Goal: Information Seeking & Learning: Learn about a topic

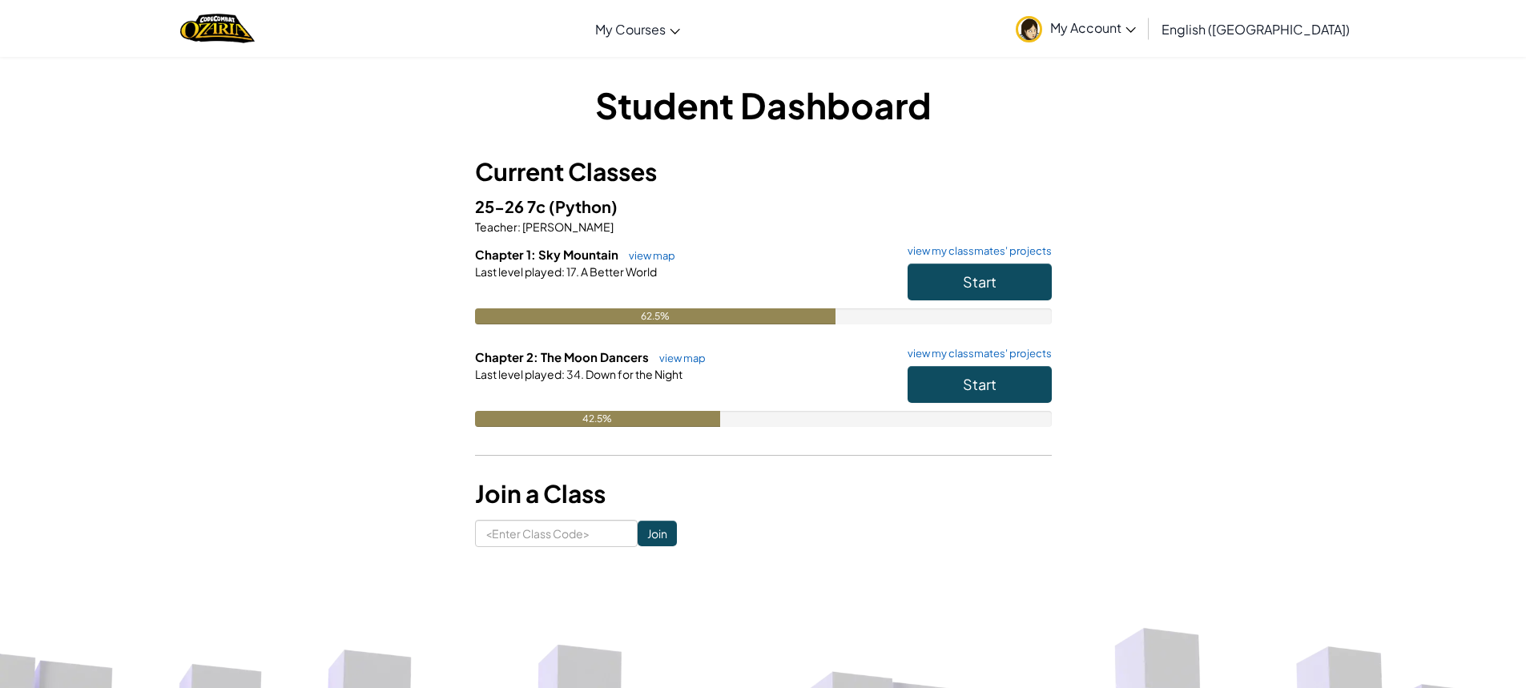
click at [966, 403] on div "Start" at bounding box center [971, 388] width 160 height 45
click at [958, 387] on button "Start" at bounding box center [979, 384] width 144 height 37
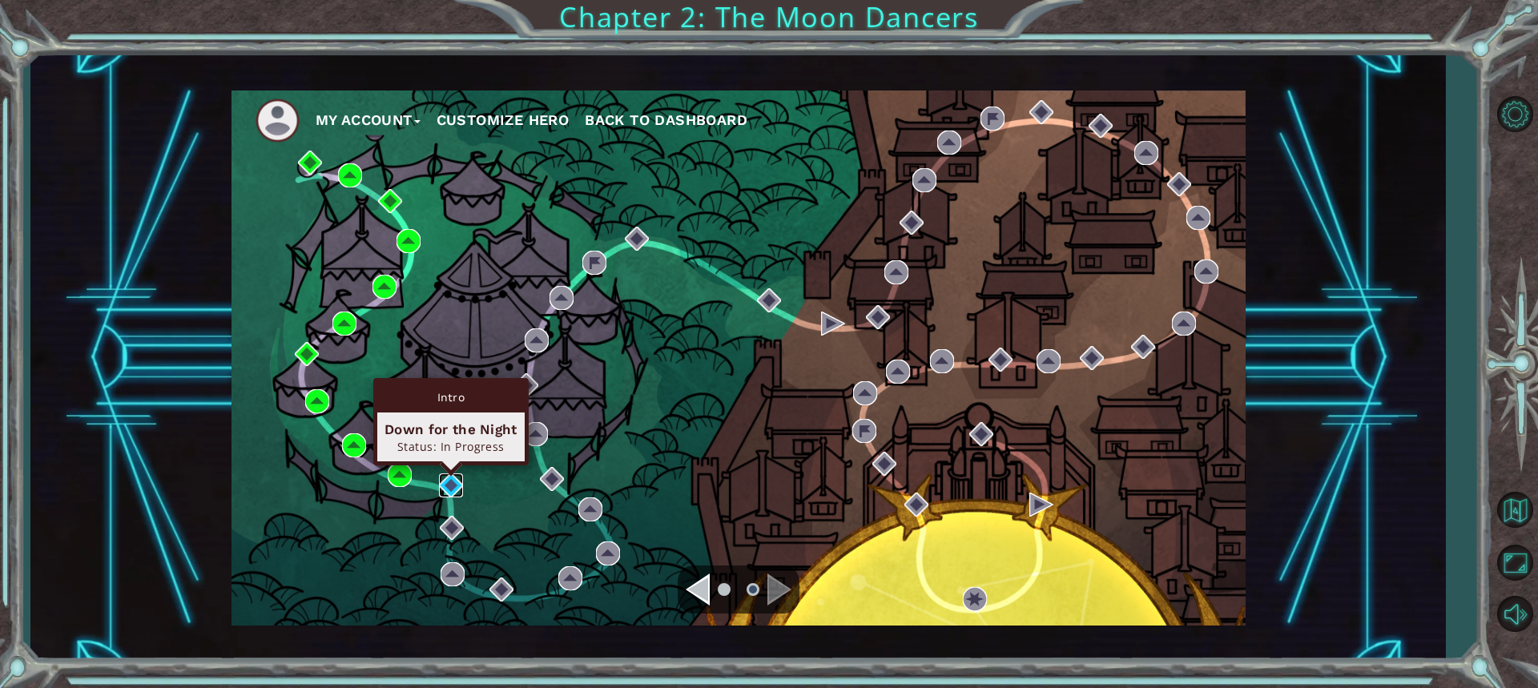
click at [446, 478] on img at bounding box center [451, 485] width 24 height 24
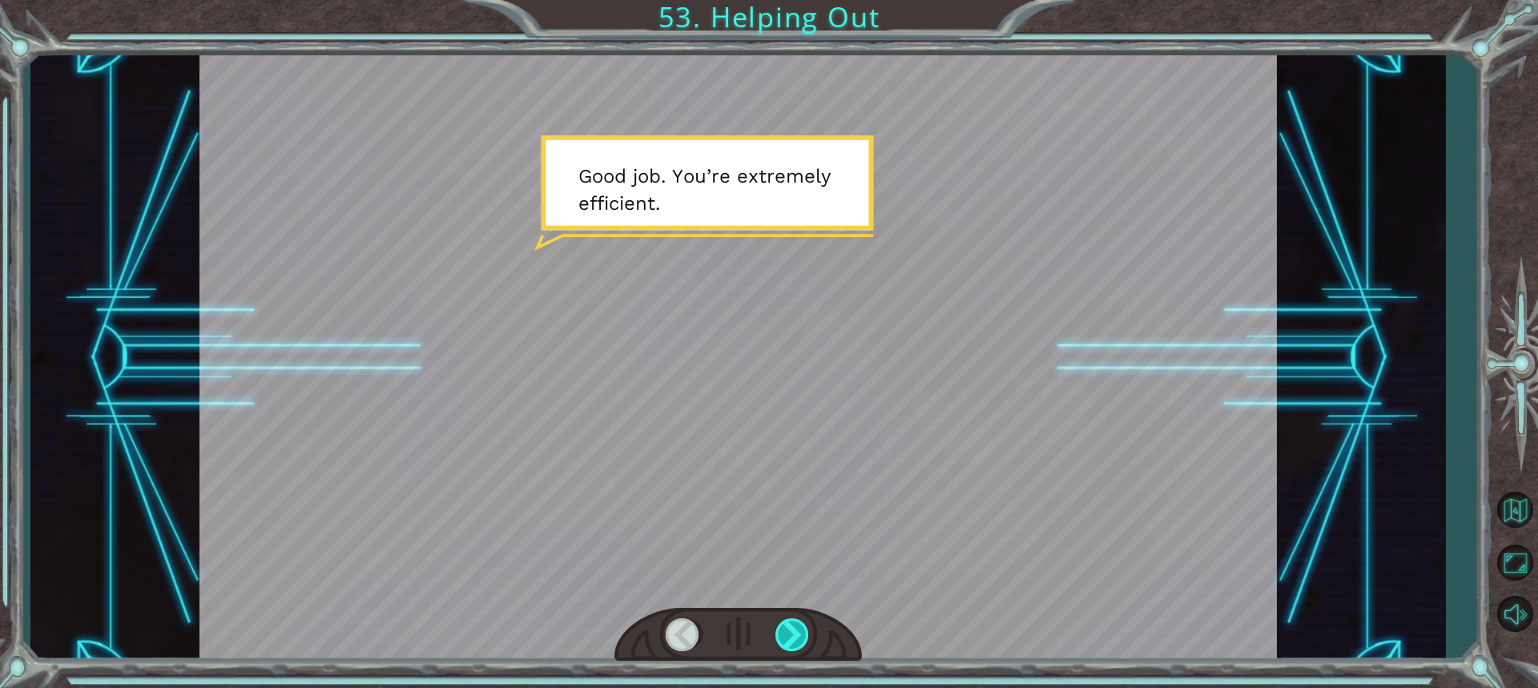
click at [781, 623] on div at bounding box center [792, 634] width 35 height 33
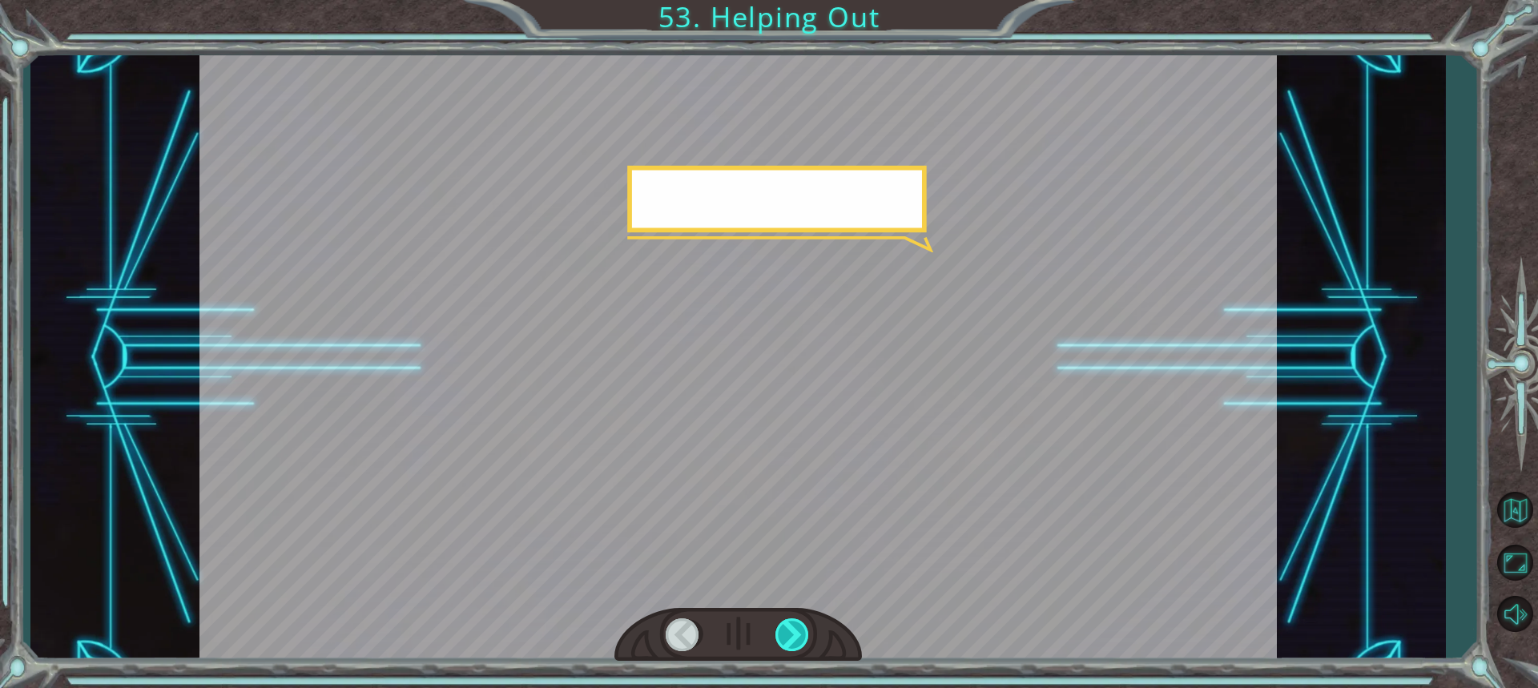
click at [781, 623] on div at bounding box center [792, 634] width 35 height 33
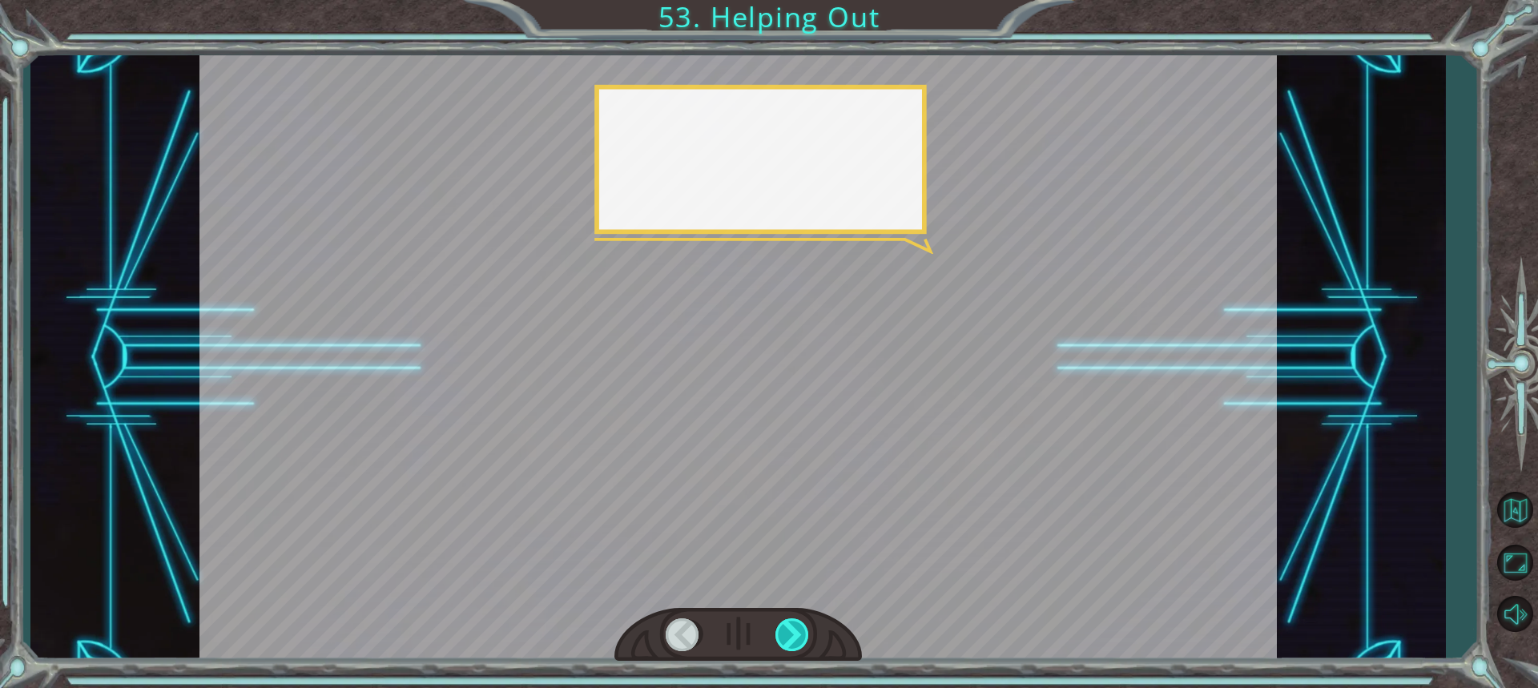
click at [781, 623] on div at bounding box center [792, 634] width 35 height 33
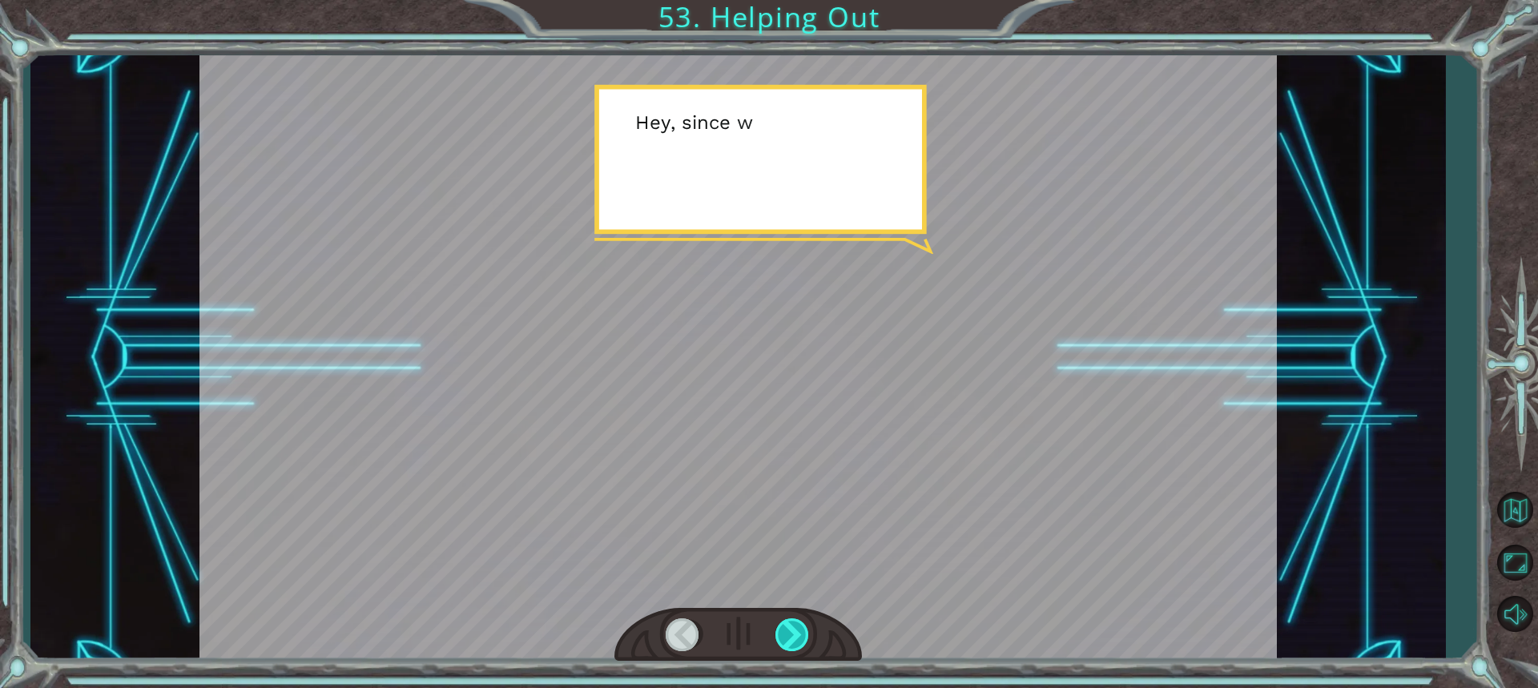
click at [781, 623] on div at bounding box center [792, 634] width 35 height 33
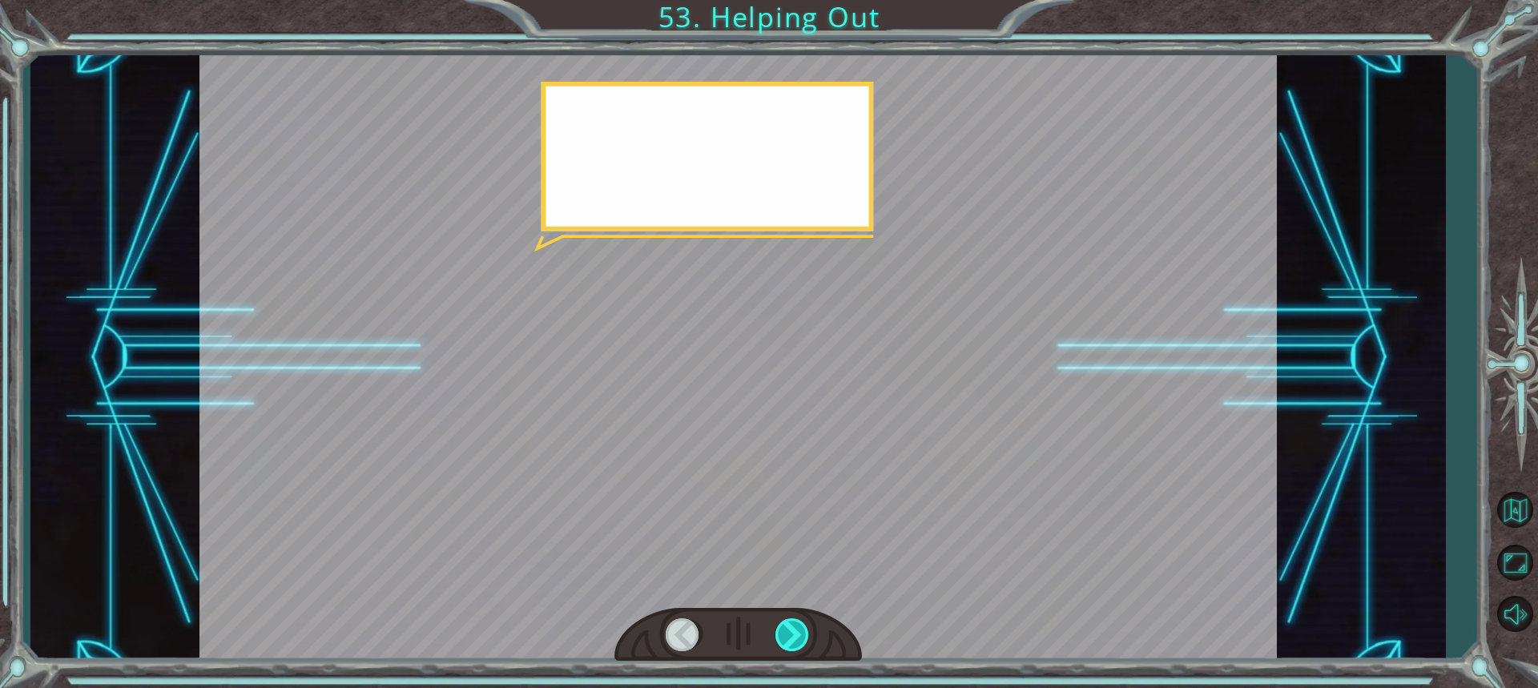
click at [781, 623] on div at bounding box center [792, 634] width 35 height 33
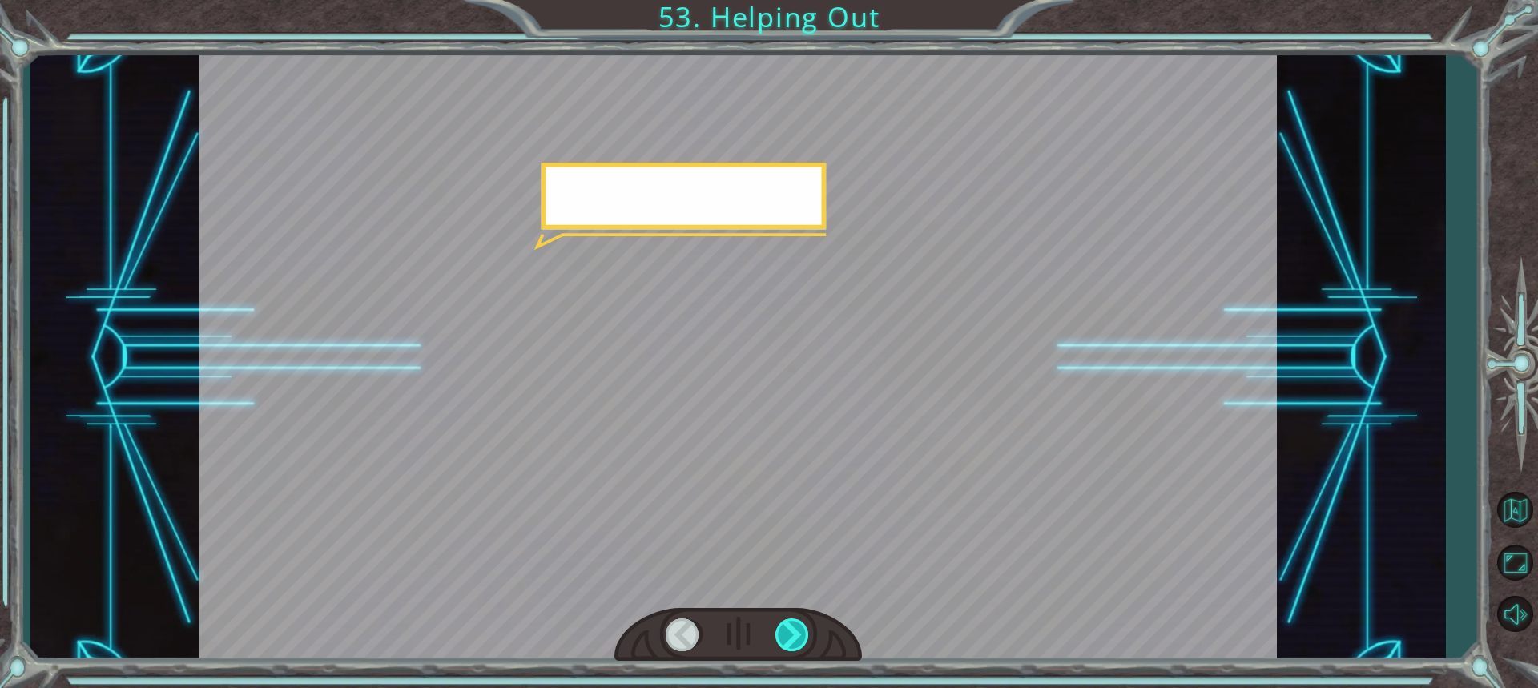
click at [781, 623] on div at bounding box center [792, 634] width 35 height 33
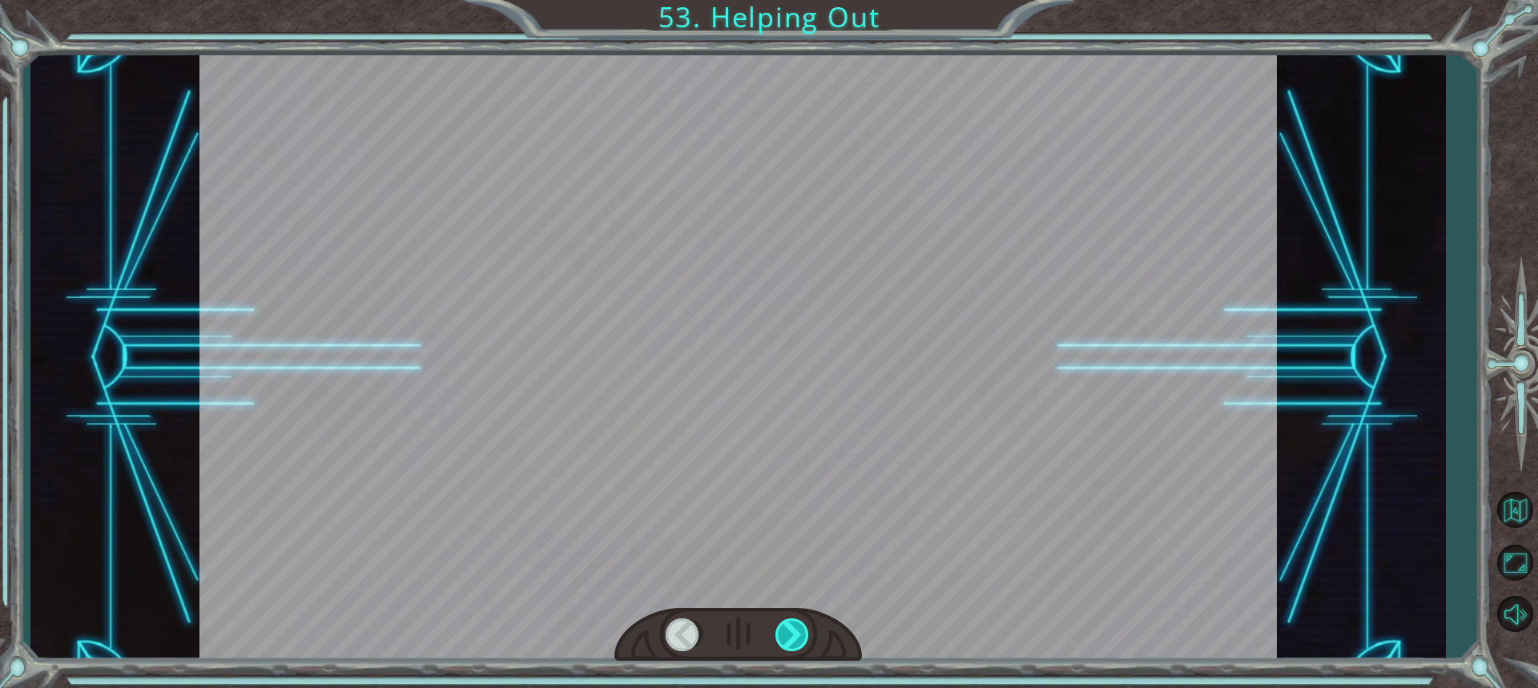
click at [781, 623] on div at bounding box center [792, 634] width 35 height 33
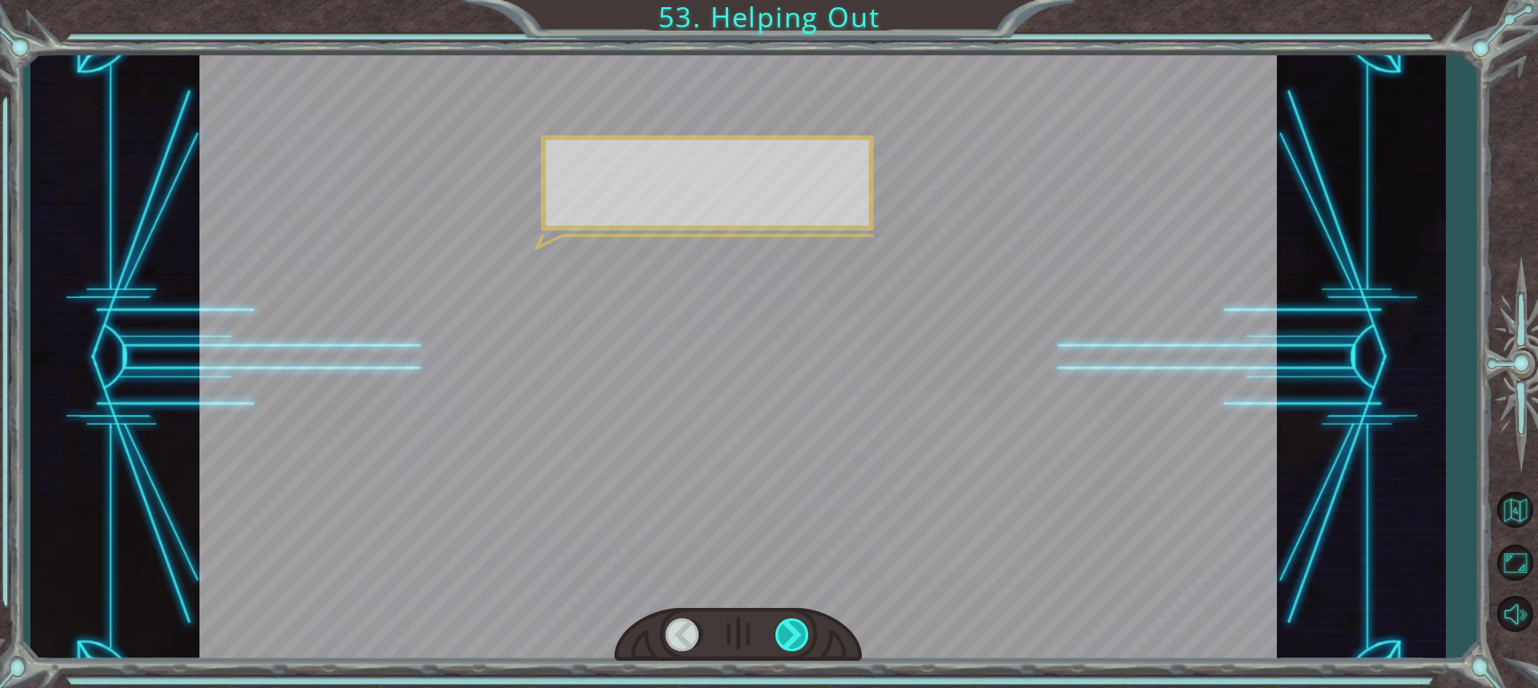
click at [781, 623] on div at bounding box center [792, 634] width 35 height 33
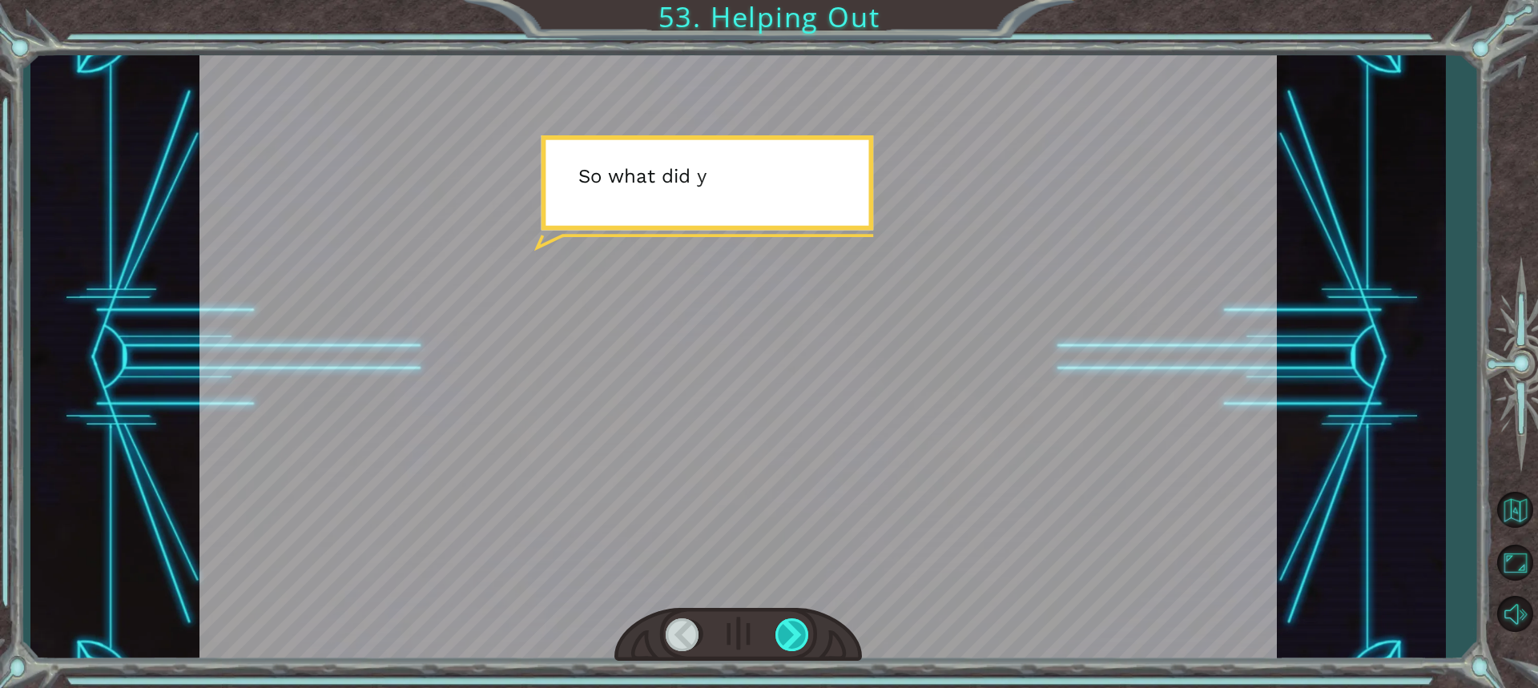
click at [781, 623] on div at bounding box center [792, 634] width 35 height 33
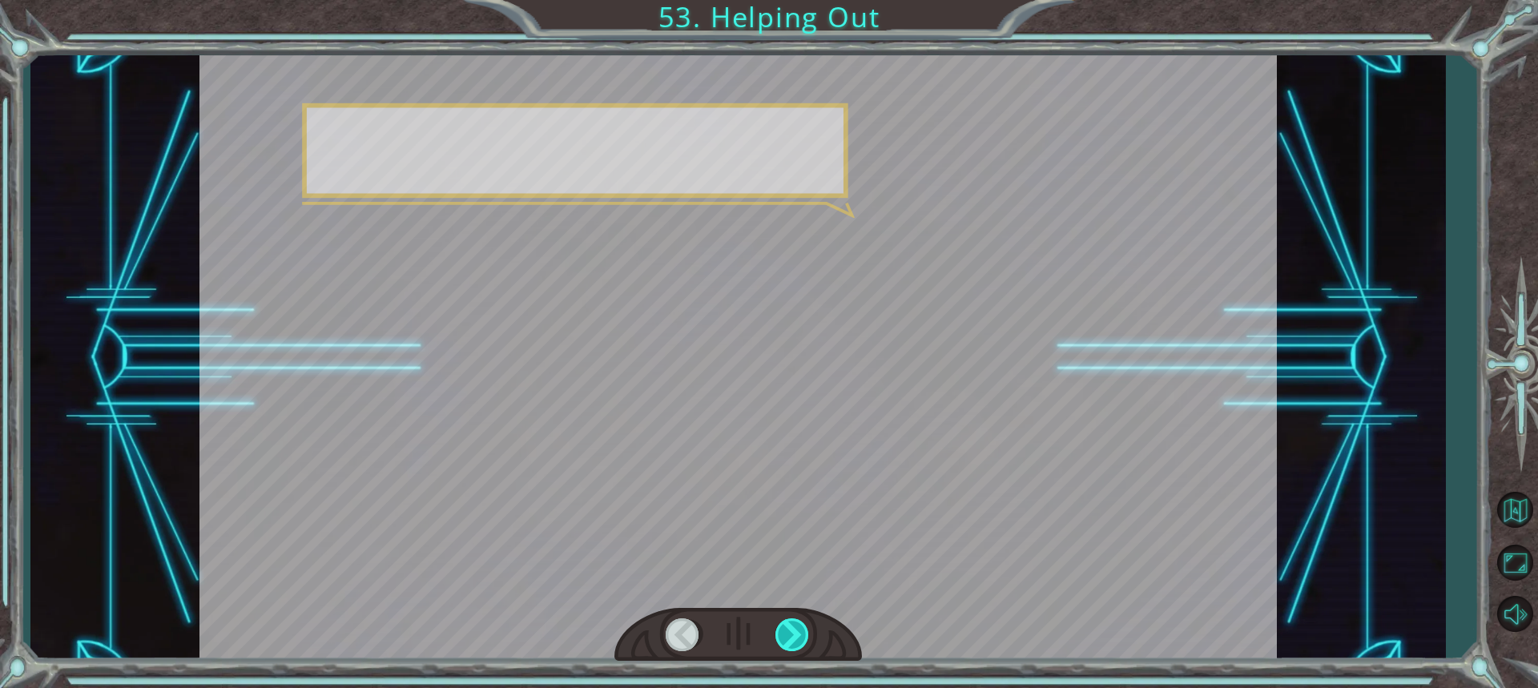
click at [781, 623] on div at bounding box center [792, 634] width 35 height 33
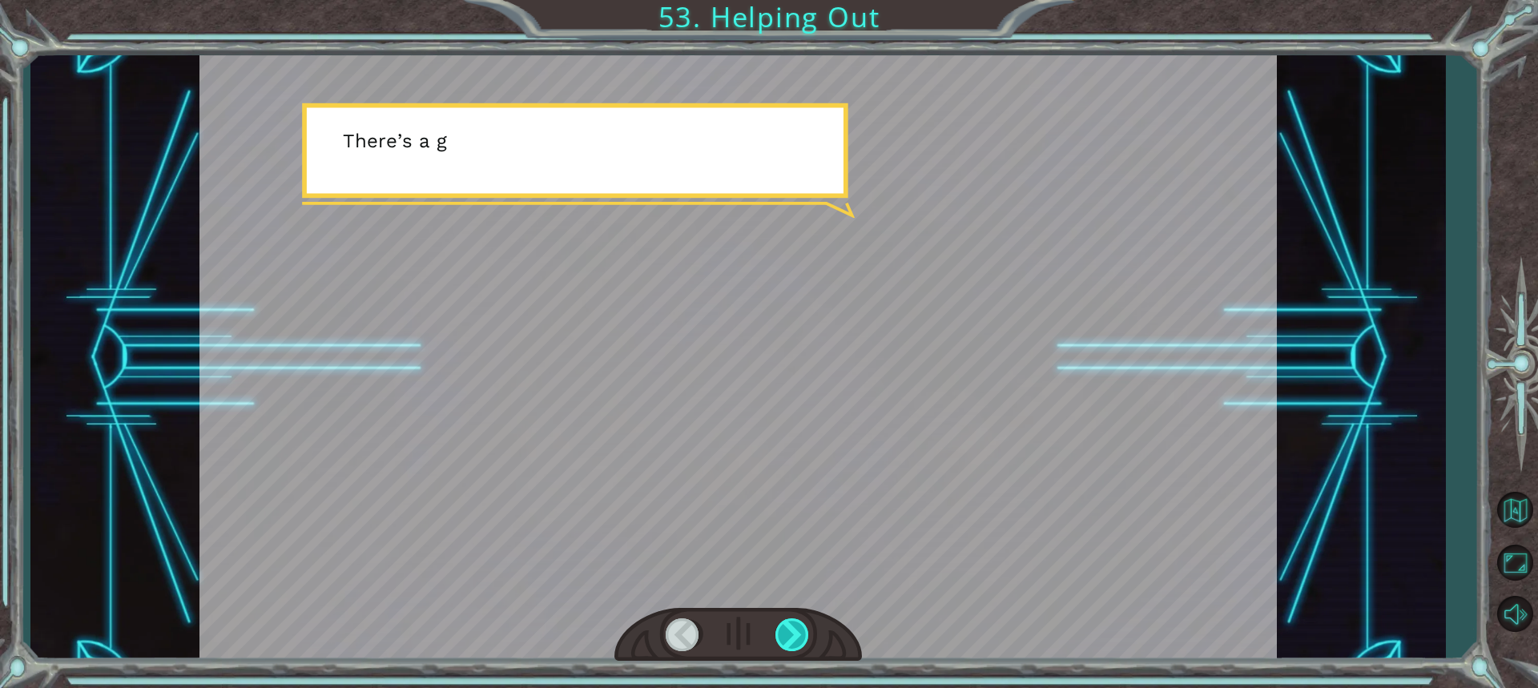
click at [781, 623] on div at bounding box center [792, 634] width 35 height 33
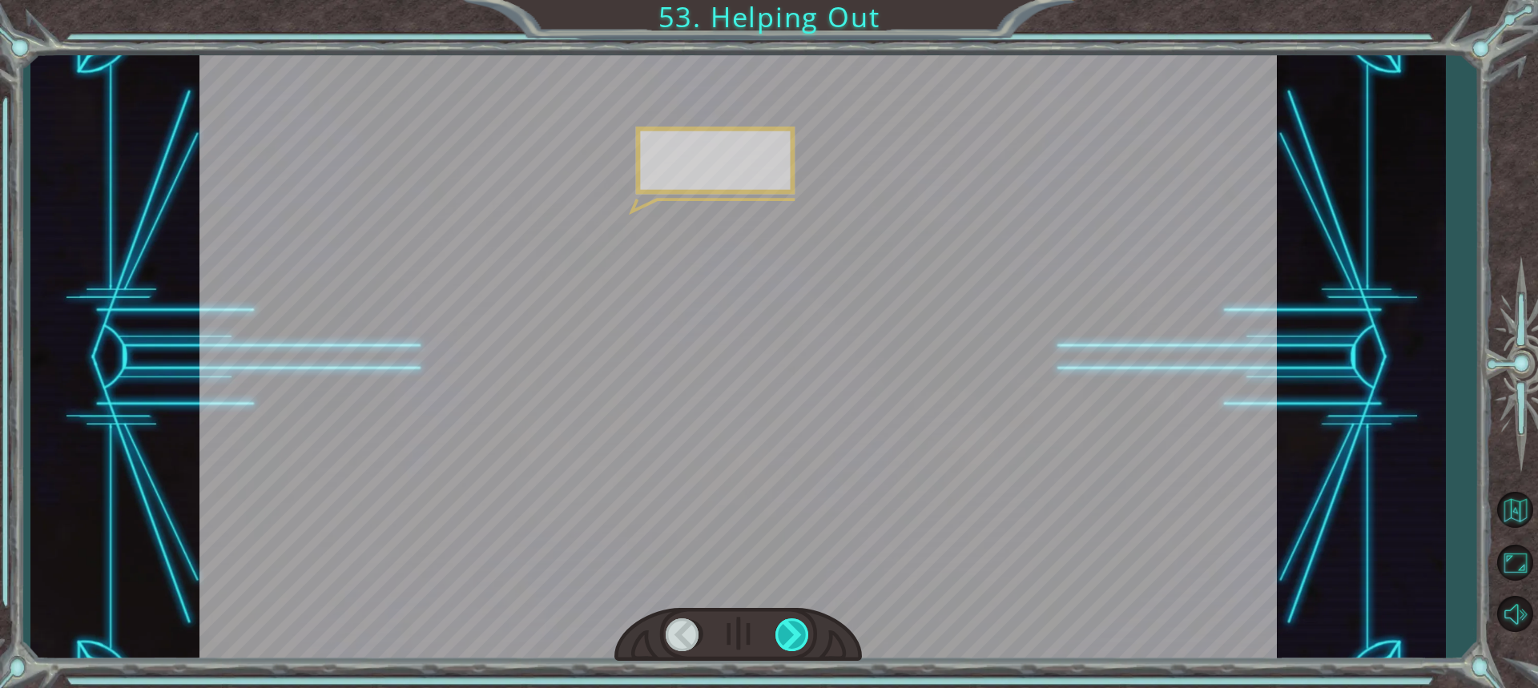
click at [781, 623] on div at bounding box center [792, 634] width 35 height 33
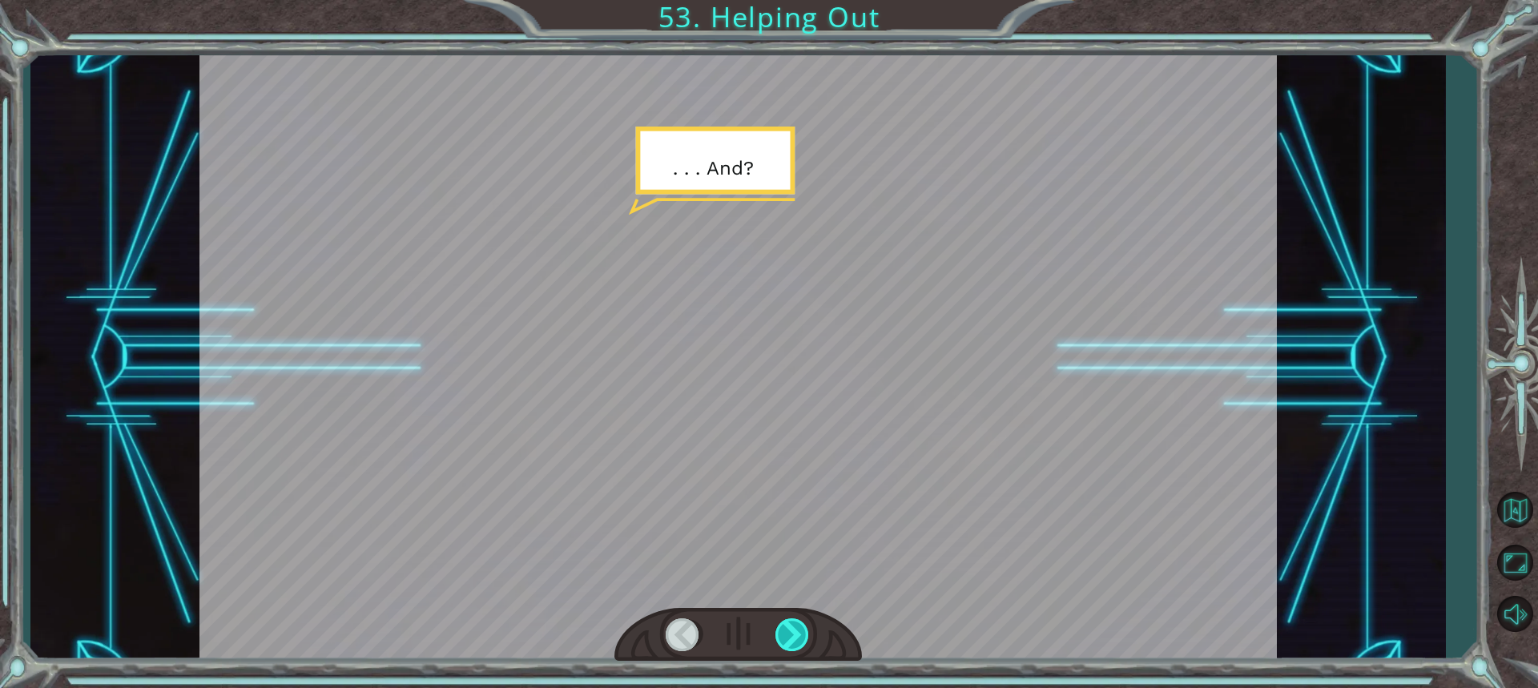
click at [781, 623] on div at bounding box center [792, 634] width 35 height 33
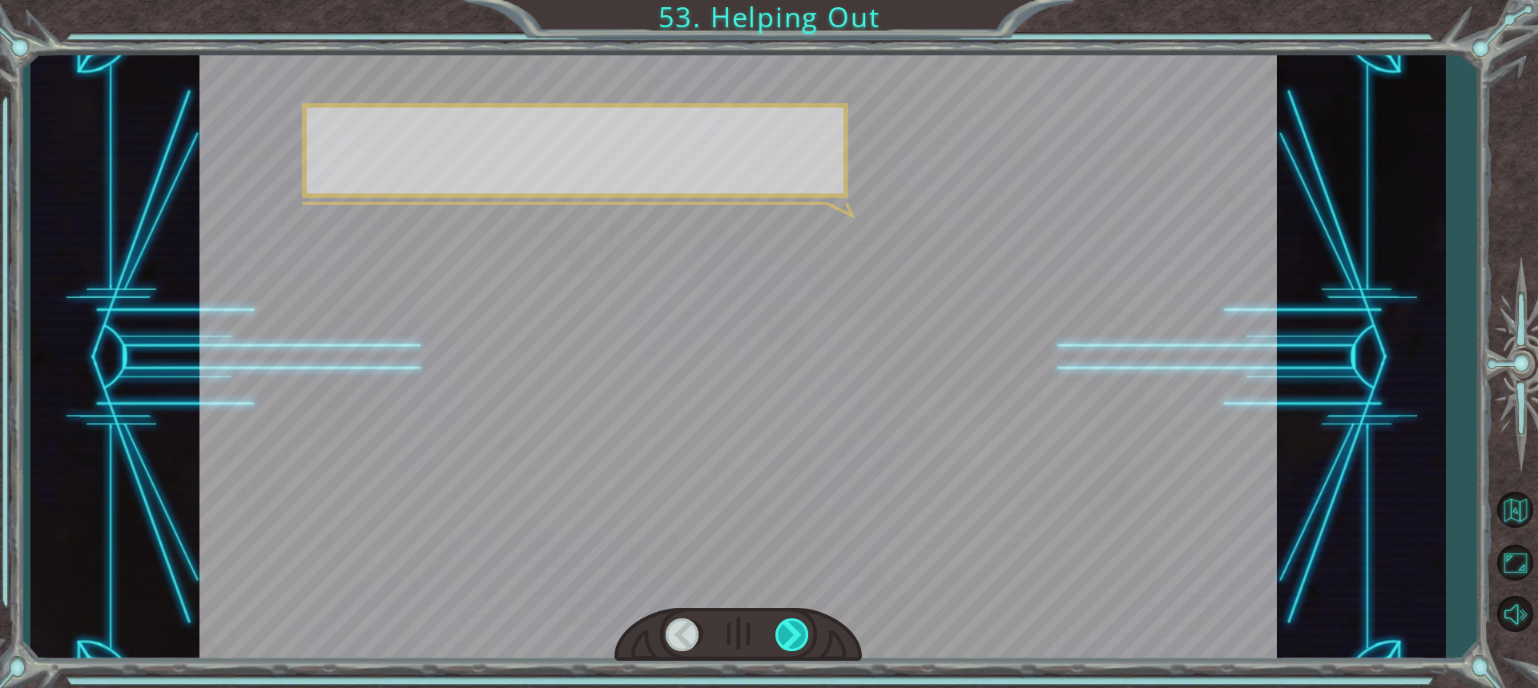
click at [781, 623] on div at bounding box center [792, 634] width 35 height 33
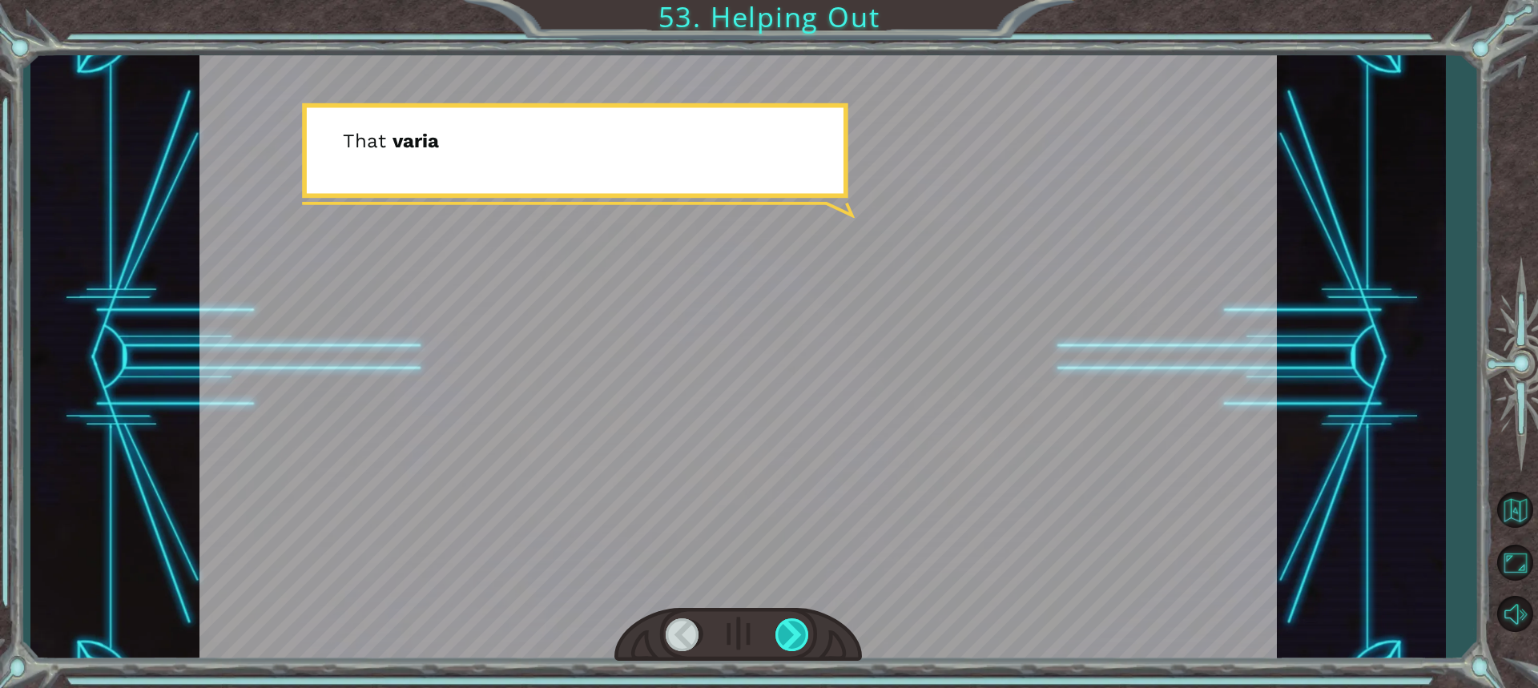
click at [781, 623] on div at bounding box center [792, 634] width 35 height 33
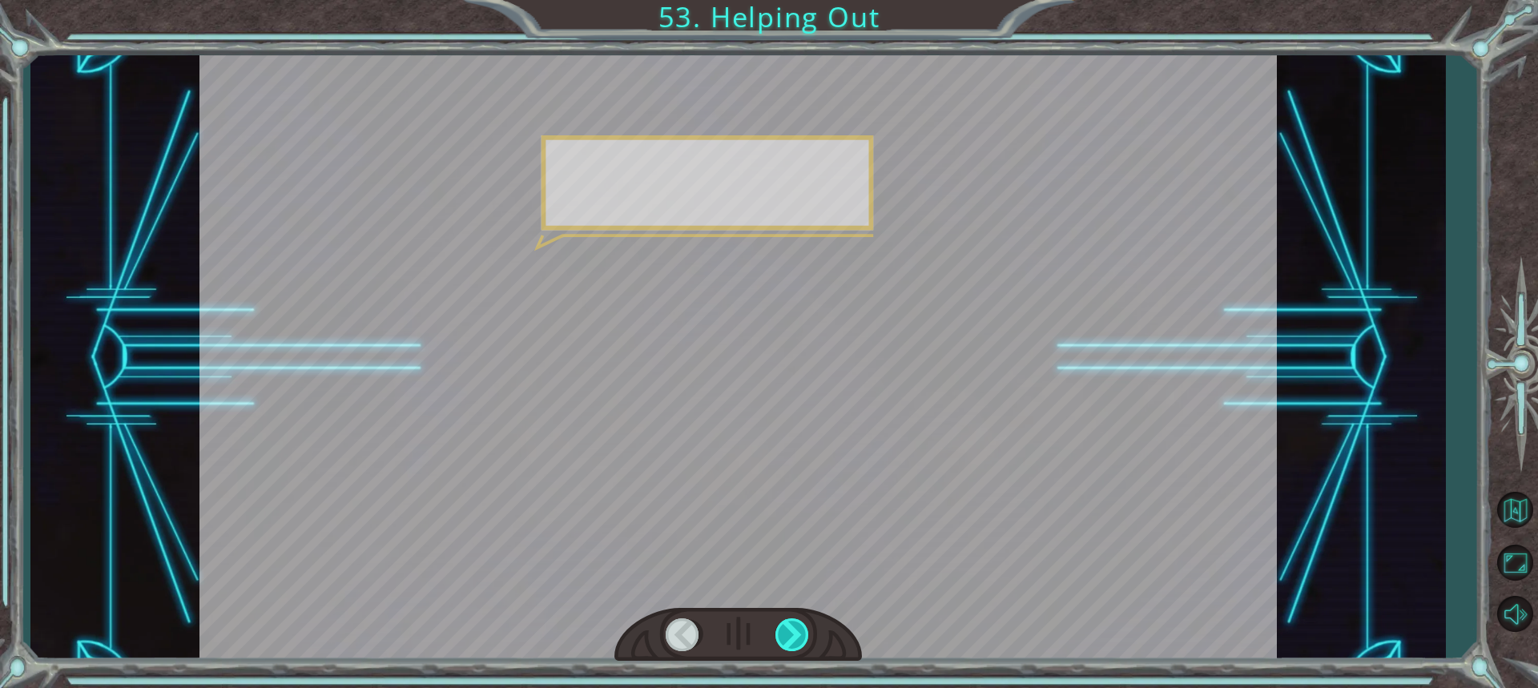
click at [781, 623] on div at bounding box center [792, 634] width 35 height 33
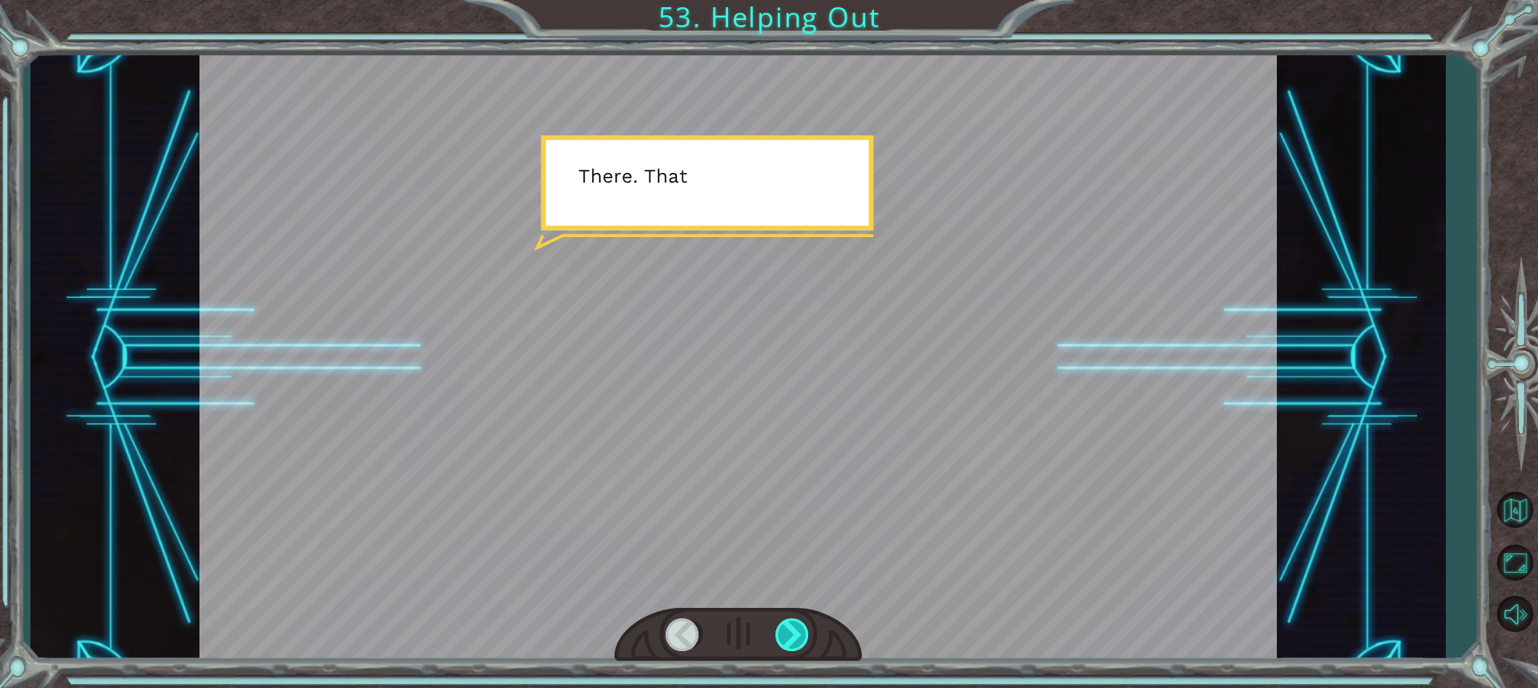
click at [781, 623] on div at bounding box center [792, 634] width 35 height 33
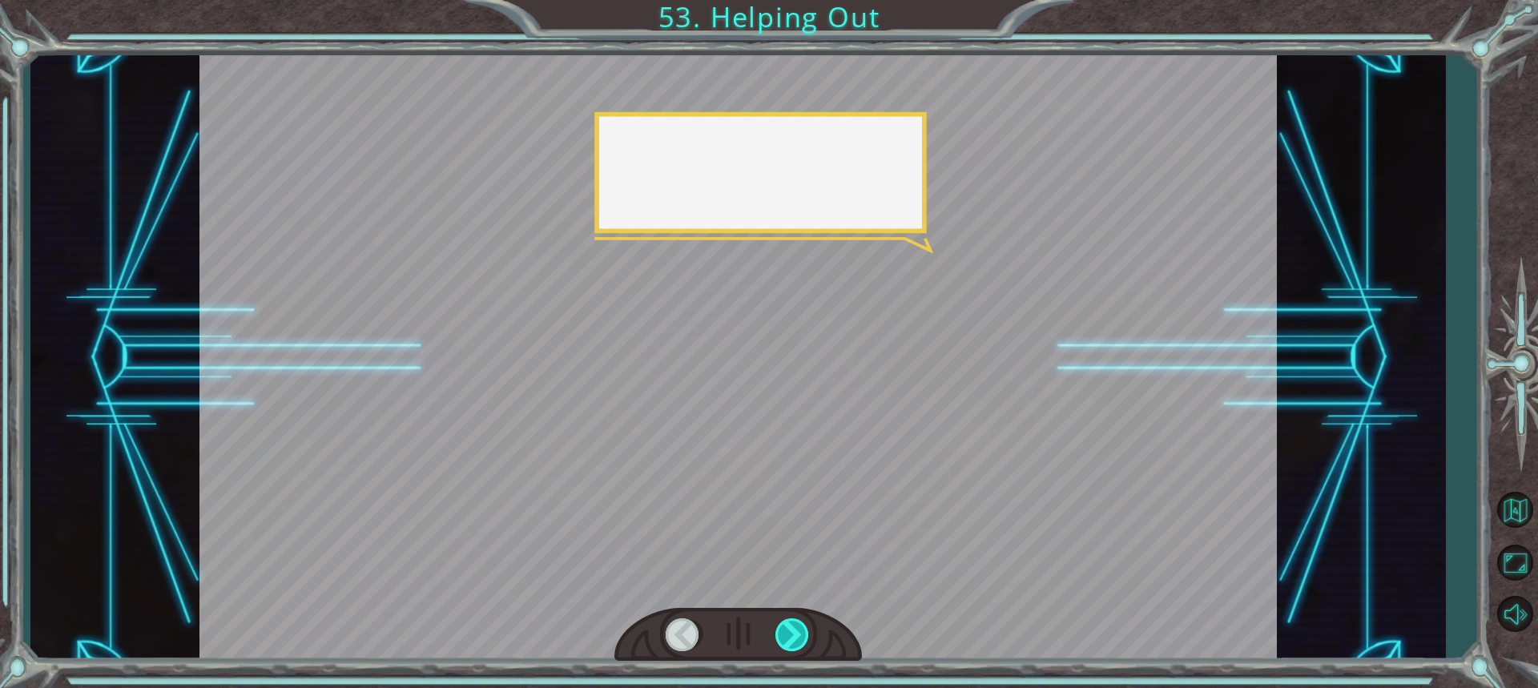
click at [781, 623] on div at bounding box center [792, 634] width 35 height 33
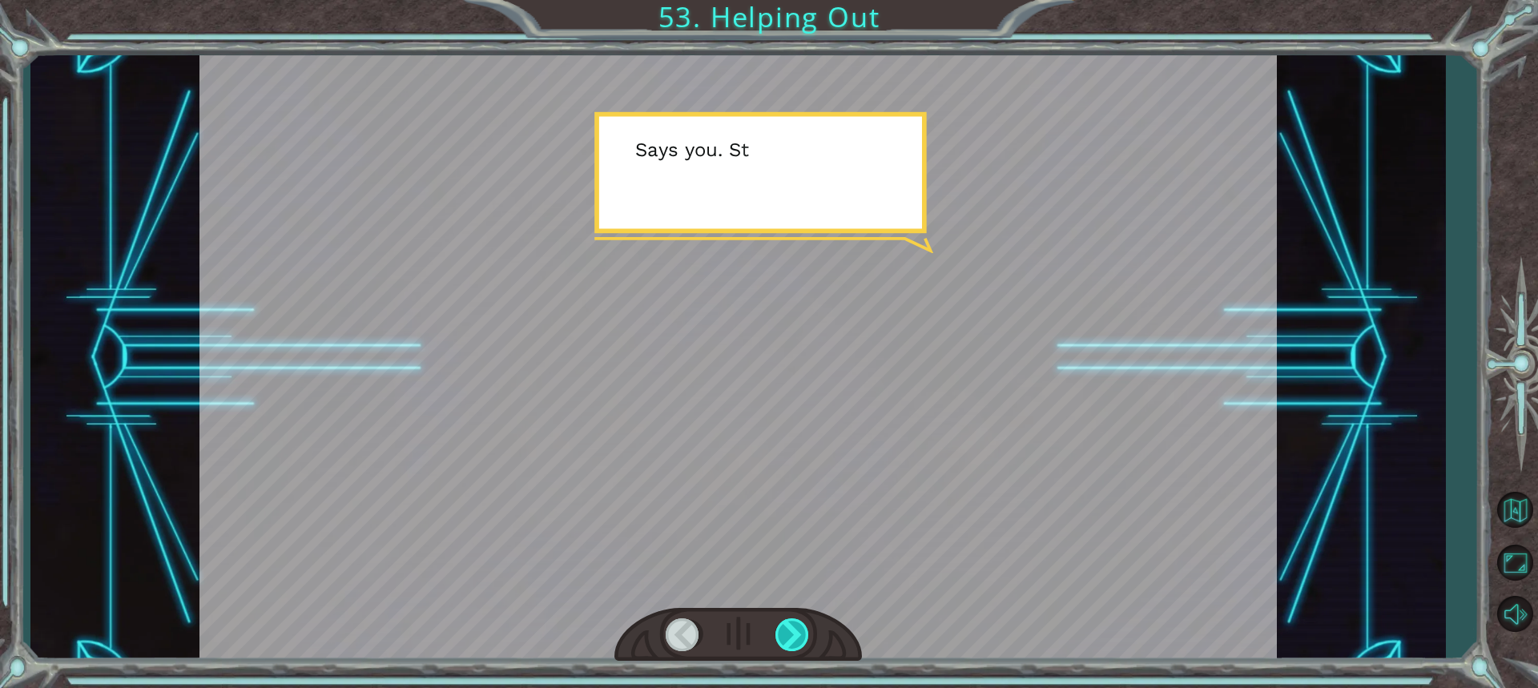
click at [781, 623] on div at bounding box center [792, 634] width 35 height 33
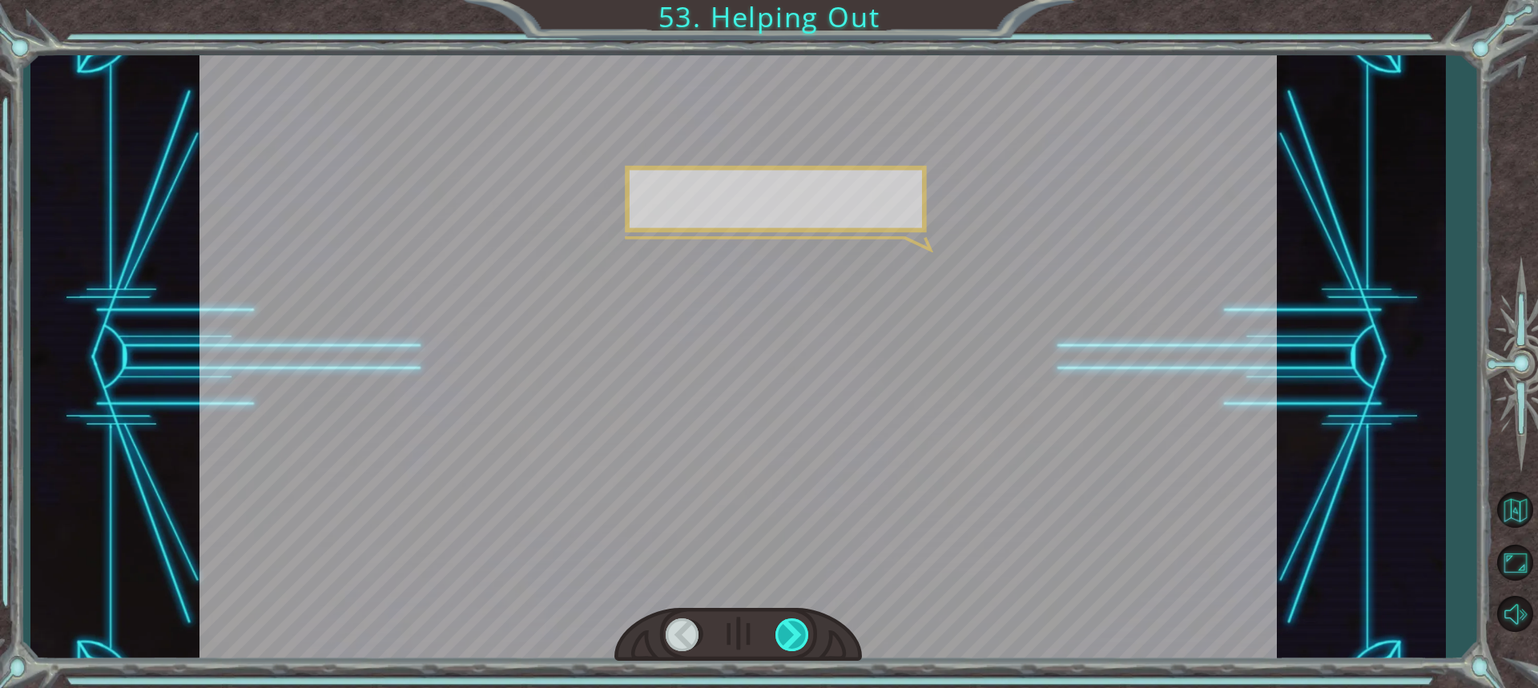
click at [781, 623] on div at bounding box center [792, 634] width 35 height 33
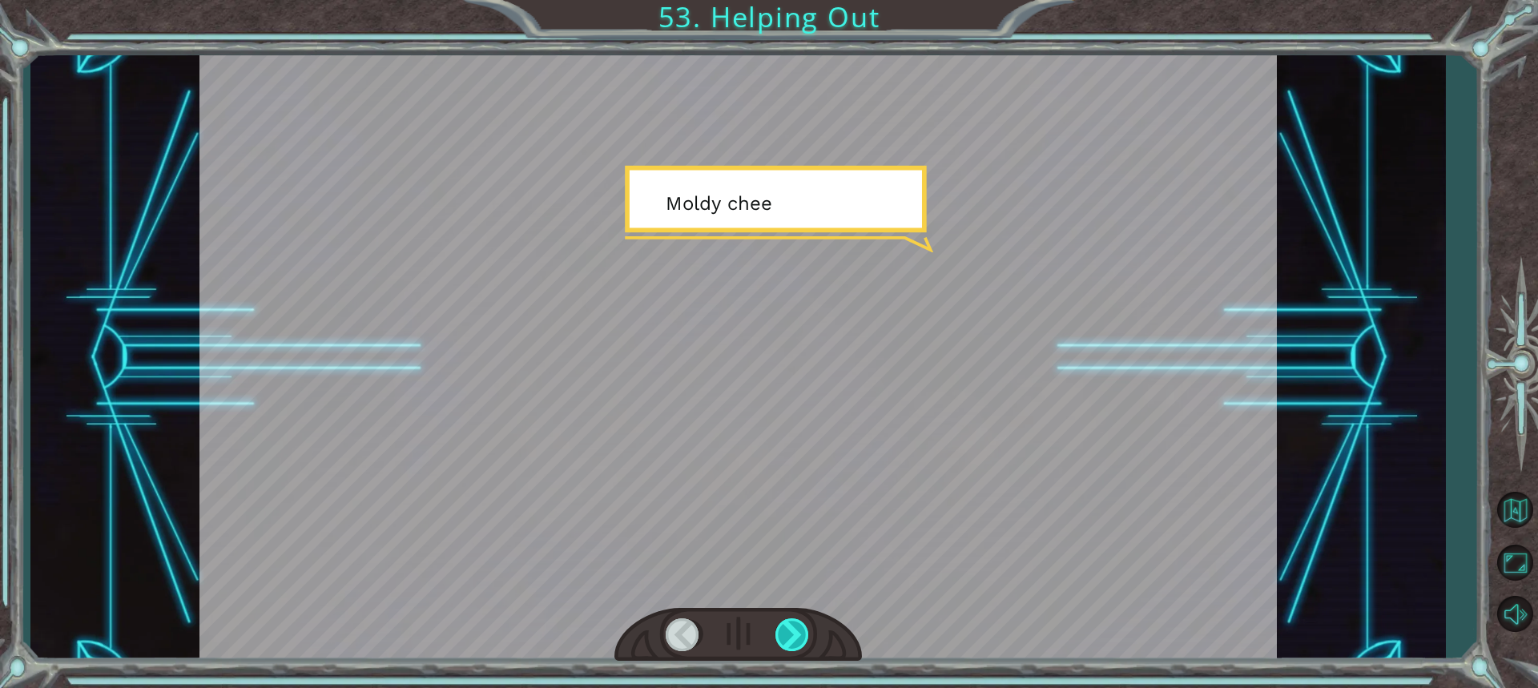
click at [781, 623] on div at bounding box center [792, 634] width 35 height 33
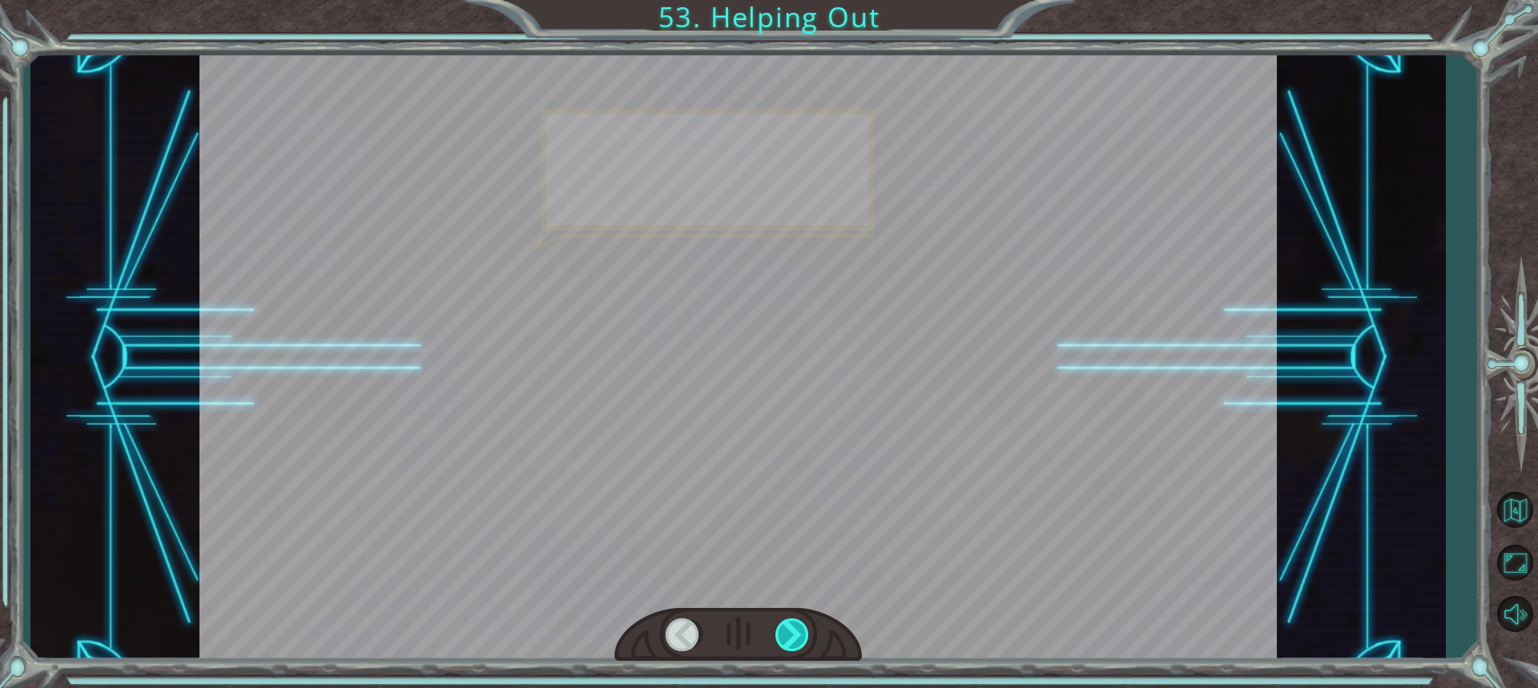
click at [781, 623] on div at bounding box center [792, 634] width 35 height 33
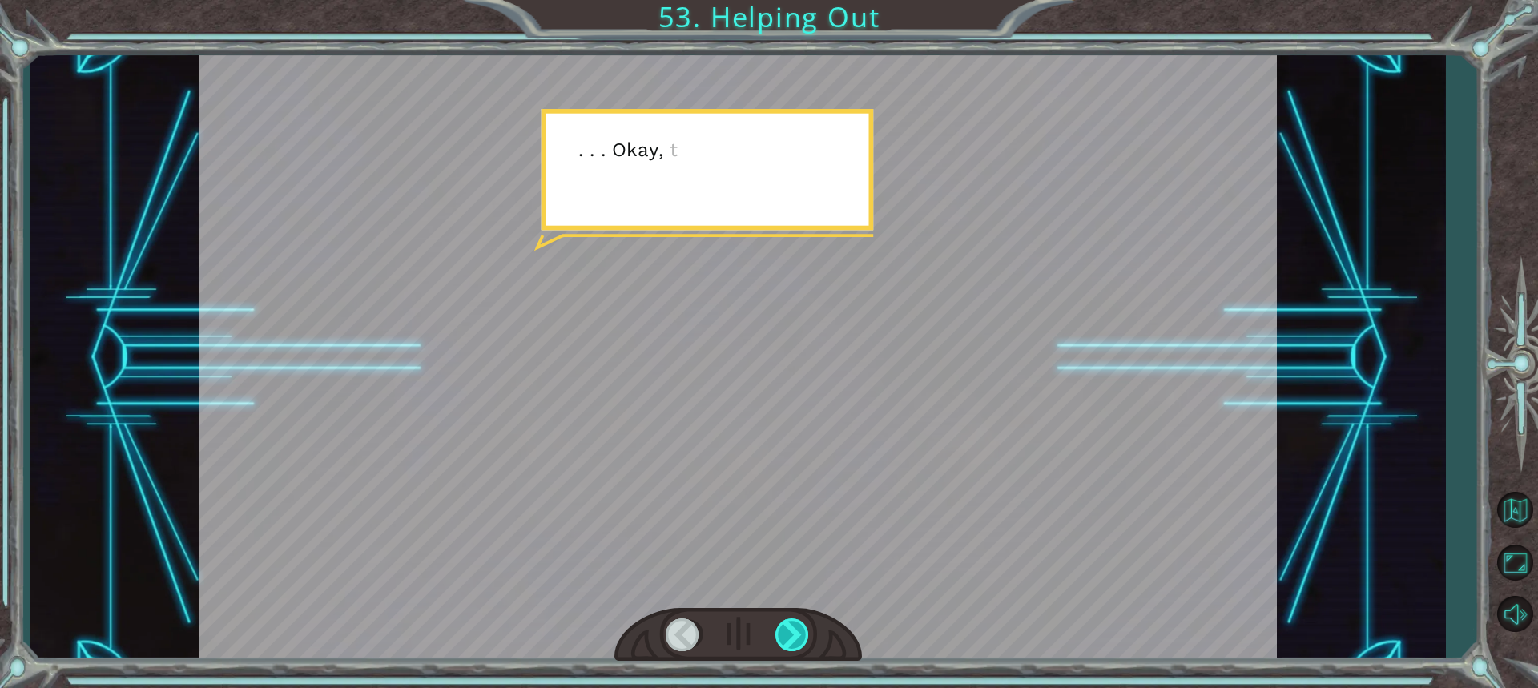
click at [781, 623] on div at bounding box center [792, 634] width 35 height 33
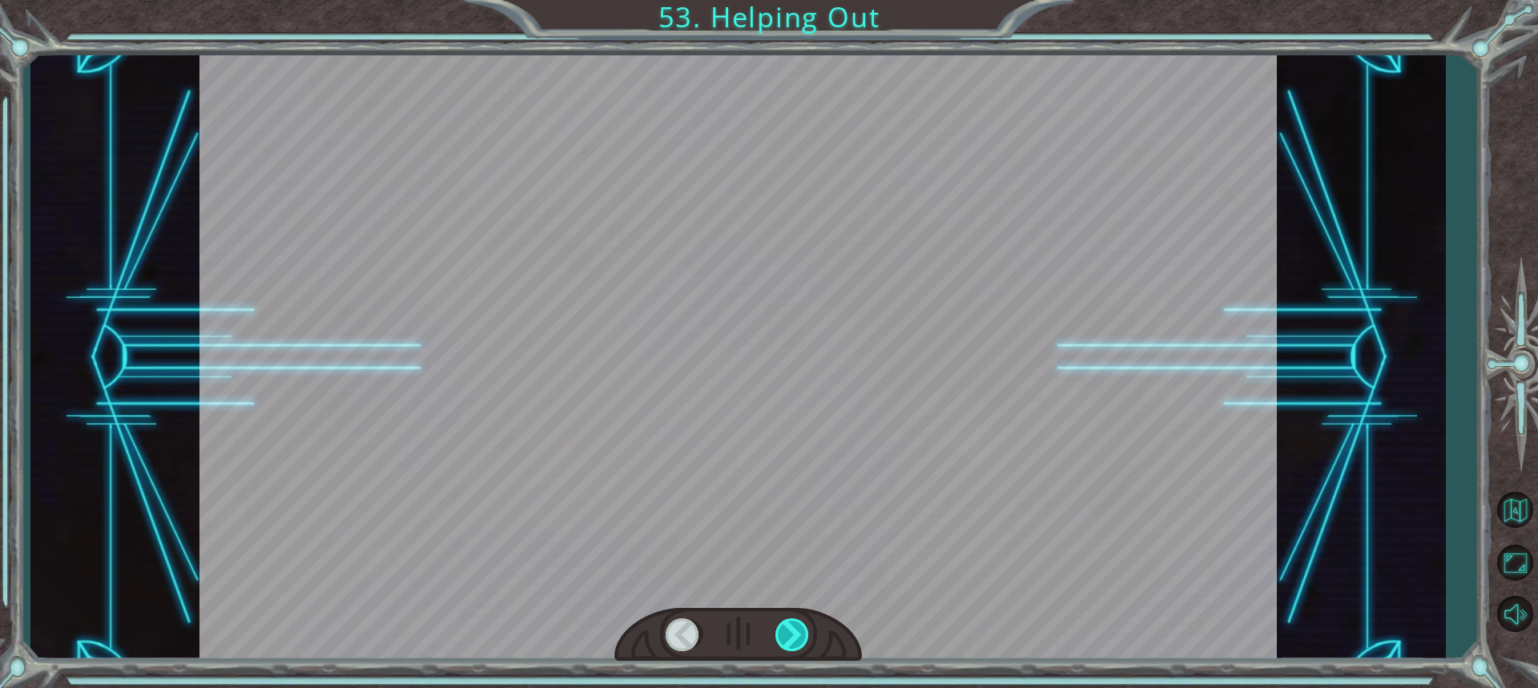
click at [781, 623] on div at bounding box center [792, 634] width 35 height 33
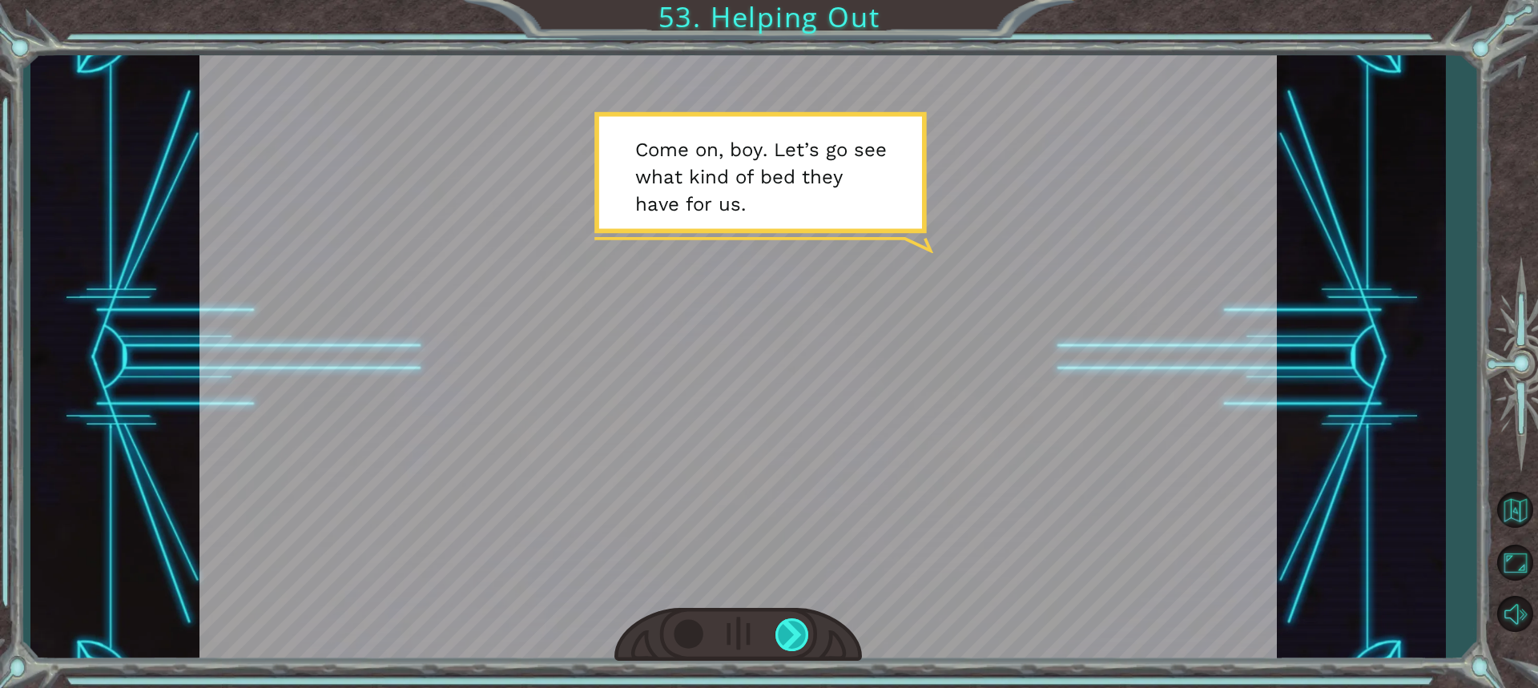
click at [781, 623] on div at bounding box center [792, 634] width 35 height 33
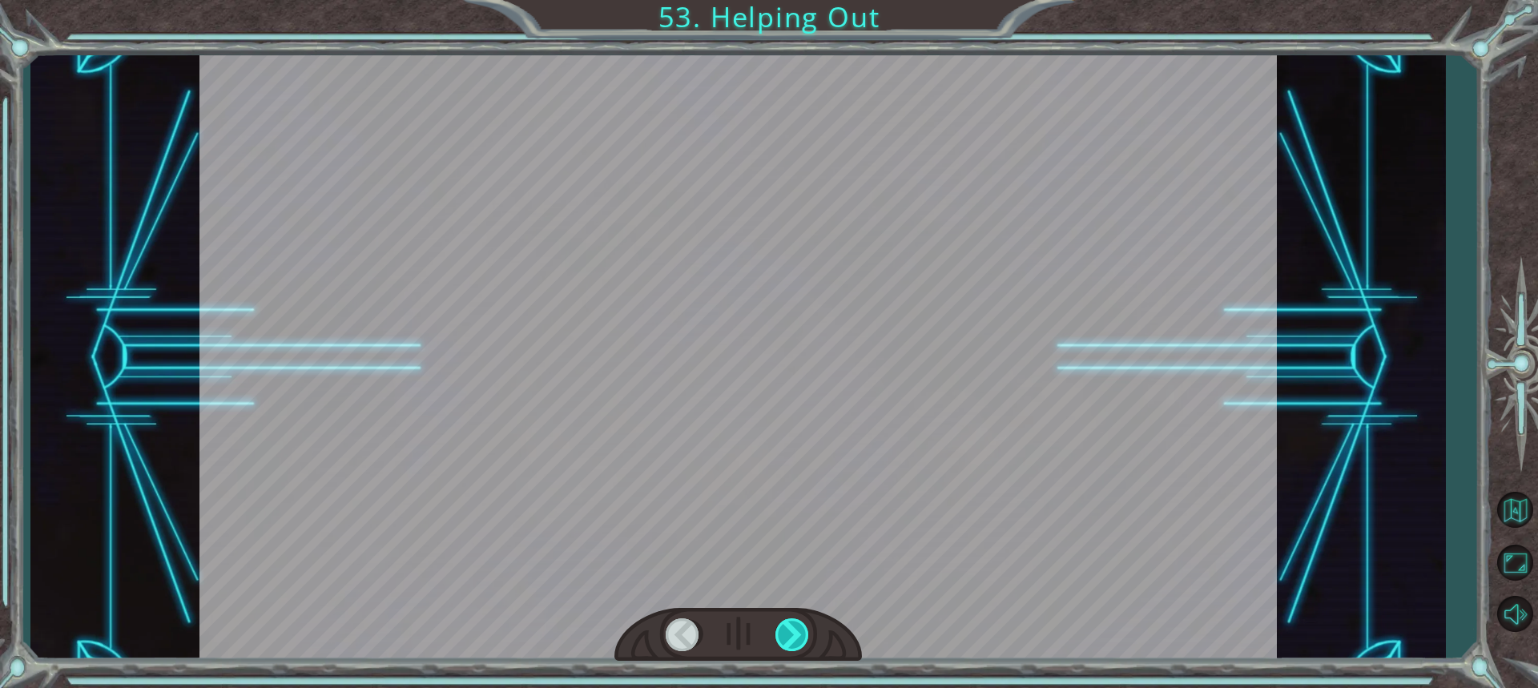
click at [781, 623] on div at bounding box center [792, 634] width 35 height 33
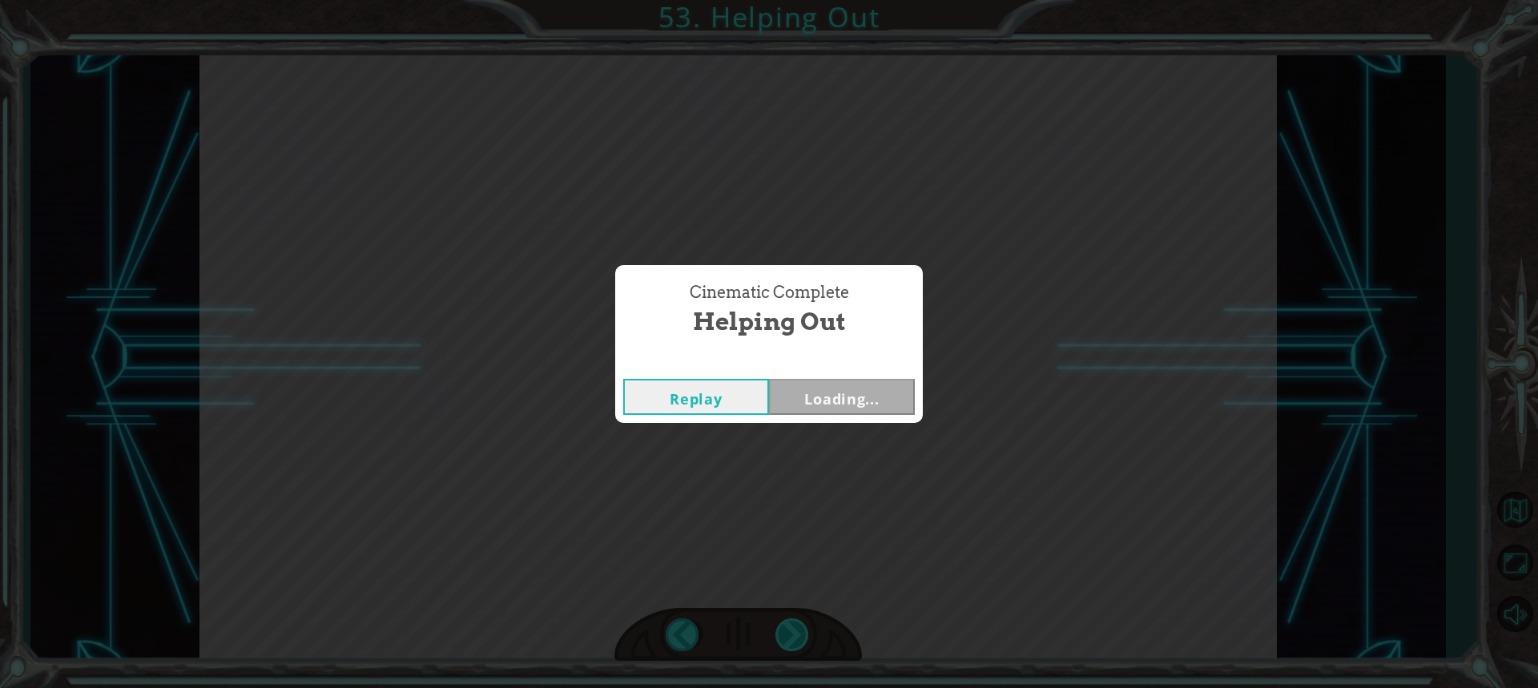
click at [781, 623] on div "Cinematic Complete Helping Out Replay Loading..." at bounding box center [769, 344] width 1538 height 688
click at [781, 623] on div "Cinematic Complete Helping Out Replay Next" at bounding box center [769, 344] width 1538 height 688
click at [837, 394] on button "Next" at bounding box center [842, 397] width 146 height 36
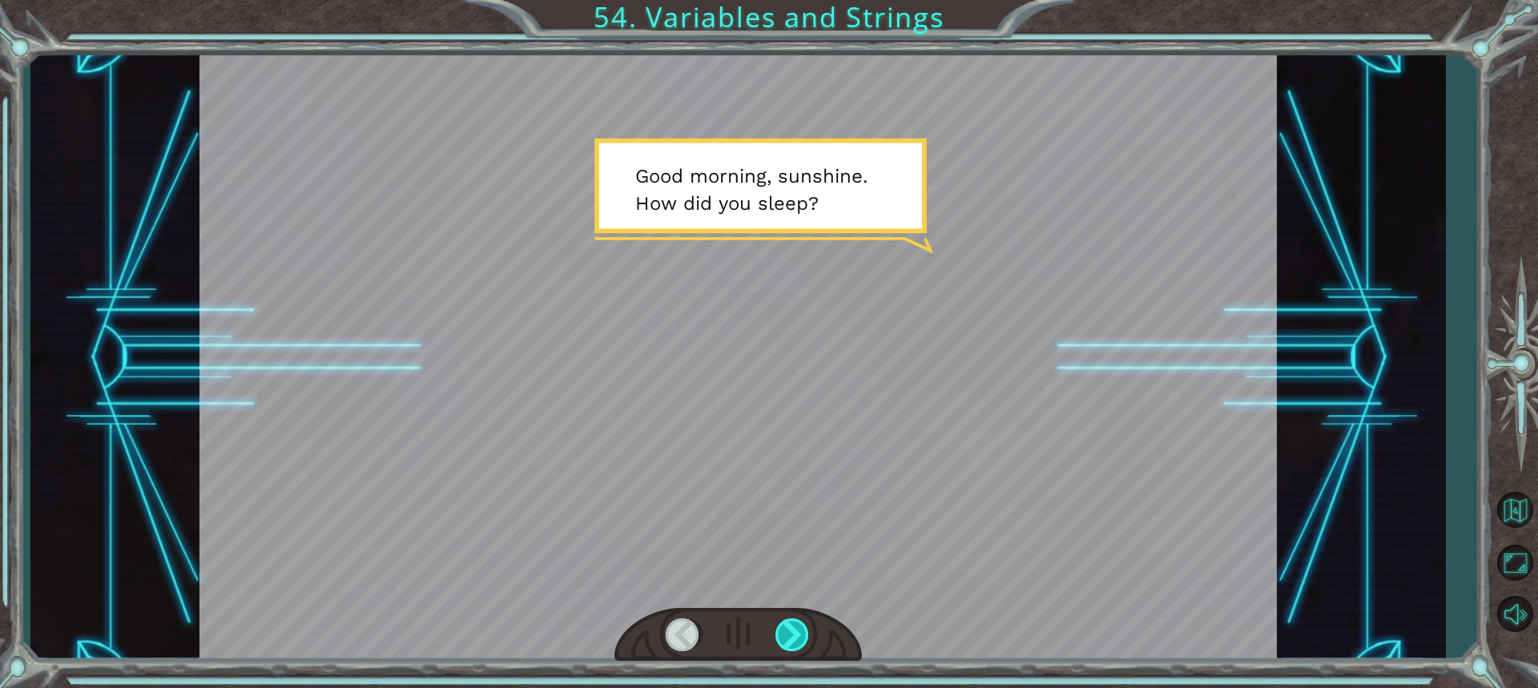
click at [798, 636] on div at bounding box center [792, 634] width 35 height 33
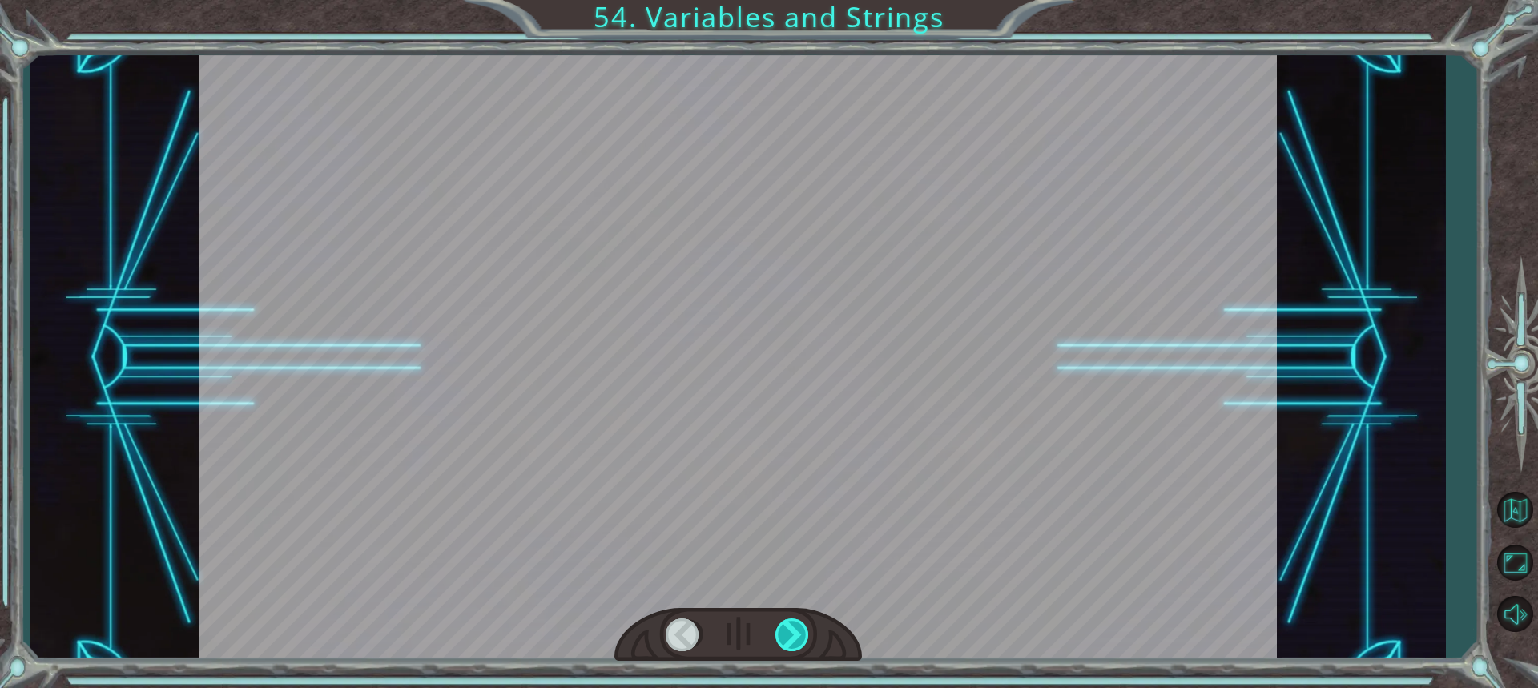
click at [798, 636] on div at bounding box center [792, 634] width 35 height 33
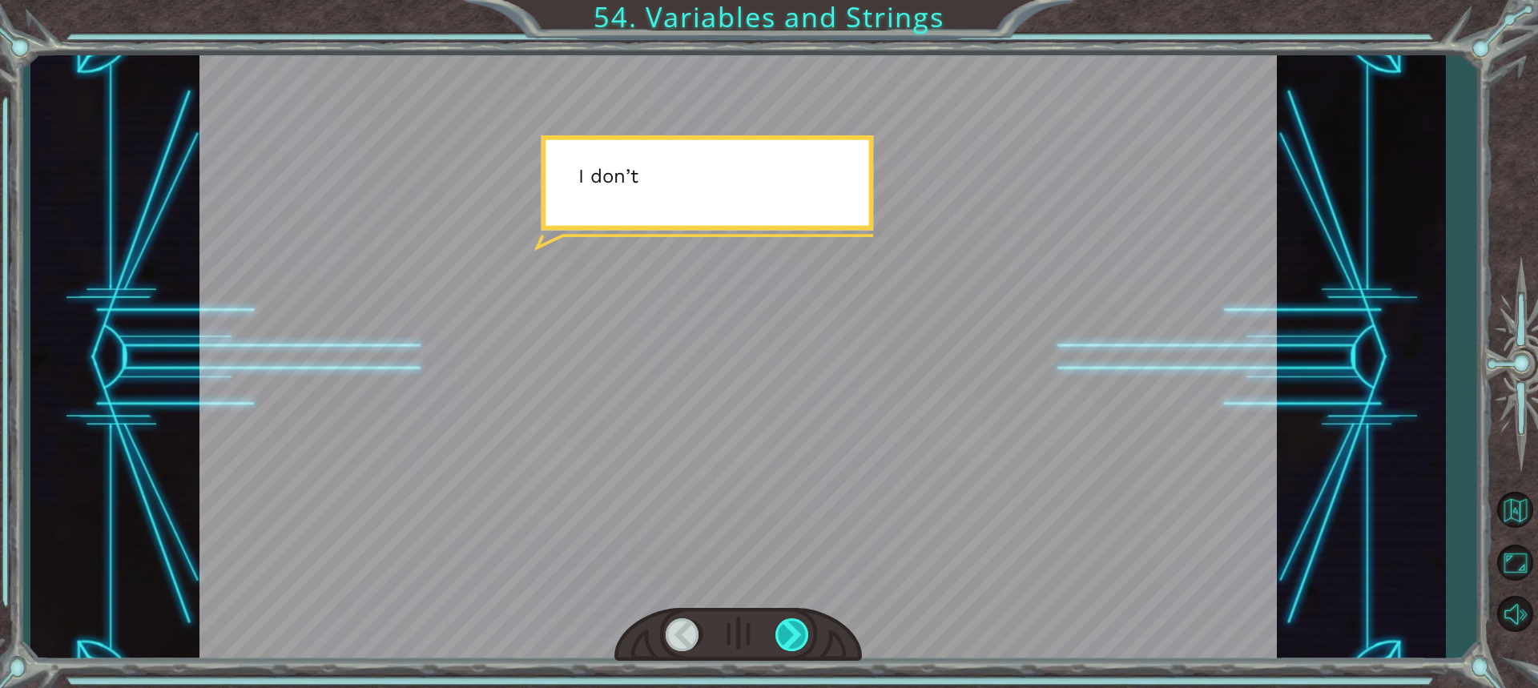
click at [798, 636] on div at bounding box center [792, 634] width 35 height 33
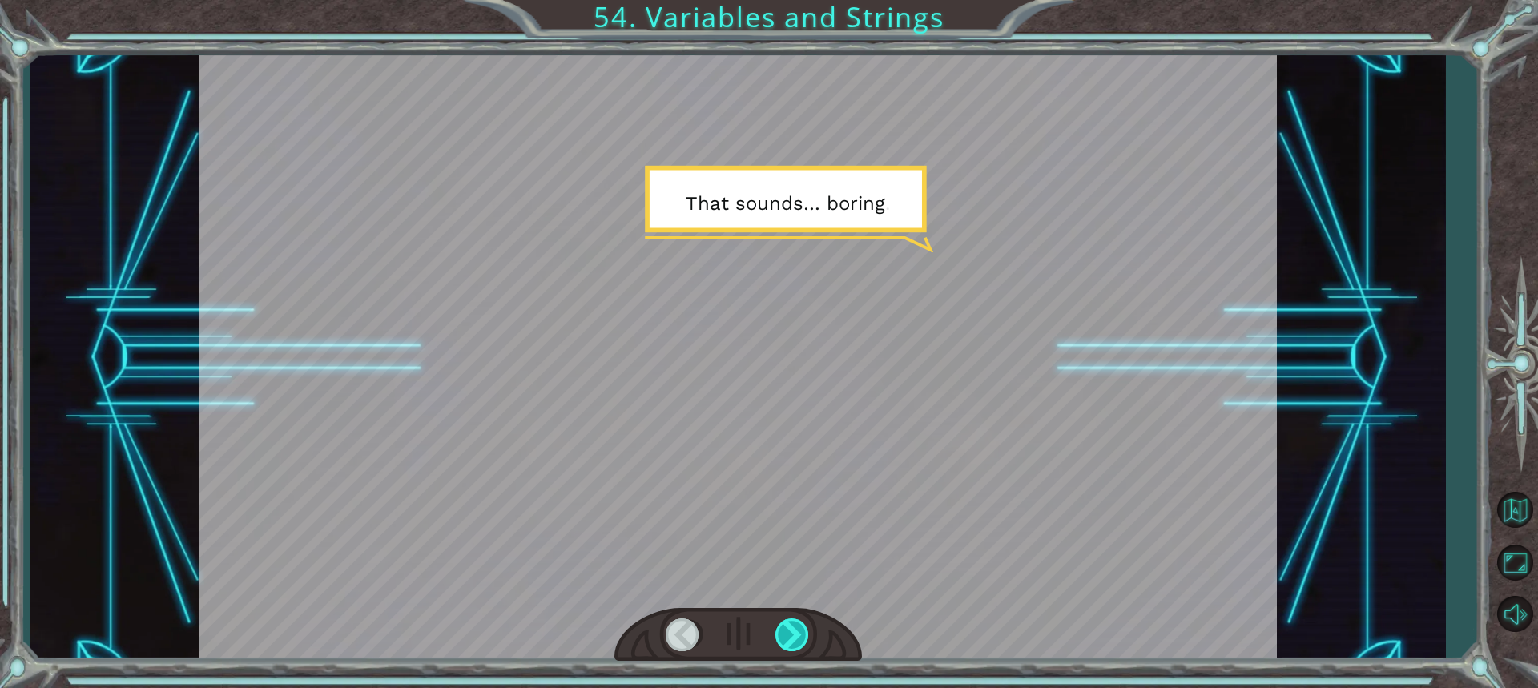
click at [798, 636] on div at bounding box center [792, 634] width 35 height 33
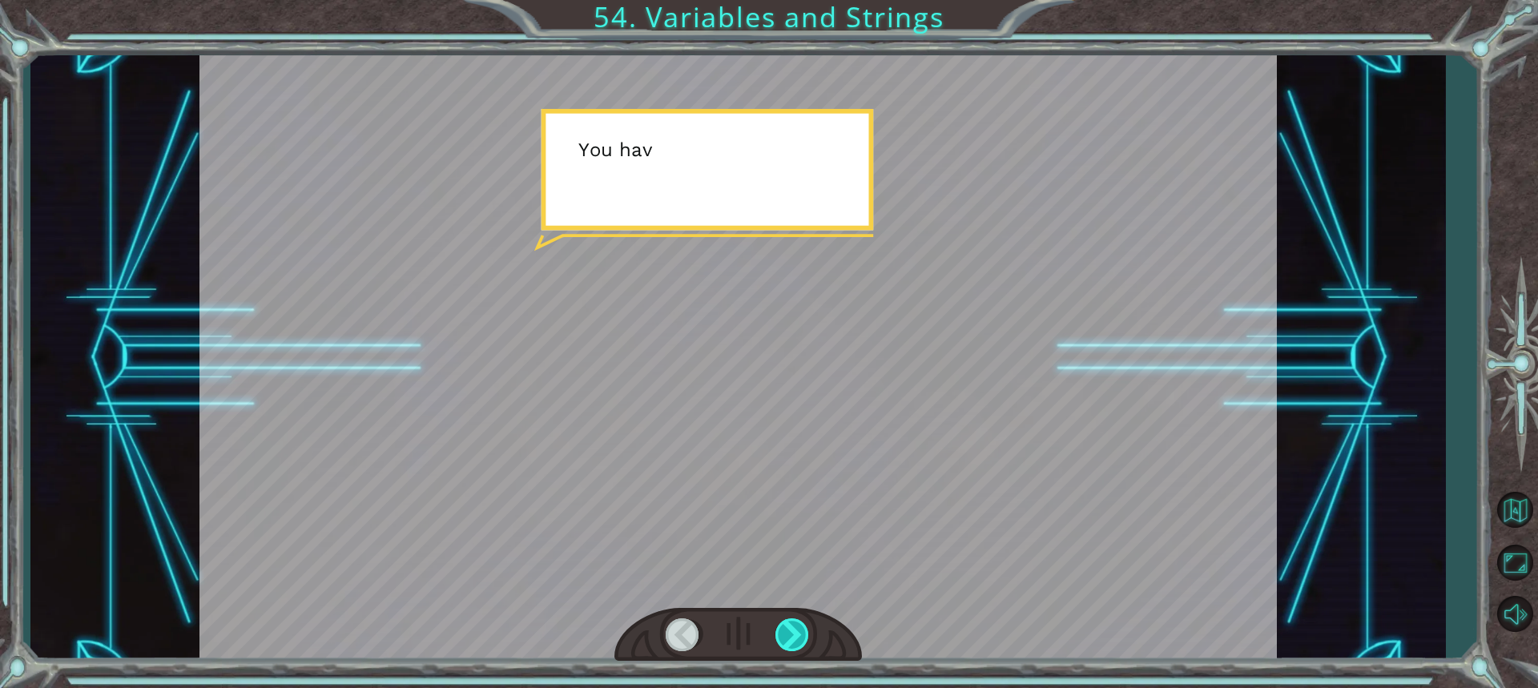
click at [798, 636] on div at bounding box center [792, 634] width 35 height 33
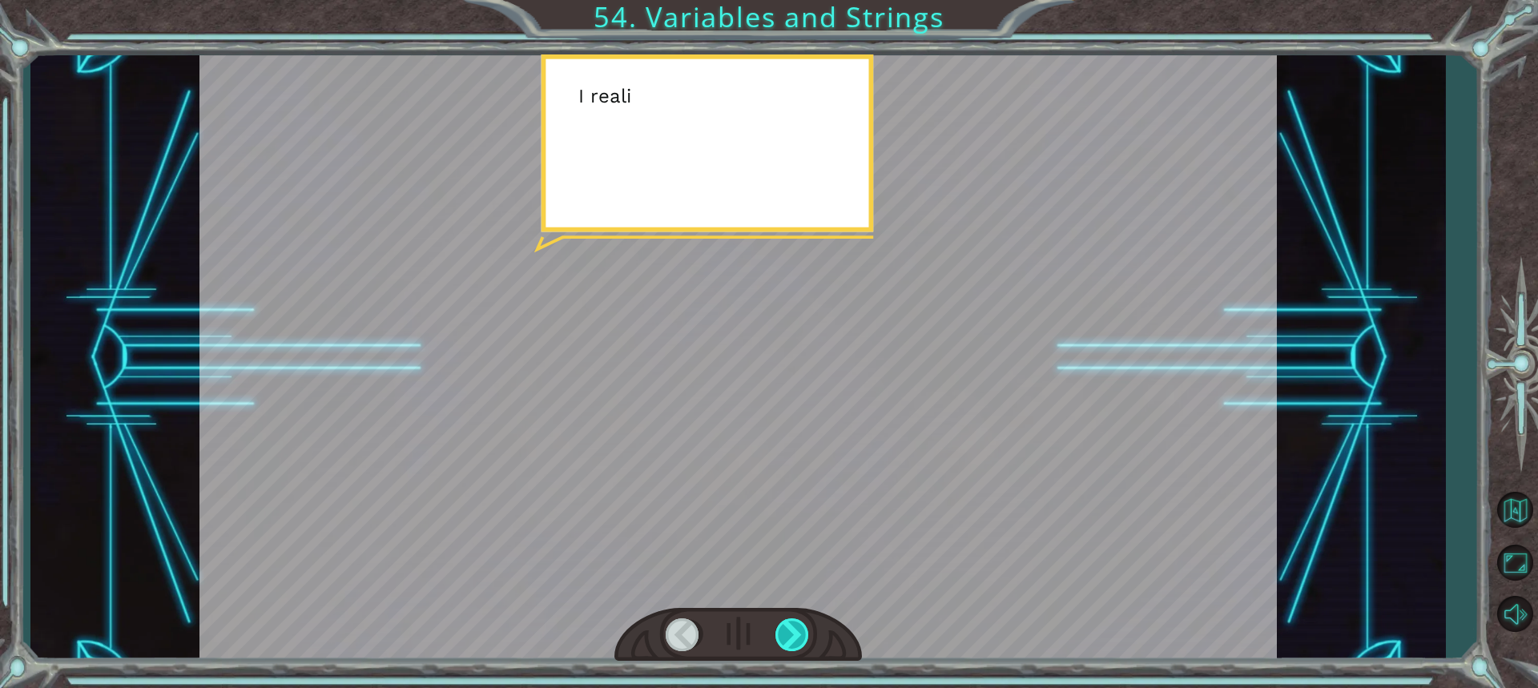
click at [798, 636] on div at bounding box center [792, 634] width 35 height 33
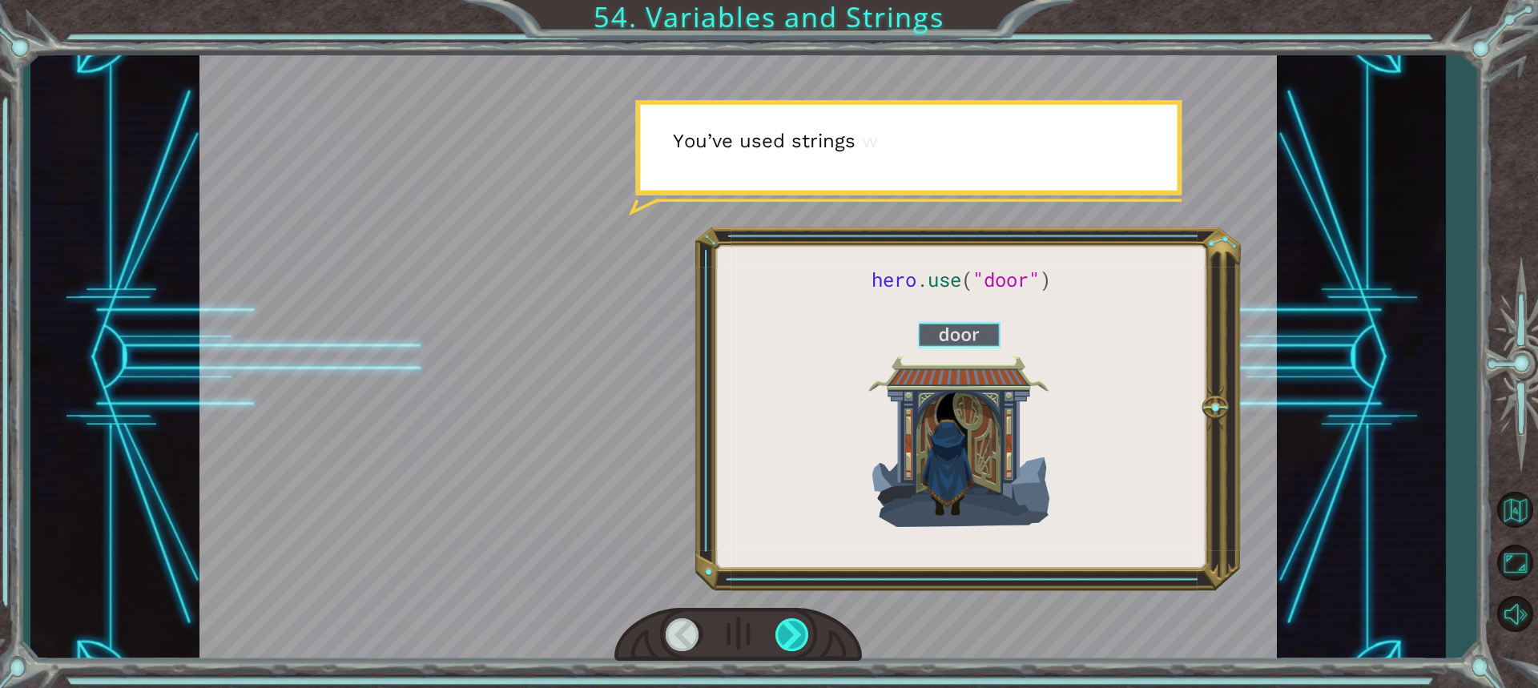
click at [798, 636] on div at bounding box center [792, 634] width 35 height 33
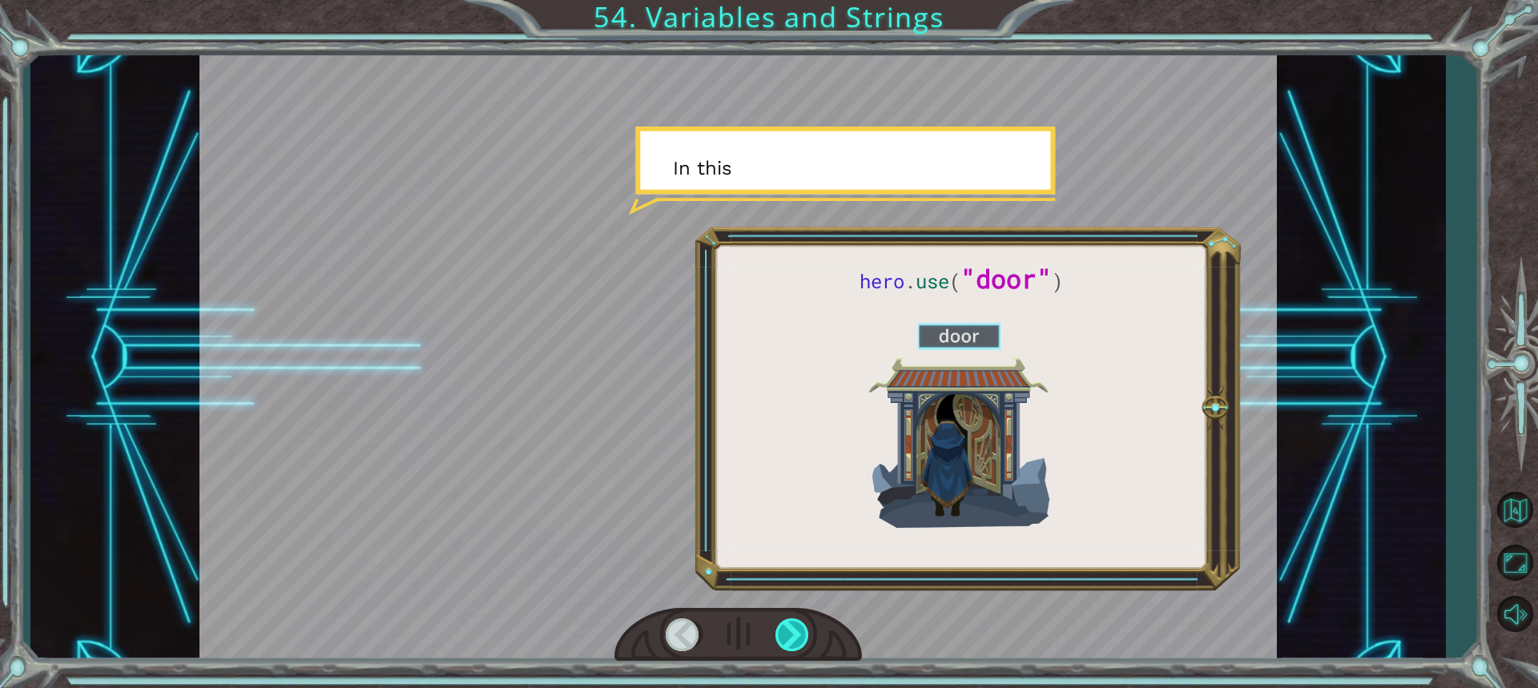
click at [798, 636] on div at bounding box center [792, 634] width 35 height 33
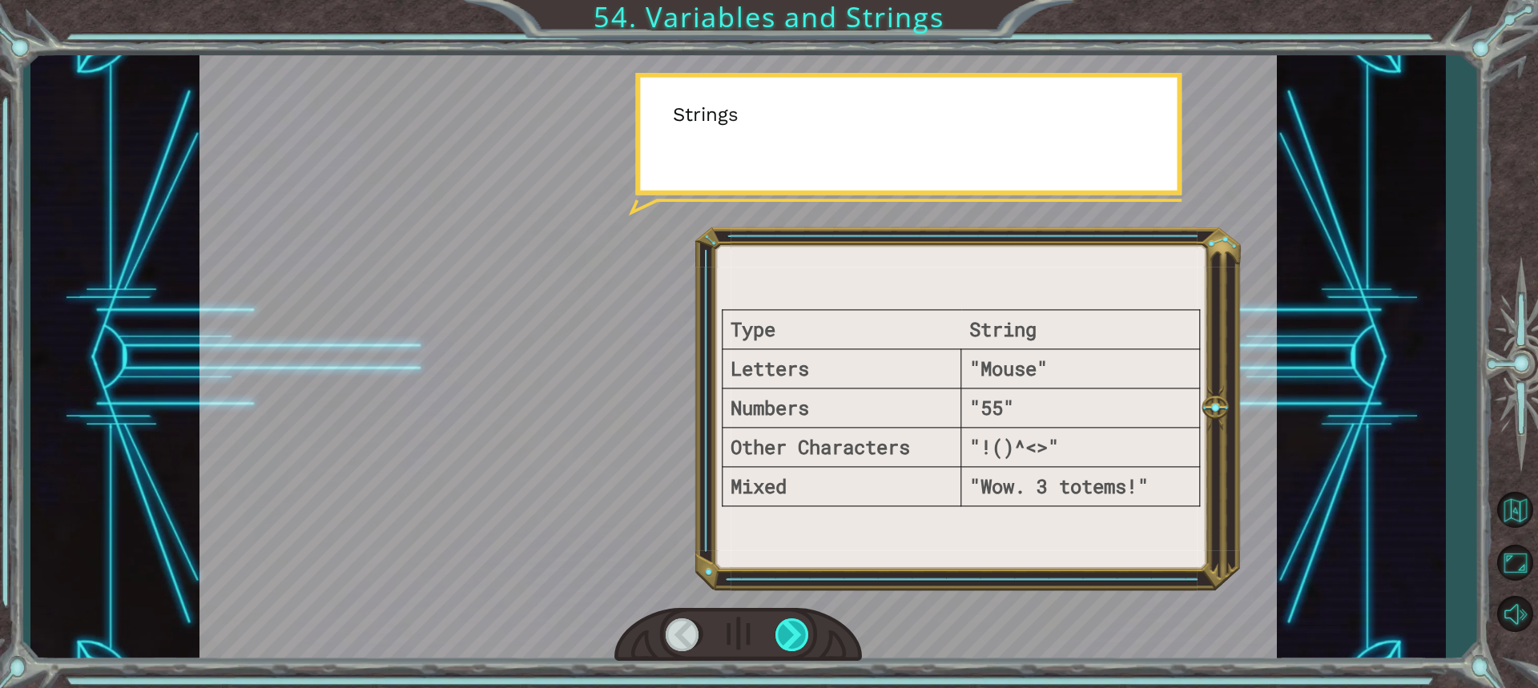
click at [798, 636] on div at bounding box center [792, 634] width 35 height 33
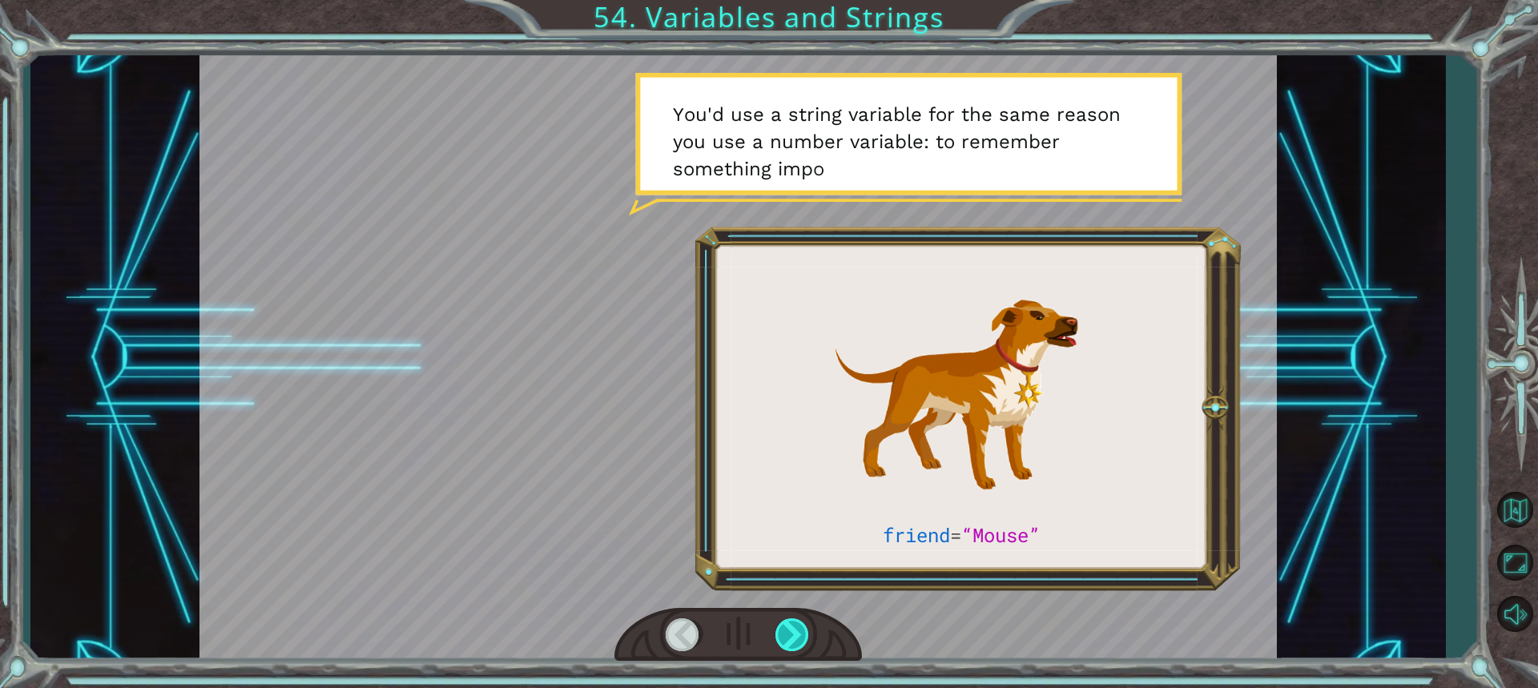
click at [798, 636] on div at bounding box center [792, 634] width 35 height 33
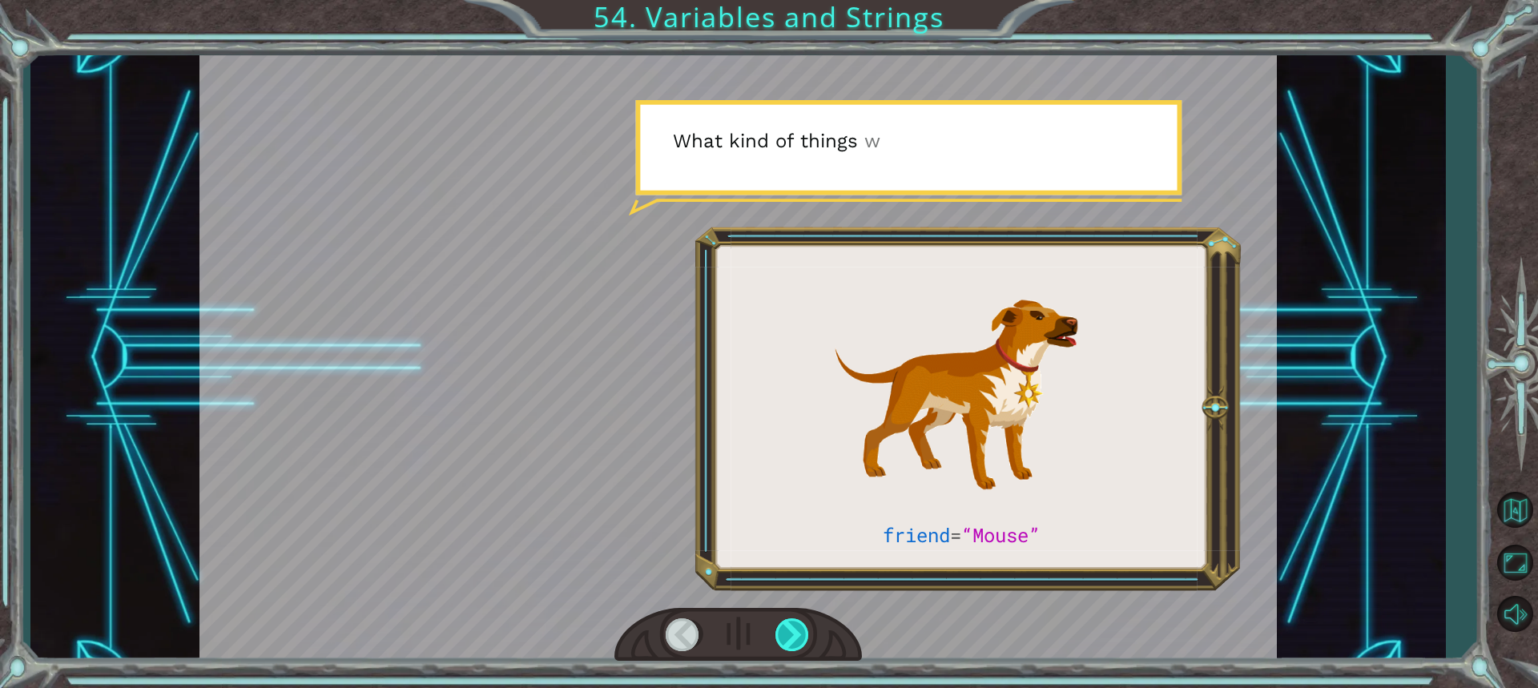
click at [798, 636] on div at bounding box center [792, 634] width 35 height 33
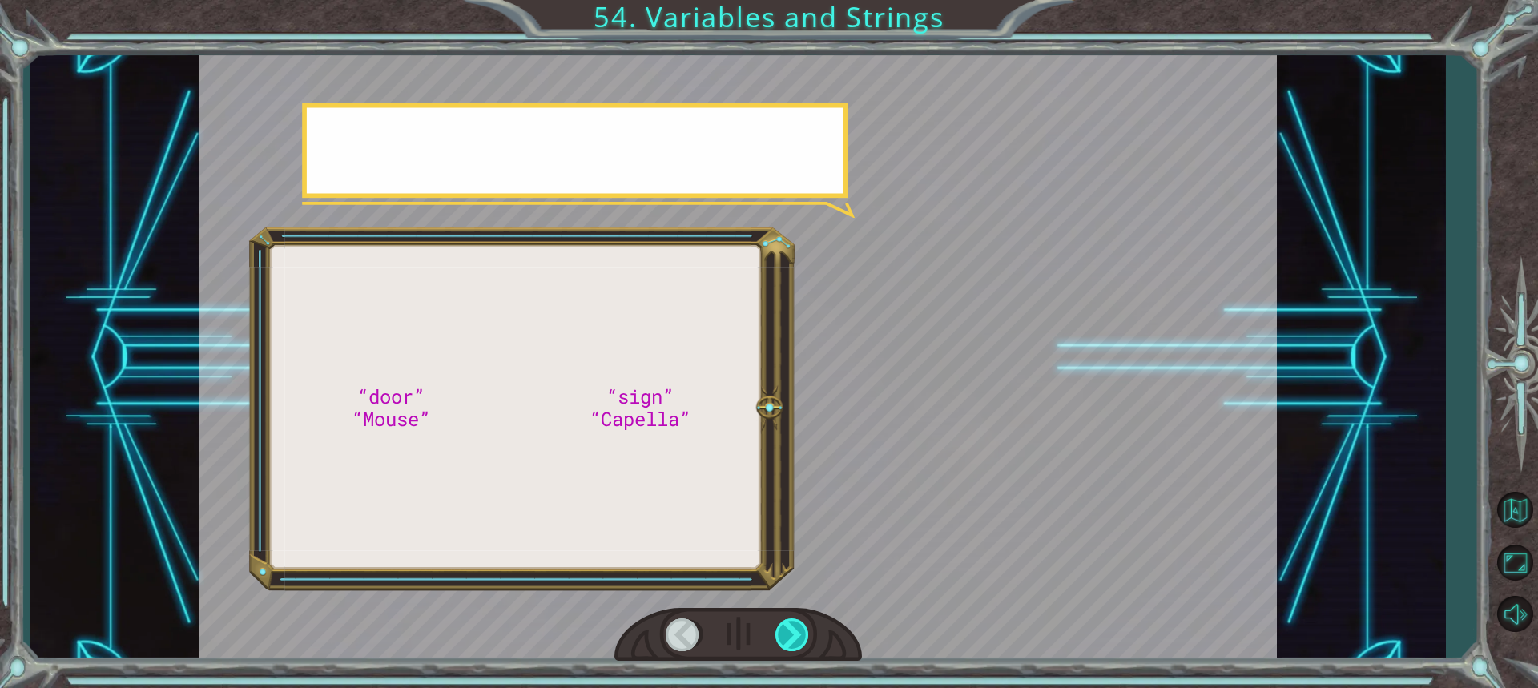
click at [798, 636] on div at bounding box center [792, 634] width 35 height 33
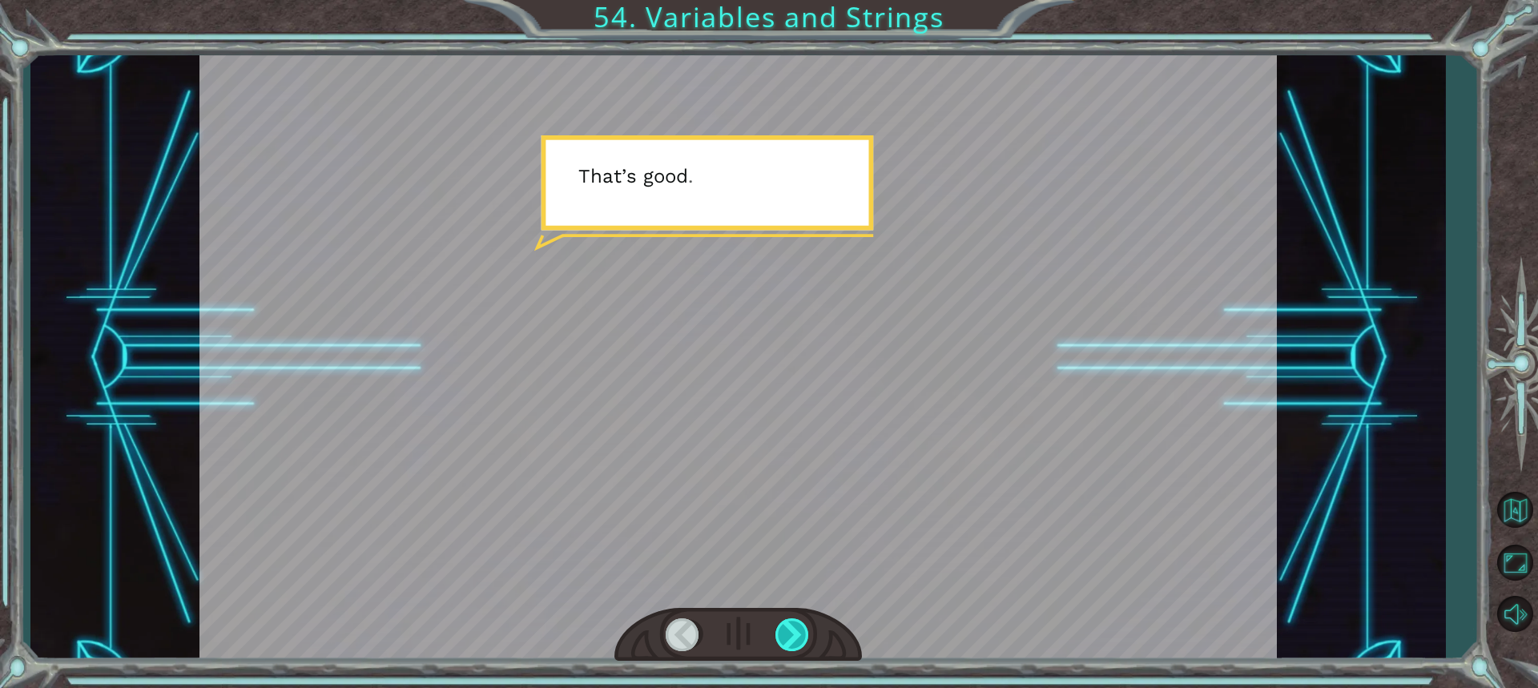
click at [798, 636] on div at bounding box center [792, 634] width 35 height 33
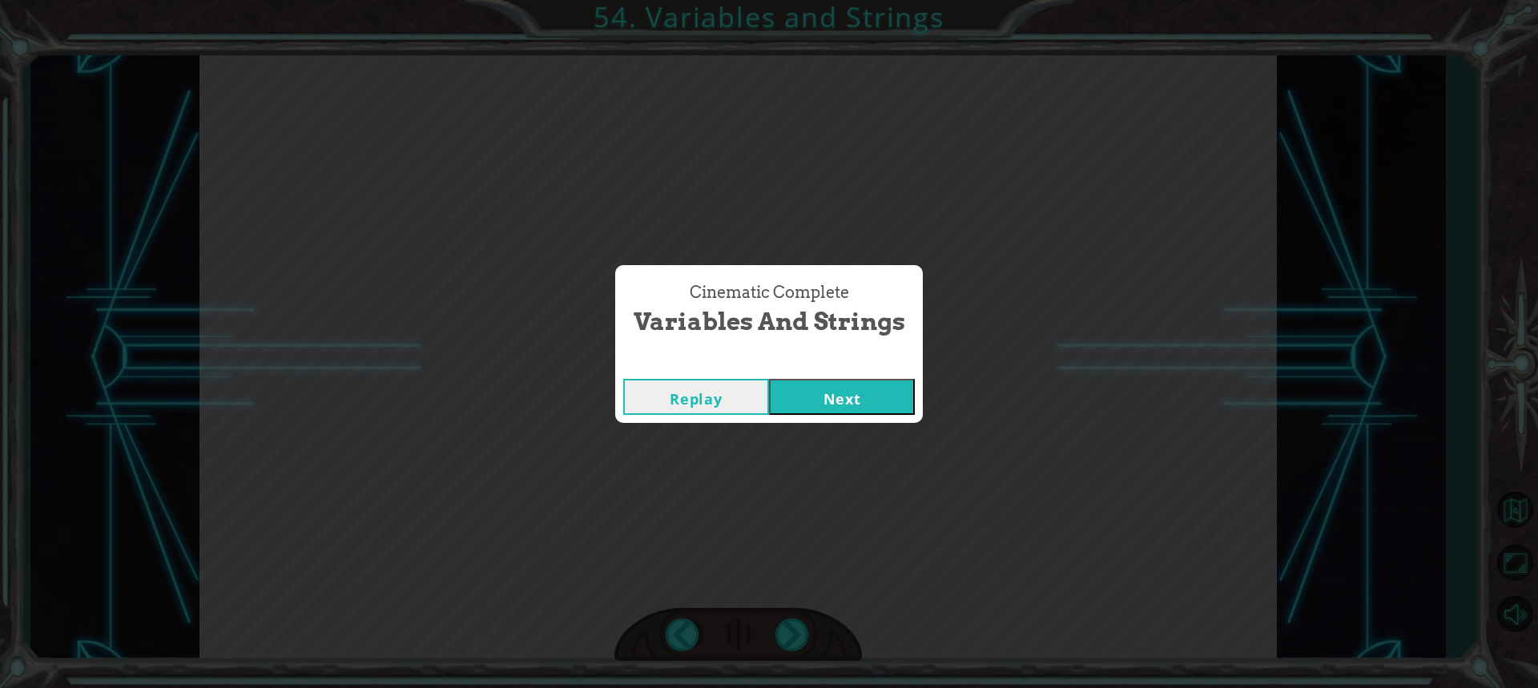
click at [862, 416] on div "Replay Next" at bounding box center [769, 397] width 308 height 52
click at [862, 392] on button "Next" at bounding box center [842, 397] width 146 height 36
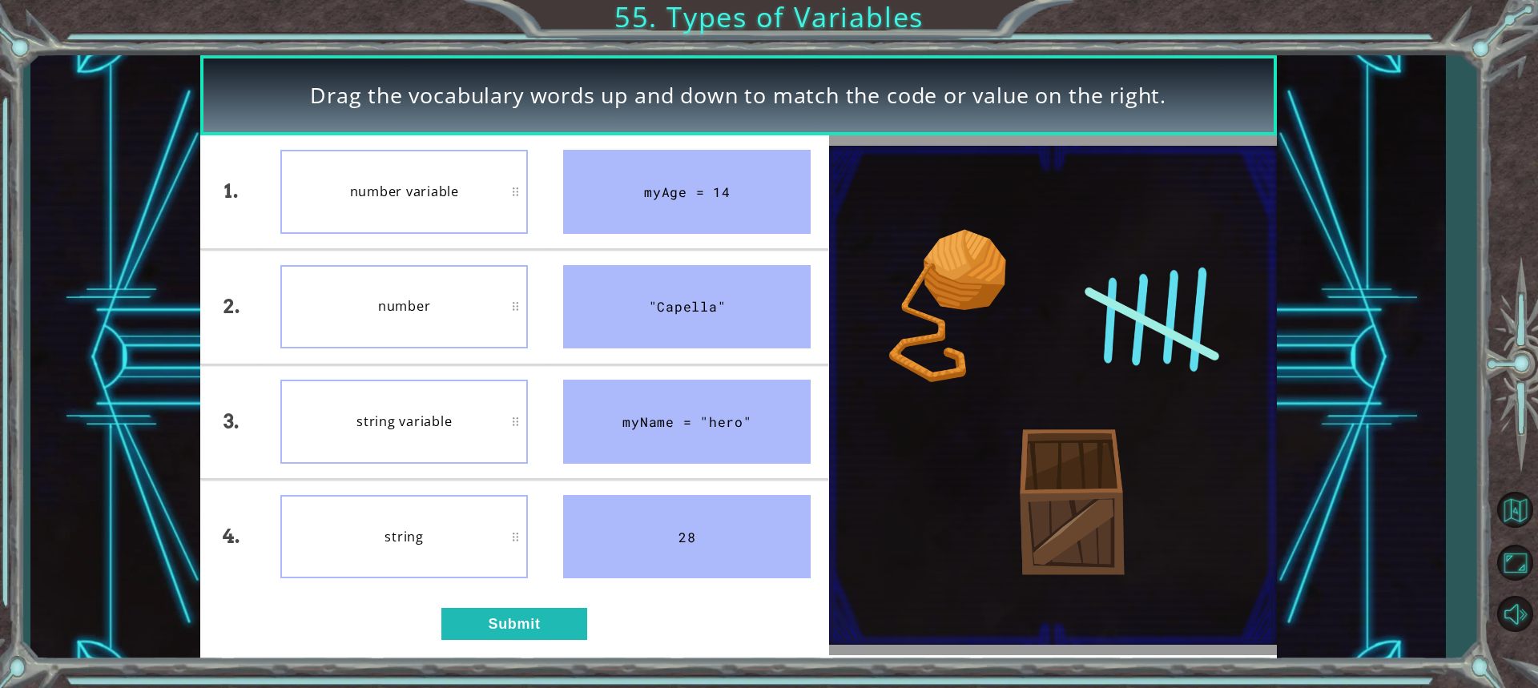
click at [389, 528] on div "string" at bounding box center [403, 537] width 247 height 84
click at [536, 625] on button "Submit" at bounding box center [514, 624] width 146 height 32
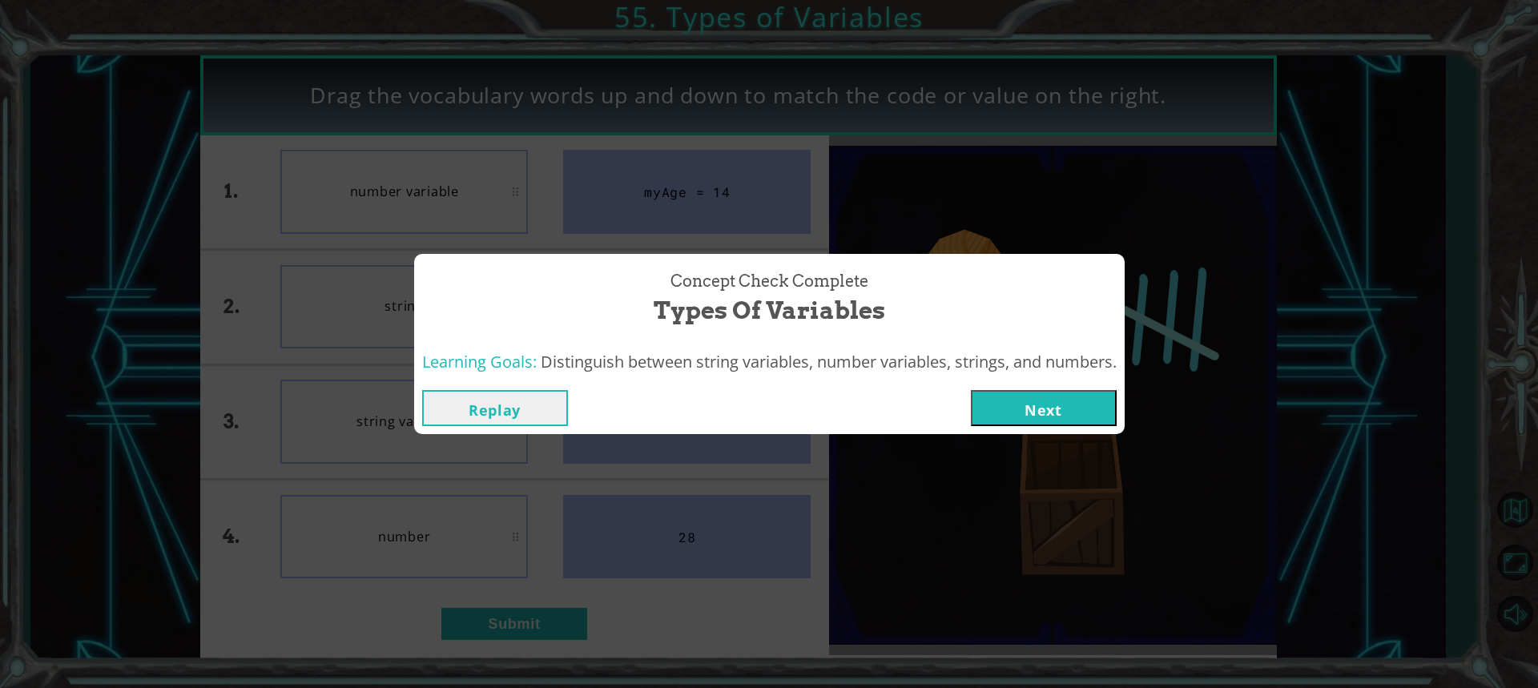
click at [1080, 400] on button "Next" at bounding box center [1044, 408] width 146 height 36
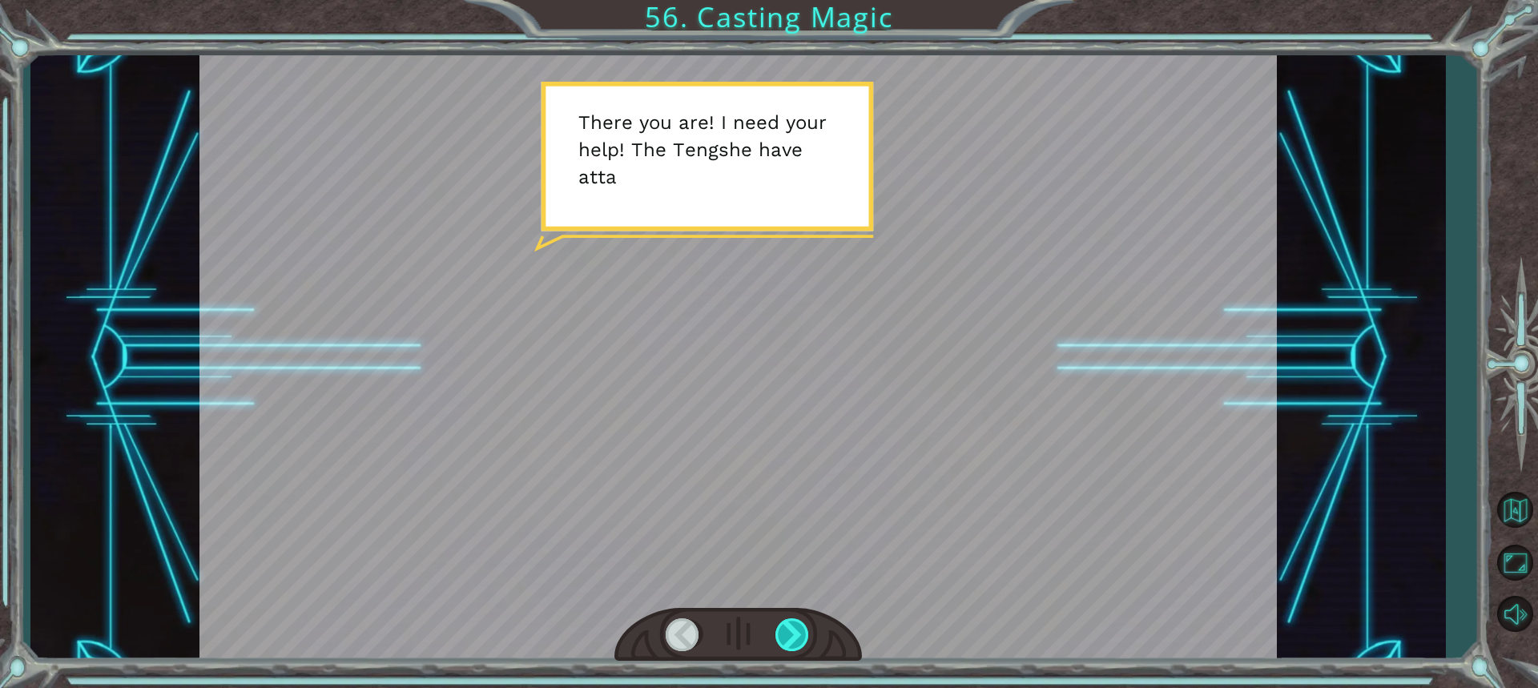
click at [789, 621] on div at bounding box center [792, 634] width 35 height 33
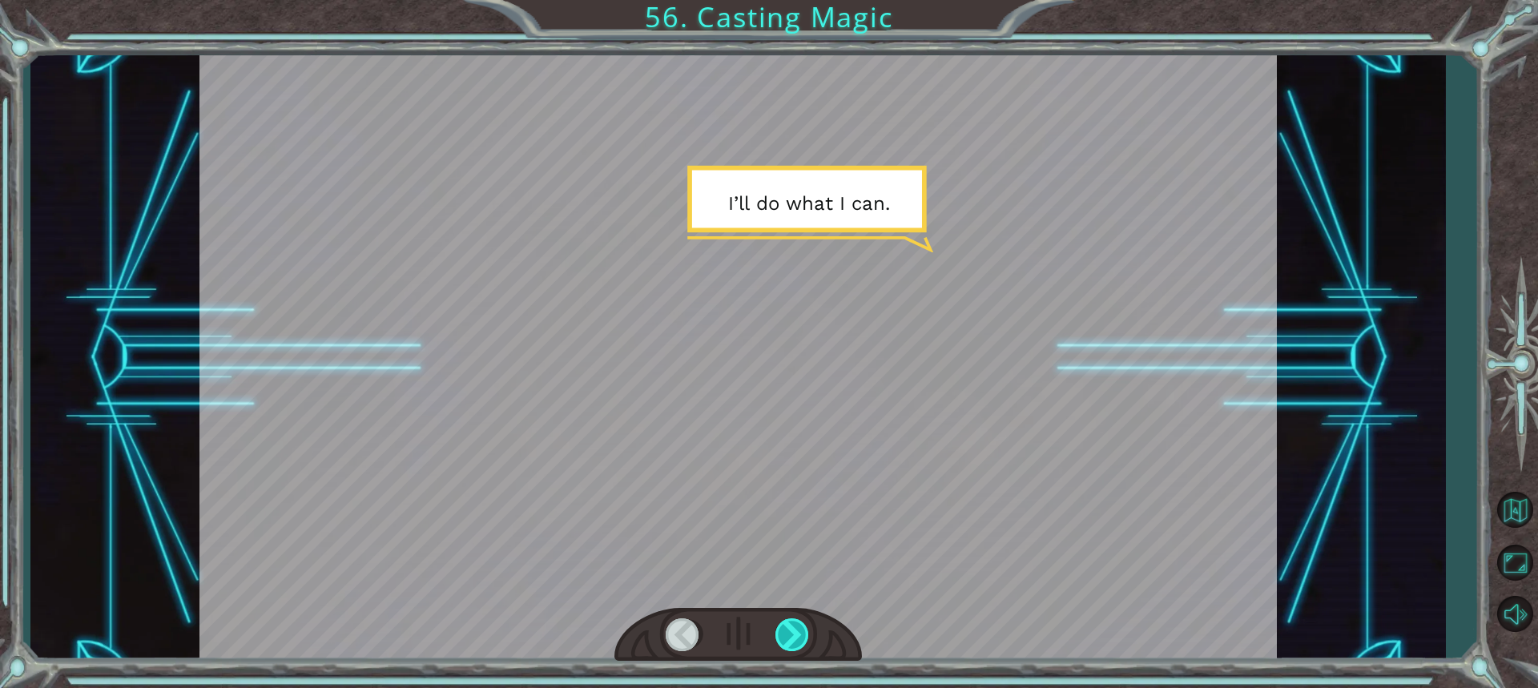
click at [789, 621] on div at bounding box center [792, 634] width 35 height 33
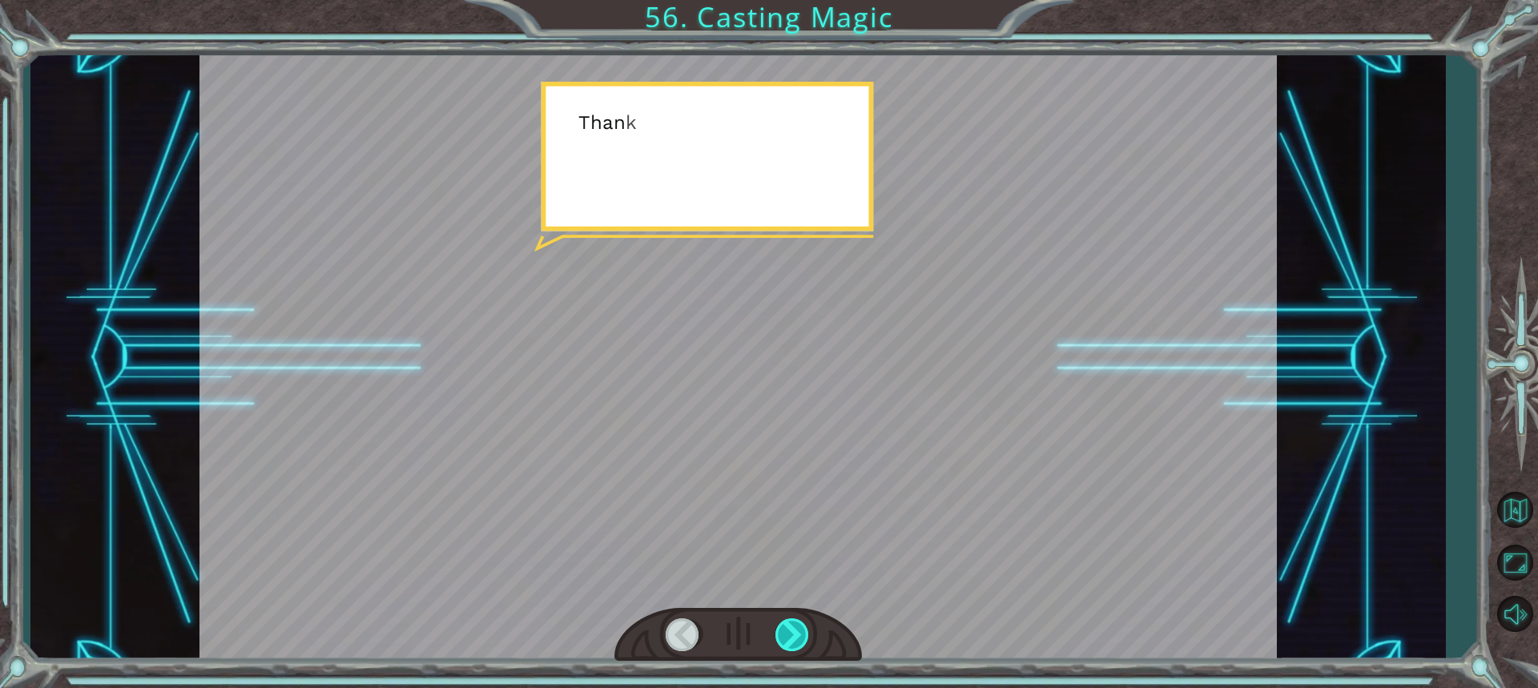
click at [789, 621] on div at bounding box center [792, 634] width 35 height 33
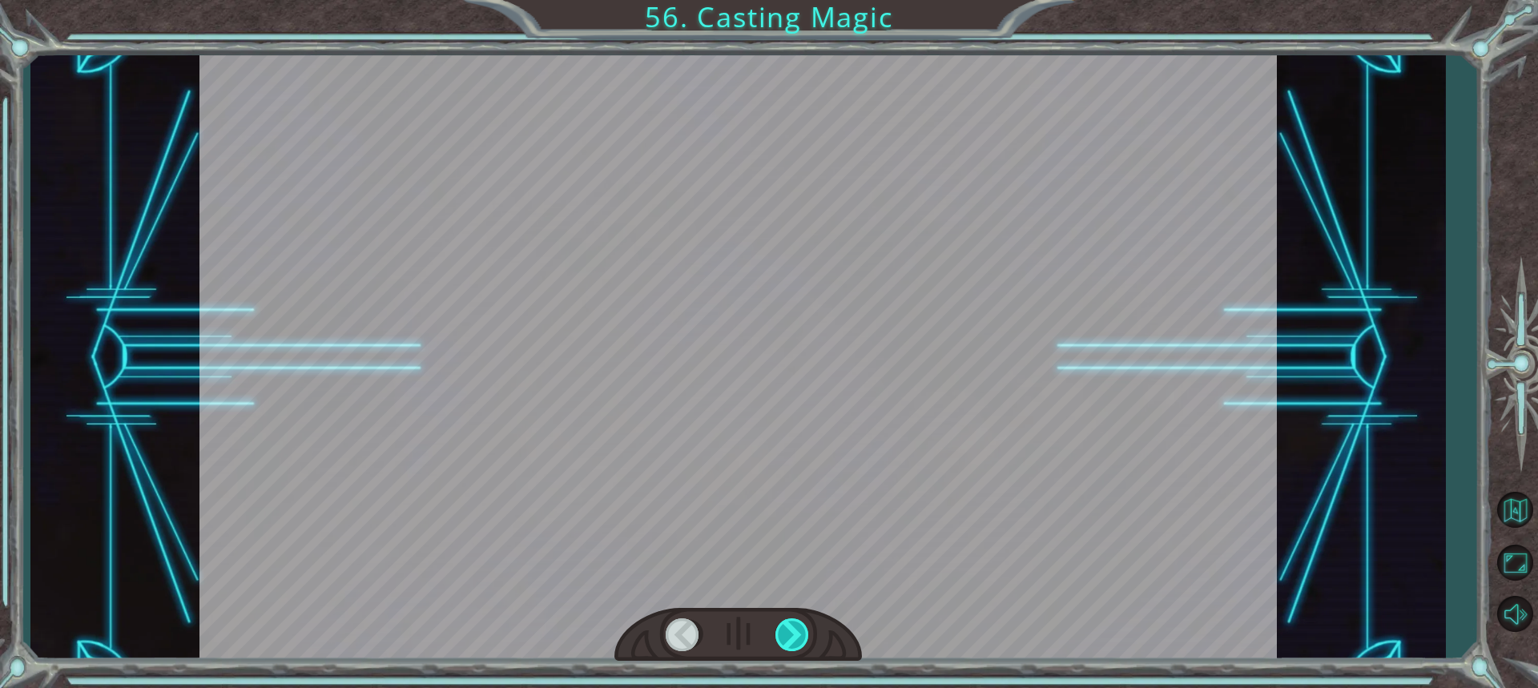
click at [789, 621] on div at bounding box center [792, 634] width 35 height 33
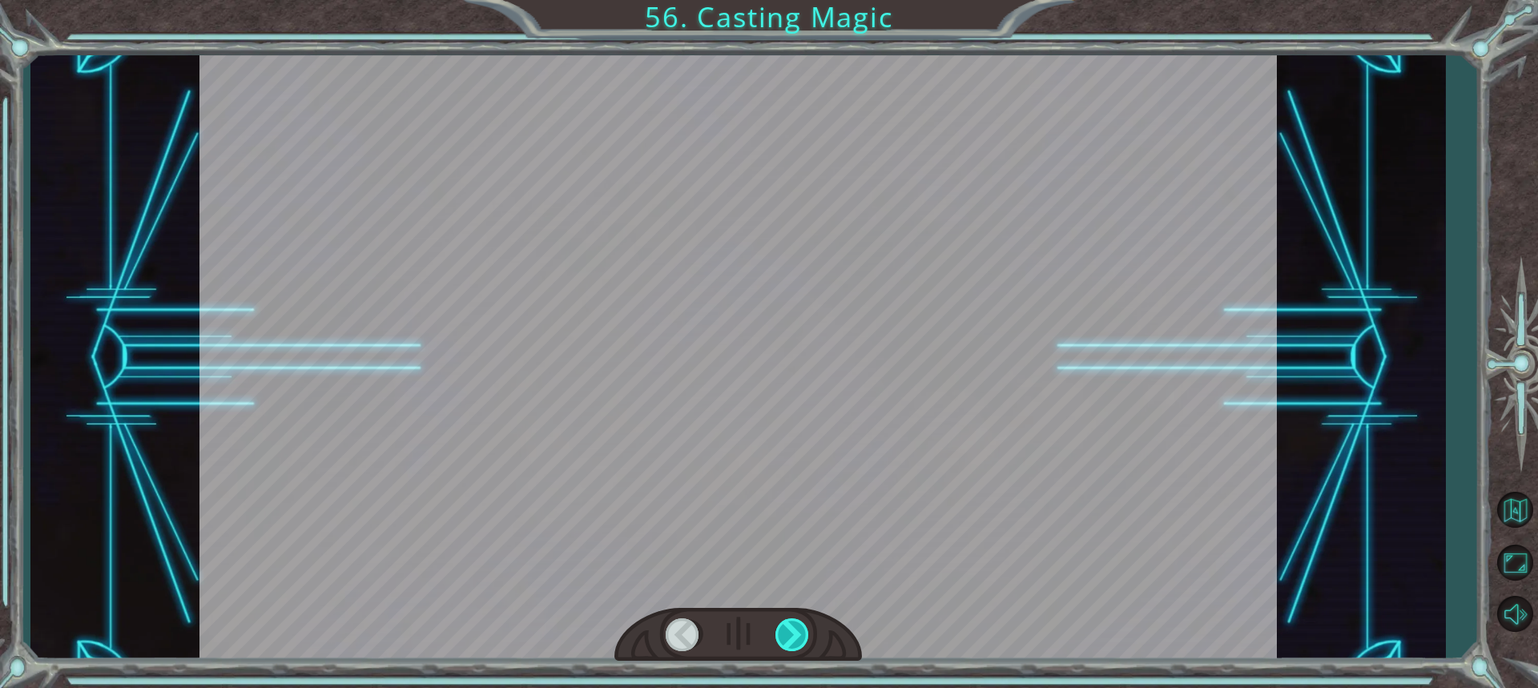
click at [789, 621] on div at bounding box center [792, 634] width 35 height 33
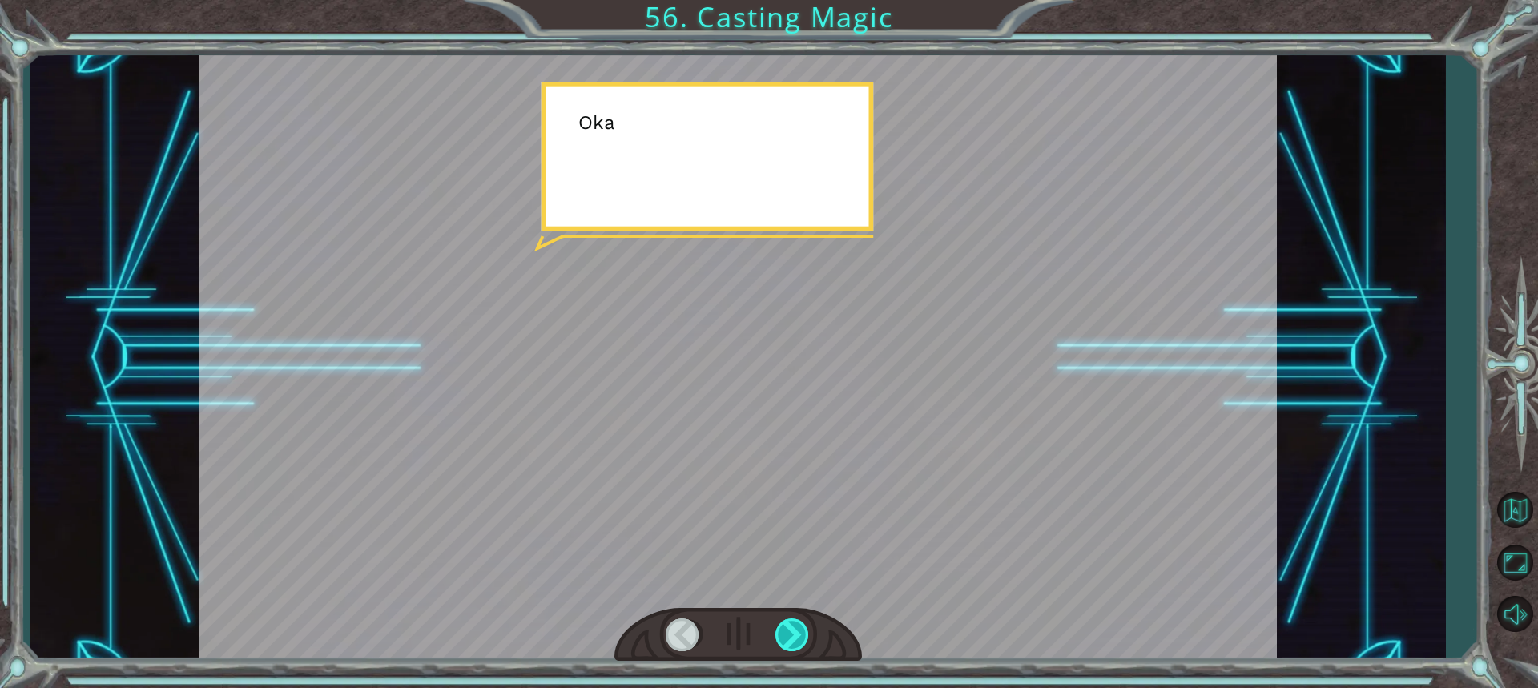
click at [789, 621] on div at bounding box center [792, 634] width 35 height 33
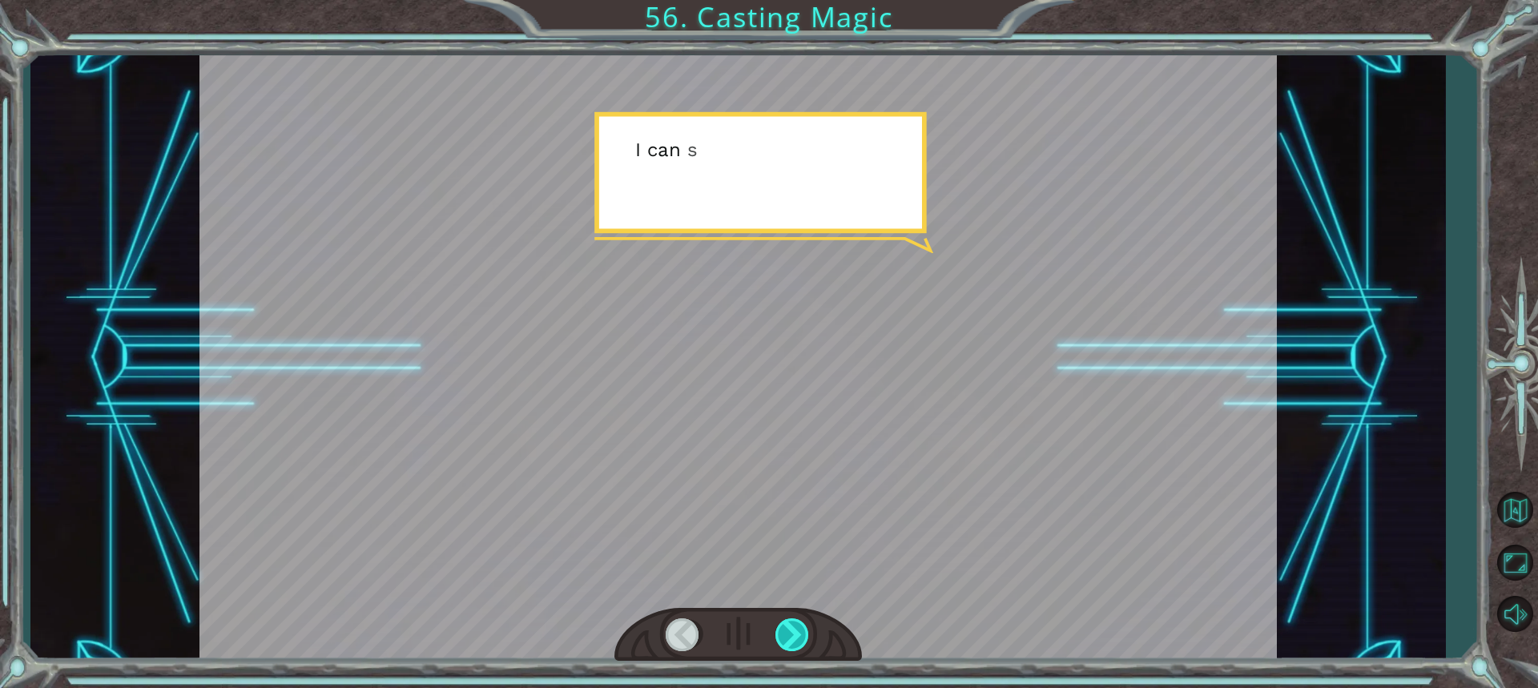
click at [789, 621] on div at bounding box center [792, 634] width 35 height 33
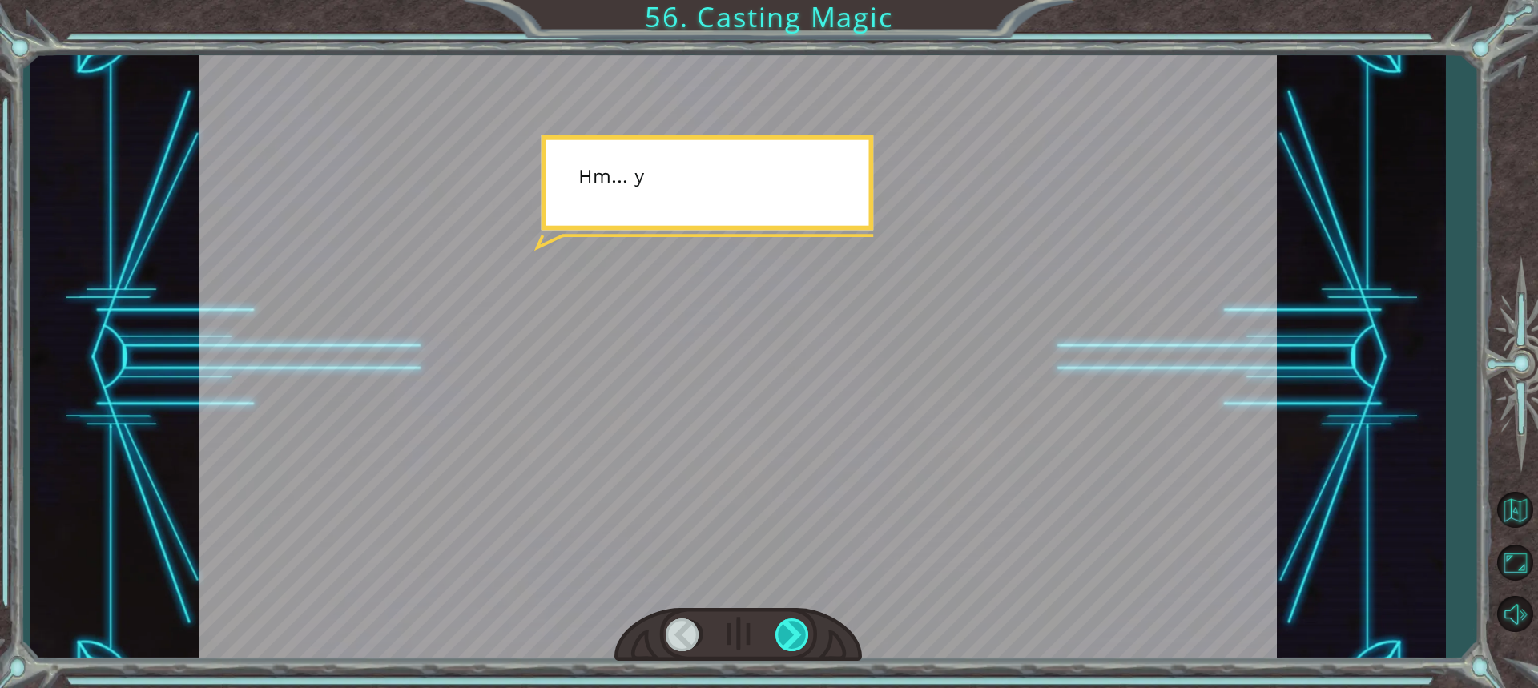
click at [789, 621] on div at bounding box center [792, 634] width 35 height 33
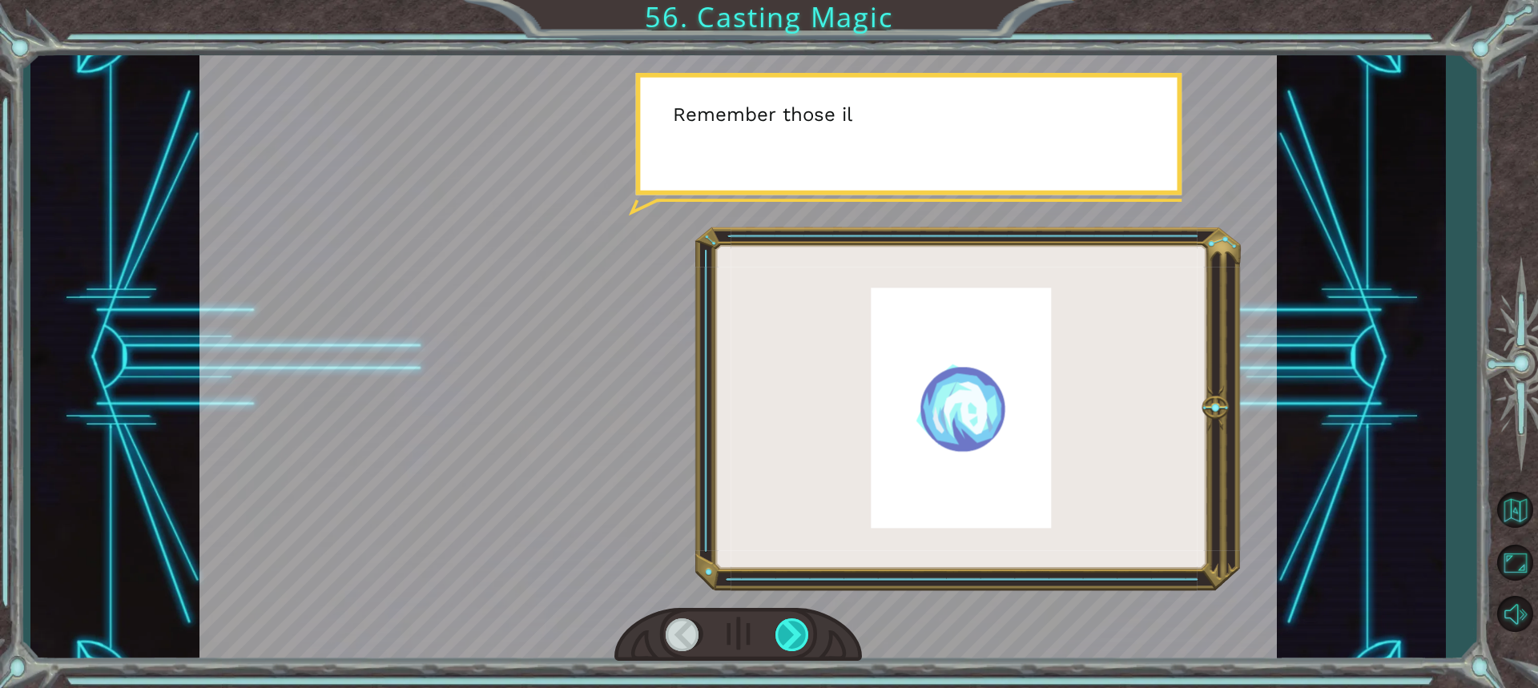
click at [789, 621] on div at bounding box center [792, 634] width 35 height 33
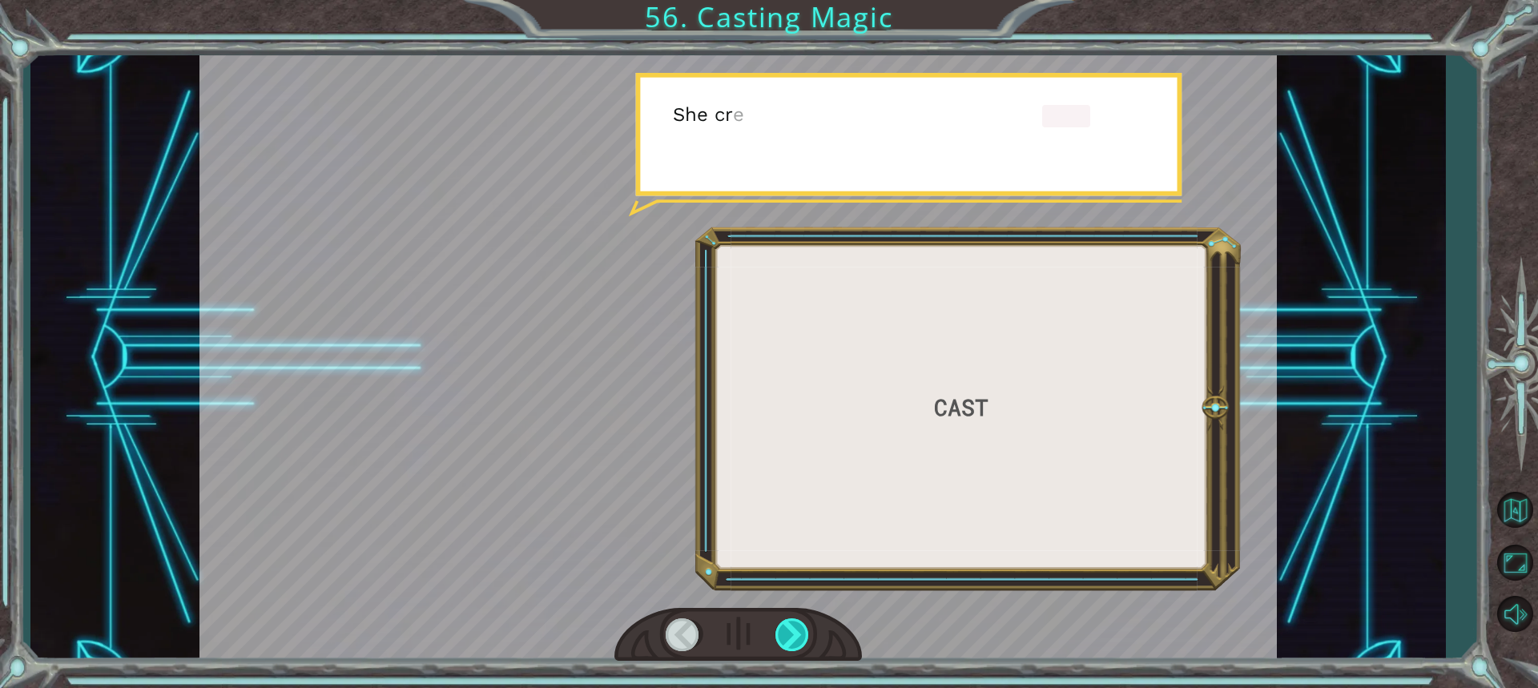
click at [789, 621] on div at bounding box center [792, 634] width 35 height 33
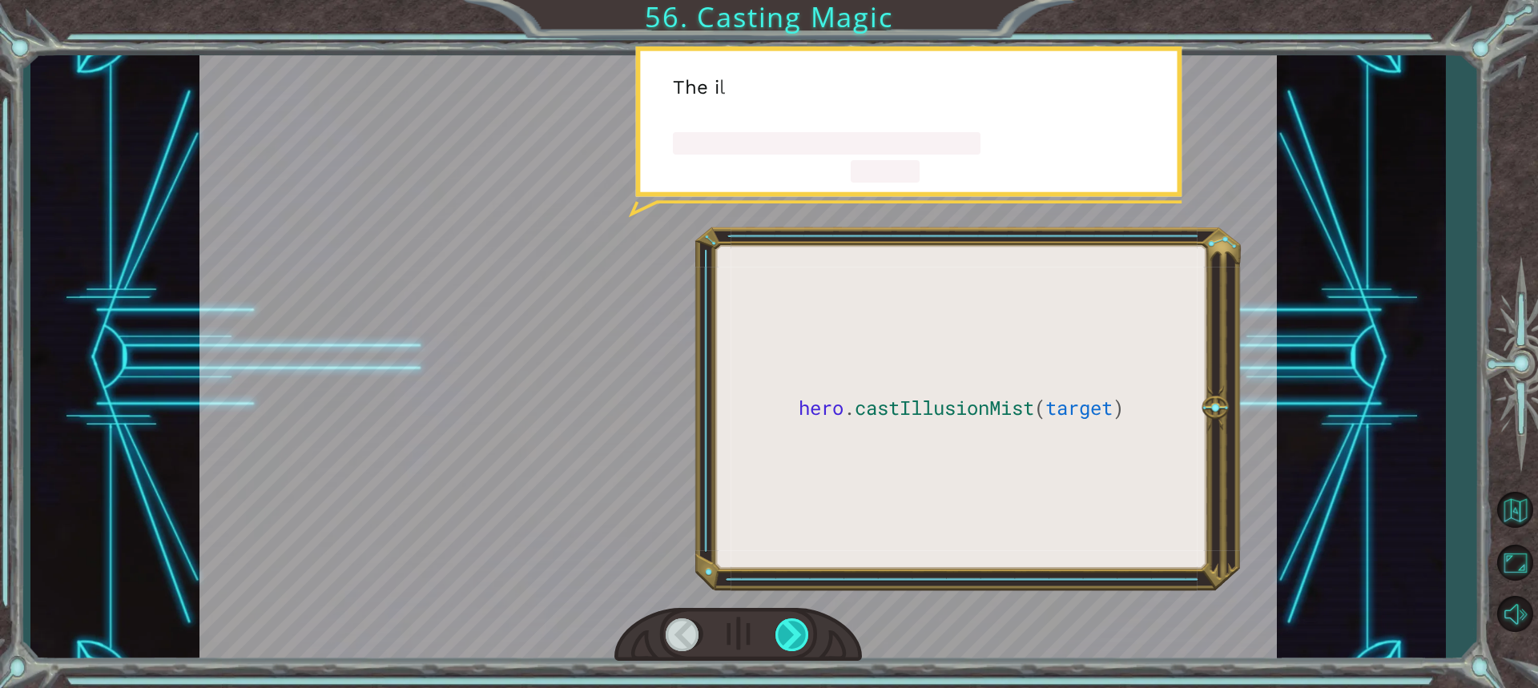
click at [789, 621] on div at bounding box center [792, 634] width 35 height 33
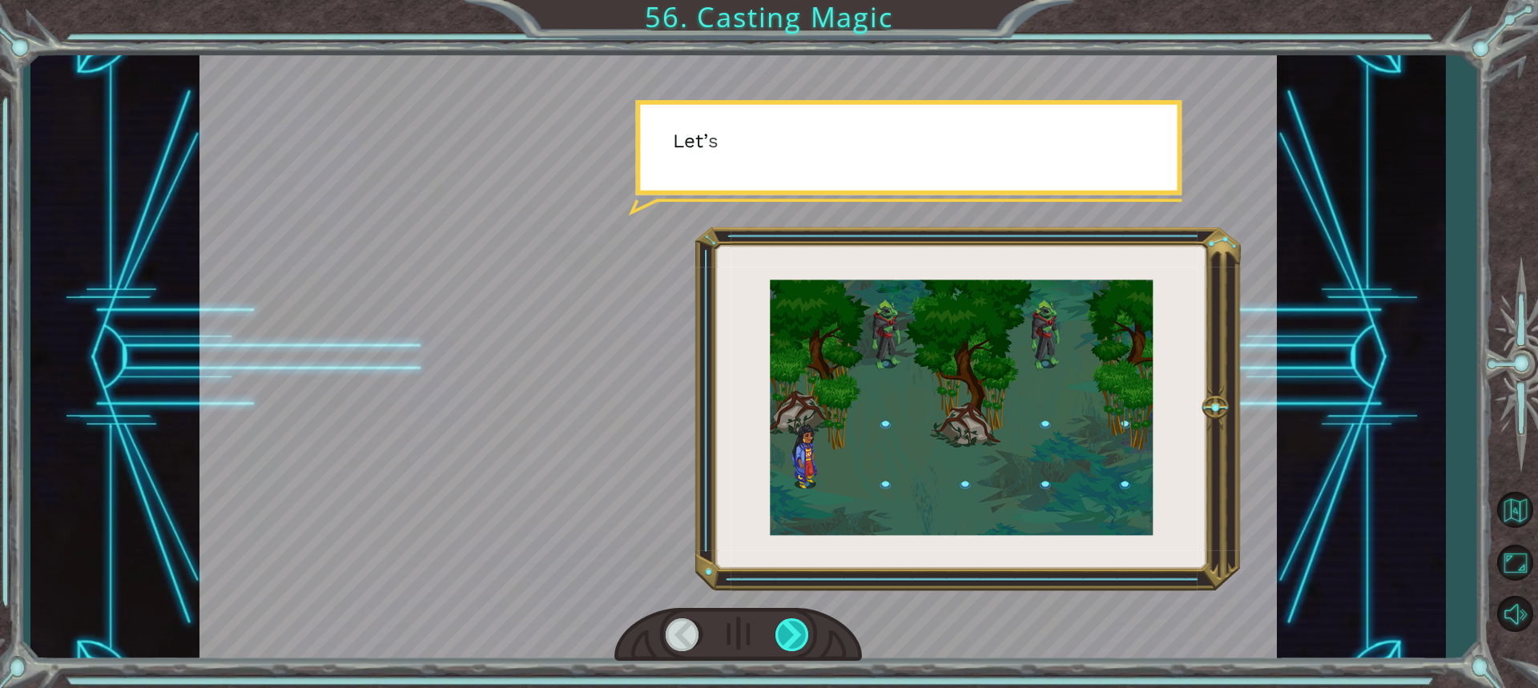
click at [789, 621] on div at bounding box center [792, 634] width 35 height 33
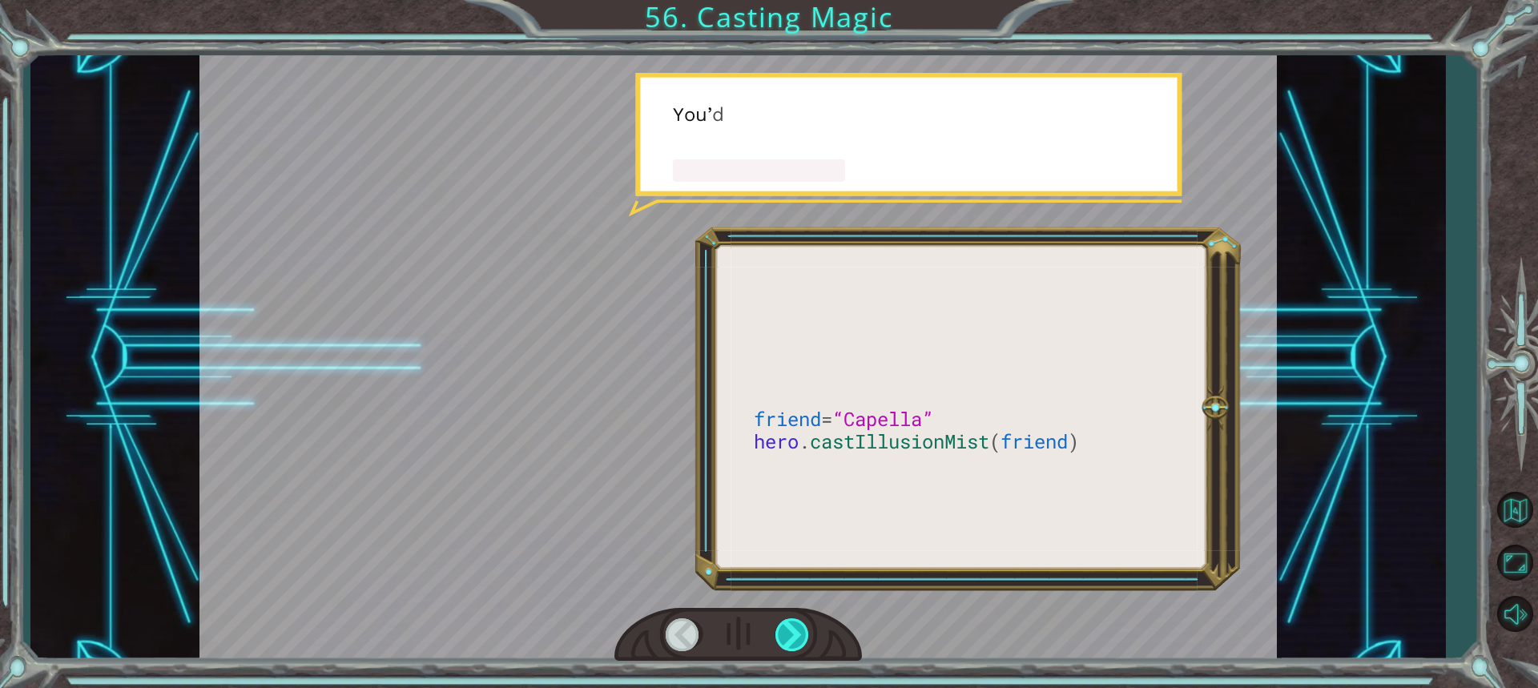
click at [789, 621] on div at bounding box center [792, 634] width 35 height 33
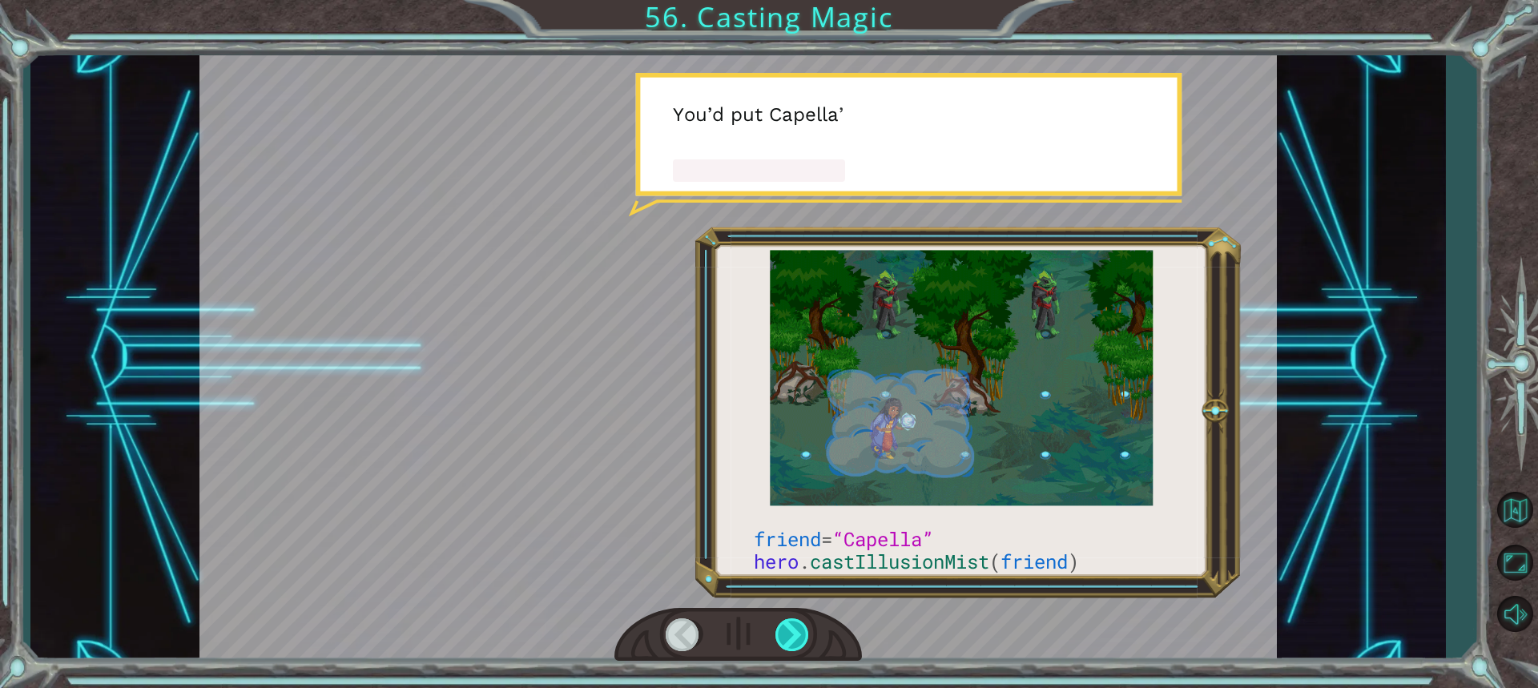
click at [789, 621] on div at bounding box center [792, 634] width 35 height 33
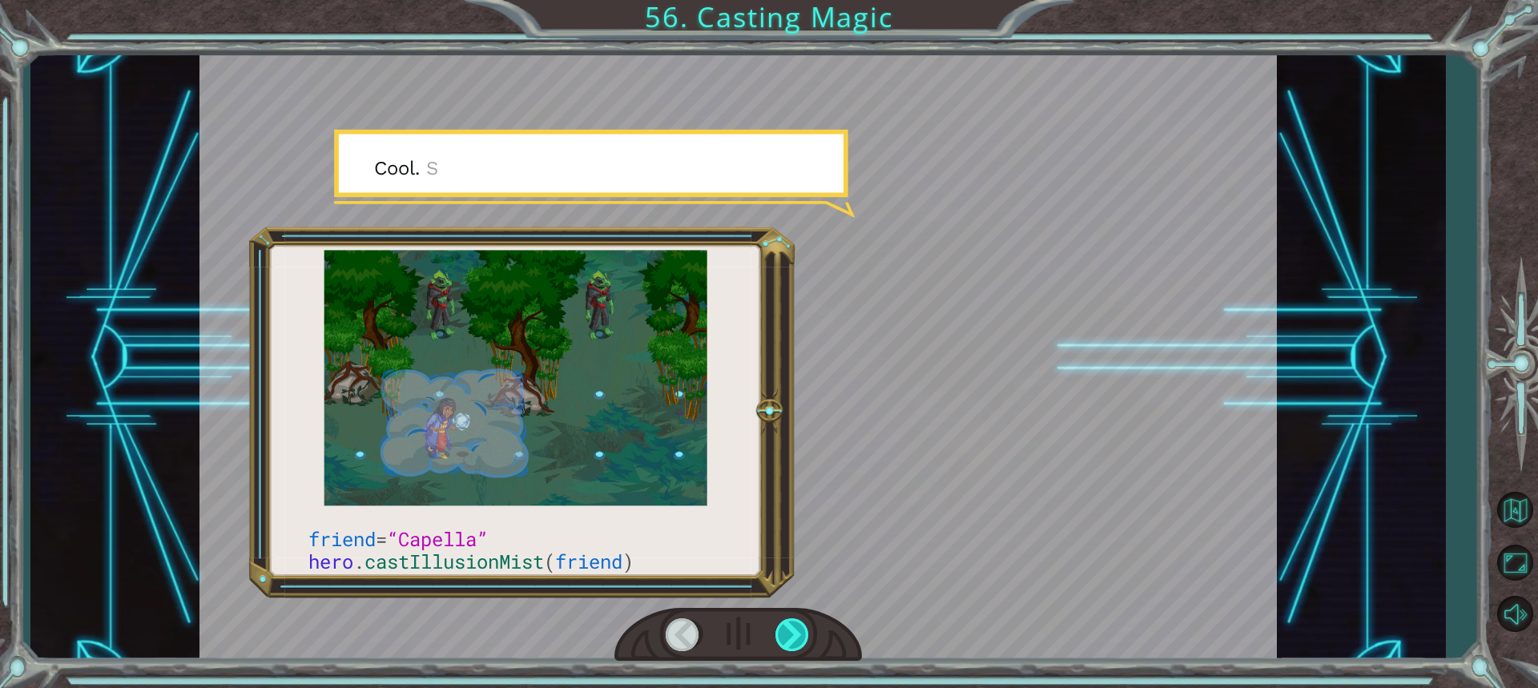
click at [789, 621] on div at bounding box center [792, 634] width 35 height 33
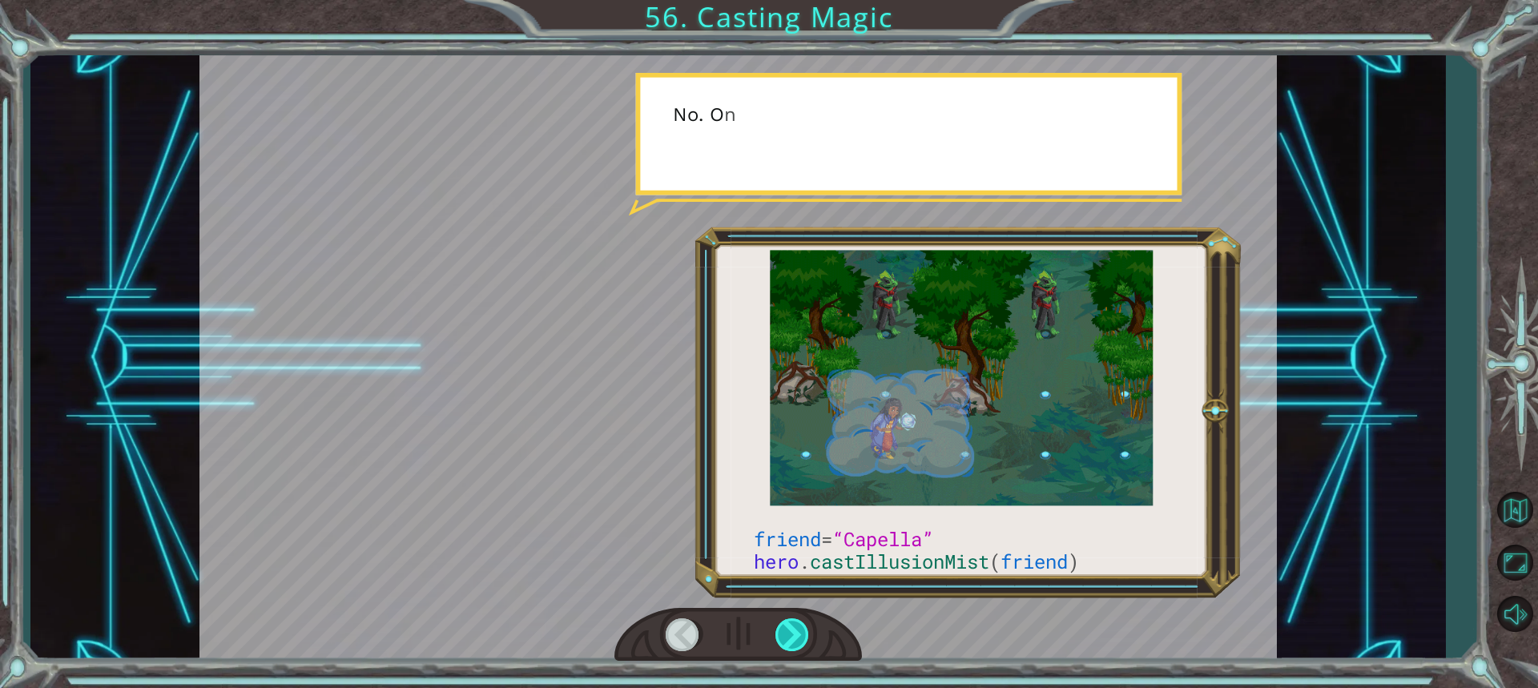
click at [789, 621] on div at bounding box center [792, 634] width 35 height 33
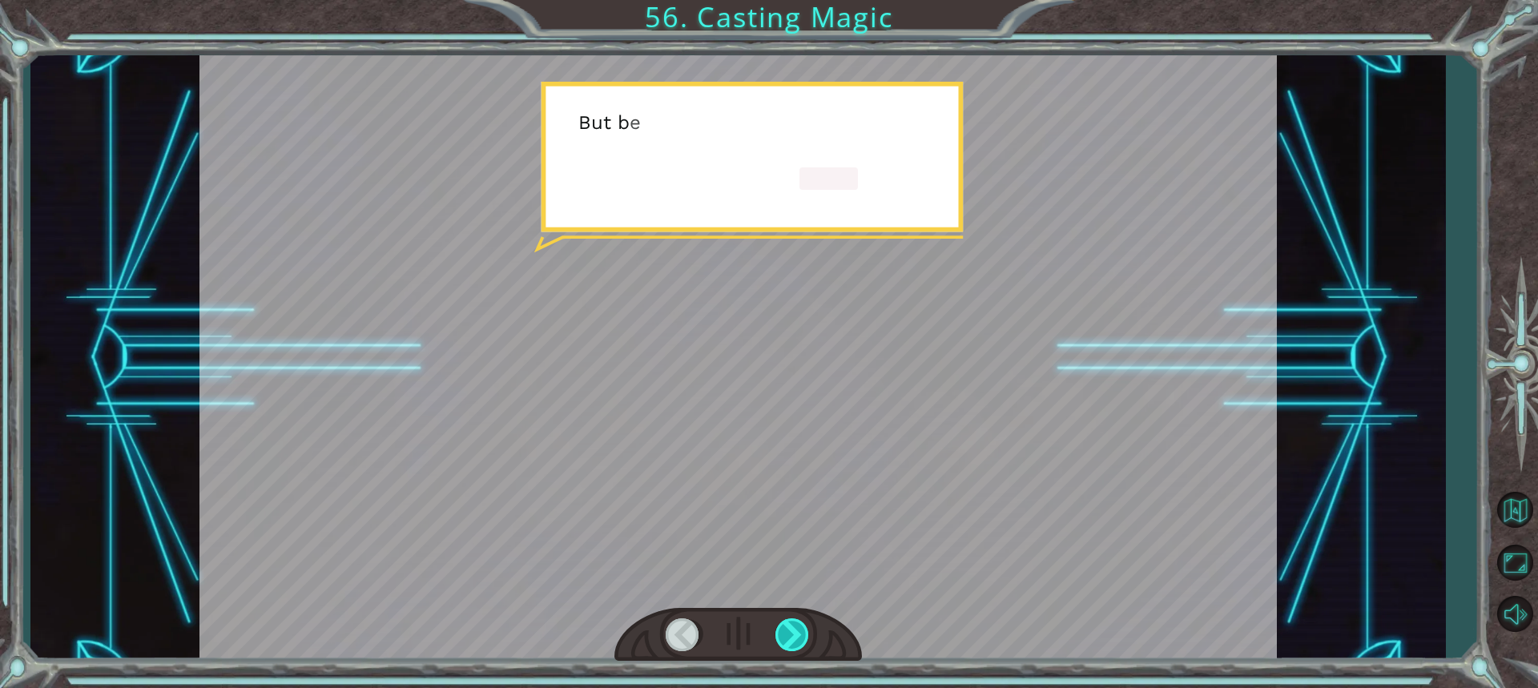
click at [789, 621] on div at bounding box center [792, 634] width 35 height 33
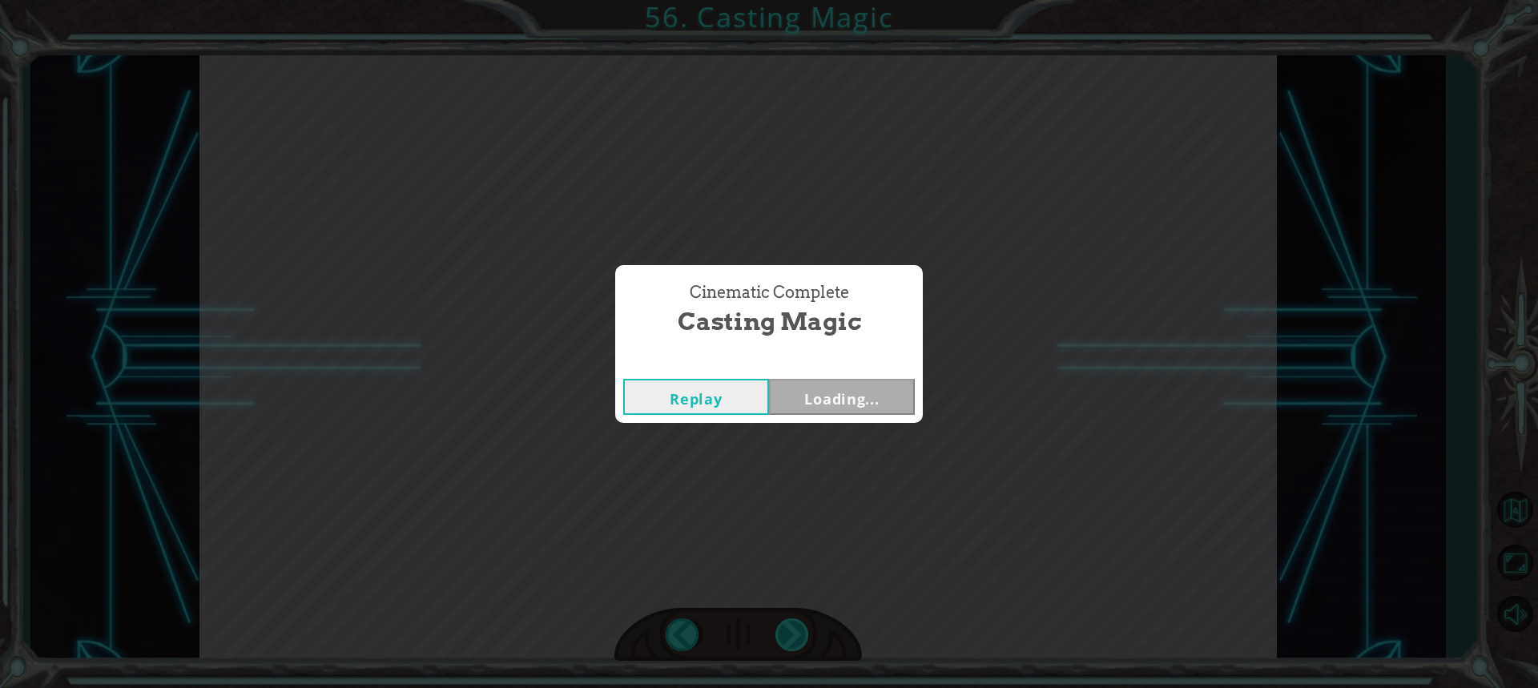
click at [789, 621] on div "Cinematic Complete Casting Magic Replay Loading..." at bounding box center [769, 344] width 1538 height 688
click at [846, 395] on button "Next" at bounding box center [842, 397] width 146 height 36
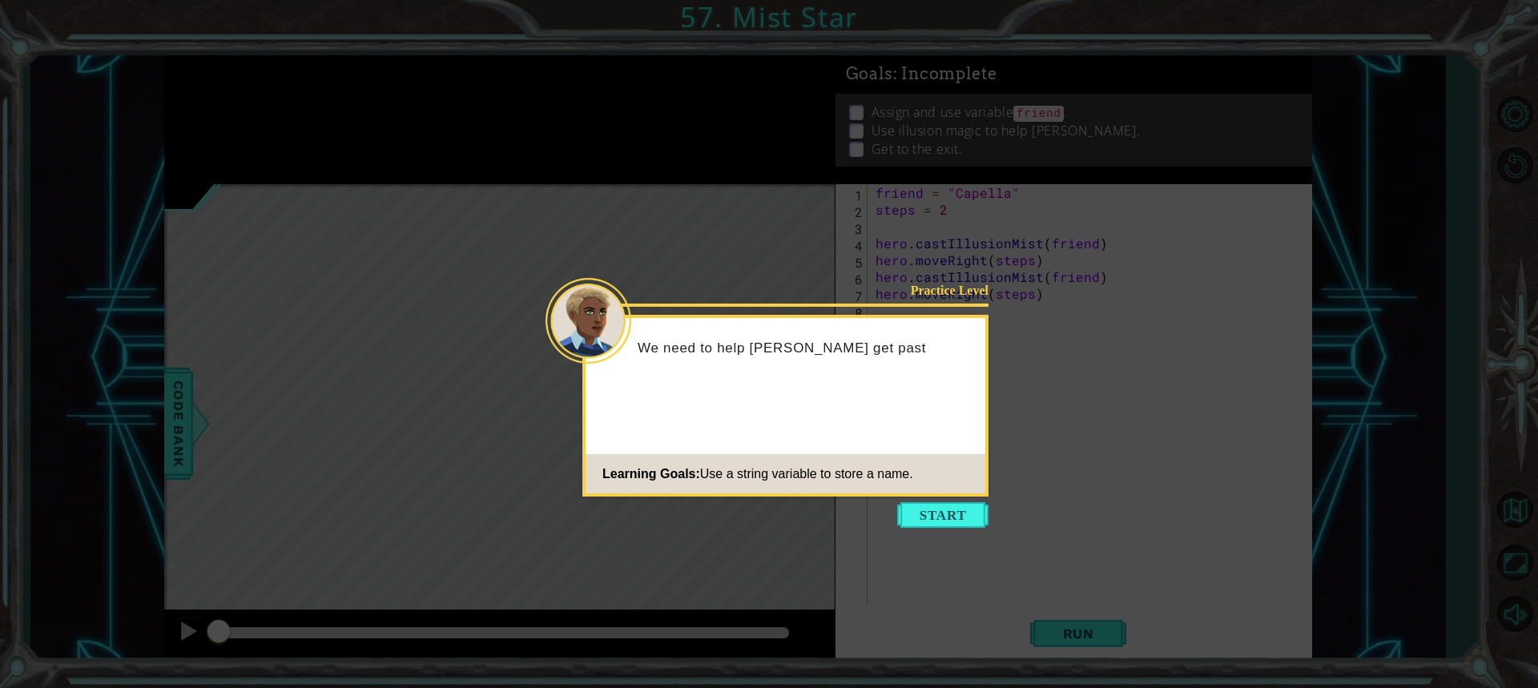
click at [947, 500] on icon at bounding box center [769, 344] width 1538 height 688
click at [952, 525] on button "Start" at bounding box center [942, 515] width 91 height 26
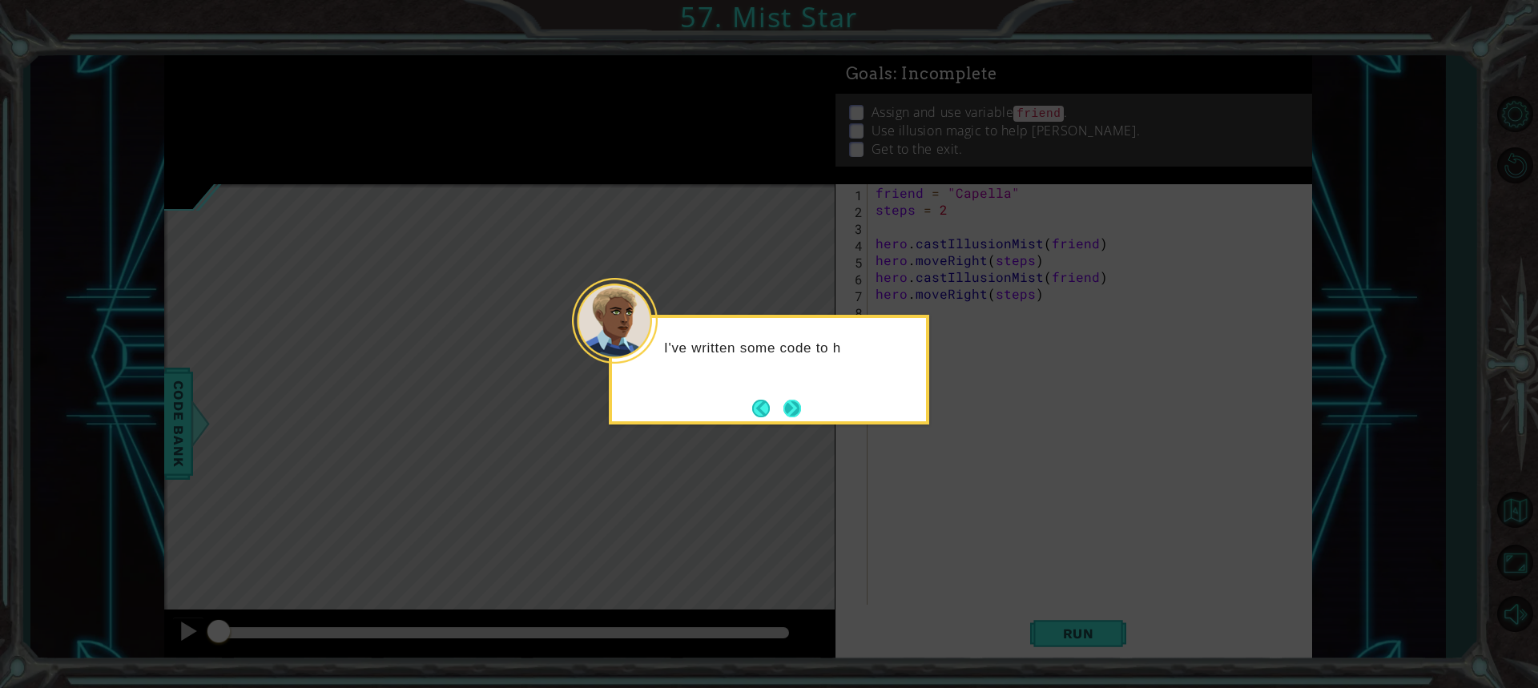
drag, startPoint x: 780, startPoint y: 399, endPoint x: 794, endPoint y: 401, distance: 13.8
click at [794, 401] on button "Next" at bounding box center [792, 407] width 29 height 29
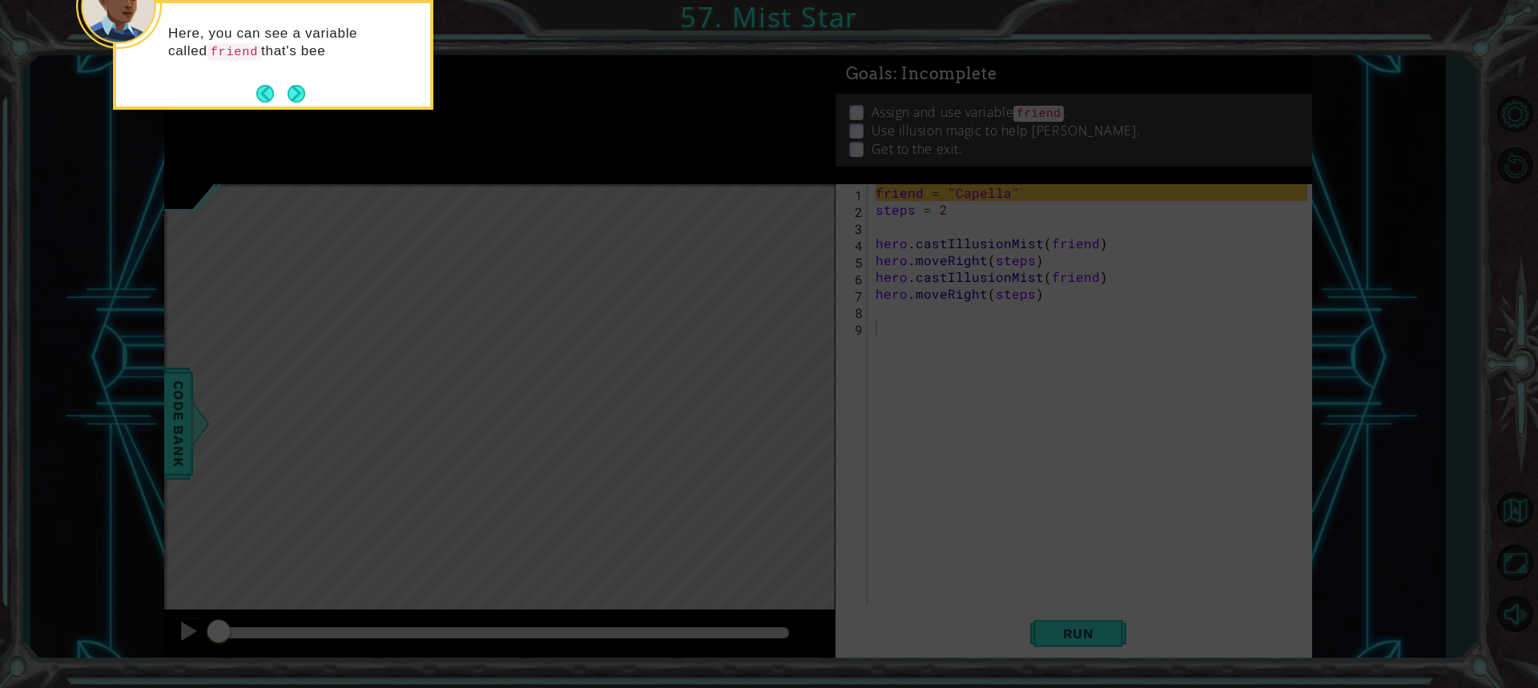
click at [283, 103] on footer at bounding box center [280, 94] width 49 height 24
click at [286, 103] on footer at bounding box center [280, 94] width 49 height 24
click at [287, 98] on footer at bounding box center [280, 95] width 49 height 24
click at [284, 97] on button "Back" at bounding box center [271, 95] width 31 height 18
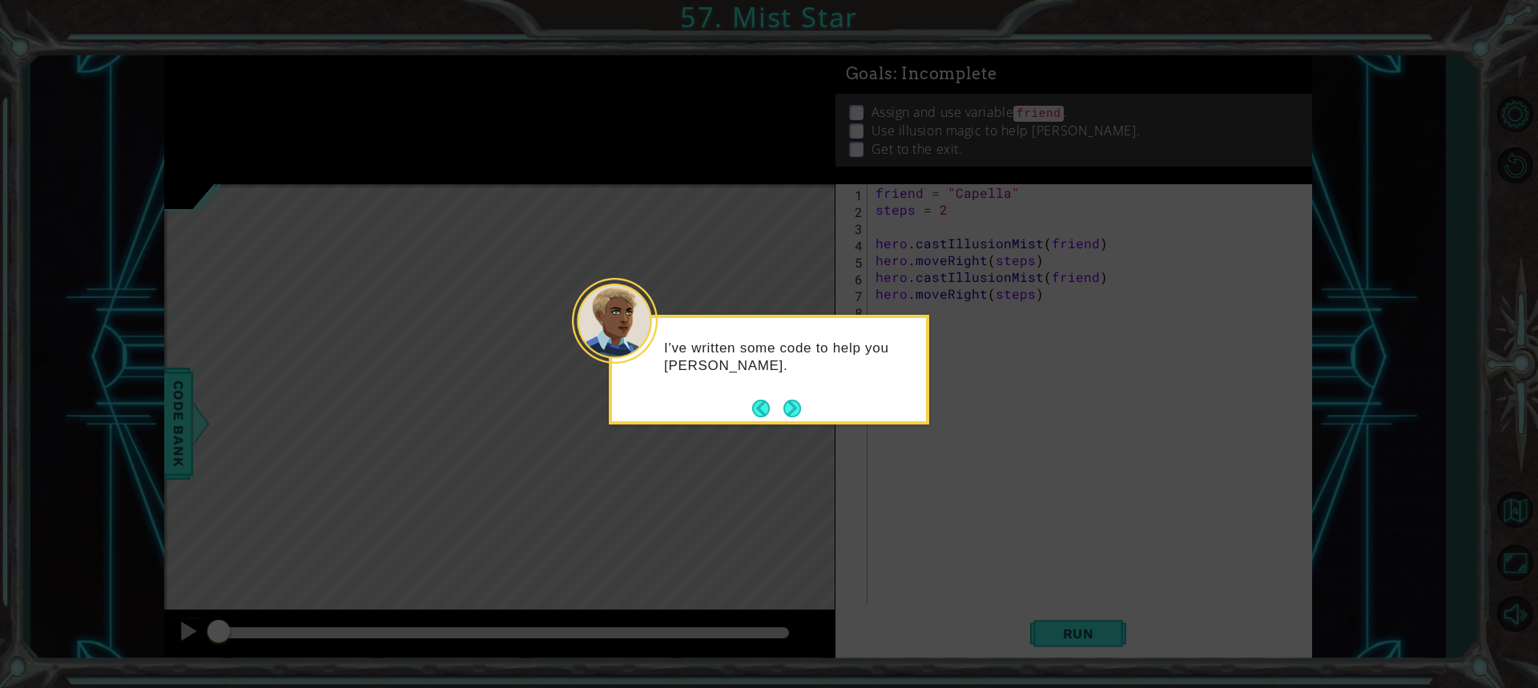
click at [284, 97] on icon at bounding box center [769, 344] width 1538 height 688
click at [788, 401] on button "Next" at bounding box center [792, 408] width 22 height 22
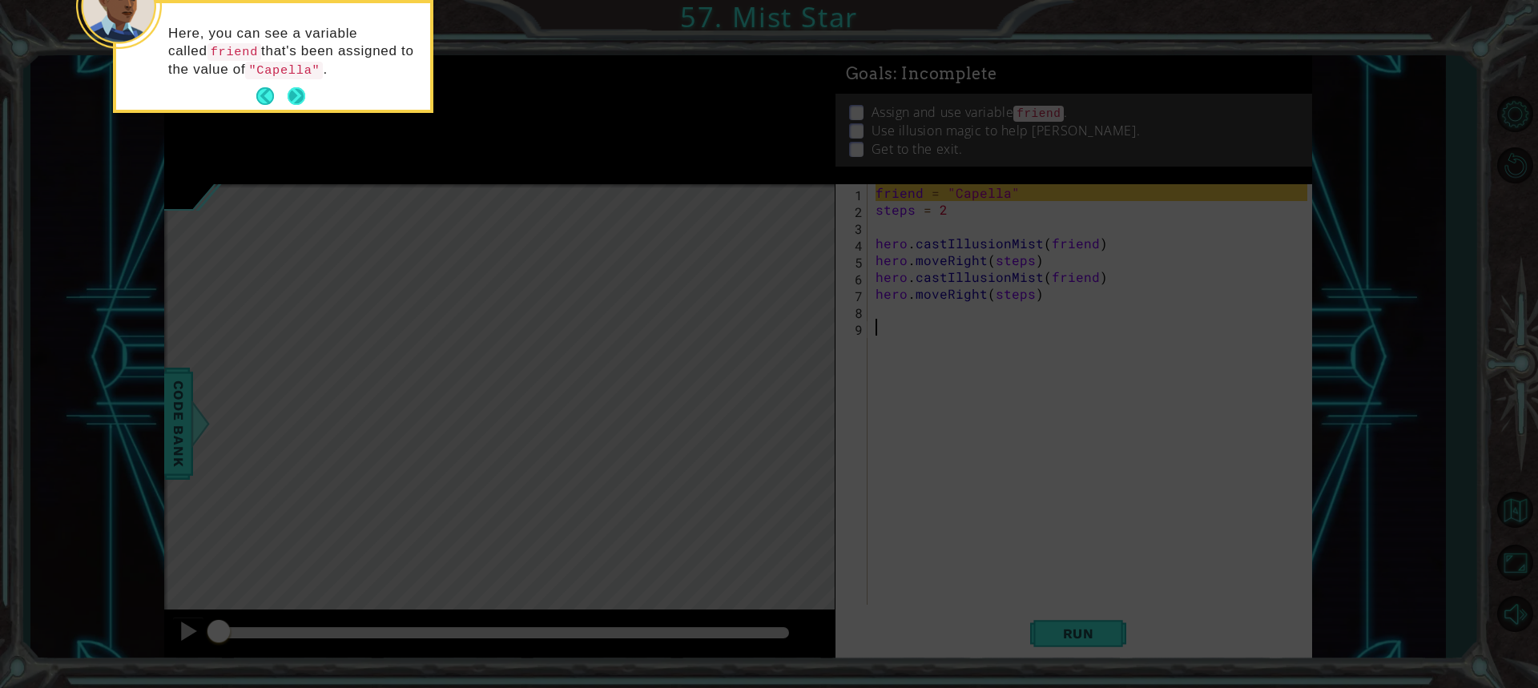
click at [297, 88] on button "Next" at bounding box center [295, 96] width 25 height 25
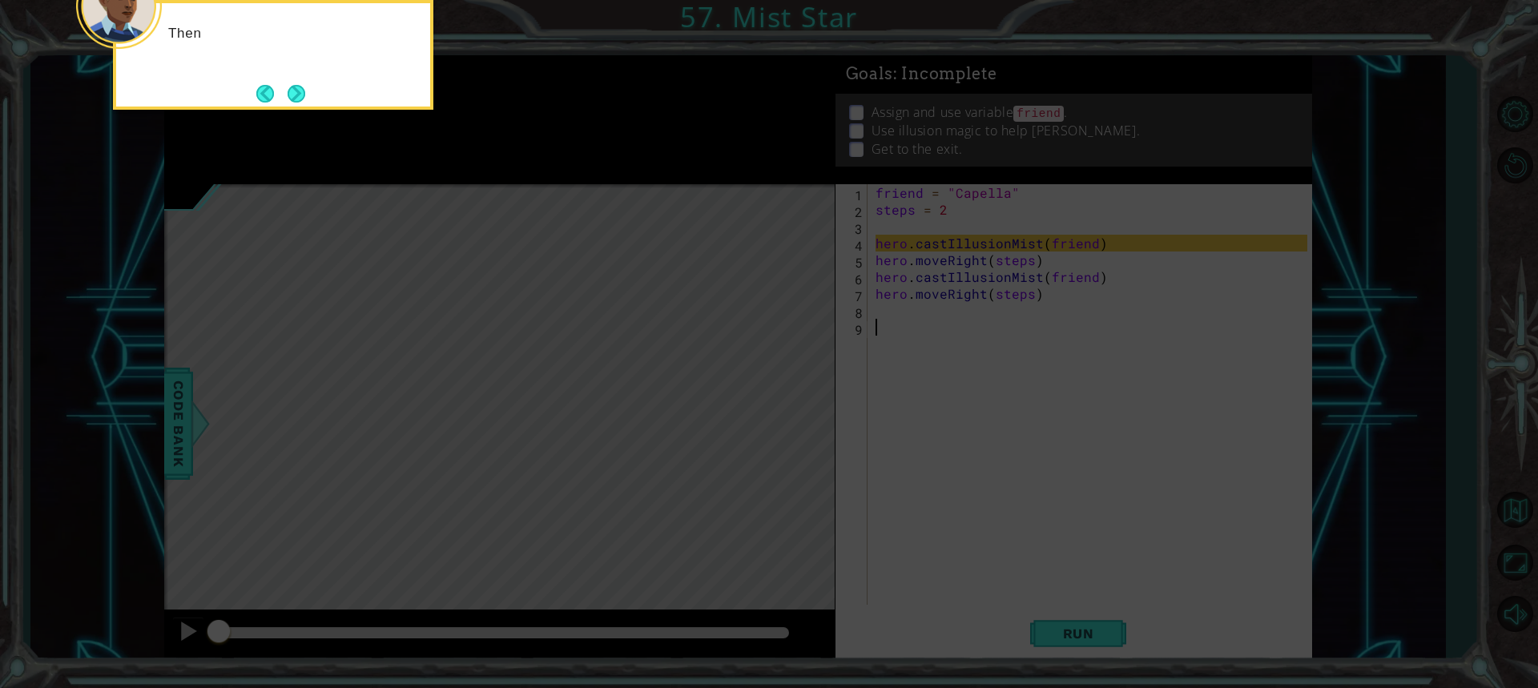
click at [297, 88] on button "Next" at bounding box center [296, 93] width 22 height 22
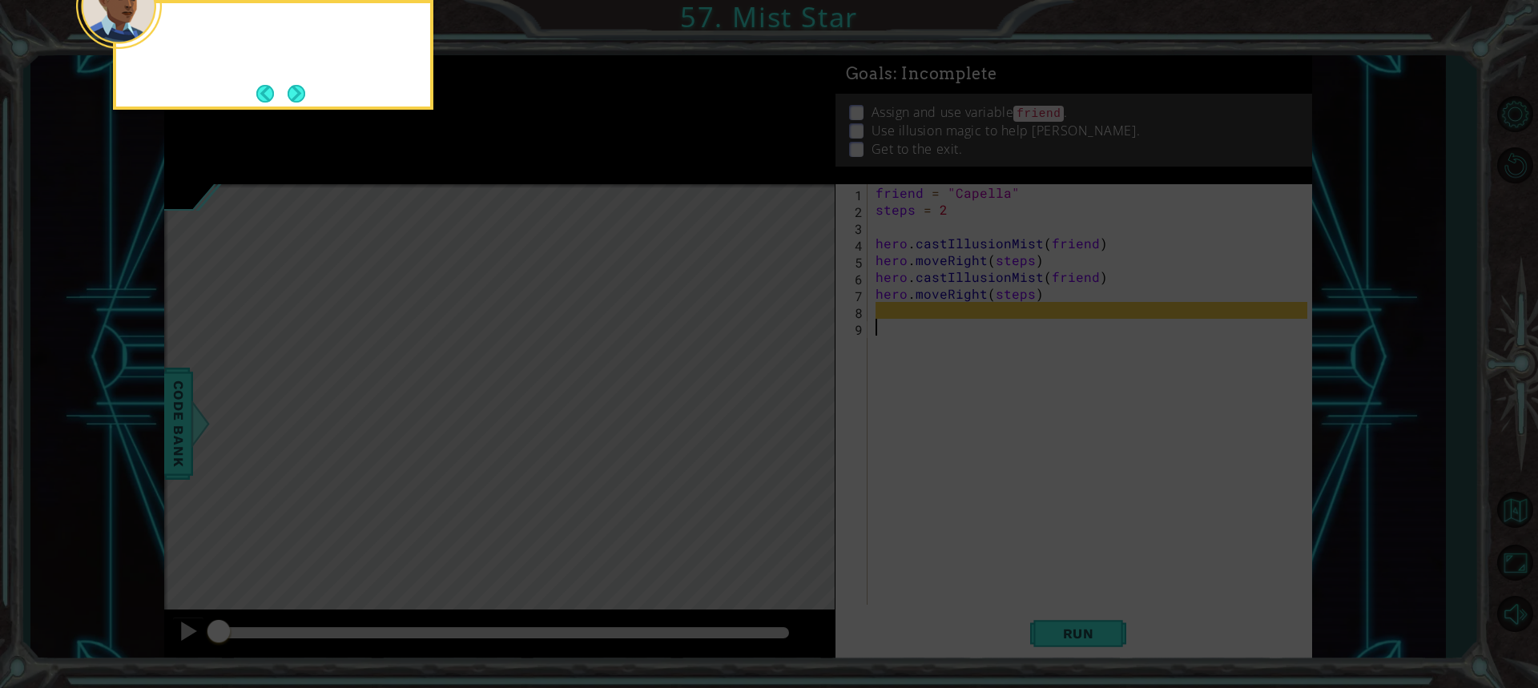
click at [297, 88] on button "Next" at bounding box center [296, 93] width 25 height 25
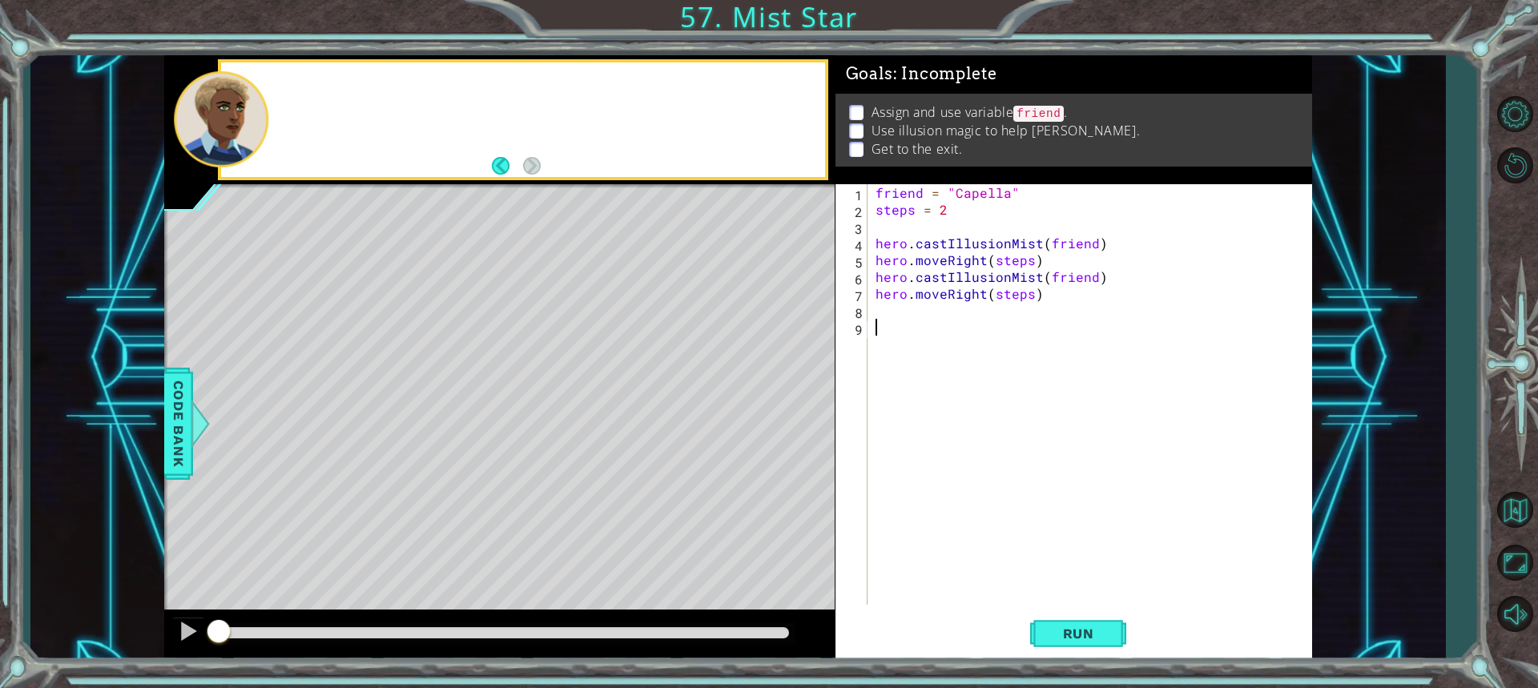
click at [297, 88] on div at bounding box center [523, 119] width 604 height 115
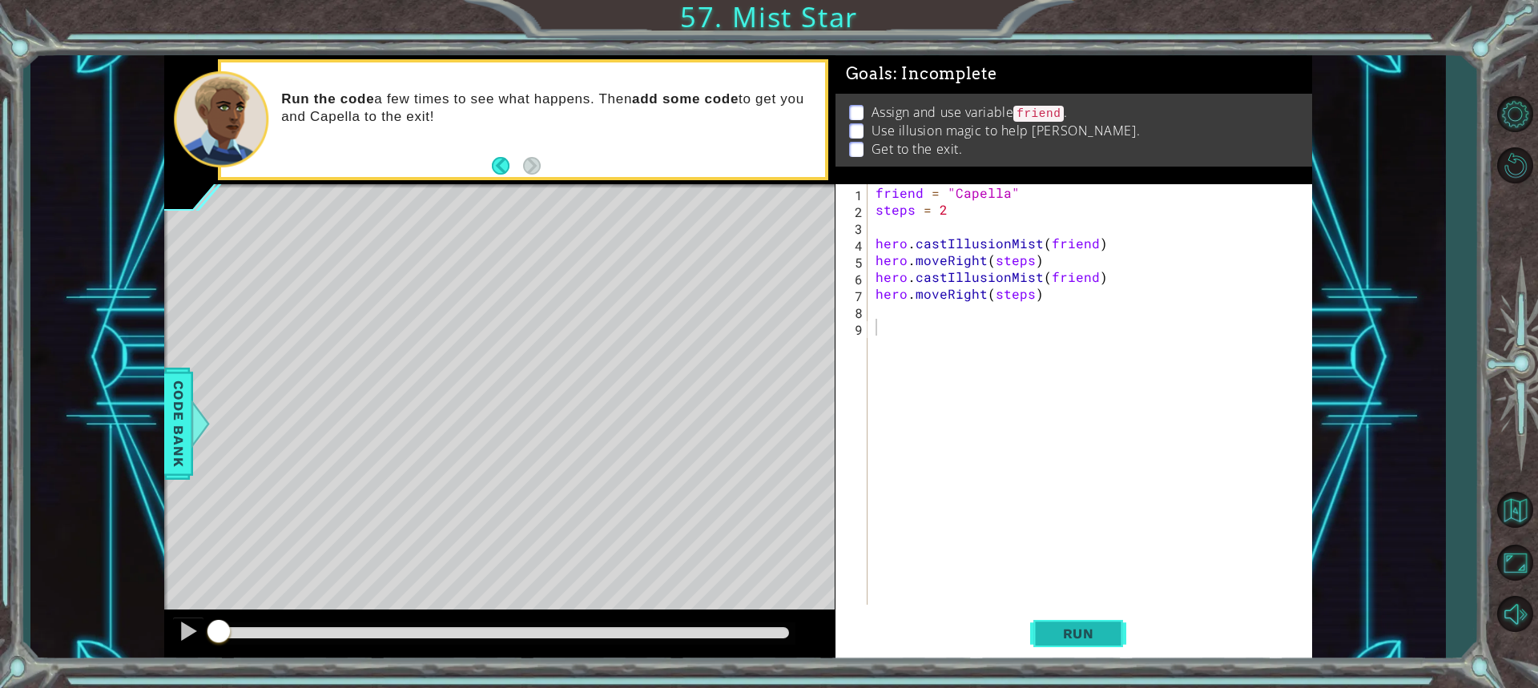
click at [1039, 625] on button "Run" at bounding box center [1078, 632] width 96 height 47
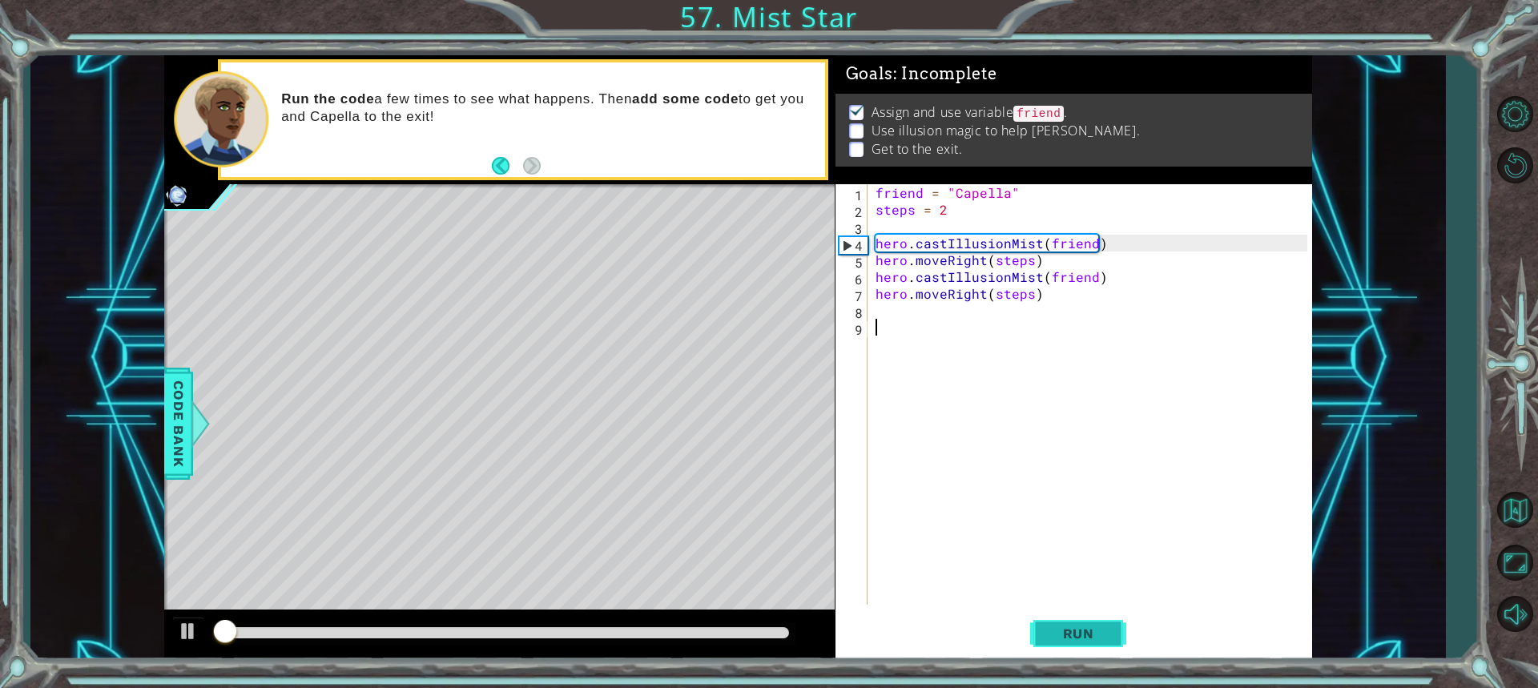
scroll to position [2, 0]
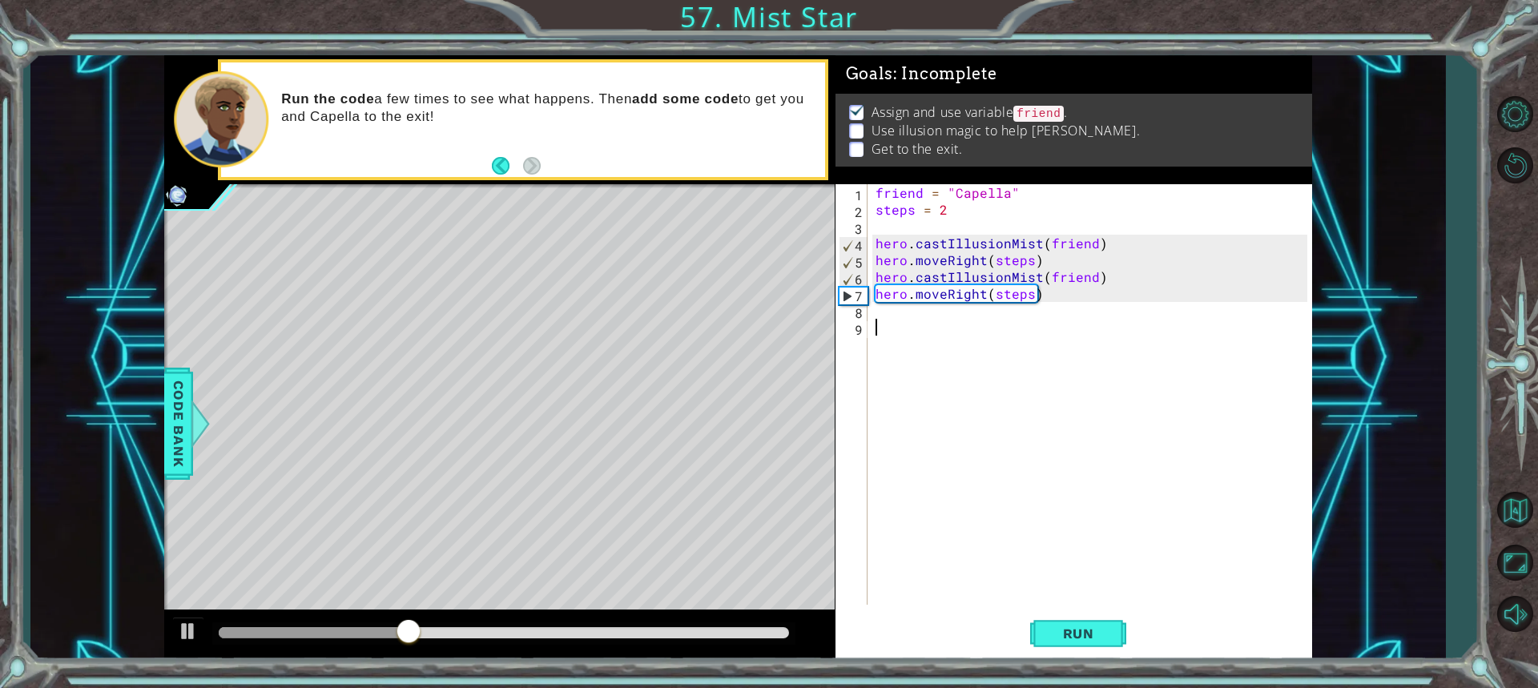
click at [928, 330] on div "friend = "Capella" steps = 2 hero . castIllusionMist ( friend ) hero . moveRigh…" at bounding box center [1093, 411] width 443 height 454
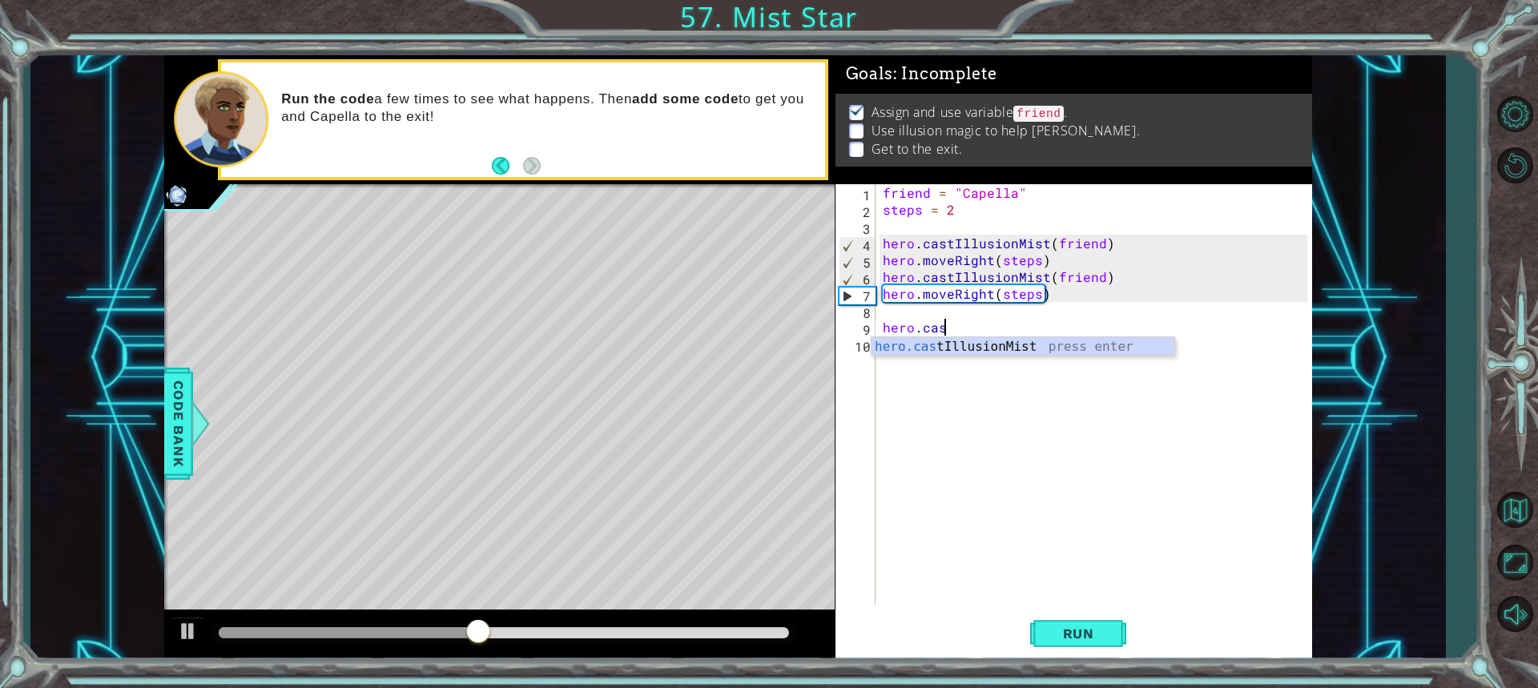
scroll to position [0, 3]
click at [947, 349] on div "hero.cast IllusionMist press enter" at bounding box center [1022, 366] width 303 height 58
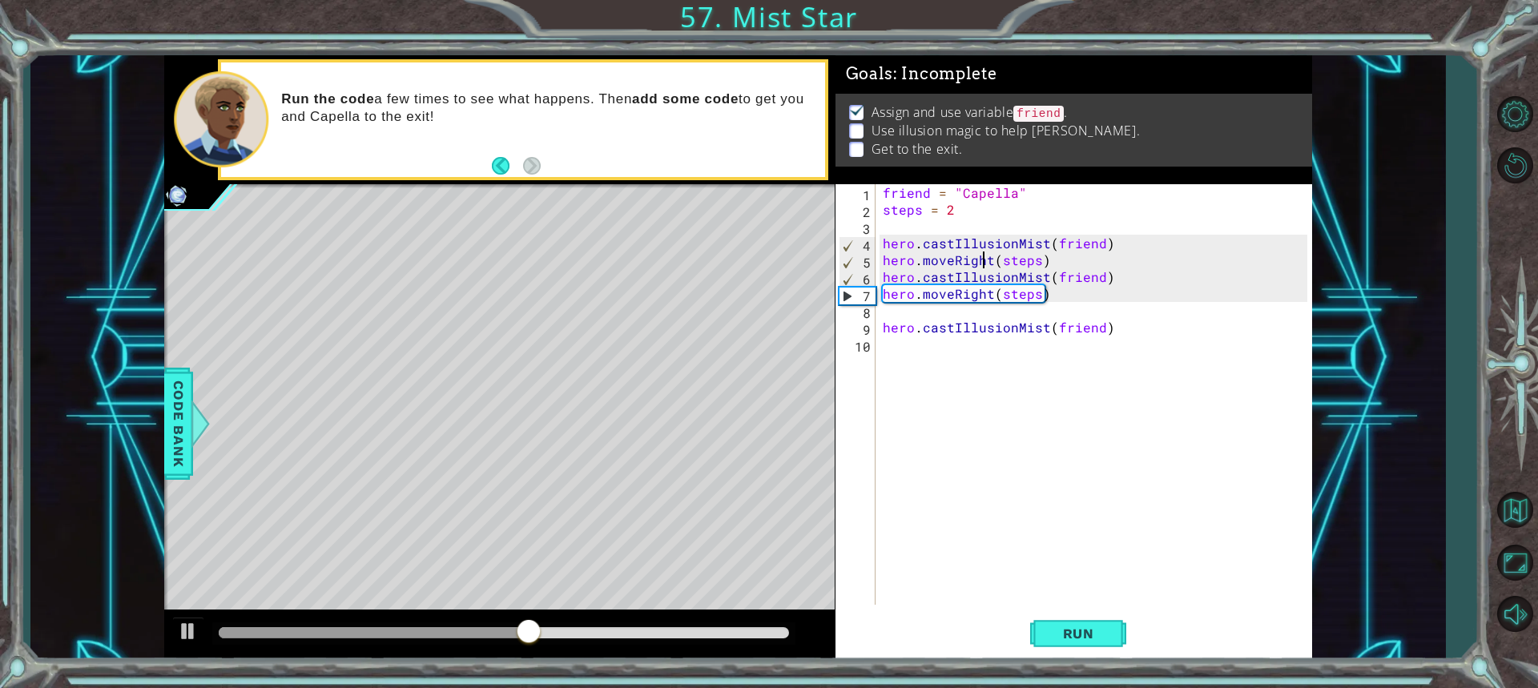
click at [981, 257] on div "friend = "Capella" steps = 2 hero . castIllusionMist ( friend ) hero . moveRigh…" at bounding box center [1097, 411] width 436 height 454
type textarea "hero.moveRight(steps)"
click at [1015, 352] on div "friend = "Capella" steps = 2 hero . castIllusionMist ( friend ) hero . moveRigh…" at bounding box center [1097, 411] width 436 height 454
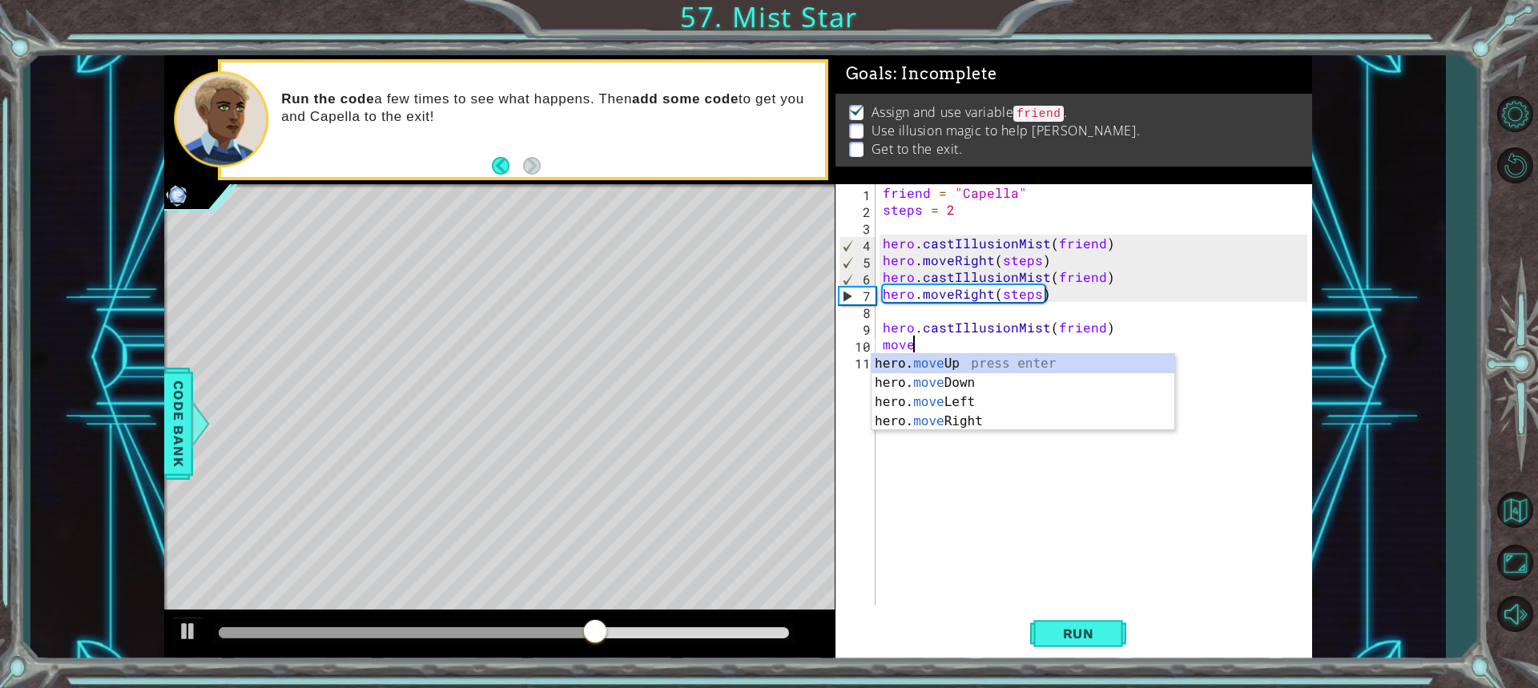
scroll to position [0, 1]
click at [969, 416] on div "hero. move Up press enter hero. move Down press enter hero. move Left press ent…" at bounding box center [1022, 411] width 303 height 115
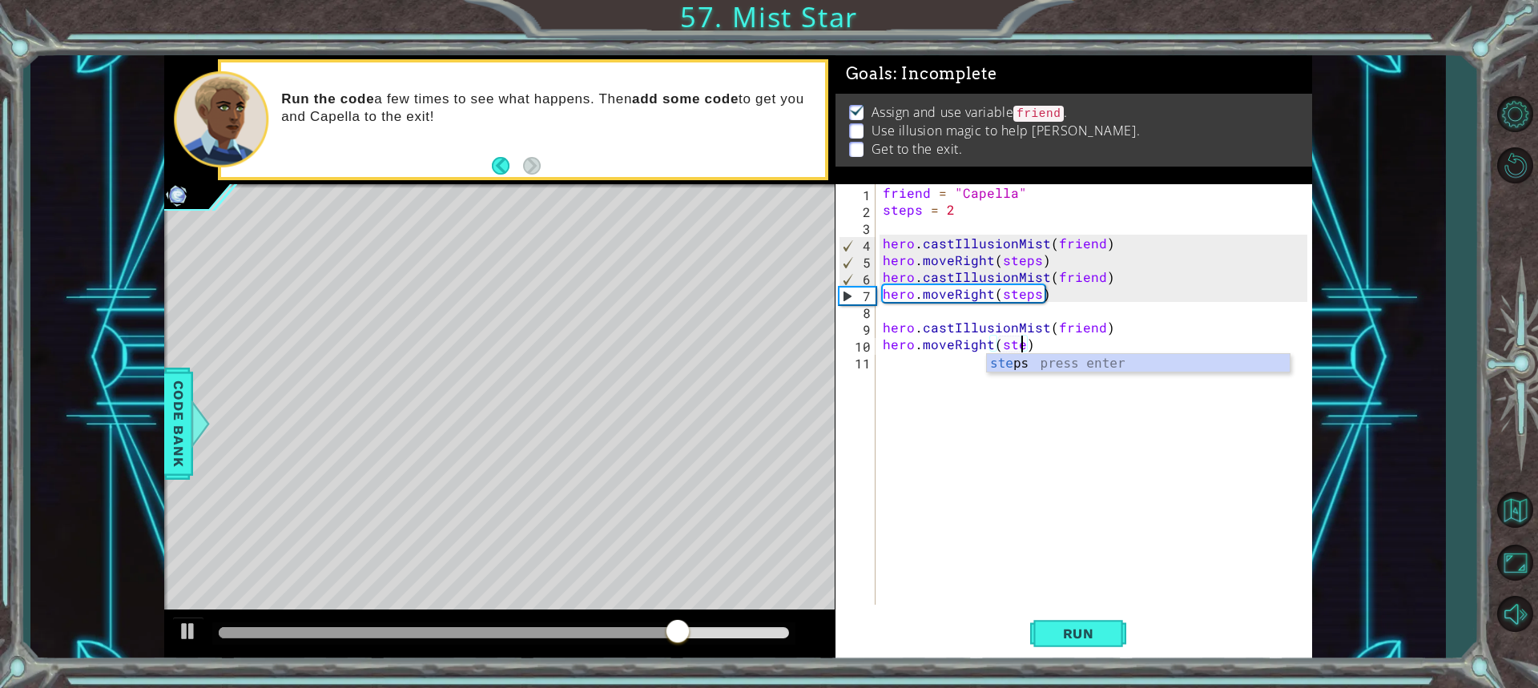
scroll to position [0, 9]
type textarea "hero.moveRight(steps)"
click at [1073, 641] on button "Run" at bounding box center [1078, 632] width 96 height 47
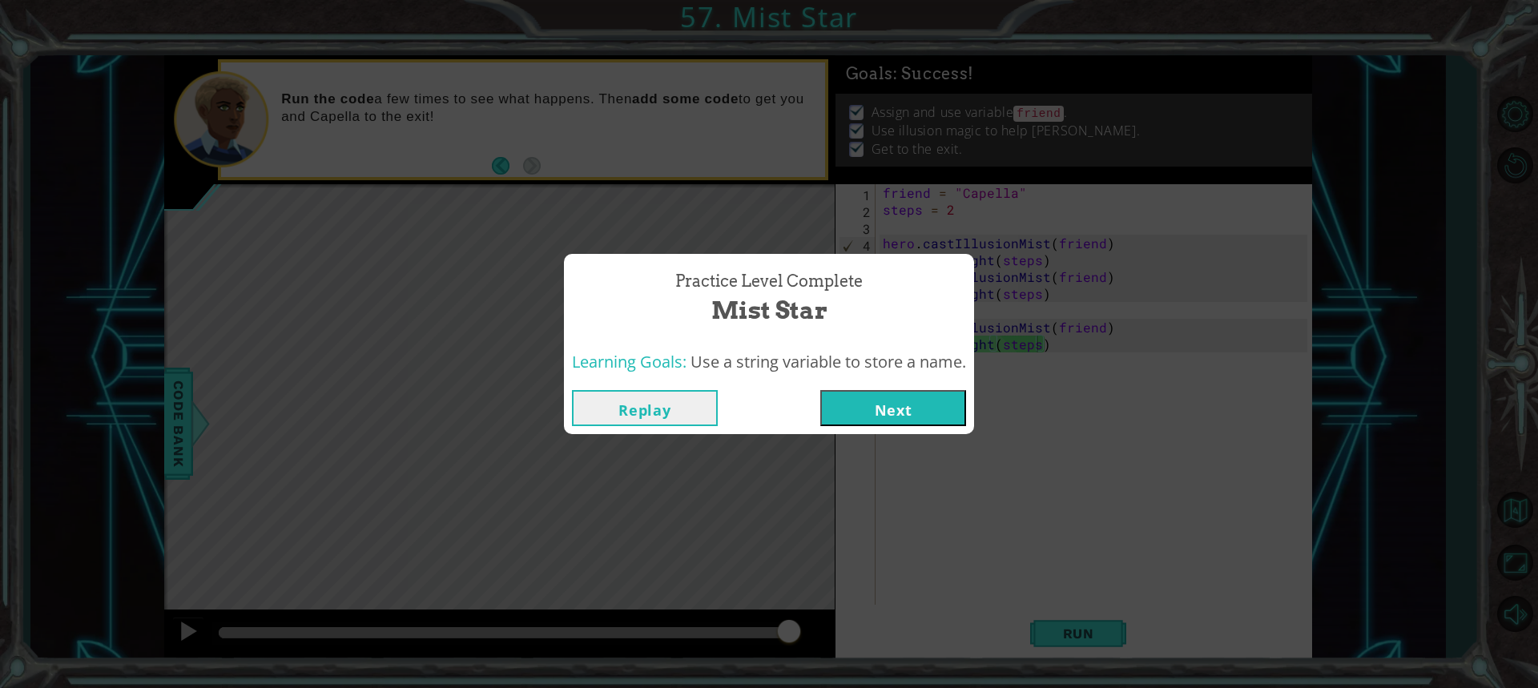
click at [914, 397] on button "Next" at bounding box center [893, 408] width 146 height 36
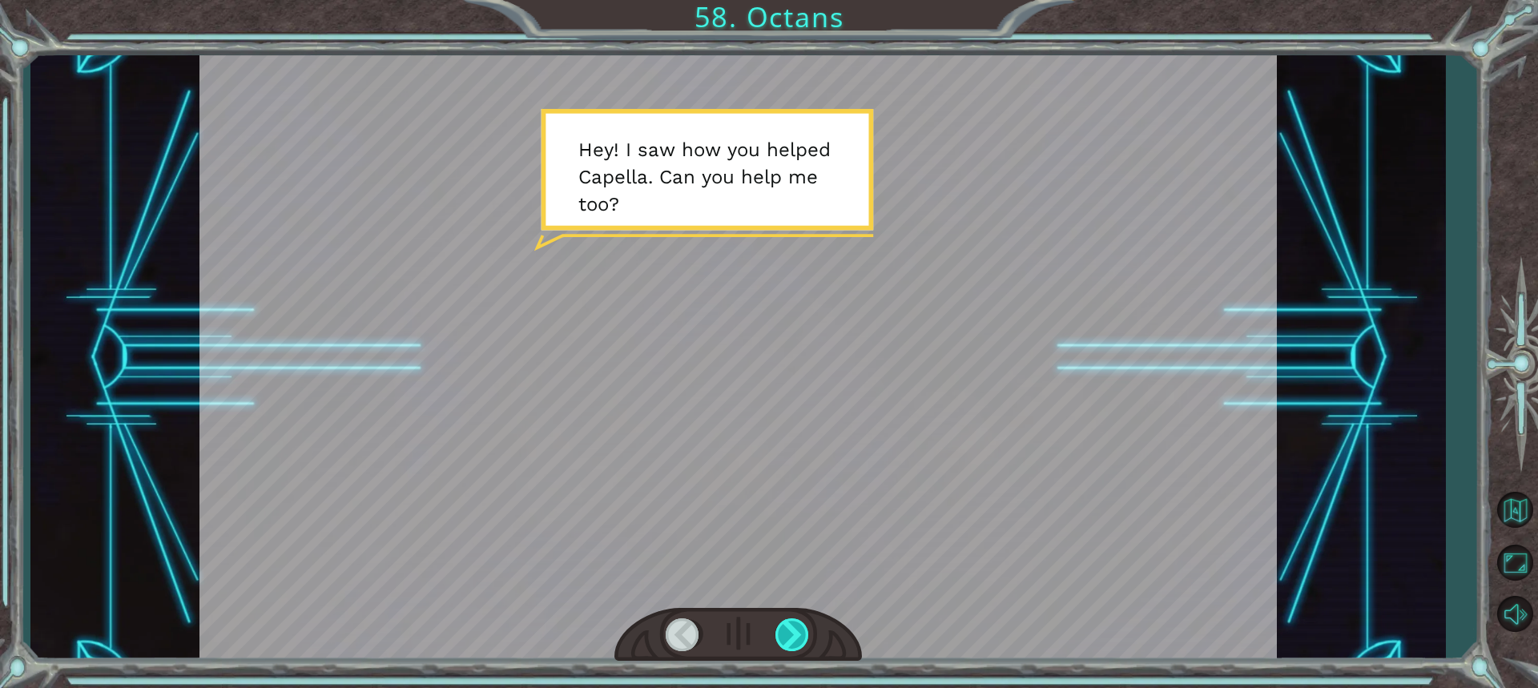
click at [805, 633] on div at bounding box center [792, 634] width 35 height 33
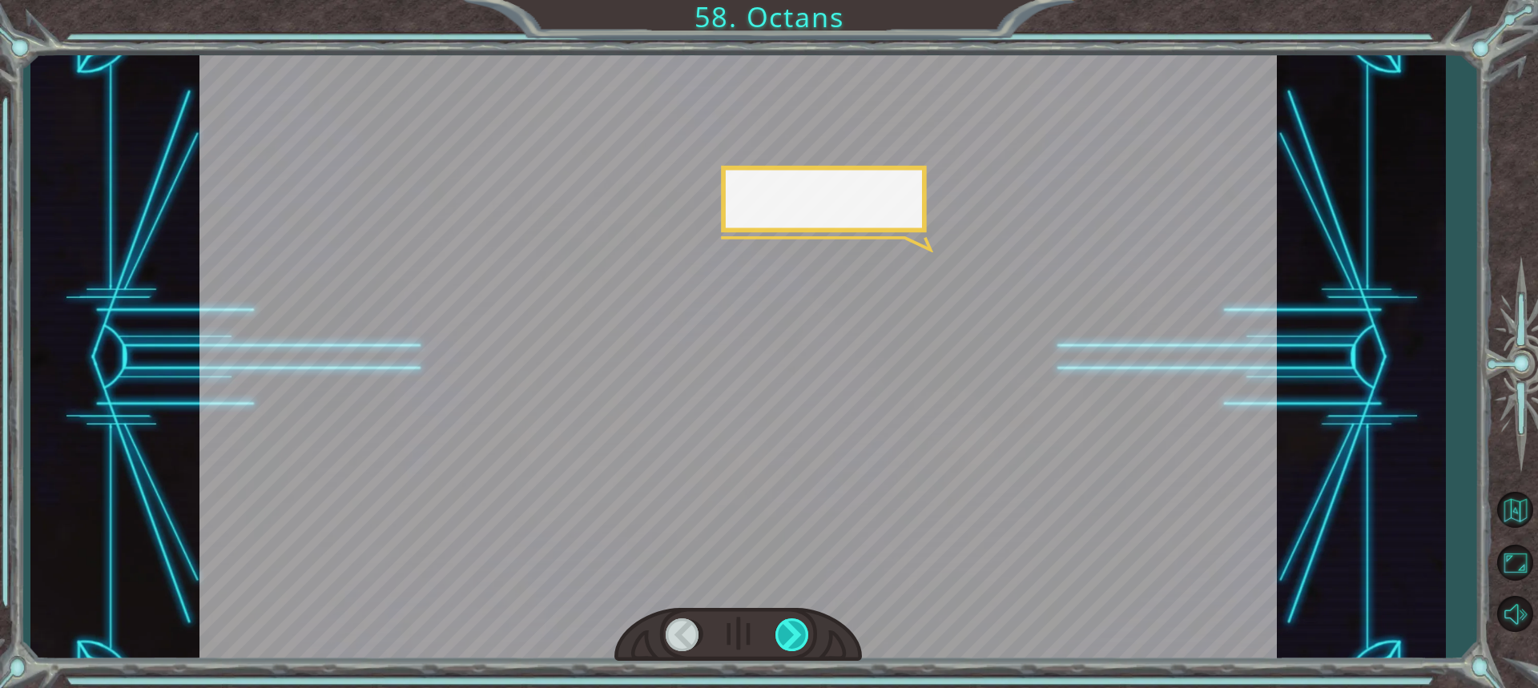
click at [805, 633] on div at bounding box center [792, 634] width 35 height 33
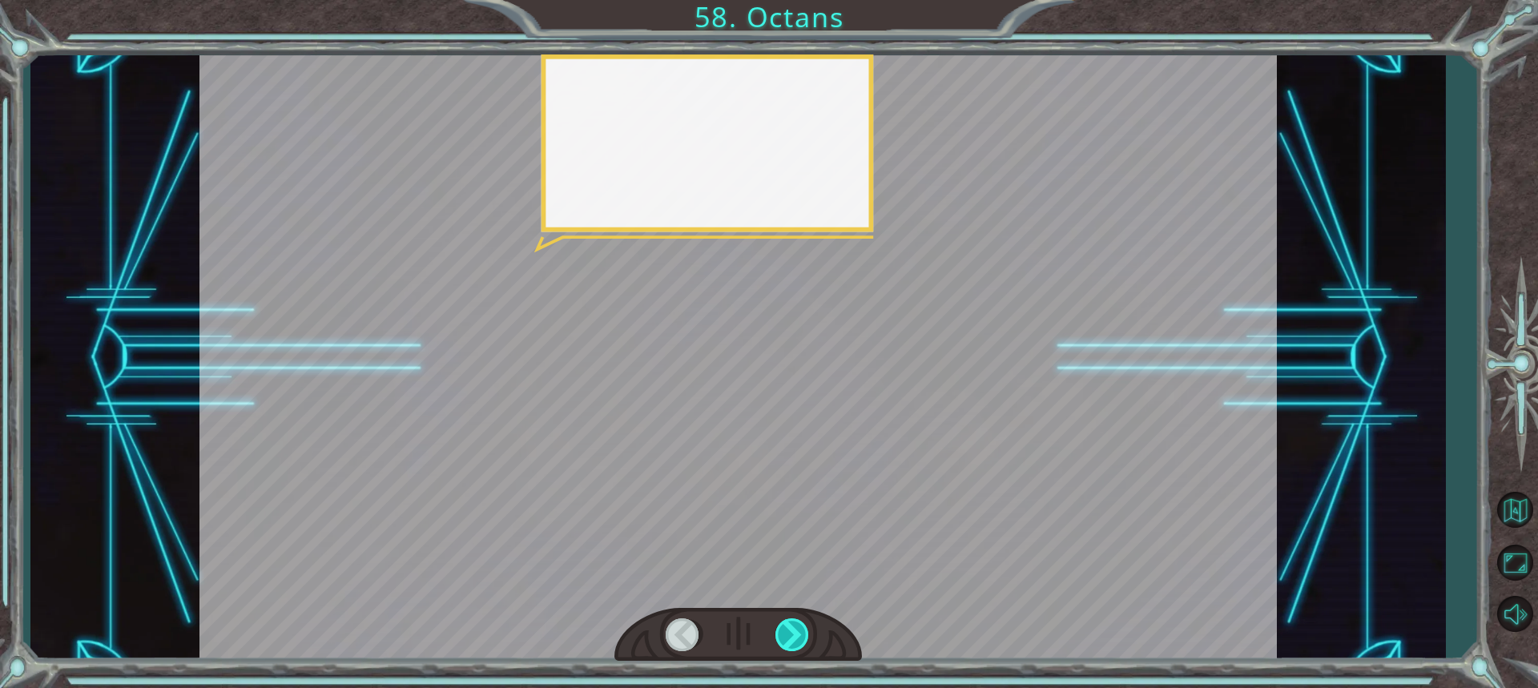
click at [805, 633] on div at bounding box center [792, 634] width 35 height 33
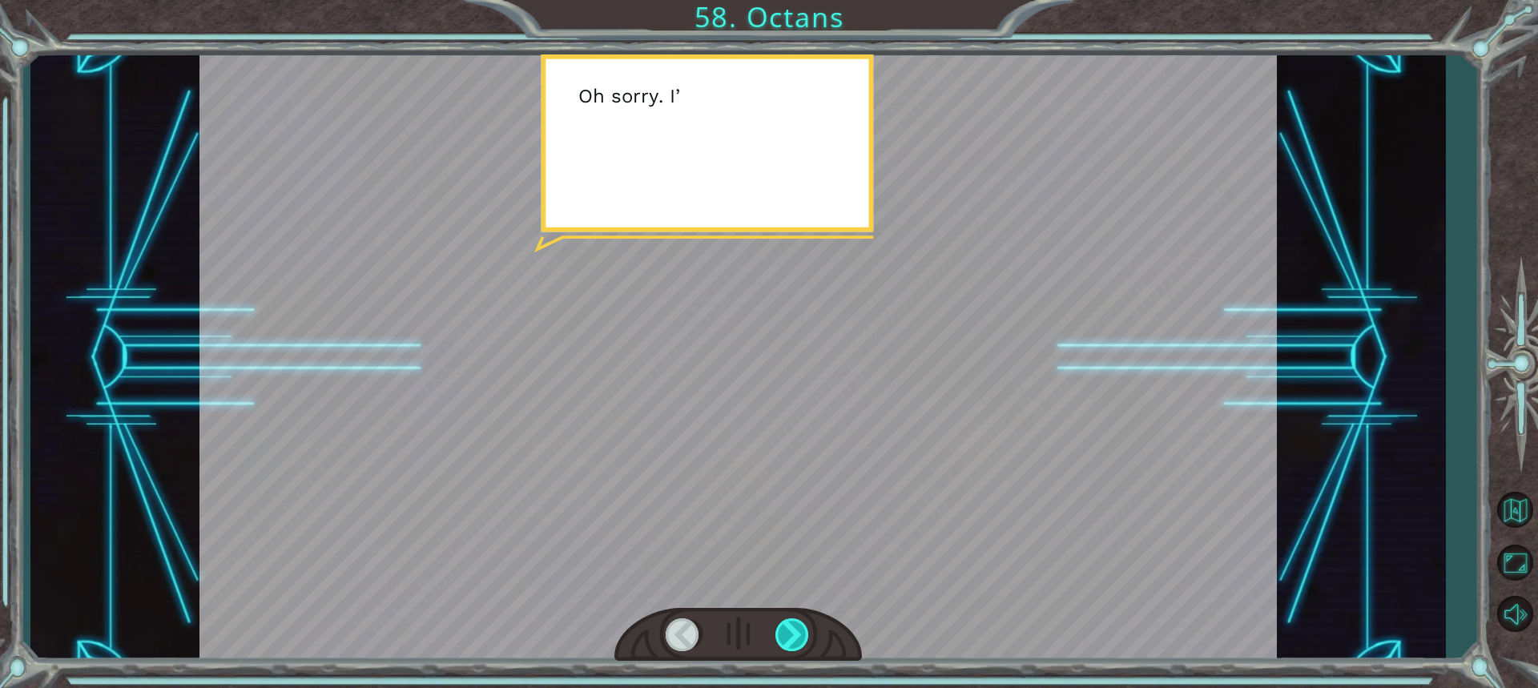
click at [805, 633] on div at bounding box center [792, 634] width 35 height 33
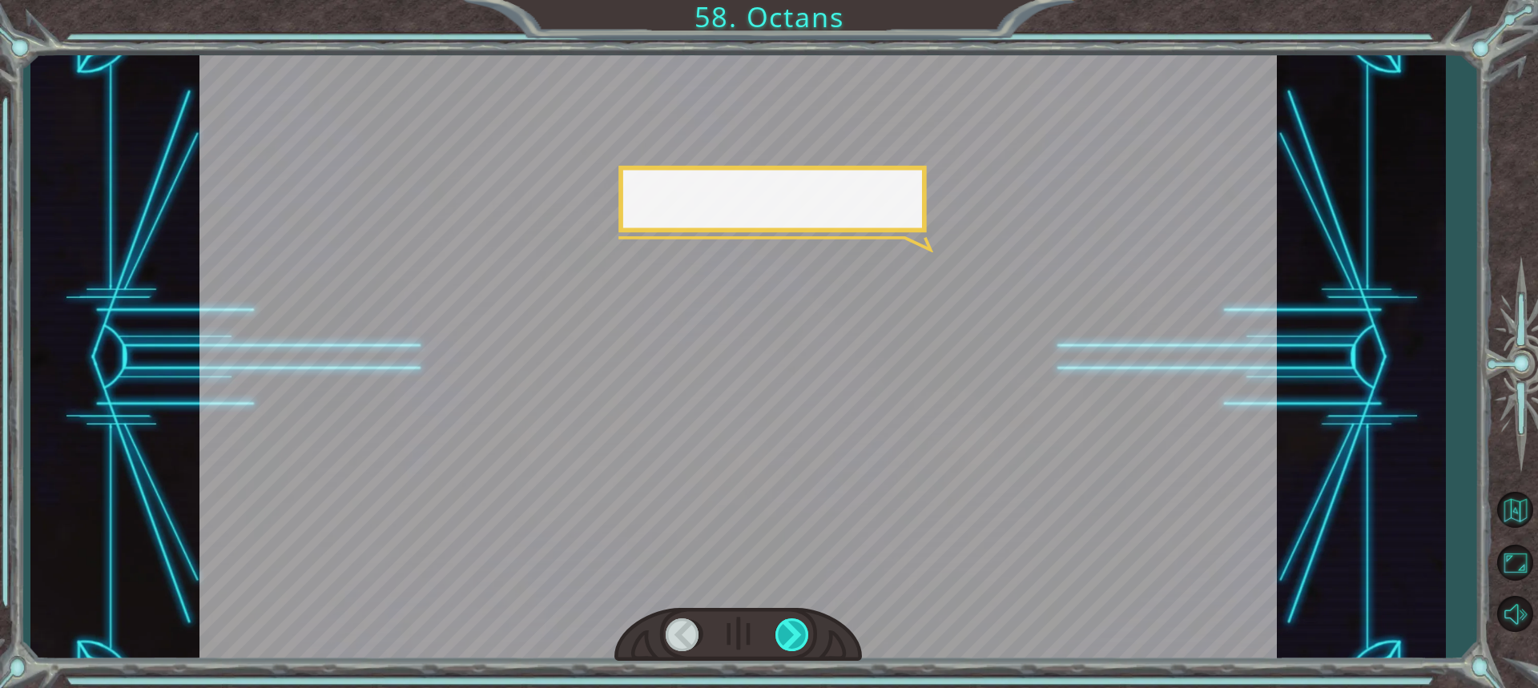
click at [805, 633] on div at bounding box center [792, 634] width 35 height 33
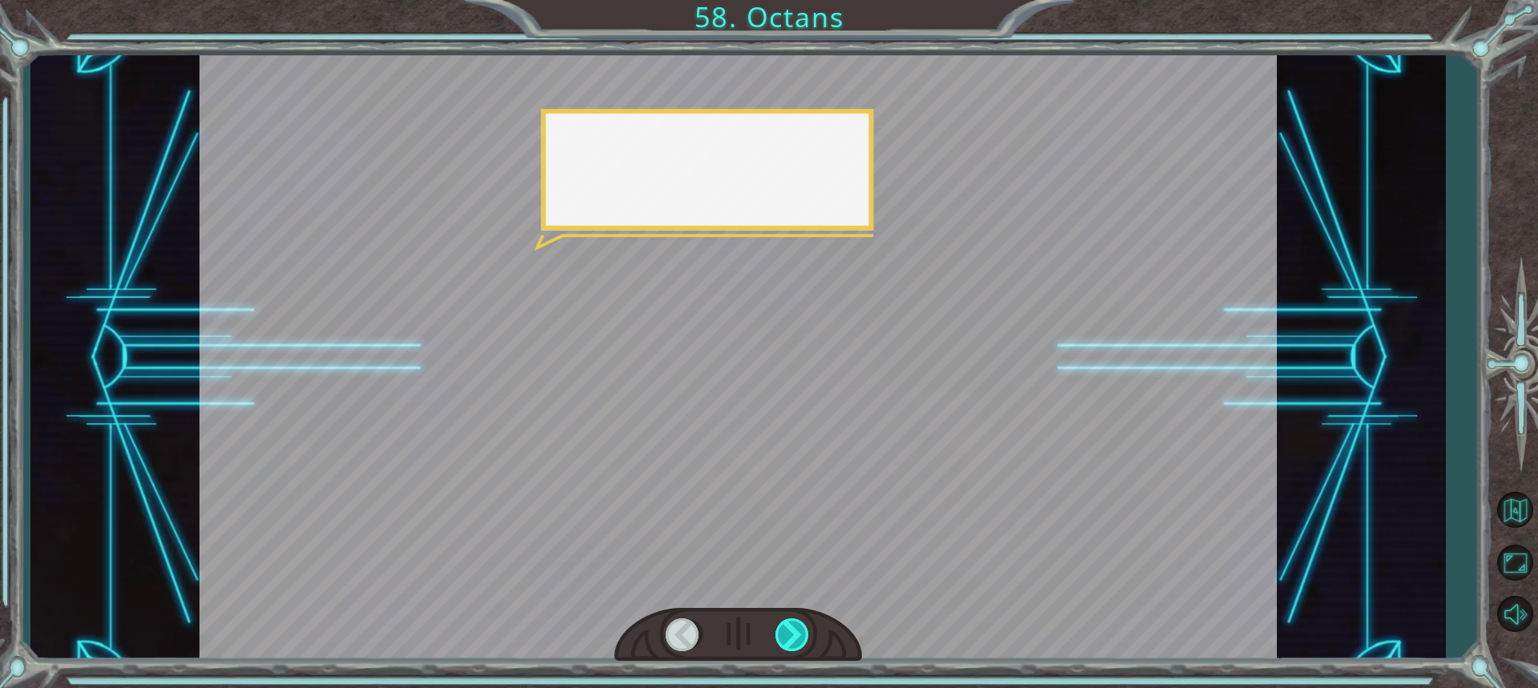
click at [805, 633] on div at bounding box center [792, 634] width 35 height 33
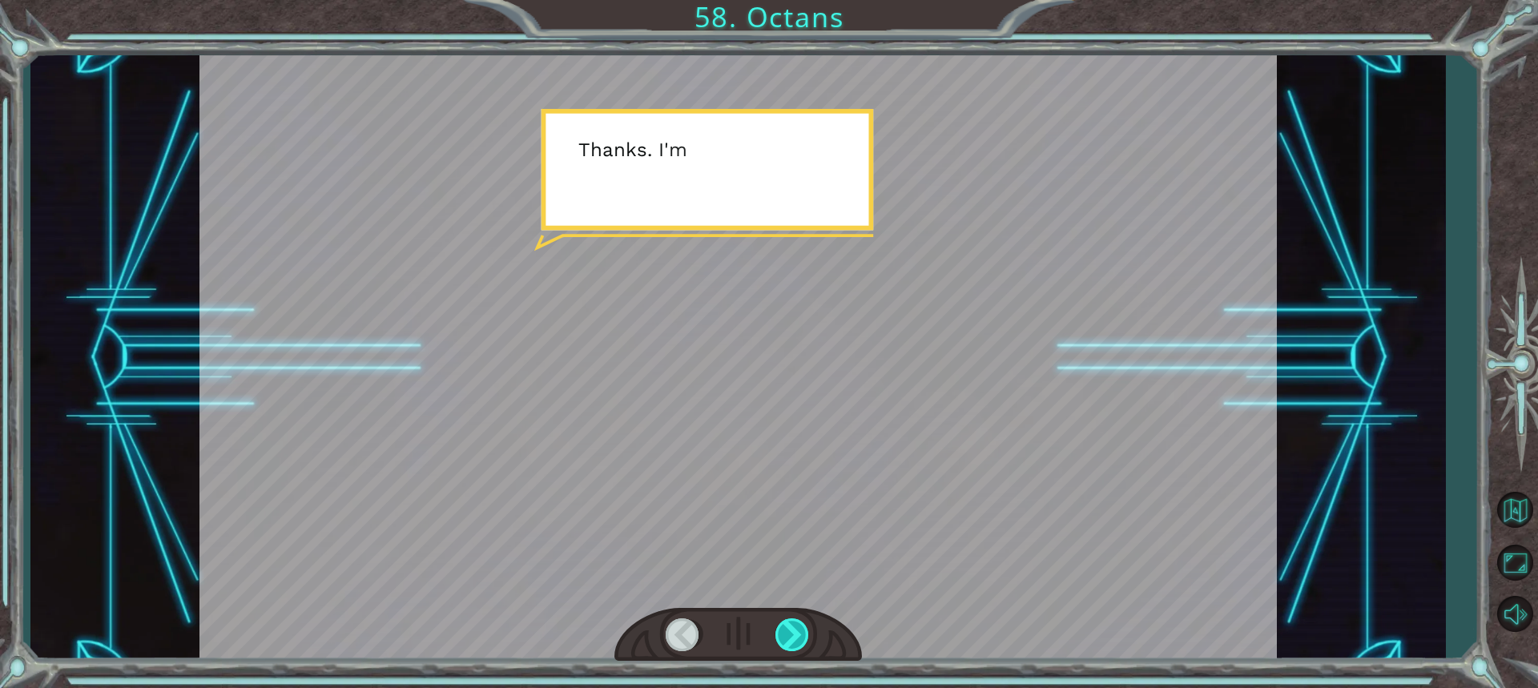
click at [805, 633] on div at bounding box center [792, 634] width 35 height 33
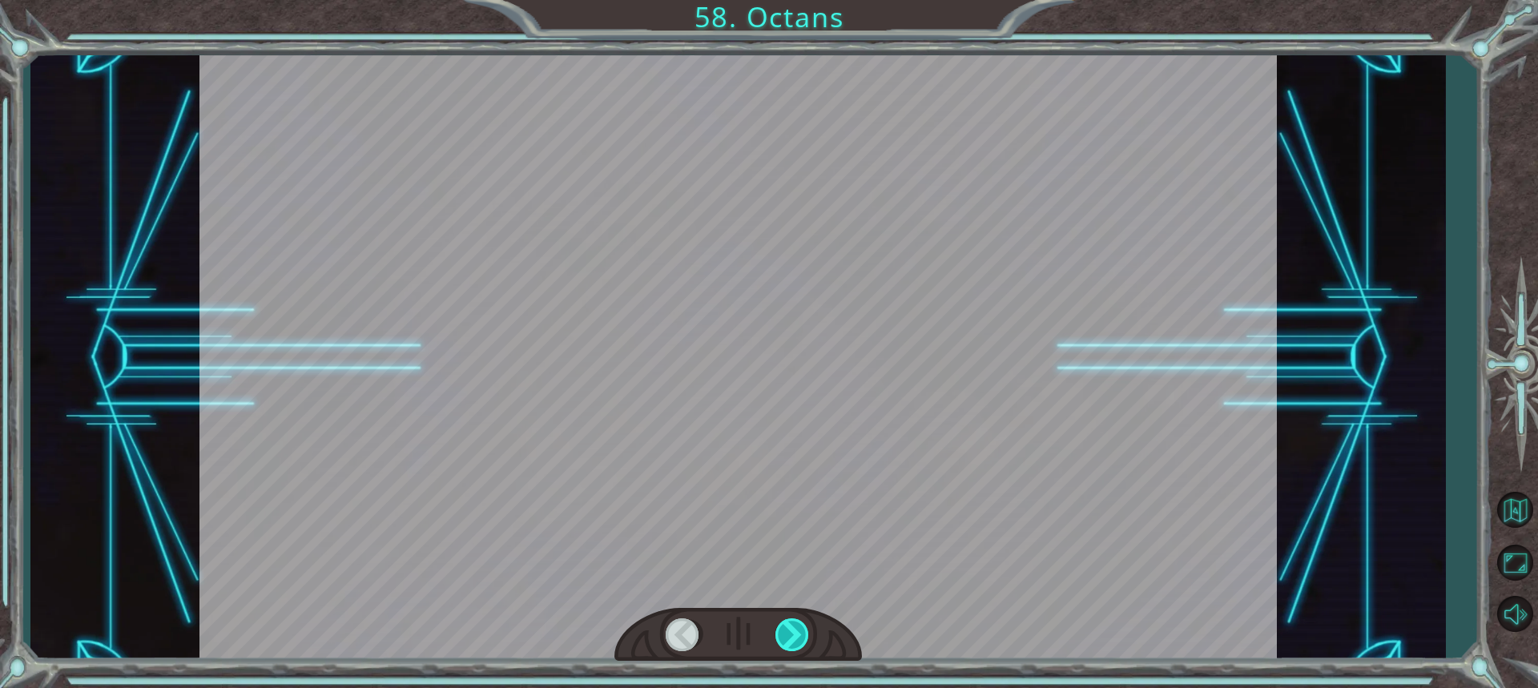
click at [805, 633] on div at bounding box center [792, 634] width 35 height 33
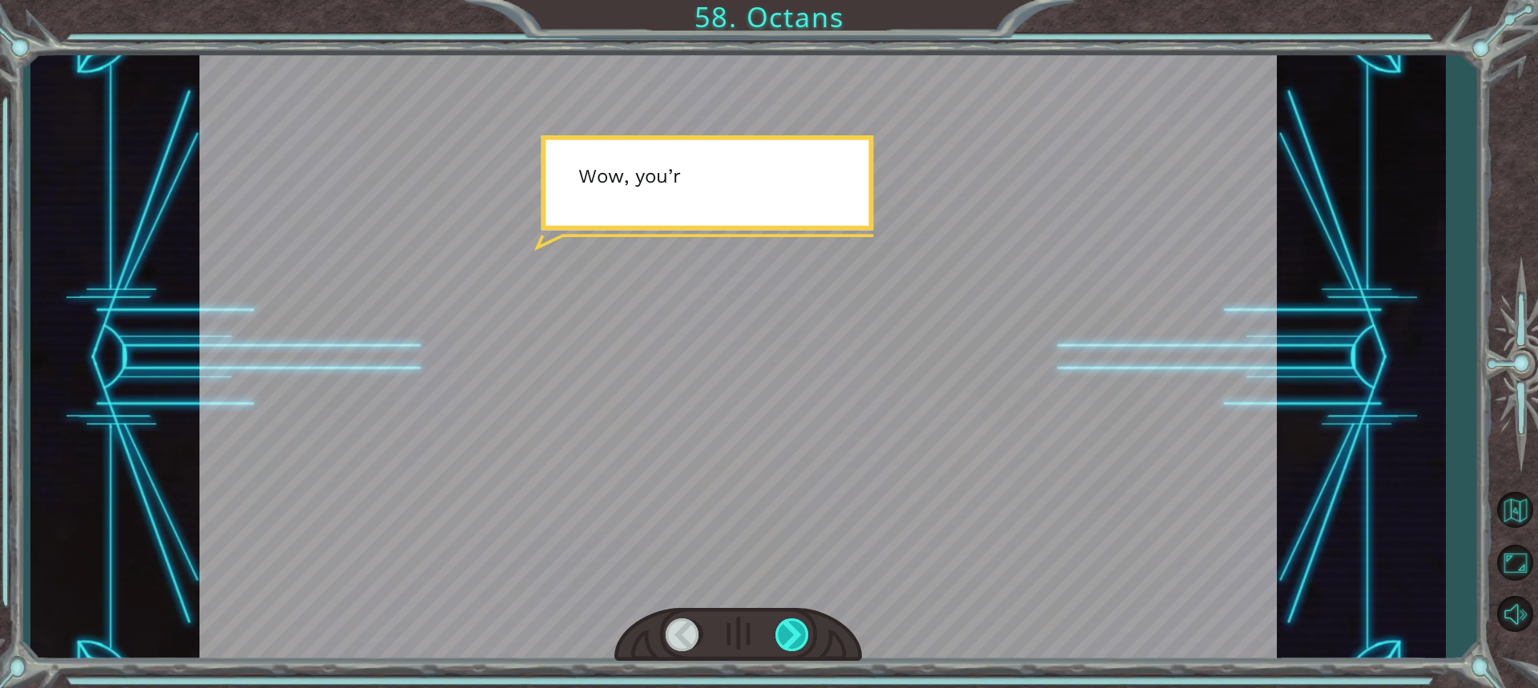
click at [805, 633] on div at bounding box center [792, 634] width 35 height 33
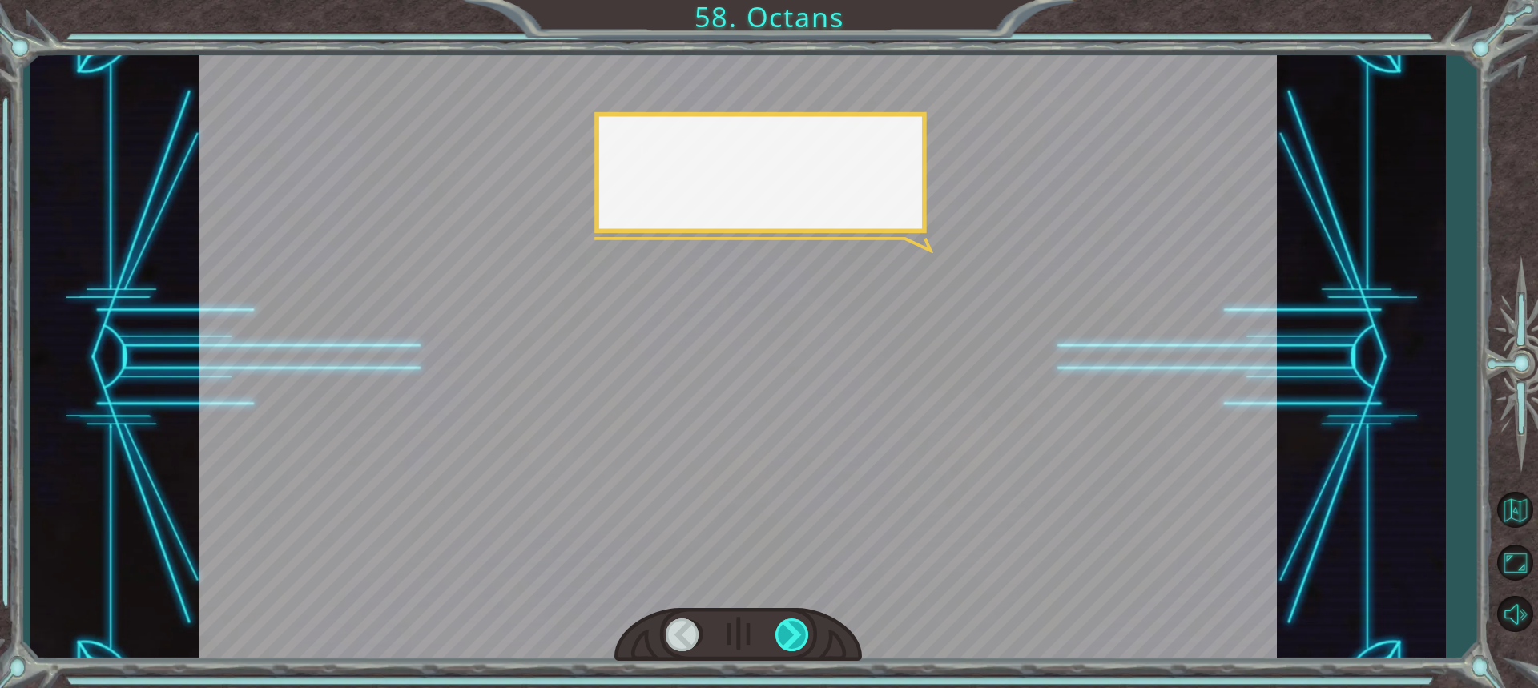
click at [805, 633] on div at bounding box center [792, 634] width 35 height 33
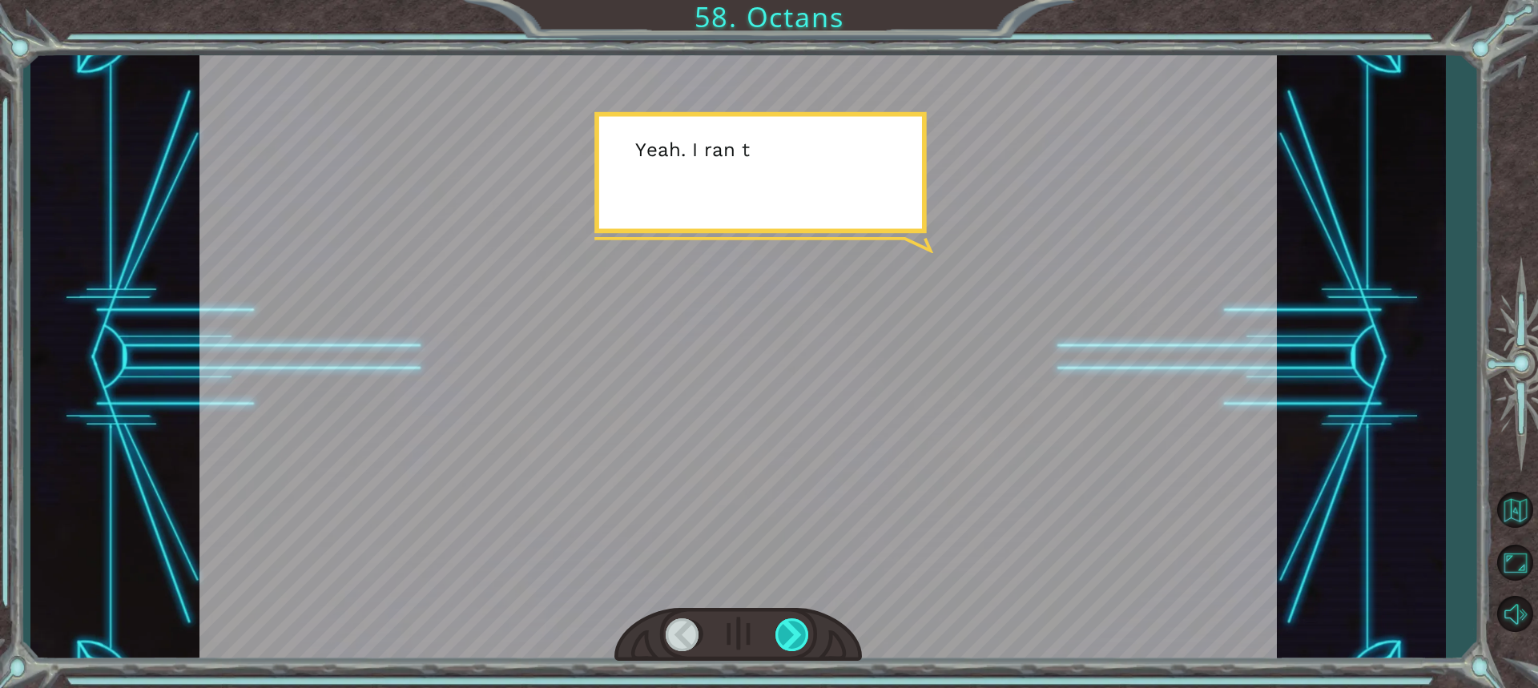
click at [805, 633] on div at bounding box center [792, 634] width 35 height 33
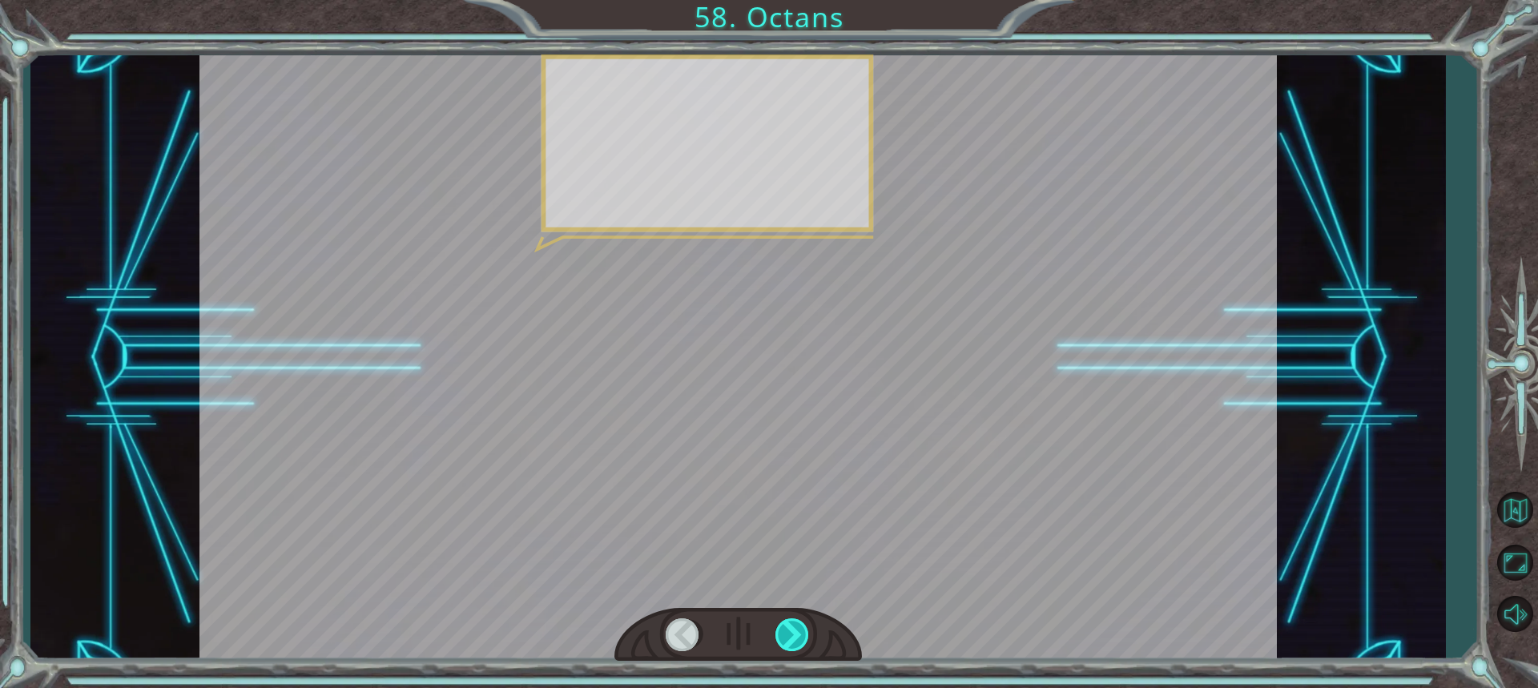
click at [805, 633] on div at bounding box center [792, 634] width 35 height 33
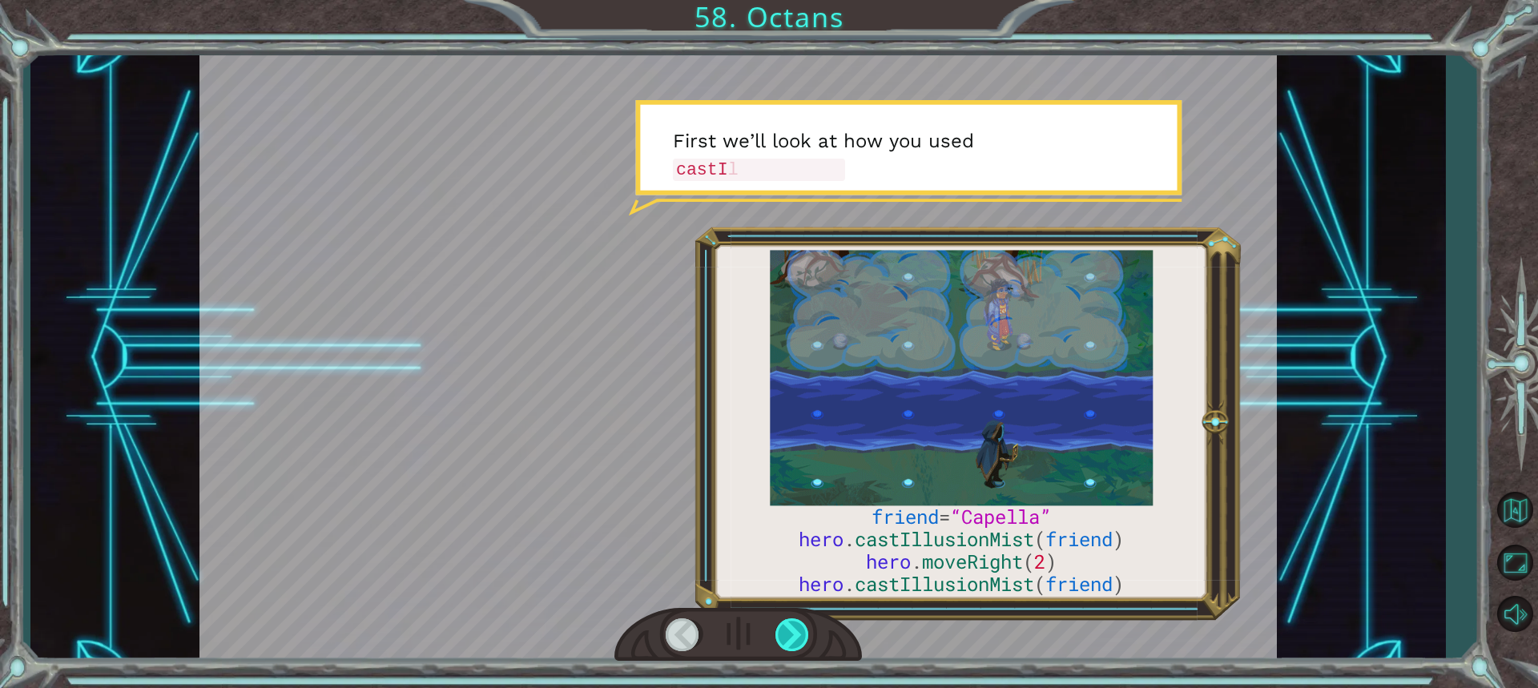
click at [805, 633] on div at bounding box center [792, 634] width 35 height 33
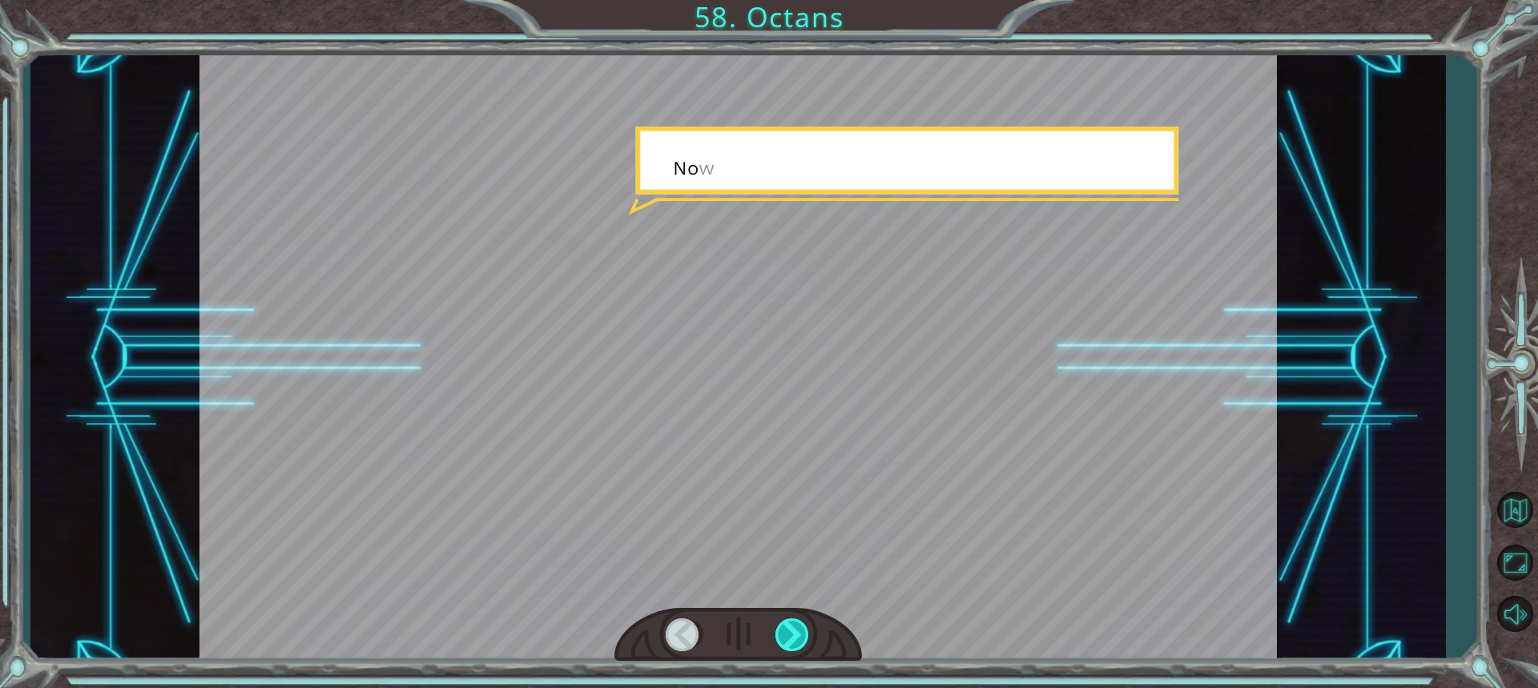
click at [805, 633] on div at bounding box center [792, 634] width 35 height 33
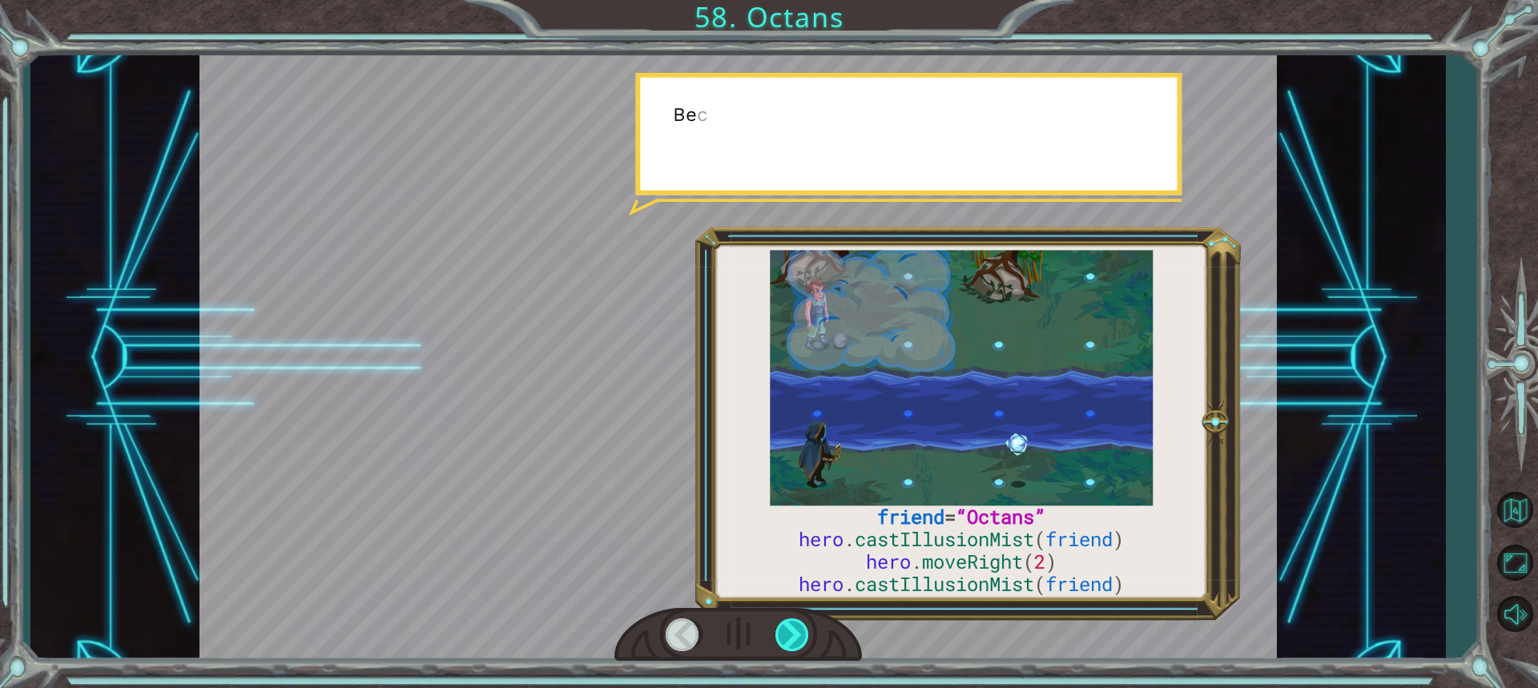
click at [805, 633] on div at bounding box center [792, 634] width 35 height 33
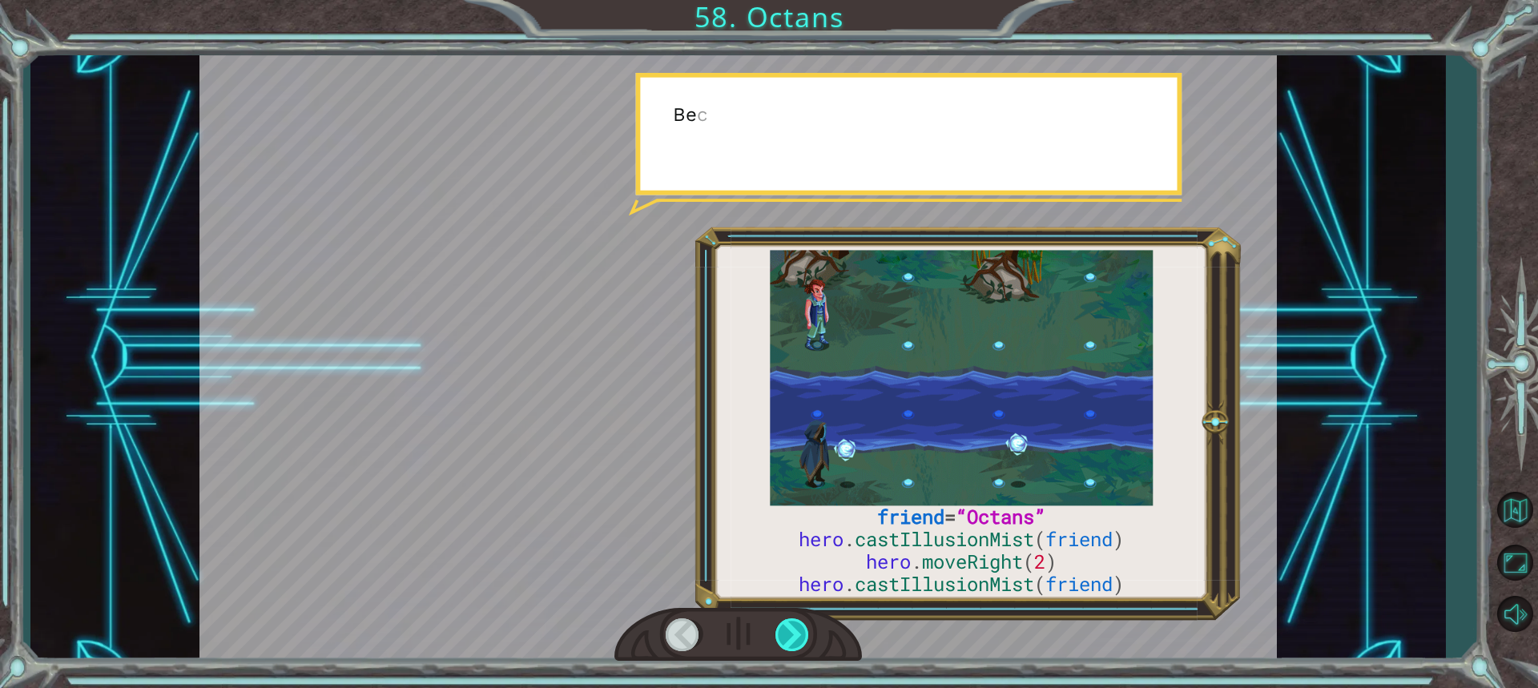
click at [805, 633] on div at bounding box center [792, 634] width 35 height 33
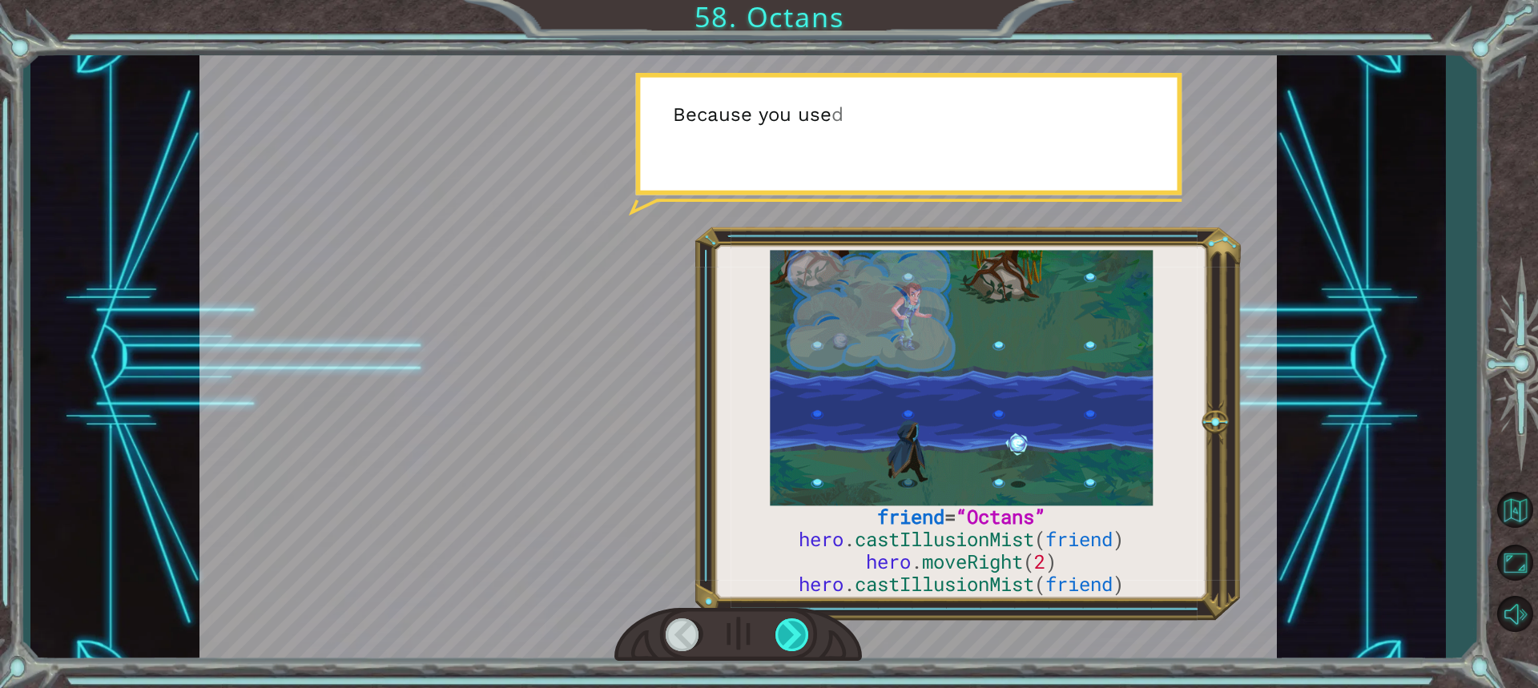
click at [805, 633] on div at bounding box center [792, 634] width 35 height 33
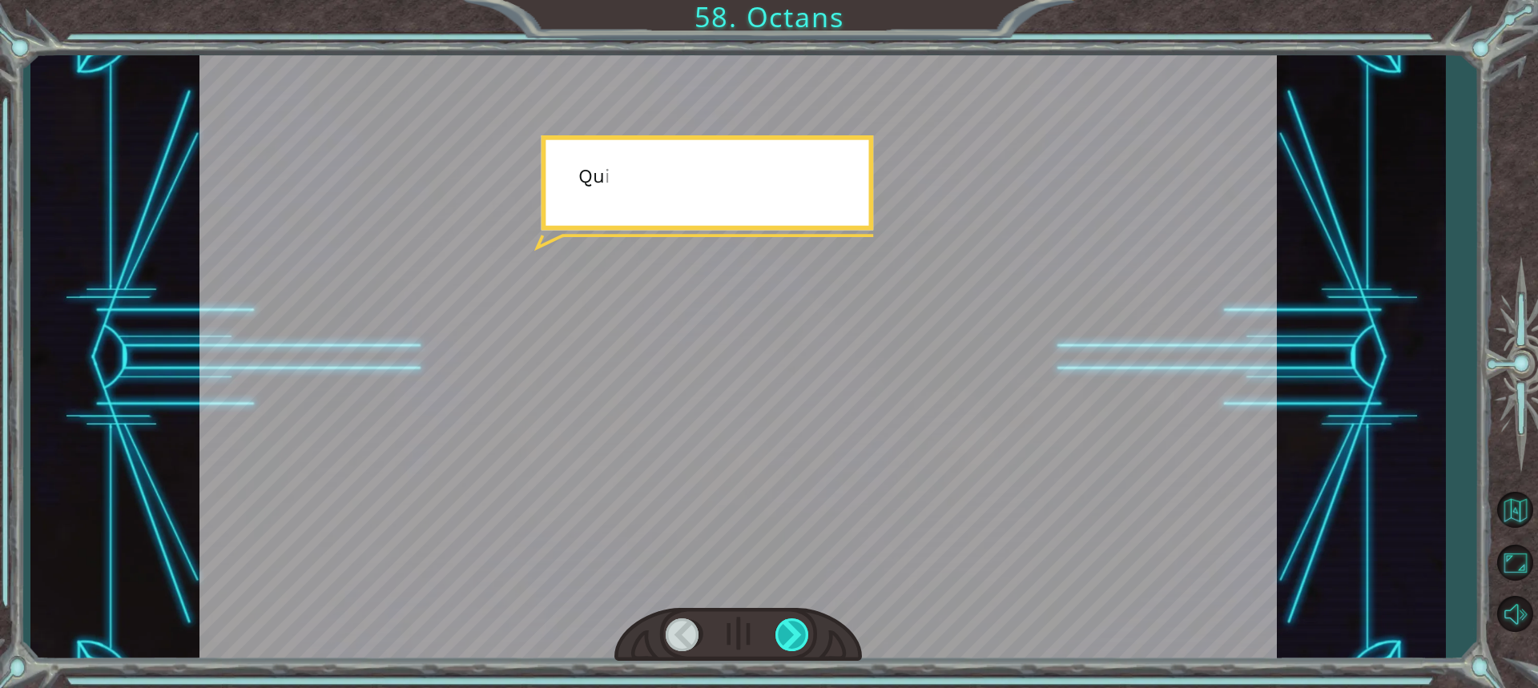
click at [805, 633] on div at bounding box center [792, 634] width 35 height 33
click at [805, 0] on div "friend = “Octans” hero . castIllusionMist ( friend ) hero . moveRight ( 2 ) her…" at bounding box center [769, 0] width 1538 height 0
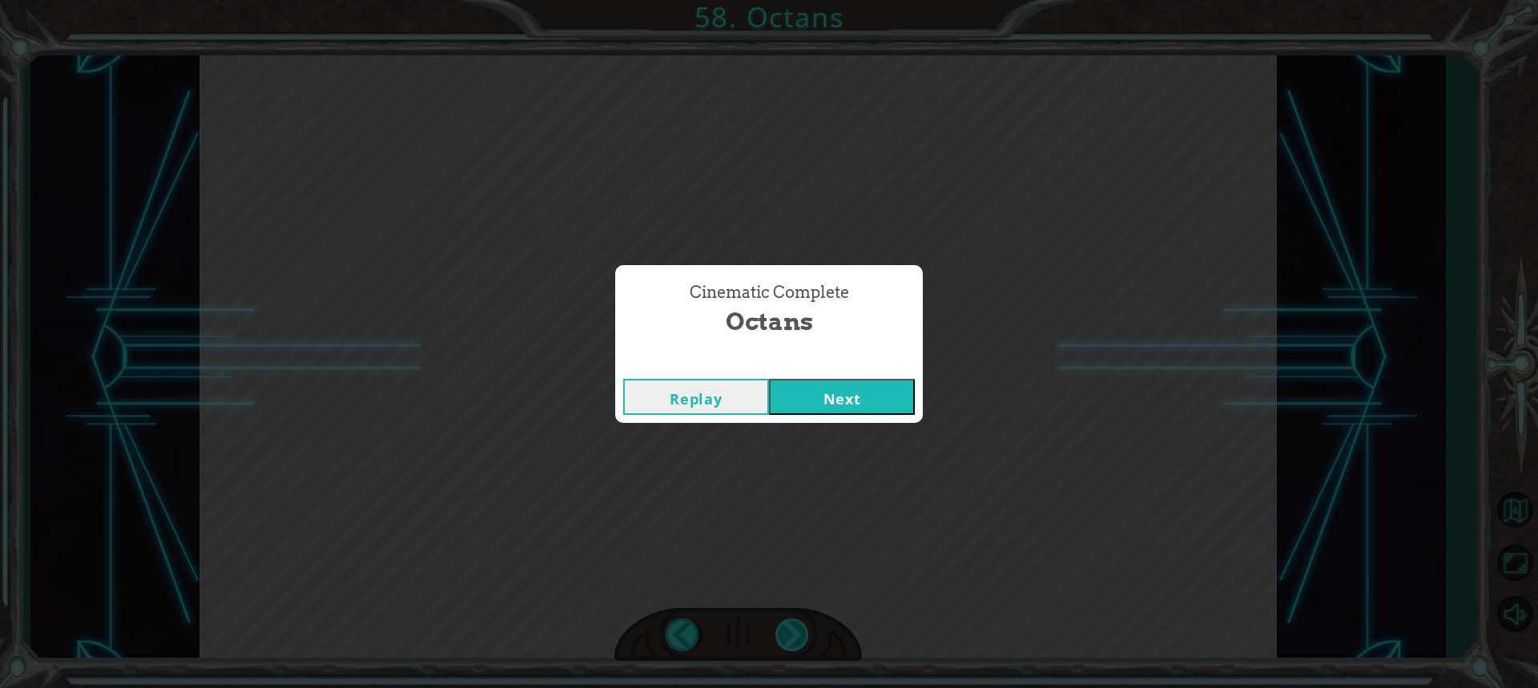
click at [805, 633] on div "Cinematic Complete Octans Replay Next" at bounding box center [769, 344] width 1538 height 688
click at [865, 395] on button "Next" at bounding box center [842, 397] width 146 height 36
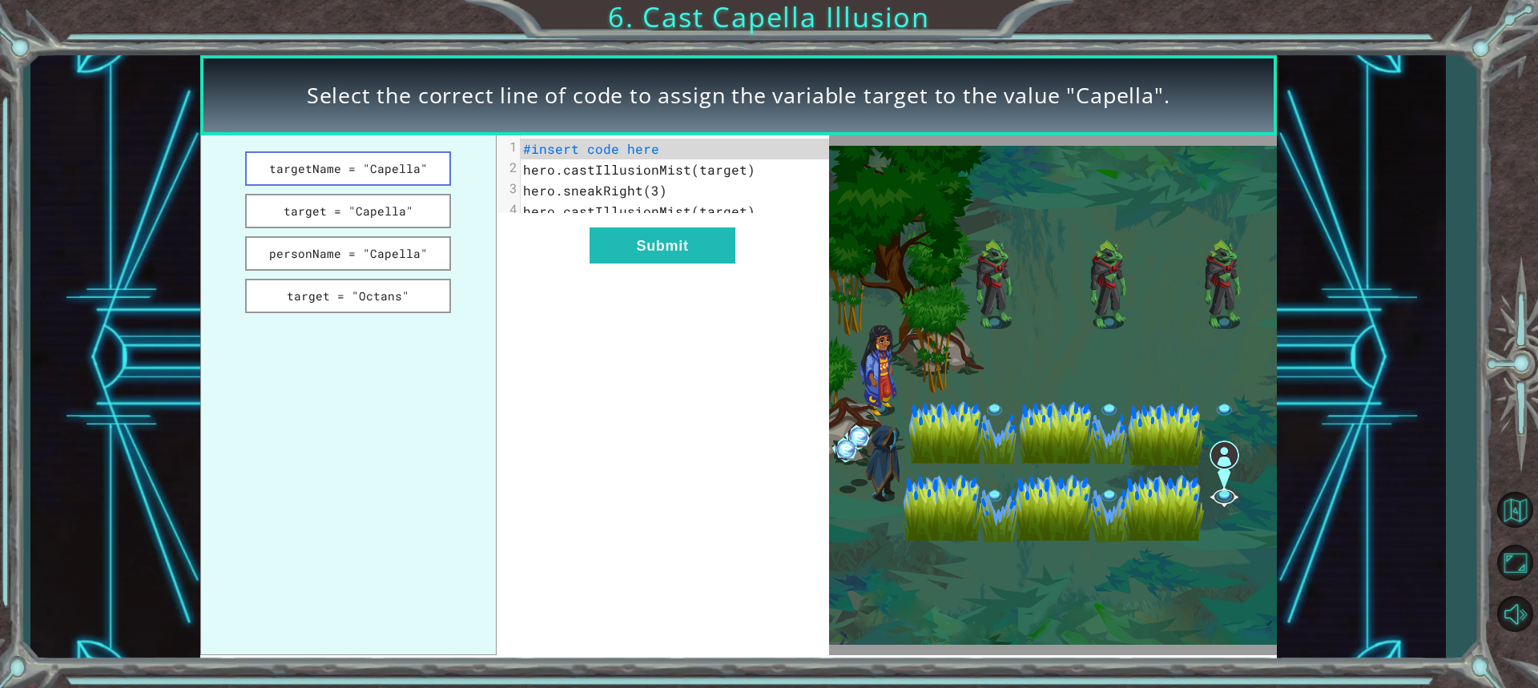
click at [358, 176] on button "targetName = "Capella"" at bounding box center [348, 168] width 207 height 34
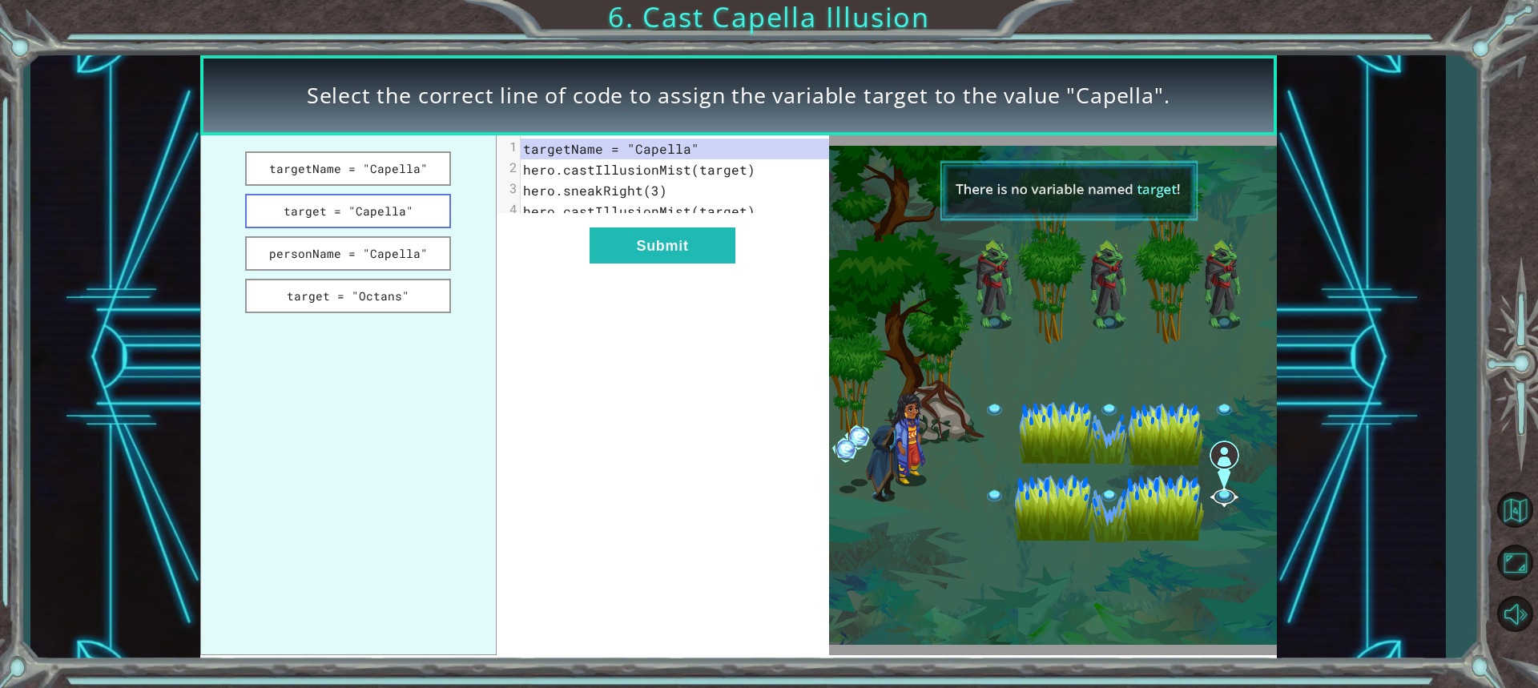
click at [353, 204] on button "target = "Capella"" at bounding box center [348, 211] width 207 height 34
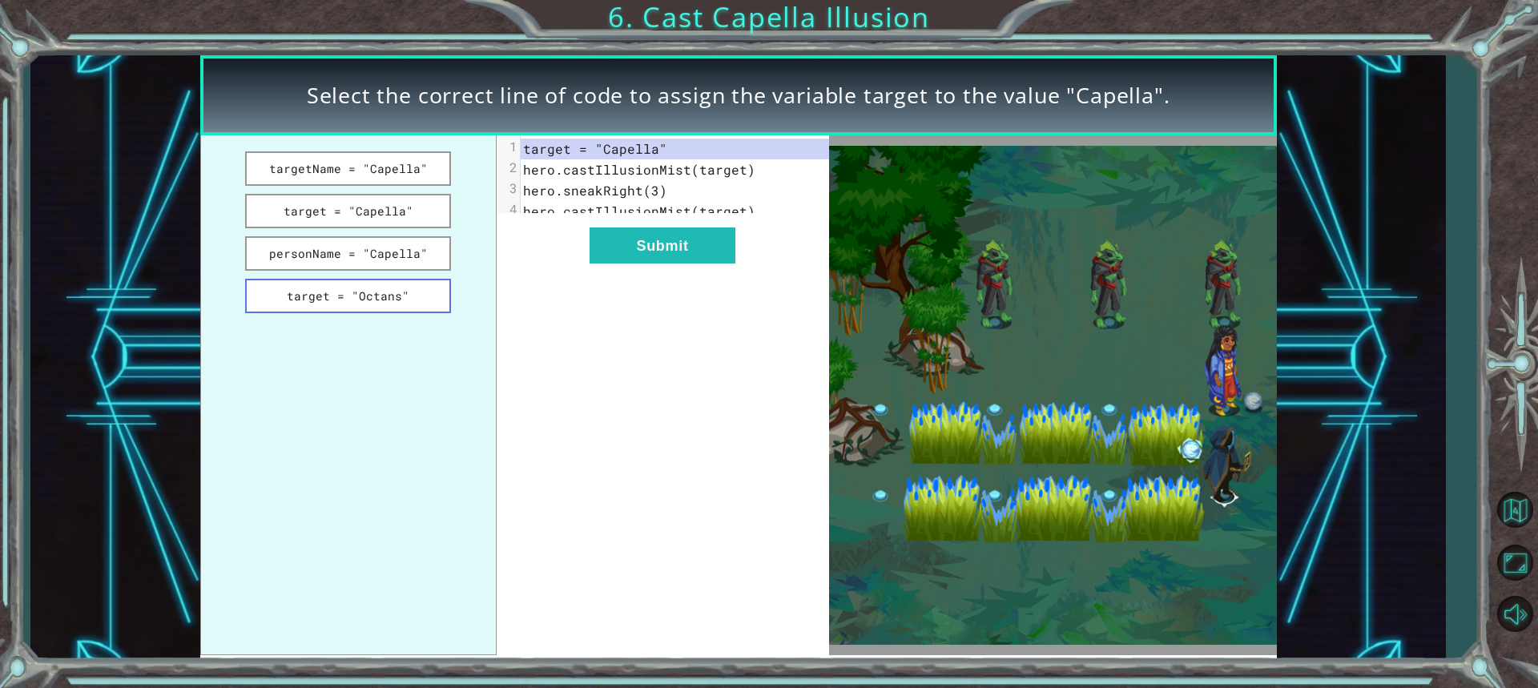
click at [416, 295] on button "target = "Octans"" at bounding box center [348, 296] width 207 height 34
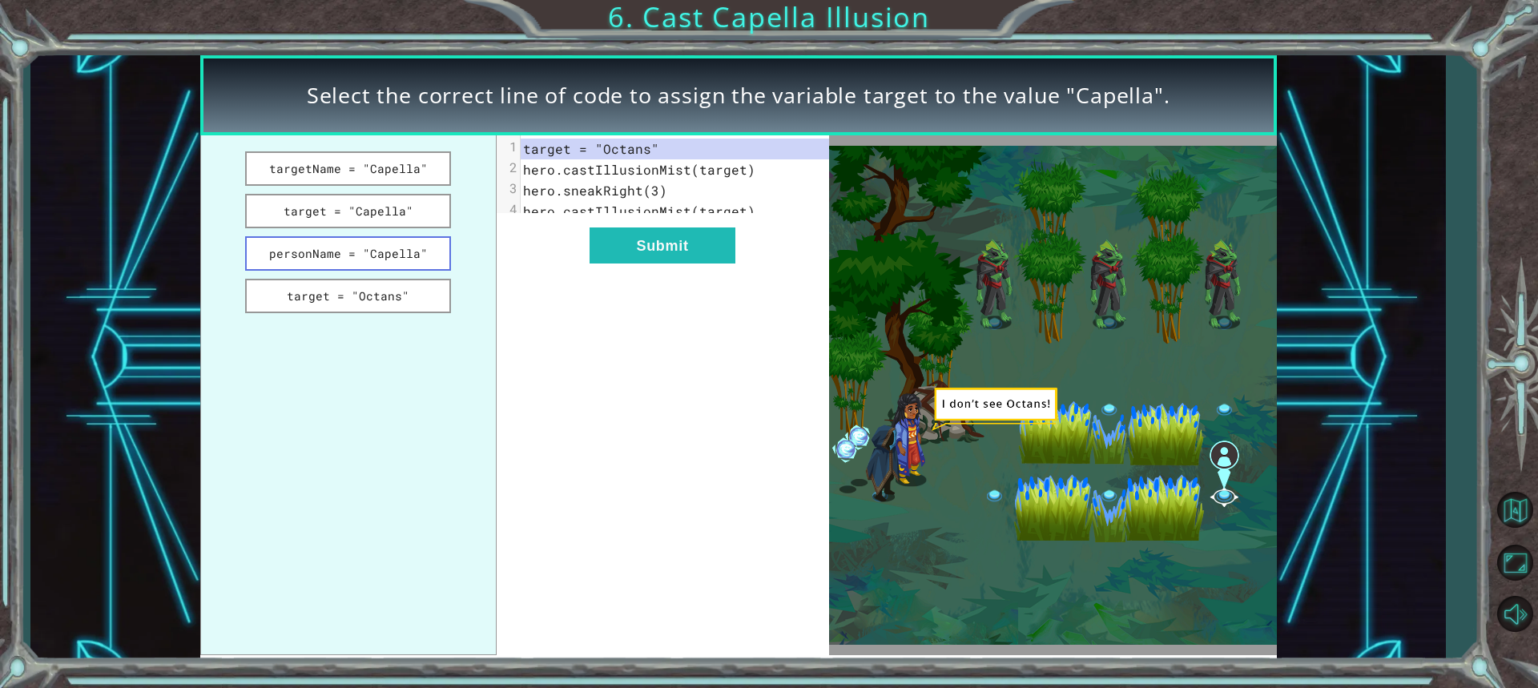
click at [391, 249] on button "personName = "Capella"" at bounding box center [348, 253] width 207 height 34
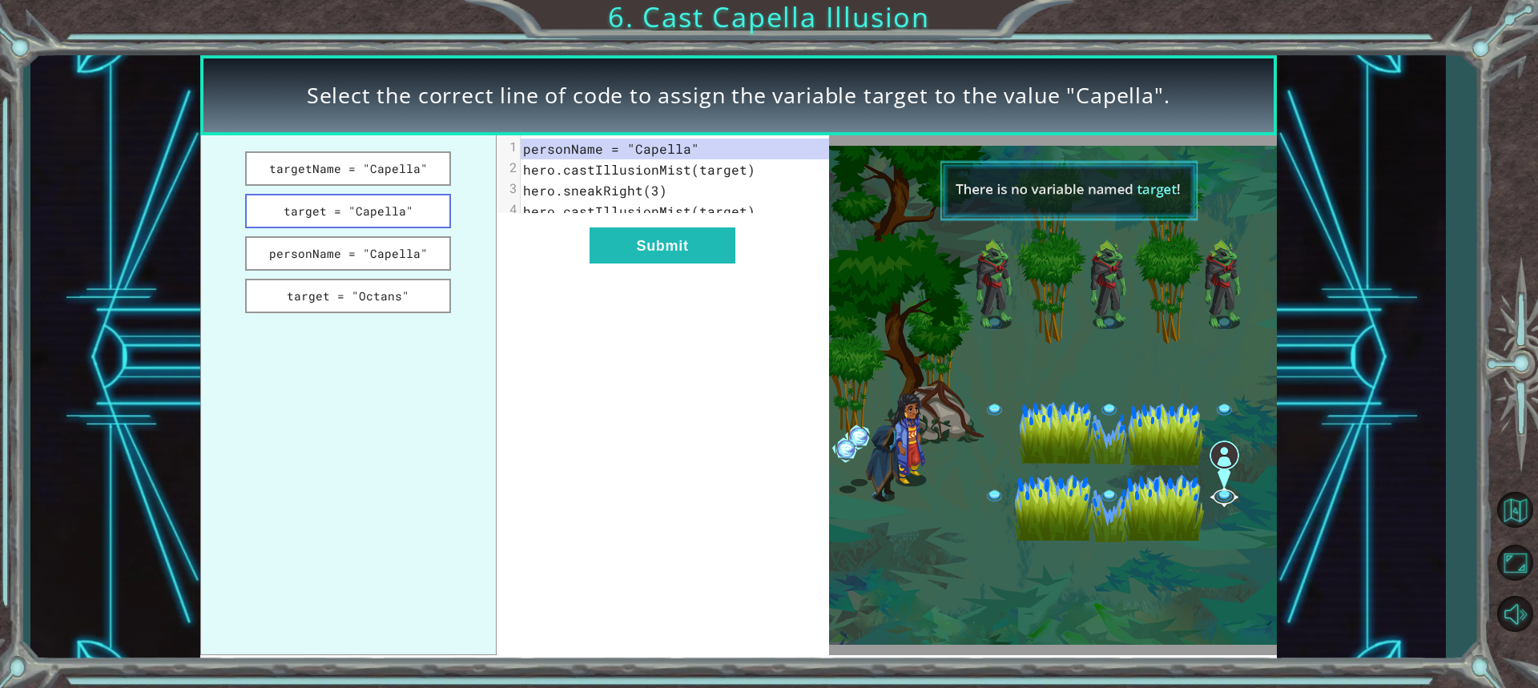
click at [394, 210] on button "target = "Capella"" at bounding box center [348, 211] width 207 height 34
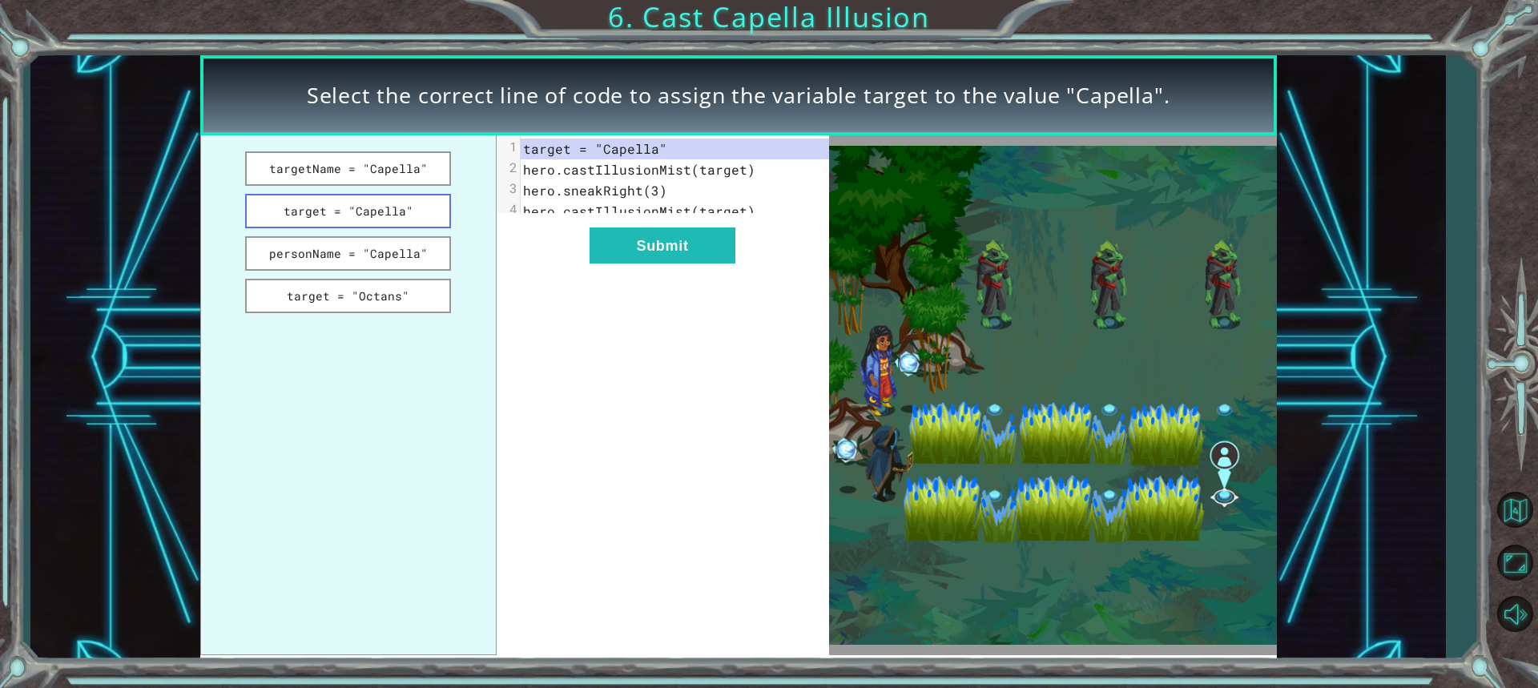
click at [394, 195] on button "target = "Capella"" at bounding box center [348, 211] width 207 height 34
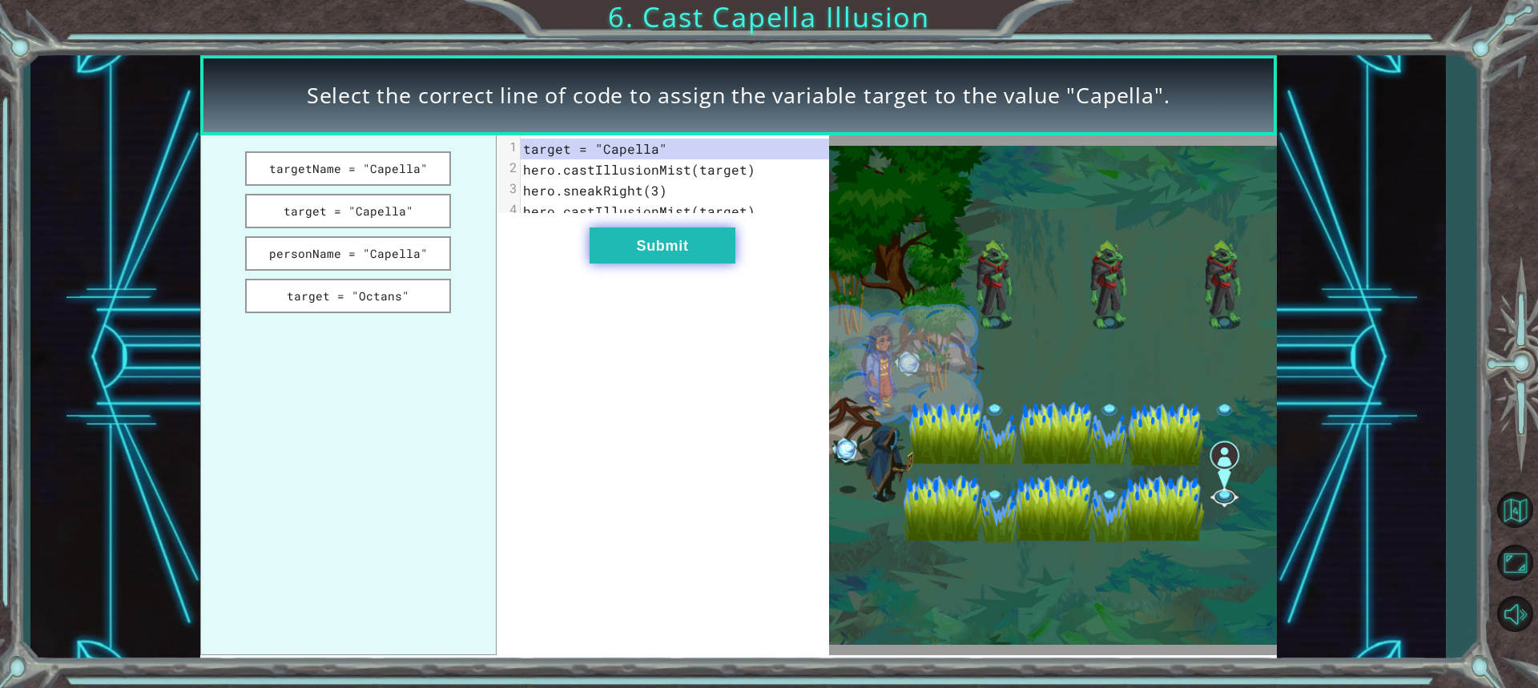
click at [658, 262] on button "Submit" at bounding box center [662, 245] width 146 height 36
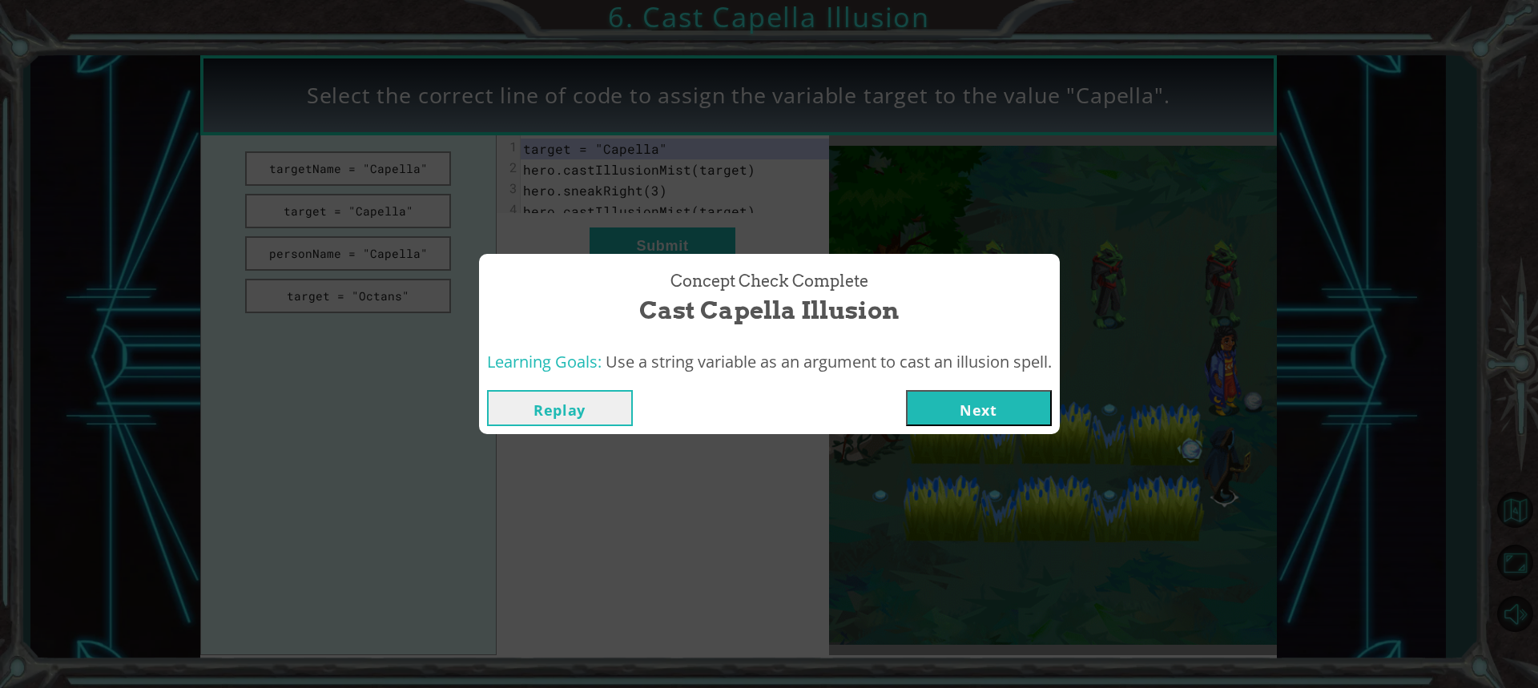
click at [997, 417] on button "Next" at bounding box center [979, 408] width 146 height 36
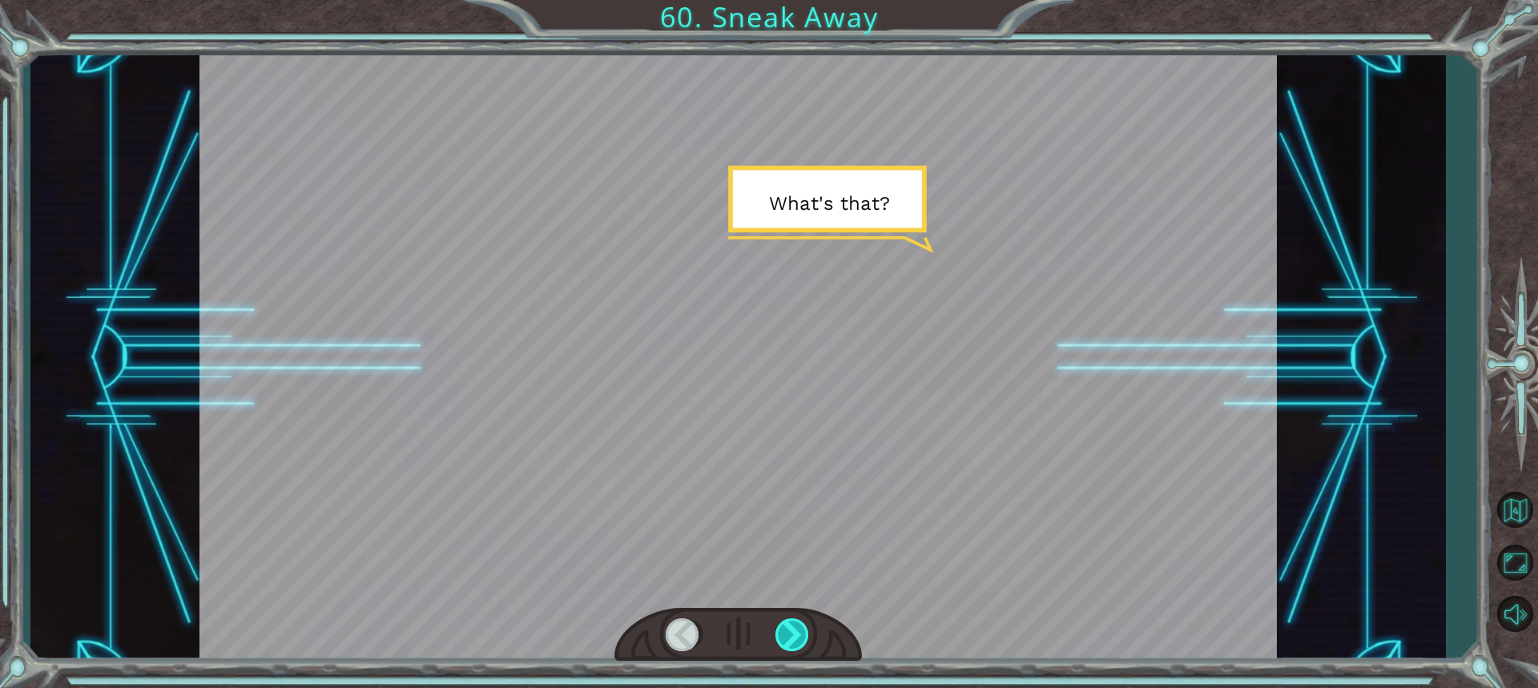
click at [798, 634] on div at bounding box center [792, 634] width 35 height 33
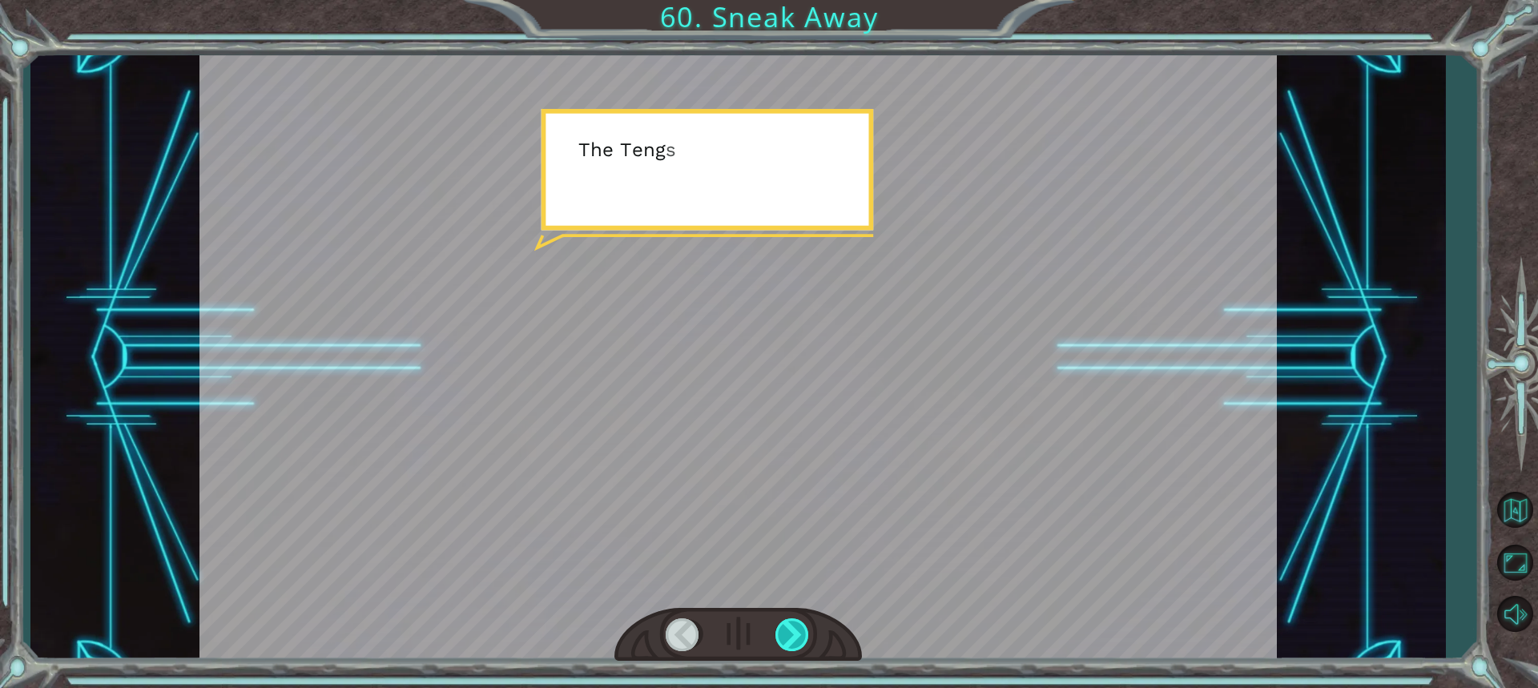
click at [798, 634] on div at bounding box center [792, 634] width 35 height 33
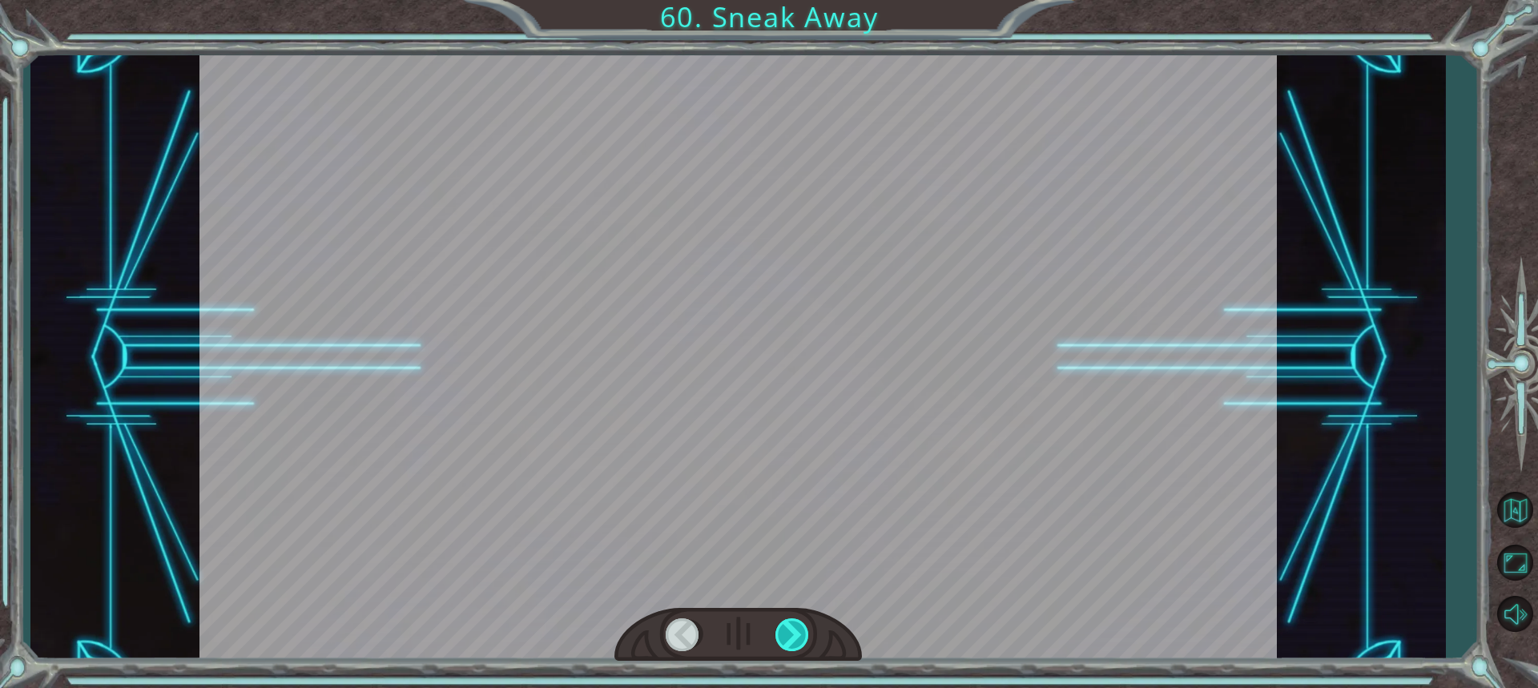
click at [798, 634] on div at bounding box center [792, 634] width 35 height 33
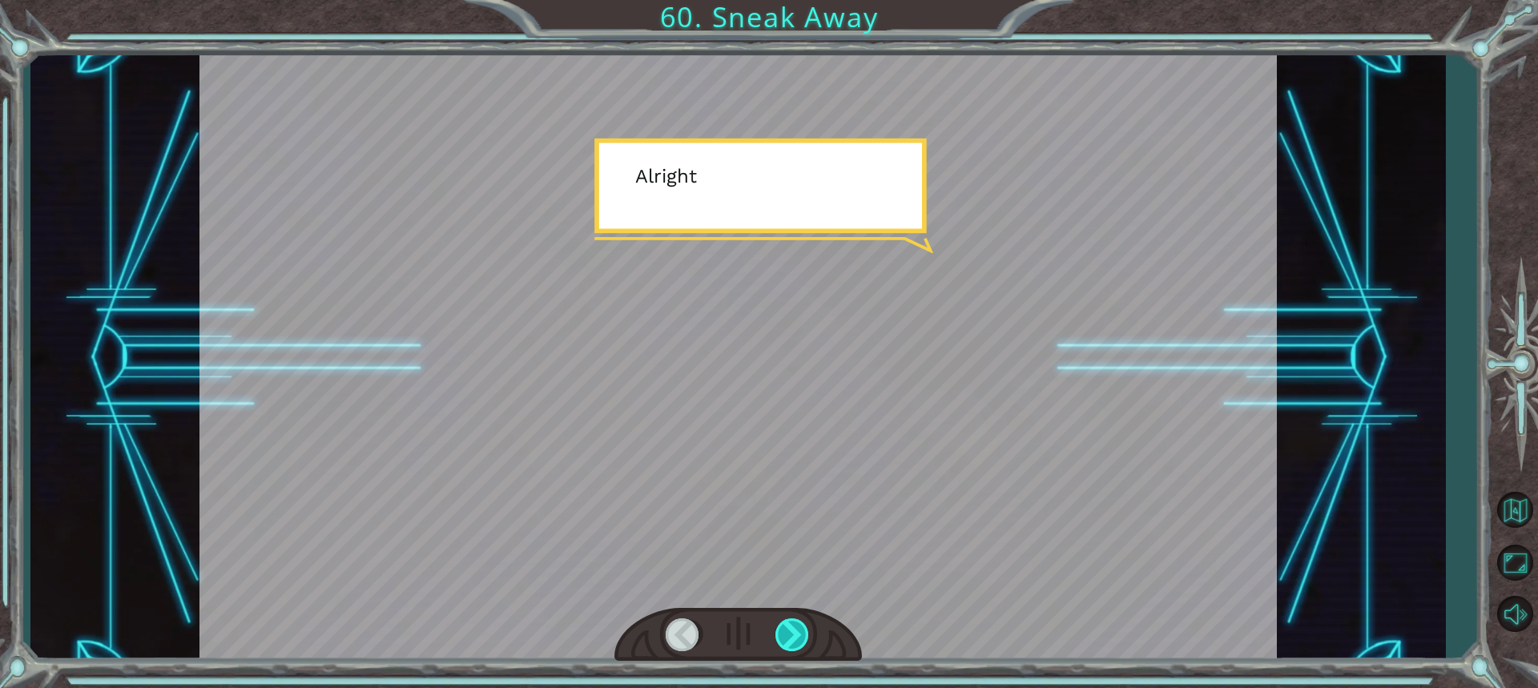
click at [798, 634] on div at bounding box center [792, 634] width 35 height 33
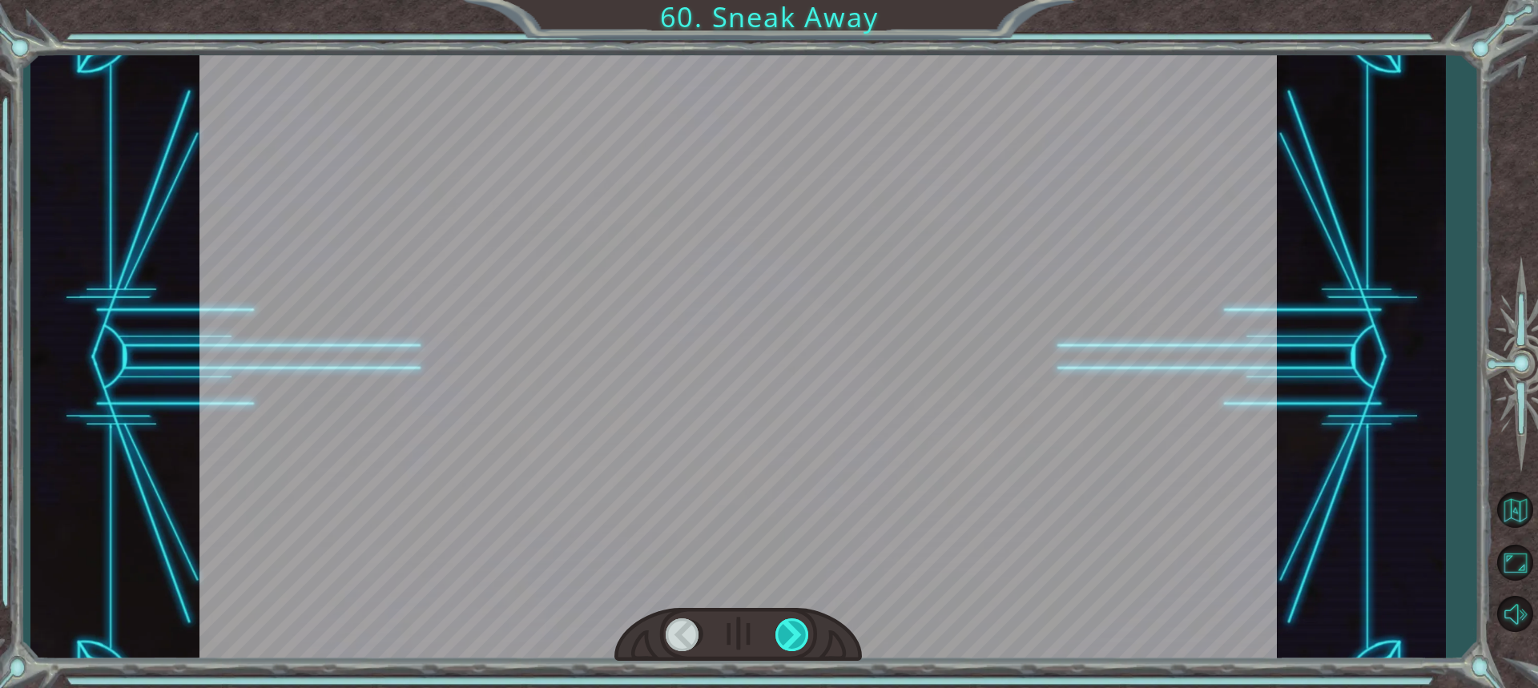
click at [798, 634] on div at bounding box center [792, 634] width 35 height 33
click at [798, 0] on div "Temporary Text W h a t ' s t h a t ? T h e T e n g s h e a r e g e t t i n g c …" at bounding box center [769, 0] width 1538 height 0
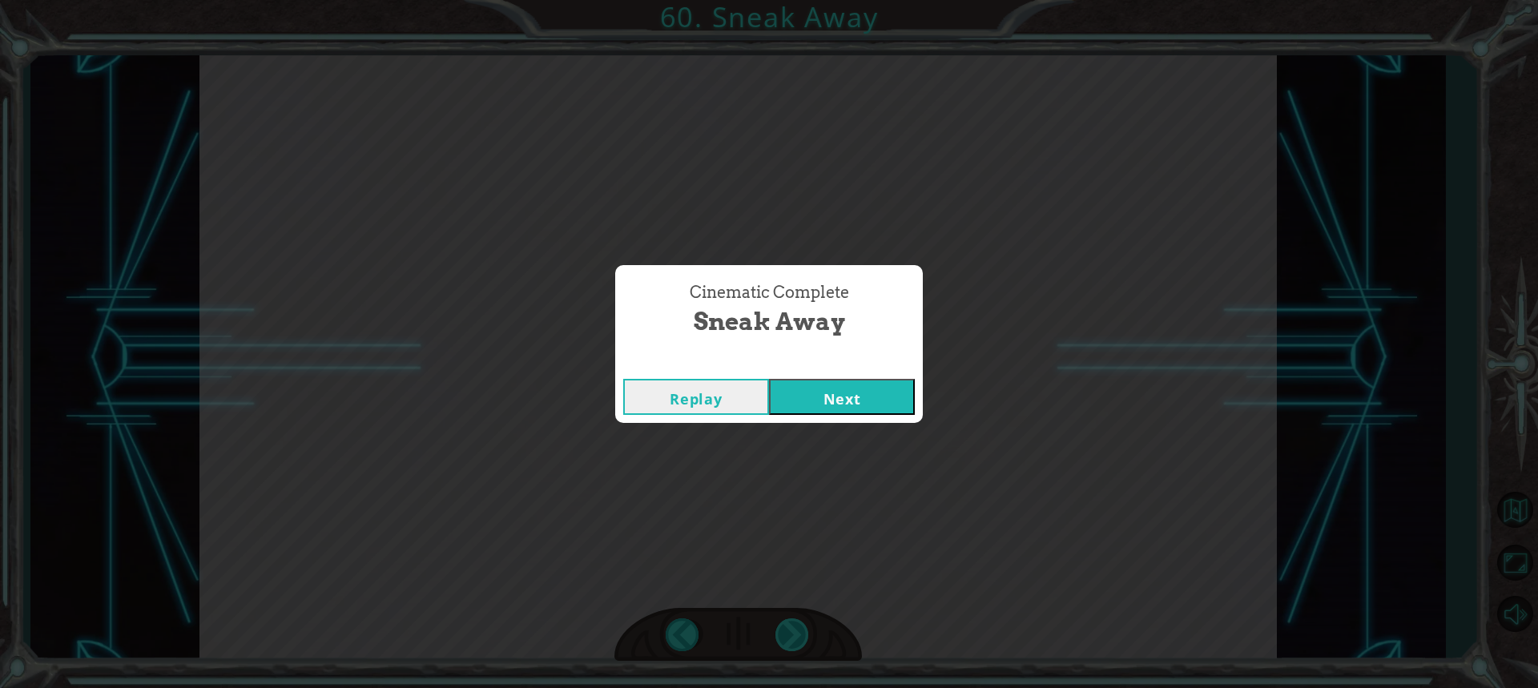
click at [798, 634] on div "Cinematic Complete Sneak Away Replay Next" at bounding box center [769, 344] width 1538 height 688
click at [870, 410] on button "Next" at bounding box center [842, 397] width 146 height 36
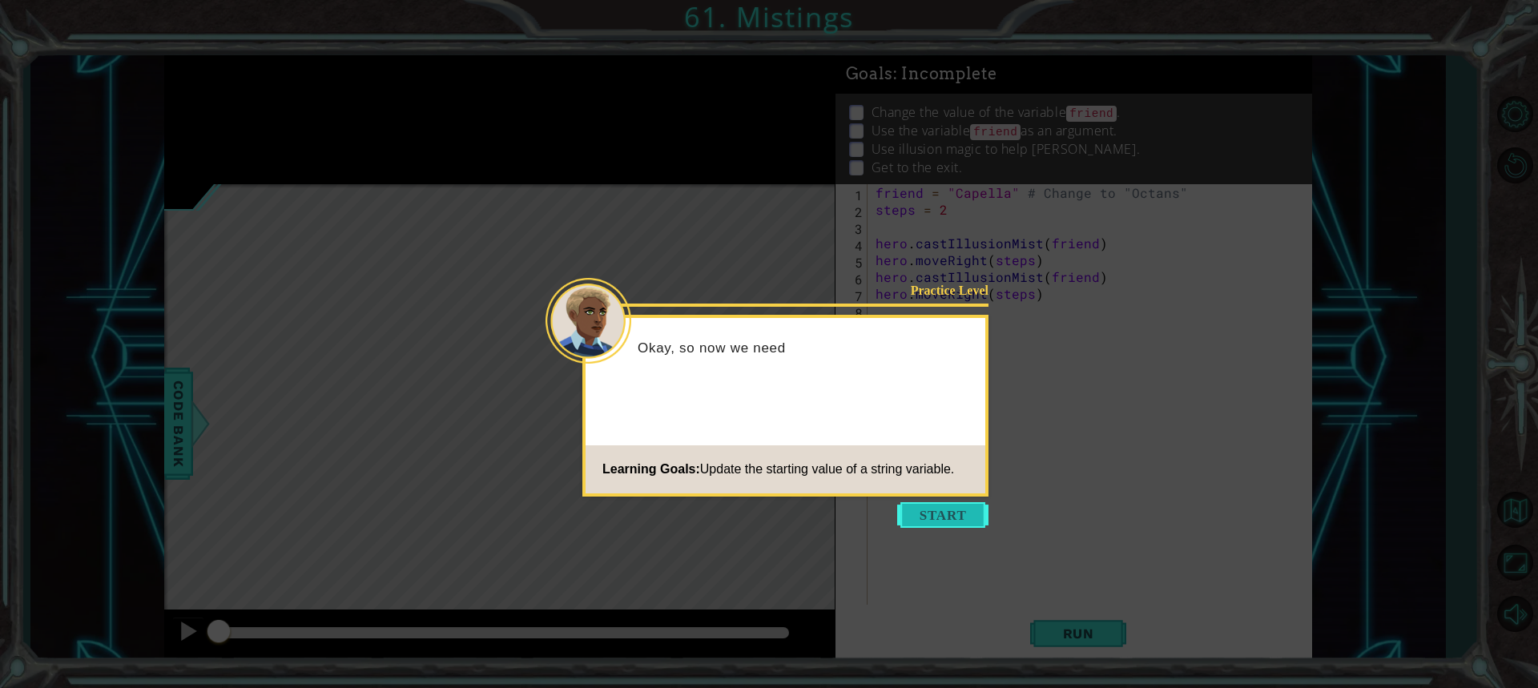
click at [909, 516] on button "Start" at bounding box center [942, 515] width 91 height 26
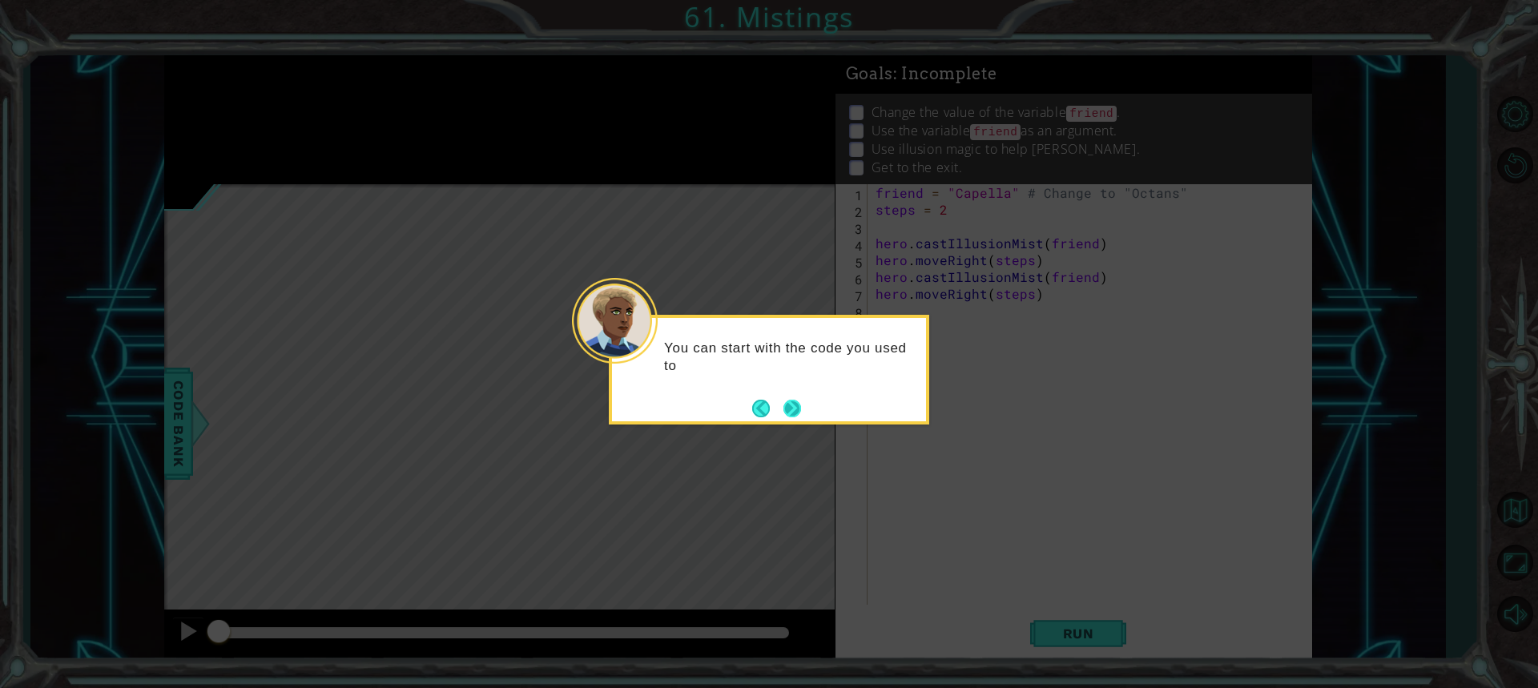
click at [779, 414] on footer at bounding box center [776, 408] width 49 height 24
click at [779, 414] on button "Back" at bounding box center [767, 409] width 31 height 18
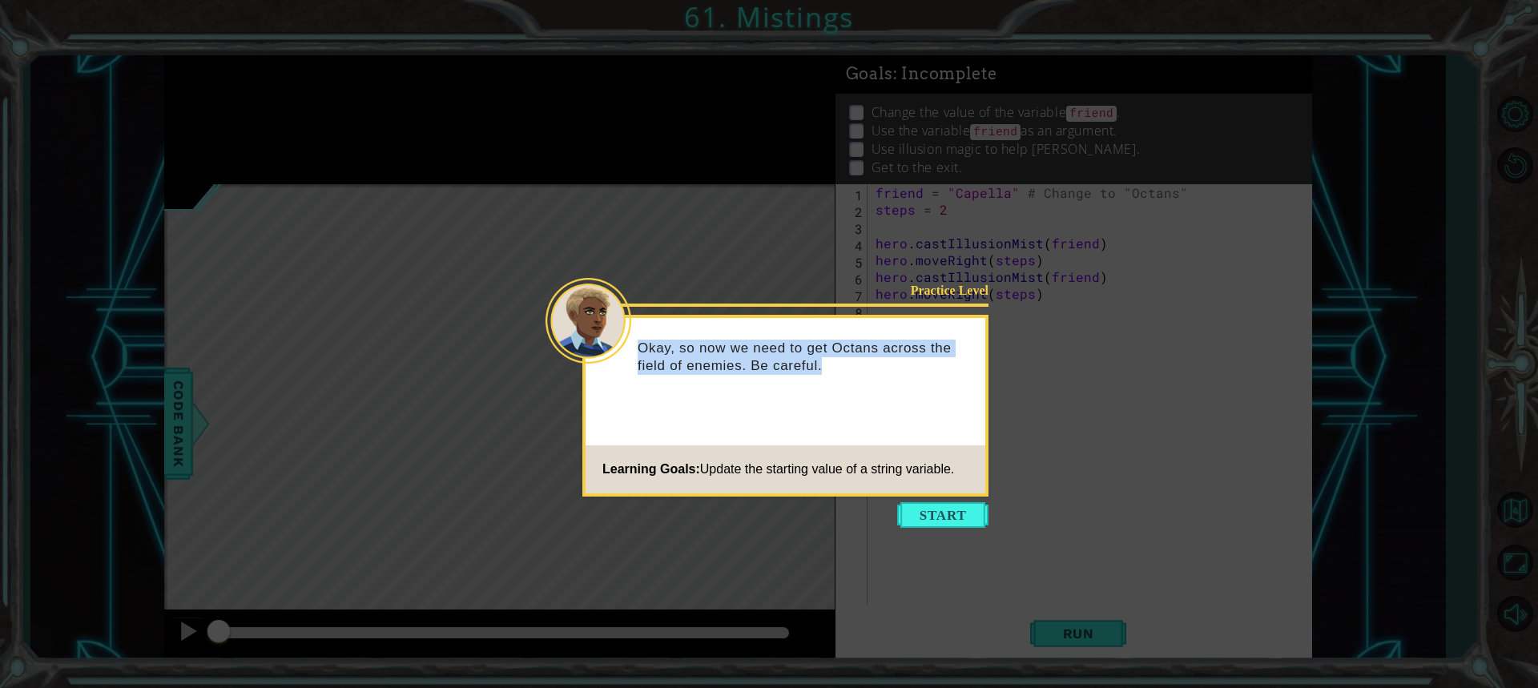
click at [779, 414] on div "Practice Level Okay, so now we need to get Octans across the field of enemies. …" at bounding box center [785, 406] width 406 height 182
click at [921, 520] on button "Start" at bounding box center [942, 515] width 91 height 26
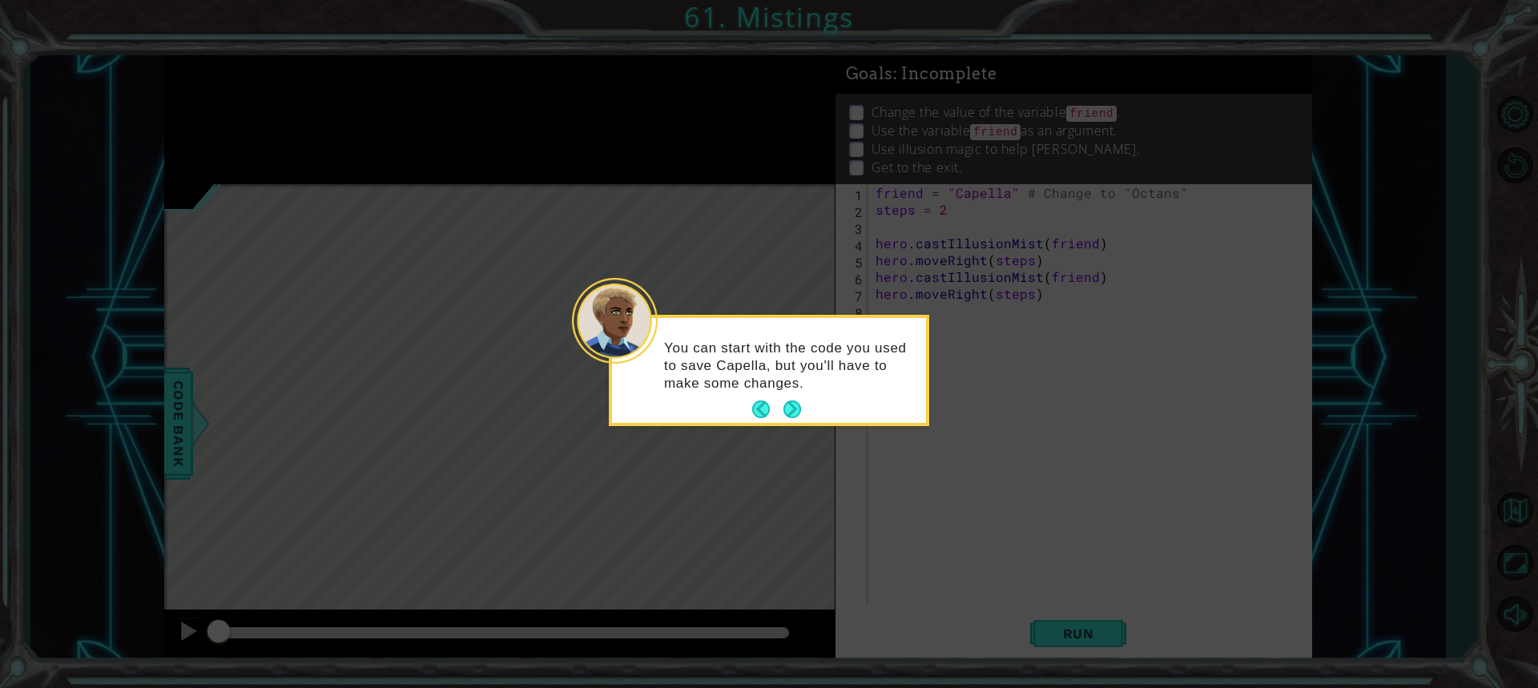
click at [921, 520] on icon at bounding box center [769, 344] width 1538 height 688
click at [798, 419] on button "Next" at bounding box center [792, 409] width 29 height 29
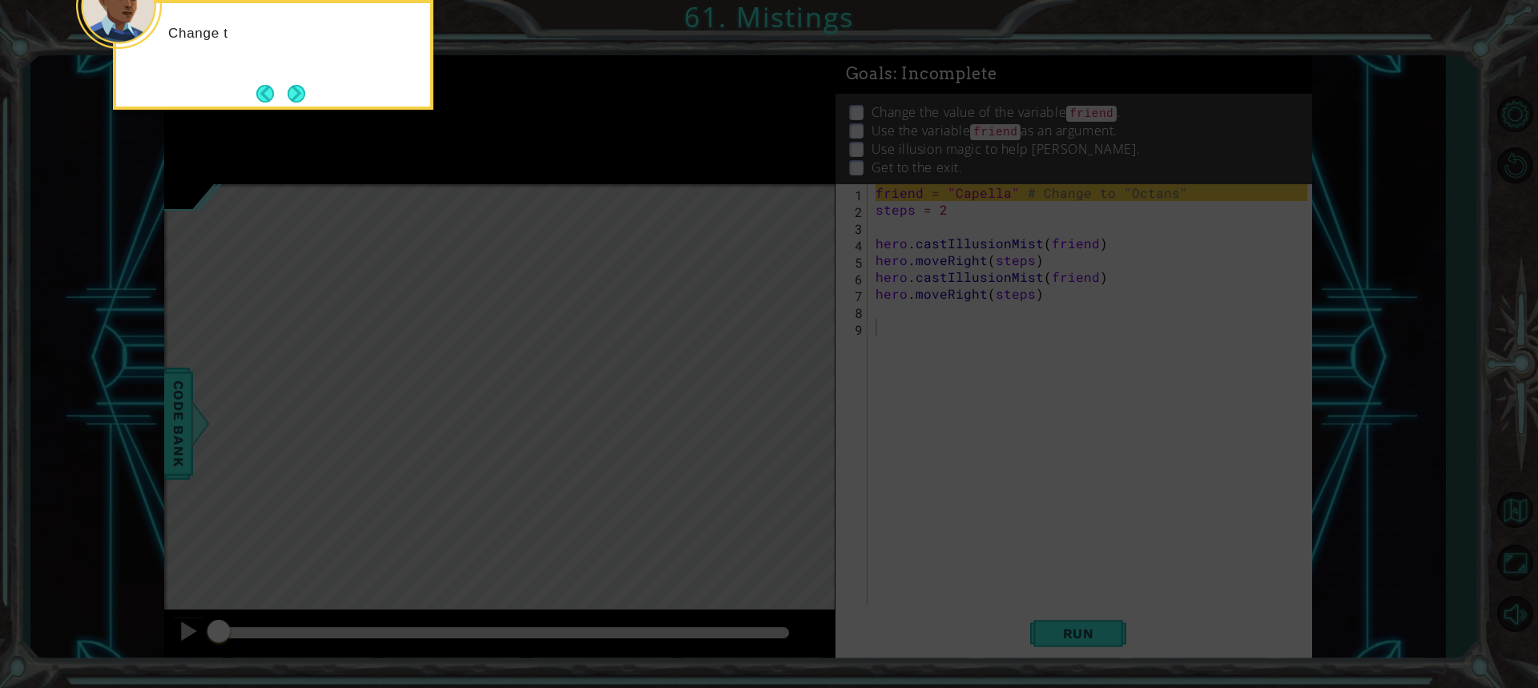
click at [798, 419] on icon at bounding box center [769, 103] width 1538 height 1170
click at [287, 105] on footer at bounding box center [280, 94] width 49 height 24
click at [287, 97] on button "Next" at bounding box center [296, 93] width 26 height 26
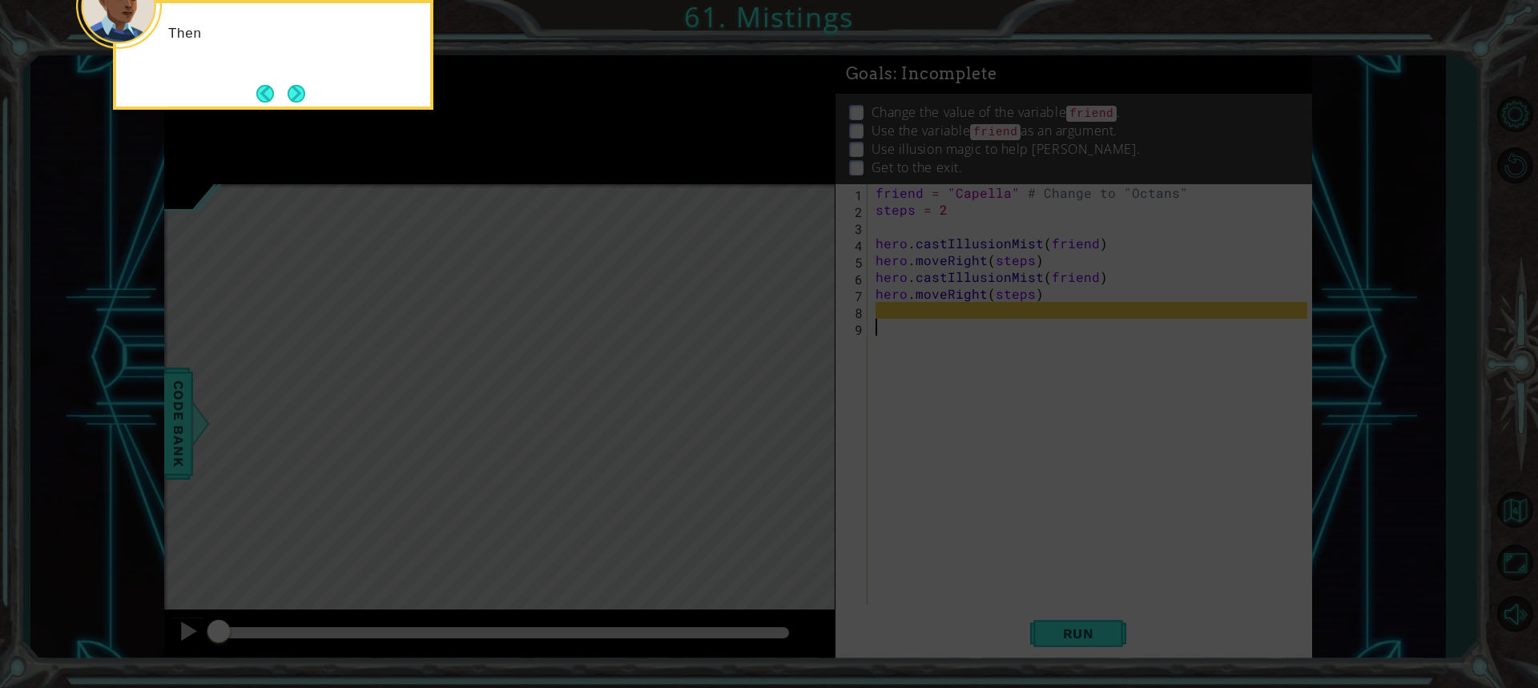
click at [287, 97] on button "Next" at bounding box center [297, 93] width 28 height 28
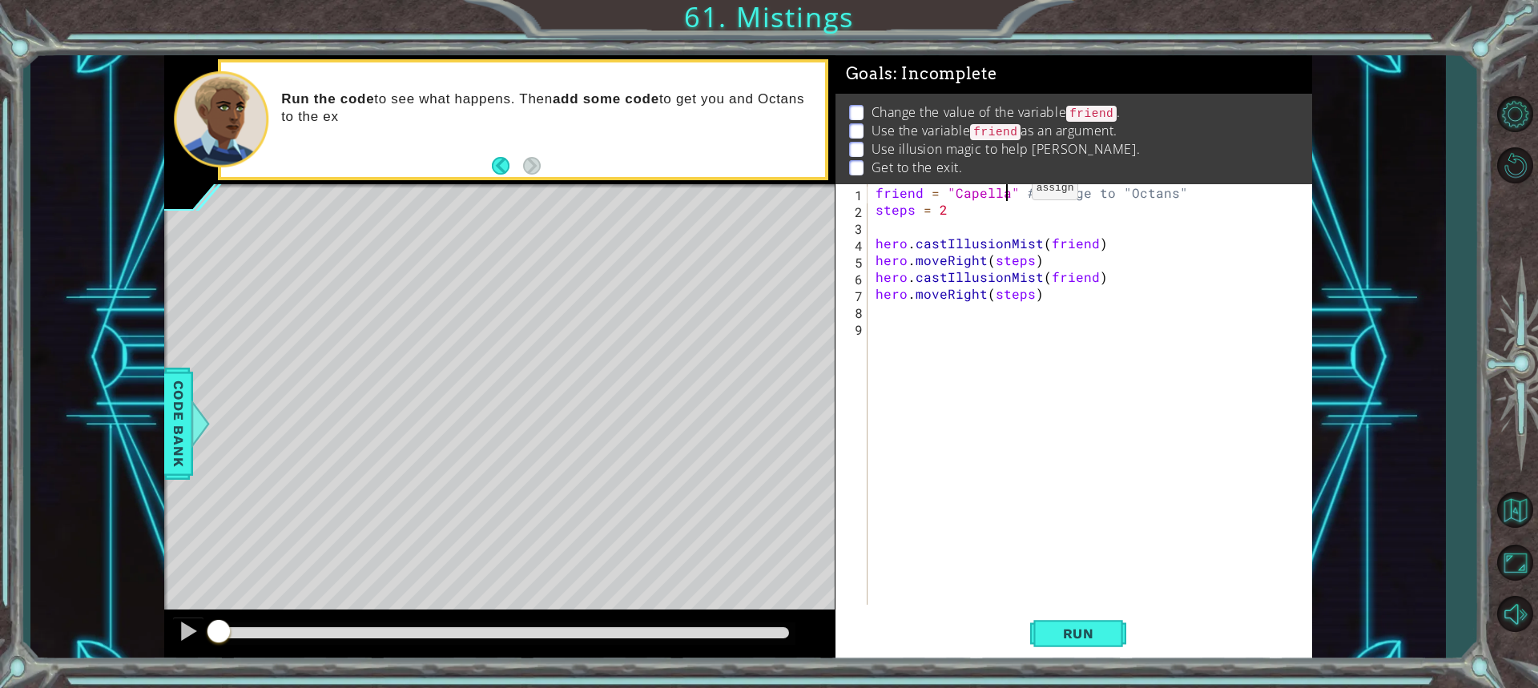
click at [1004, 192] on div "friend = "Capella" # Change to "Octans" steps = 2 hero . castIllusionMist ( fri…" at bounding box center [1093, 411] width 443 height 454
type textarea "friend = "Octans" # Change to "Octans""
click at [987, 352] on div "friend = "Octans" # Change to "Octans" steps = 2 hero . castIllusionMist ( frie…" at bounding box center [1093, 411] width 443 height 454
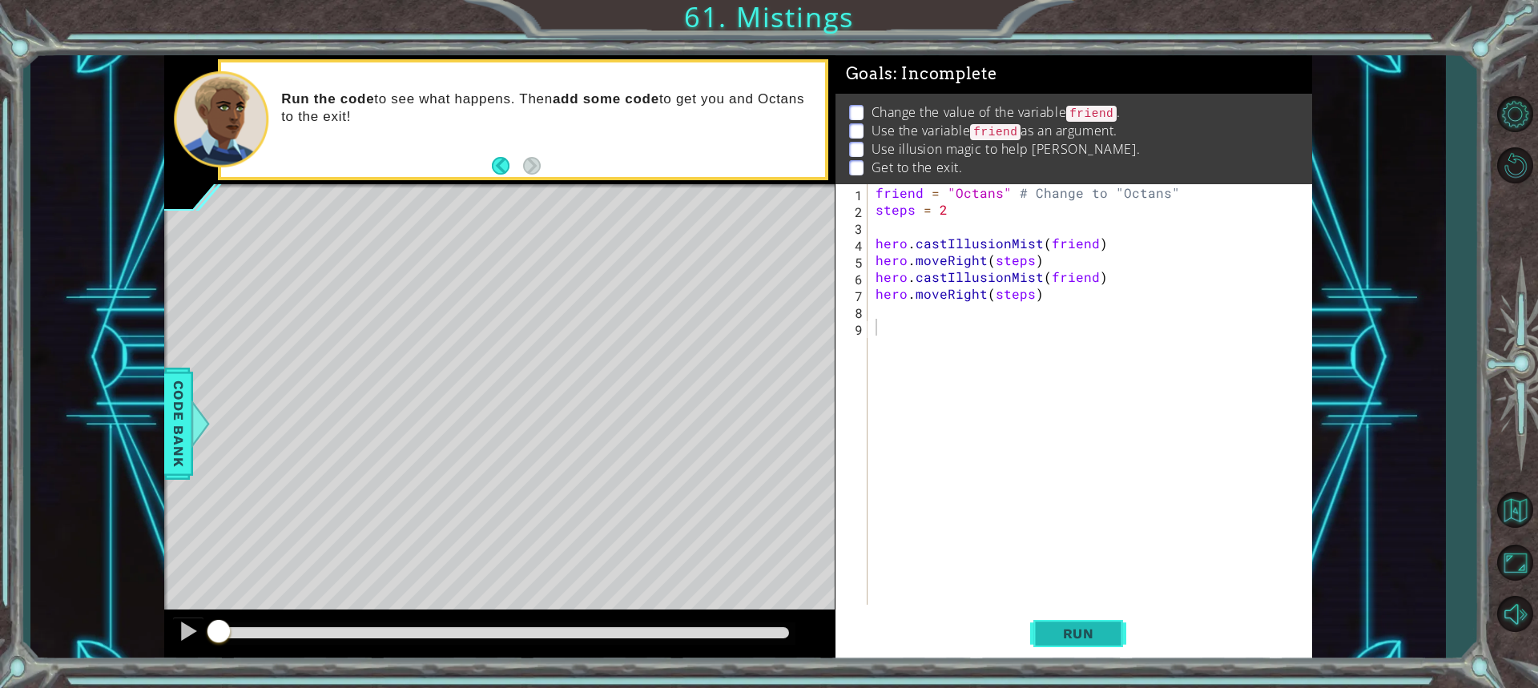
click at [1083, 626] on span "Run" at bounding box center [1078, 633] width 63 height 16
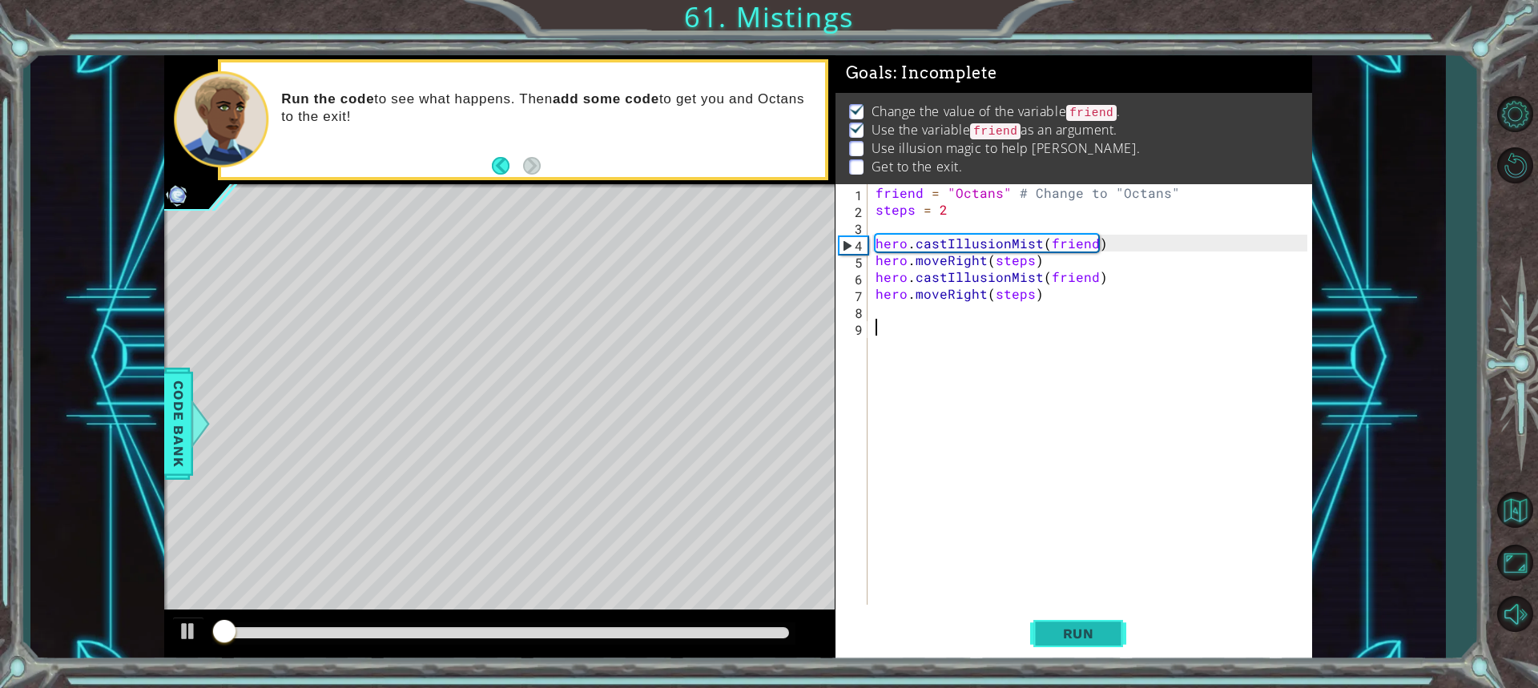
scroll to position [10, 0]
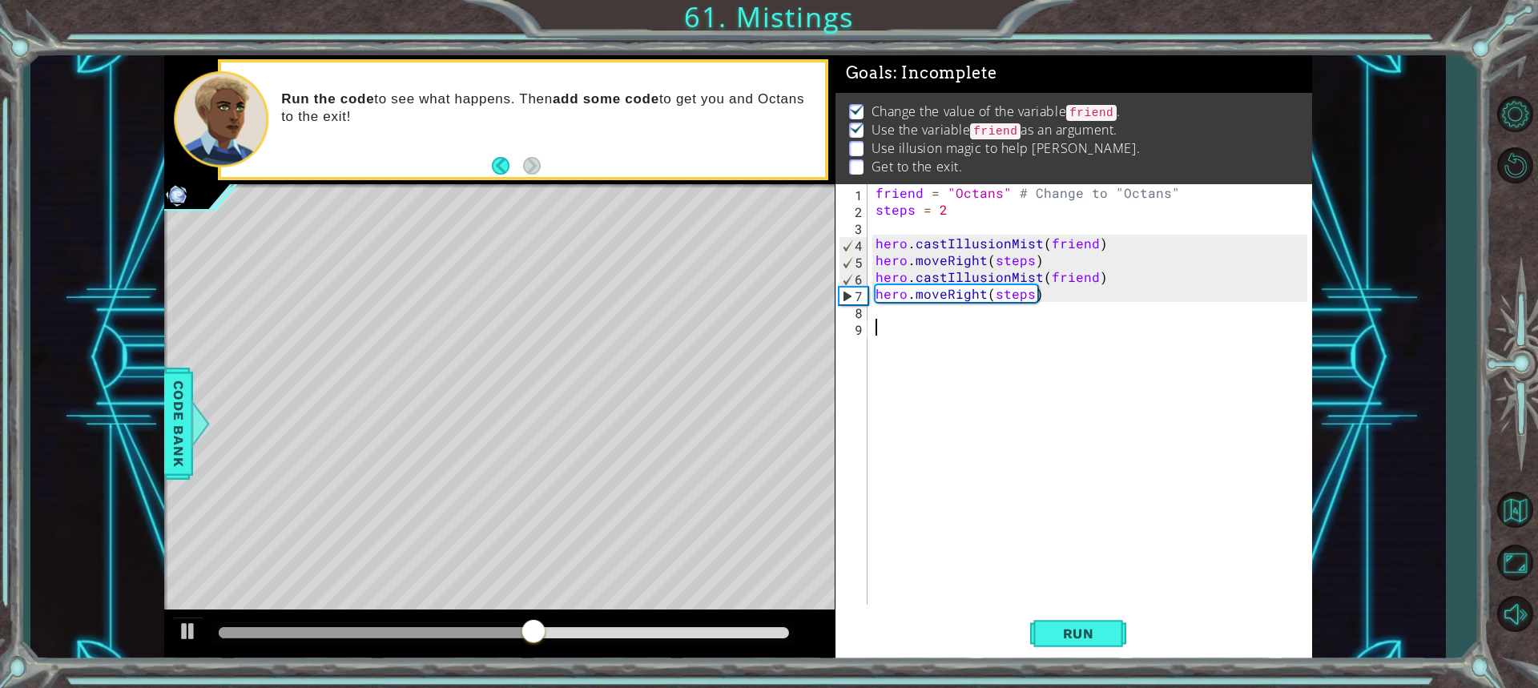
type textarea "g"
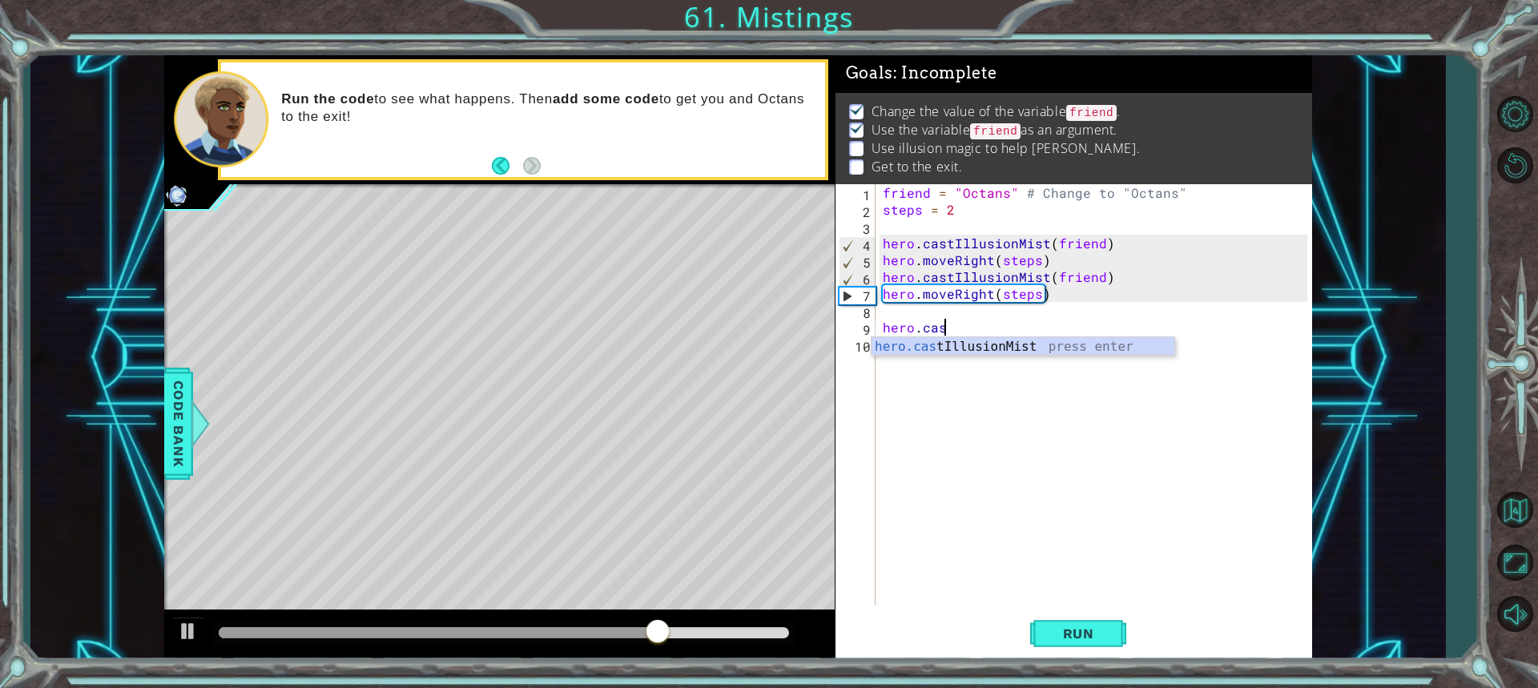
scroll to position [0, 3]
click at [1077, 342] on div "hero.cast IllusionMist press enter" at bounding box center [1022, 366] width 303 height 58
type textarea "hero.castIllusionMist(friend)"
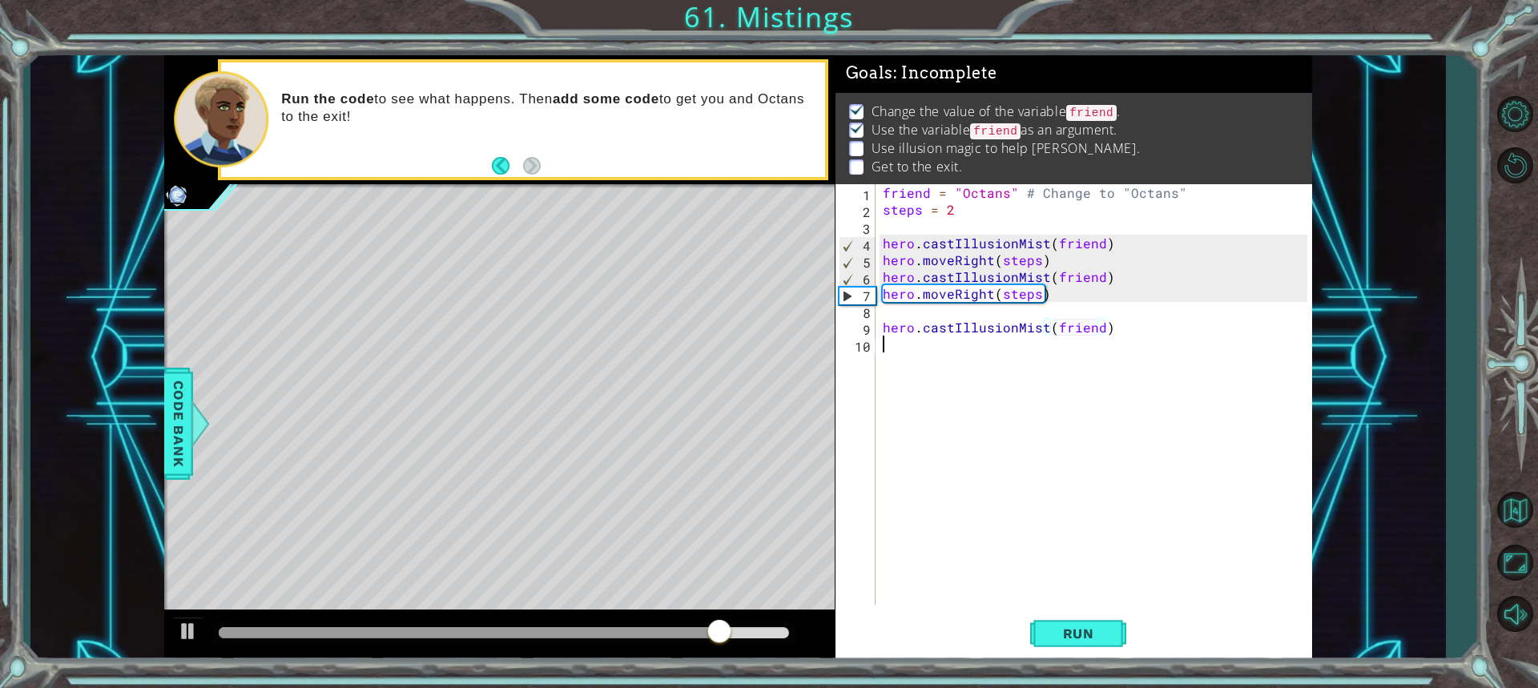
click at [1024, 420] on div "friend = "Octans" # Change to "Octans" steps = 2 hero . castIllusionMist ( frie…" at bounding box center [1097, 411] width 436 height 454
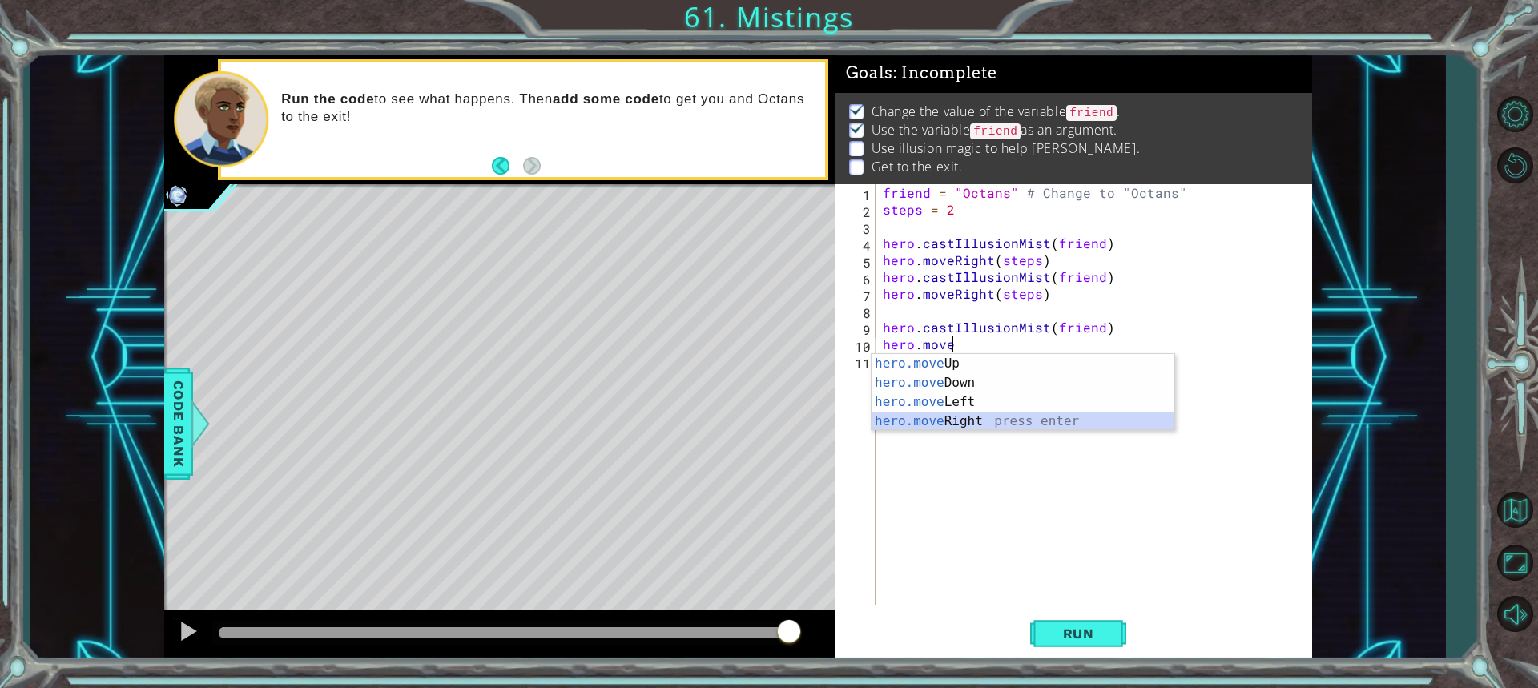
click at [984, 420] on div "hero.move Up press enter hero.move Down press enter hero.move Left press enter …" at bounding box center [1022, 411] width 303 height 115
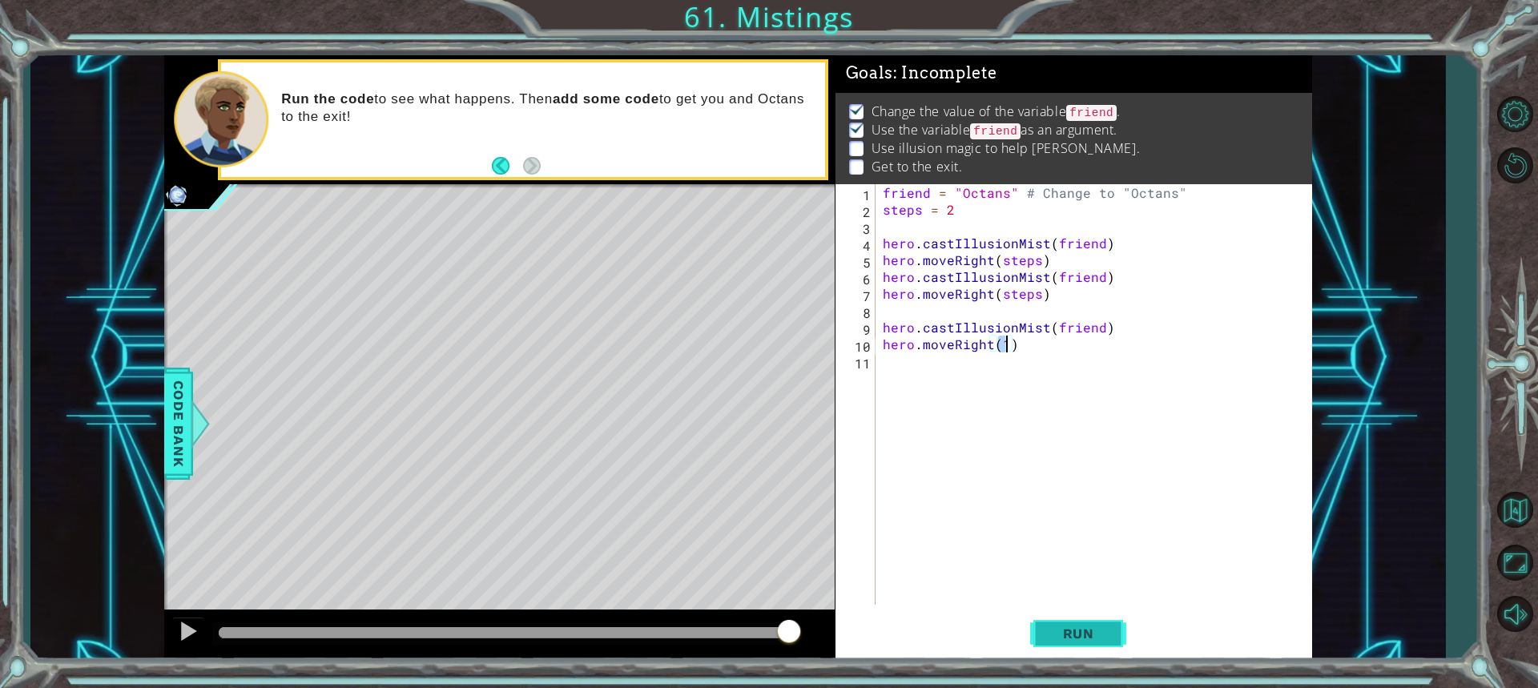
click at [1098, 628] on span "Run" at bounding box center [1078, 633] width 63 height 16
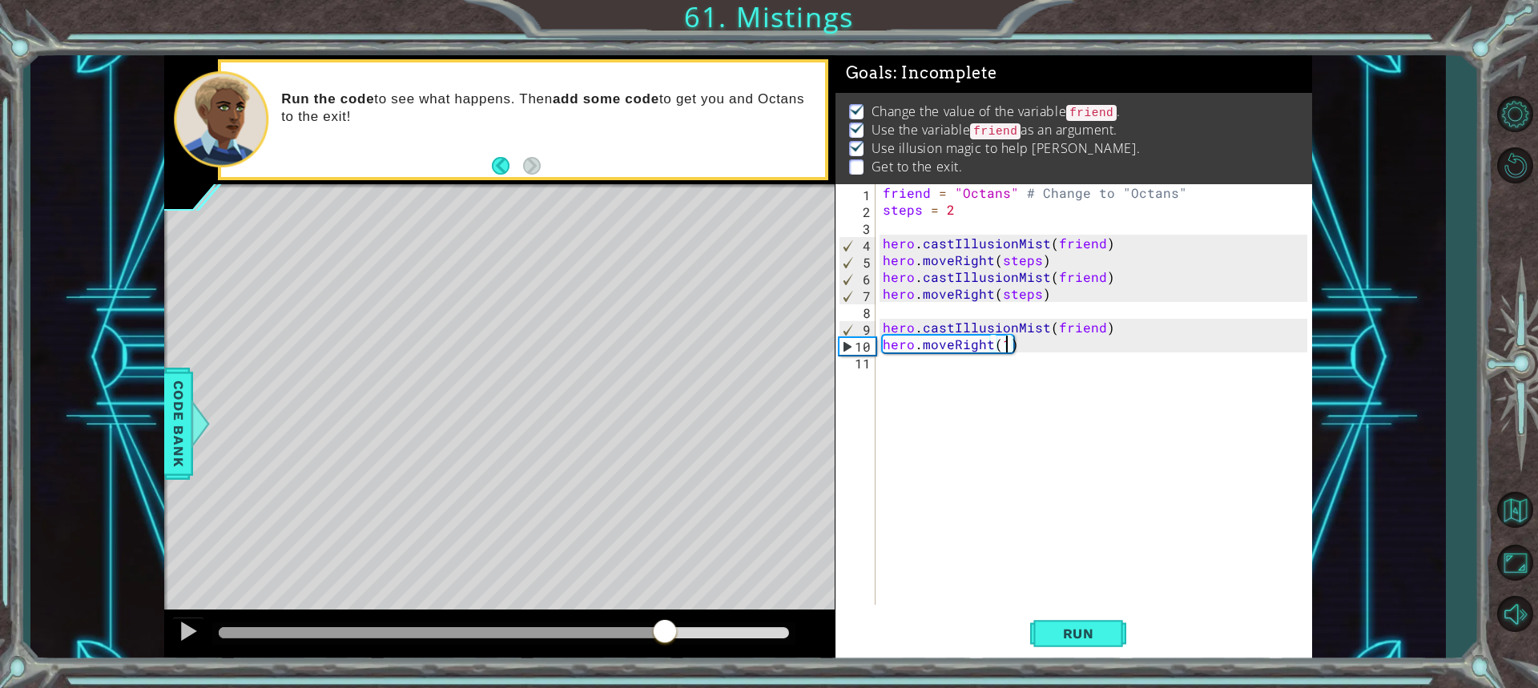
drag, startPoint x: 283, startPoint y: 626, endPoint x: 665, endPoint y: 700, distance: 389.8
click at [665, 687] on html "1 ההההההההההההההההההההההההההההההההההההההההההההההההההההההההההההההההההההההההההההה…" at bounding box center [769, 344] width 1538 height 688
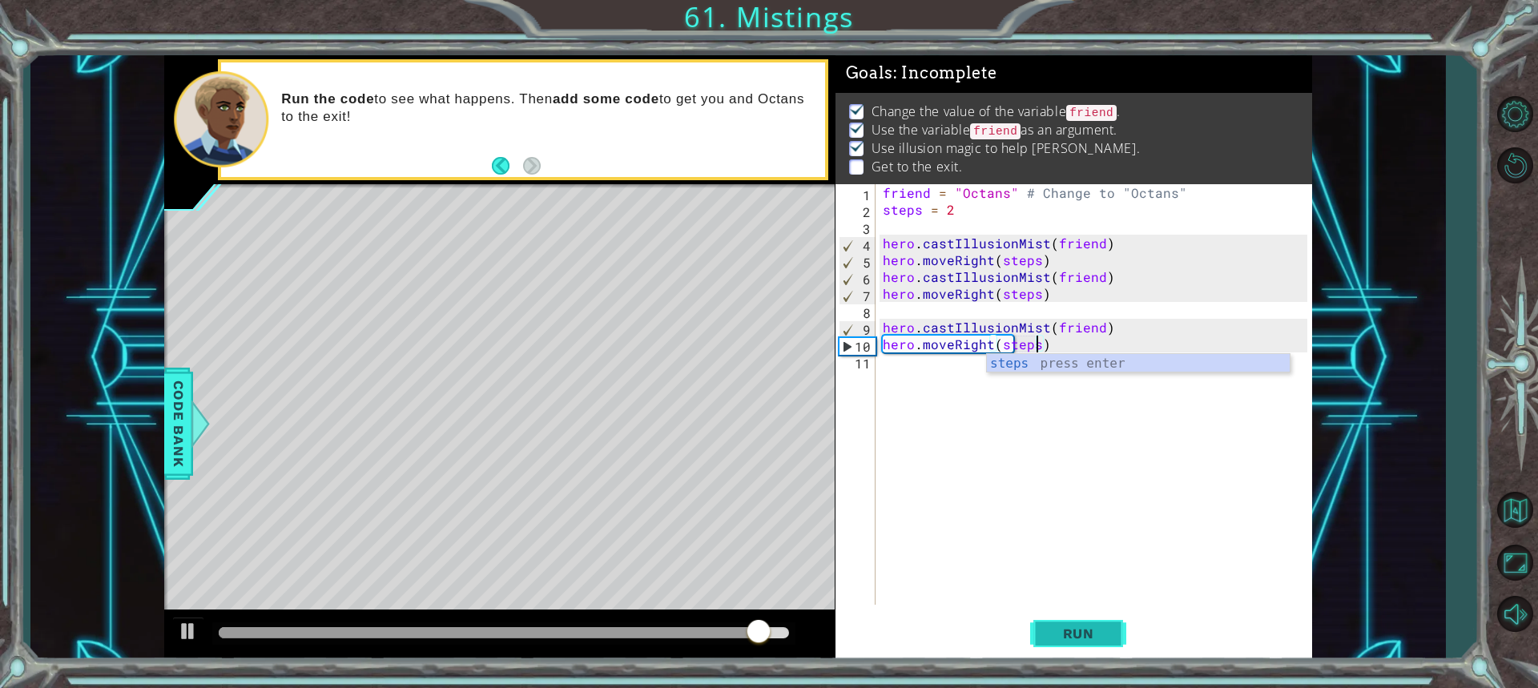
type textarea "hero.moveRight(steps)"
click at [1088, 638] on span "Run" at bounding box center [1078, 633] width 63 height 16
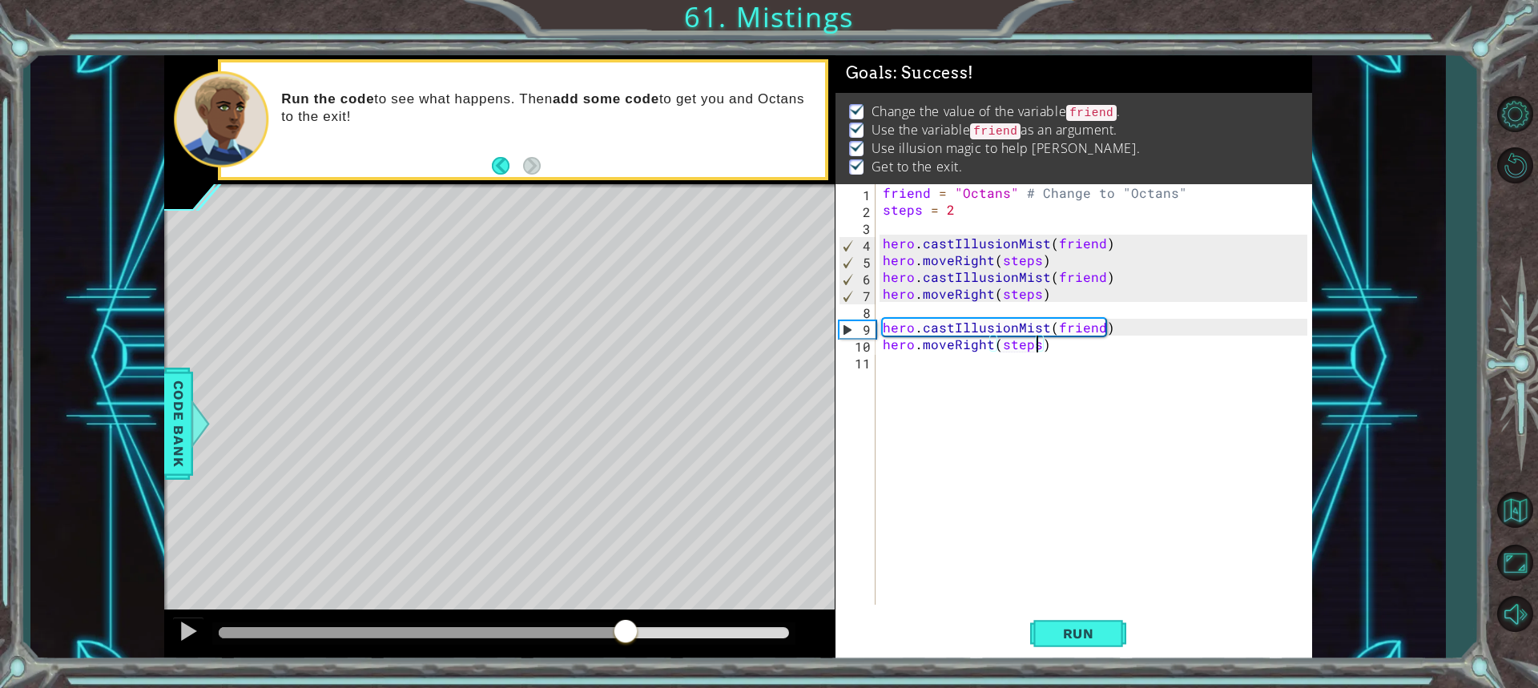
drag, startPoint x: 412, startPoint y: 633, endPoint x: 636, endPoint y: 640, distance: 223.5
click at [636, 638] on div at bounding box center [503, 632] width 569 height 11
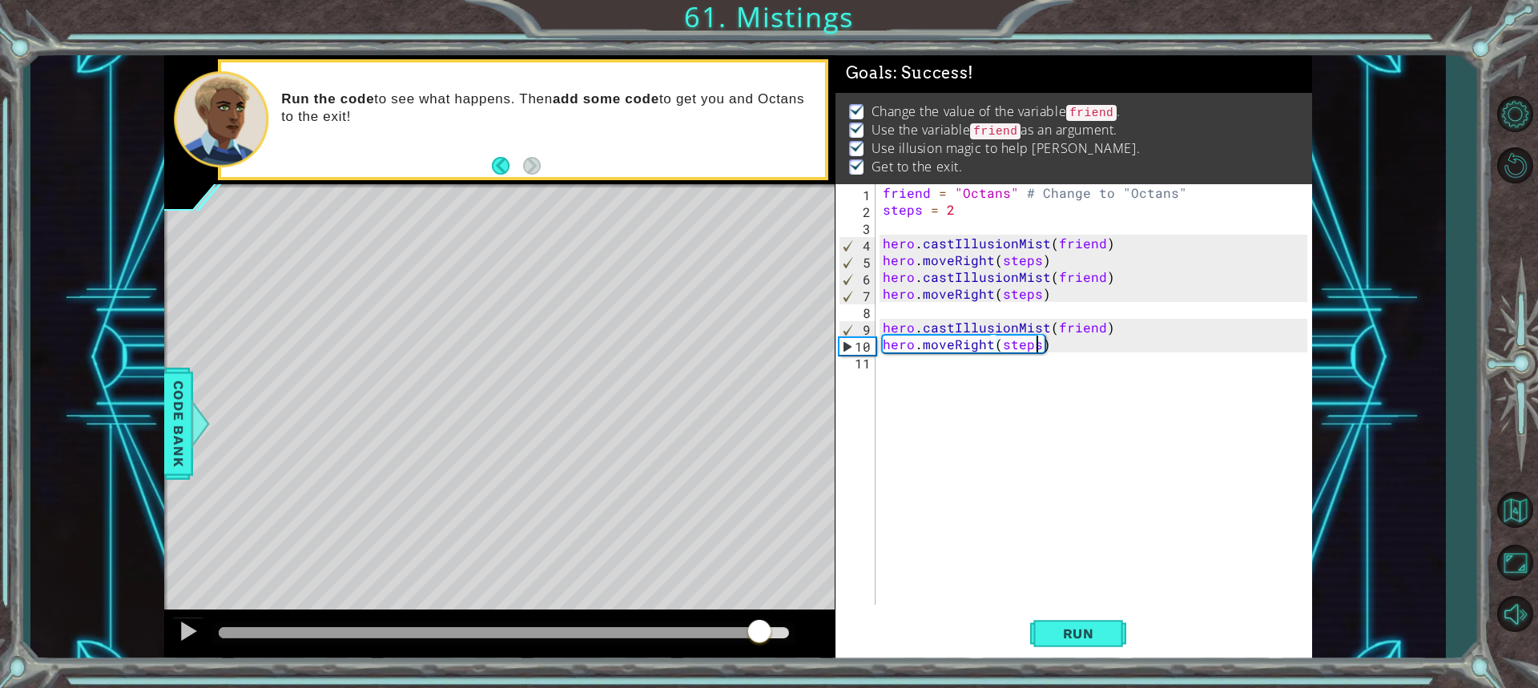
click at [760, 630] on div at bounding box center [503, 632] width 569 height 11
drag, startPoint x: 762, startPoint y: 622, endPoint x: 726, endPoint y: 634, distance: 37.2
click at [726, 634] on div at bounding box center [726, 632] width 29 height 29
click at [971, 481] on div "friend = "Octans" # Change to "Octans" steps = 2 hero . castIllusionMist ( frie…" at bounding box center [1097, 411] width 436 height 454
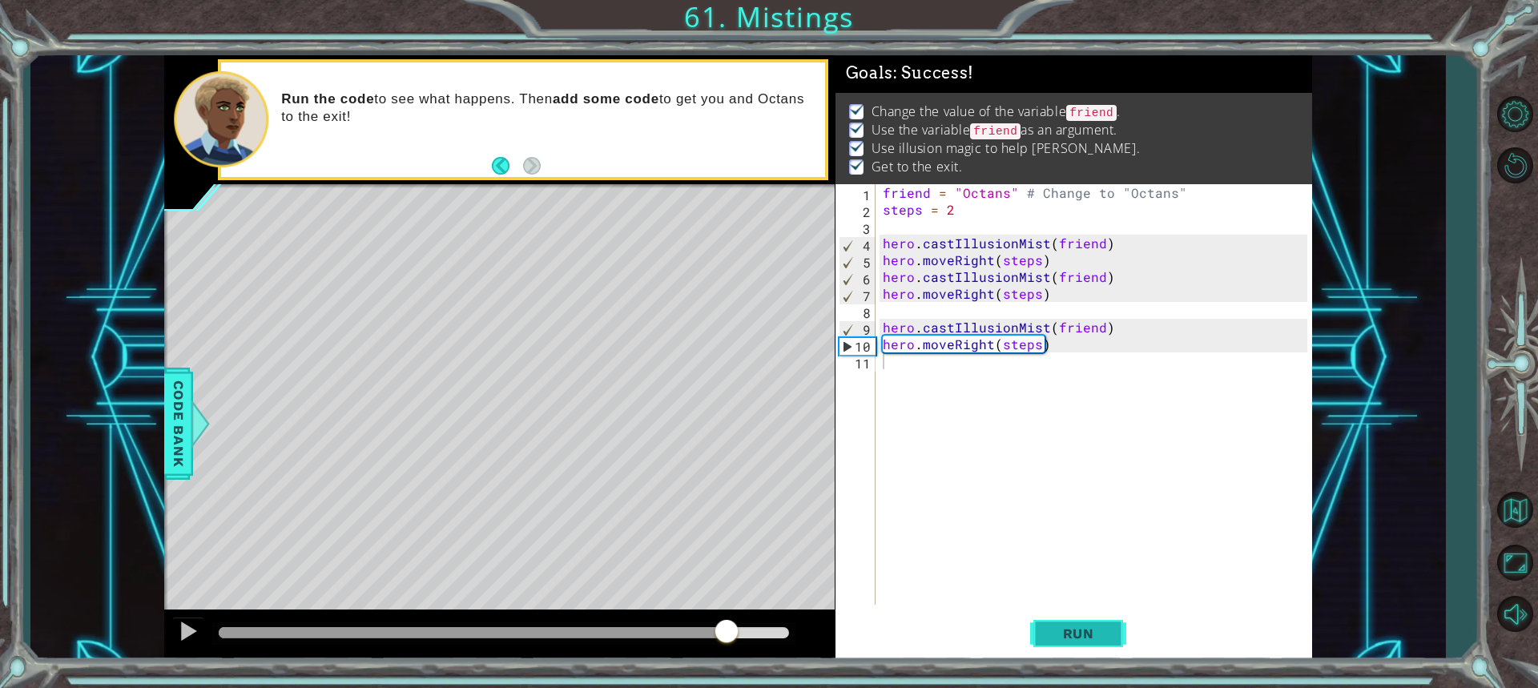
click at [1066, 636] on span "Run" at bounding box center [1078, 633] width 63 height 16
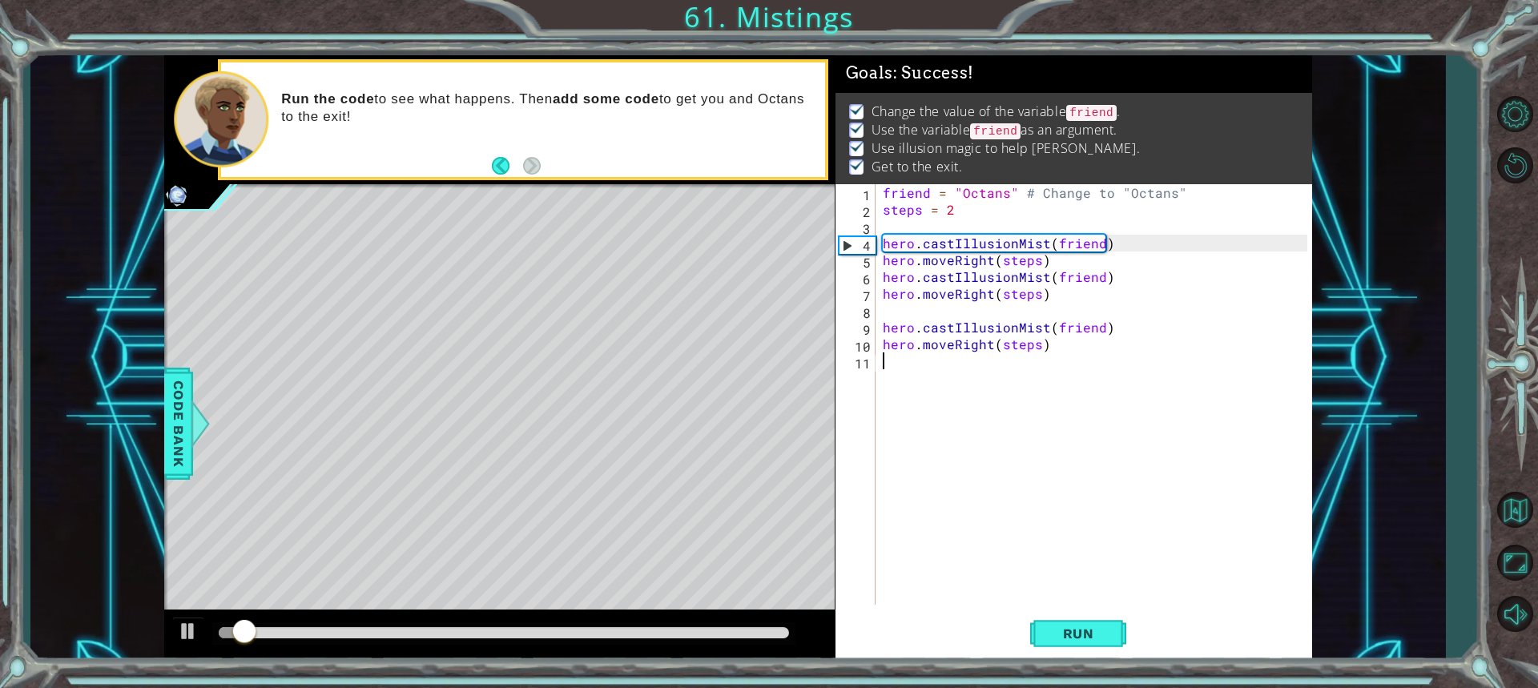
click at [540, 641] on div at bounding box center [503, 633] width 582 height 22
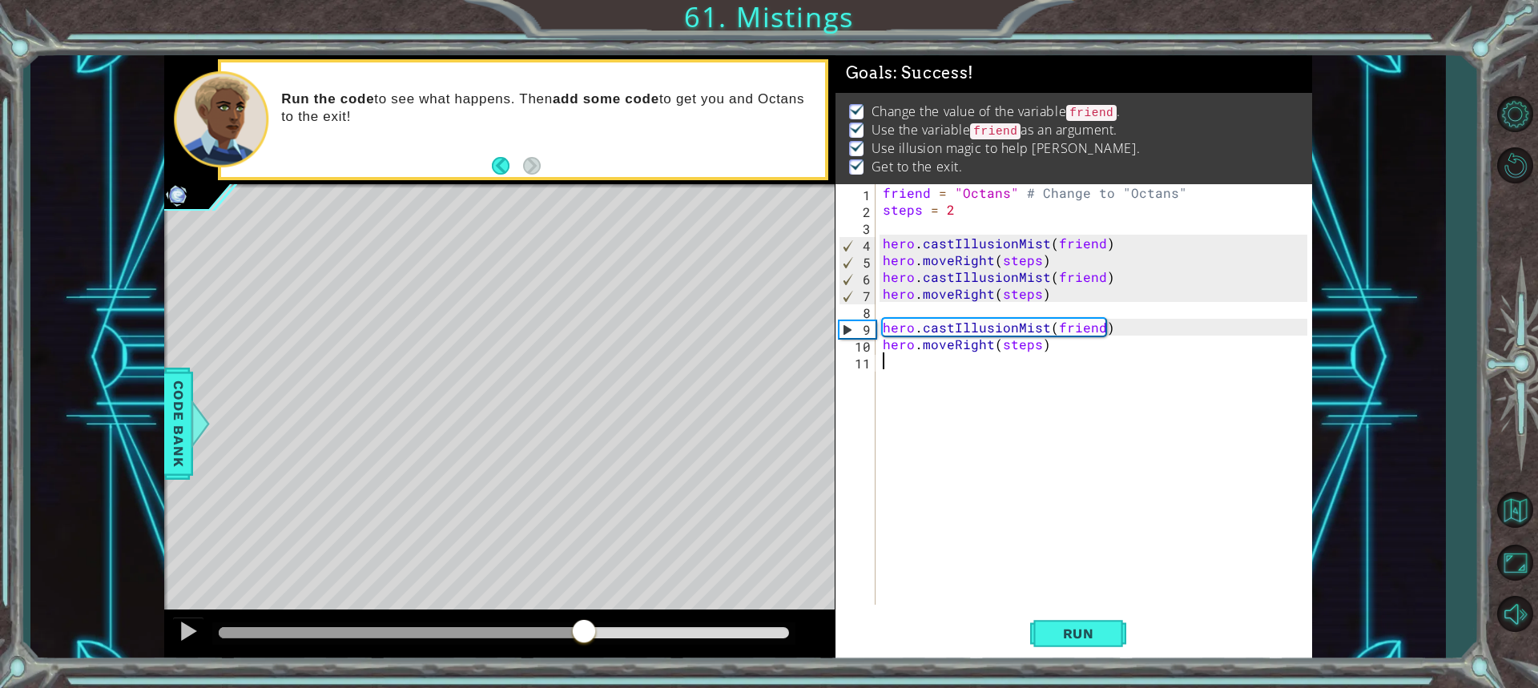
click at [585, 633] on div at bounding box center [503, 632] width 569 height 11
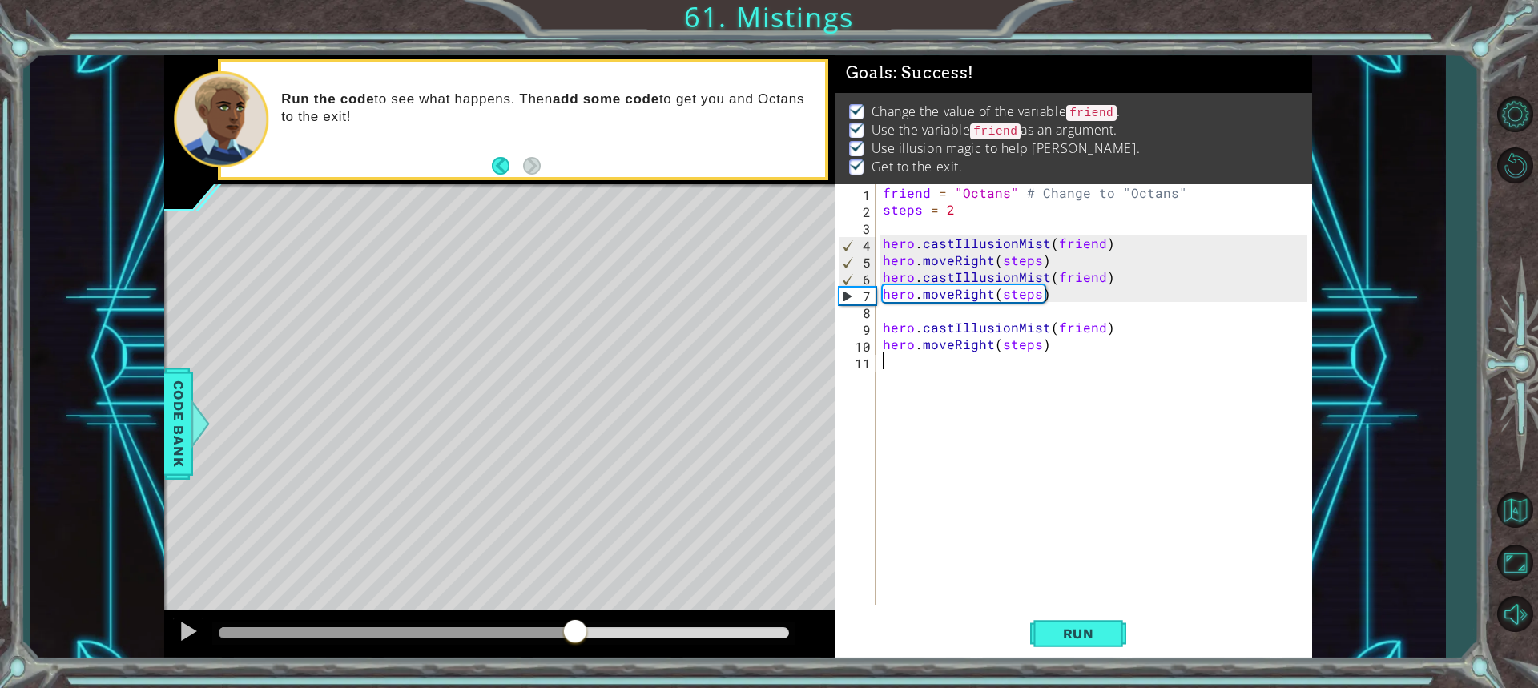
drag, startPoint x: 585, startPoint y: 633, endPoint x: 574, endPoint y: 633, distance: 10.4
click at [574, 633] on div at bounding box center [575, 632] width 29 height 29
click at [186, 640] on div at bounding box center [188, 631] width 21 height 21
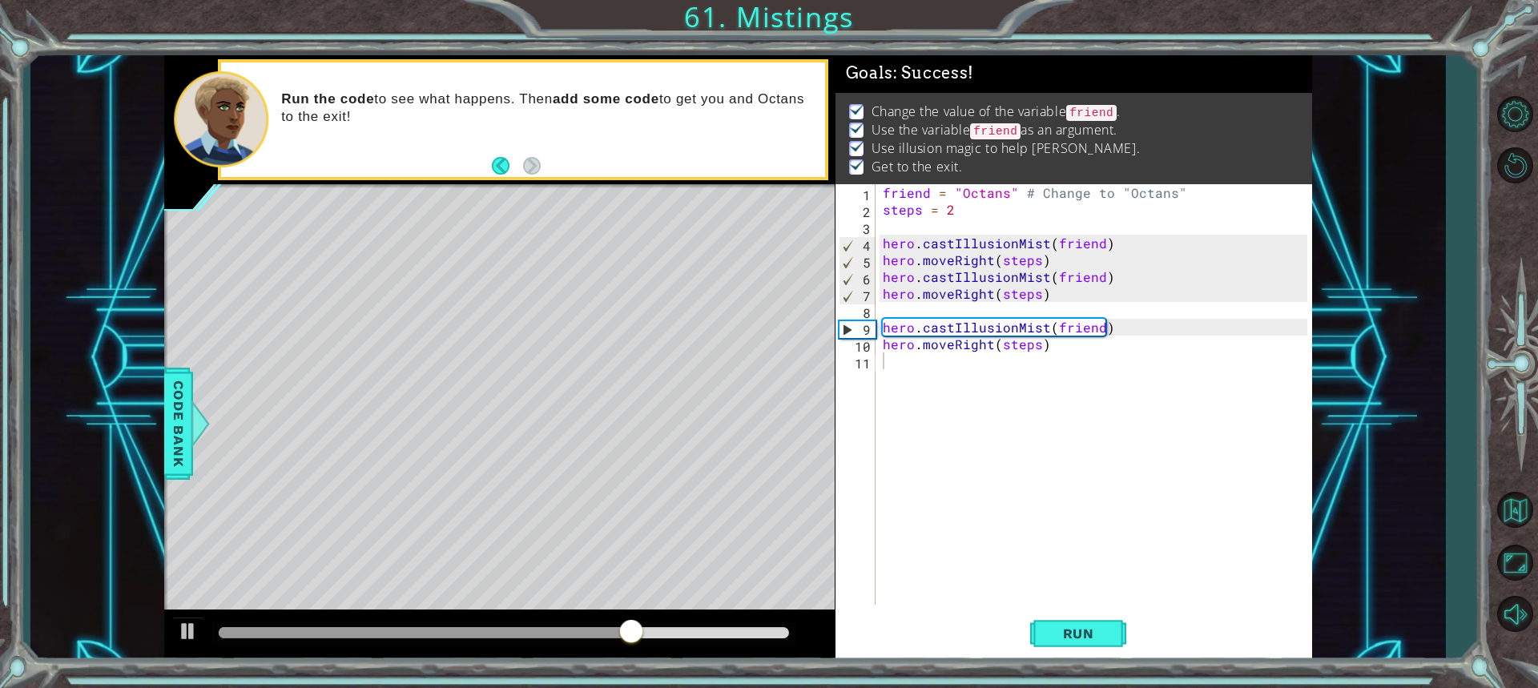
click at [710, 624] on div at bounding box center [503, 633] width 582 height 22
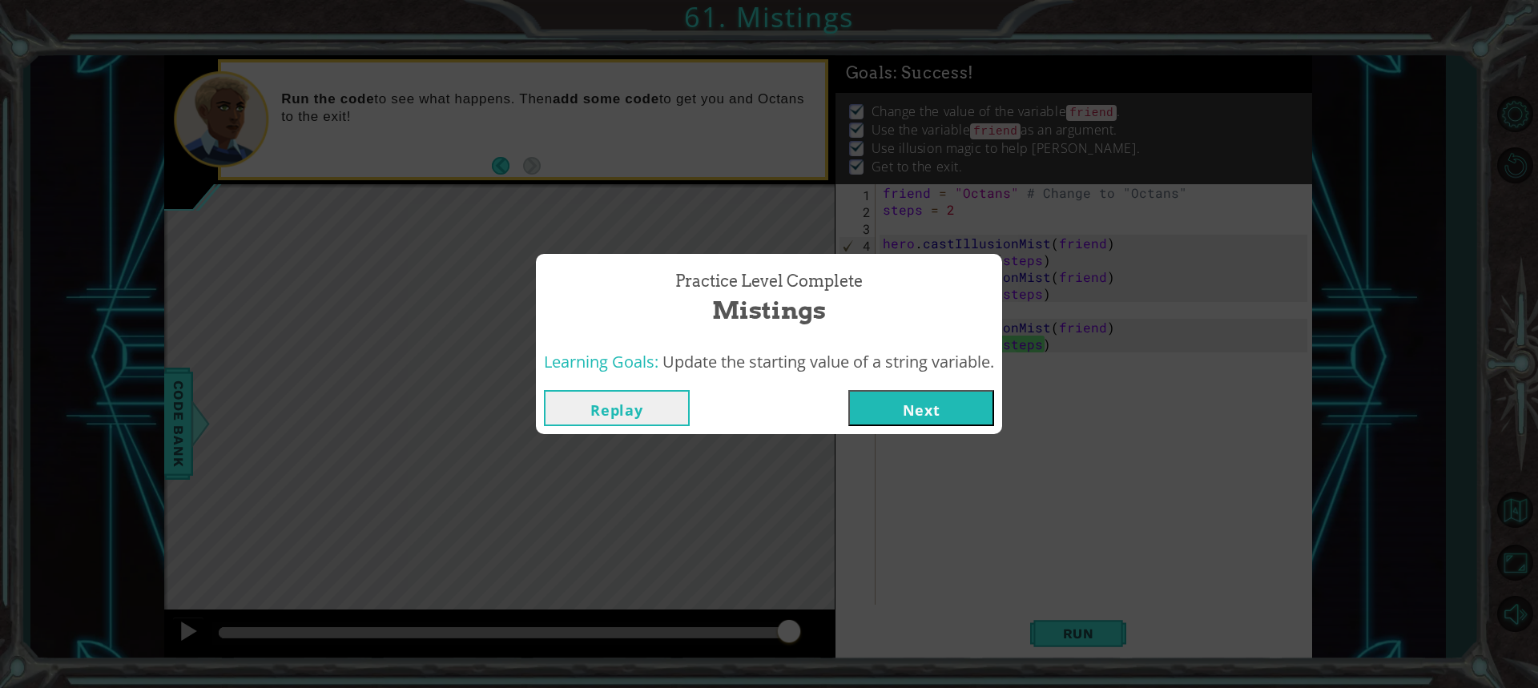
click at [888, 392] on button "Next" at bounding box center [921, 408] width 146 height 36
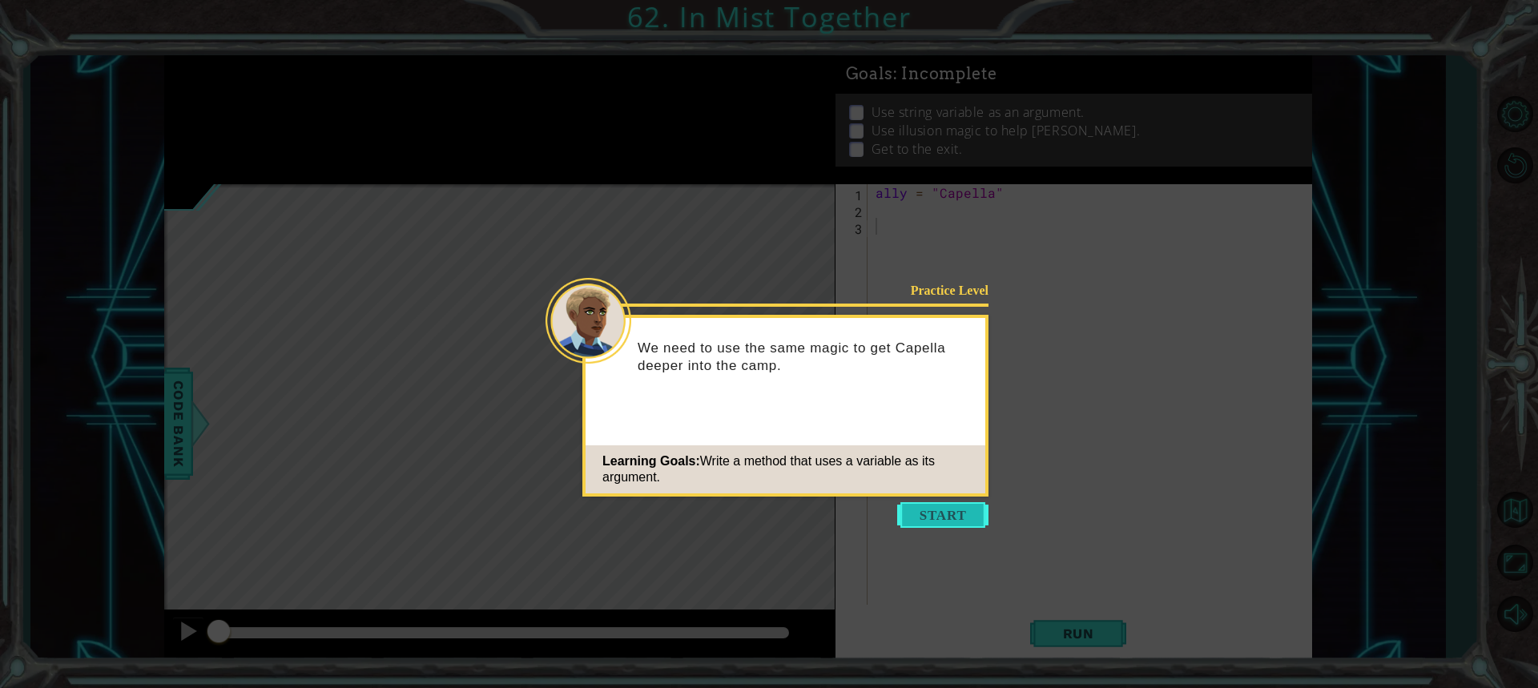
click at [912, 507] on button "Start" at bounding box center [942, 515] width 91 height 26
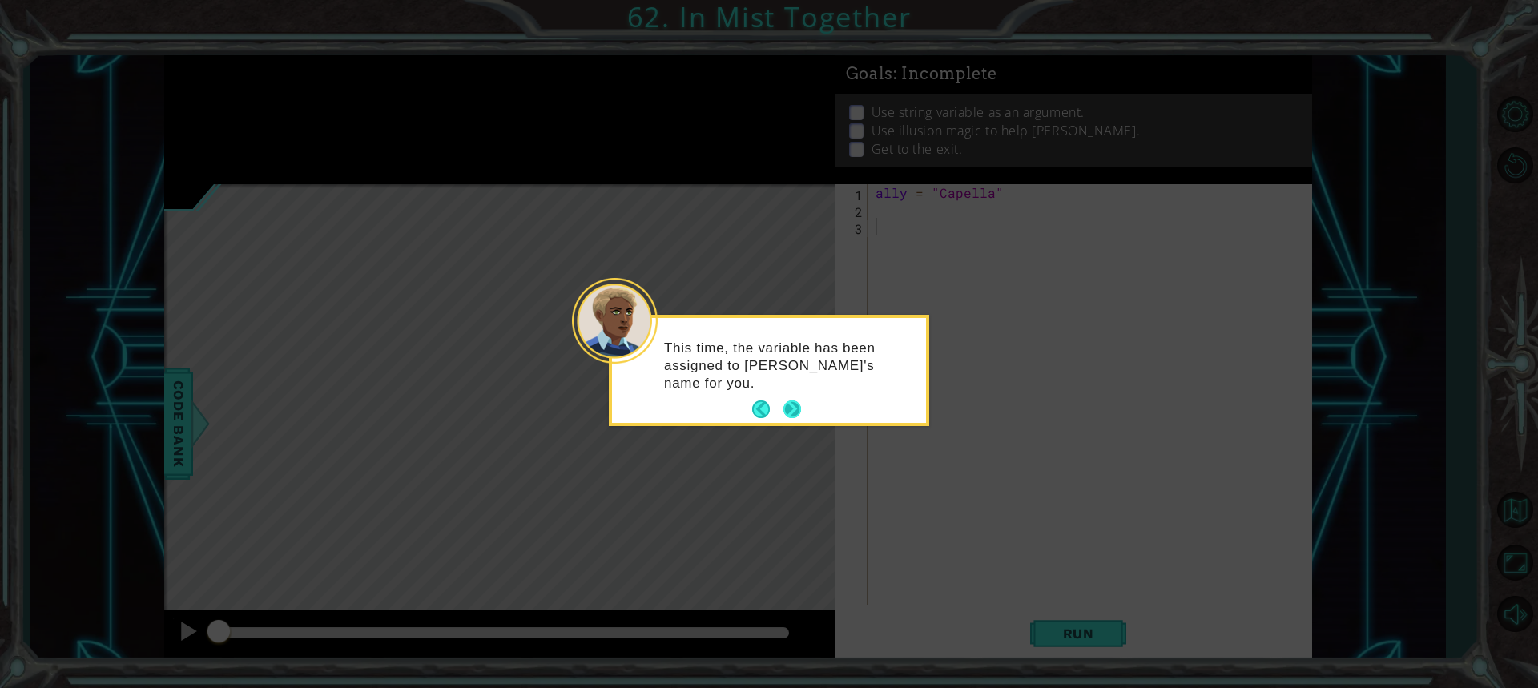
click at [779, 400] on footer at bounding box center [776, 409] width 49 height 24
click at [786, 418] on footer at bounding box center [776, 409] width 49 height 24
click at [786, 418] on button "Next" at bounding box center [792, 409] width 18 height 18
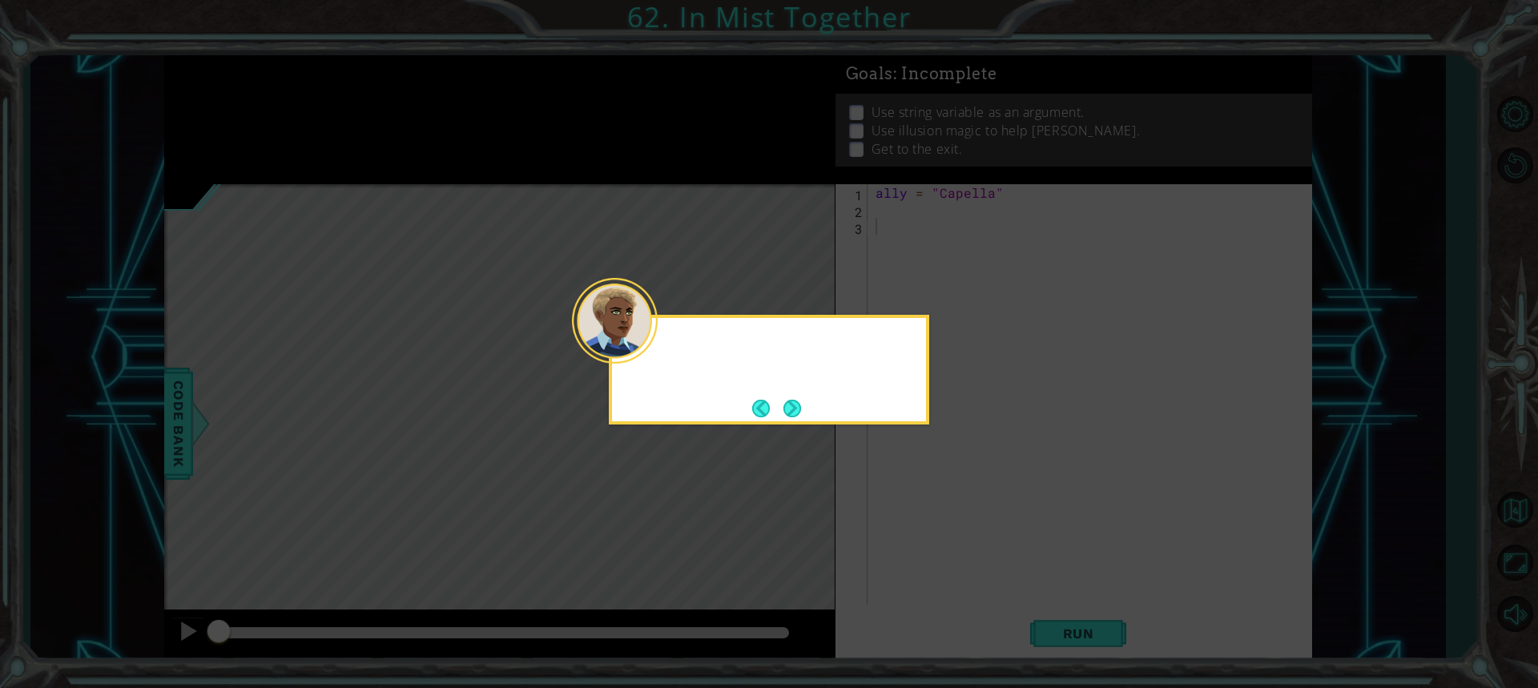
click at [793, 408] on button "Next" at bounding box center [791, 408] width 18 height 18
click at [793, 408] on button "Next" at bounding box center [791, 408] width 27 height 27
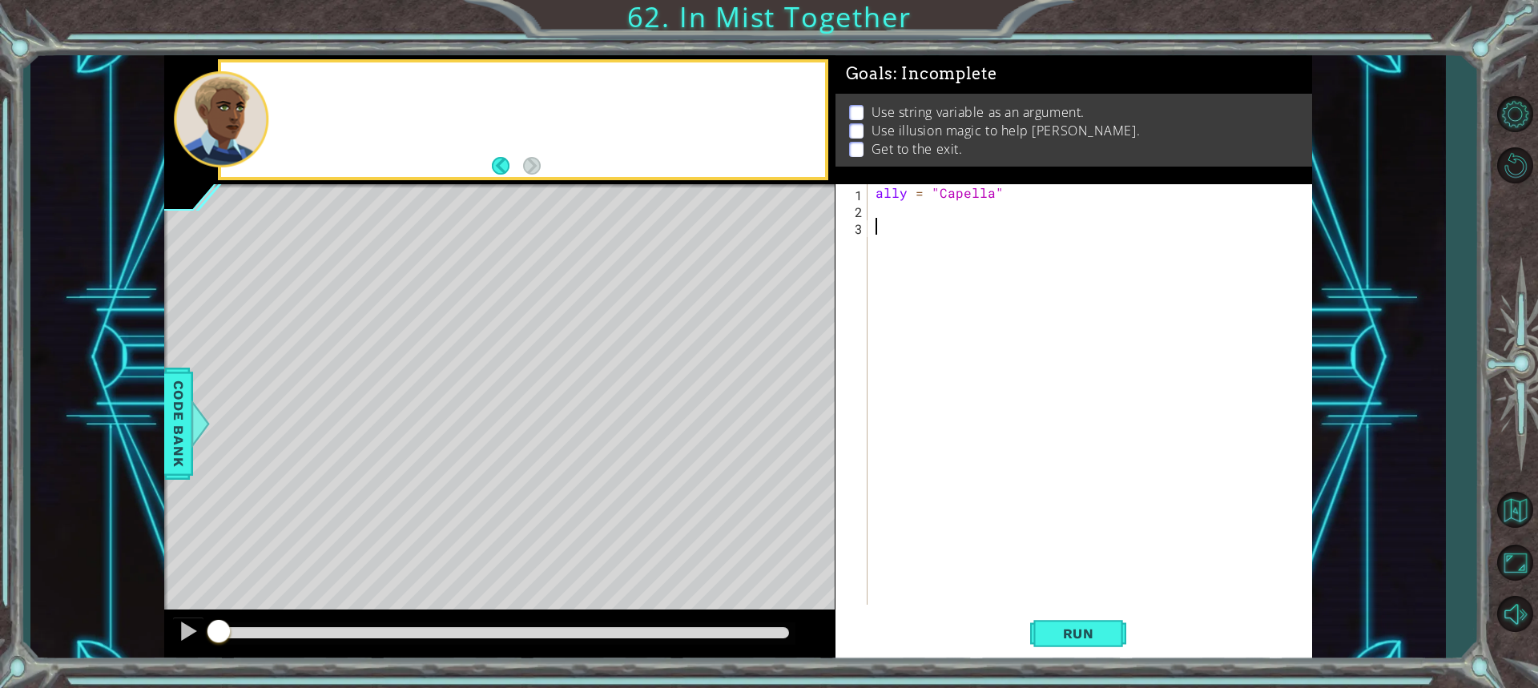
click at [793, 408] on div "Level Map" at bounding box center [534, 420] width 740 height 472
click at [1003, 237] on div "ally = "Capella"" at bounding box center [1093, 411] width 443 height 454
type textarea "h"
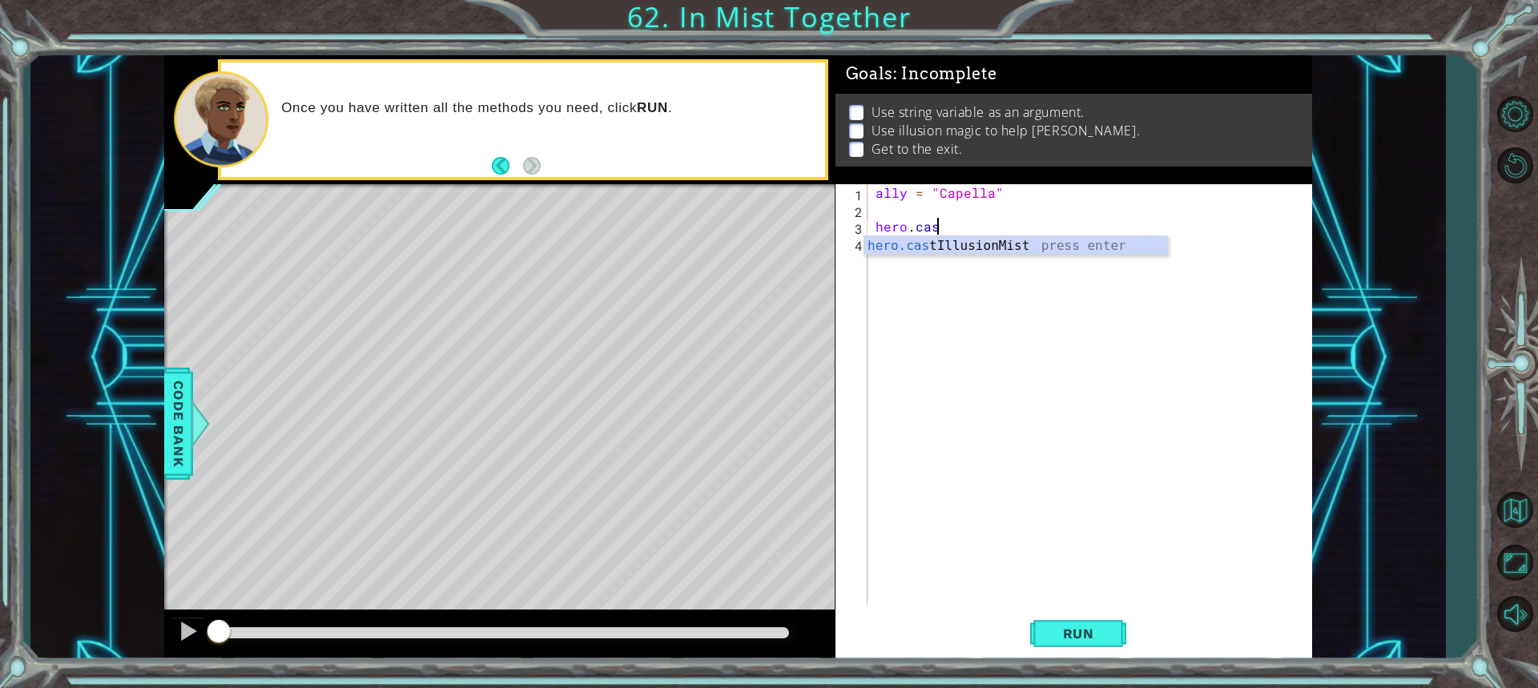
scroll to position [0, 3]
click at [1003, 237] on div "hero.cast IllusionMist press enter" at bounding box center [1015, 265] width 303 height 58
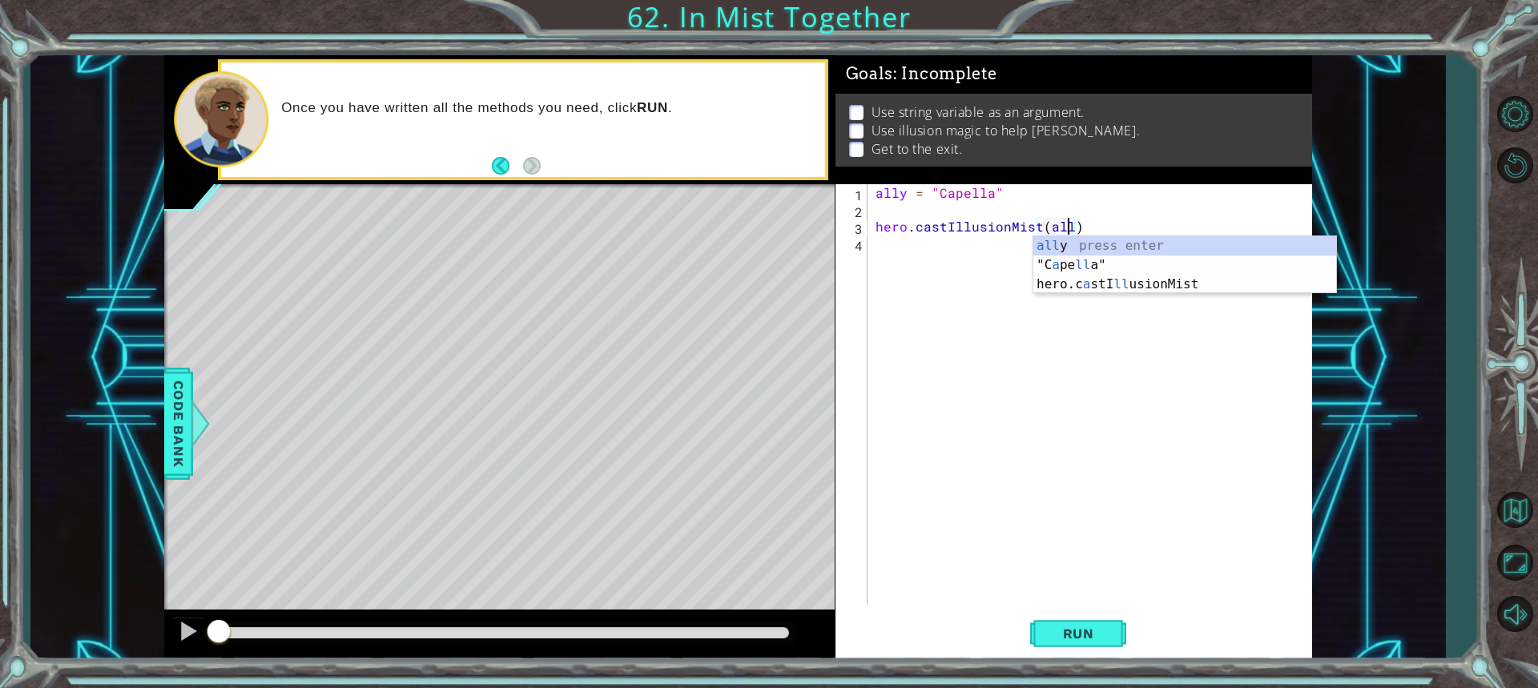
scroll to position [0, 12]
type textarea "hero.castIllusionMist(ally)"
drag, startPoint x: 921, startPoint y: 245, endPoint x: 915, endPoint y: 256, distance: 12.5
click at [915, 255] on div "ally = "Capella" hero . castIllusionMist ( ally )" at bounding box center [1093, 411] width 443 height 454
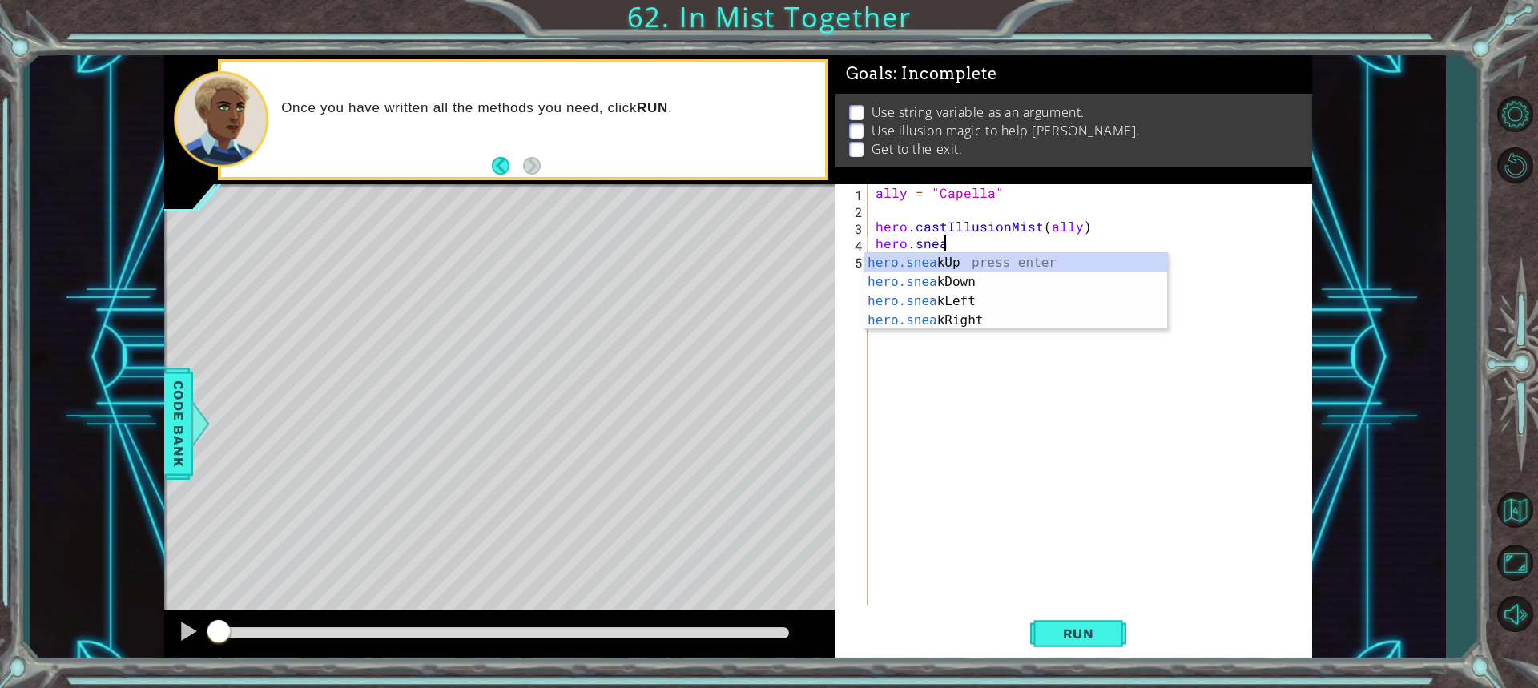
scroll to position [0, 4]
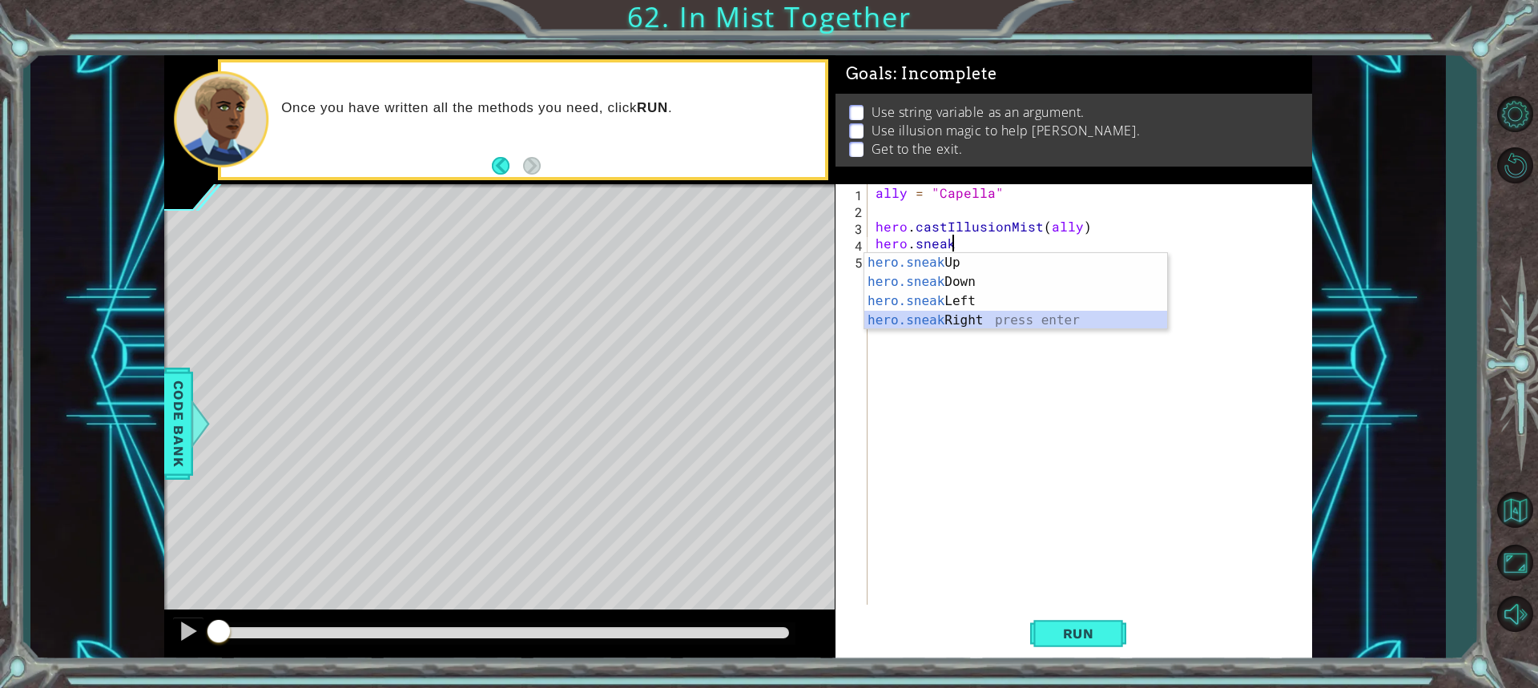
click at [965, 317] on div "hero.sneak Up press enter hero.sneak Down press enter hero.sneak Left press ent…" at bounding box center [1015, 310] width 303 height 115
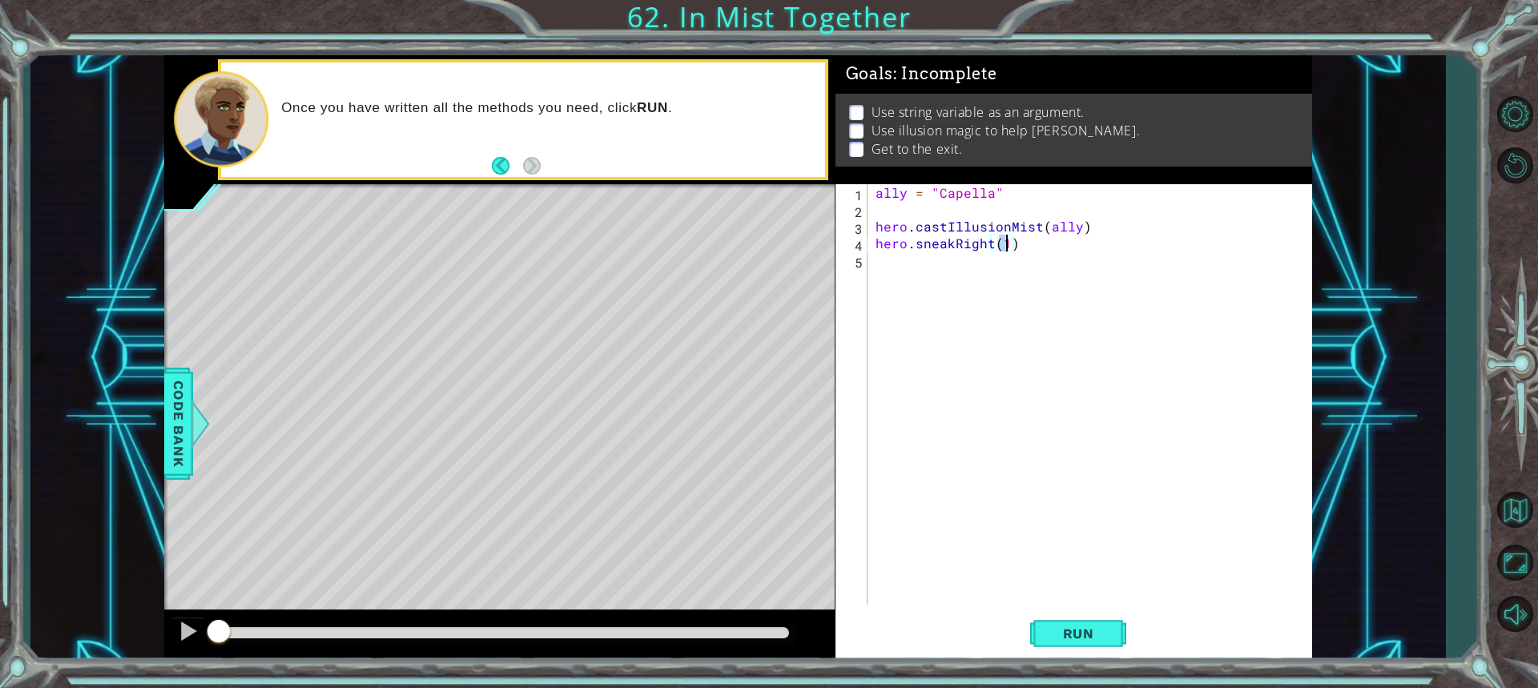
type textarea "hero.sneakRight(2)"
click at [892, 287] on div "ally = "Capella" hero . castIllusionMist ( ally ) hero . sneakRight ( 2 )" at bounding box center [1093, 411] width 443 height 454
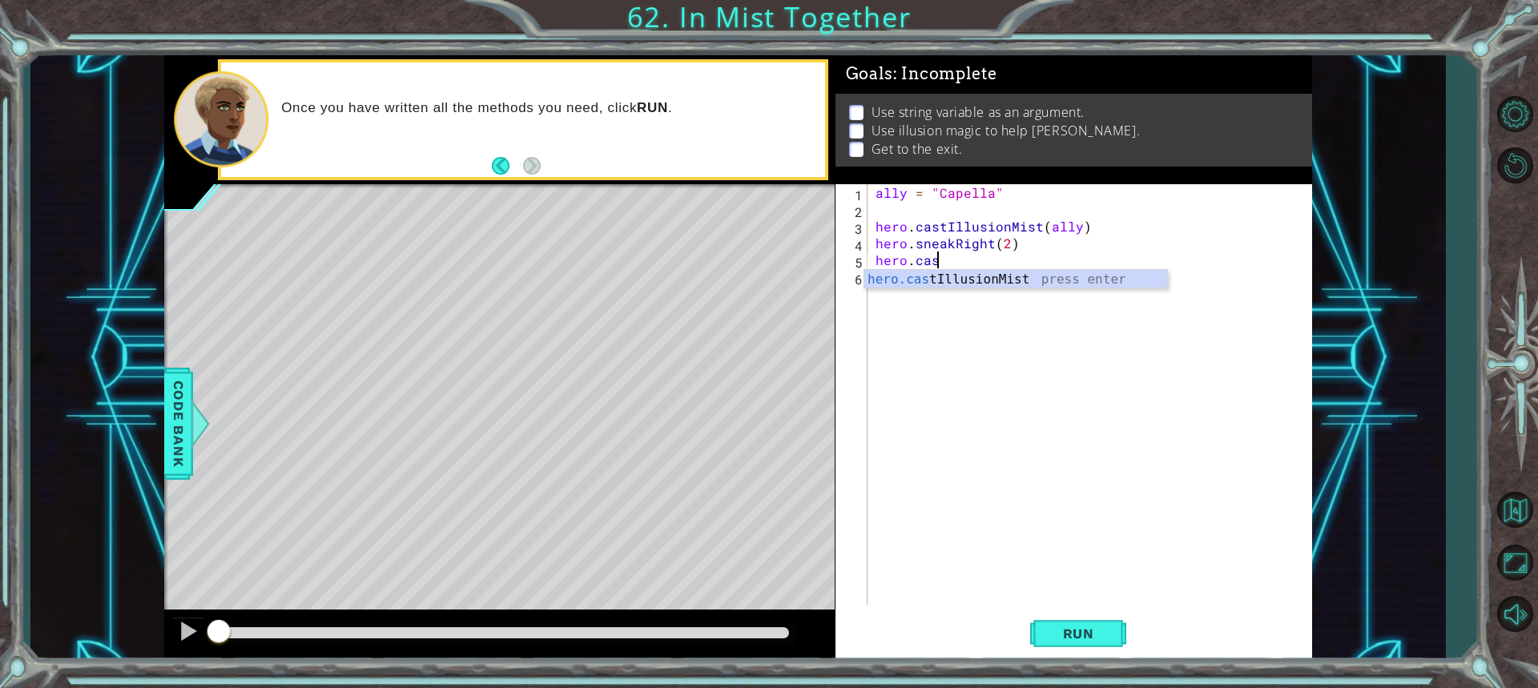
scroll to position [0, 3]
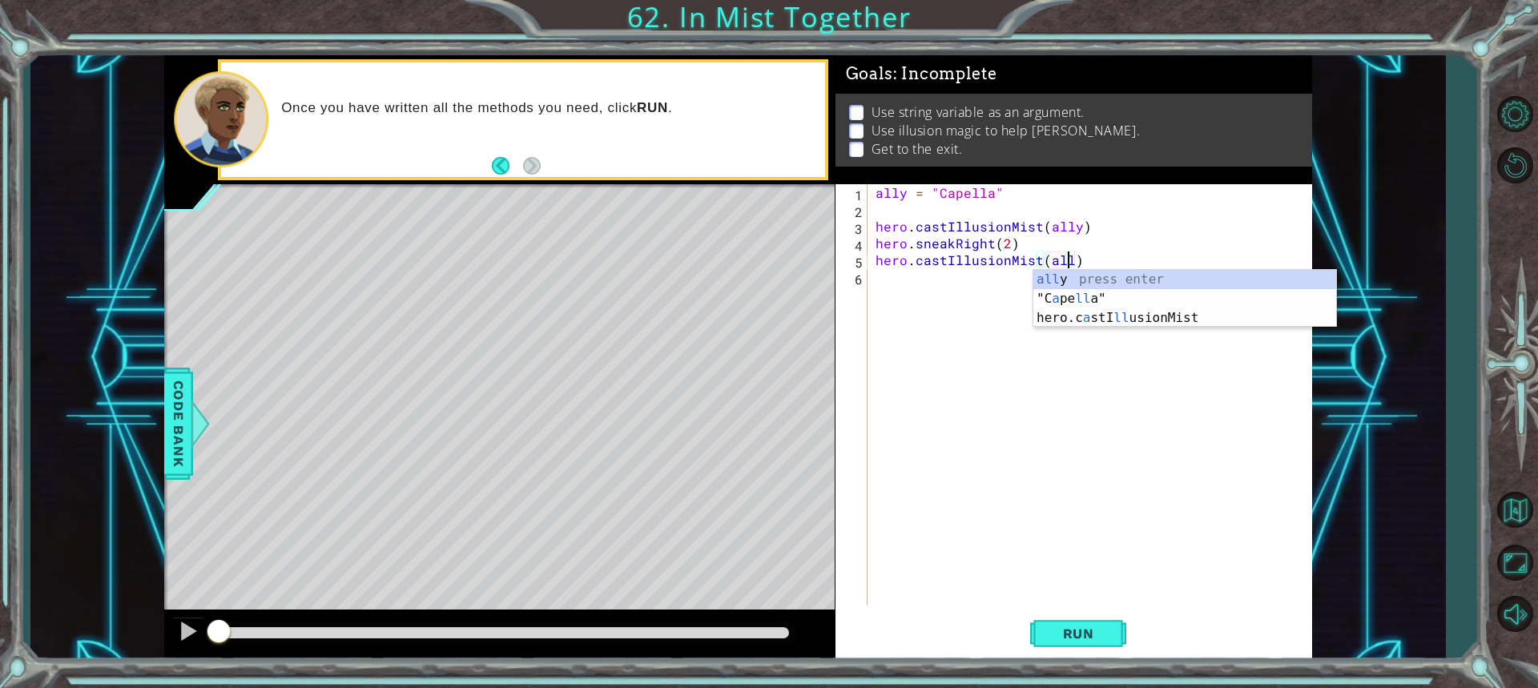
type textarea "hero.castIllusionMist(ally)"
click at [995, 306] on div "ally = "Capella" hero . castIllusionMist ( ally ) hero . sneakRight ( 2 ) hero …" at bounding box center [1093, 411] width 443 height 454
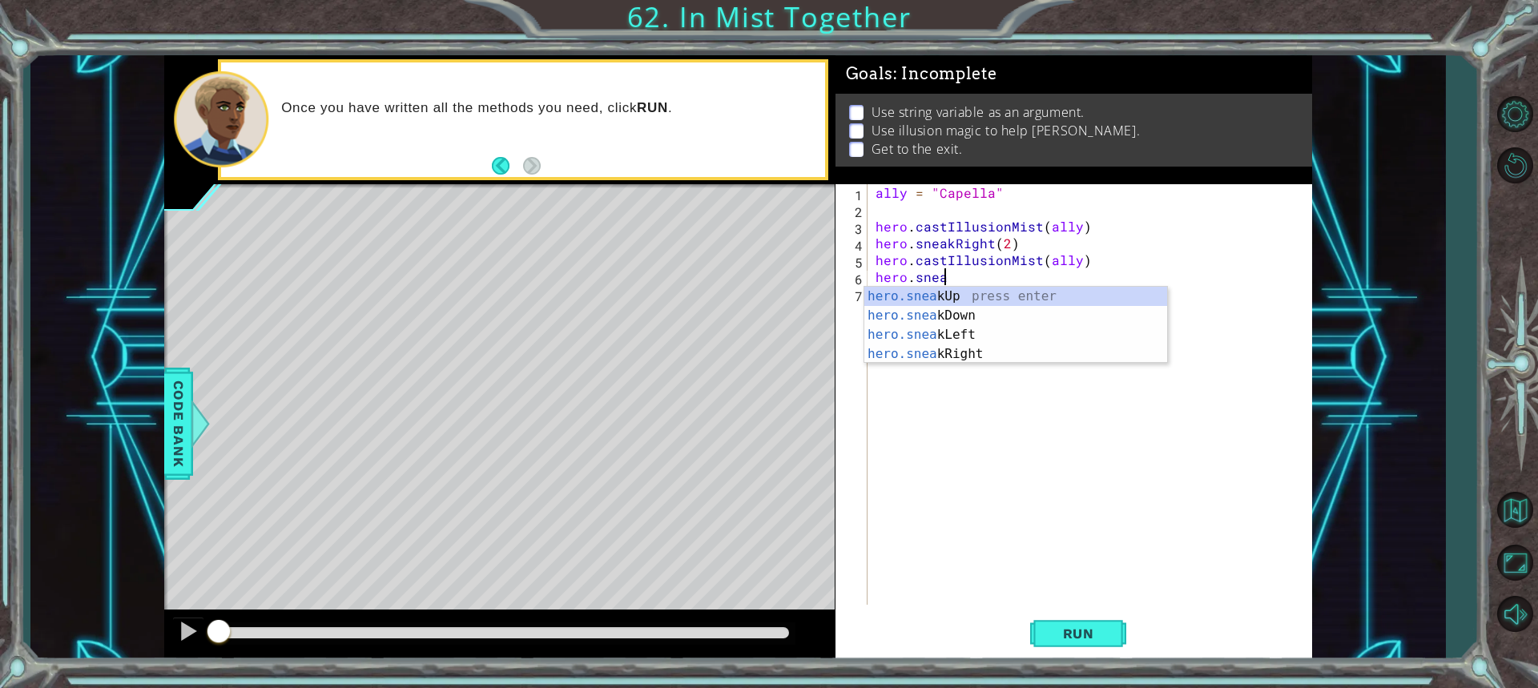
scroll to position [0, 4]
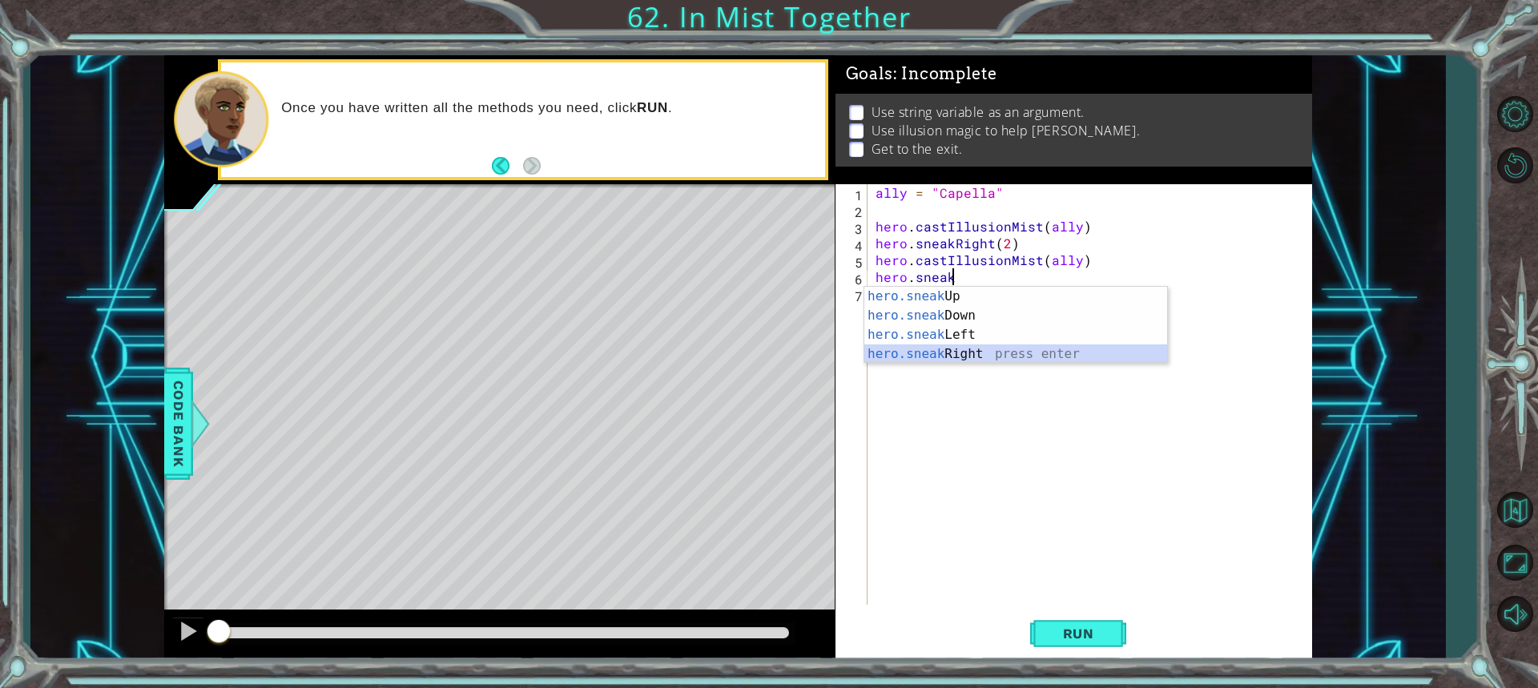
click at [981, 351] on div "hero.sneak Up press enter hero.sneak Down press enter hero.sneak Left press ent…" at bounding box center [1015, 344] width 303 height 115
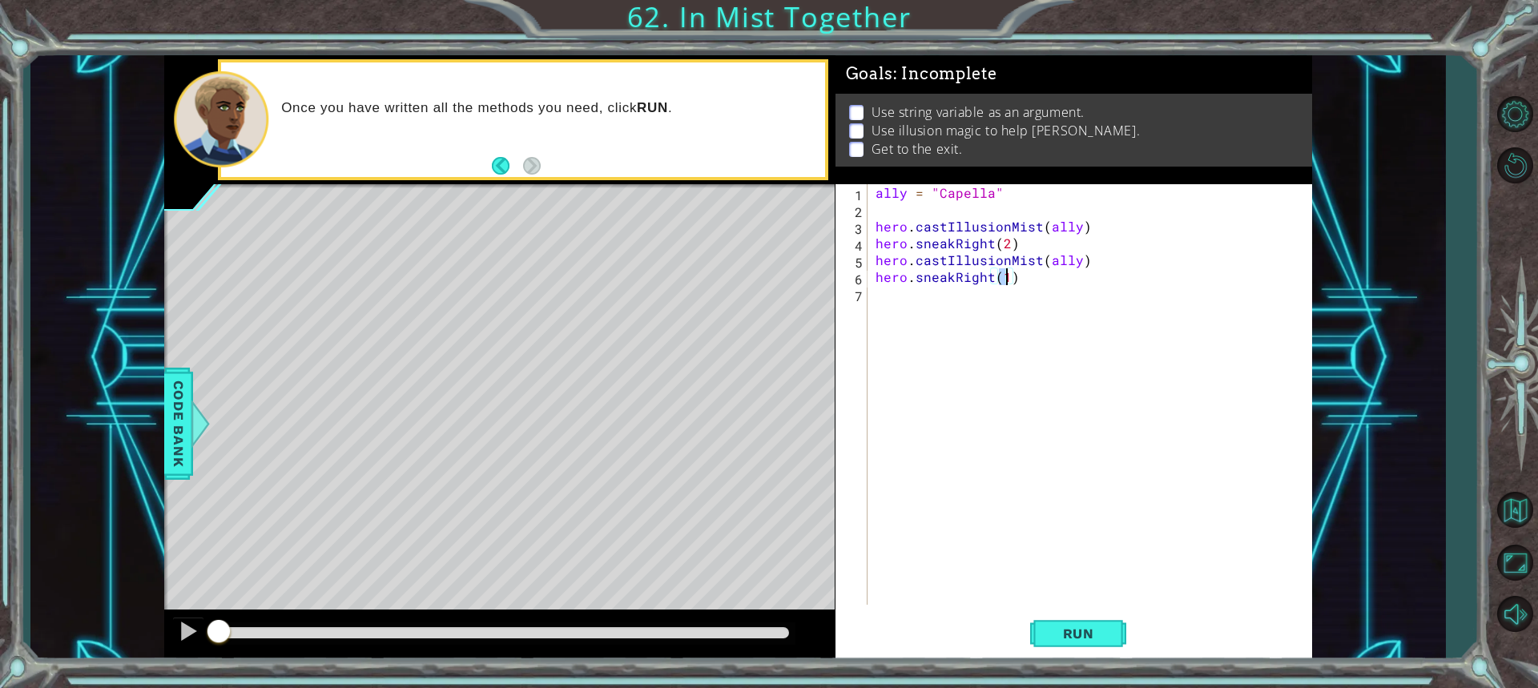
type textarea "hero.sneakRight(2)"
click at [878, 317] on div "ally = "Capella" hero . castIllusionMist ( ally ) hero . sneakRight ( 2 ) hero …" at bounding box center [1093, 411] width 443 height 454
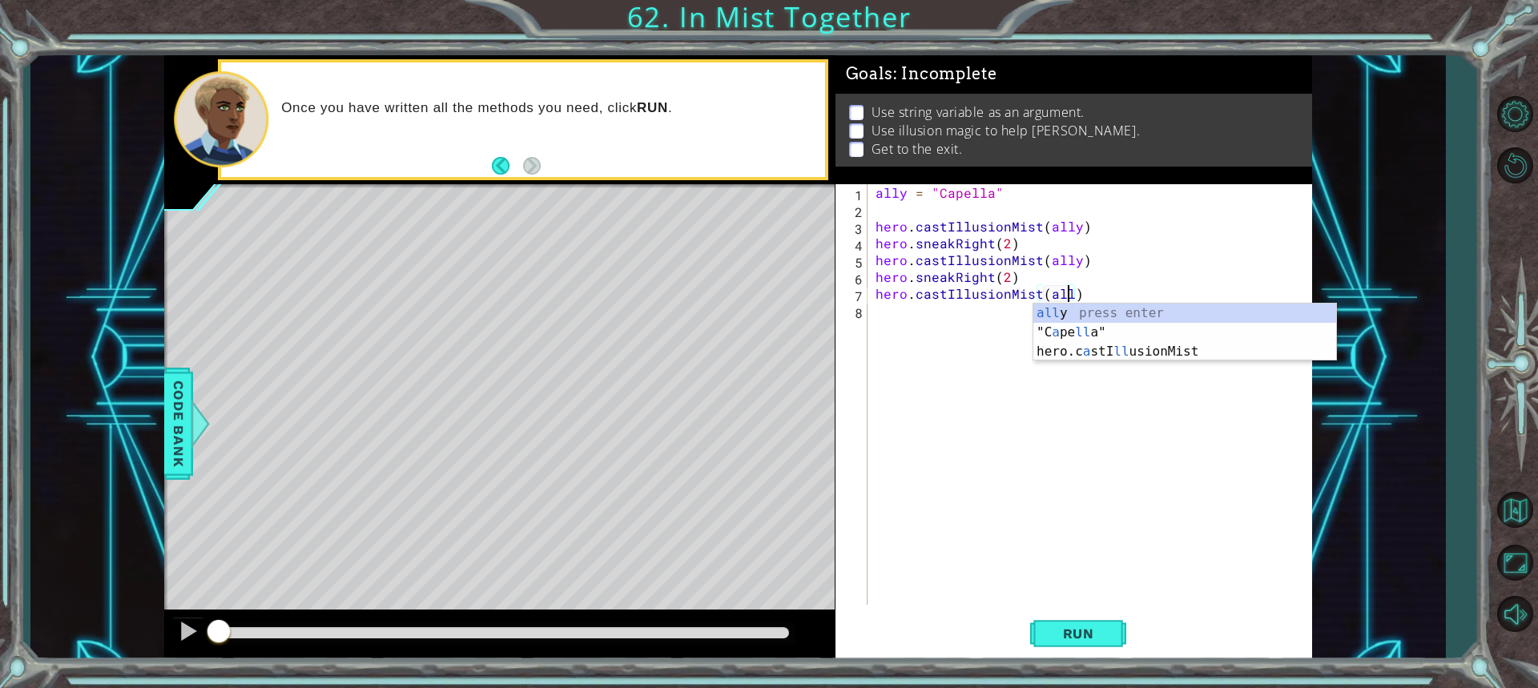
type textarea "hero.castIllusionMist(ally)"
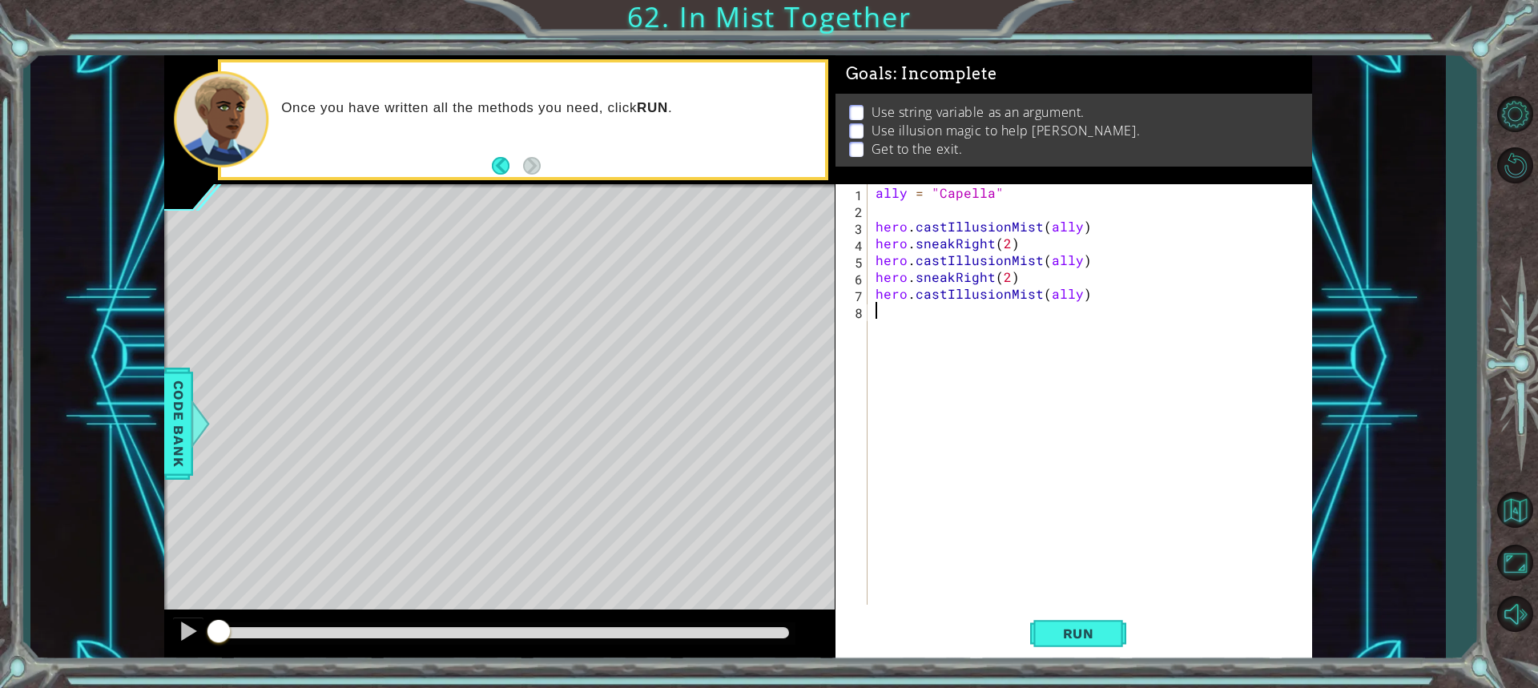
click at [913, 335] on div "ally = "Capella" hero . castIllusionMist ( ally ) hero . sneakRight ( 2 ) hero …" at bounding box center [1093, 411] width 443 height 454
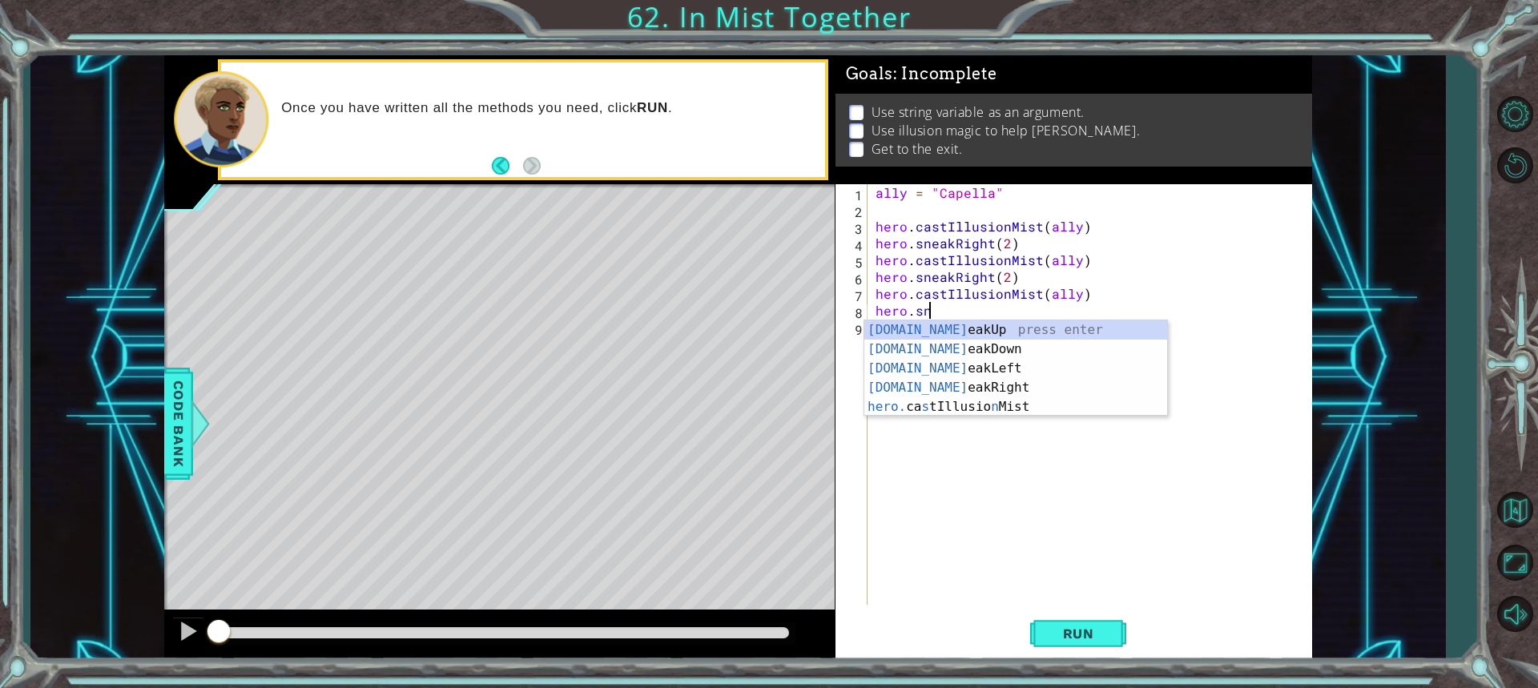
scroll to position [0, 2]
click at [959, 379] on div "[DOMAIN_NAME] eakUp press enter [DOMAIN_NAME] eakDown press enter [DOMAIN_NAME]…" at bounding box center [1015, 387] width 303 height 135
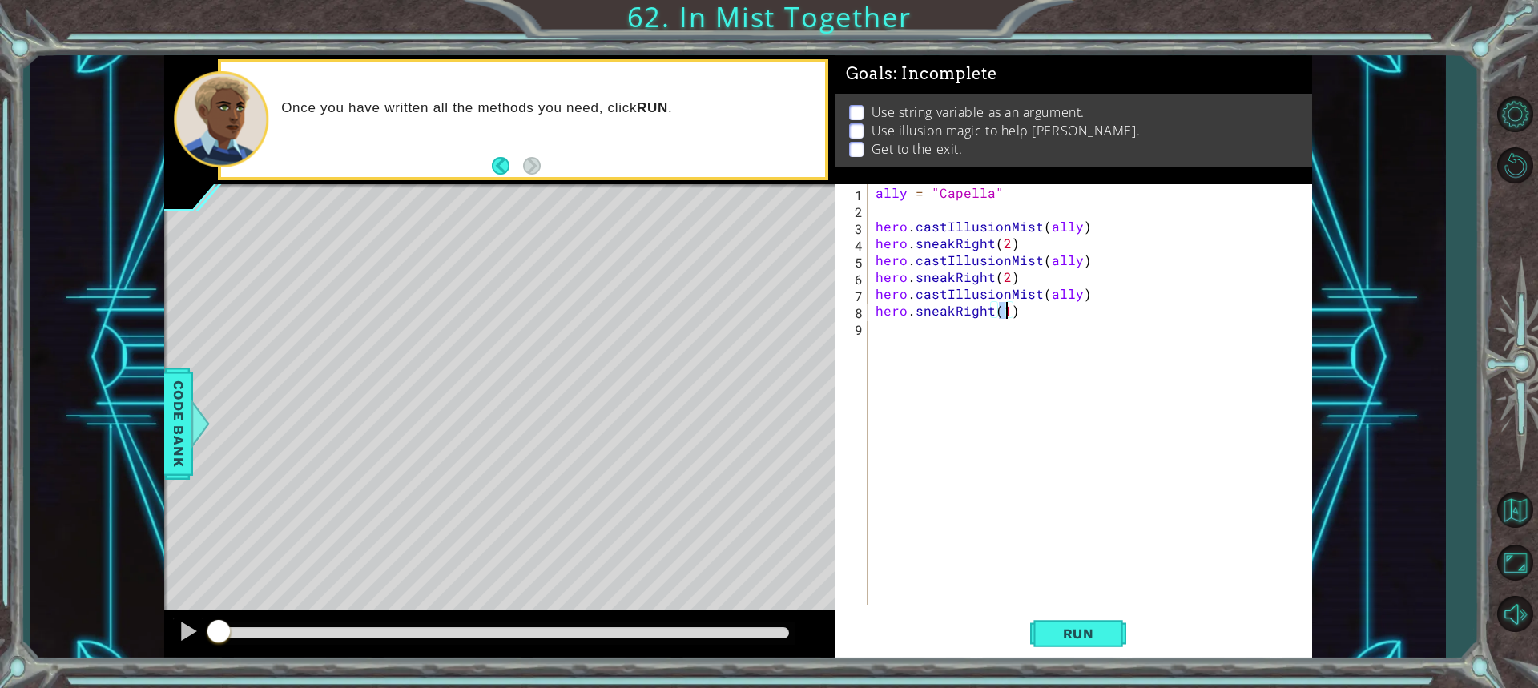
scroll to position [0, 7]
type textarea "hero.sneakRight(2)"
click at [1087, 620] on button "Run" at bounding box center [1078, 632] width 96 height 47
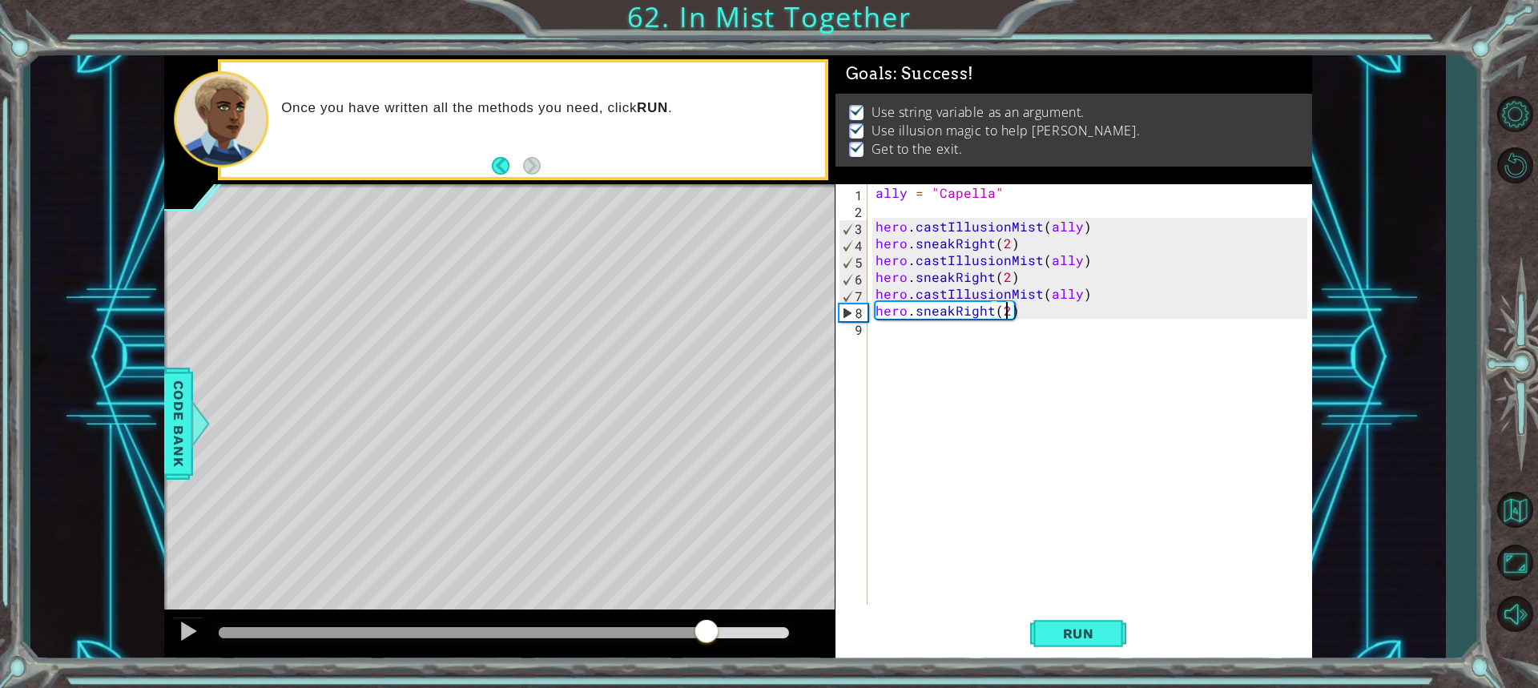
drag, startPoint x: 438, startPoint y: 629, endPoint x: 708, endPoint y: 621, distance: 270.0
click at [708, 627] on div at bounding box center [503, 632] width 569 height 11
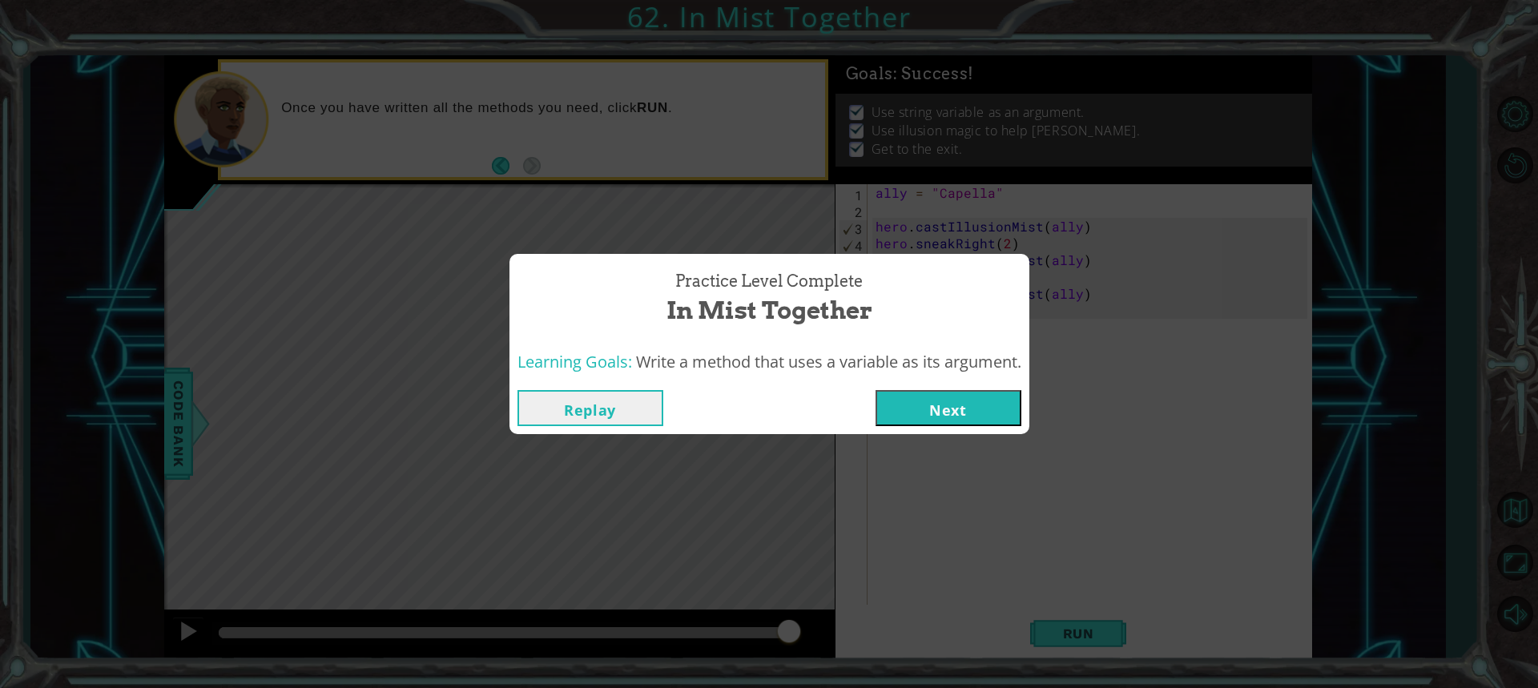
click at [968, 413] on button "Next" at bounding box center [948, 408] width 146 height 36
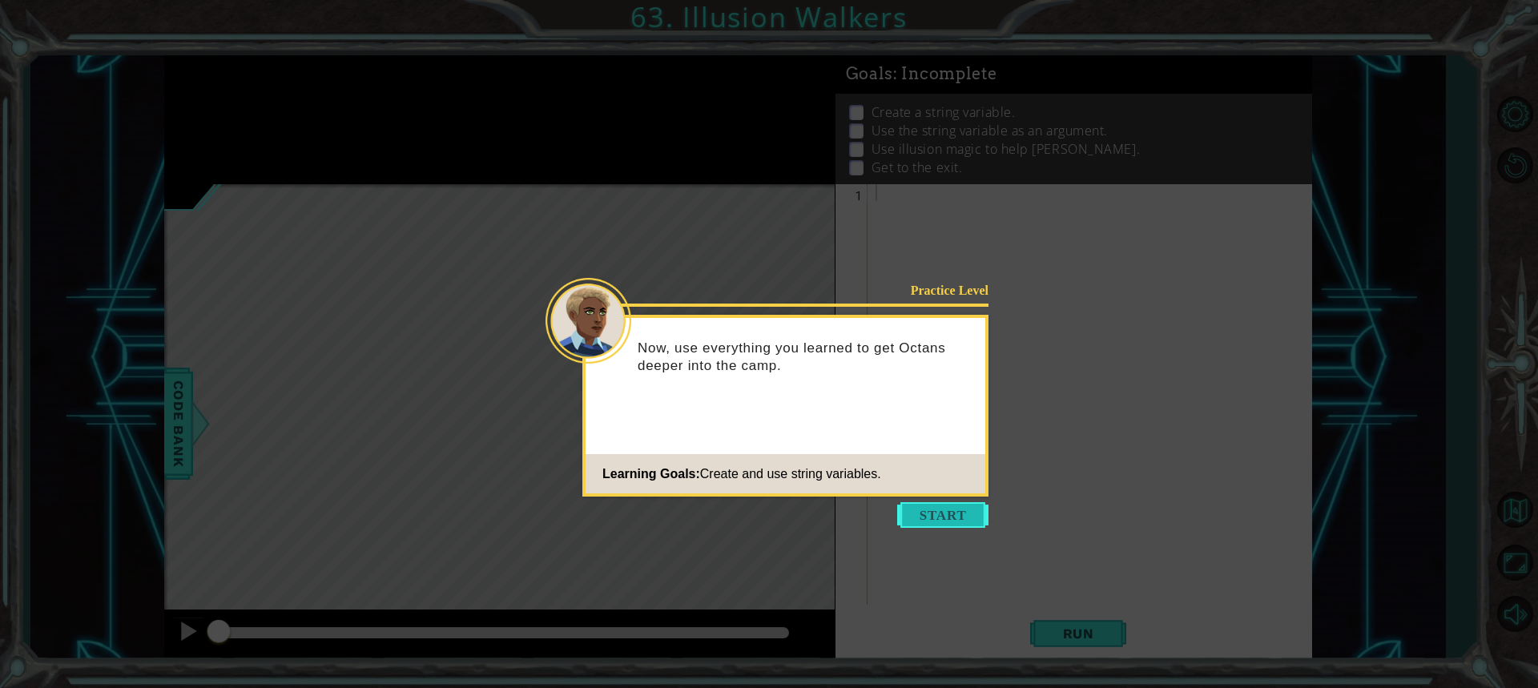
click at [959, 511] on button "Start" at bounding box center [942, 515] width 91 height 26
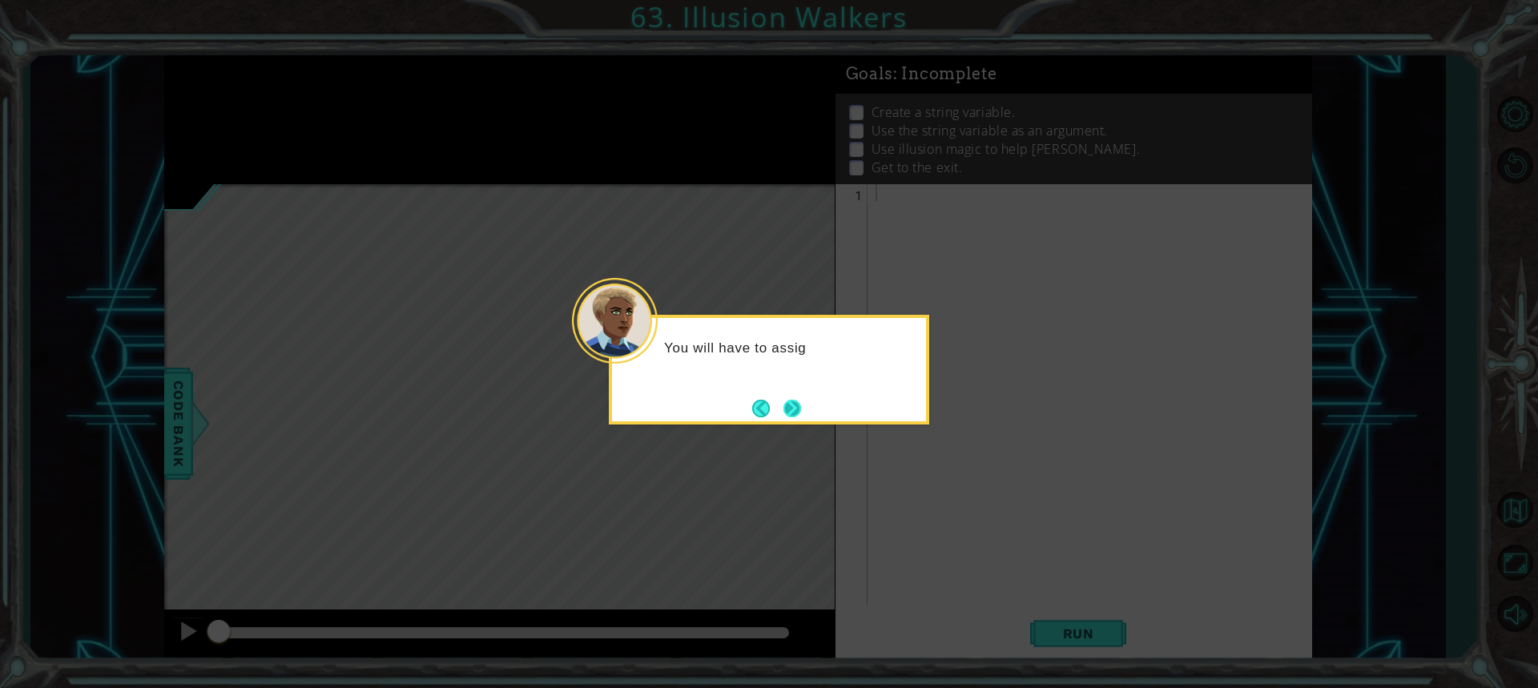
click at [783, 404] on button "Next" at bounding box center [792, 408] width 20 height 20
click at [783, 404] on button "Next" at bounding box center [792, 408] width 26 height 26
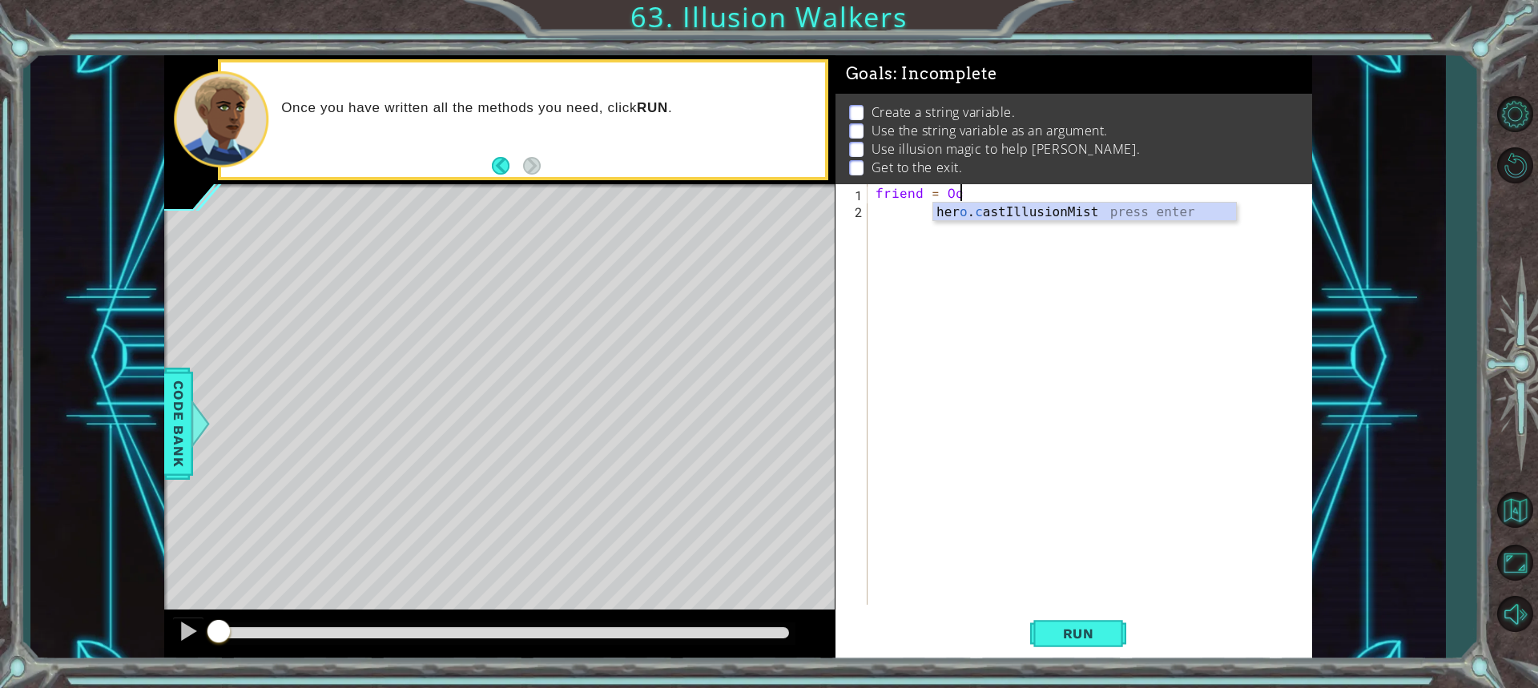
scroll to position [0, 5]
type textarea "friend = [PERSON_NAME]"
click at [954, 253] on div "friend = [PERSON_NAME]" at bounding box center [1093, 411] width 443 height 454
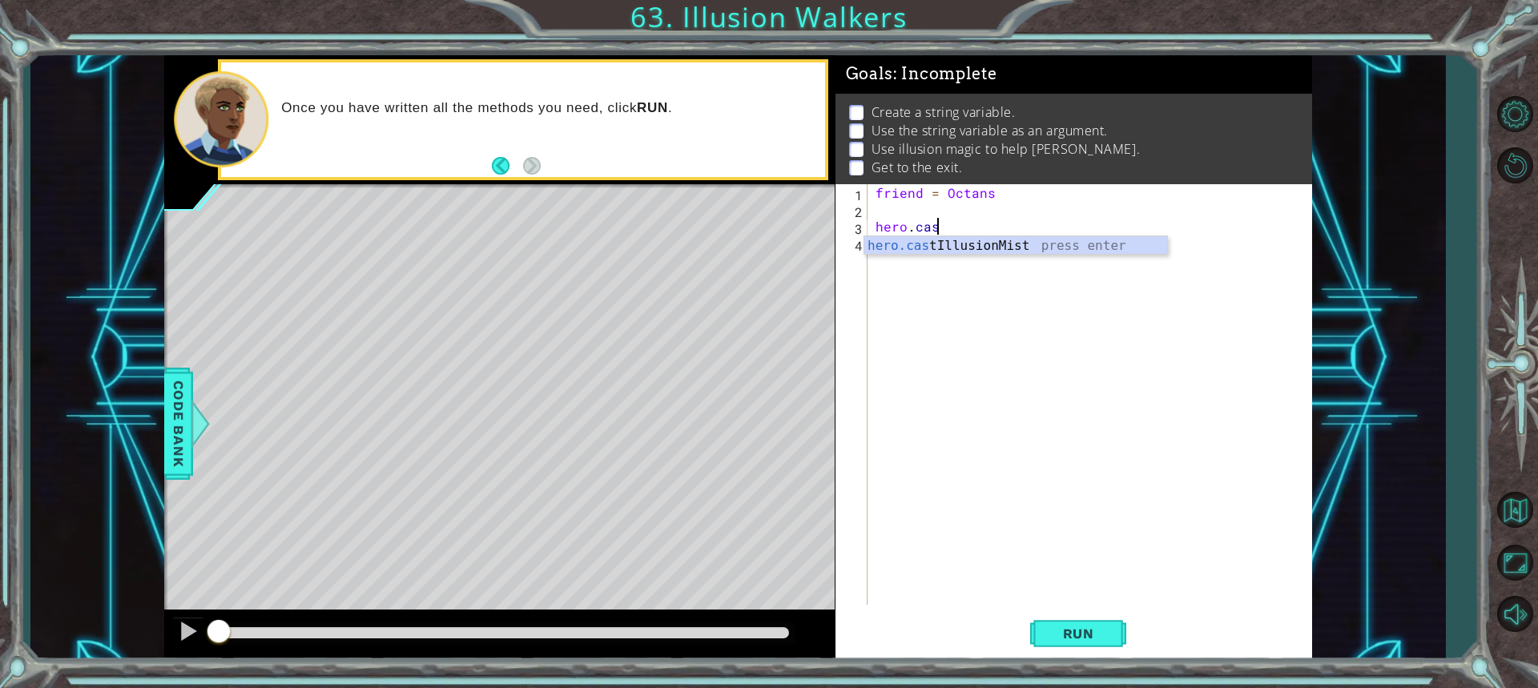
scroll to position [0, 3]
type textarea "hero.cast"
click at [1025, 254] on body "1 ההההההההההההההההההההההההההההההההההההההההההההההההההההההההההההההההההההההההההההה…" at bounding box center [769, 344] width 1538 height 688
click at [967, 235] on div "friend = Octans hero . cast" at bounding box center [1093, 411] width 443 height 454
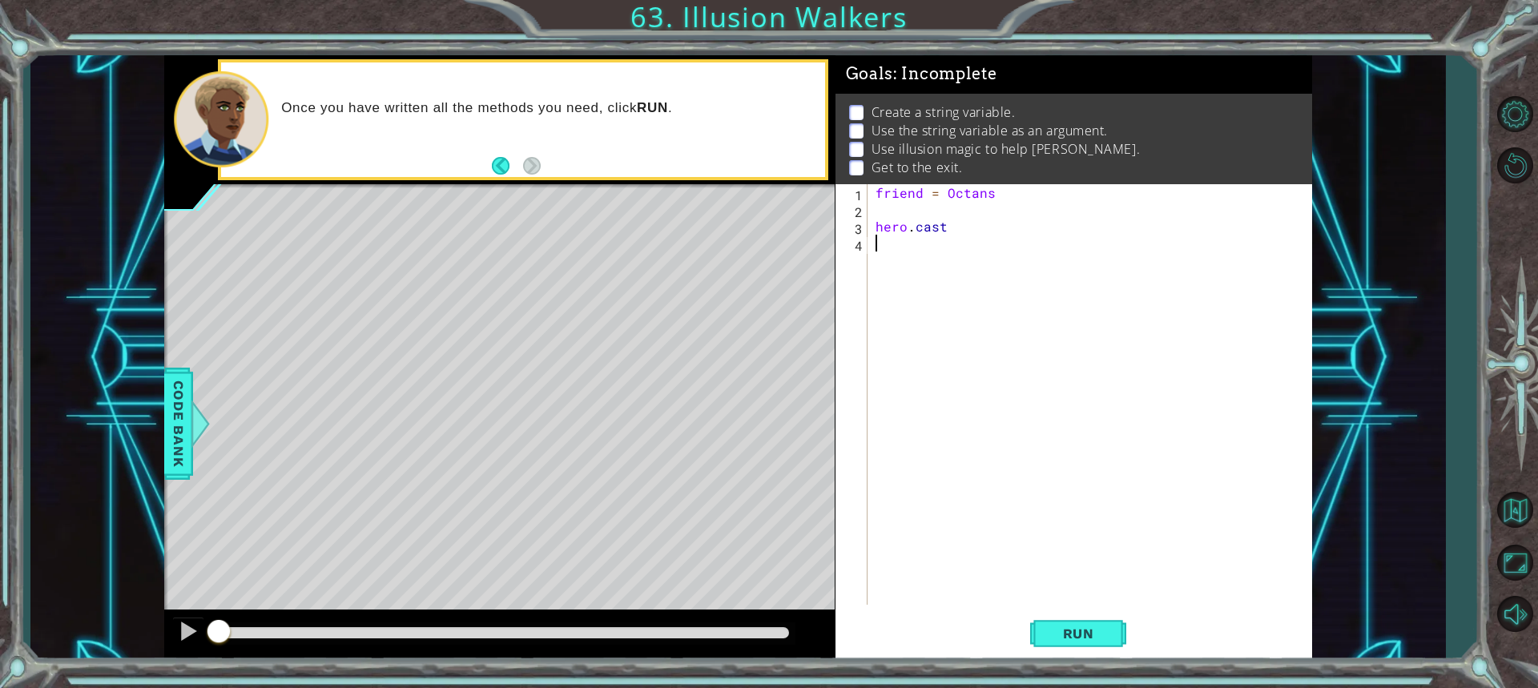
click at [967, 235] on div "friend = Octans hero . cast" at bounding box center [1093, 411] width 443 height 454
click at [927, 231] on div "friend = Octans hero . cast" at bounding box center [1093, 411] width 443 height 454
click at [943, 229] on div "friend = Octans hero . cast" at bounding box center [1093, 411] width 443 height 454
click at [972, 243] on div "[DOMAIN_NAME] stIllusionMist press enter" at bounding box center [1015, 265] width 303 height 58
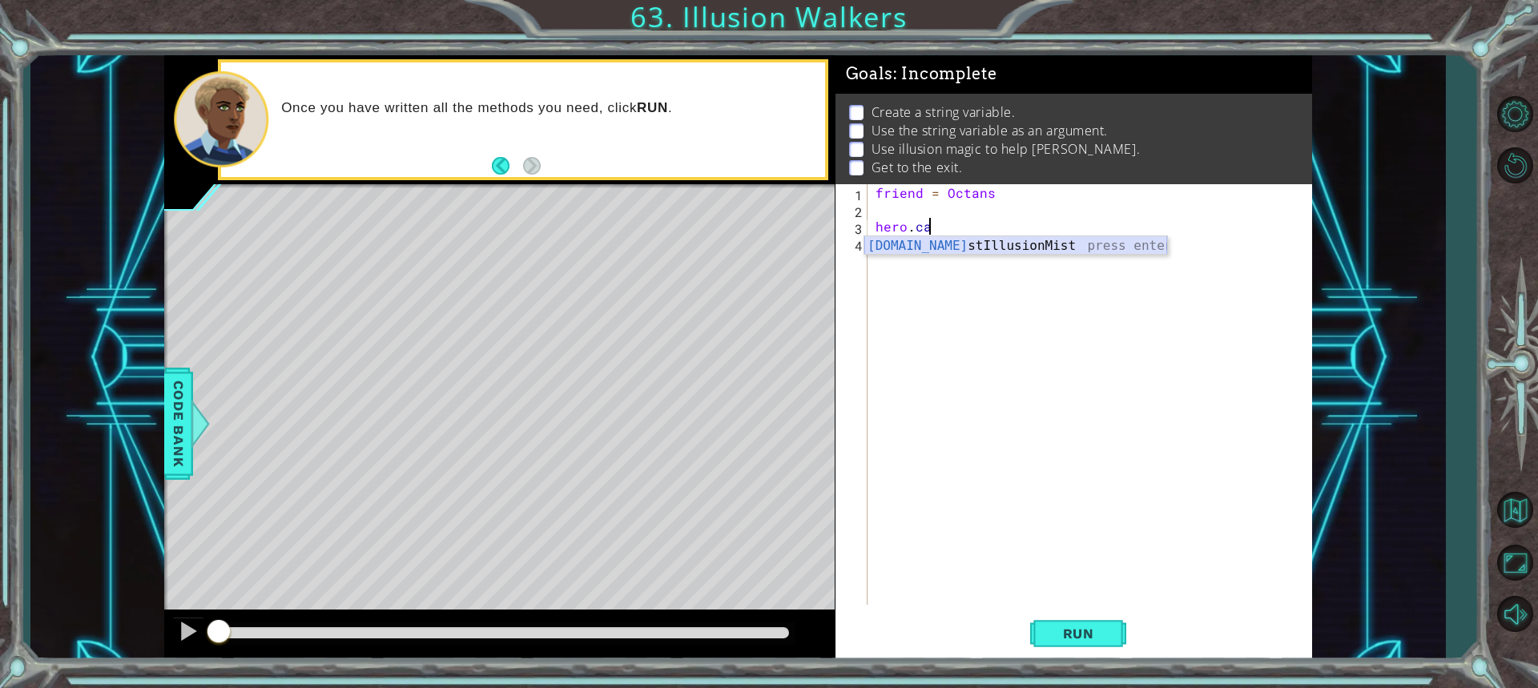
type textarea "hero.castIllusionMist(friend)"
click at [963, 243] on div "friend = Octans hero . castIllusionMist ( friend )" at bounding box center [1093, 411] width 443 height 454
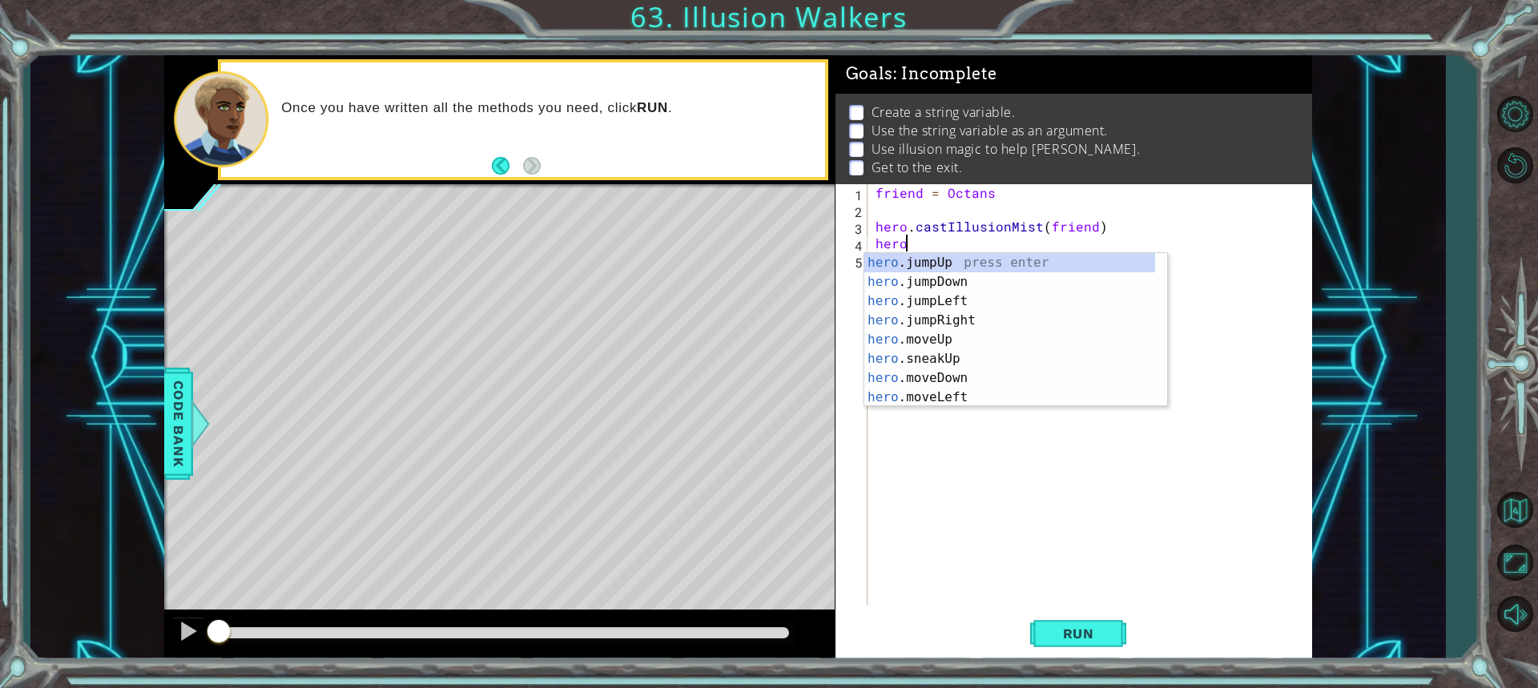
scroll to position [0, 1]
click at [925, 359] on div "hero .jumpUp press enter hero .jumpDown press enter hero .jumpLeft press enter …" at bounding box center [1009, 349] width 291 height 192
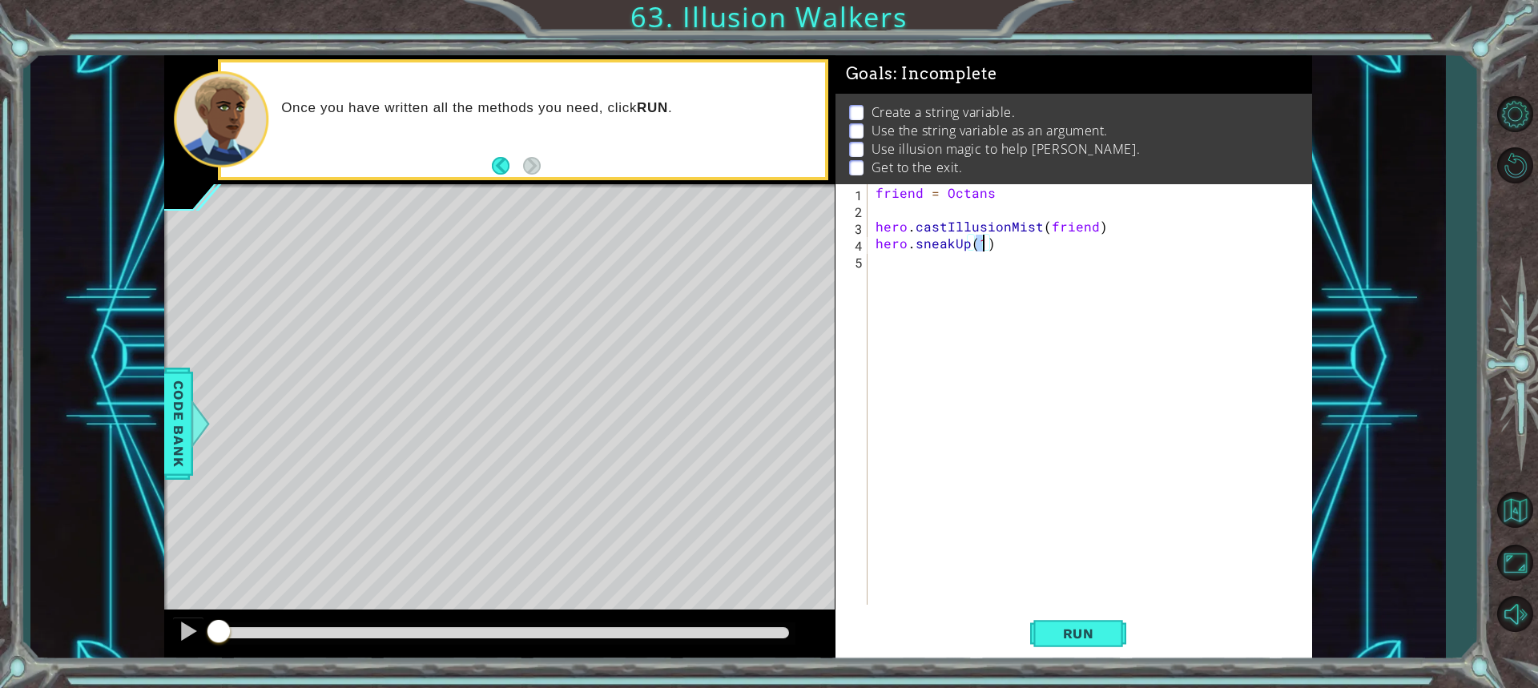
type textarea "hero.sneakUp(2)"
click at [912, 289] on div "friend = Octans hero . castIllusionMist ( friend ) hero . sneakUp ( 2 )" at bounding box center [1093, 411] width 443 height 454
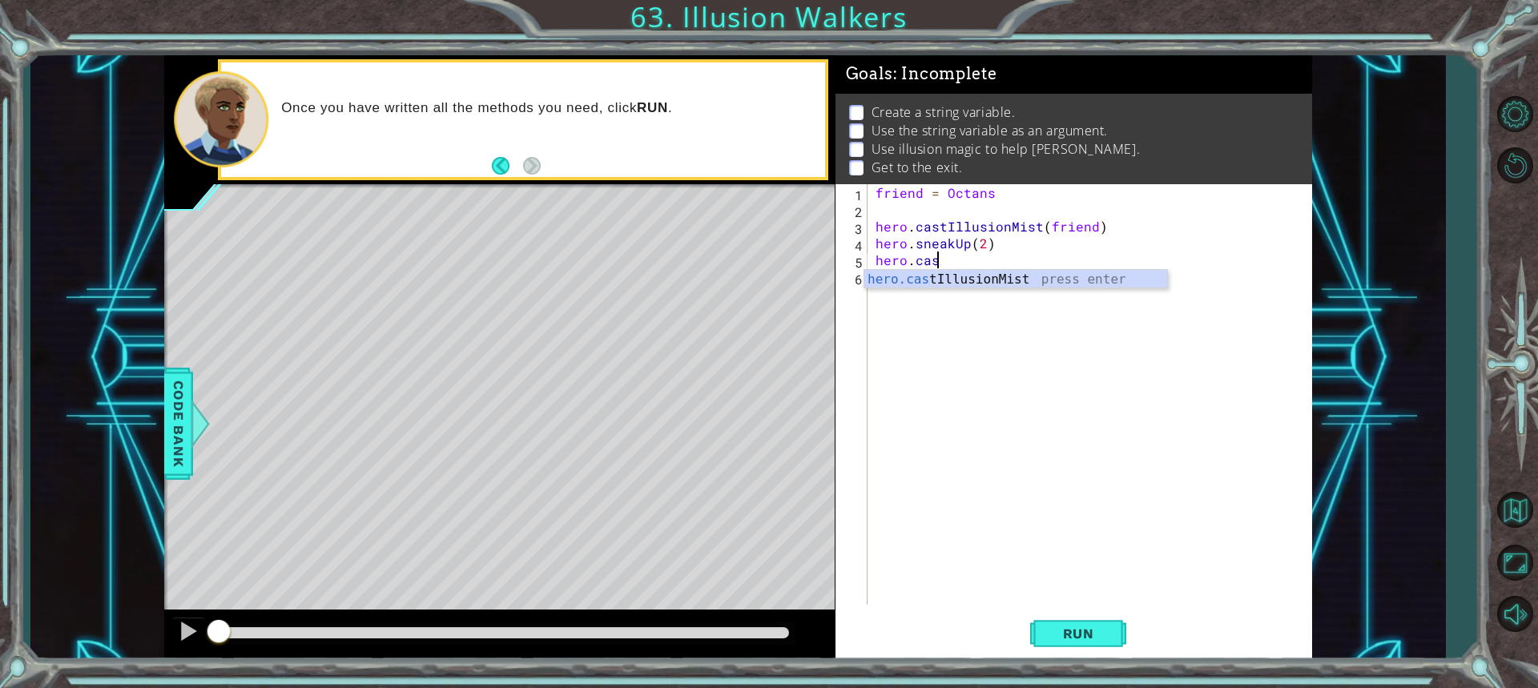
scroll to position [0, 3]
click at [941, 278] on div "hero.cast IllusionMist press enter" at bounding box center [1015, 299] width 303 height 58
type textarea "hero.castIllusionMist(friend)"
click at [1018, 283] on div "friend = Octans hero . castIllusionMist ( friend ) hero . sneakUp ( 2 ) hero . …" at bounding box center [1093, 411] width 443 height 454
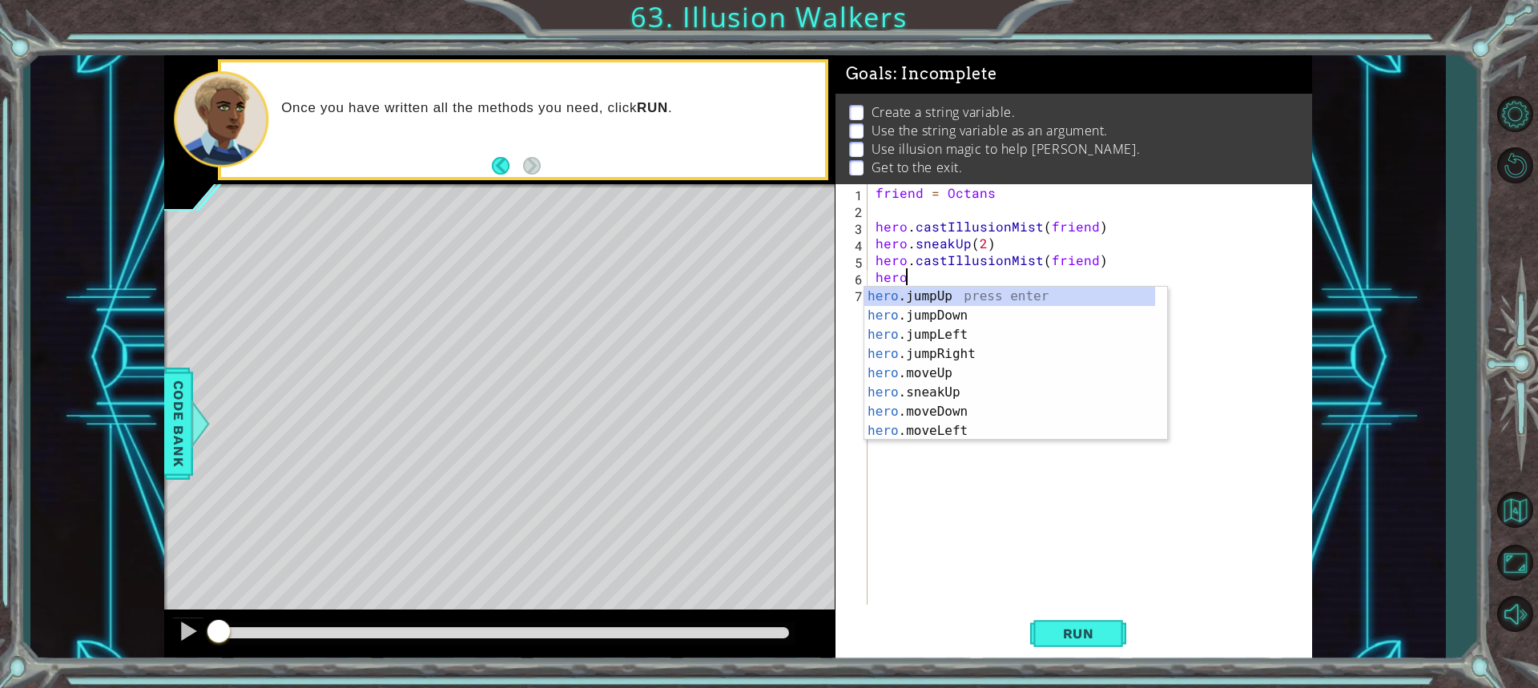
scroll to position [0, 1]
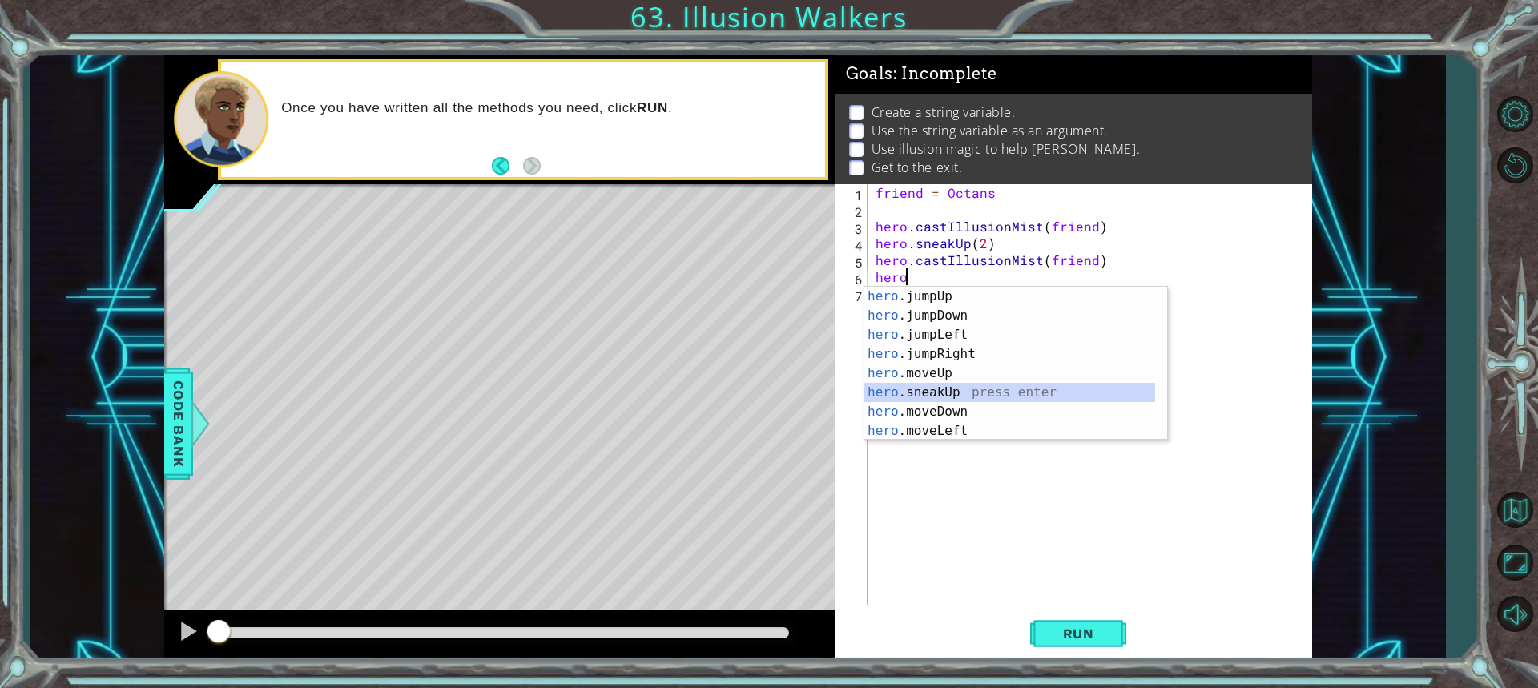
click at [919, 391] on div "hero .jumpUp press enter hero .jumpDown press enter hero .jumpLeft press enter …" at bounding box center [1009, 383] width 291 height 192
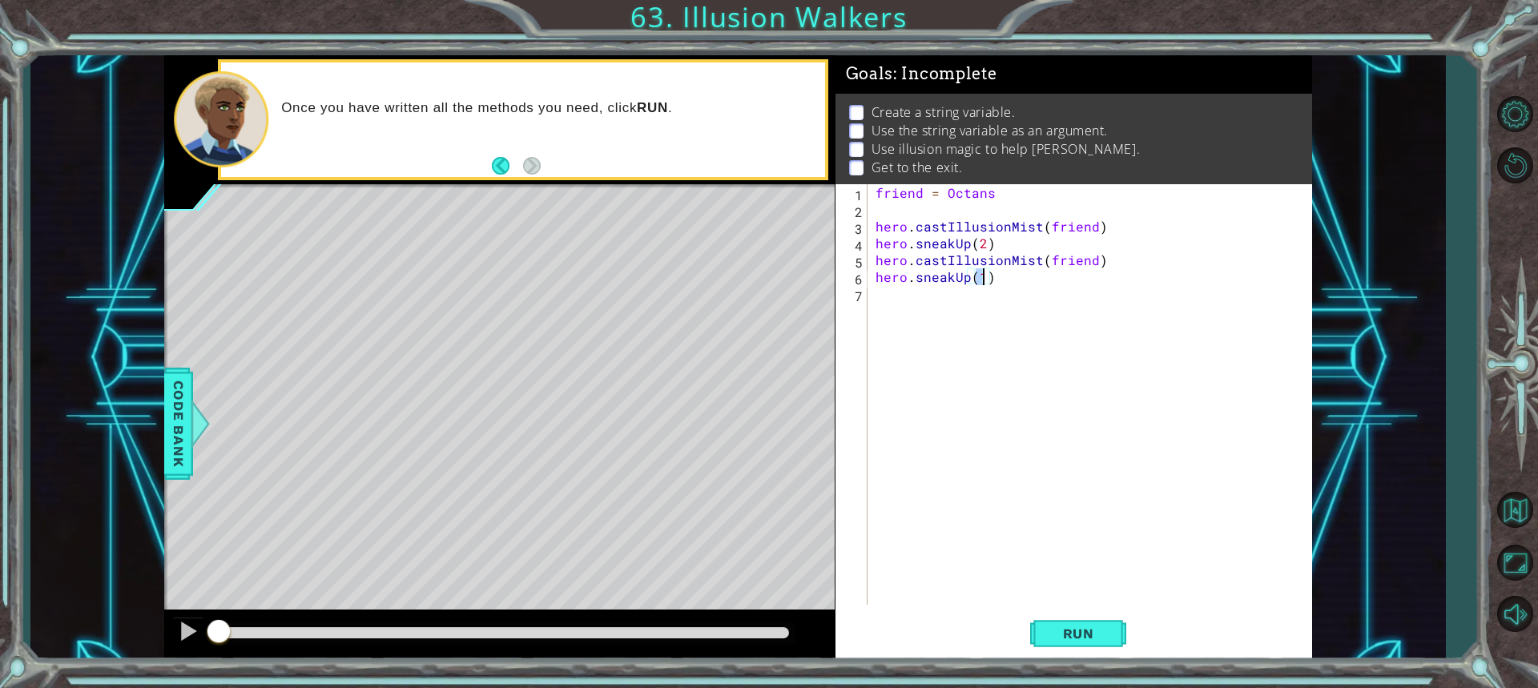
type textarea "hero.sneakUp(2)"
click at [940, 320] on div "friend = Octans hero . castIllusionMist ( friend ) hero . sneakUp ( 2 ) hero . …" at bounding box center [1093, 411] width 443 height 454
click at [994, 317] on div "hero.cast IllusionMist press enter" at bounding box center [1015, 333] width 303 height 58
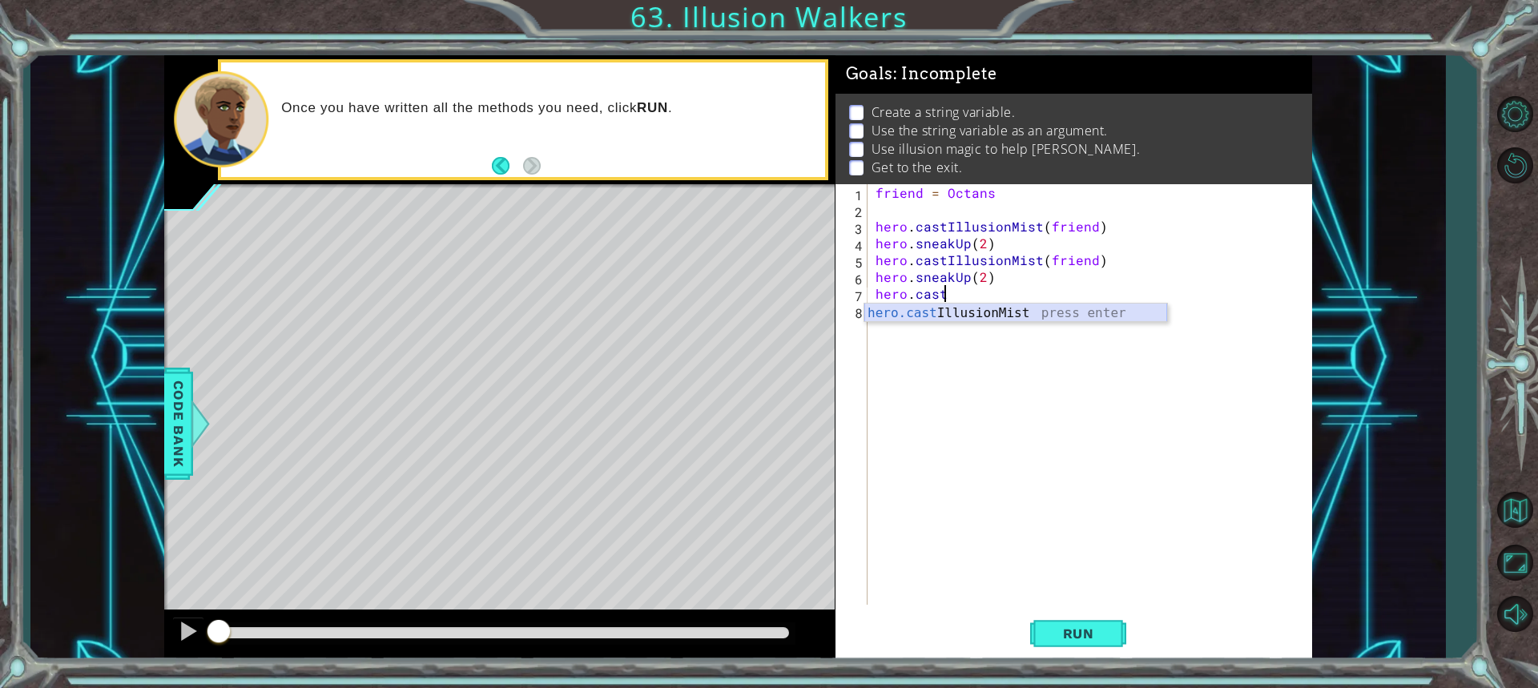
type textarea "hero.castIllusionMist(friend)"
click at [935, 383] on div "friend = Octans hero . castIllusionMist ( friend ) hero . sneakUp ( 2 ) hero . …" at bounding box center [1093, 411] width 443 height 454
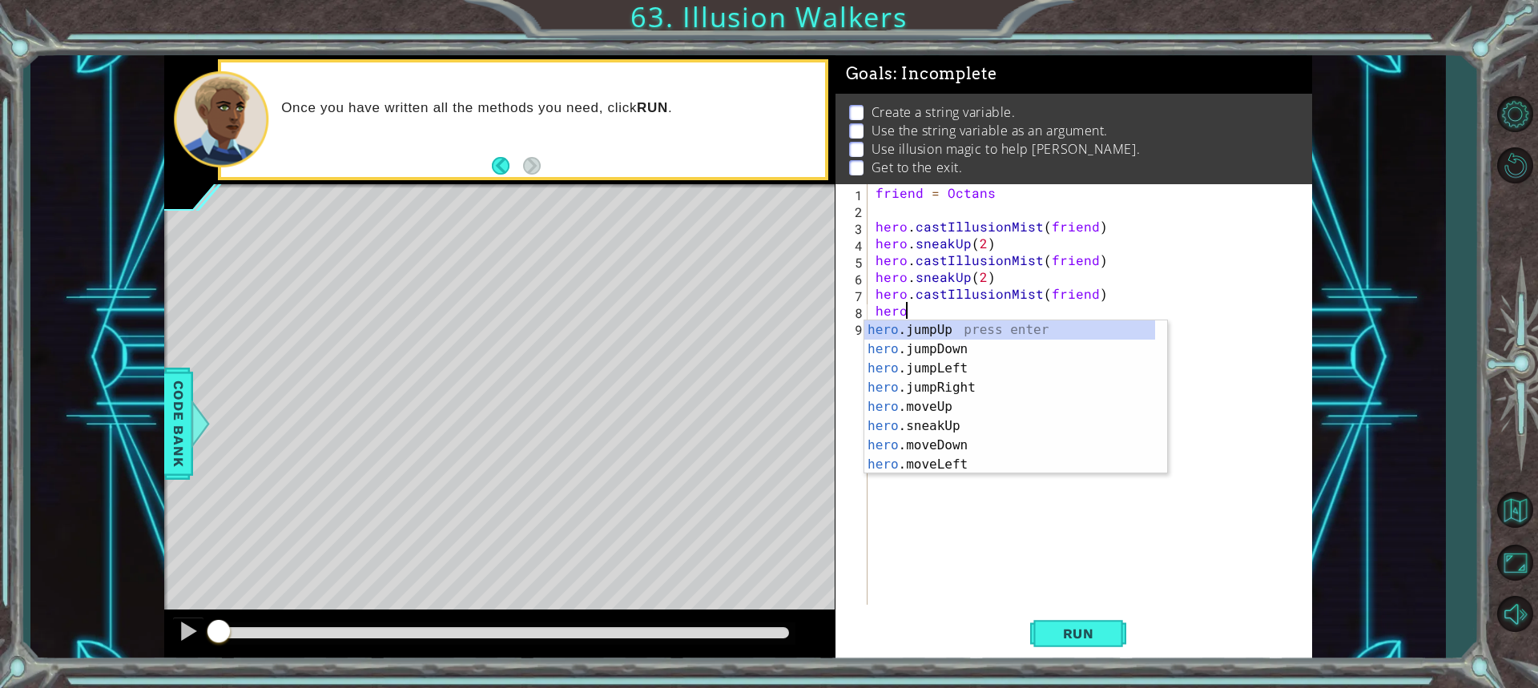
scroll to position [0, 1]
click at [946, 420] on div "hero .jumpUp press enter hero .jumpDown press enter hero .jumpLeft press enter …" at bounding box center [1009, 416] width 291 height 192
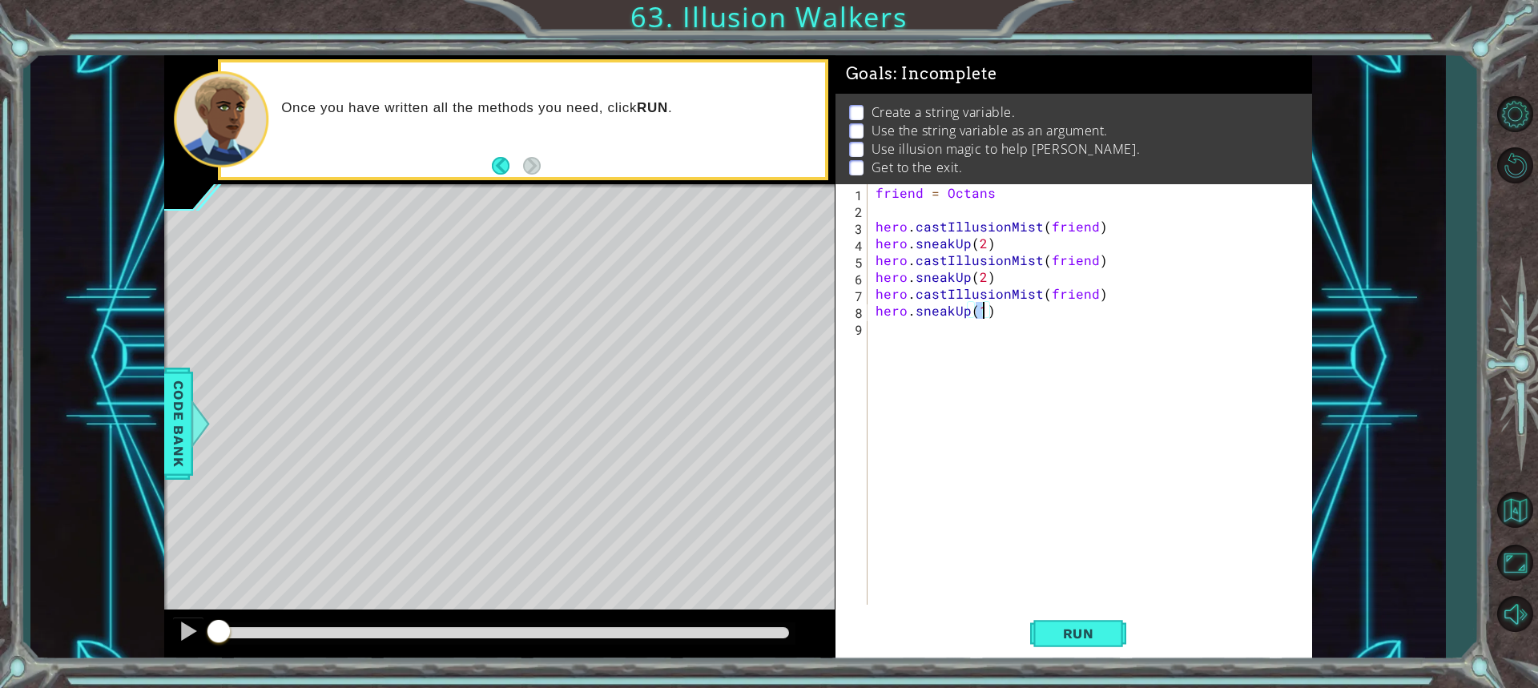
type textarea "hero.sneakUp(2)"
click at [960, 356] on div "friend = Octans hero . castIllusionMist ( friend ) hero . sneakUp ( 2 ) hero . …" at bounding box center [1093, 411] width 443 height 454
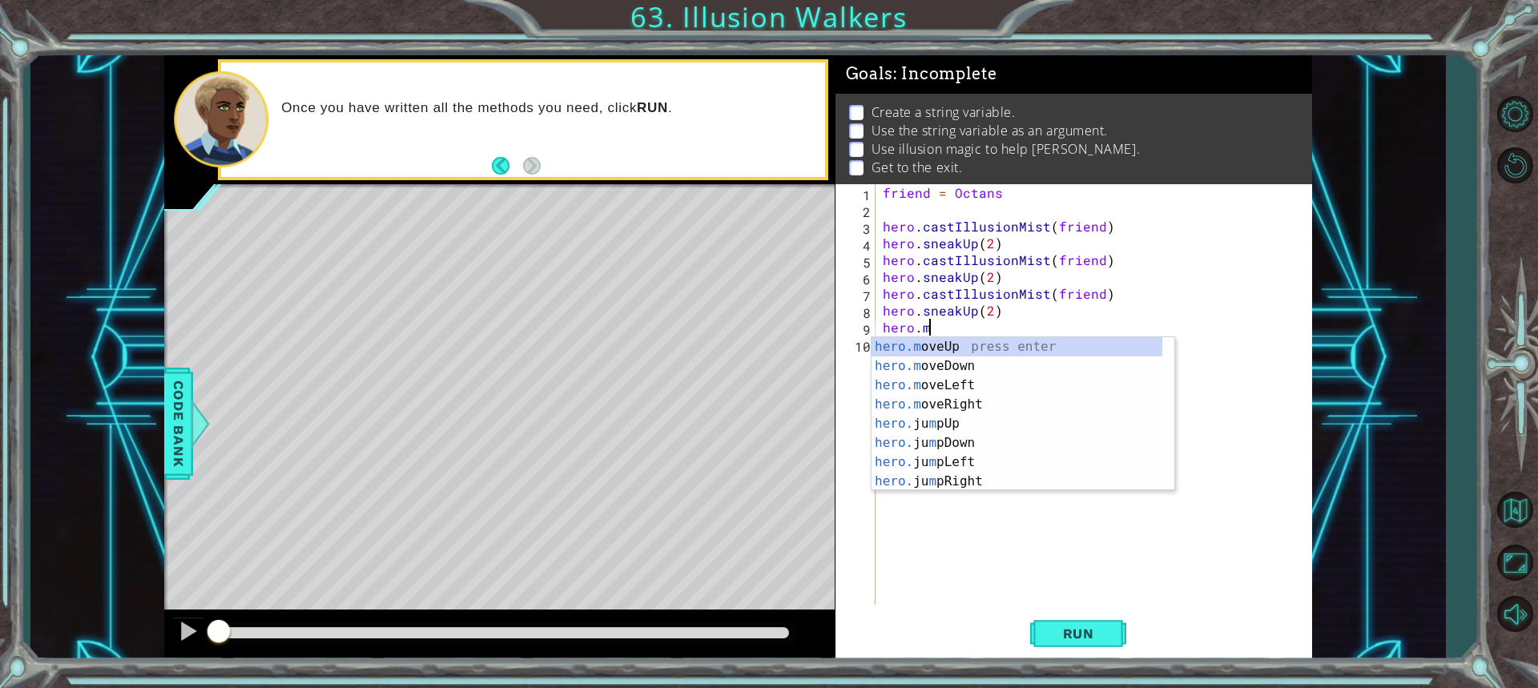
scroll to position [0, 2]
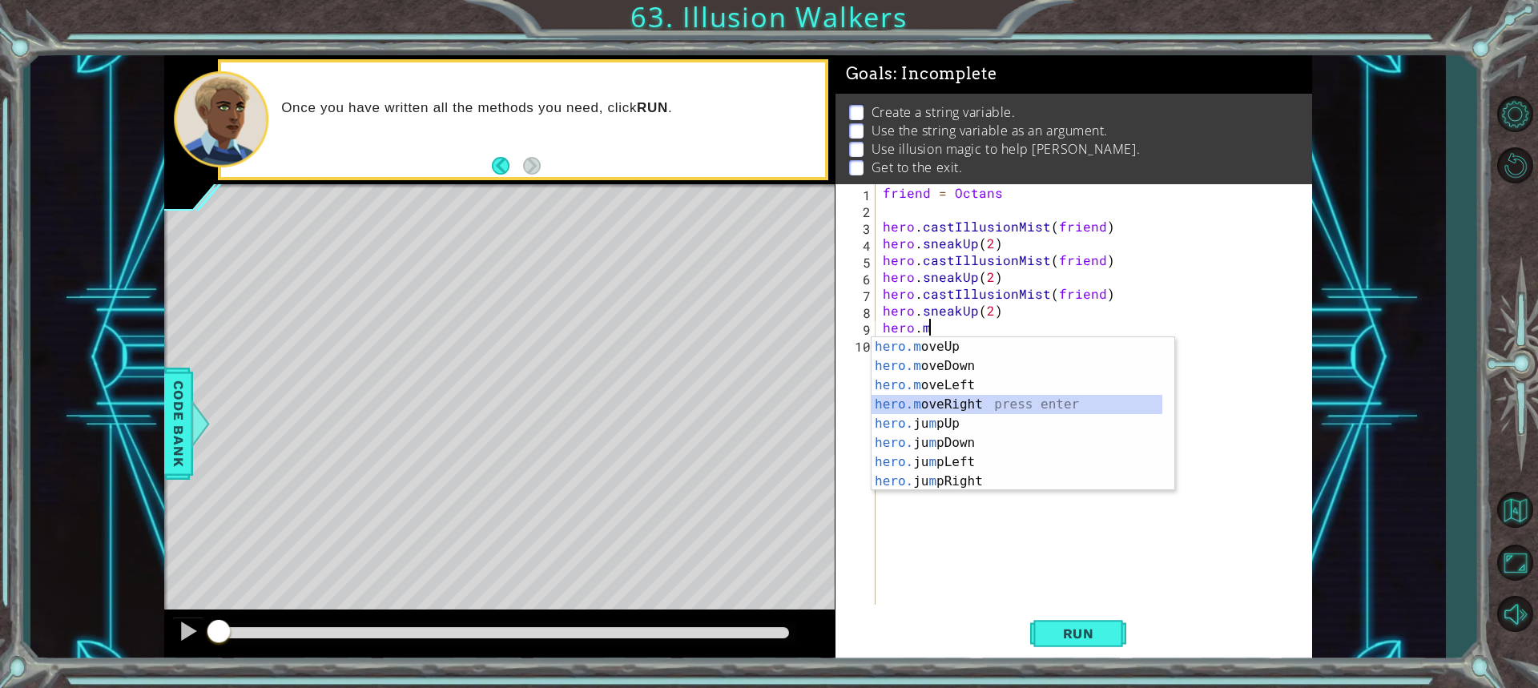
click at [939, 401] on div "hero.m oveUp press enter hero.m oveDown press enter hero.m oveLeft press enter …" at bounding box center [1016, 433] width 291 height 192
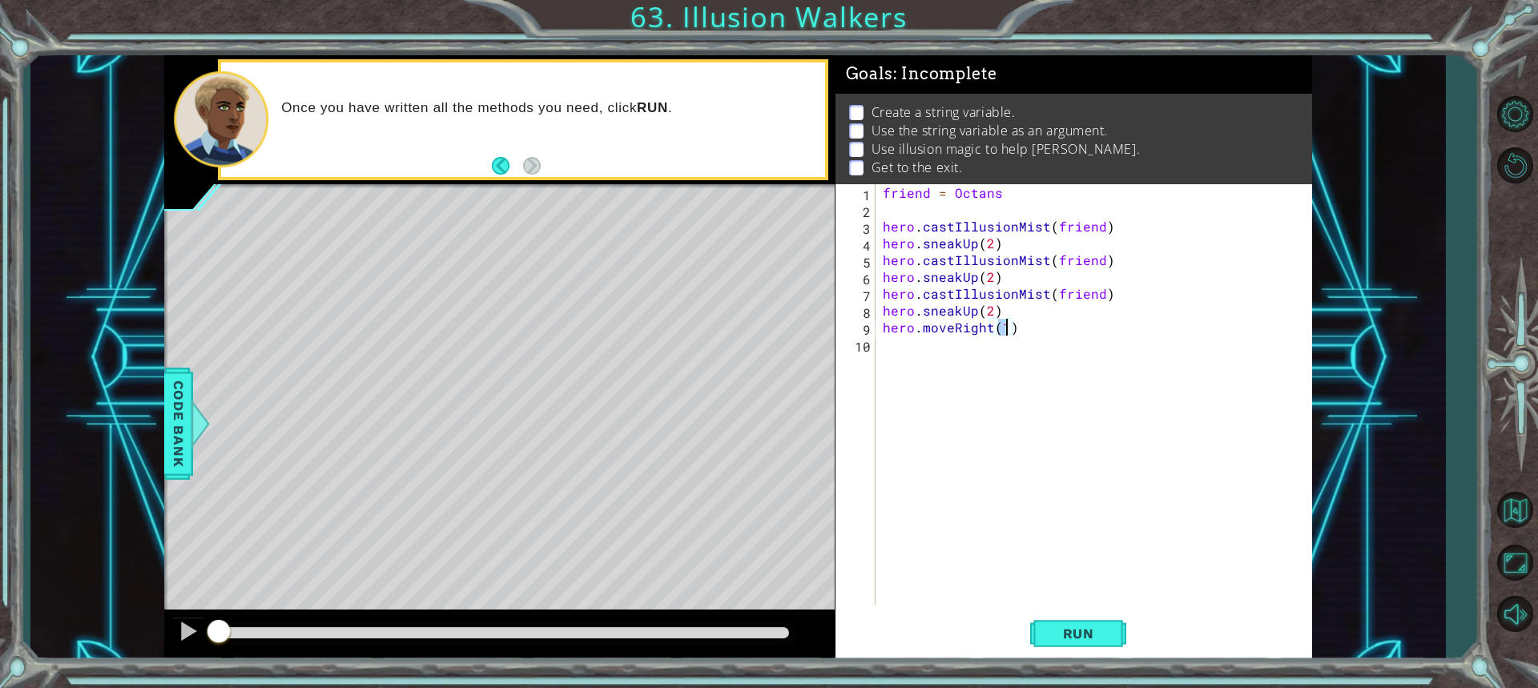
scroll to position [0, 7]
click at [1097, 649] on button "Run" at bounding box center [1078, 632] width 96 height 47
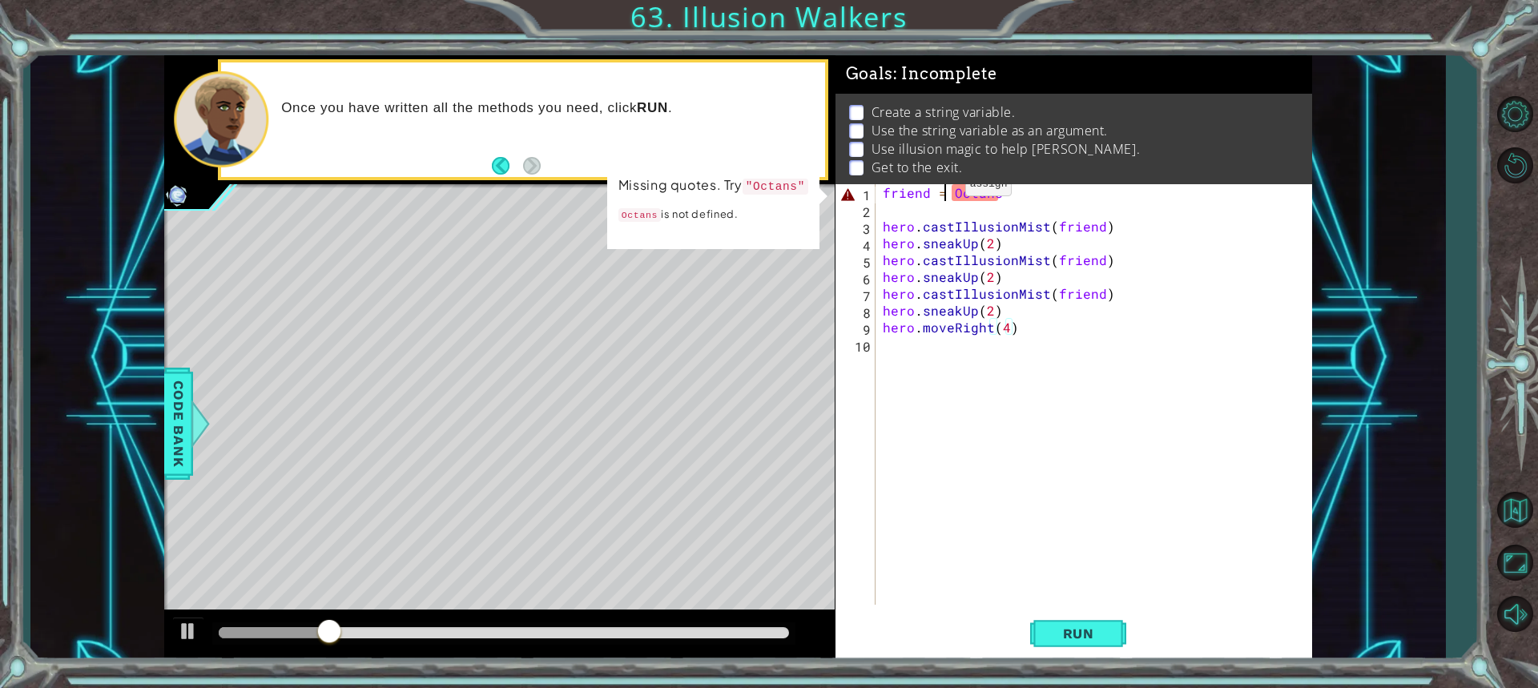
click at [945, 188] on div "friend = Octans hero . castIllusionMist ( friend ) hero . sneakUp ( 2 ) hero . …" at bounding box center [1097, 411] width 436 height 454
click at [947, 191] on div "friend = Octans hero . castIllusionMist ( friend ) hero . sneakUp ( 2 ) hero . …" at bounding box center [1097, 411] width 436 height 454
click at [952, 195] on div "friend = Octans hero . castIllusionMist ( friend ) hero . sneakUp ( 2 ) hero . …" at bounding box center [1097, 411] width 436 height 454
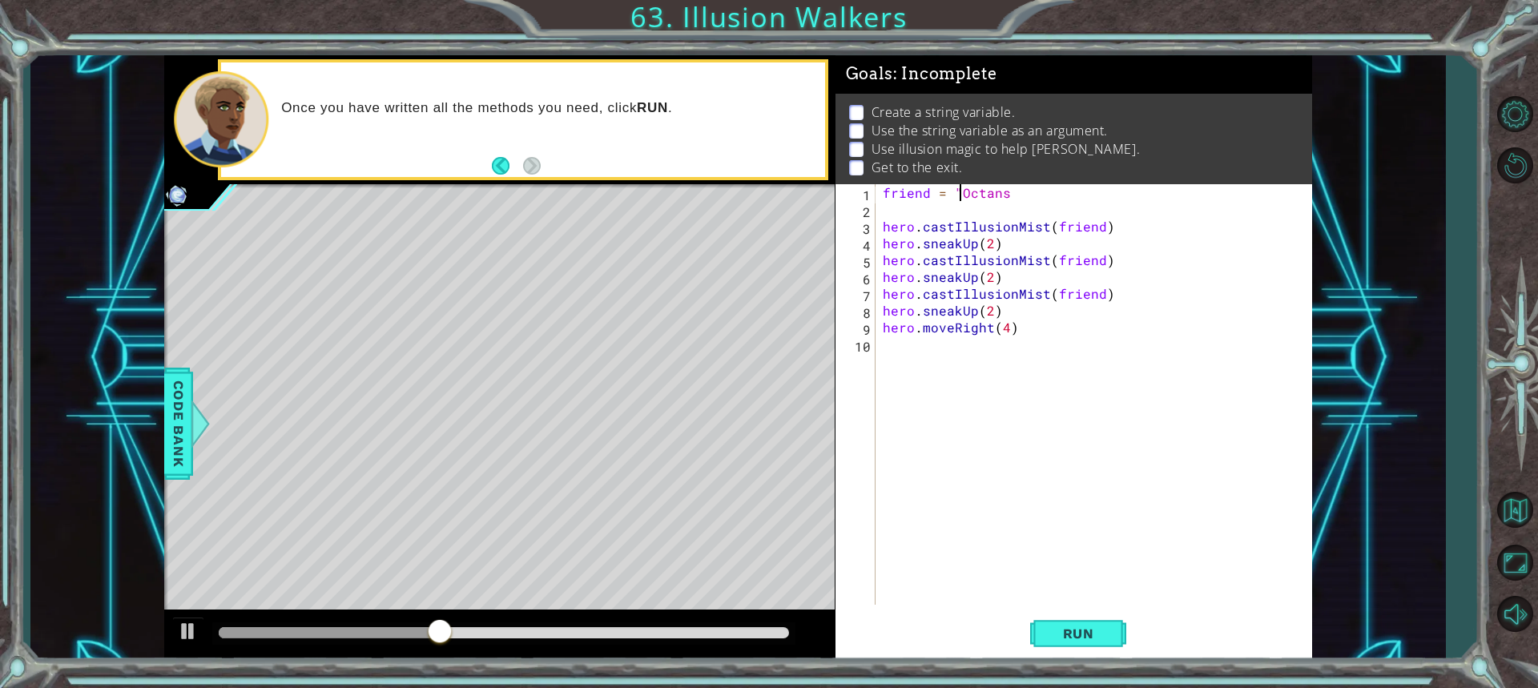
click at [1005, 190] on div "friend = "Octans hero . castIllusionMist ( friend ) hero . sneakUp ( 2 ) hero .…" at bounding box center [1097, 411] width 436 height 454
click at [1047, 644] on button "Run" at bounding box center [1078, 632] width 96 height 47
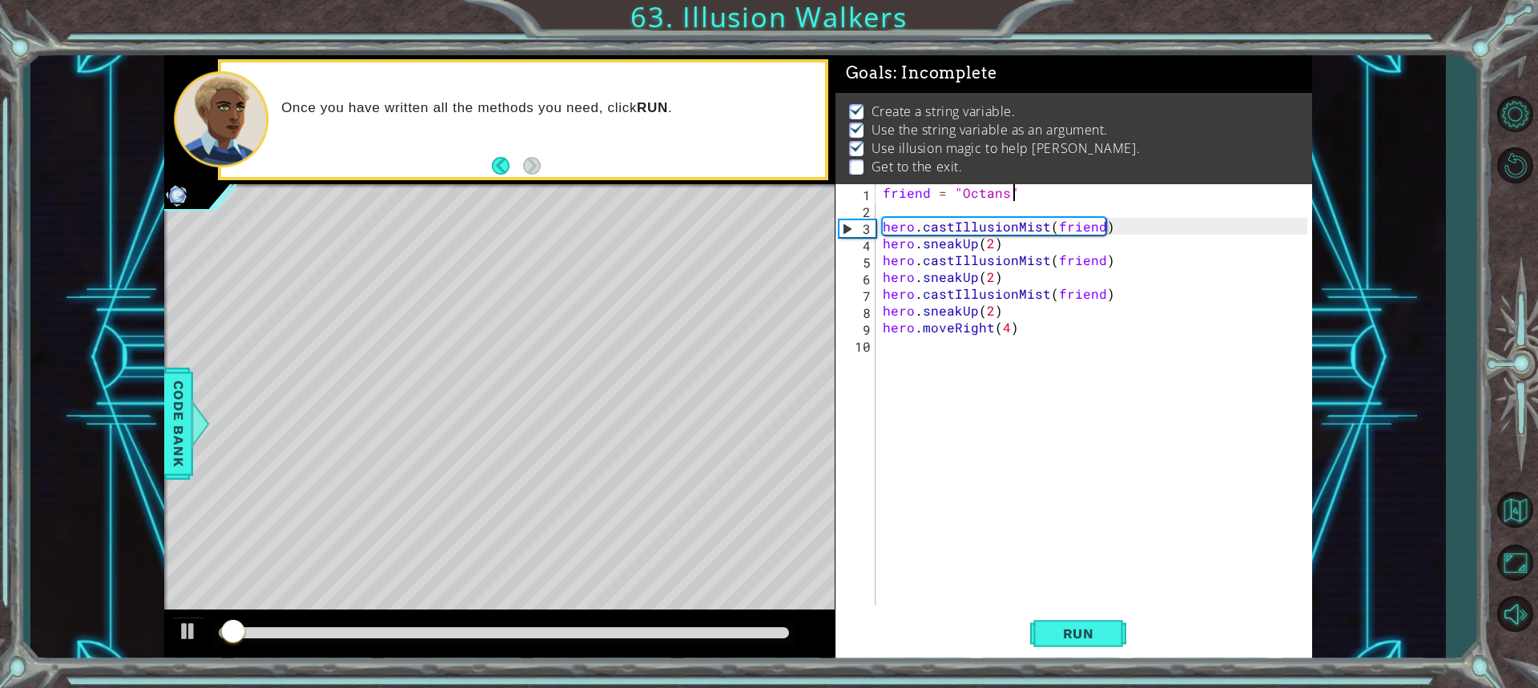
scroll to position [10, 0]
drag, startPoint x: 516, startPoint y: 619, endPoint x: 565, endPoint y: 621, distance: 48.9
click at [565, 621] on div at bounding box center [499, 634] width 670 height 51
drag, startPoint x: 295, startPoint y: 629, endPoint x: 649, endPoint y: 640, distance: 354.1
click at [649, 640] on div at bounding box center [650, 632] width 29 height 29
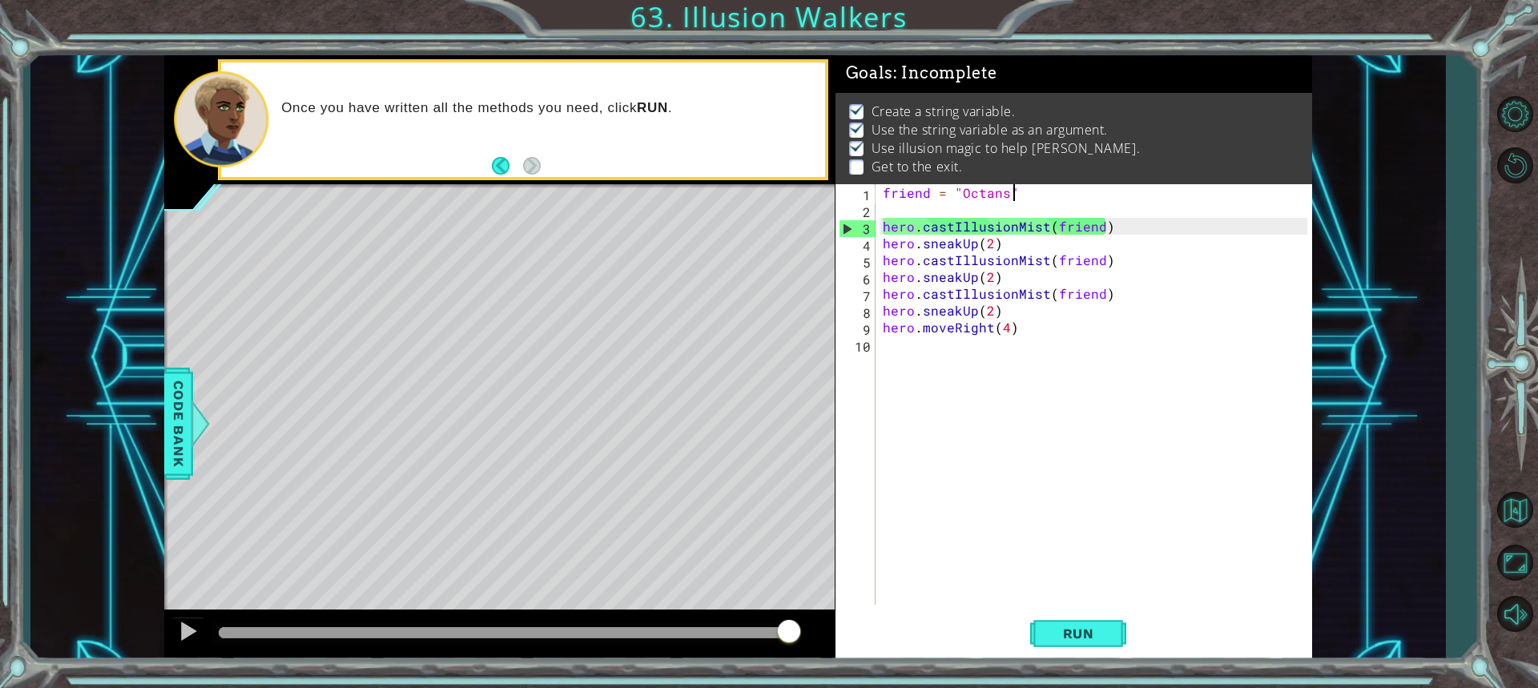
click at [983, 313] on div "friend = "Octans" hero . castIllusionMist ( friend ) hero . sneakUp ( 2 ) hero …" at bounding box center [1097, 411] width 436 height 454
click at [991, 312] on div "friend = "Octans" hero . castIllusionMist ( friend ) hero . sneakUp ( 2 ) hero …" at bounding box center [1097, 411] width 436 height 454
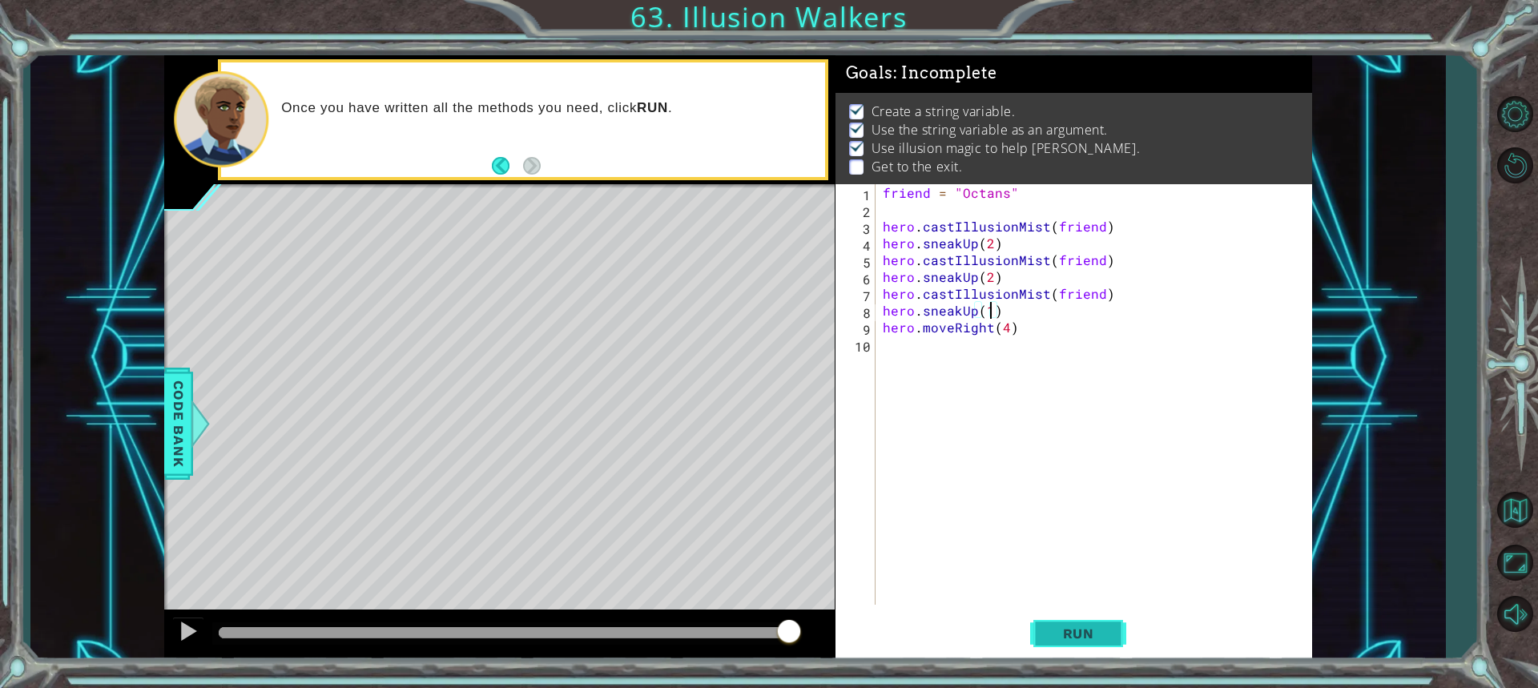
type textarea "hero.sneakUp(1)"
click at [1058, 628] on span "Run" at bounding box center [1078, 633] width 63 height 16
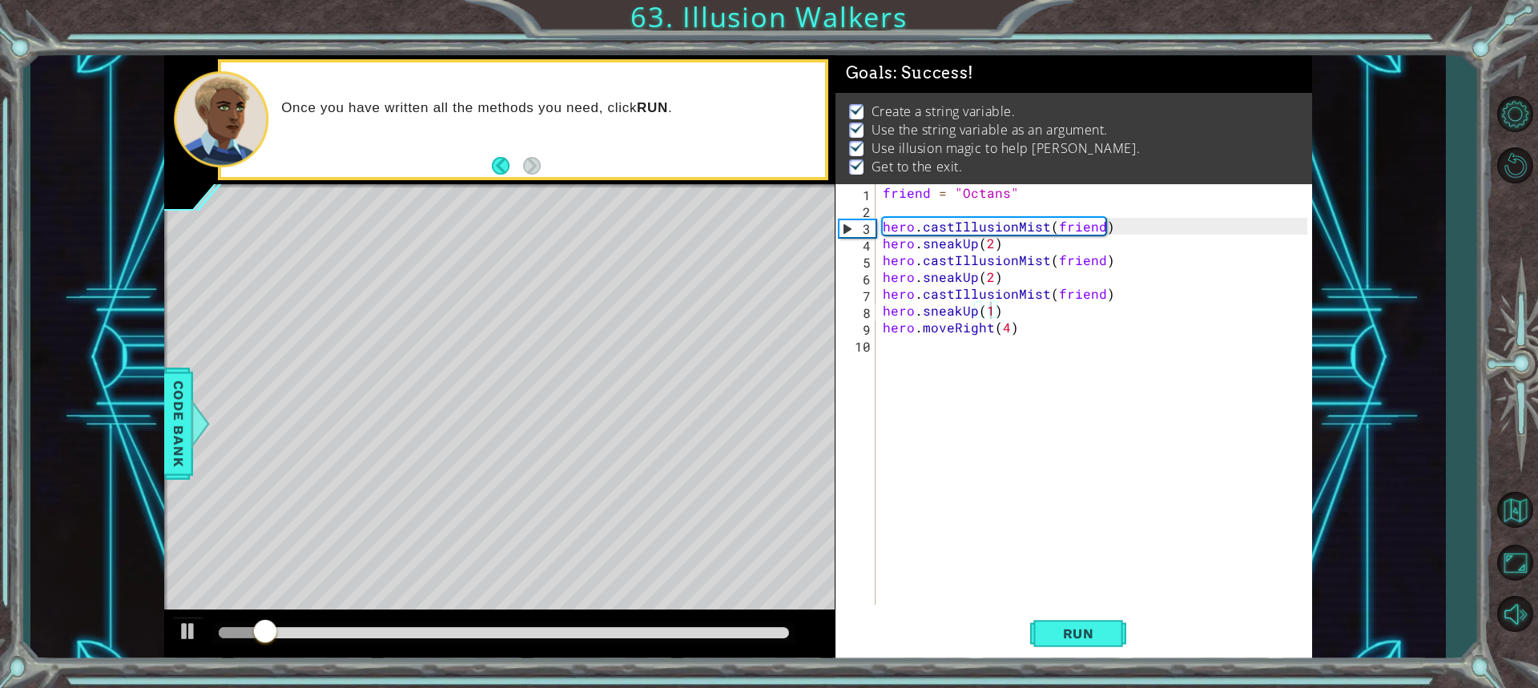
drag, startPoint x: 412, startPoint y: 614, endPoint x: 444, endPoint y: 621, distance: 33.6
click at [452, 613] on div at bounding box center [499, 634] width 670 height 51
drag, startPoint x: 440, startPoint y: 625, endPoint x: 509, endPoint y: 645, distance: 72.5
click at [509, 645] on div at bounding box center [499, 634] width 670 height 51
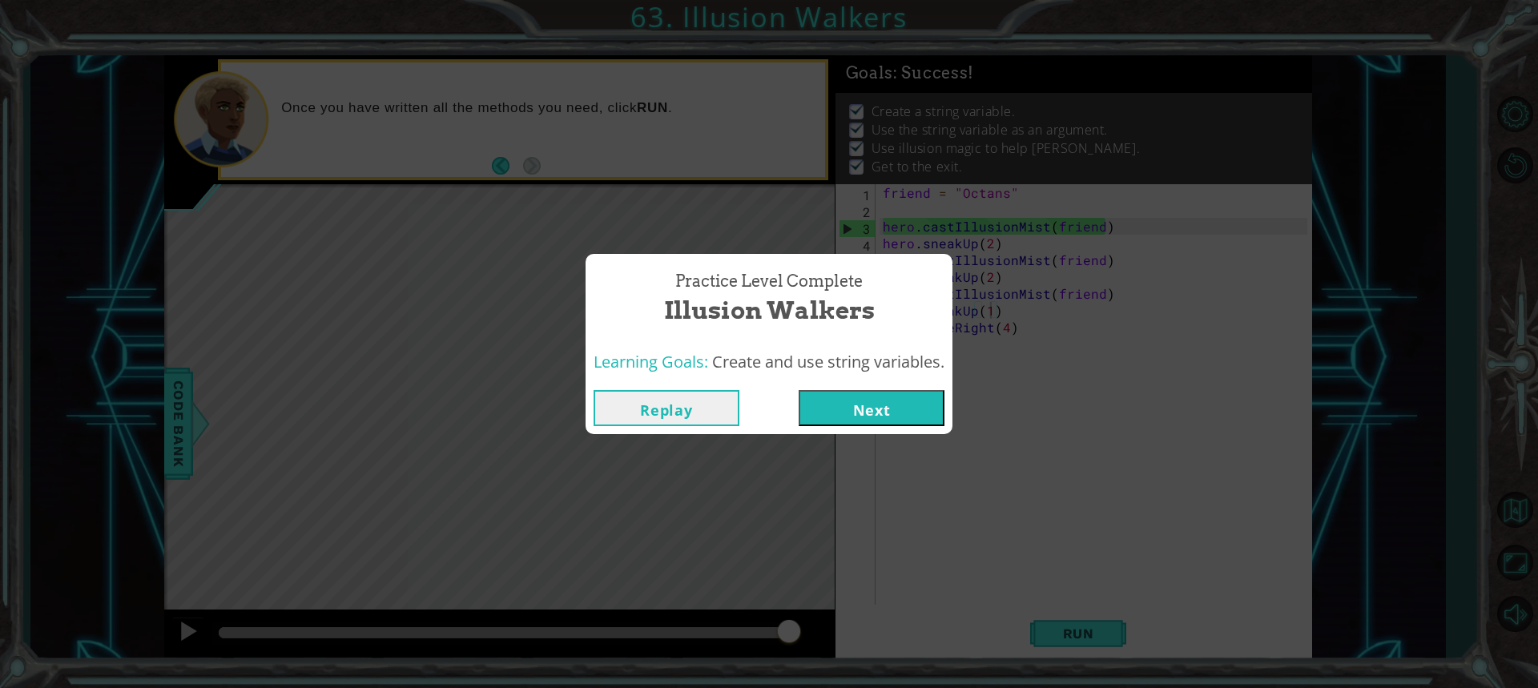
drag, startPoint x: 310, startPoint y: 637, endPoint x: 793, endPoint y: 655, distance: 483.2
click at [793, 655] on body "1 ההההההההההההההההההההההההההההההההההההההההההההההההההההההההההההההההההההההההההההה…" at bounding box center [769, 344] width 1538 height 688
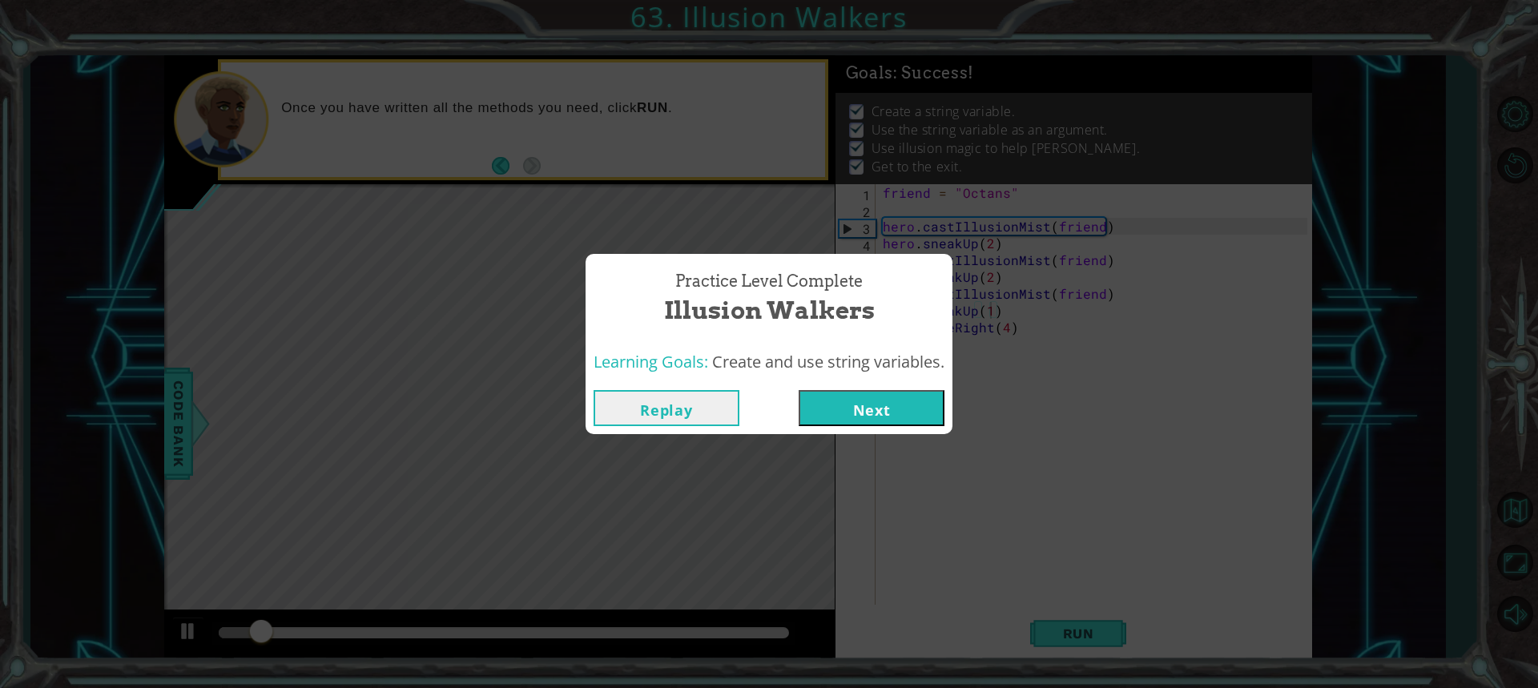
click at [887, 400] on button "Next" at bounding box center [871, 408] width 146 height 36
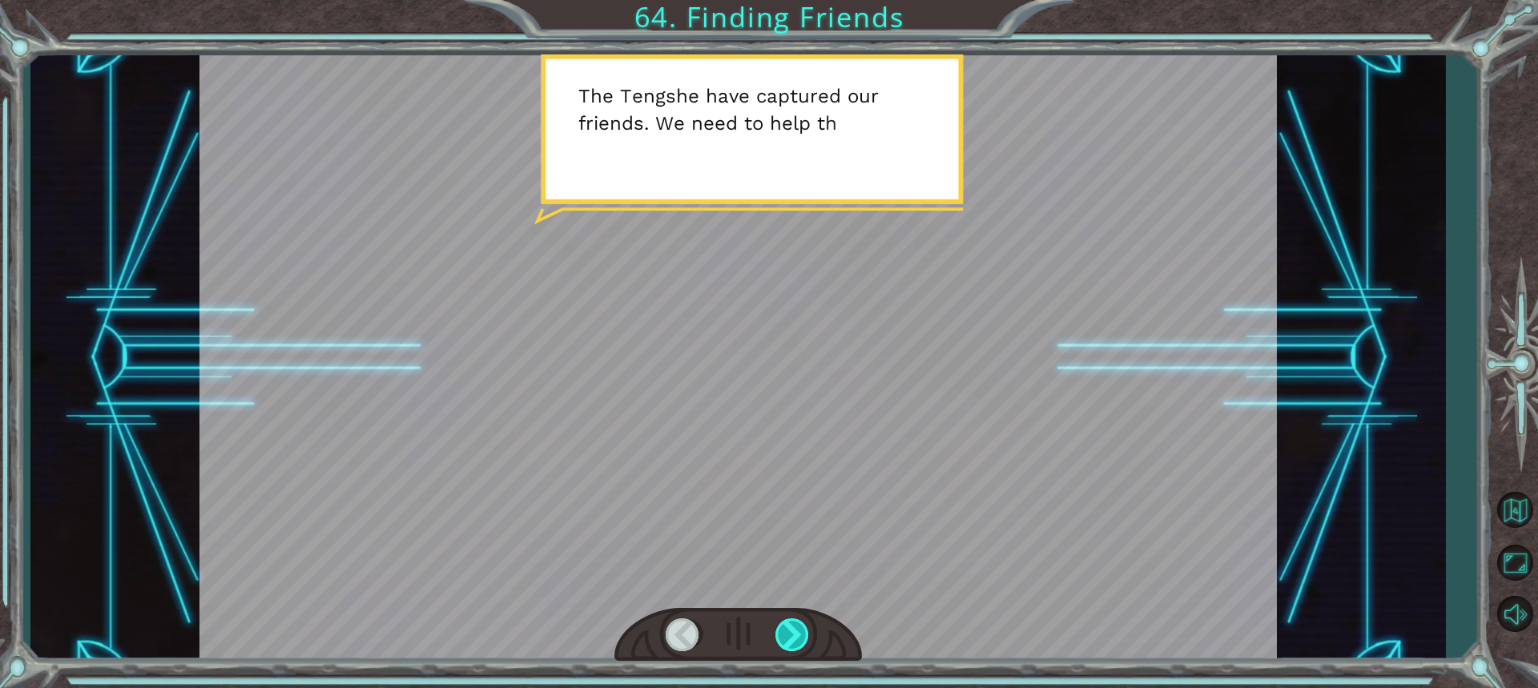
click at [794, 630] on div at bounding box center [792, 634] width 35 height 33
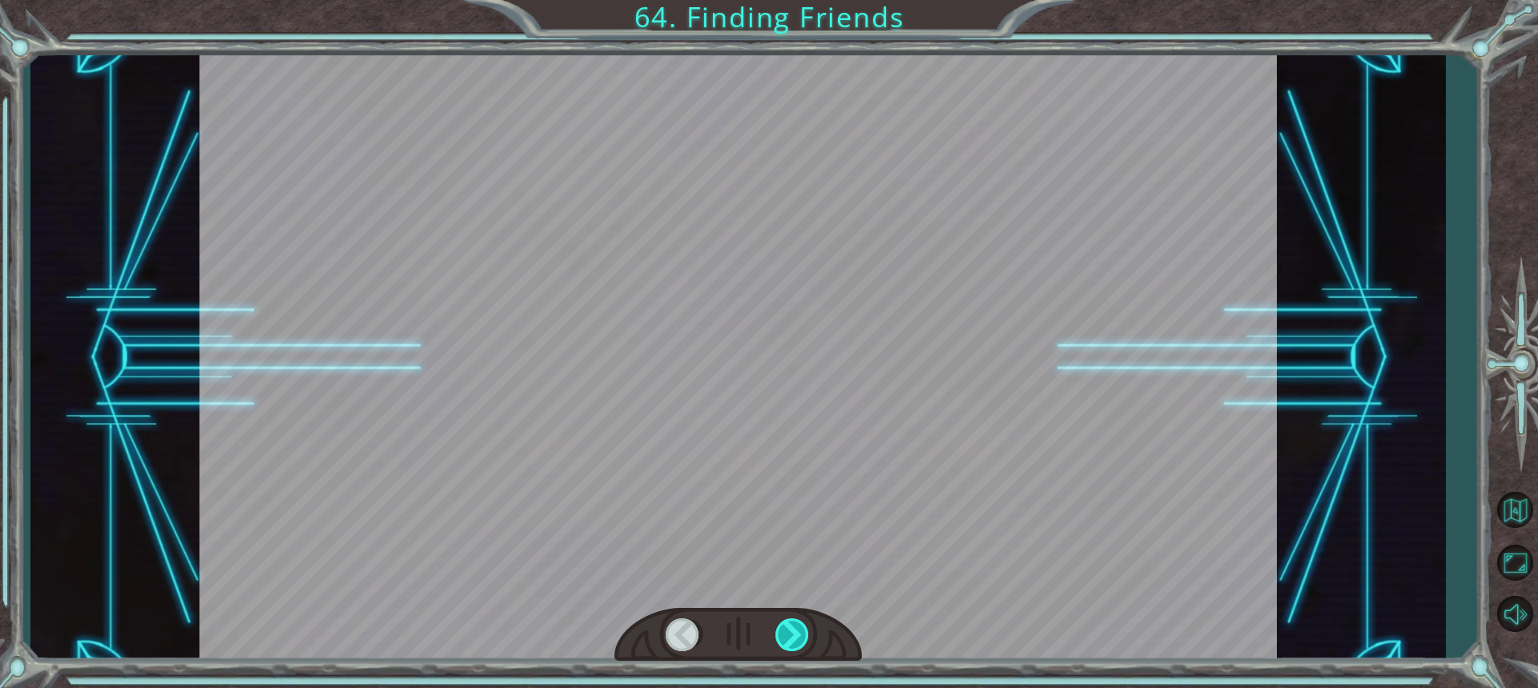
click at [794, 630] on div at bounding box center [792, 634] width 35 height 33
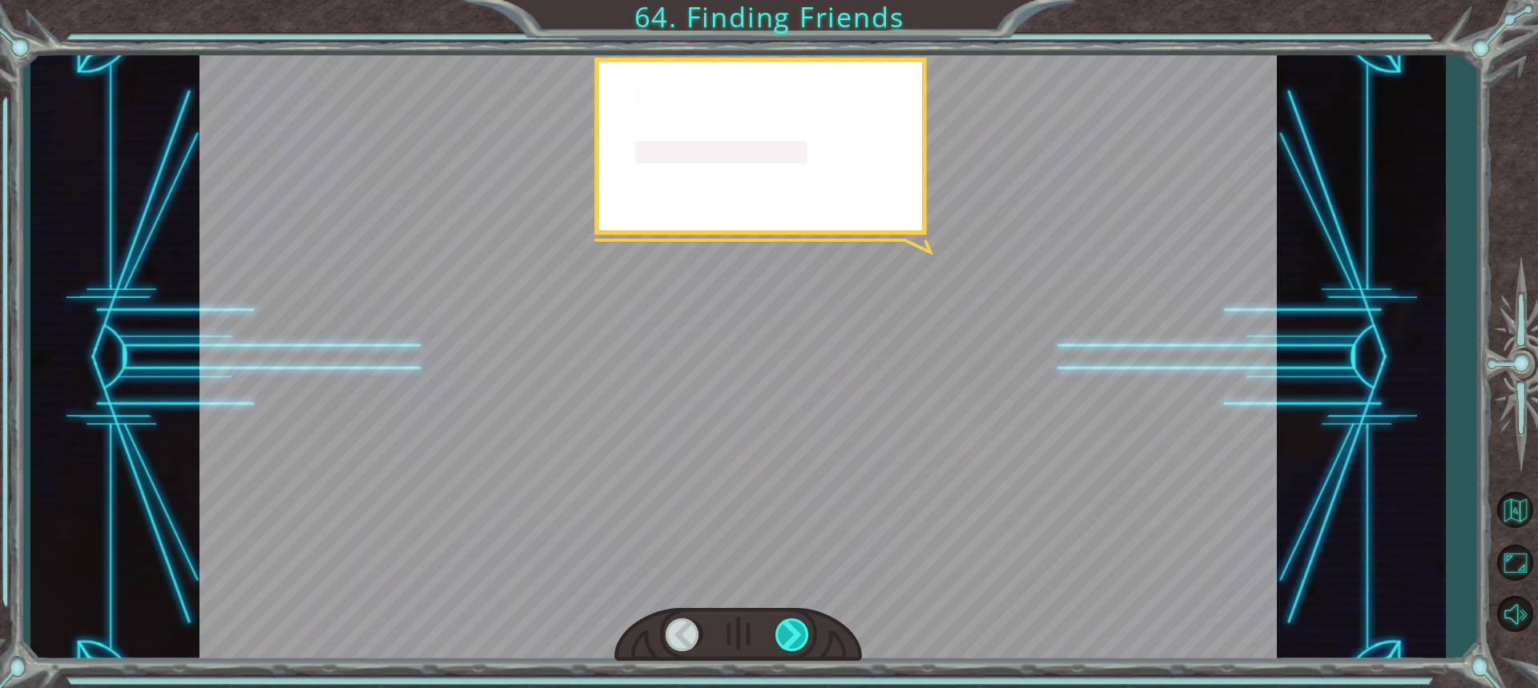
click at [794, 630] on div at bounding box center [792, 634] width 35 height 33
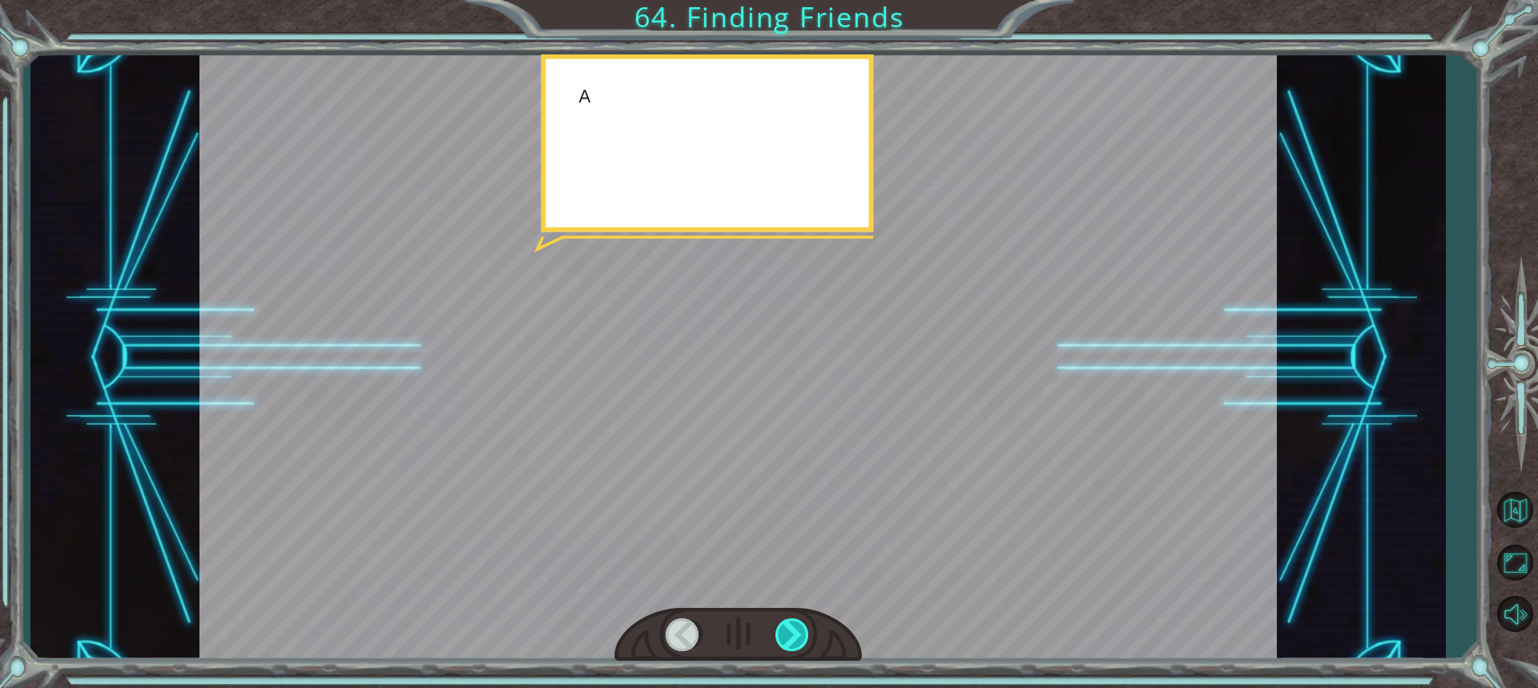
click at [794, 630] on div at bounding box center [792, 634] width 35 height 33
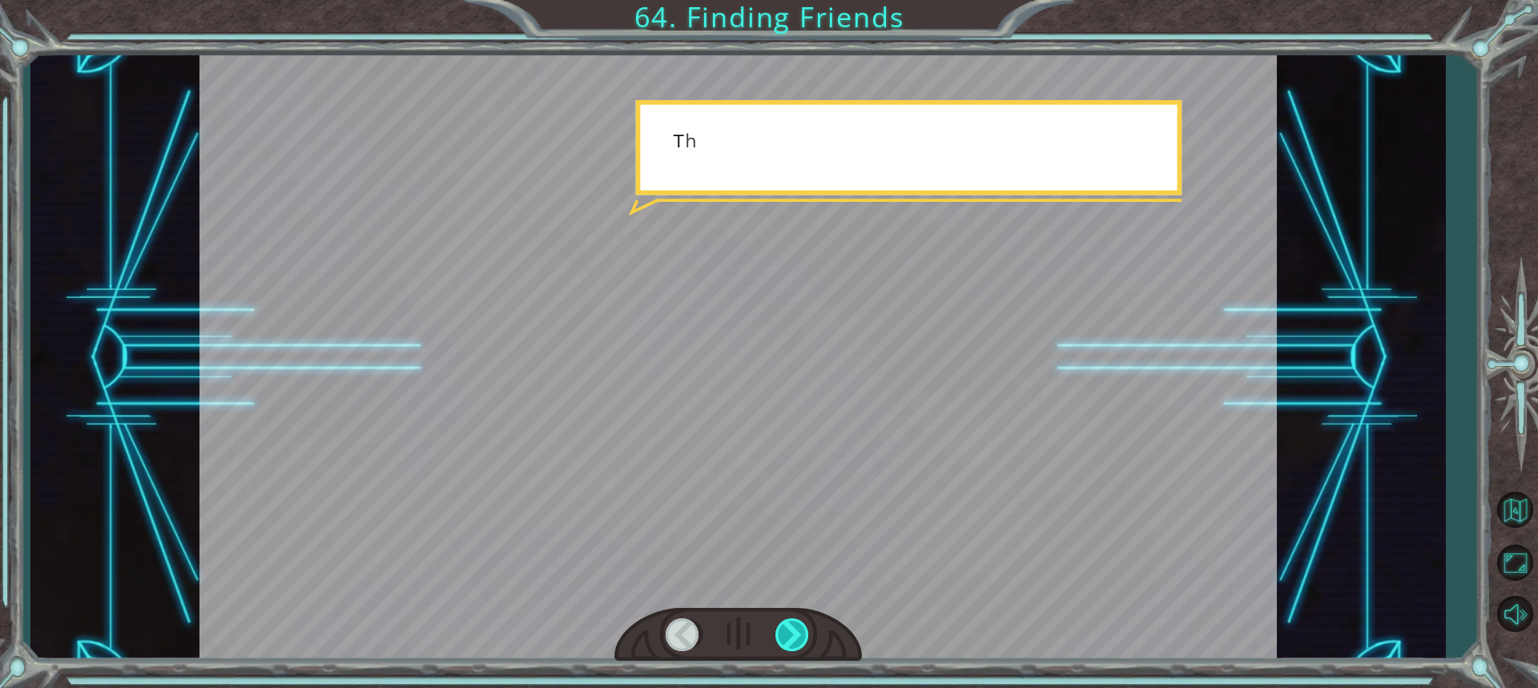
click at [794, 630] on div at bounding box center [792, 634] width 35 height 33
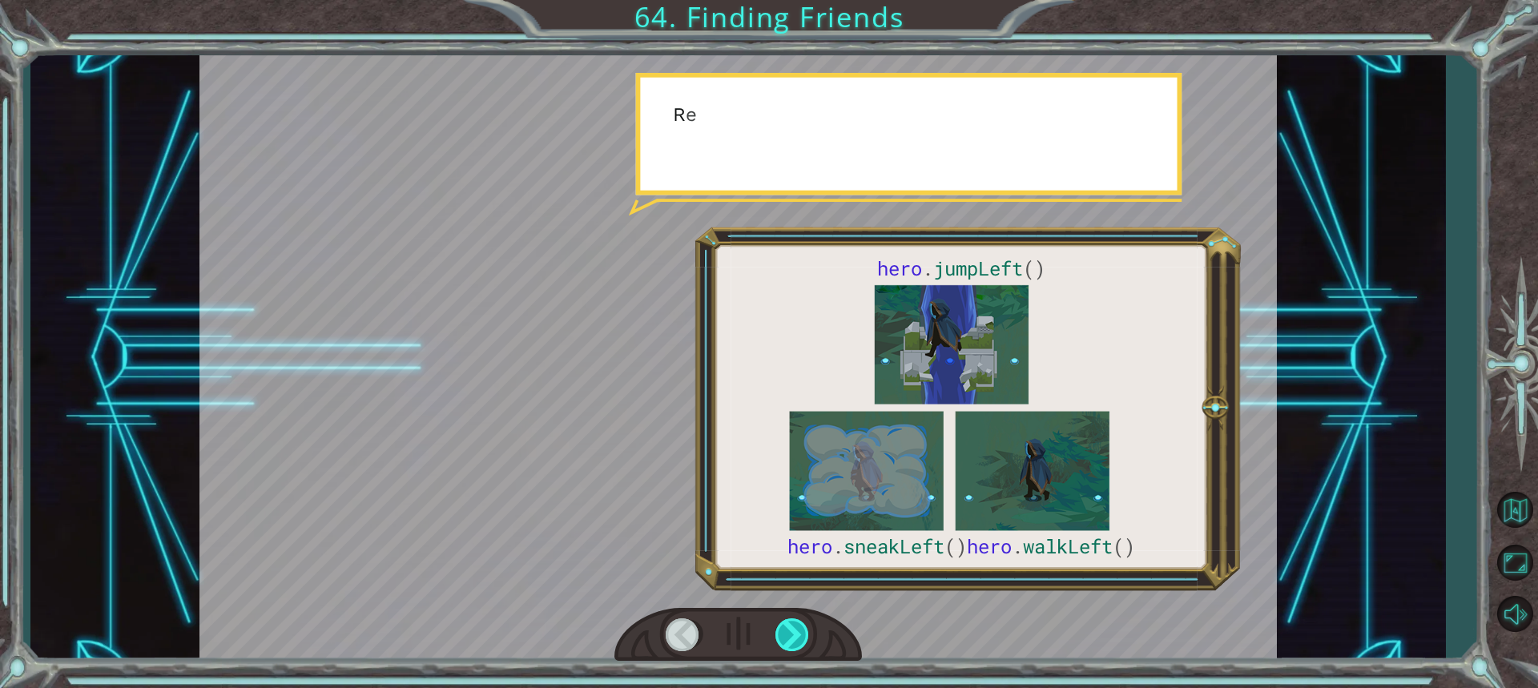
click at [794, 630] on div at bounding box center [792, 634] width 35 height 33
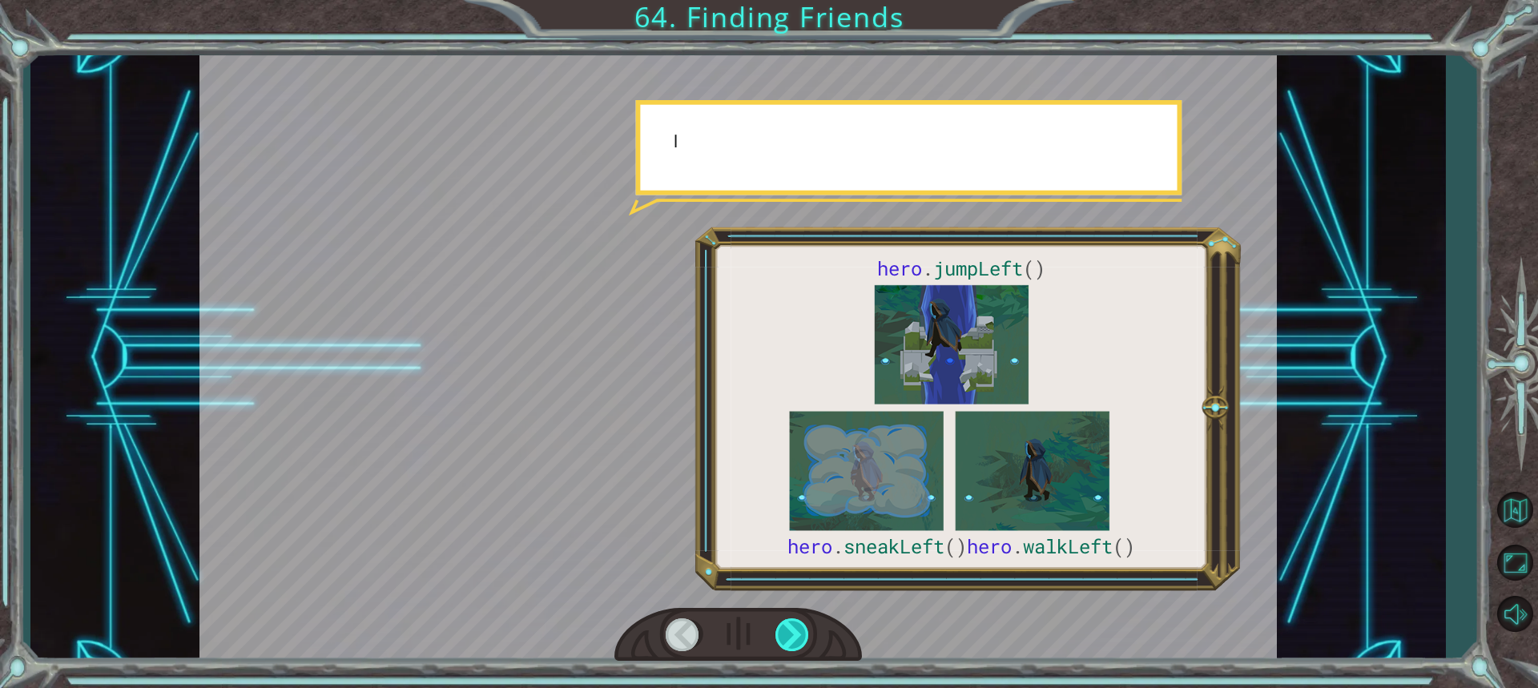
click at [794, 630] on div at bounding box center [792, 634] width 35 height 33
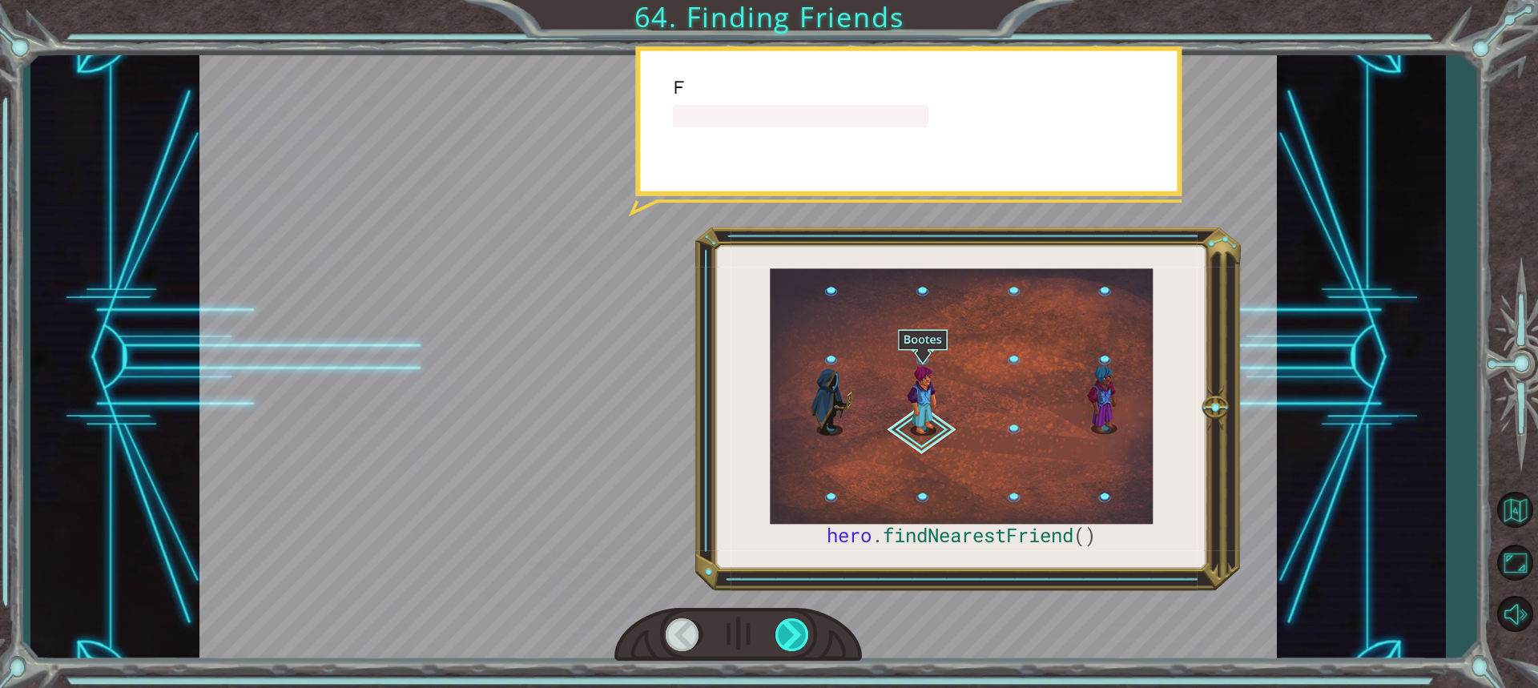
click at [794, 630] on div at bounding box center [792, 634] width 35 height 33
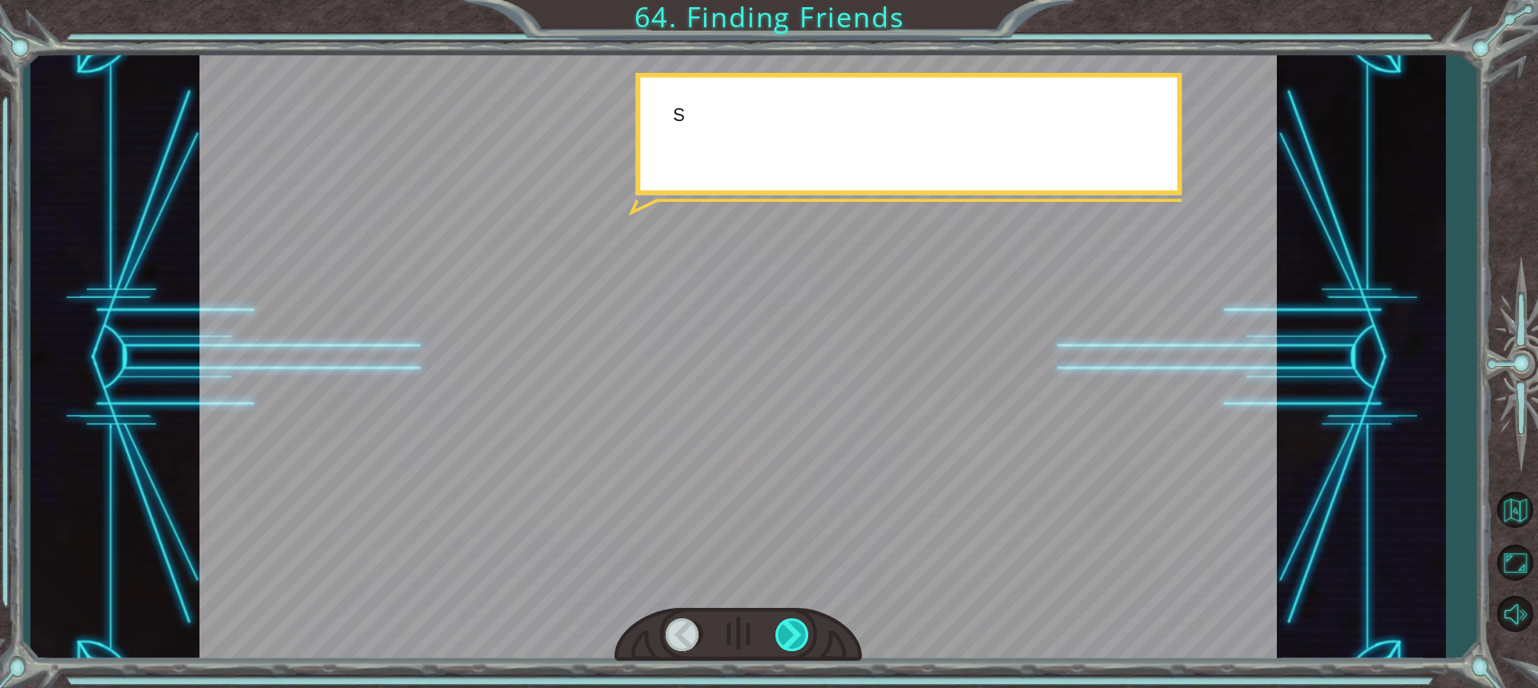
click at [794, 630] on div at bounding box center [792, 634] width 35 height 33
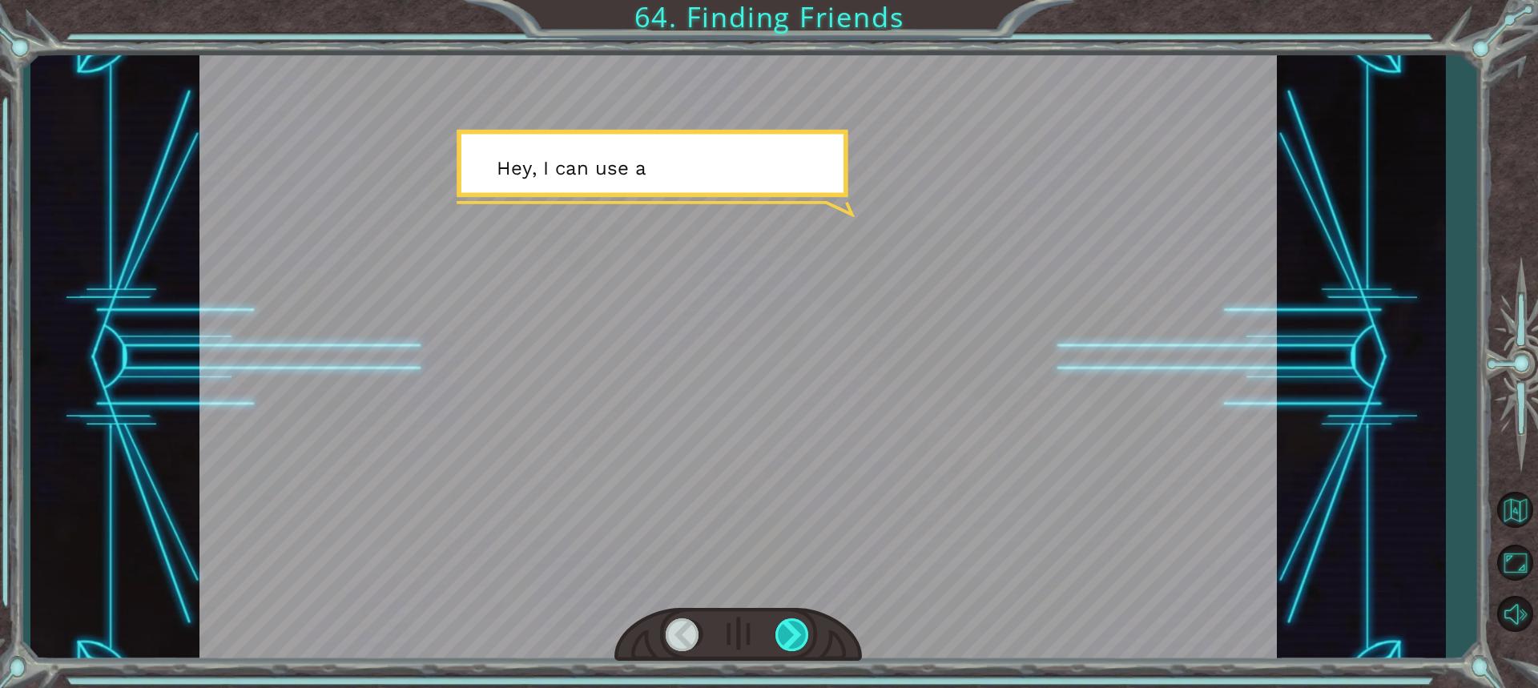
click at [794, 630] on div at bounding box center [792, 634] width 35 height 33
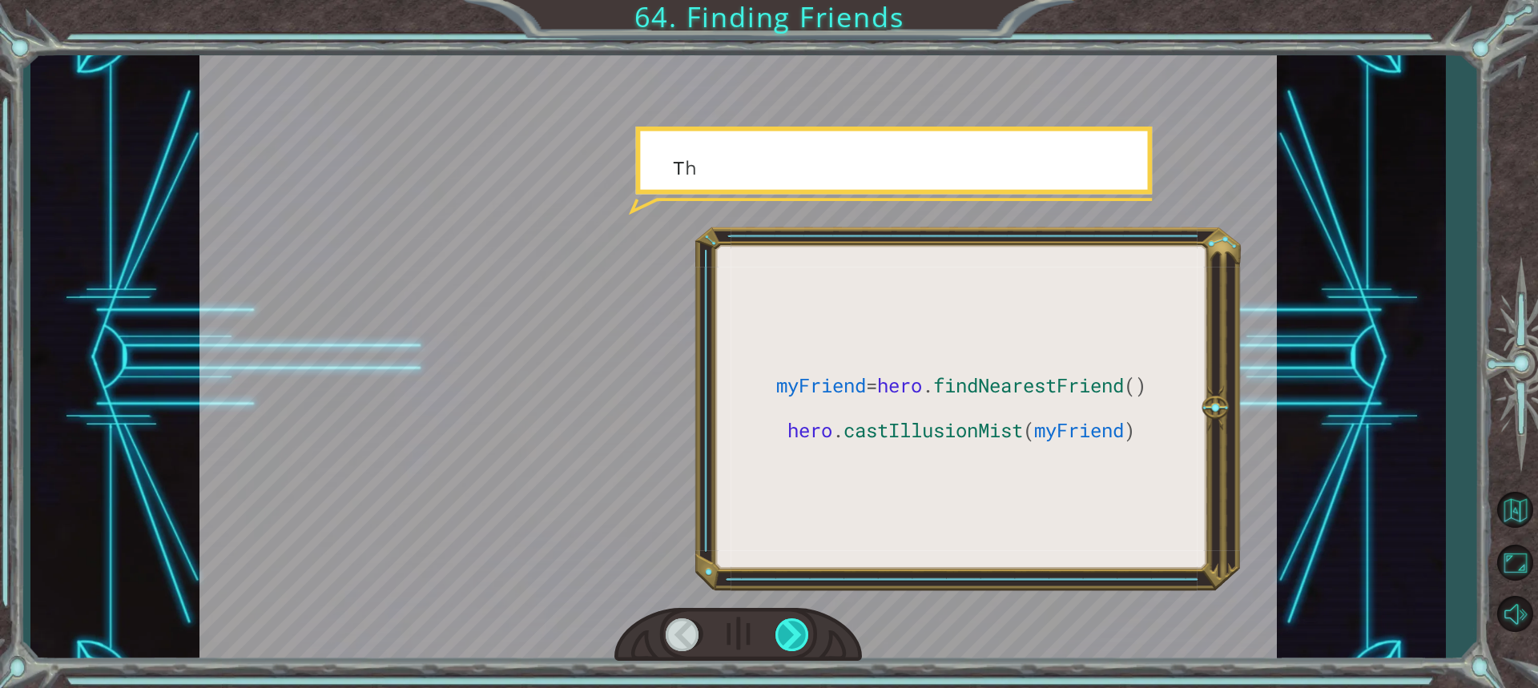
click at [794, 630] on div at bounding box center [792, 634] width 35 height 33
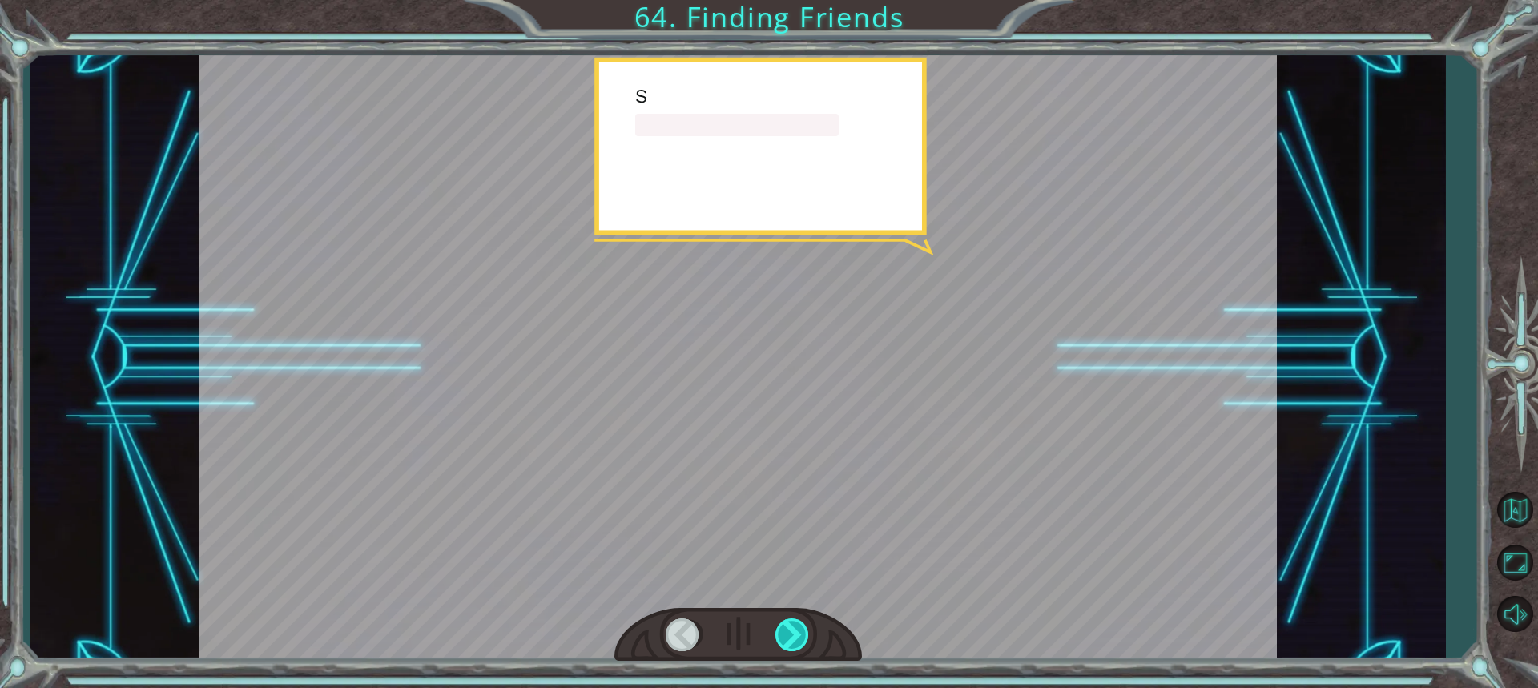
click at [794, 630] on div at bounding box center [792, 634] width 35 height 33
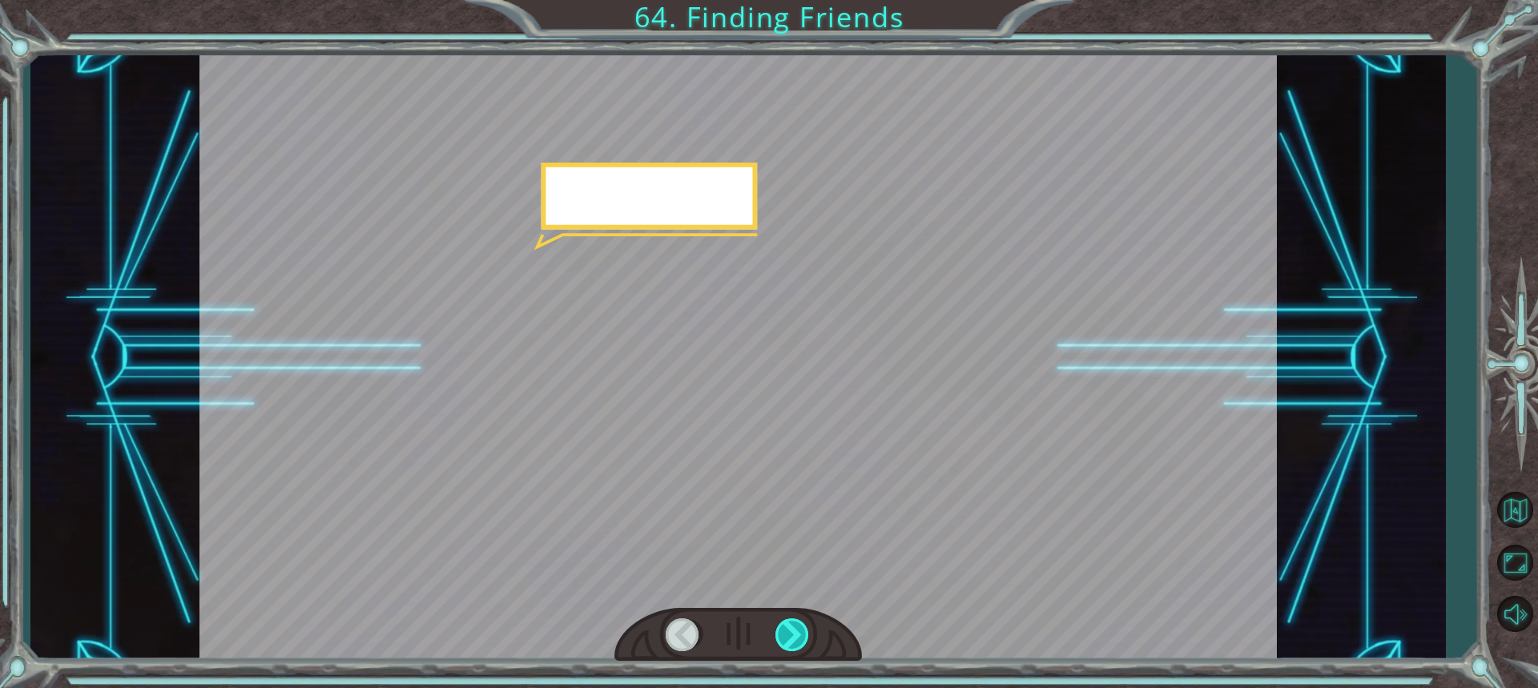
click at [794, 630] on div at bounding box center [792, 634] width 35 height 33
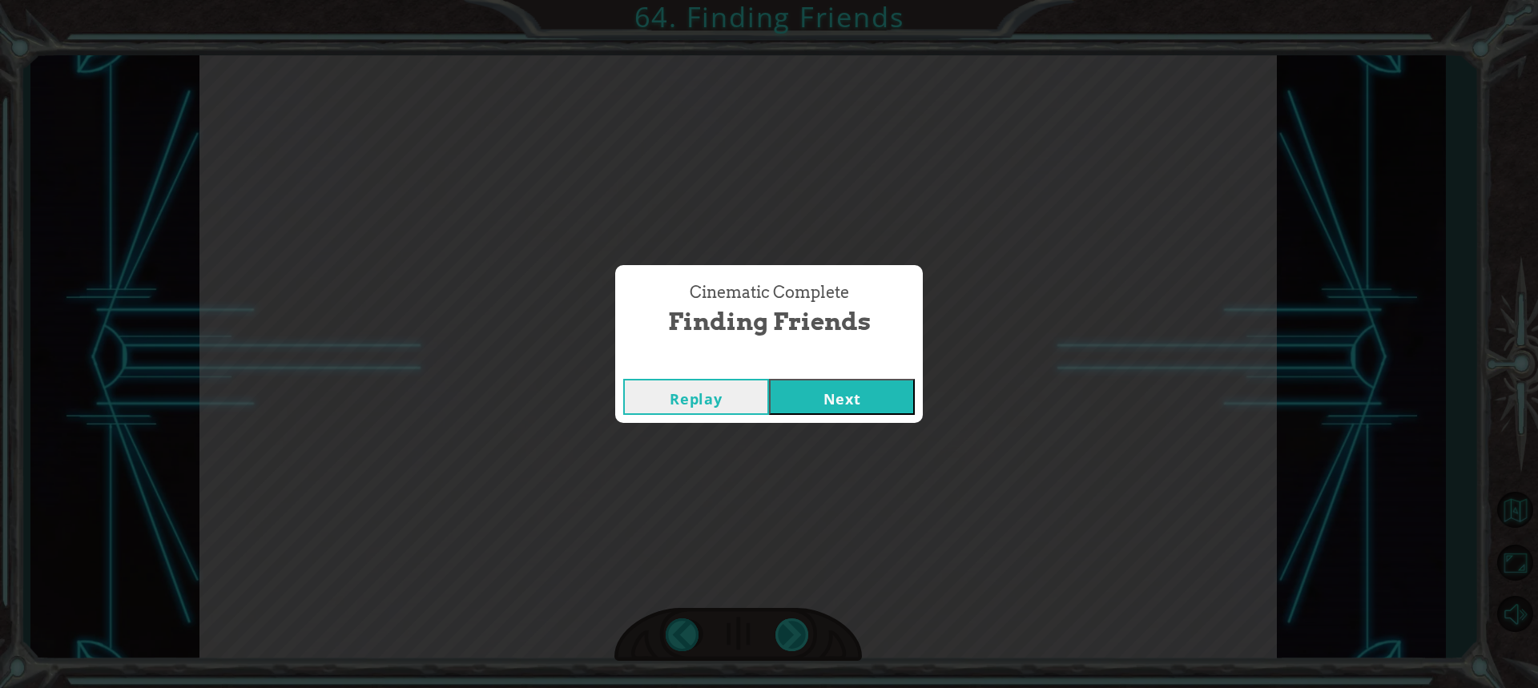
click at [794, 630] on div "Cinematic Complete Finding Friends Replay Next" at bounding box center [769, 344] width 1538 height 688
click at [872, 402] on button "Next" at bounding box center [842, 397] width 146 height 36
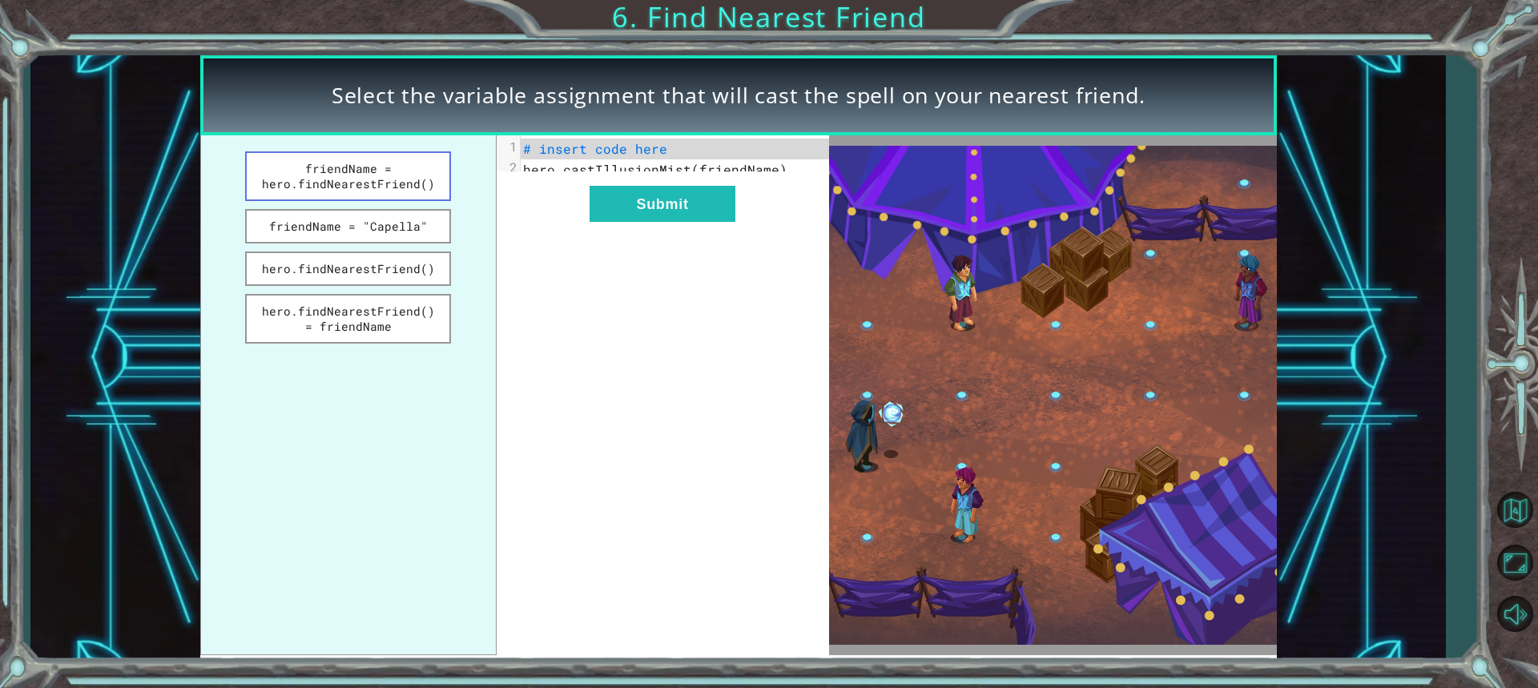
click at [351, 163] on button "friendName = hero.findNearestFriend()" at bounding box center [348, 176] width 207 height 50
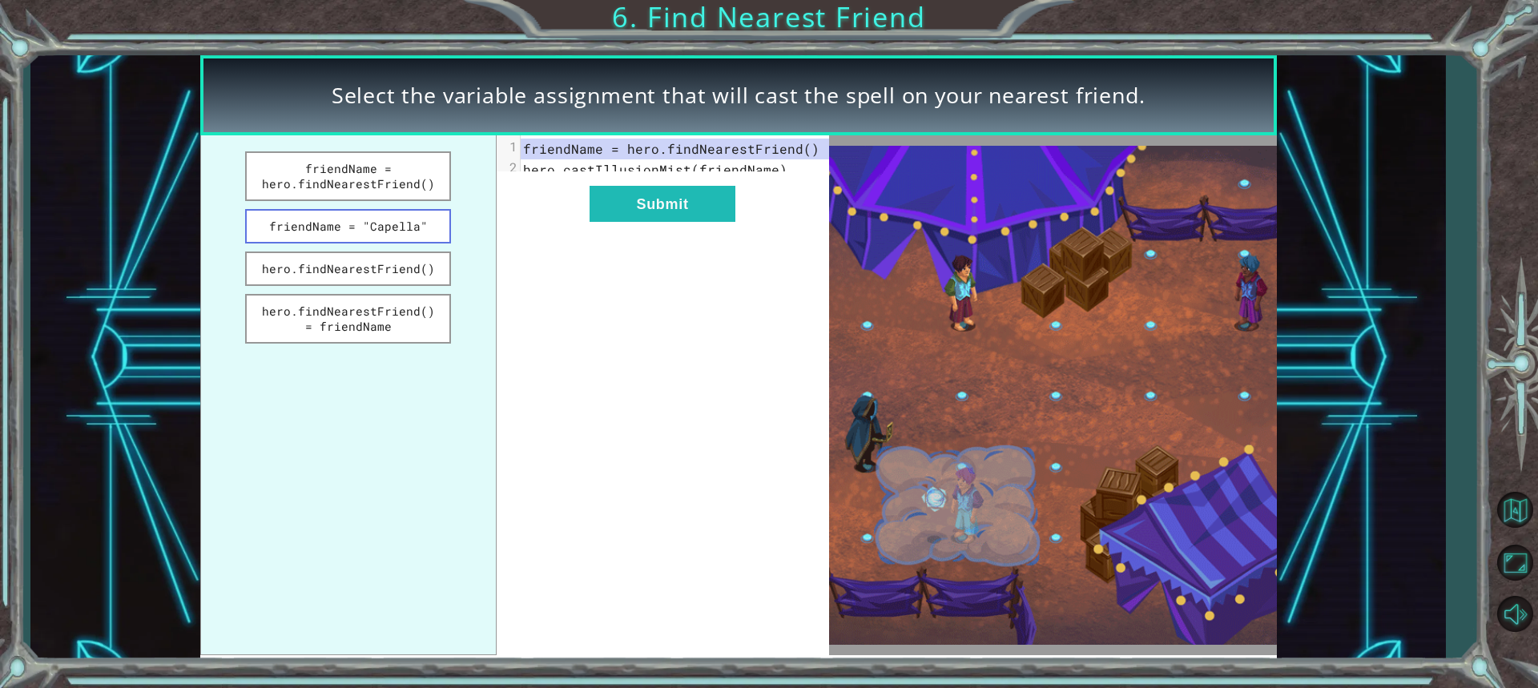
click at [292, 216] on button "friendName = "Capella"" at bounding box center [348, 226] width 207 height 34
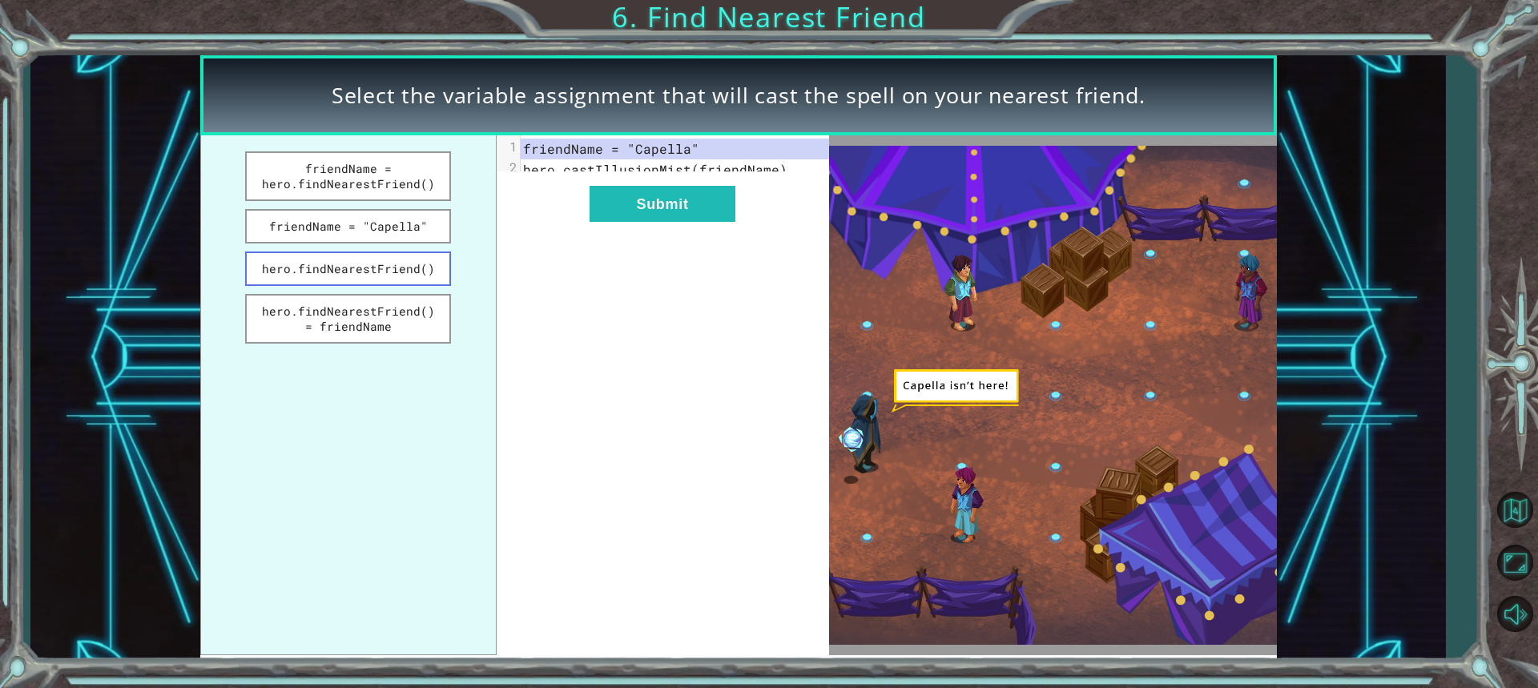
click at [275, 265] on button "hero.findNearestFriend()" at bounding box center [348, 268] width 207 height 34
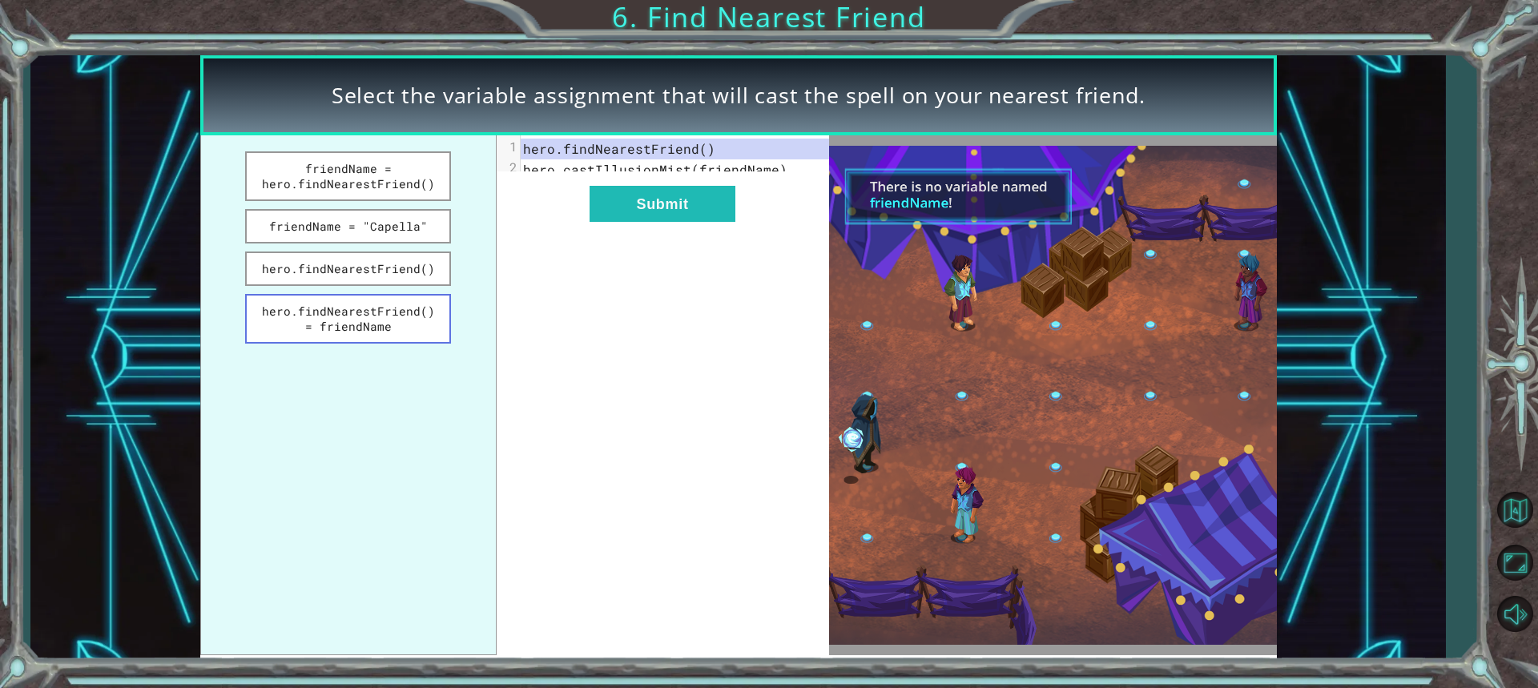
click at [255, 302] on button "hero.findNearestFriend() = friendName" at bounding box center [348, 319] width 207 height 50
click at [369, 324] on button "hero.findNearestFriend() = friendName" at bounding box center [348, 319] width 207 height 50
click at [361, 182] on button "friendName = hero.findNearestFriend()" at bounding box center [348, 176] width 207 height 50
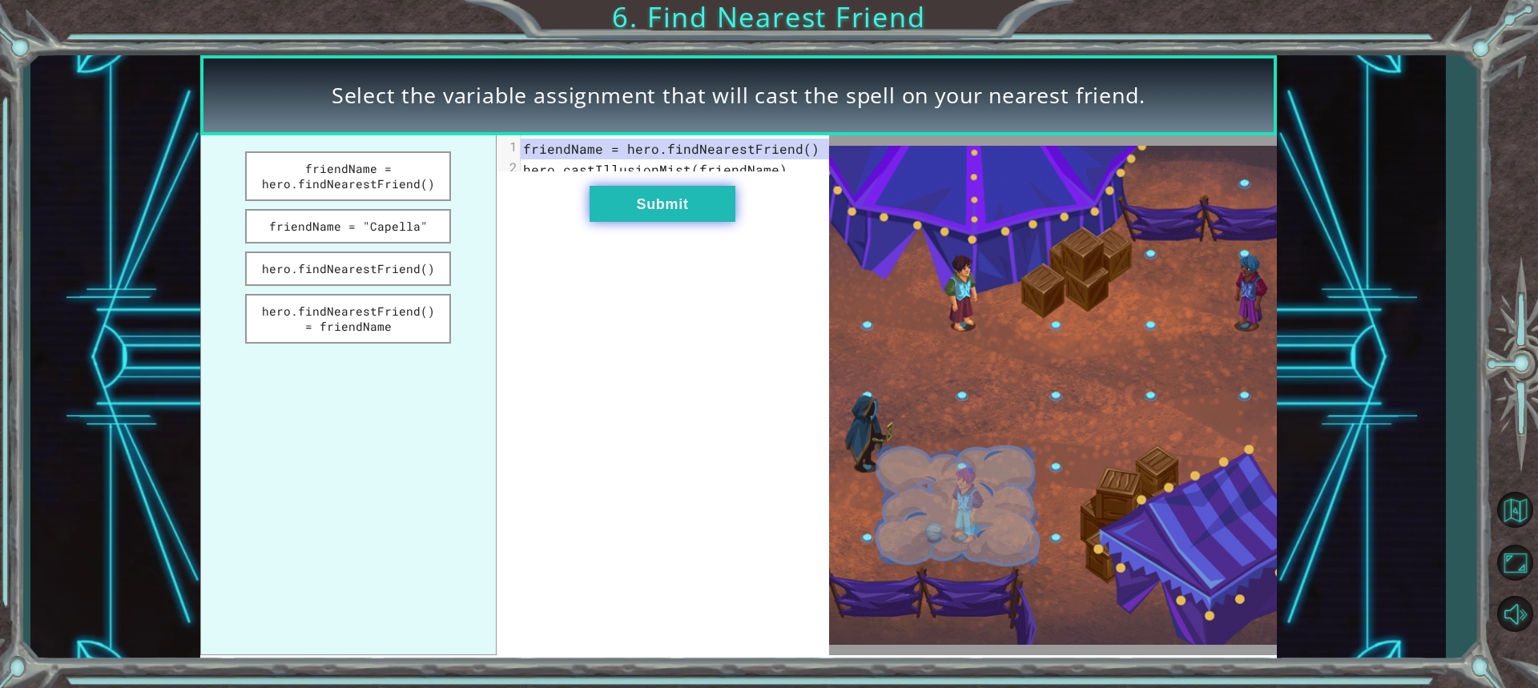
click at [678, 222] on button "Submit" at bounding box center [662, 204] width 146 height 36
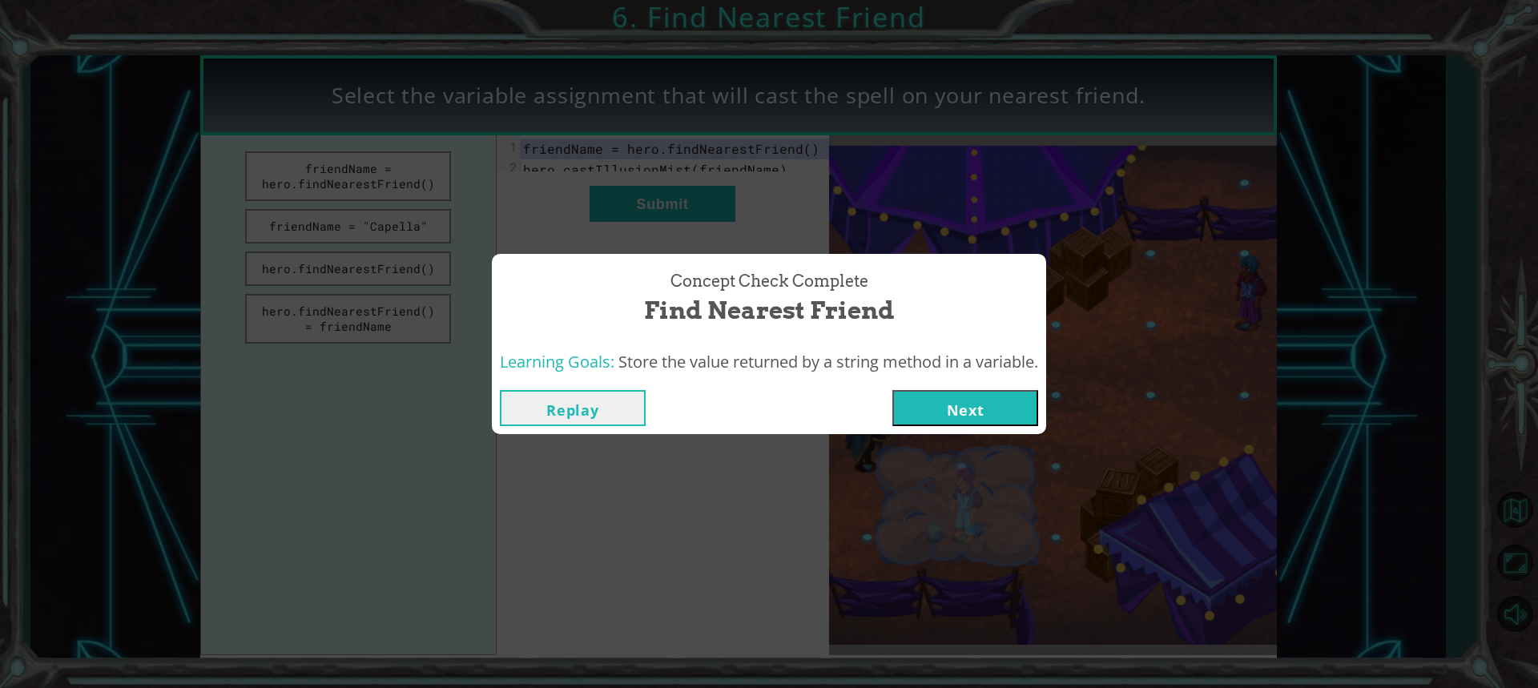
click at [975, 402] on button "Next" at bounding box center [965, 408] width 146 height 36
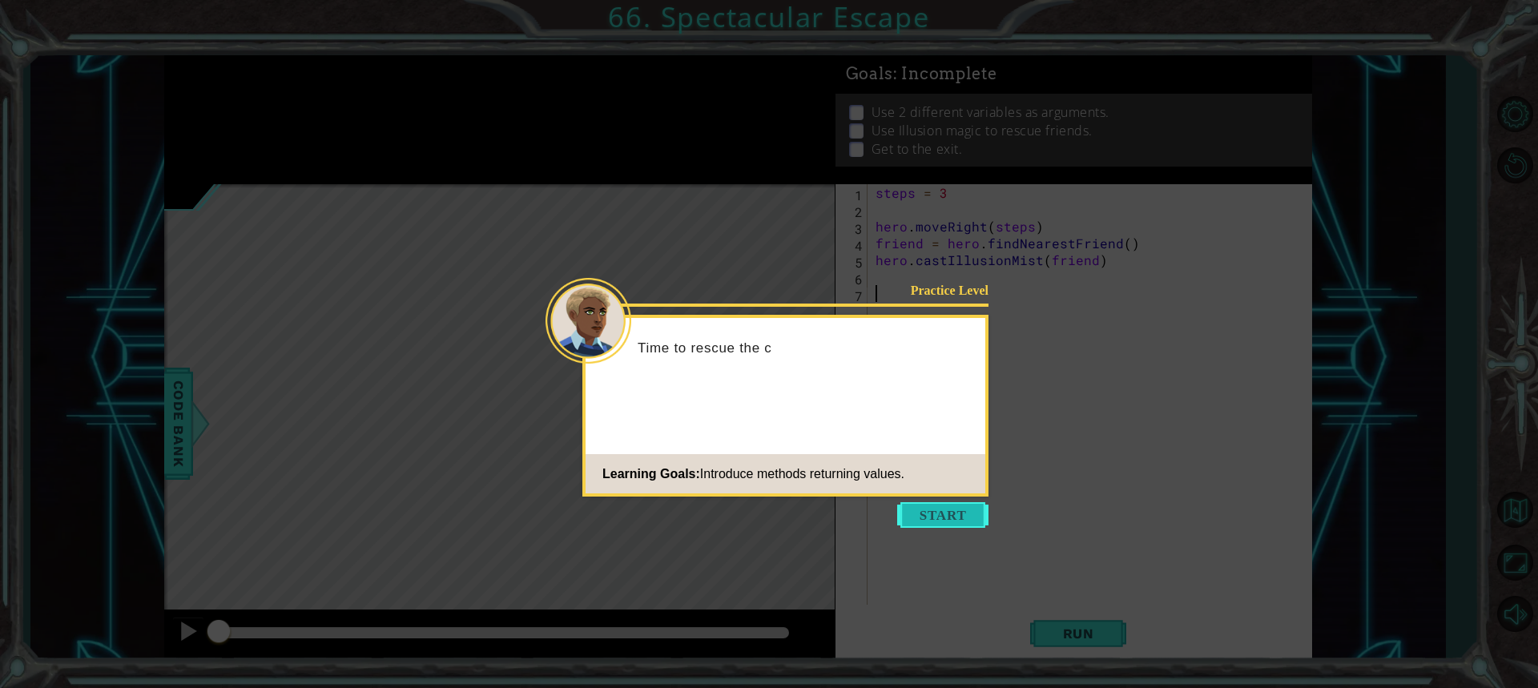
click at [939, 513] on button "Start" at bounding box center [942, 515] width 91 height 26
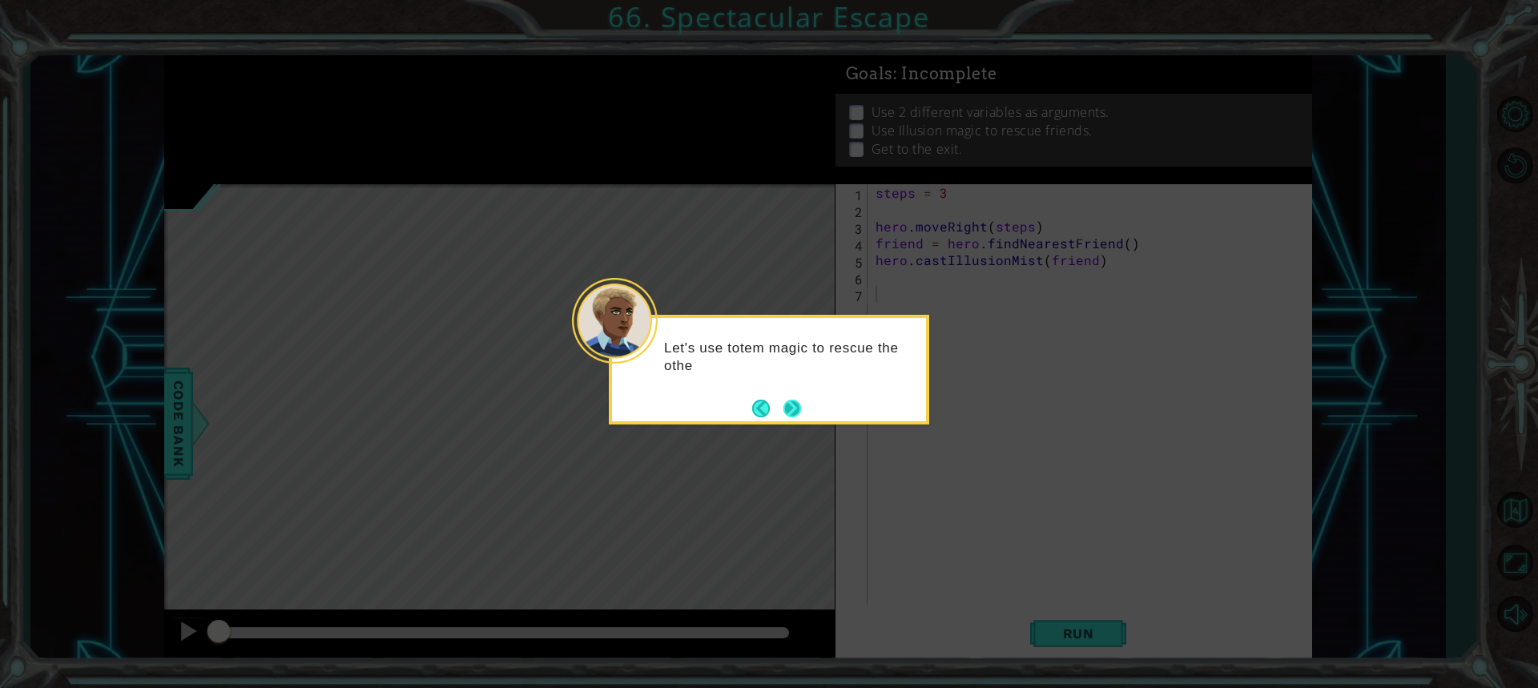
click at [786, 412] on button "Next" at bounding box center [792, 408] width 25 height 25
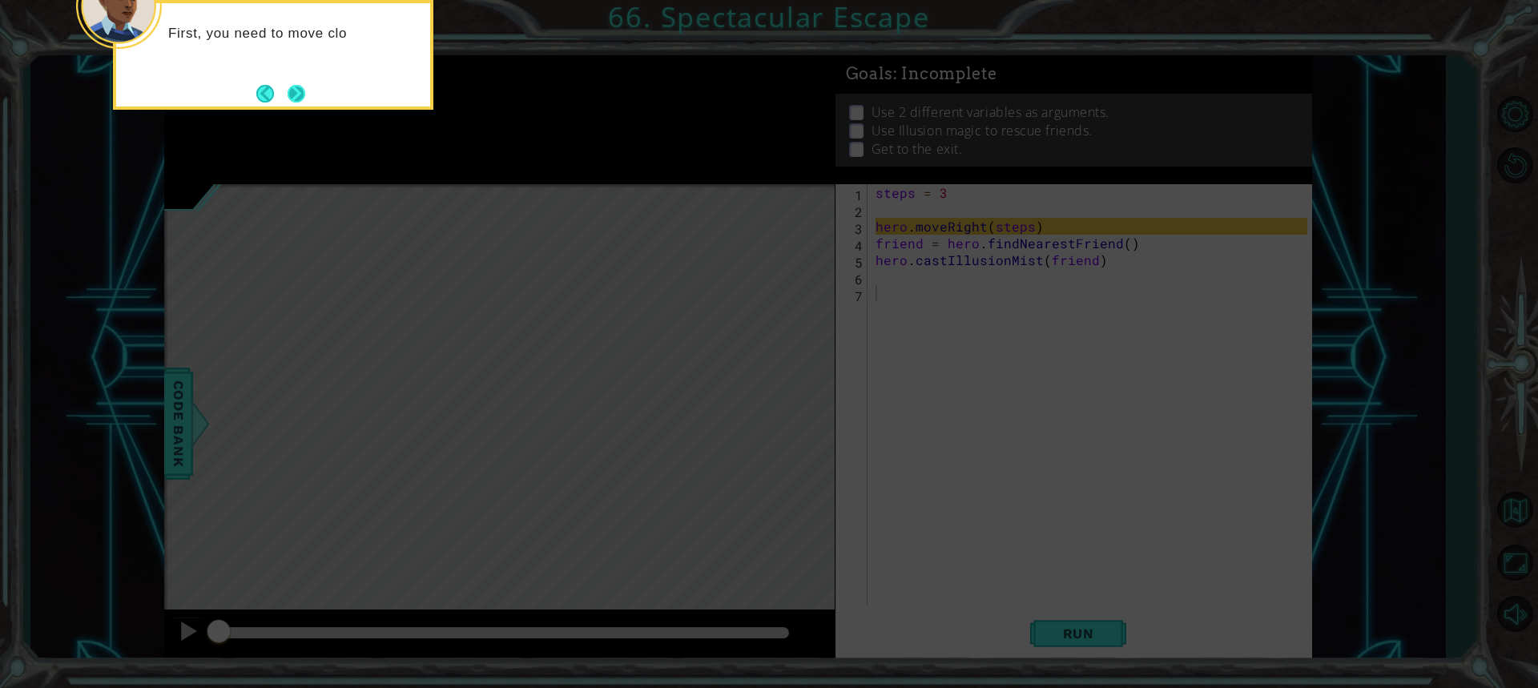
click at [305, 90] on button "Next" at bounding box center [296, 93] width 22 height 22
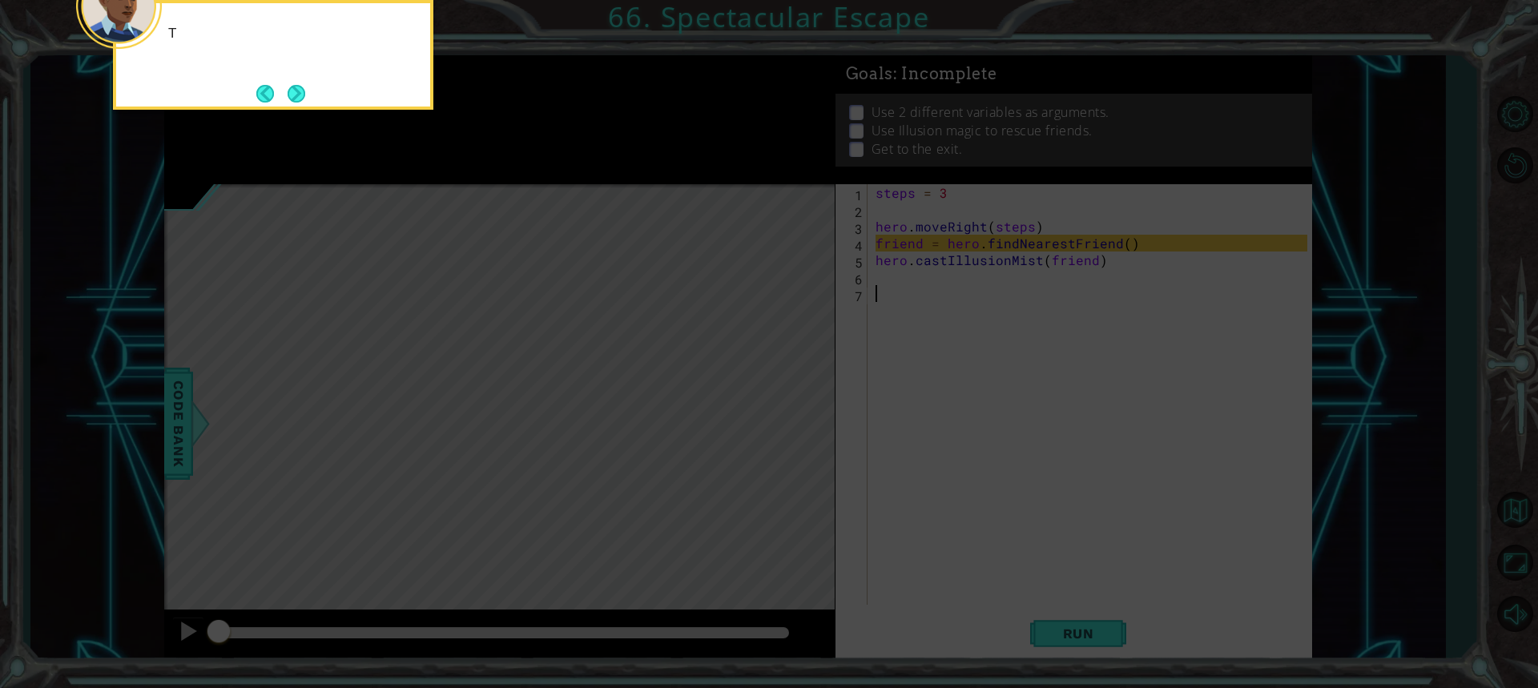
click at [304, 90] on button "Next" at bounding box center [296, 93] width 26 height 26
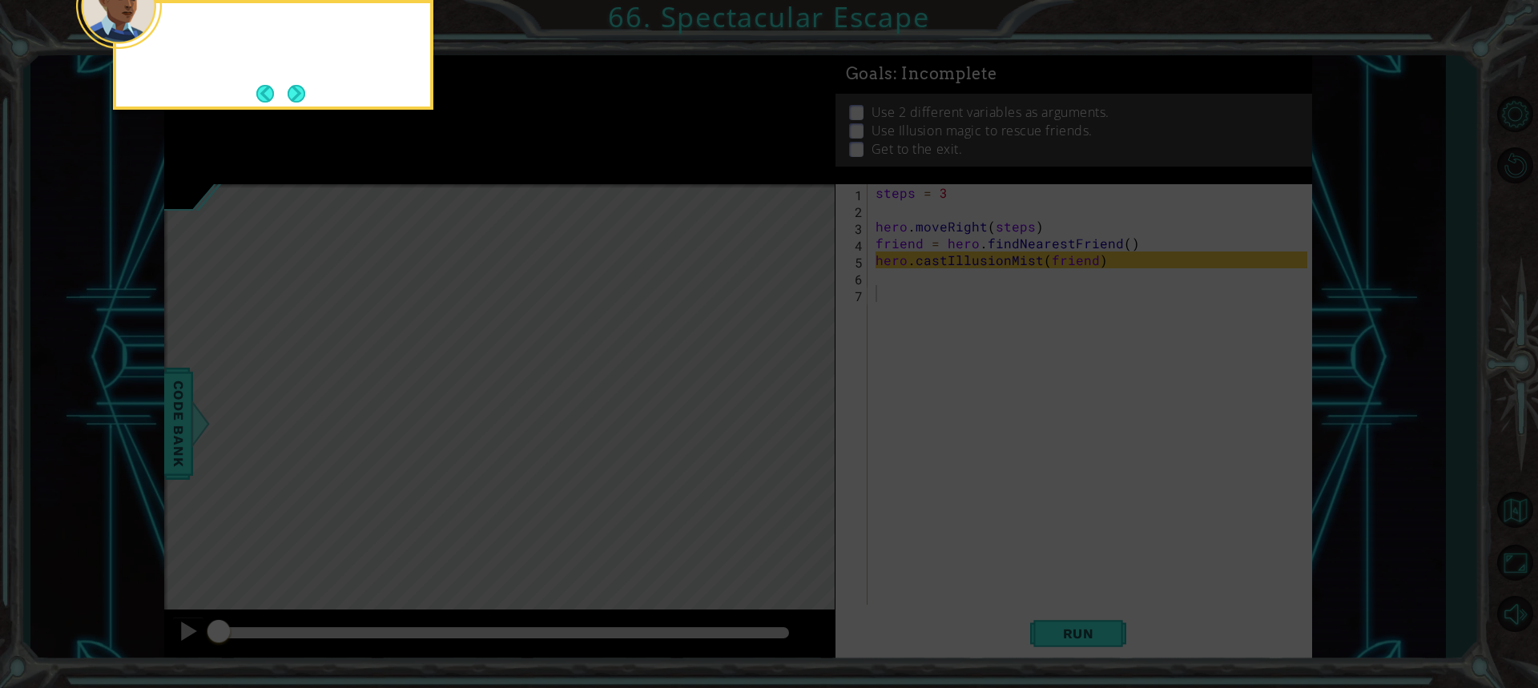
click at [304, 90] on button "Next" at bounding box center [296, 93] width 22 height 22
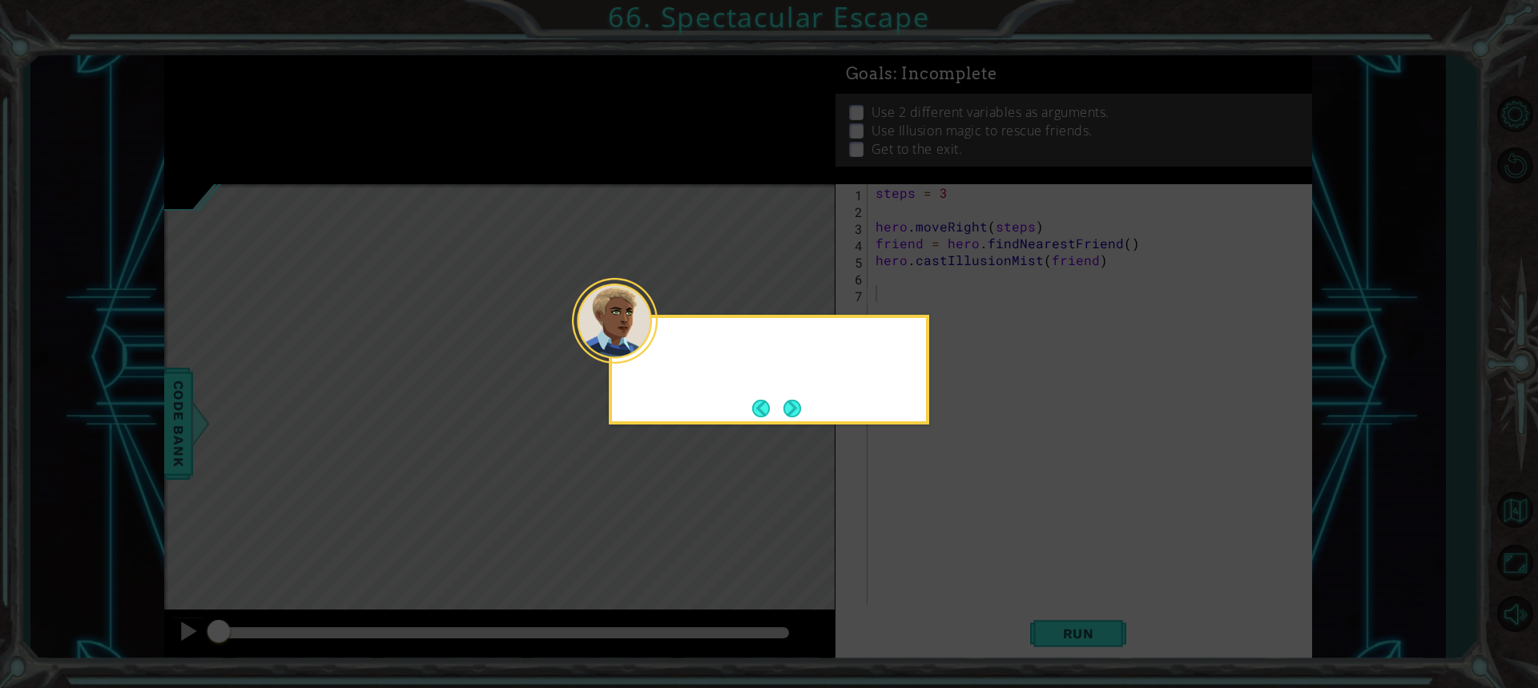
click at [304, 90] on icon at bounding box center [769, 344] width 1538 height 688
click at [786, 416] on button "Next" at bounding box center [792, 408] width 30 height 30
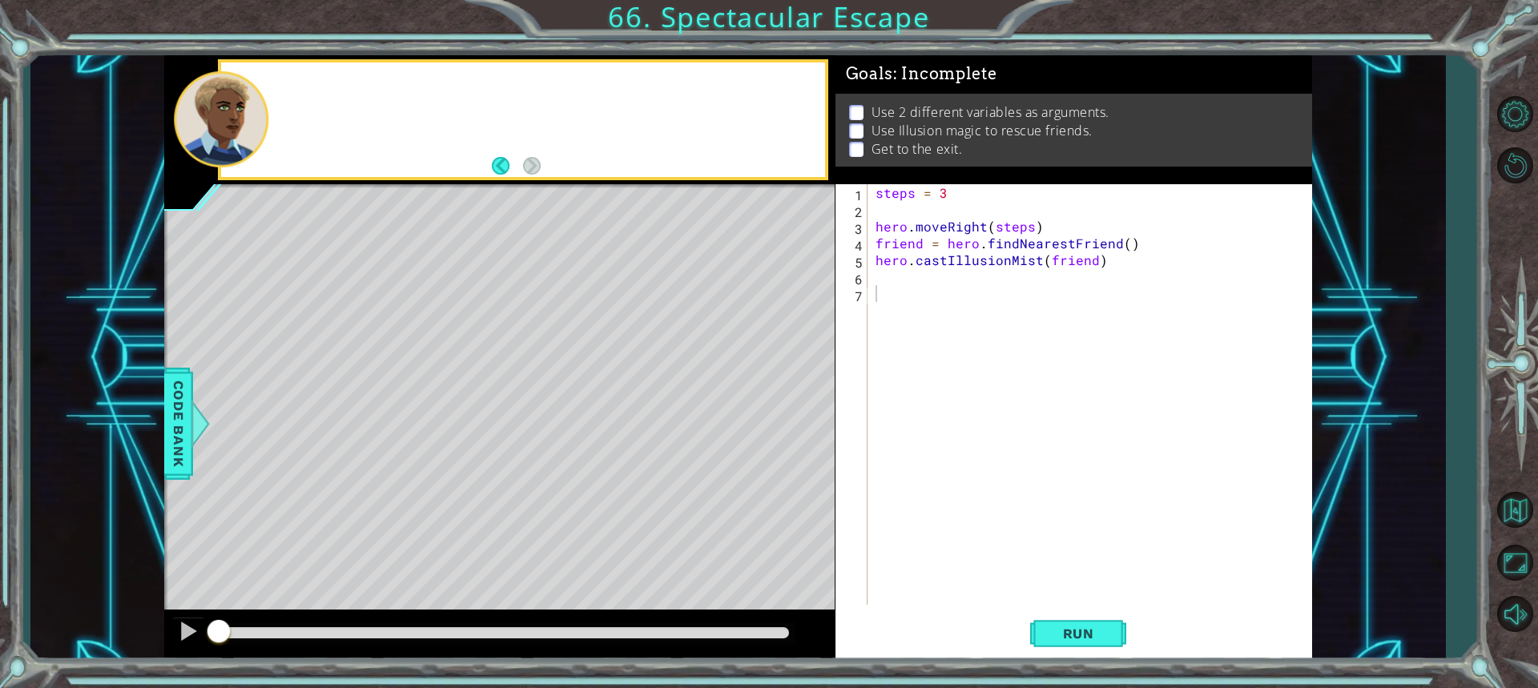
click at [786, 416] on div "Level Map" at bounding box center [534, 420] width 740 height 472
click at [1072, 640] on span "Run" at bounding box center [1078, 633] width 63 height 16
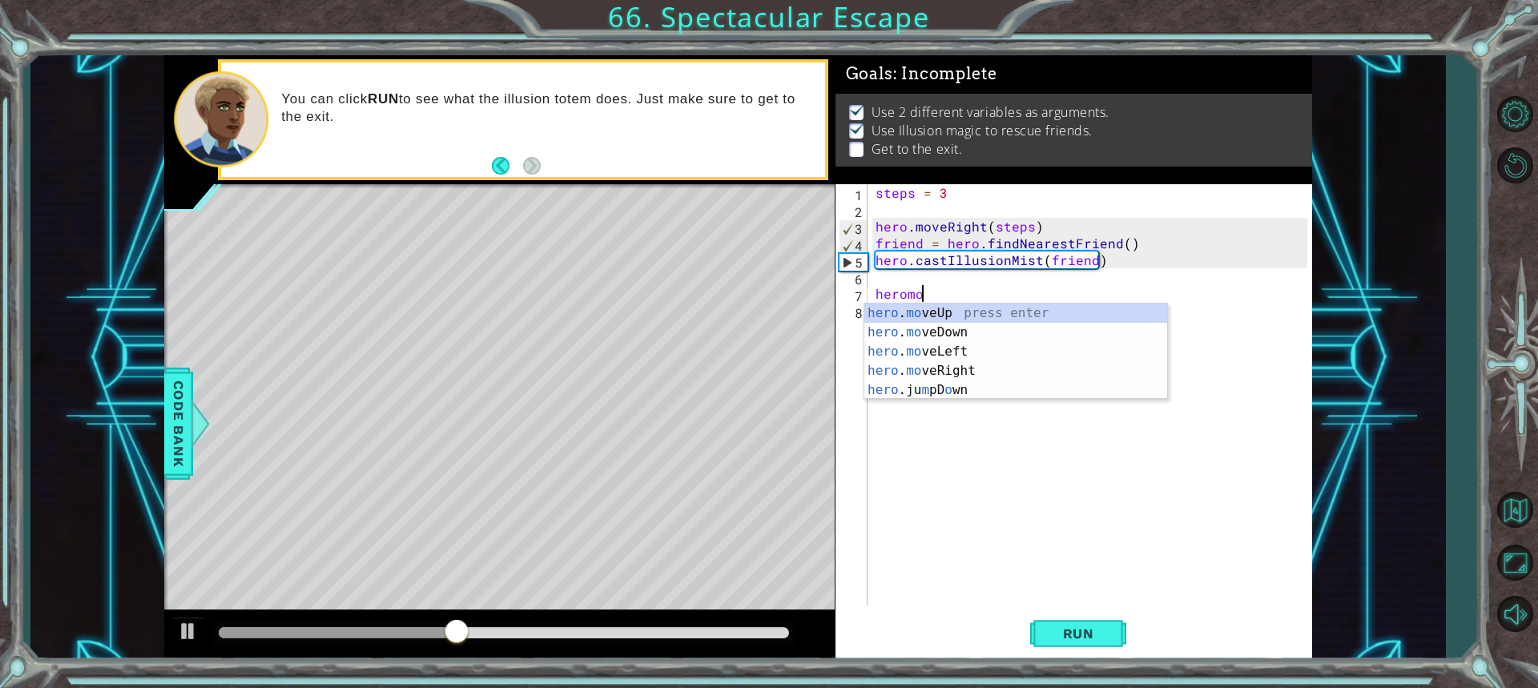
scroll to position [0, 2]
click at [933, 363] on div "hero . mo veUp press enter hero . mo veDown press enter hero . mo veLeft press …" at bounding box center [1015, 371] width 303 height 135
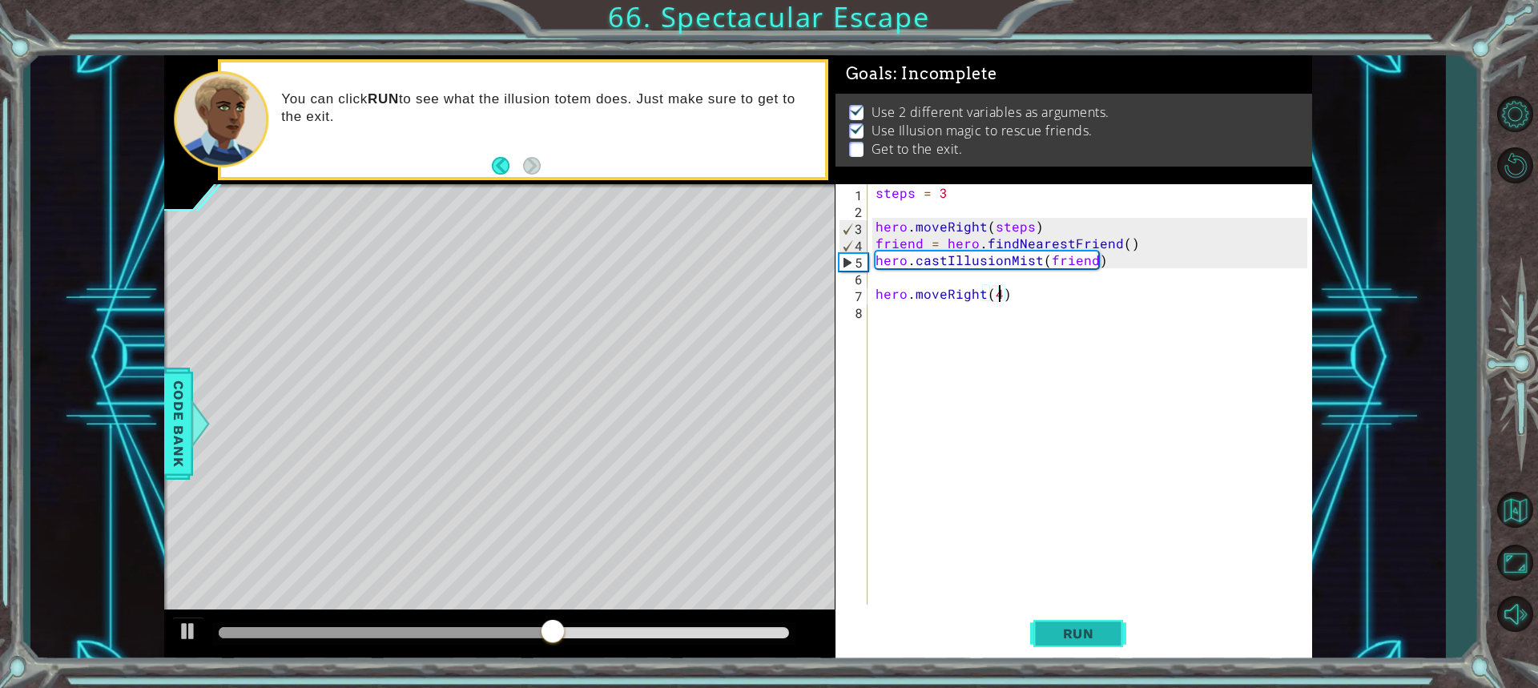
scroll to position [0, 7]
type textarea "hero.moveRight(4)"
click at [1047, 639] on span "Run" at bounding box center [1078, 633] width 63 height 16
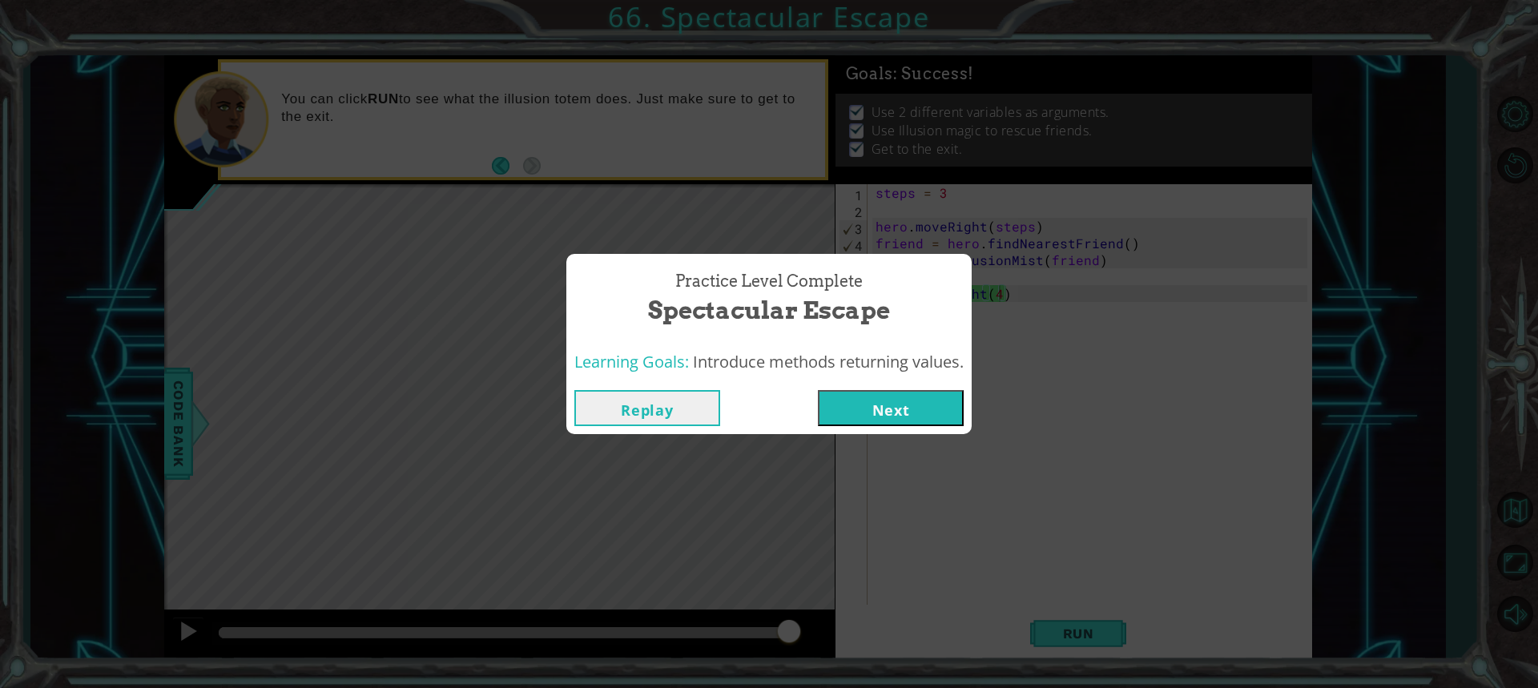
click at [898, 405] on button "Next" at bounding box center [891, 408] width 146 height 36
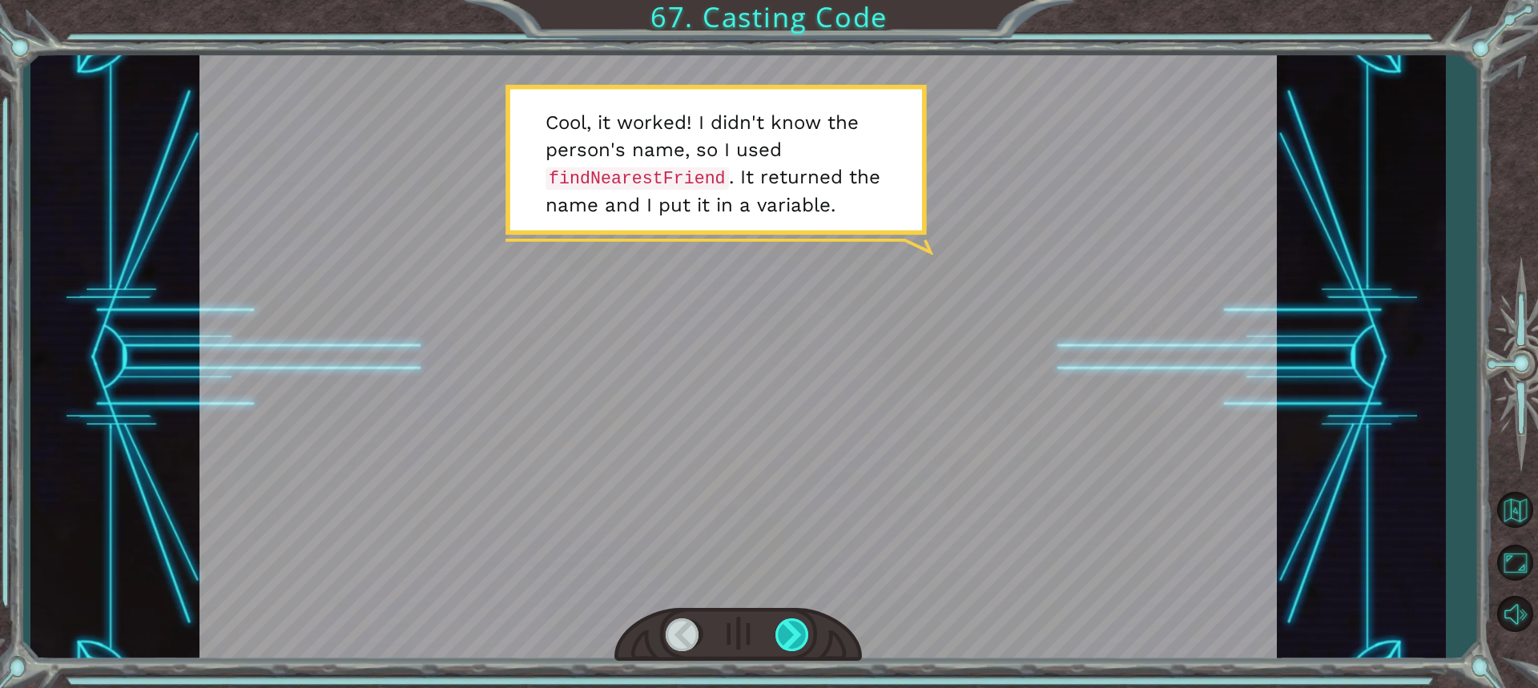
click at [798, 637] on div at bounding box center [792, 634] width 35 height 33
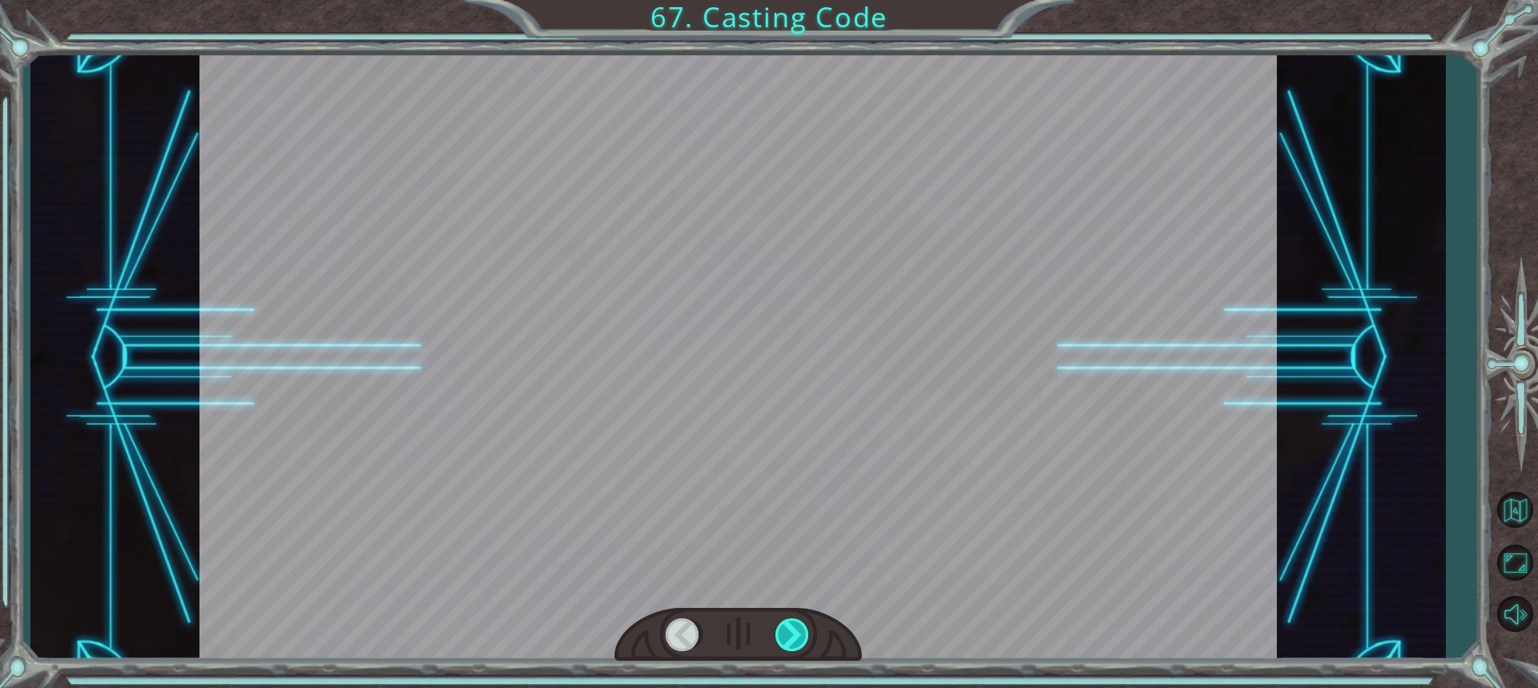
click at [794, 636] on div at bounding box center [792, 634] width 35 height 33
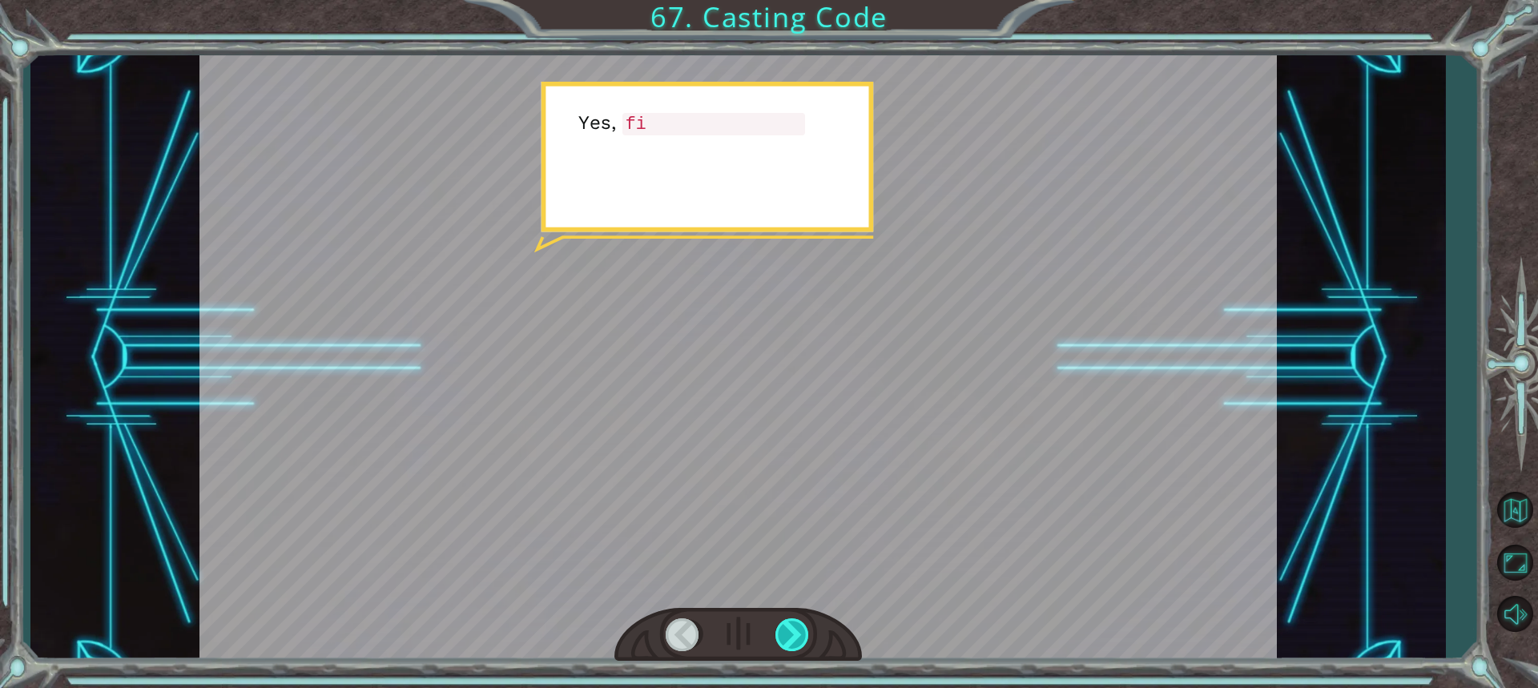
click at [794, 636] on div at bounding box center [792, 634] width 35 height 33
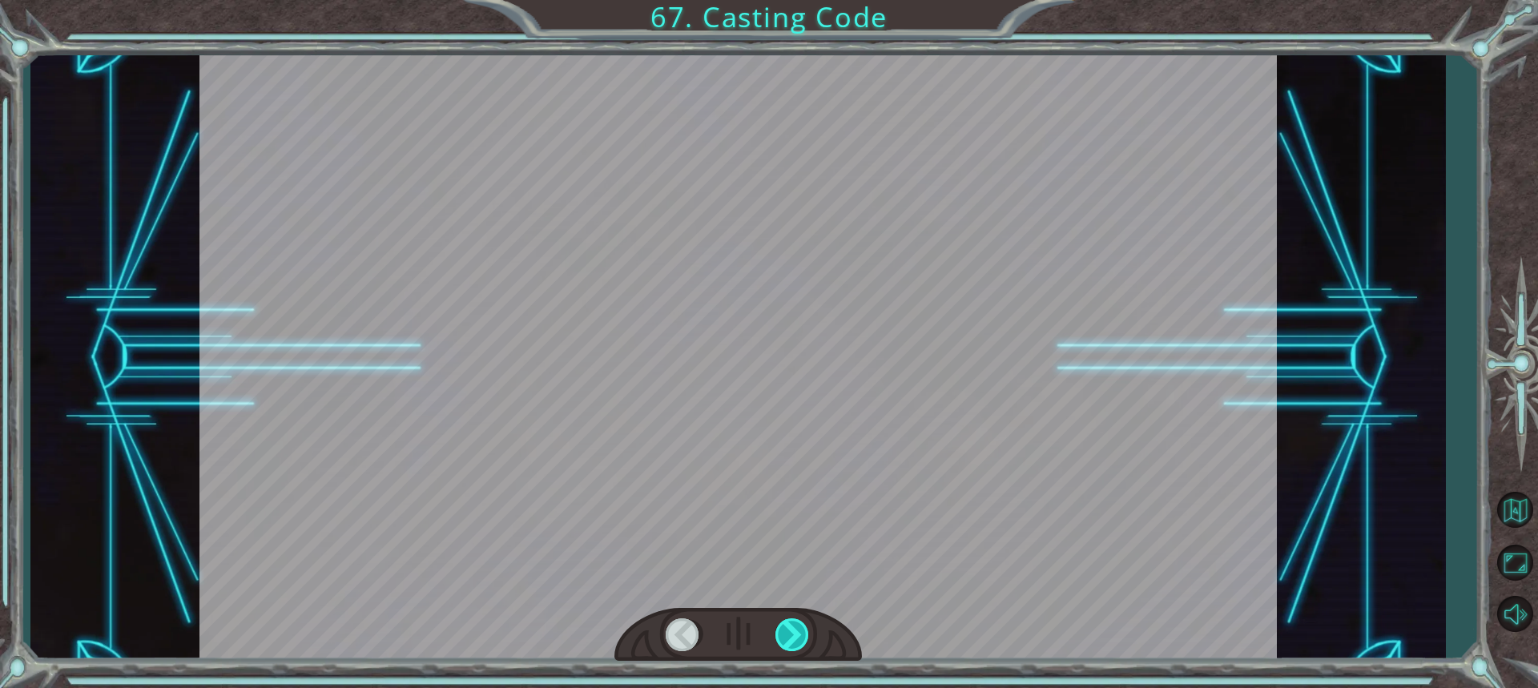
click at [794, 636] on div at bounding box center [792, 634] width 35 height 33
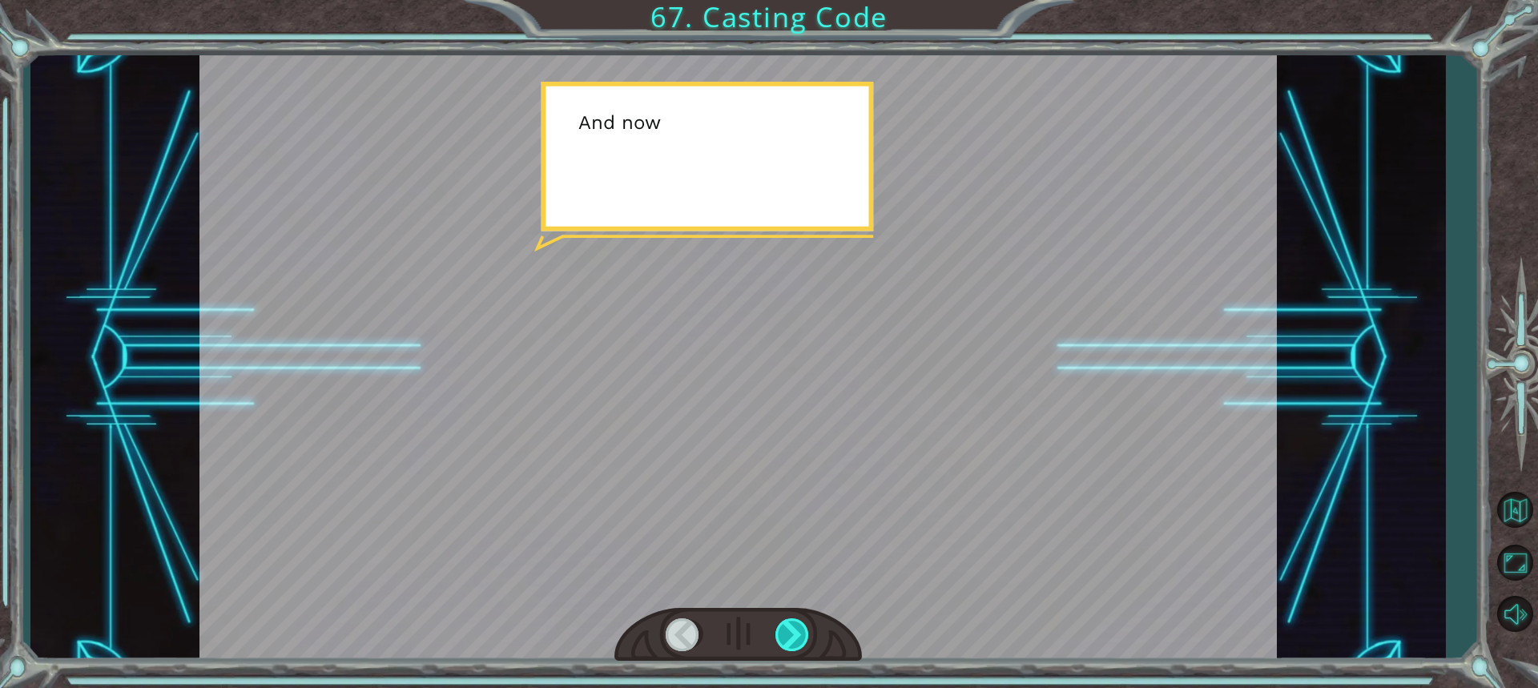
click at [794, 636] on div at bounding box center [792, 634] width 35 height 33
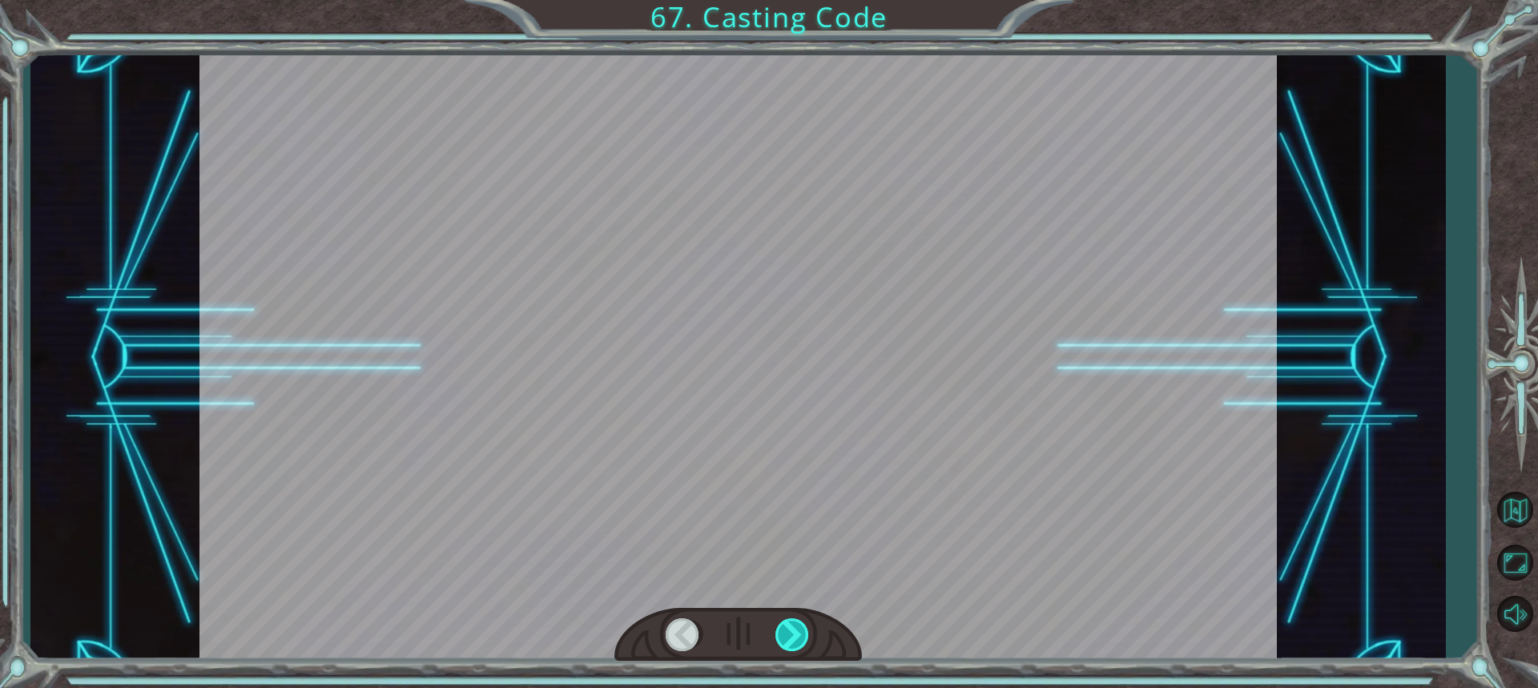
click at [794, 636] on div at bounding box center [792, 634] width 35 height 33
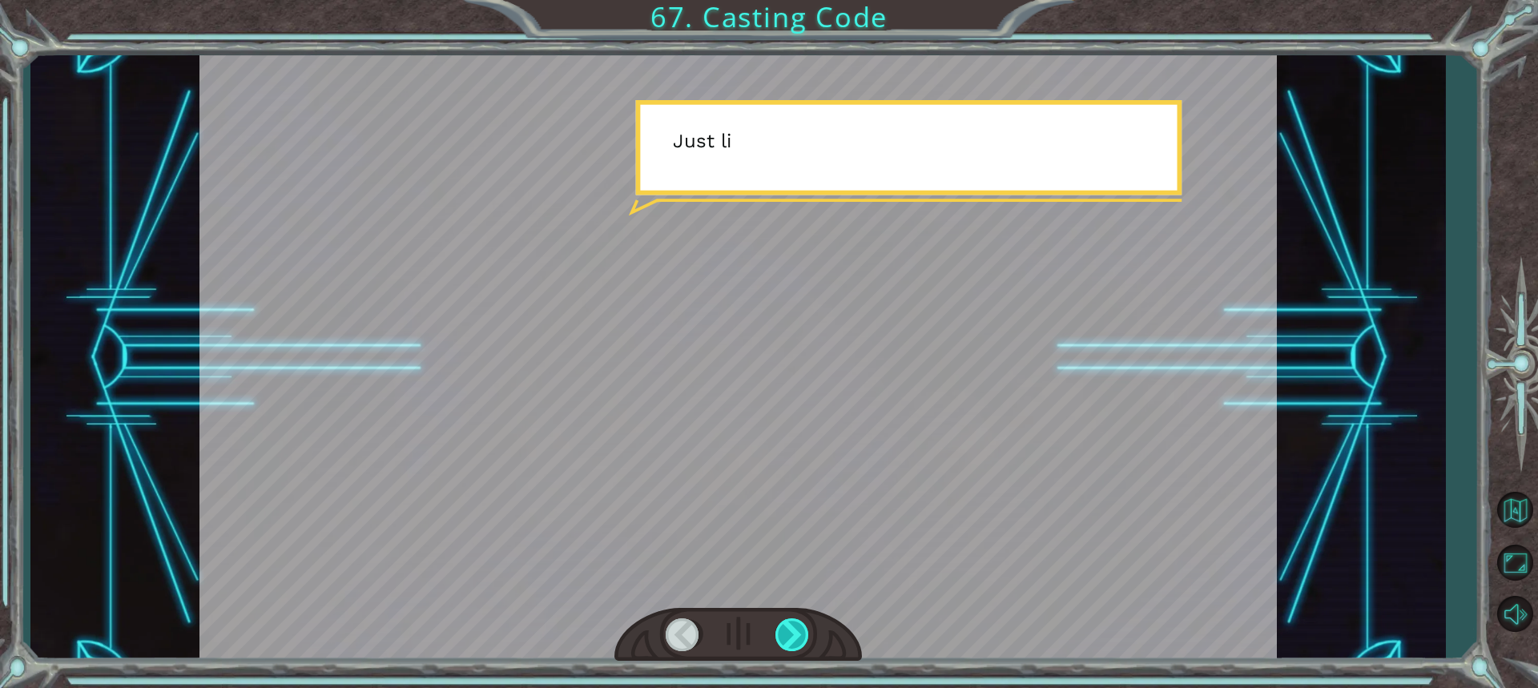
click at [794, 636] on div at bounding box center [792, 634] width 35 height 33
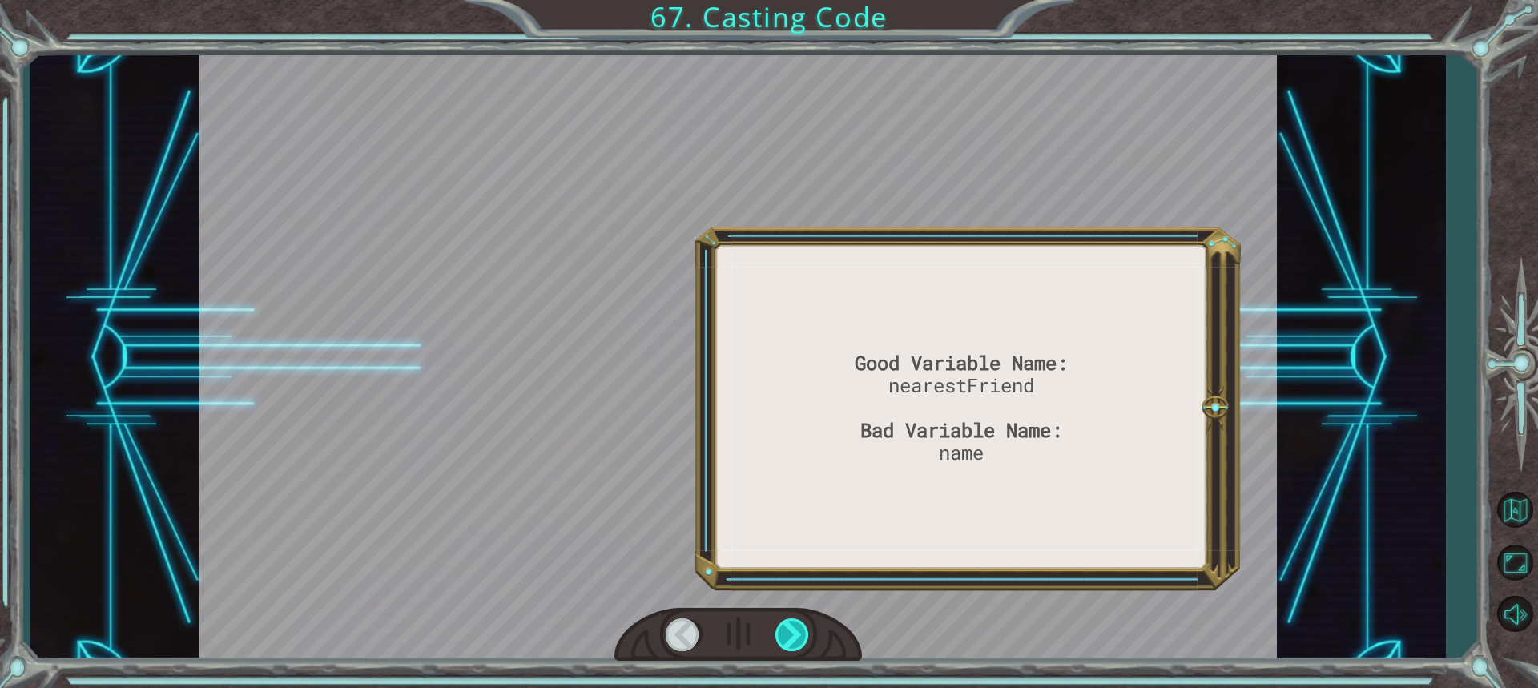
click at [794, 636] on div at bounding box center [792, 634] width 35 height 33
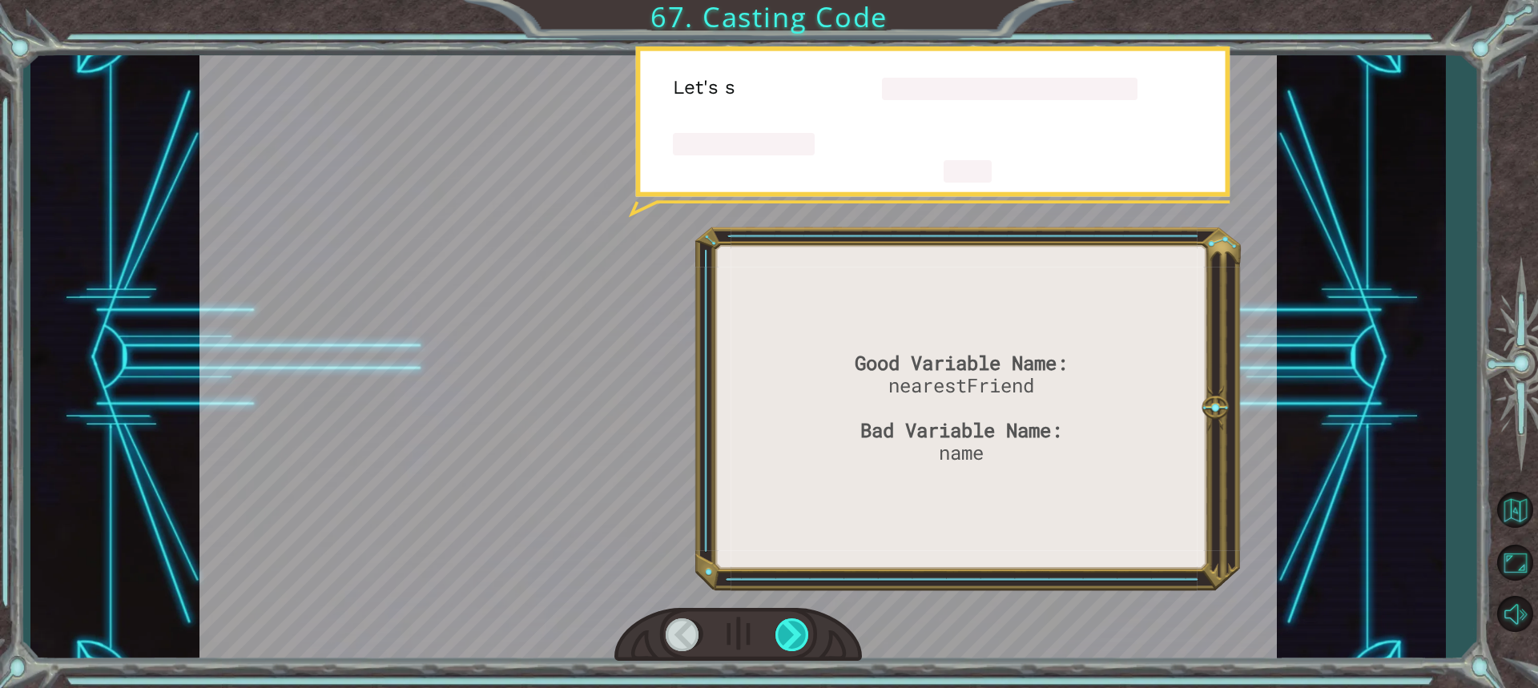
click at [794, 636] on div at bounding box center [792, 634] width 35 height 33
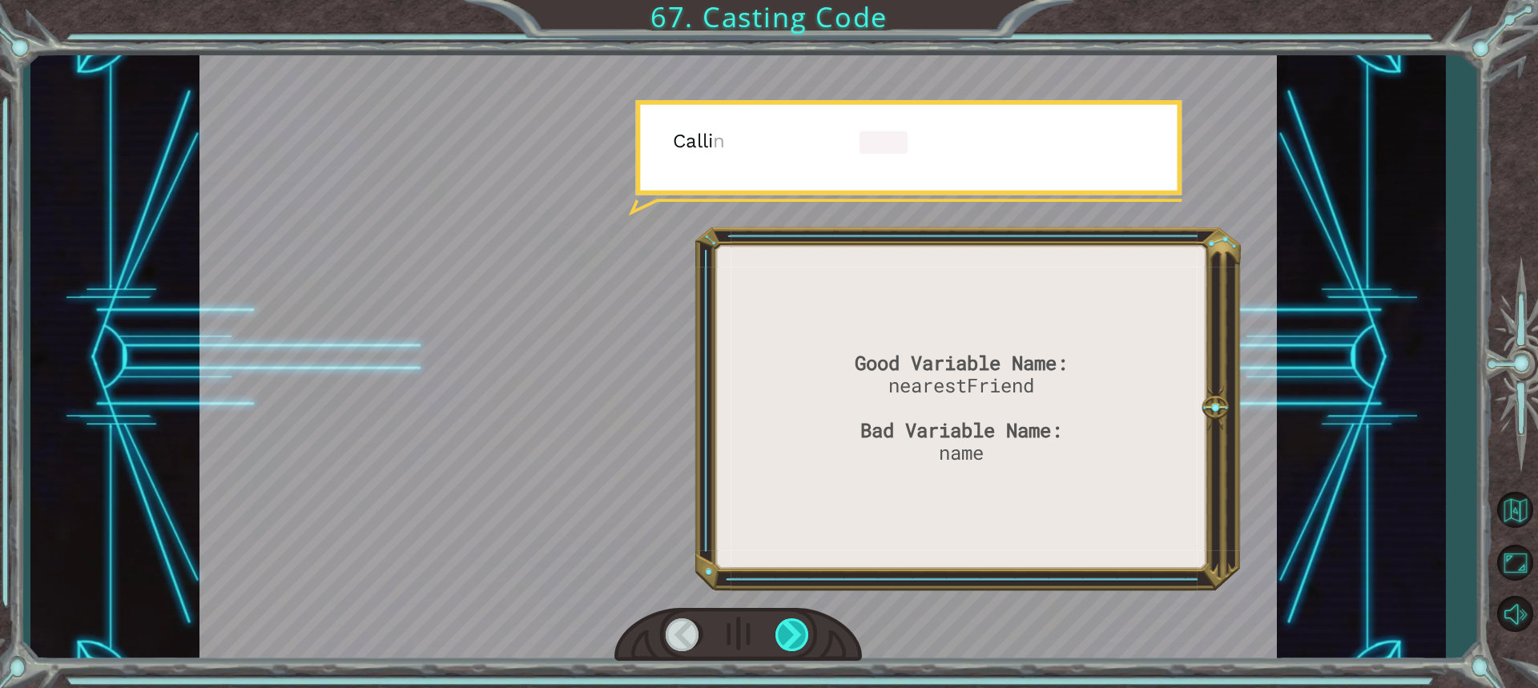
click at [794, 636] on div at bounding box center [792, 634] width 35 height 33
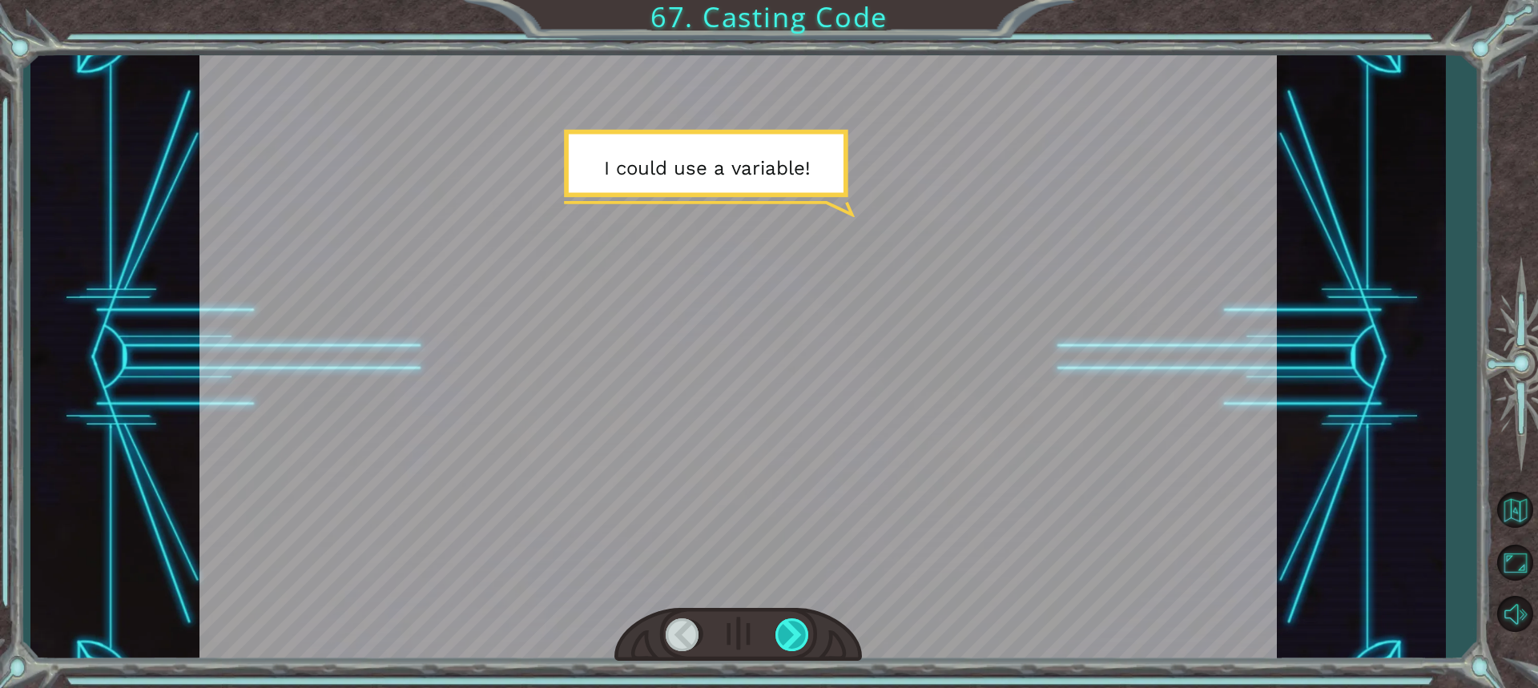
click at [794, 636] on div at bounding box center [792, 634] width 35 height 33
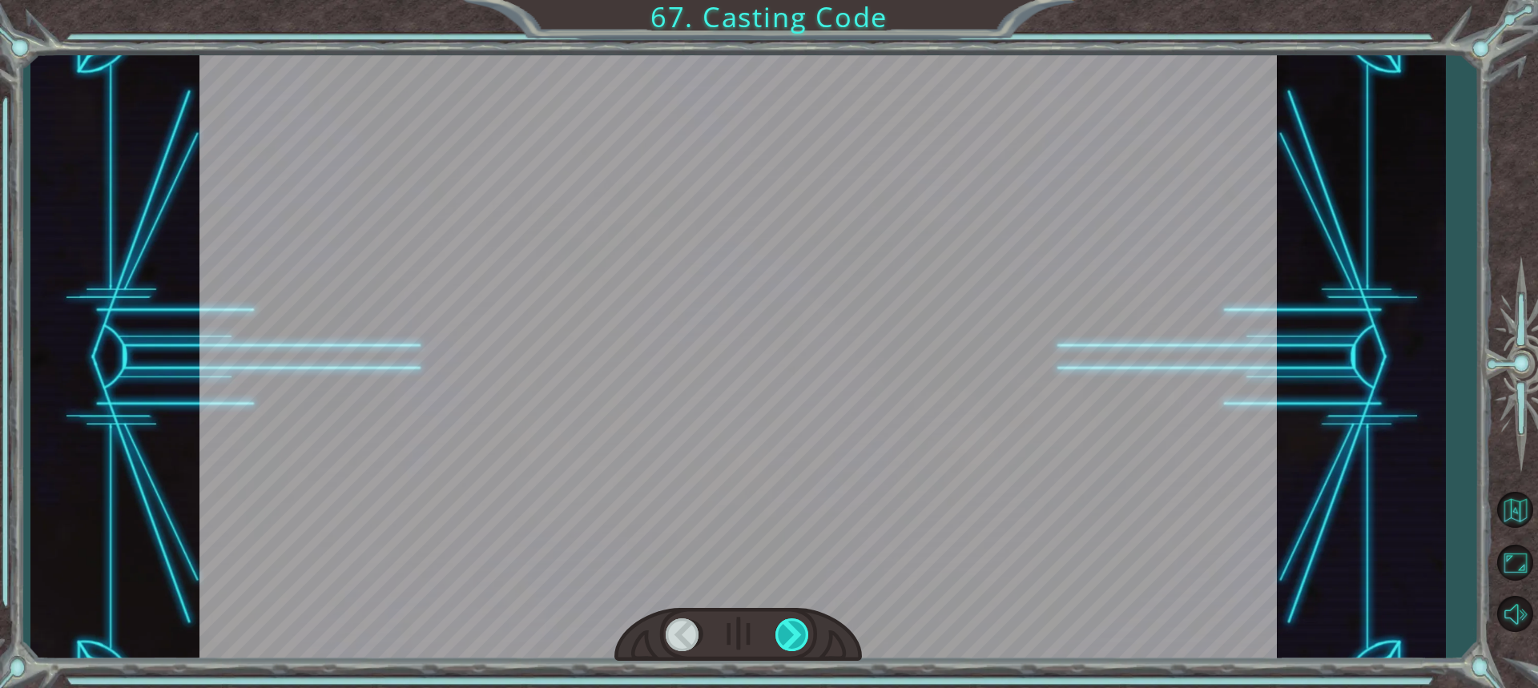
click at [794, 636] on div at bounding box center [792, 634] width 35 height 33
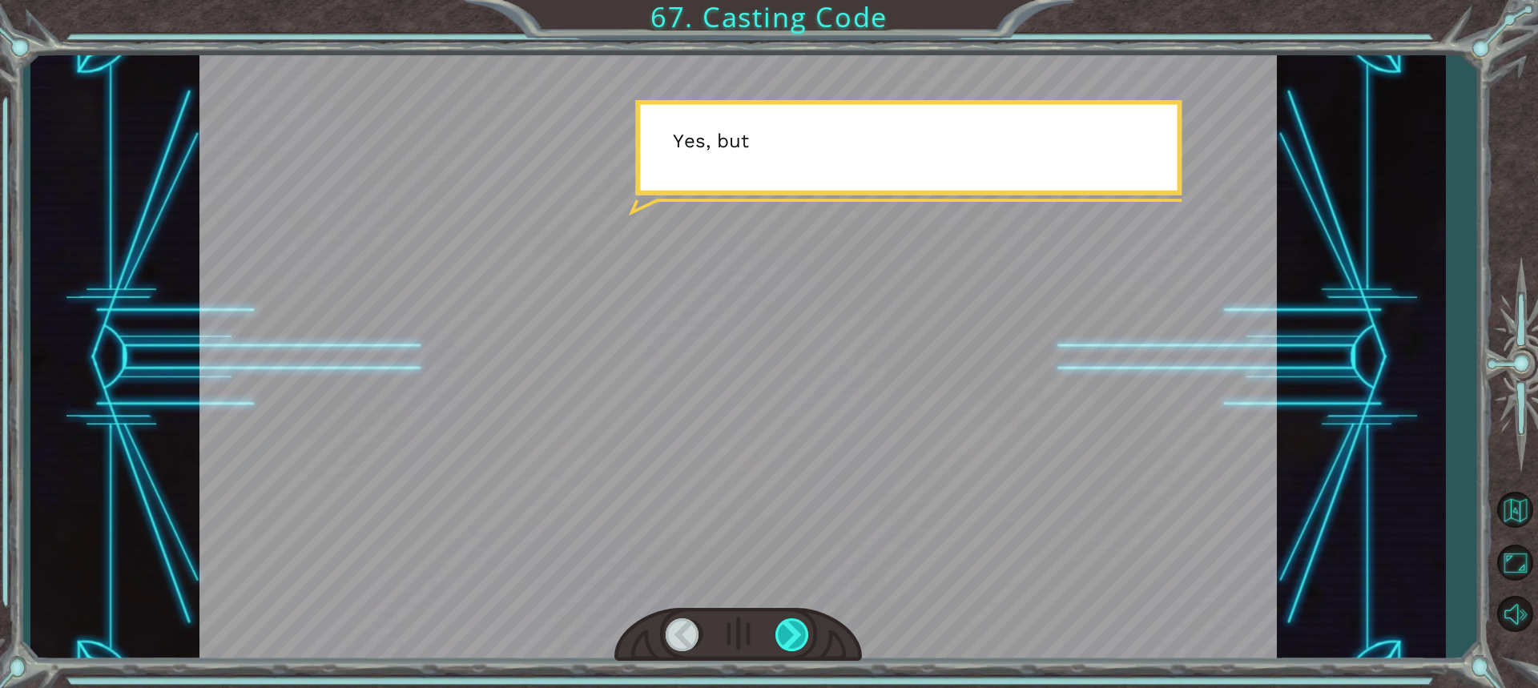
click at [794, 636] on div at bounding box center [792, 634] width 35 height 33
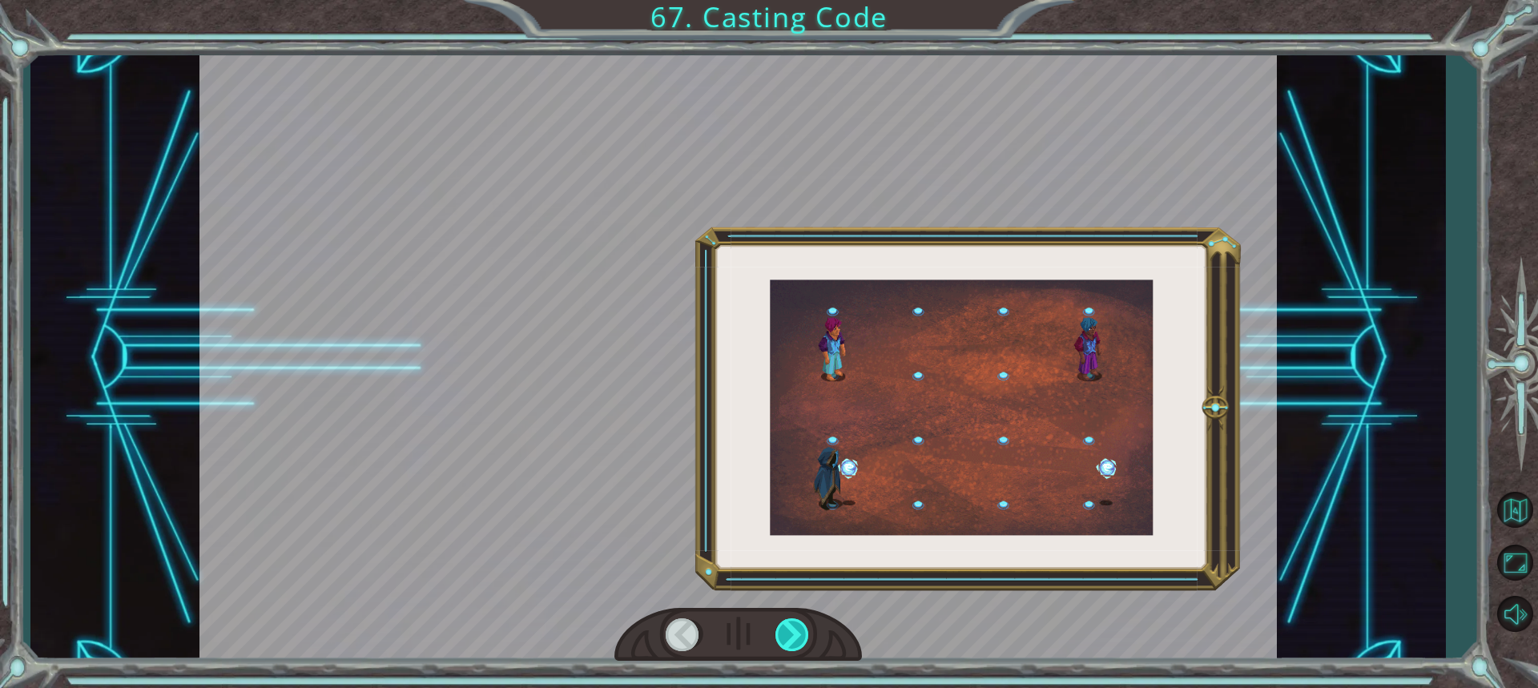
click at [794, 636] on div at bounding box center [792, 634] width 35 height 33
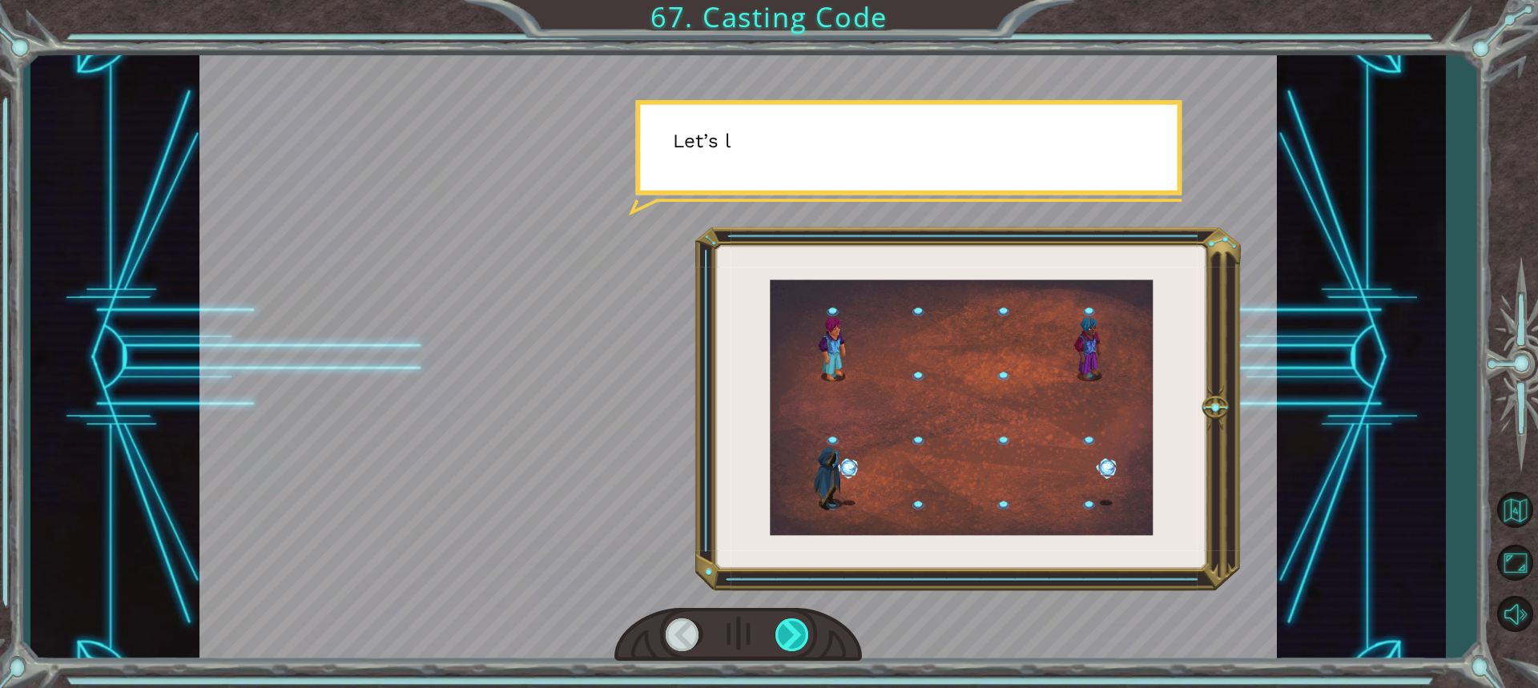
click at [794, 636] on div at bounding box center [792, 634] width 35 height 33
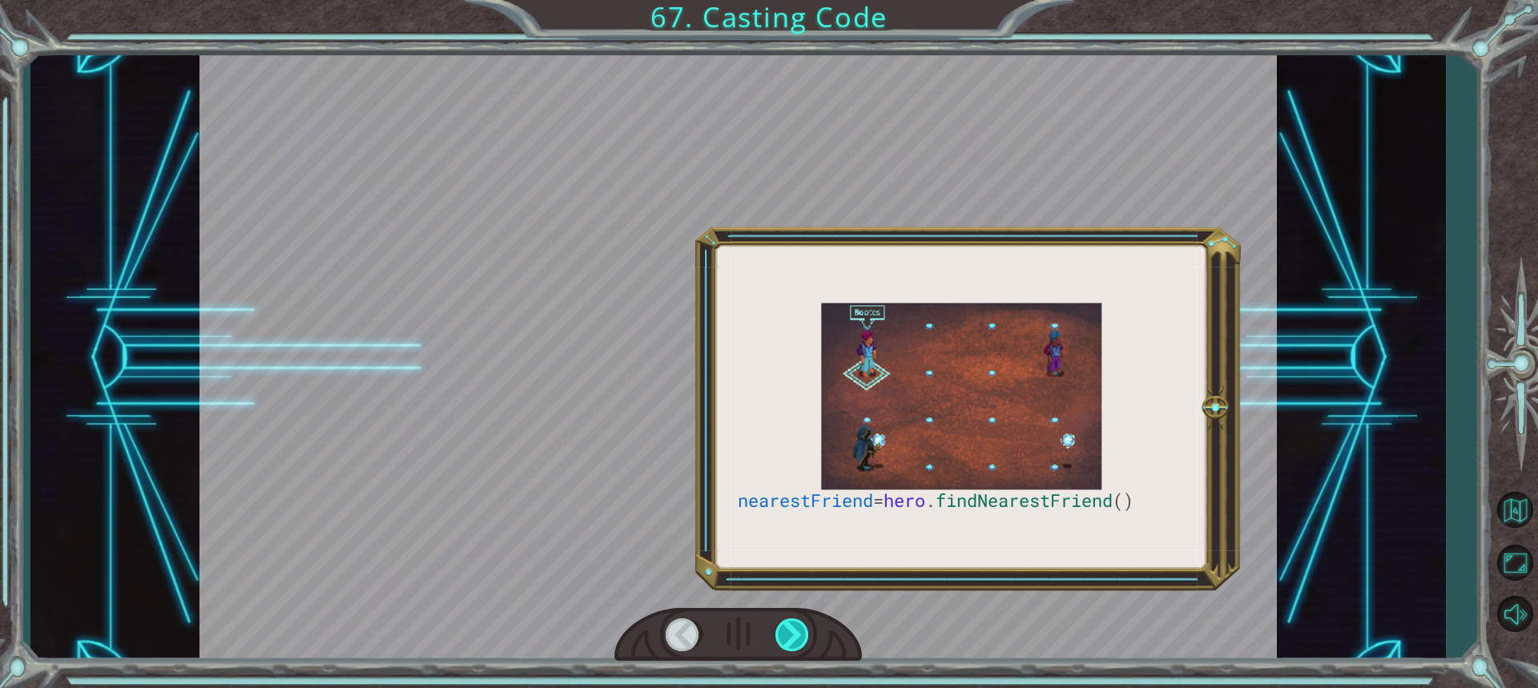
click at [794, 636] on div at bounding box center [792, 634] width 35 height 33
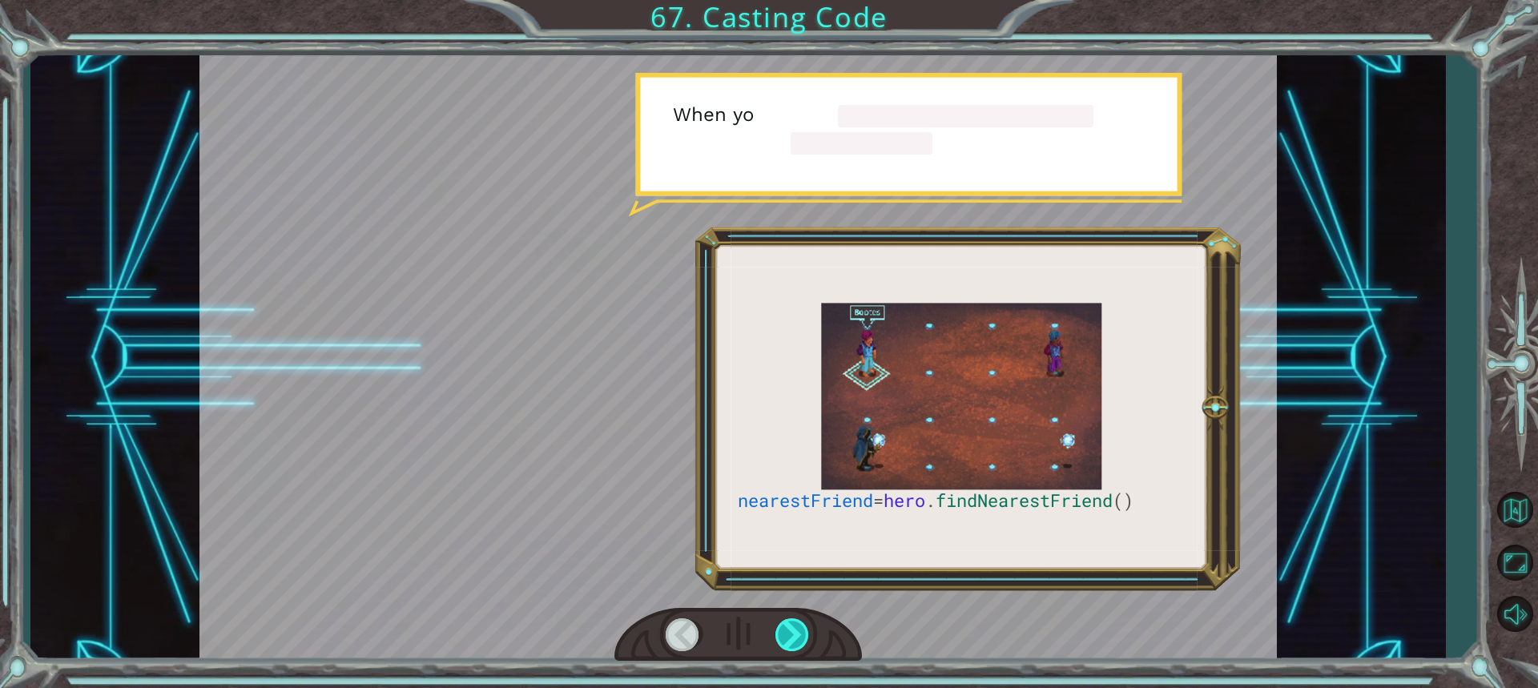
click at [794, 636] on div at bounding box center [792, 634] width 35 height 33
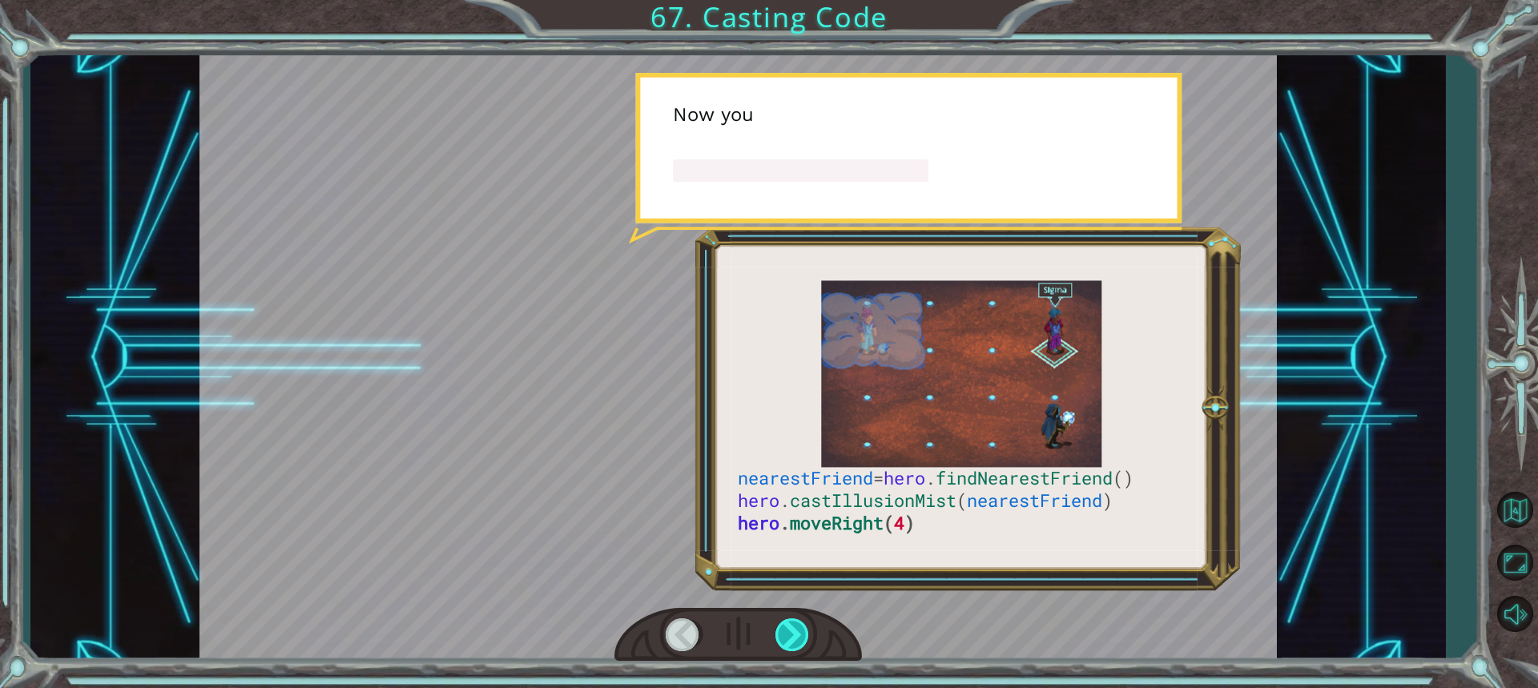
click at [794, 636] on div at bounding box center [792, 634] width 35 height 33
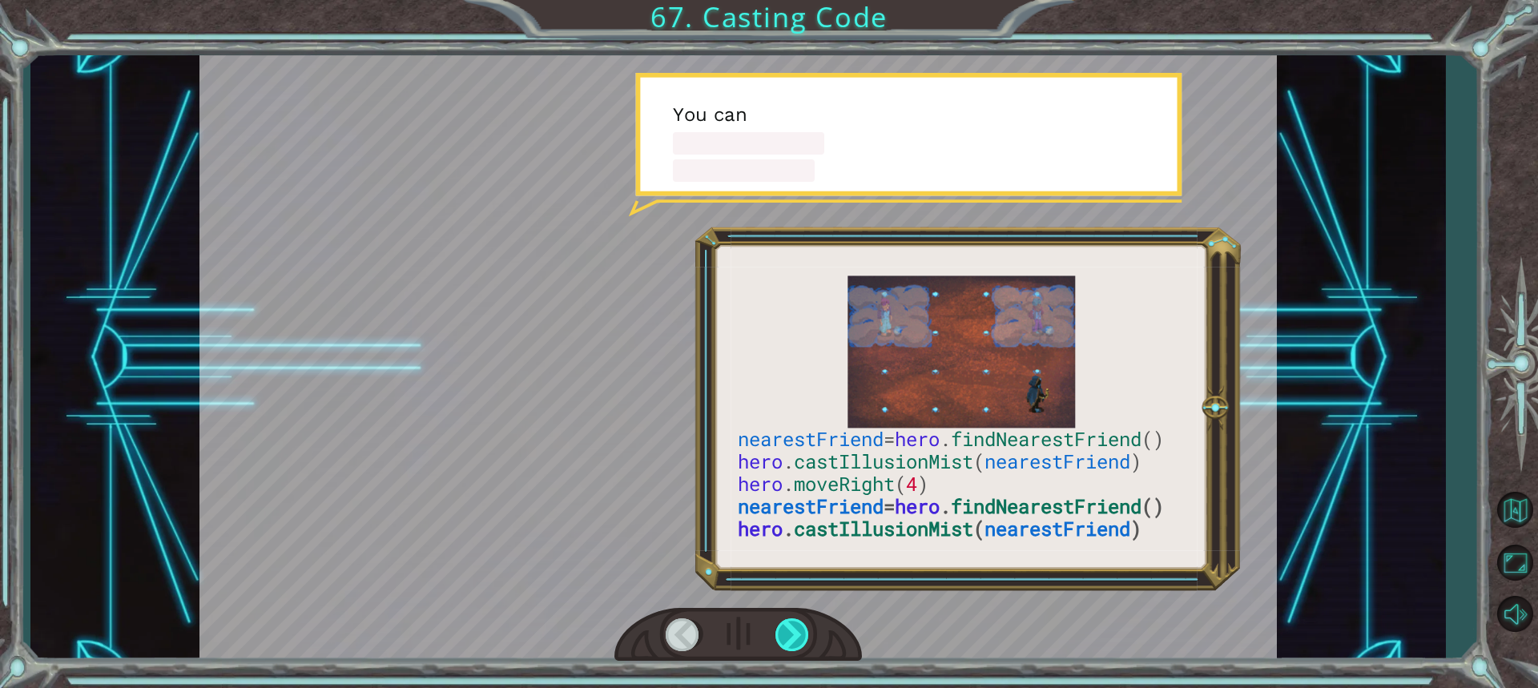
click at [794, 636] on div at bounding box center [792, 634] width 35 height 33
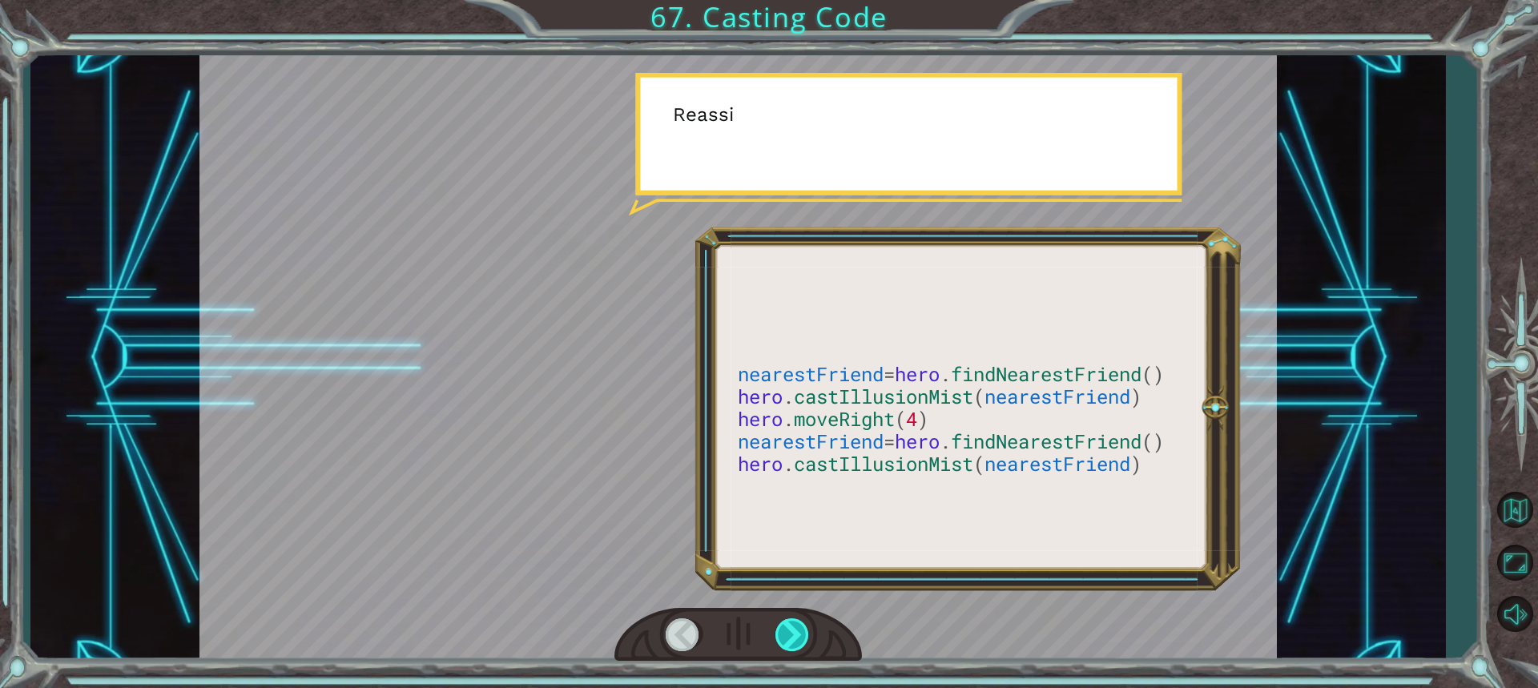
click at [794, 636] on div at bounding box center [792, 634] width 35 height 33
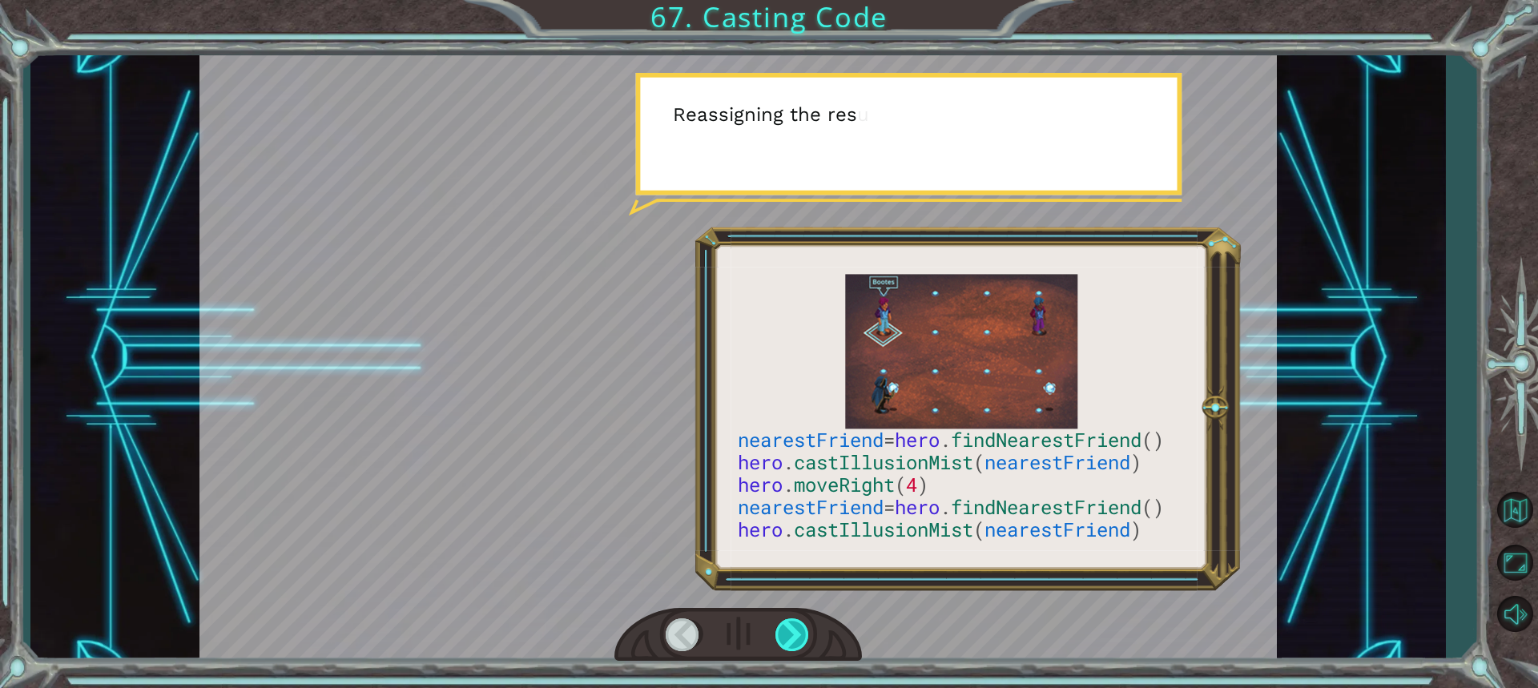
click at [794, 636] on div at bounding box center [792, 634] width 35 height 33
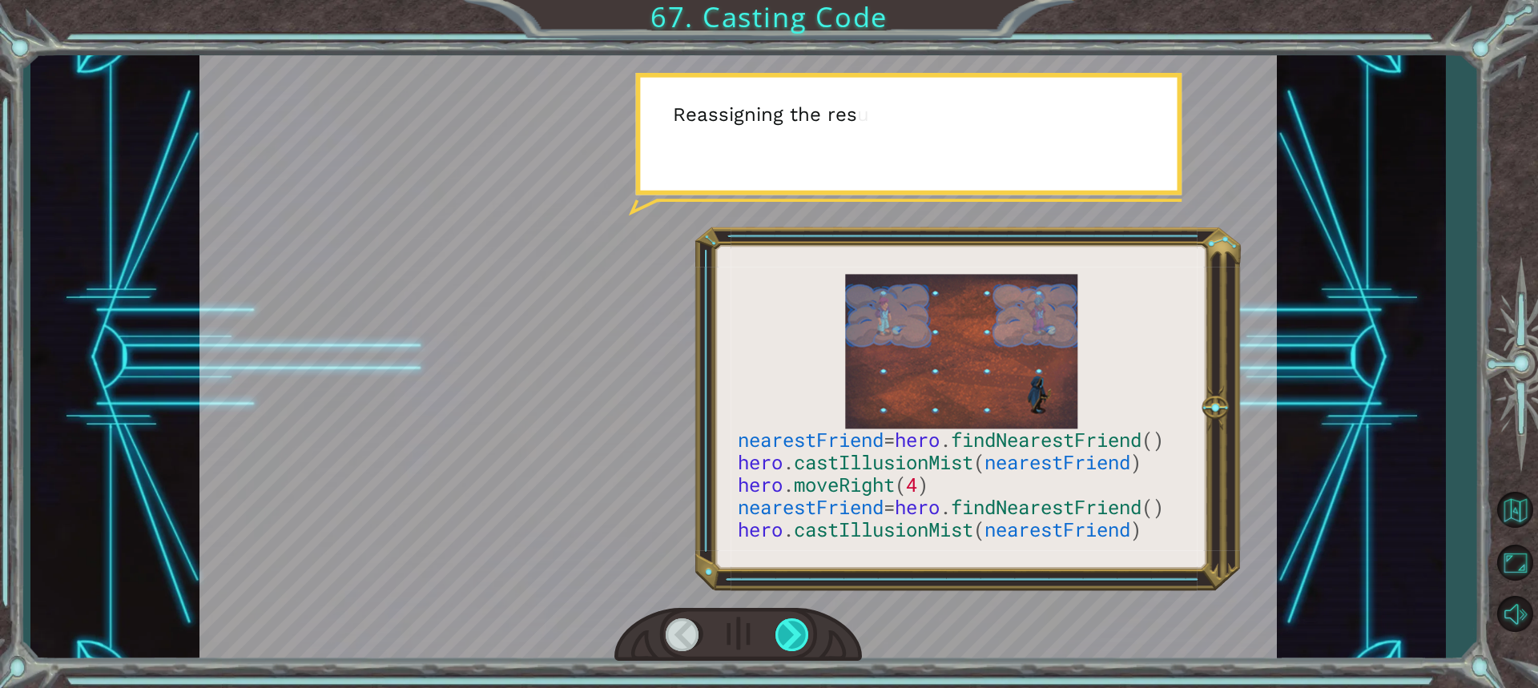
click at [794, 636] on div at bounding box center [792, 634] width 35 height 33
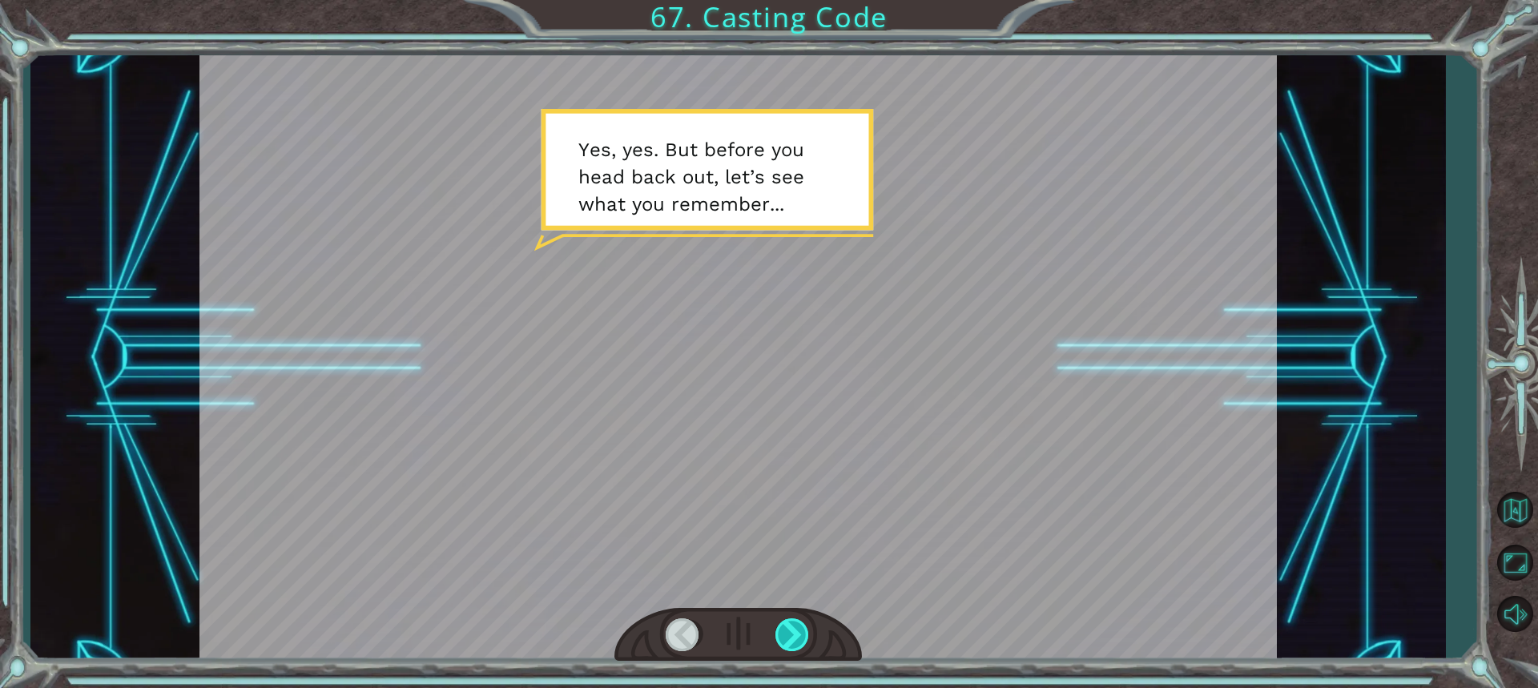
click at [794, 636] on div at bounding box center [792, 634] width 35 height 33
click at [794, 0] on div "nearestFriend = hero . findNearestFriend () hero . castIllusionMist ( nearestFr…" at bounding box center [769, 0] width 1538 height 0
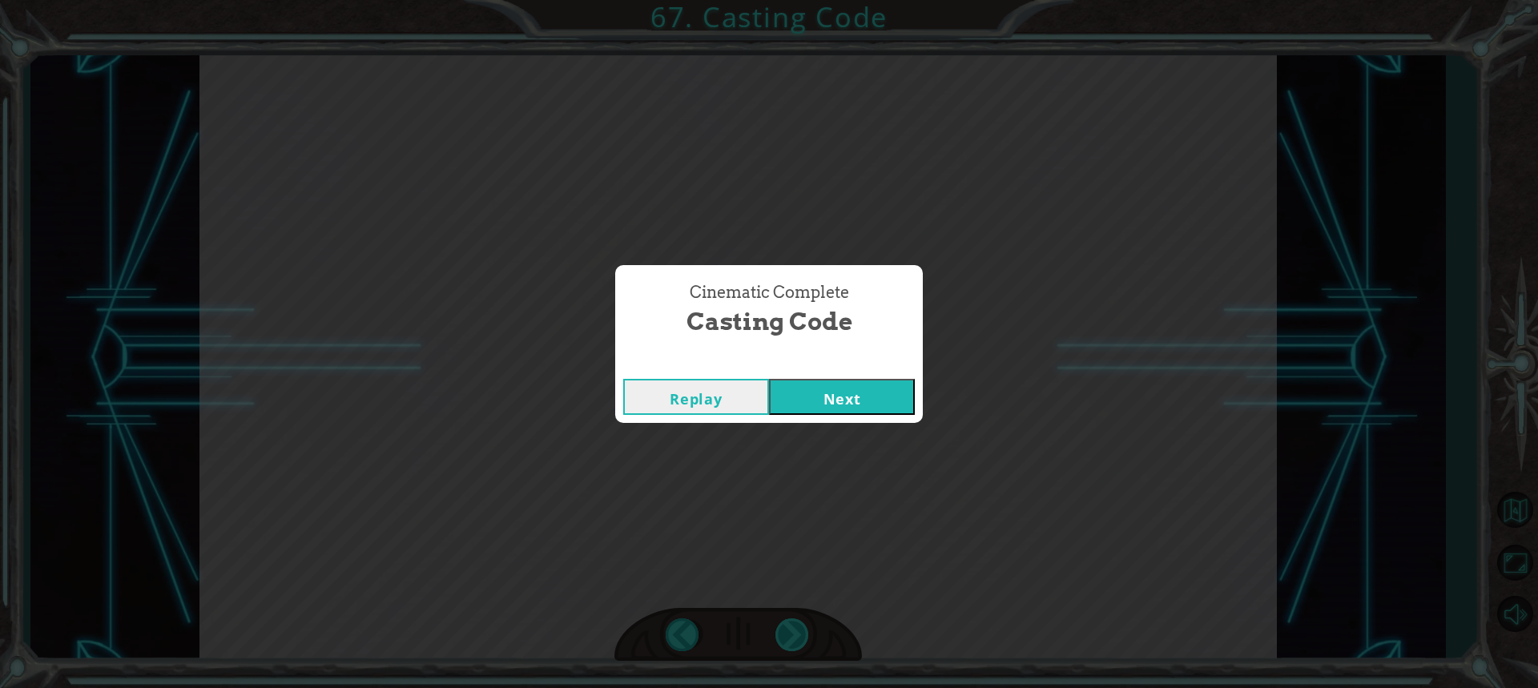
click at [794, 636] on div "Cinematic Complete Casting Code Replay Next" at bounding box center [769, 344] width 1538 height 688
click at [857, 404] on button "Next" at bounding box center [842, 397] width 146 height 36
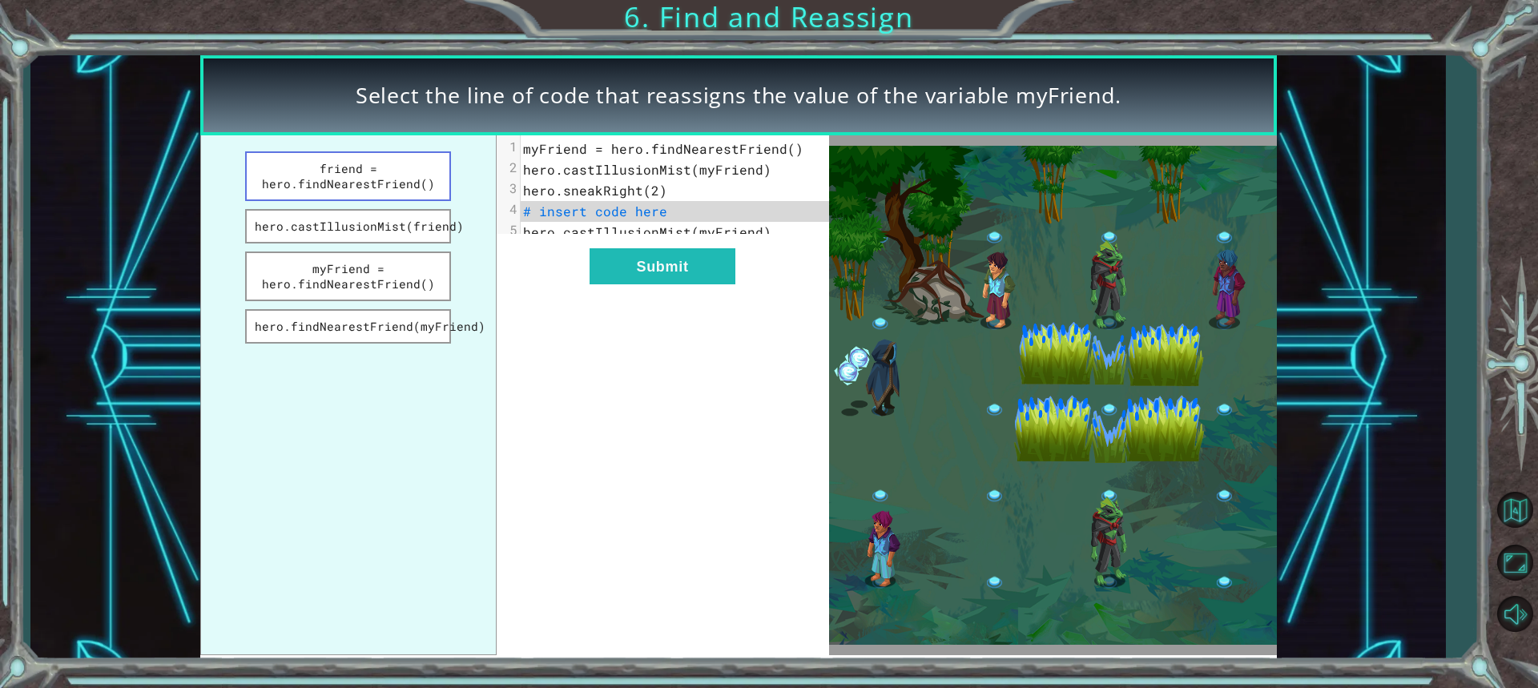
click at [308, 186] on button "friend = hero.findNearestFriend()" at bounding box center [348, 176] width 207 height 50
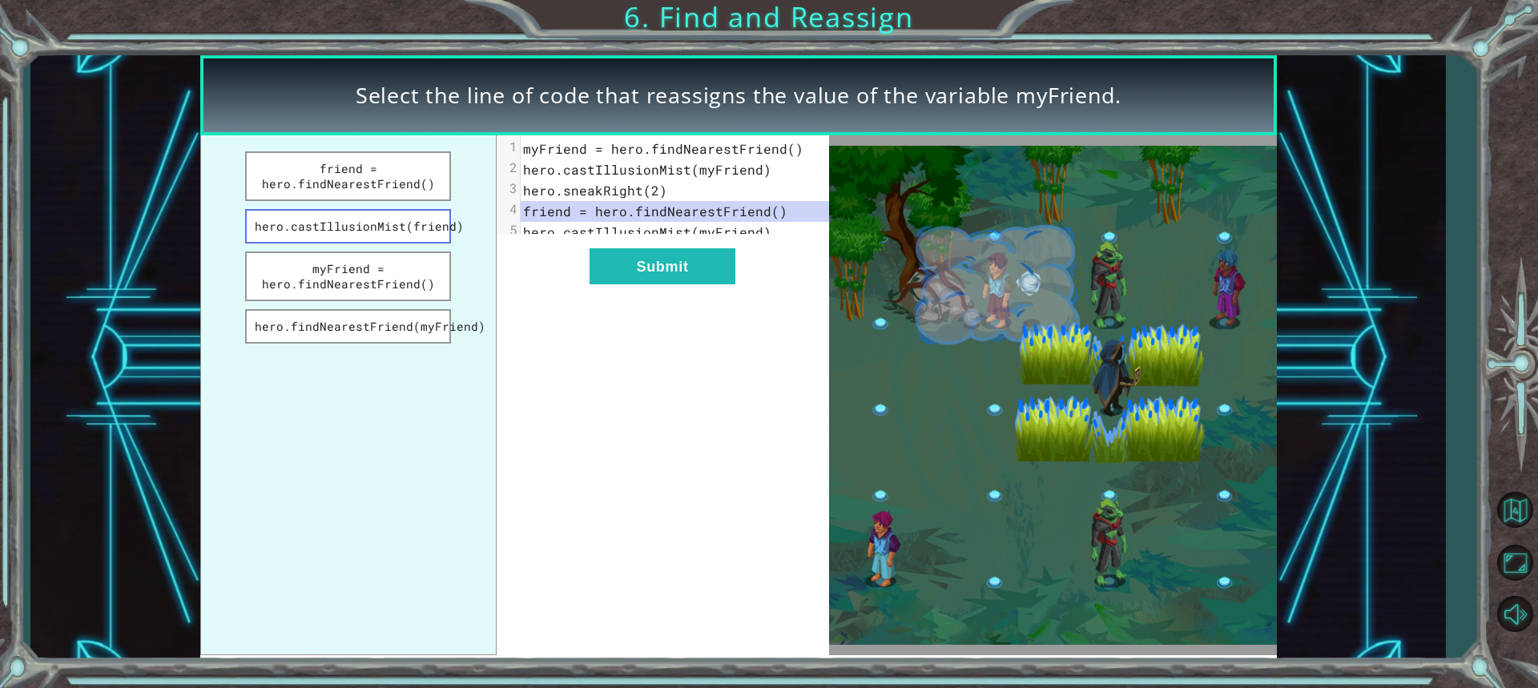
click at [336, 227] on button "hero.castIllusionMist(friend)" at bounding box center [348, 226] width 207 height 34
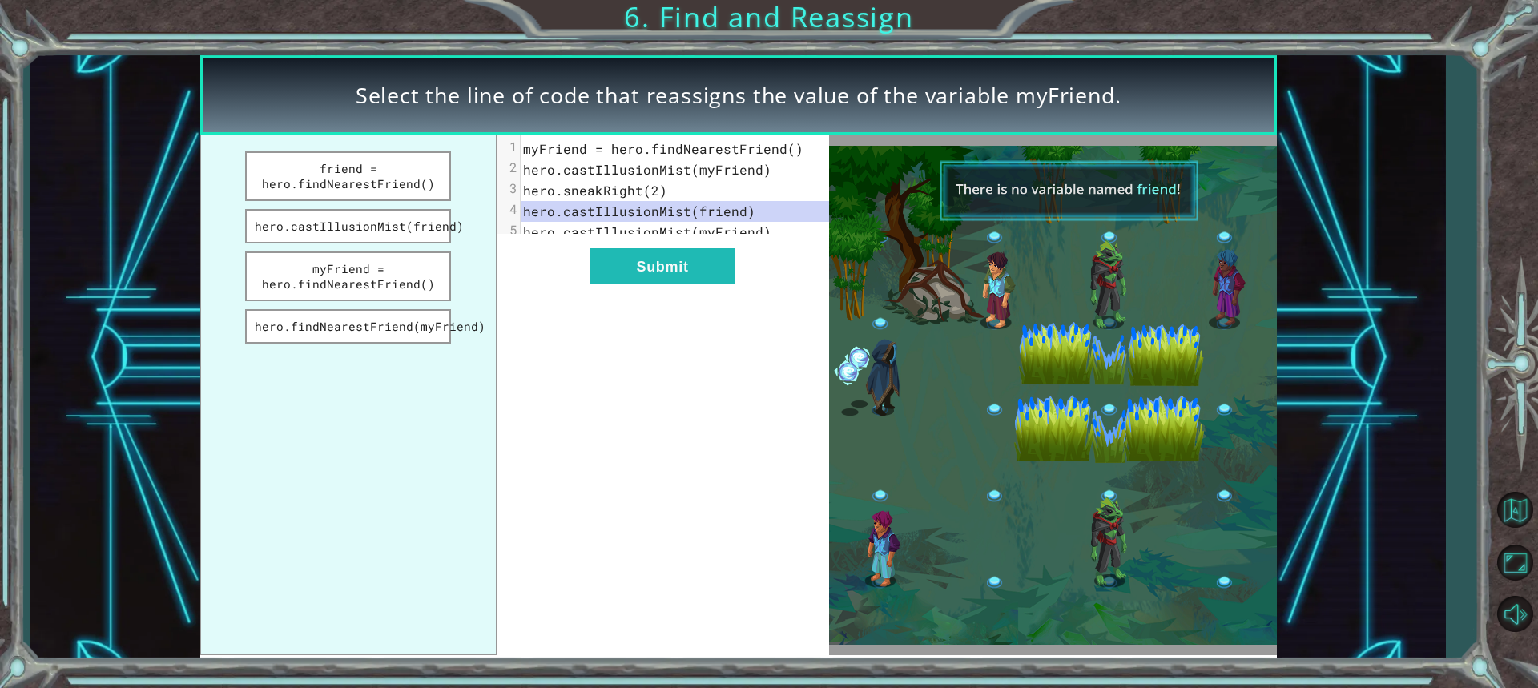
click at [328, 245] on ul "friend = hero.findNearestFriend() hero.castIllusionMist(friend) myFriend = hero…" at bounding box center [348, 395] width 296 height 520
click at [325, 280] on button "myFriend = hero.findNearestFriend()" at bounding box center [348, 276] width 207 height 50
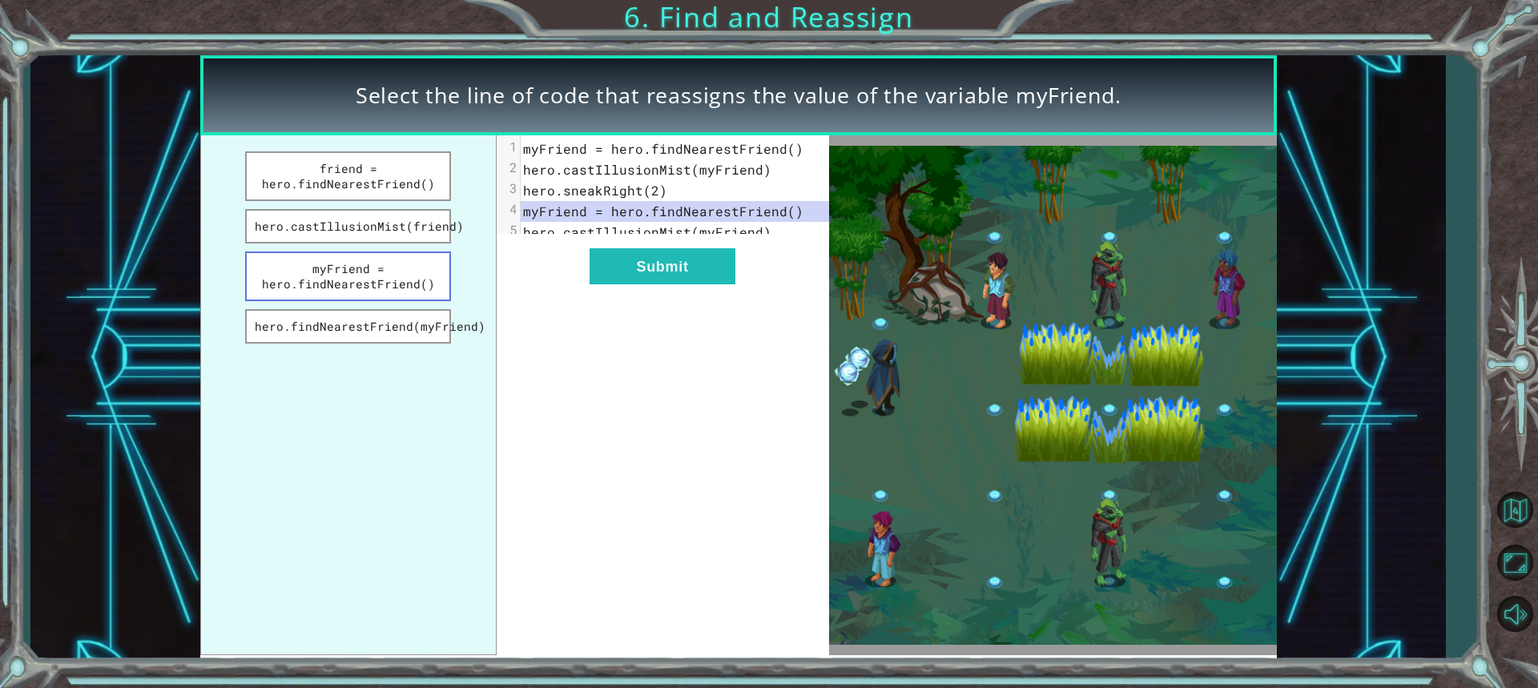
click at [320, 300] on button "myFriend = hero.findNearestFriend()" at bounding box center [348, 276] width 207 height 50
click at [320, 282] on button "myFriend = hero.findNearestFriend()" at bounding box center [348, 276] width 207 height 50
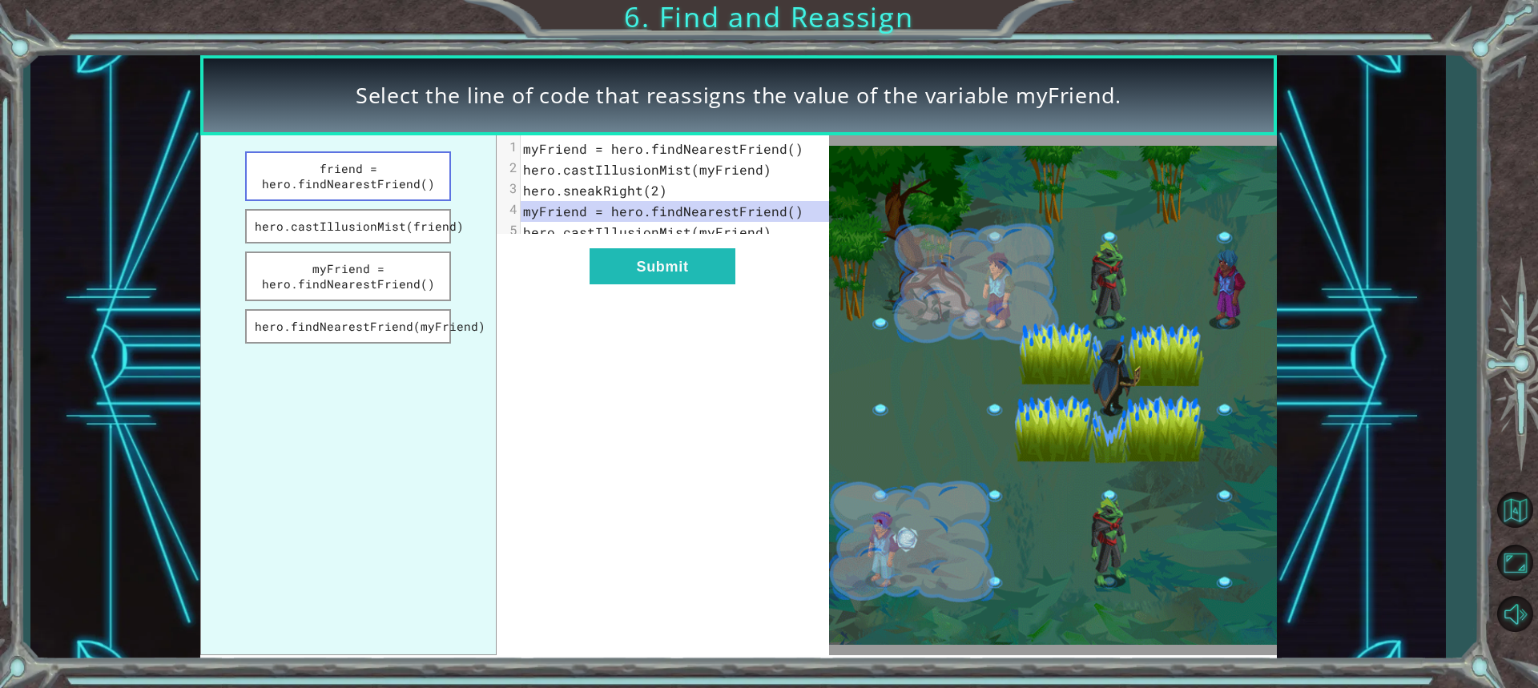
click at [275, 162] on button "friend = hero.findNearestFriend()" at bounding box center [348, 176] width 207 height 50
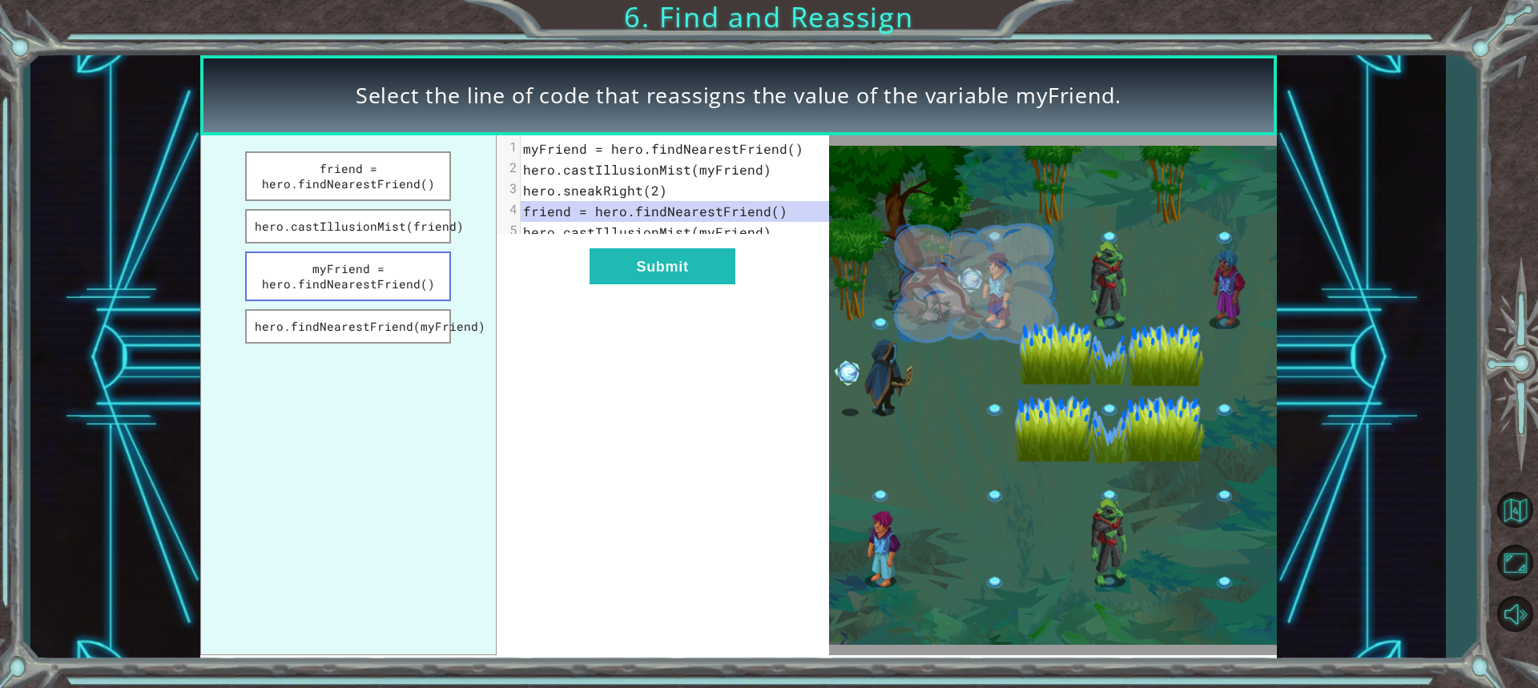
click at [333, 259] on button "myFriend = hero.findNearestFriend()" at bounding box center [348, 276] width 207 height 50
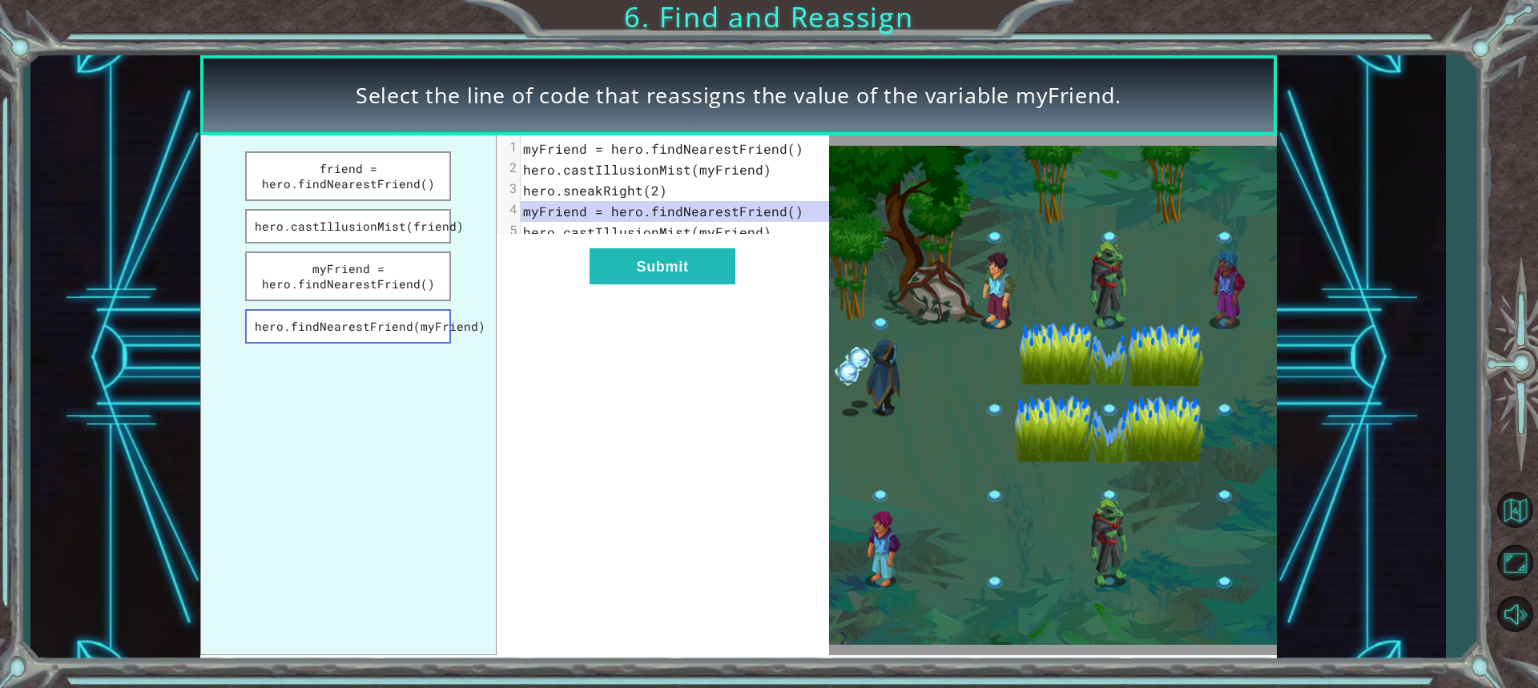
click at [409, 324] on button "hero.findNearestFriend(myFriend)" at bounding box center [348, 326] width 207 height 34
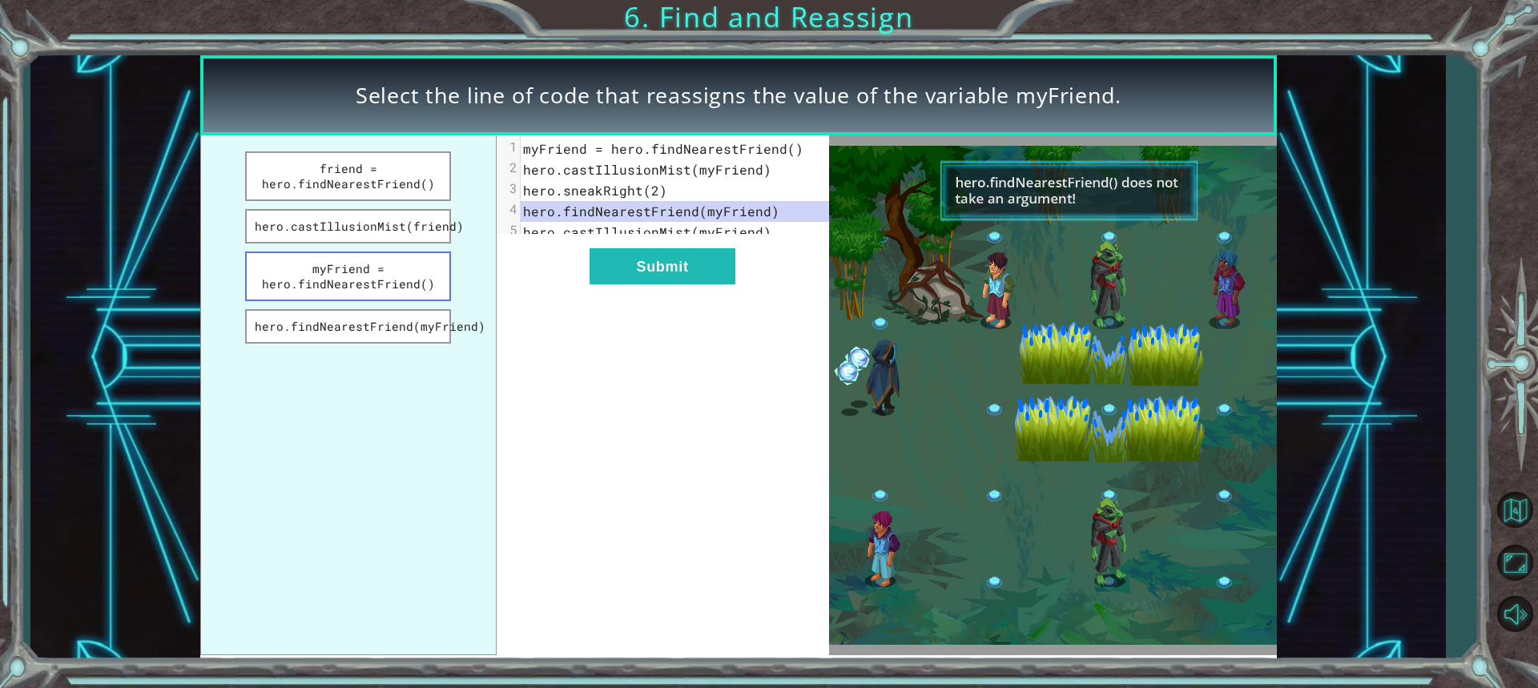
click at [362, 265] on button "myFriend = hero.findNearestFriend()" at bounding box center [348, 276] width 207 height 50
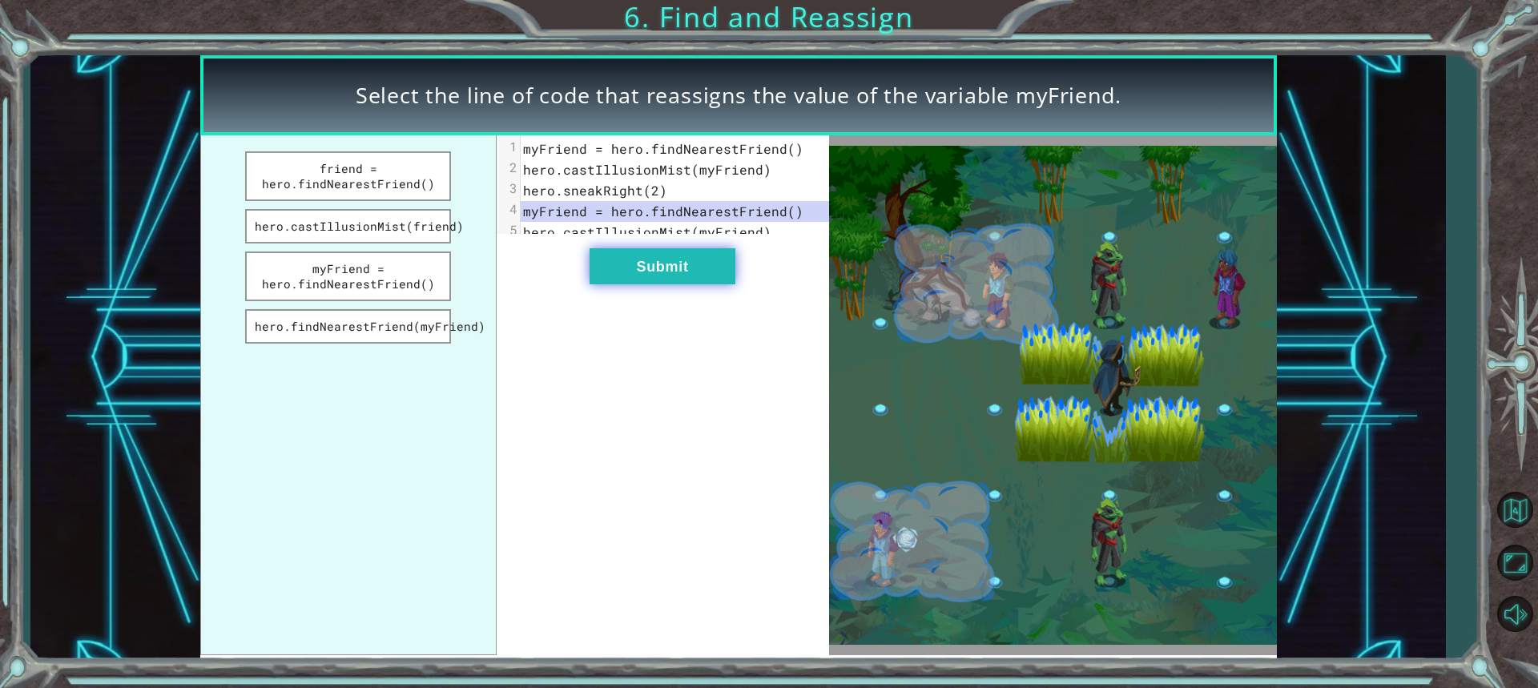
click at [616, 281] on button "Submit" at bounding box center [662, 266] width 146 height 36
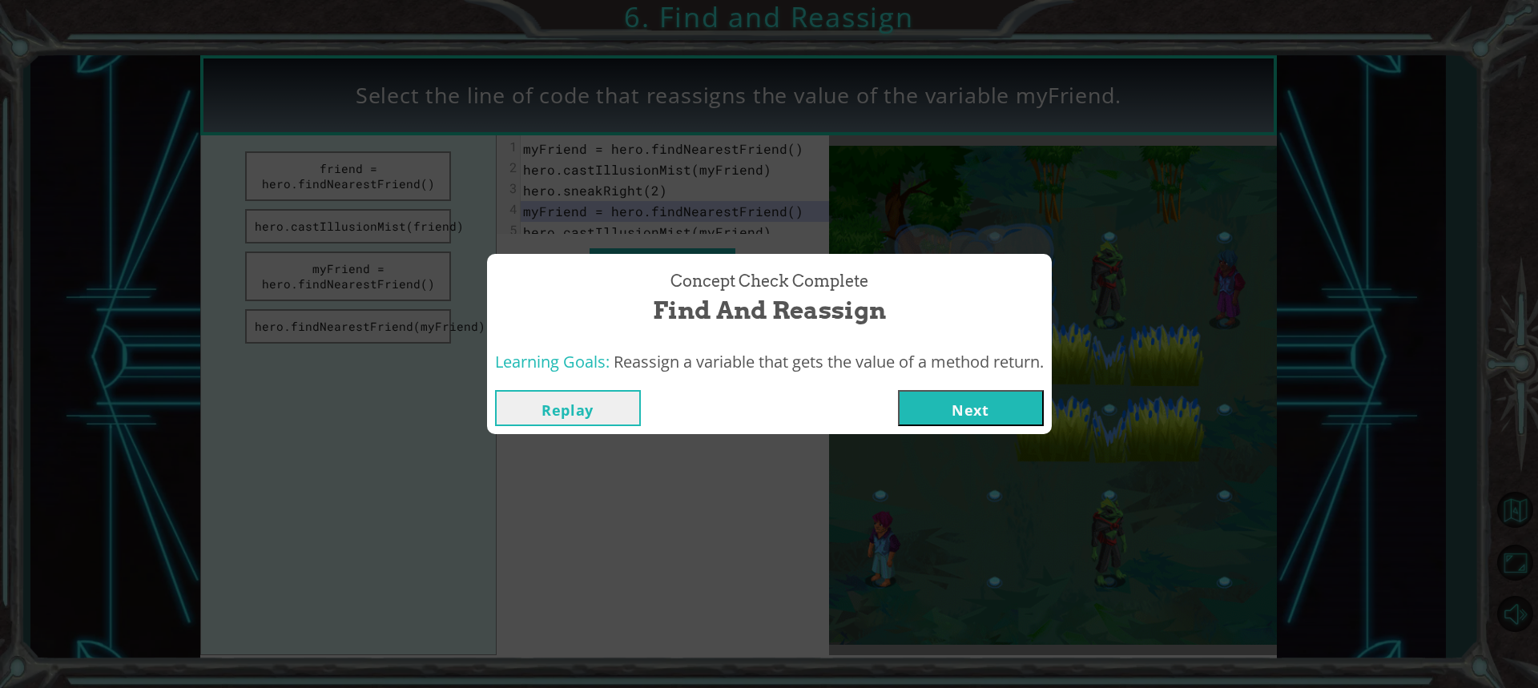
click at [919, 396] on button "Next" at bounding box center [971, 408] width 146 height 36
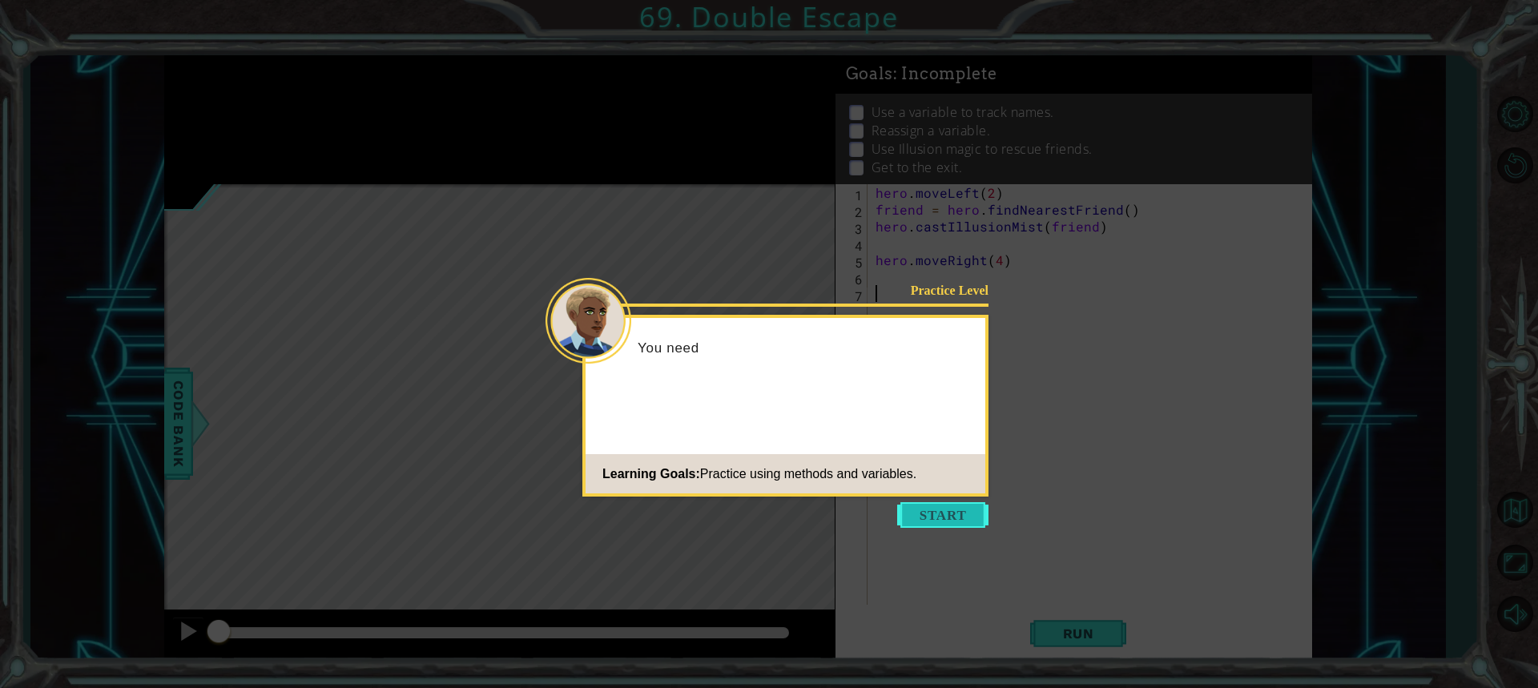
click at [951, 510] on button "Start" at bounding box center [942, 515] width 91 height 26
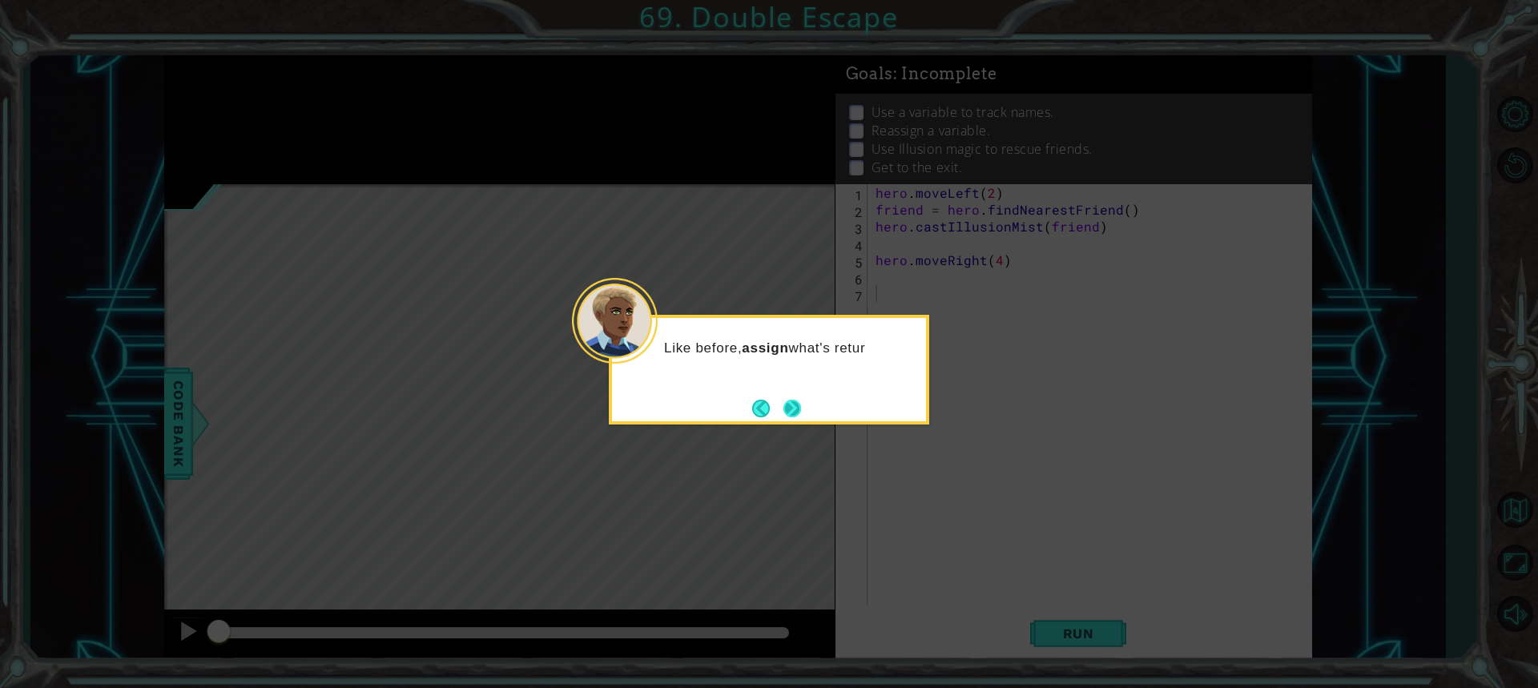
click at [783, 408] on button "Next" at bounding box center [791, 408] width 18 height 18
click at [783, 408] on icon at bounding box center [769, 344] width 1538 height 688
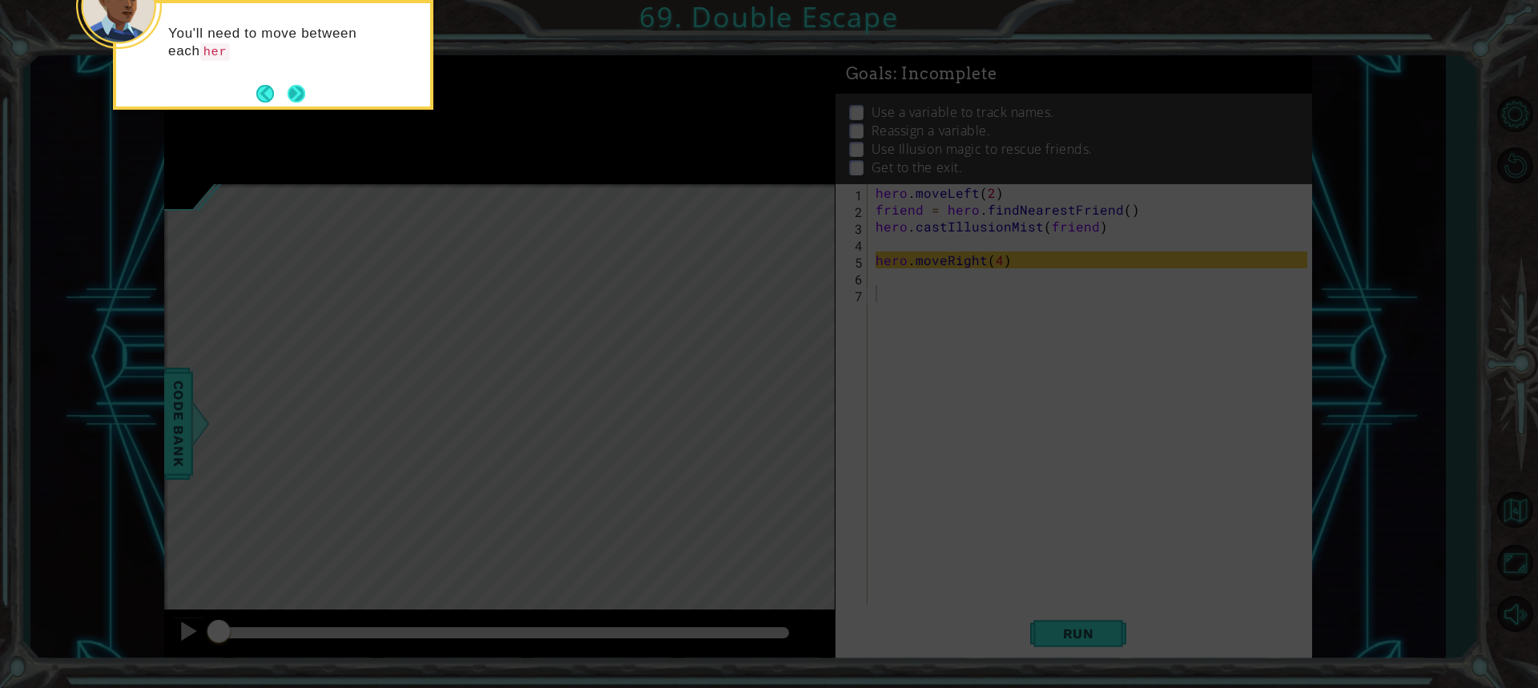
click at [287, 98] on button "Next" at bounding box center [296, 93] width 27 height 27
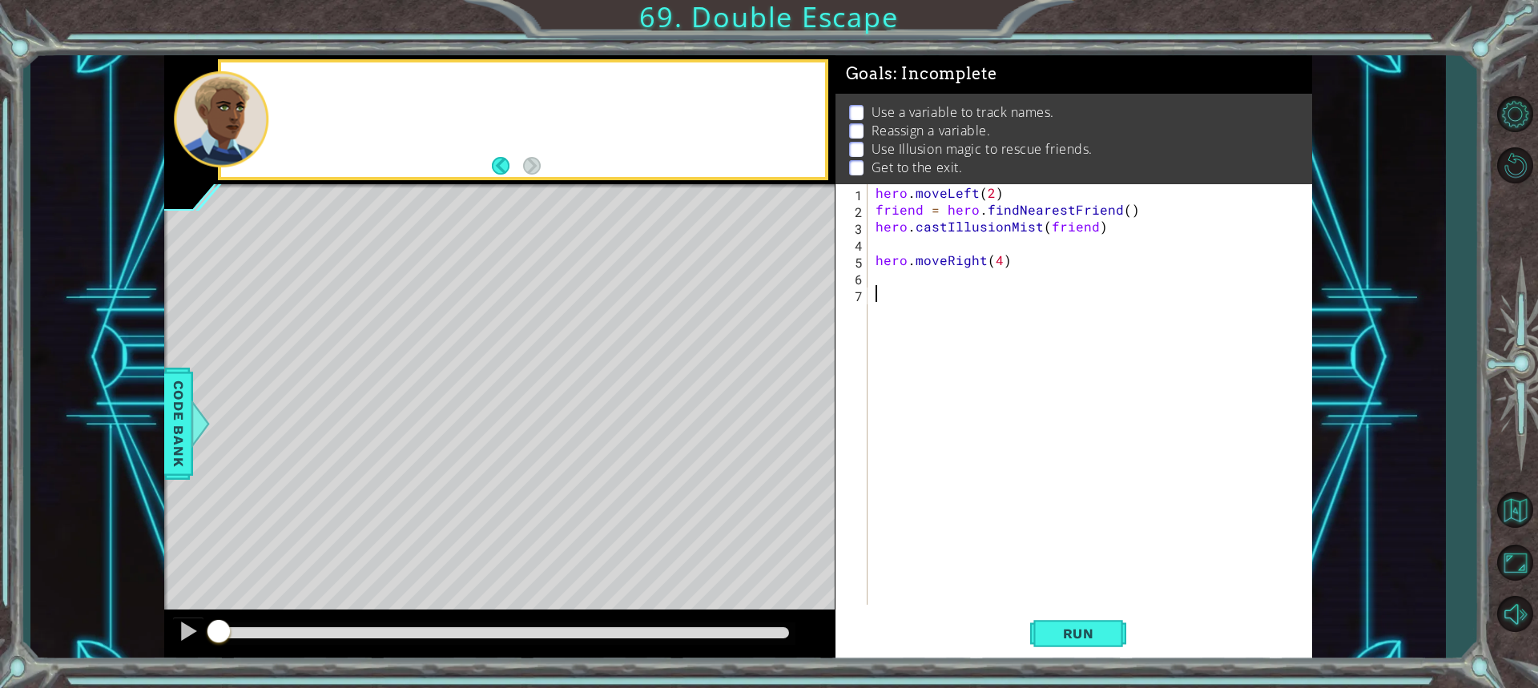
click at [287, 98] on div at bounding box center [523, 119] width 604 height 115
click at [287, 98] on div "Us" at bounding box center [547, 119] width 555 height 57
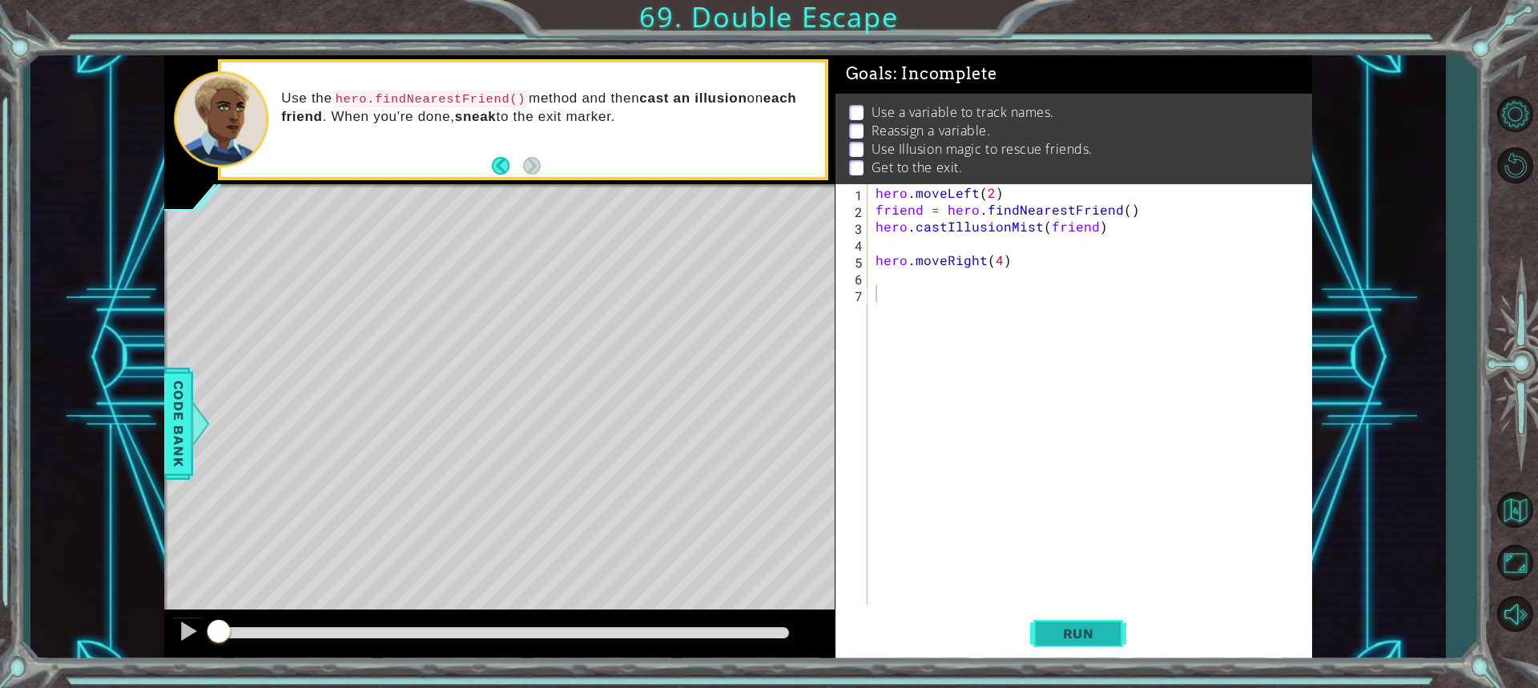
click at [1123, 634] on button "Run" at bounding box center [1078, 632] width 96 height 47
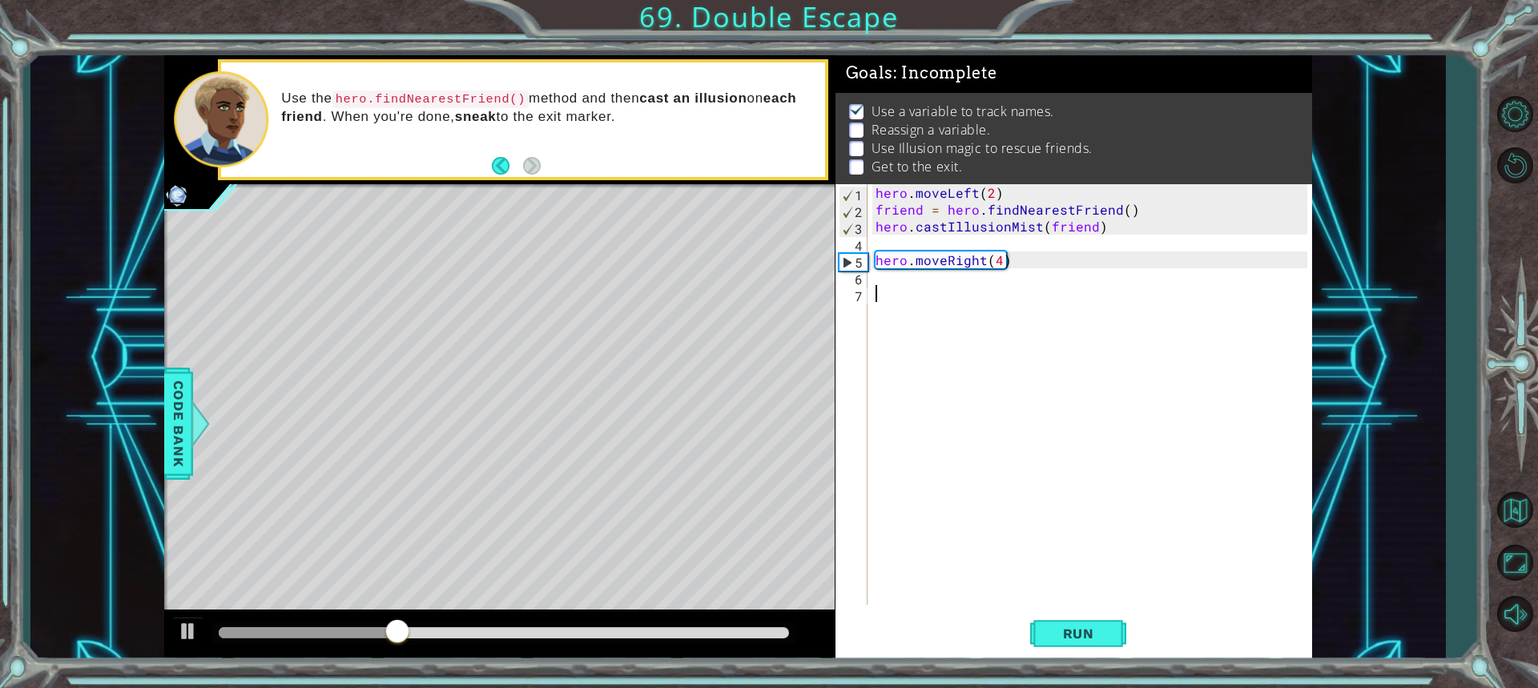
click at [901, 303] on div "hero . moveLeft ( 2 ) friend = hero . findNearestFriend ( ) hero . castIllusion…" at bounding box center [1093, 411] width 443 height 454
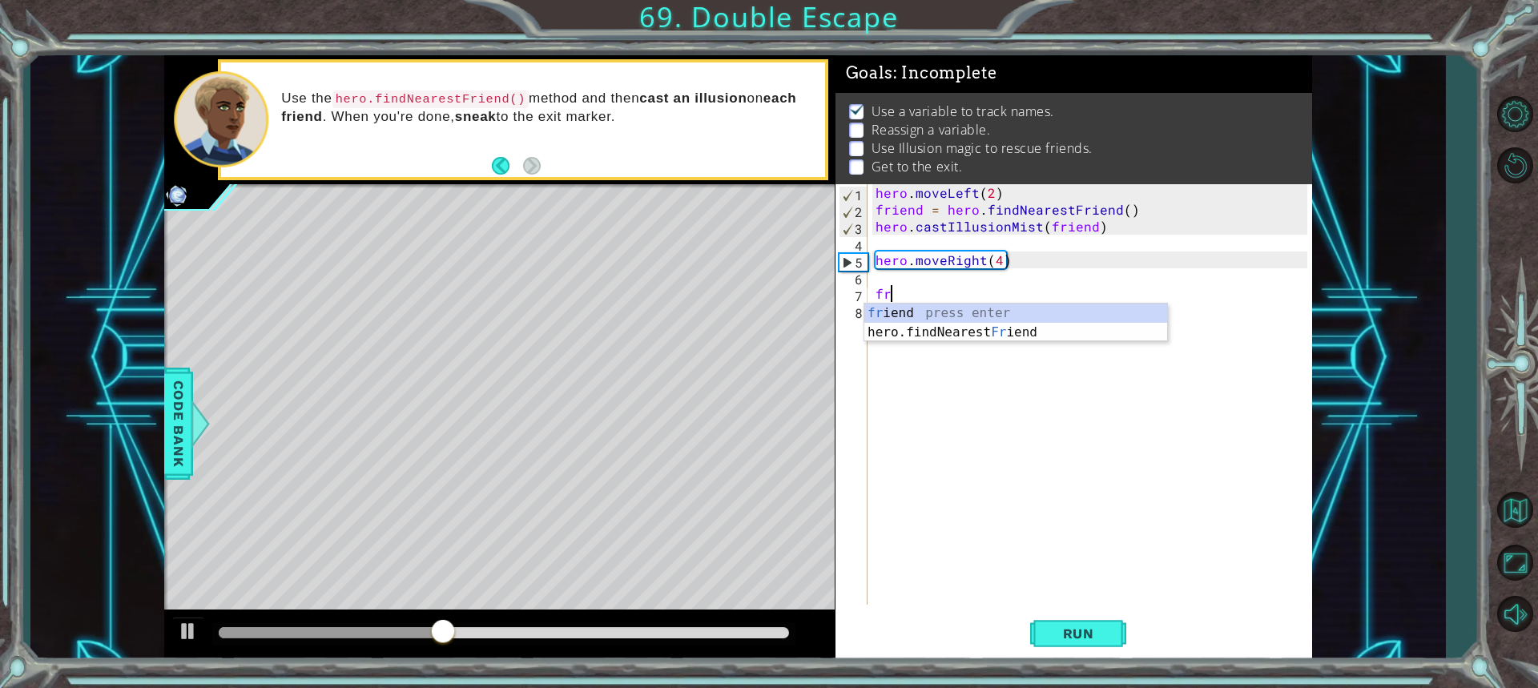
type textarea "f"
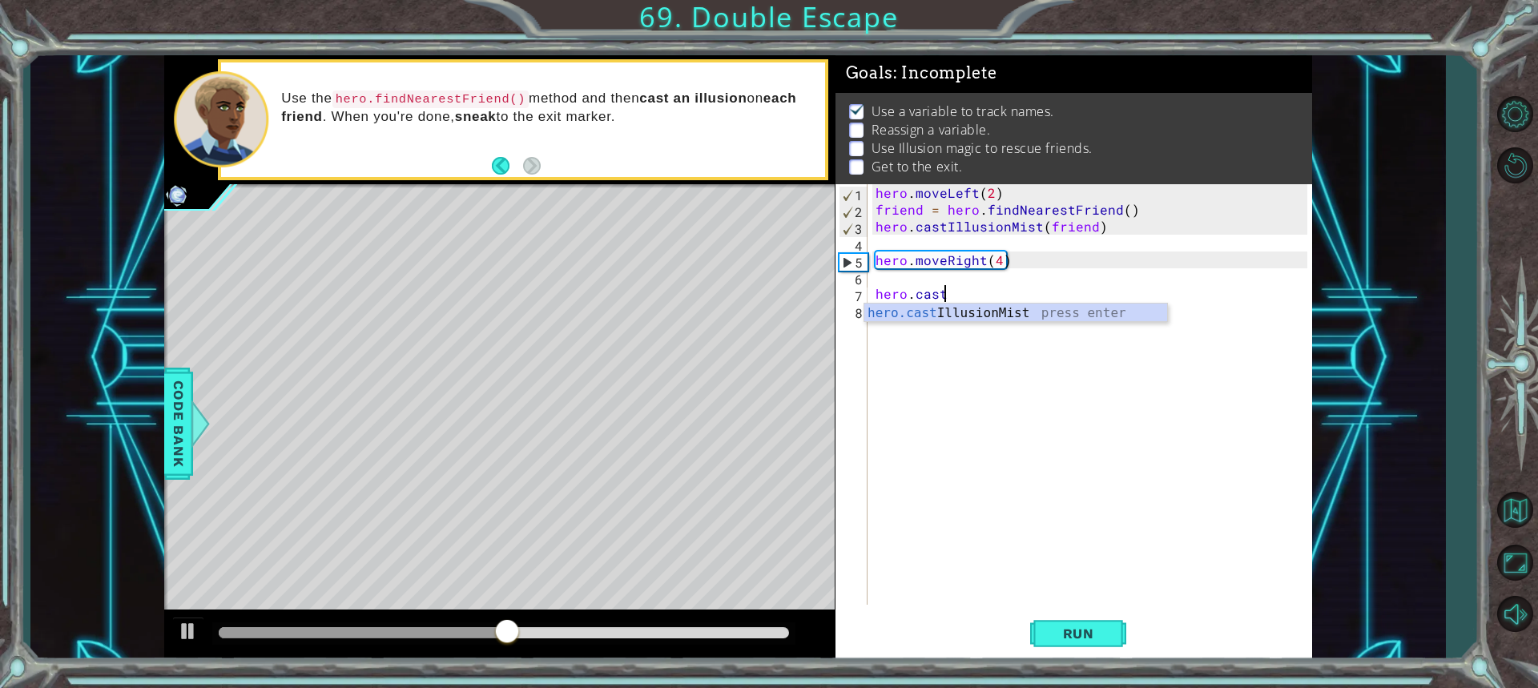
scroll to position [0, 3]
click at [964, 311] on div "hero.cast IllusionMist press enter" at bounding box center [1015, 333] width 303 height 58
type textarea "hero.castIllusionMist(friend)"
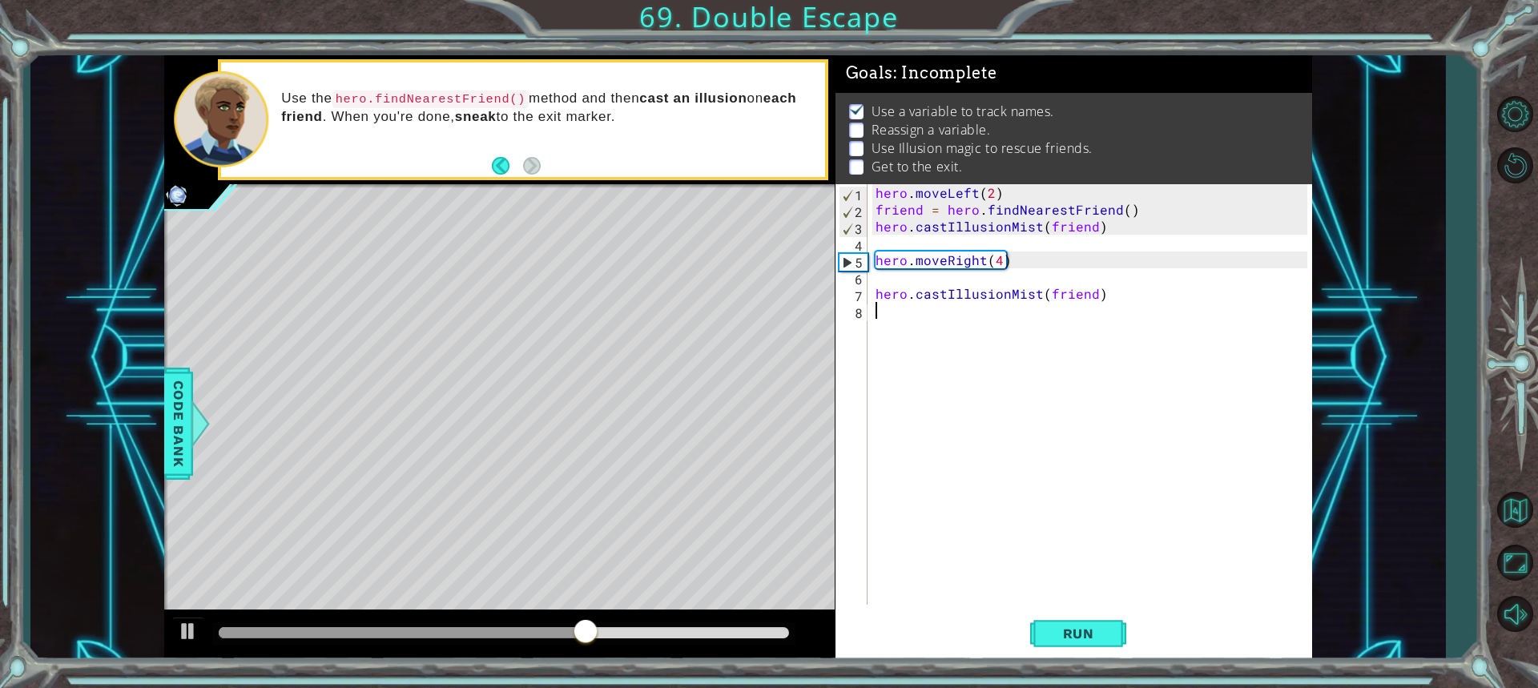
click at [1025, 352] on div "hero . moveLeft ( 2 ) friend = hero . findNearestFriend ( ) hero . castIllusion…" at bounding box center [1093, 411] width 443 height 454
click at [1108, 628] on span "Run" at bounding box center [1078, 633] width 63 height 16
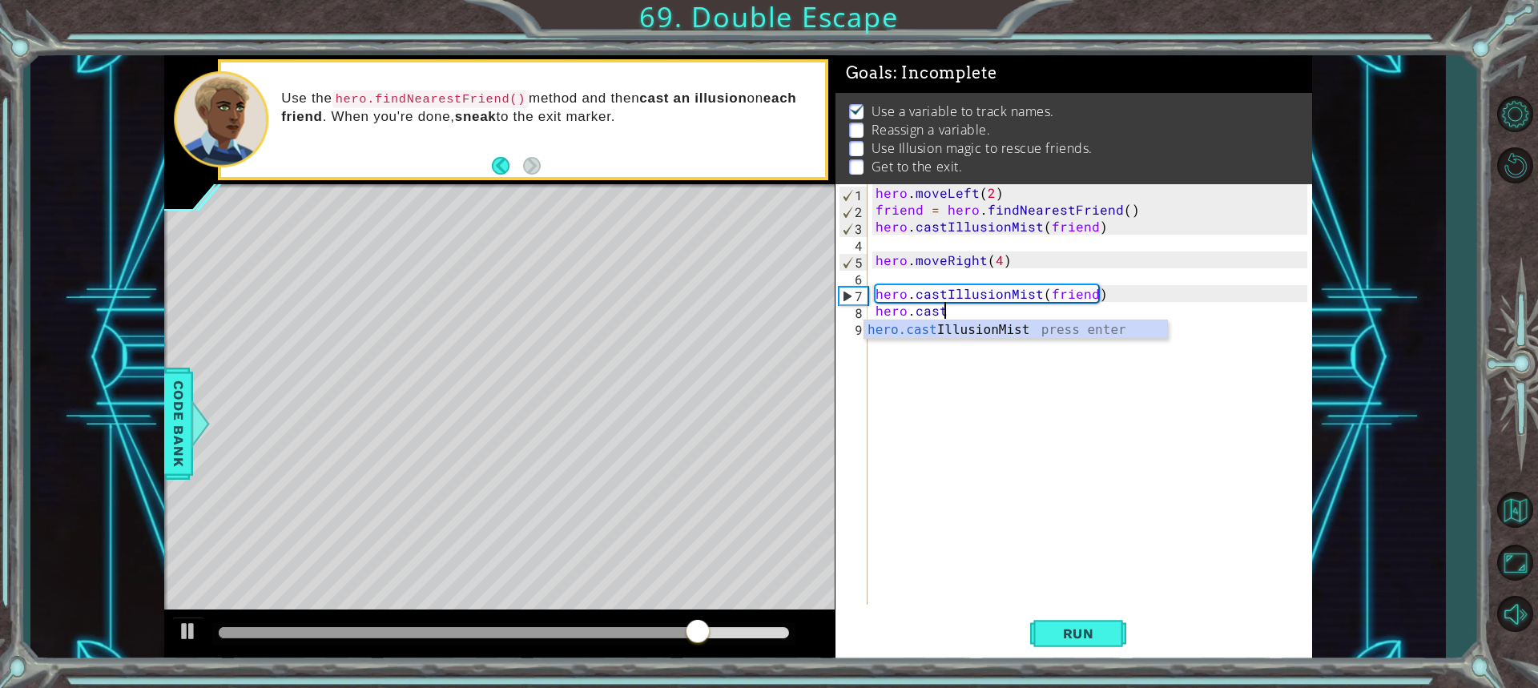
scroll to position [0, 3]
click at [1014, 333] on div "hero.cast IllusionMist press enter" at bounding box center [1015, 349] width 303 height 58
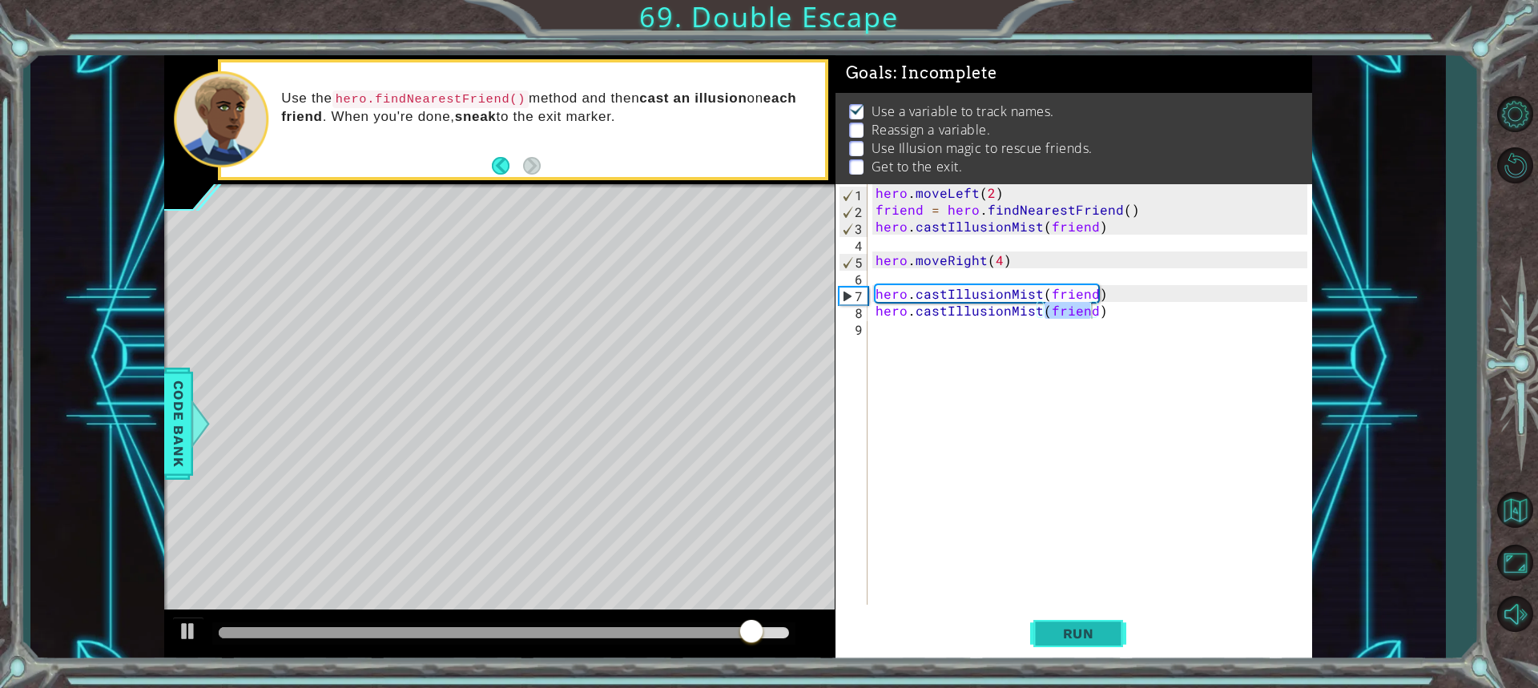
click at [1072, 626] on span "Run" at bounding box center [1078, 633] width 63 height 16
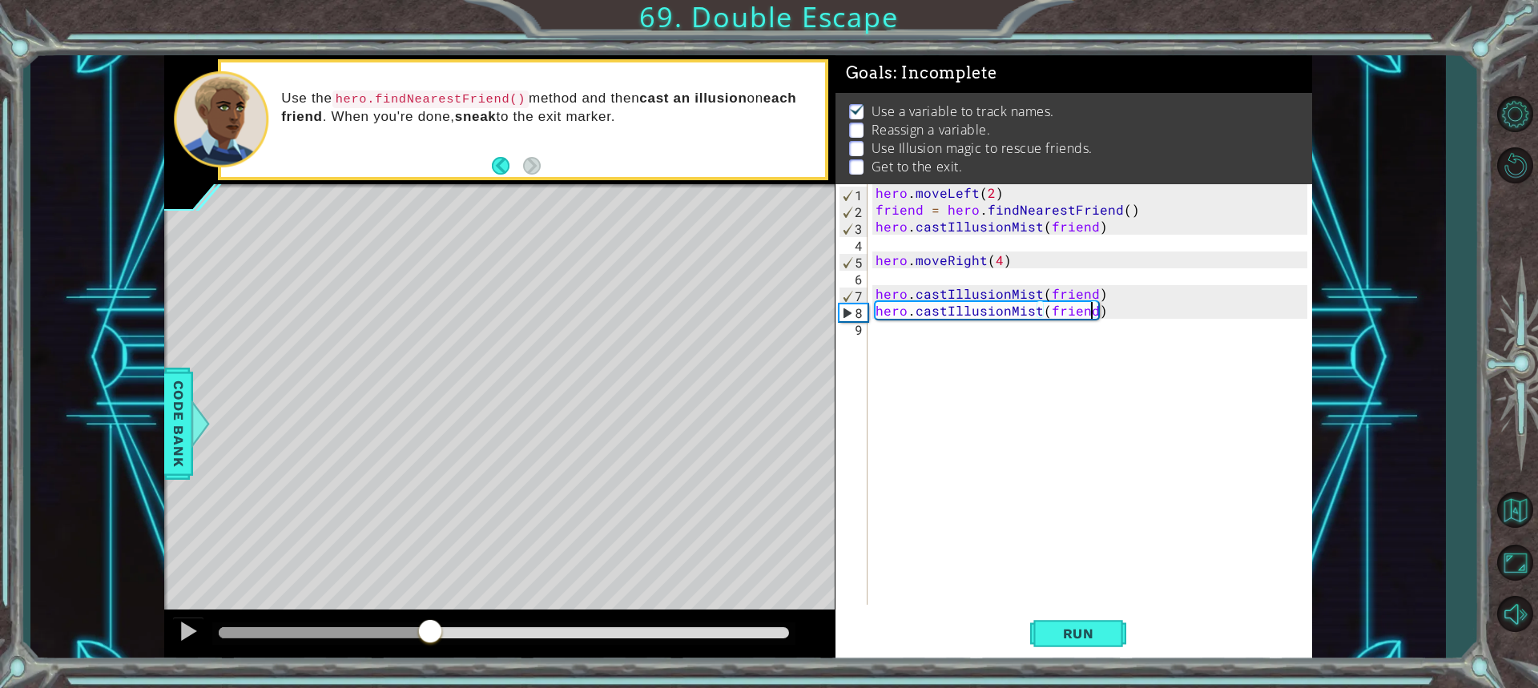
drag, startPoint x: 253, startPoint y: 632, endPoint x: 431, endPoint y: 633, distance: 177.8
click at [431, 633] on div at bounding box center [430, 632] width 29 height 29
click at [923, 211] on div "hero . moveLeft ( 2 ) friend = hero . findNearestFriend ( ) hero . castIllusion…" at bounding box center [1093, 411] width 443 height 454
click at [1083, 295] on div "hero . moveLeft ( 2 ) friends = hero . findNearestFriend ( ) hero . castIllusio…" at bounding box center [1093, 411] width 443 height 454
click at [1087, 296] on div "hero . moveLeft ( 2 ) friends = hero . findNearestFriend ( ) hero . castIllusio…" at bounding box center [1093, 411] width 443 height 454
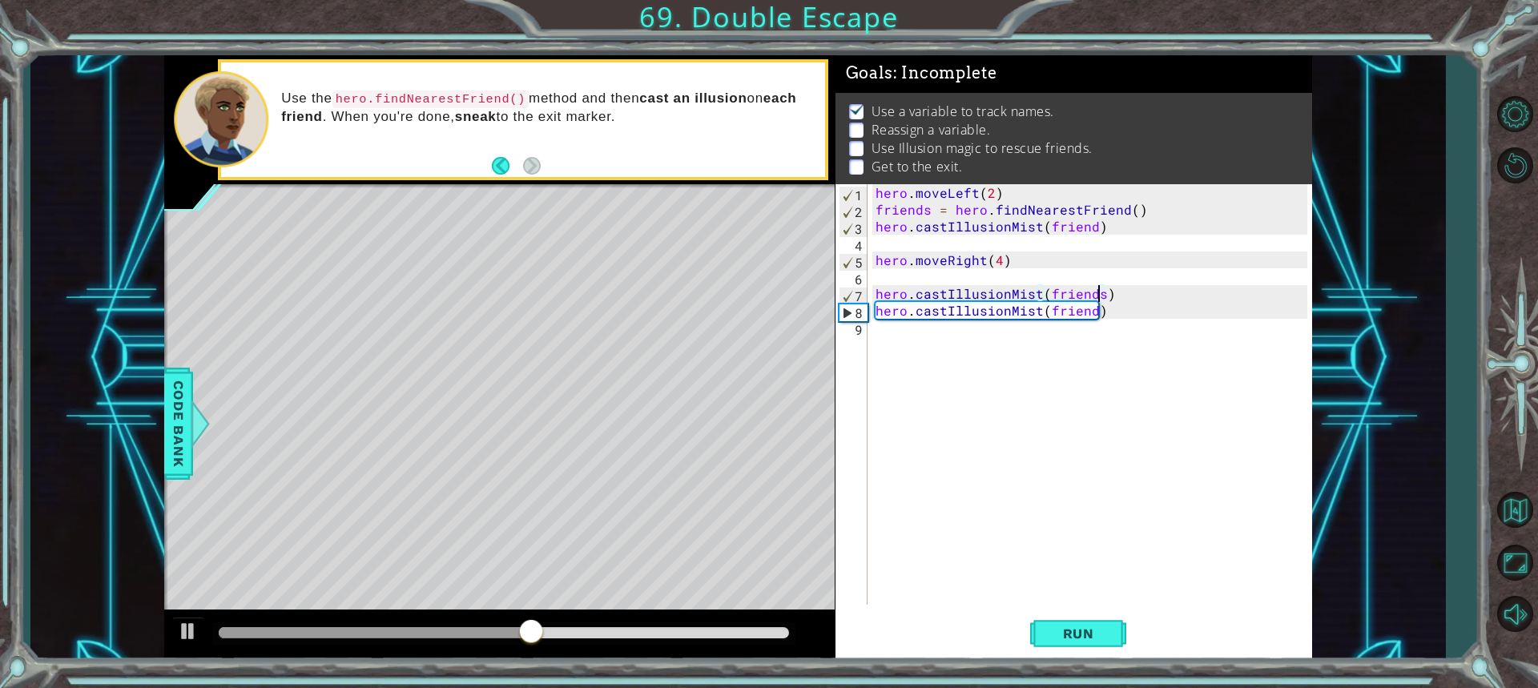
scroll to position [0, 14]
click at [1089, 316] on div "hero . moveLeft ( 2 ) friends = hero . findNearestFriend ( ) hero . castIllusio…" at bounding box center [1093, 411] width 443 height 454
type textarea "hero.castIllusionMist(friends)"
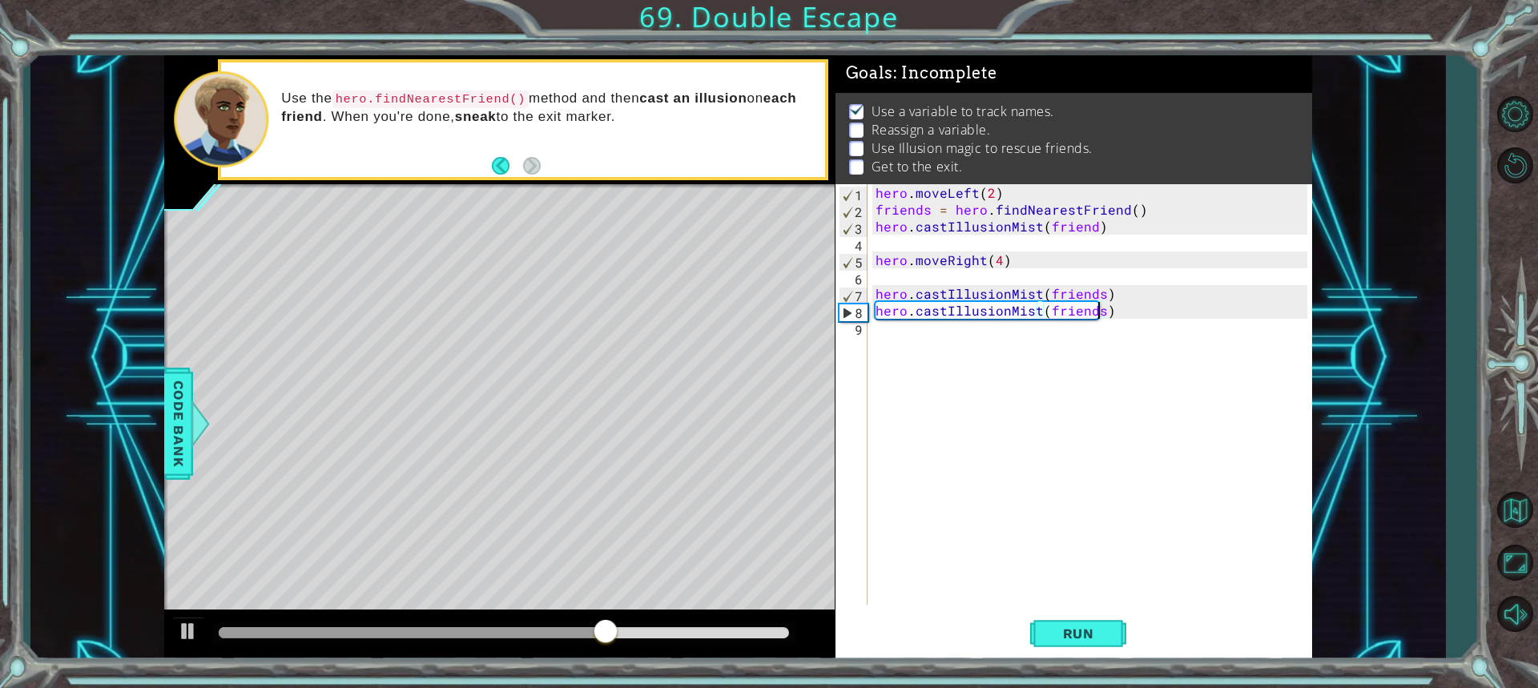
click at [906, 335] on div "hero . moveLeft ( 2 ) friends = hero . findNearestFriend ( ) hero . castIllusio…" at bounding box center [1093, 411] width 443 height 454
drag, startPoint x: 1079, startPoint y: 641, endPoint x: 1071, endPoint y: 641, distance: 8.8
click at [1080, 641] on span "Run" at bounding box center [1078, 633] width 63 height 16
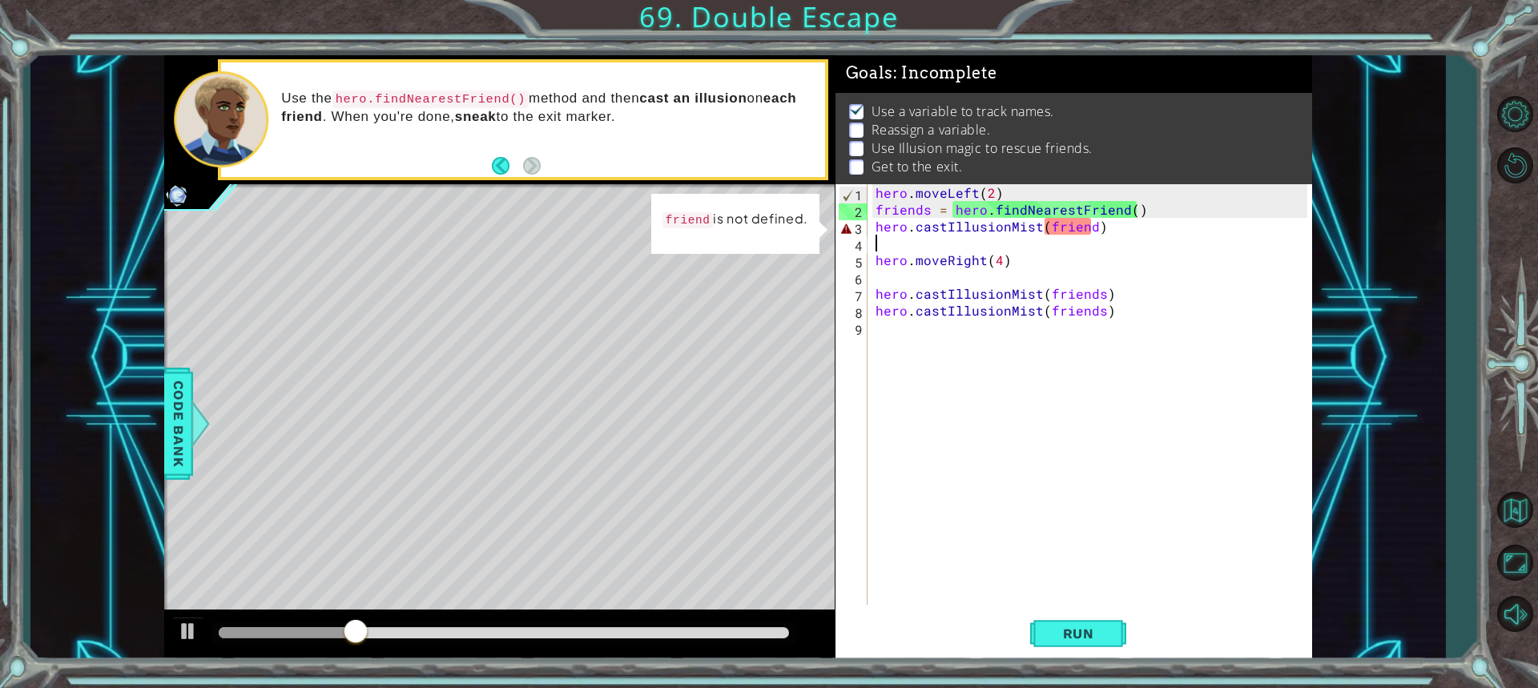
click at [1091, 235] on div "hero . moveLeft ( 2 ) friends = hero . findNearestFriend ( ) hero . castIllusio…" at bounding box center [1093, 411] width 443 height 454
click at [1090, 237] on div "hero . moveLeft ( 2 ) friends = hero . findNearestFriend ( ) hero . castIllusio…" at bounding box center [1093, 411] width 443 height 454
click at [1089, 227] on div "hero . moveLeft ( 2 ) friends = hero . findNearestFriend ( ) hero . castIllusio…" at bounding box center [1093, 411] width 443 height 454
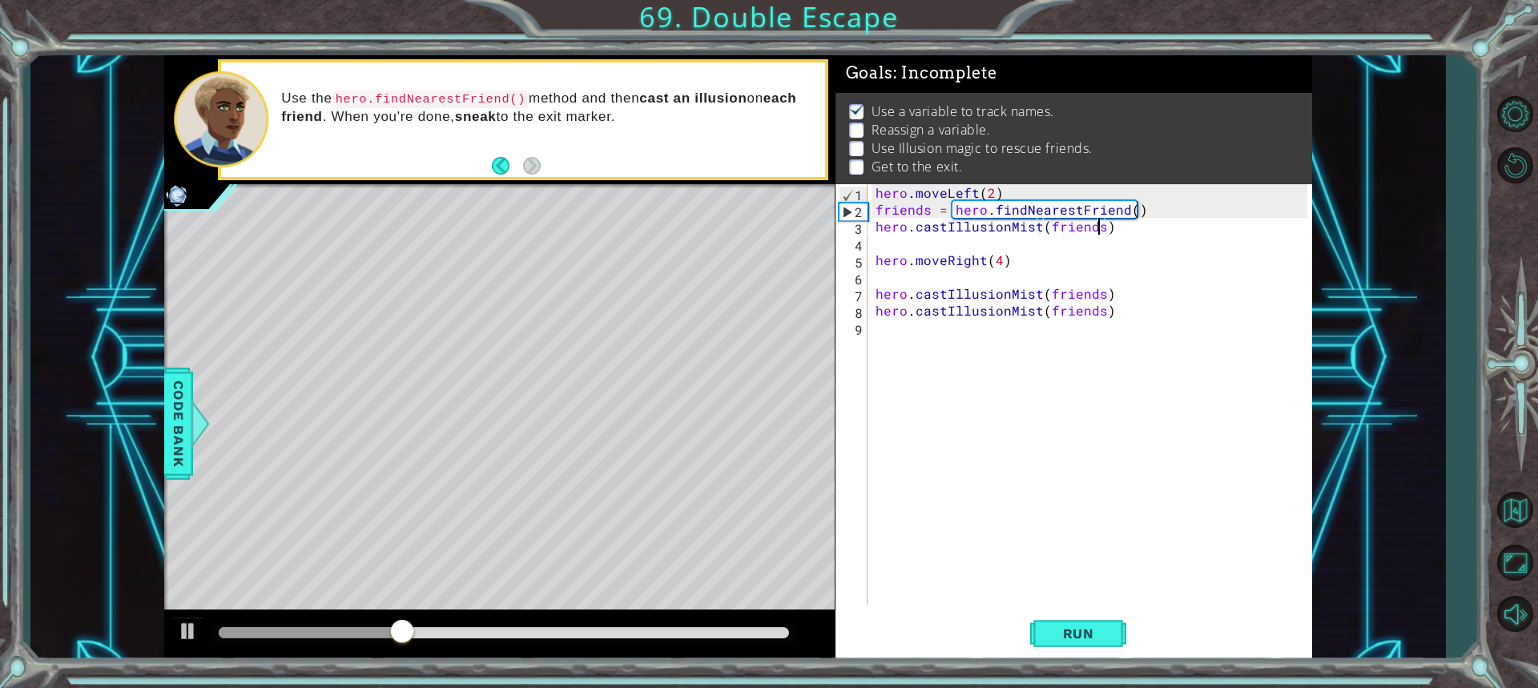
scroll to position [0, 14]
type textarea "hero.castIllusionMist(friends)"
click at [1087, 643] on button "Run" at bounding box center [1078, 632] width 96 height 47
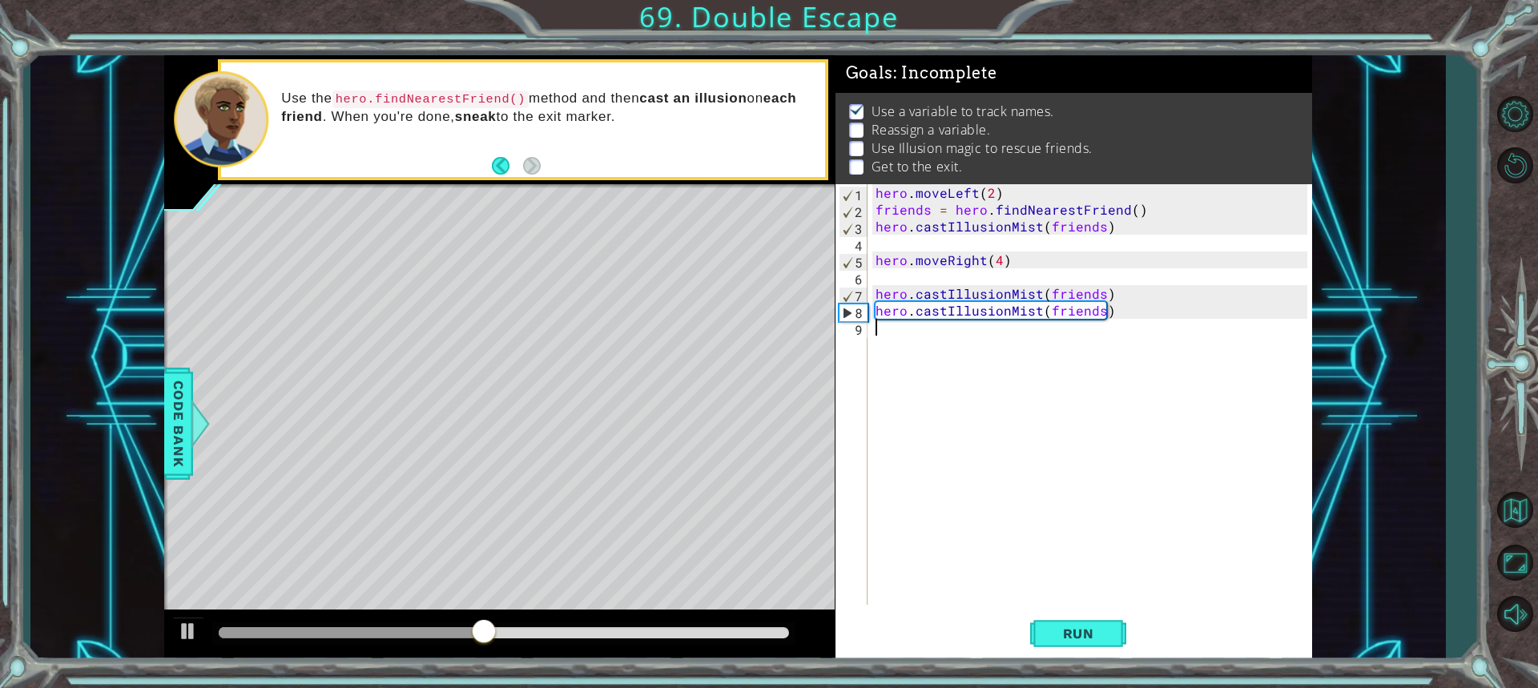
drag, startPoint x: 1129, startPoint y: 324, endPoint x: 882, endPoint y: 324, distance: 246.6
click at [882, 324] on div "hero . moveLeft ( 2 ) friends = hero . findNearestFriend ( ) hero . castIllusio…" at bounding box center [1093, 411] width 443 height 454
click at [890, 284] on div "hero . moveLeft ( 2 ) friends = hero . findNearestFriend ( ) hero . castIllusio…" at bounding box center [1093, 411] width 443 height 454
click at [179, 621] on div at bounding box center [188, 631] width 21 height 21
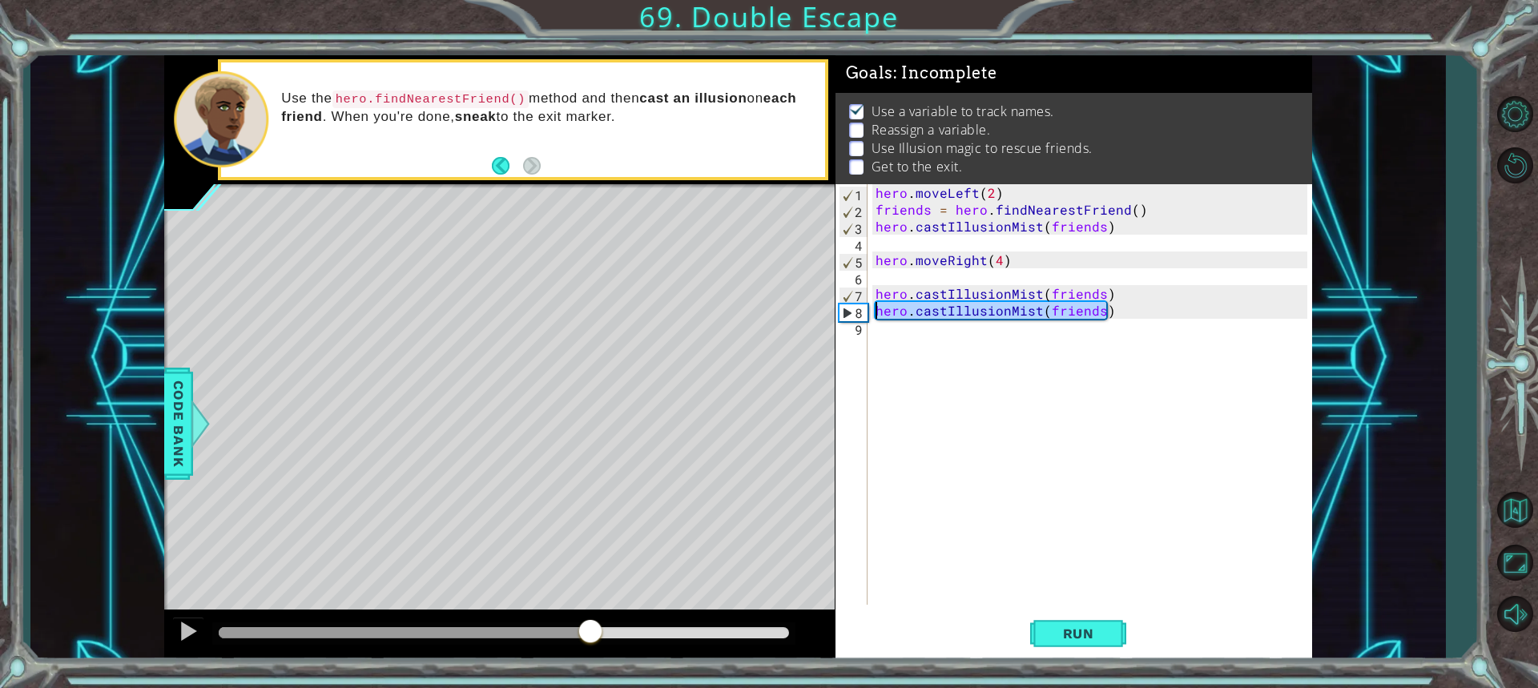
drag, startPoint x: 1109, startPoint y: 316, endPoint x: 878, endPoint y: 317, distance: 230.6
click at [878, 317] on div "hero . moveLeft ( 2 ) friends = hero . findNearestFriend ( ) hero . castIllusio…" at bounding box center [1093, 411] width 443 height 454
type textarea "hero.castIllusionMist(friends)"
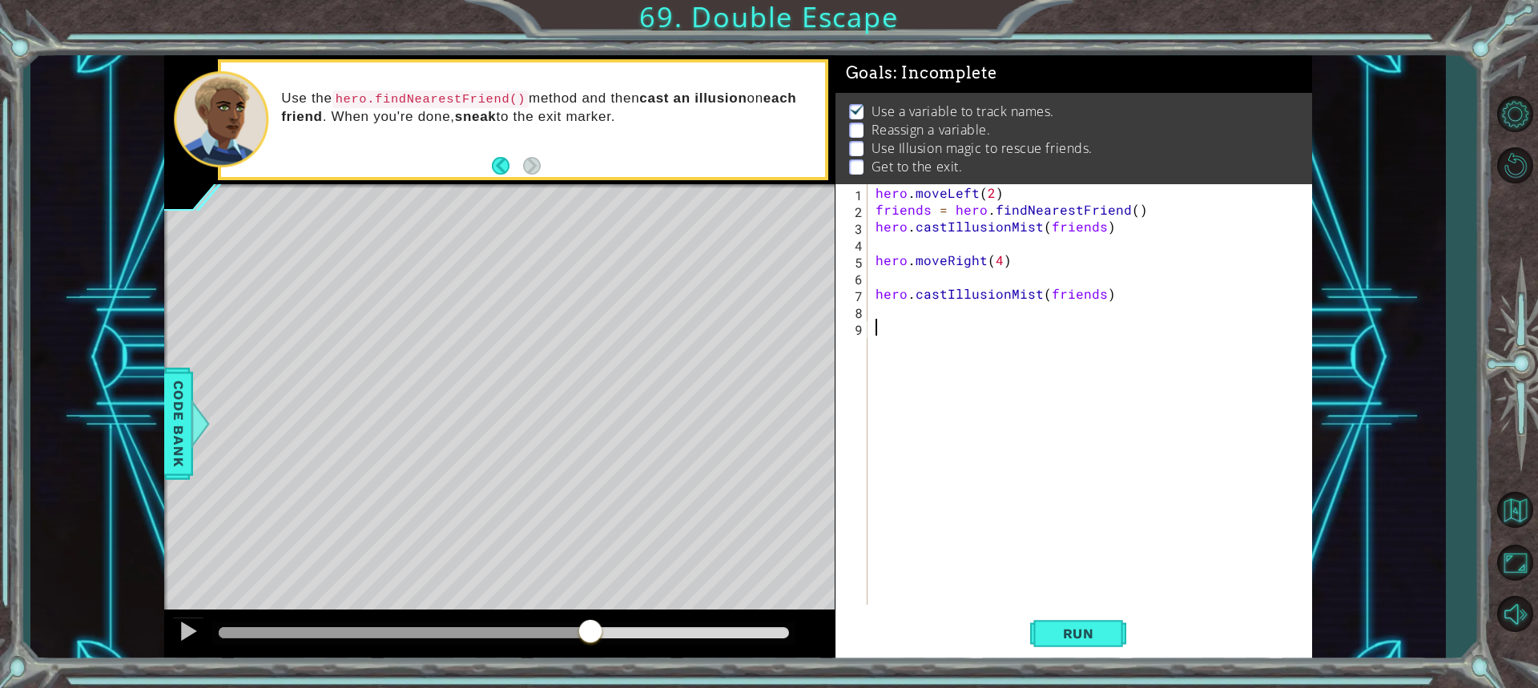
click at [917, 333] on div "hero . moveLeft ( 2 ) friends = hero . findNearestFriend ( ) hero . castIllusio…" at bounding box center [1093, 411] width 443 height 454
click at [919, 318] on div "hero . moveLeft ( 2 ) friends = hero . findNearestFriend ( ) hero . castIllusio…" at bounding box center [1093, 411] width 443 height 454
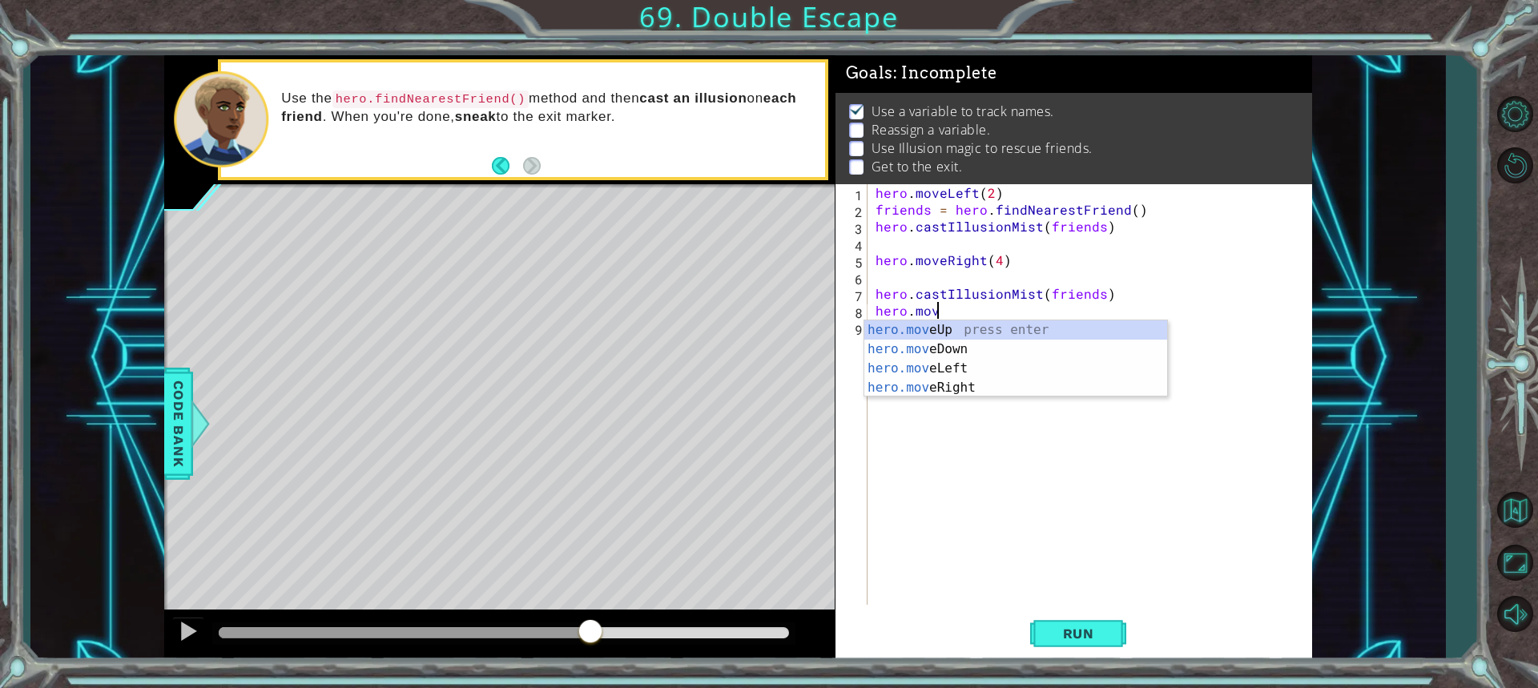
scroll to position [0, 3]
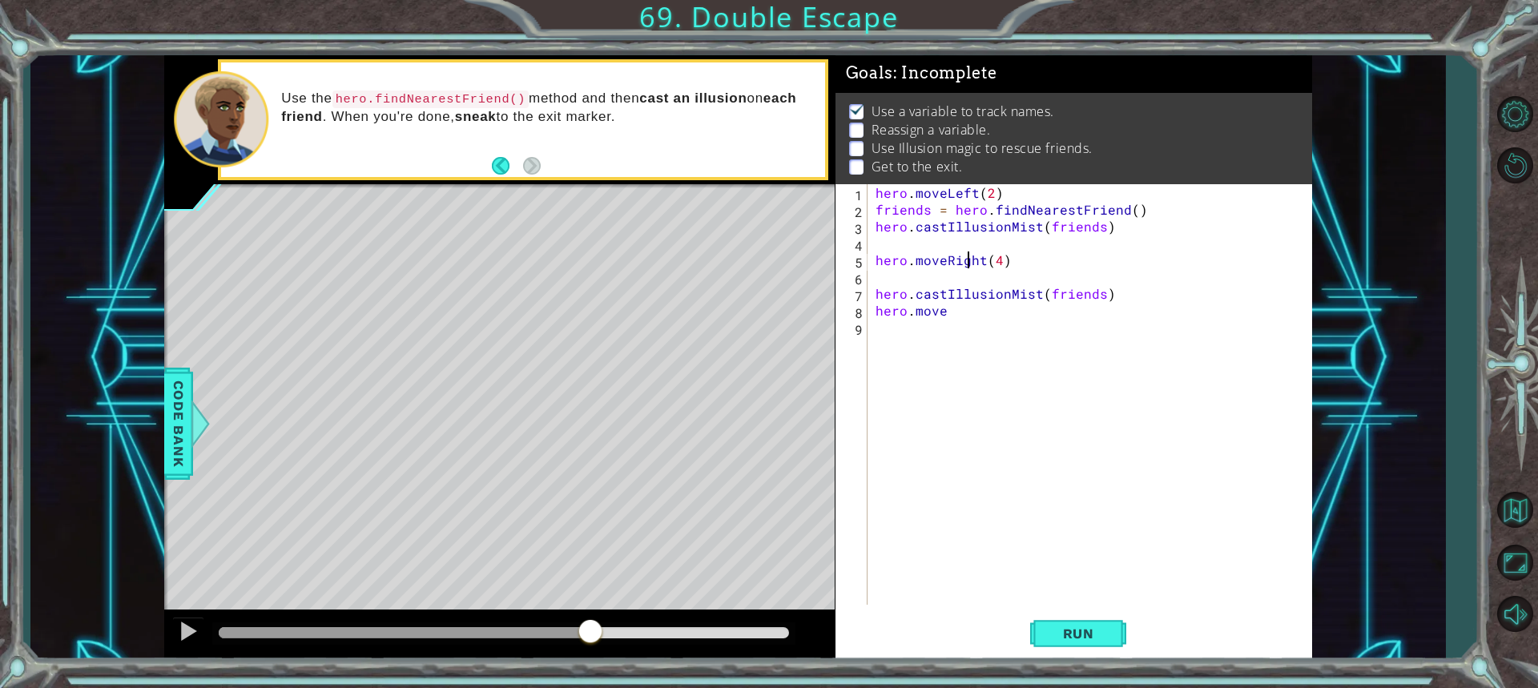
click at [965, 267] on div "hero . moveLeft ( 2 ) friends = hero . findNearestFriend ( ) hero . castIllusio…" at bounding box center [1093, 411] width 443 height 454
type textarea "hero.moveRight(4)"
click at [955, 276] on div "hero . moveLeft ( 2 ) friends = hero . findNearestFriend ( ) hero . castIllusio…" at bounding box center [1093, 411] width 443 height 454
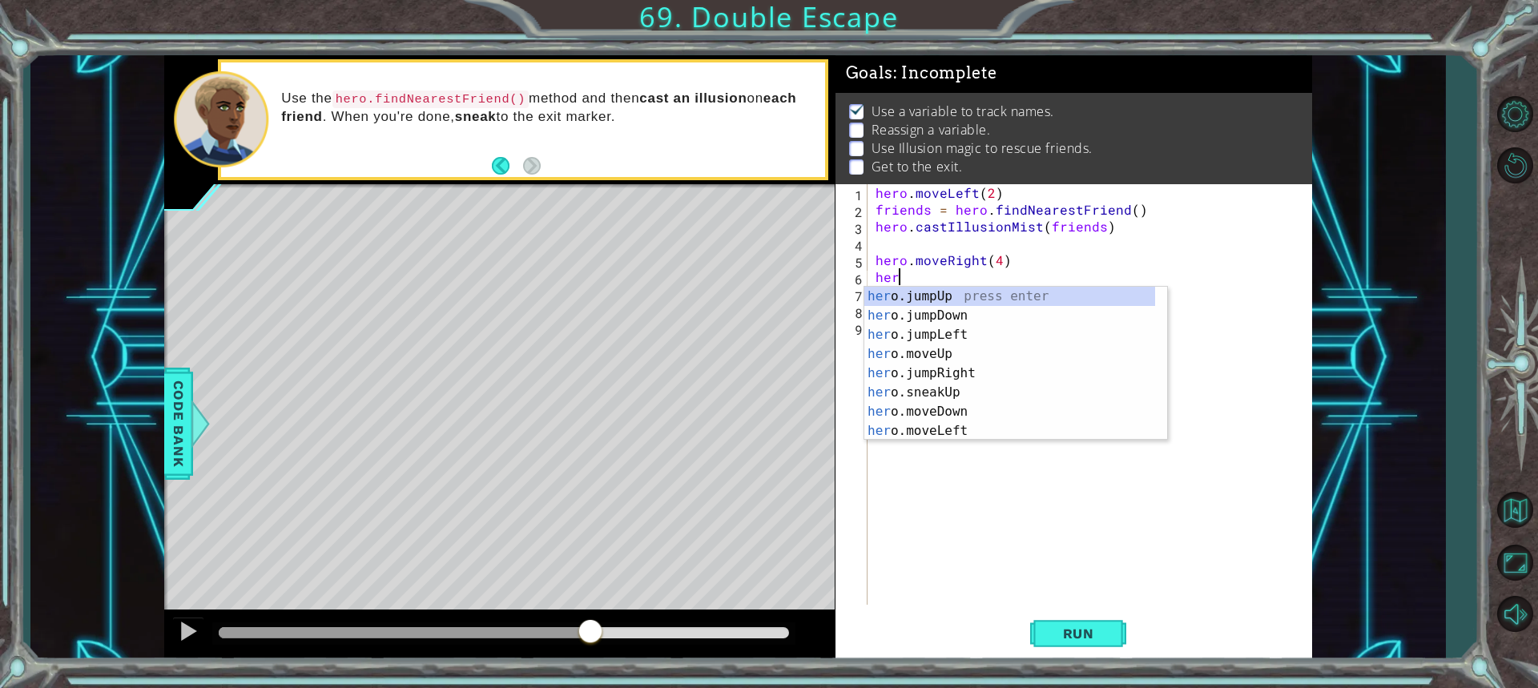
scroll to position [0, 1]
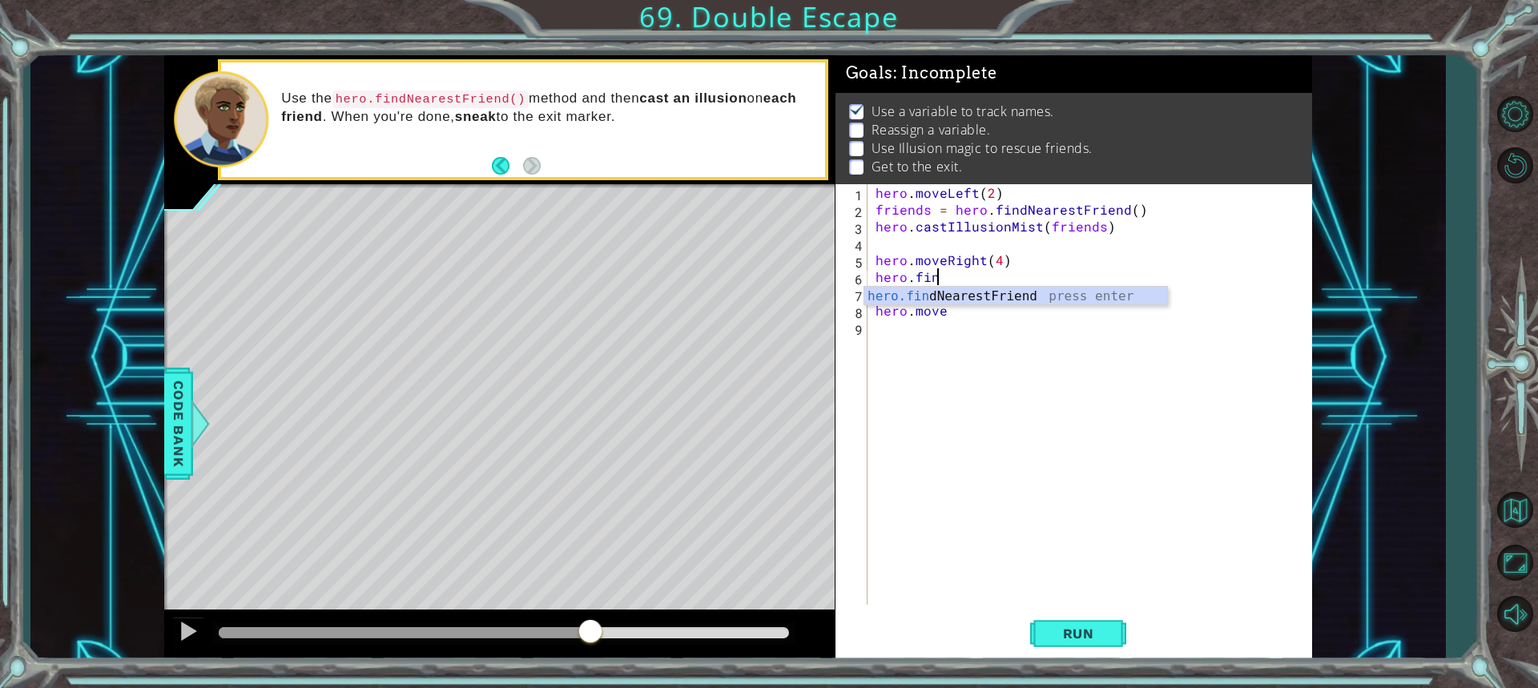
type textarea "hero.find"
click at [948, 293] on div "hero.find NearestFriend press enter" at bounding box center [1015, 316] width 303 height 58
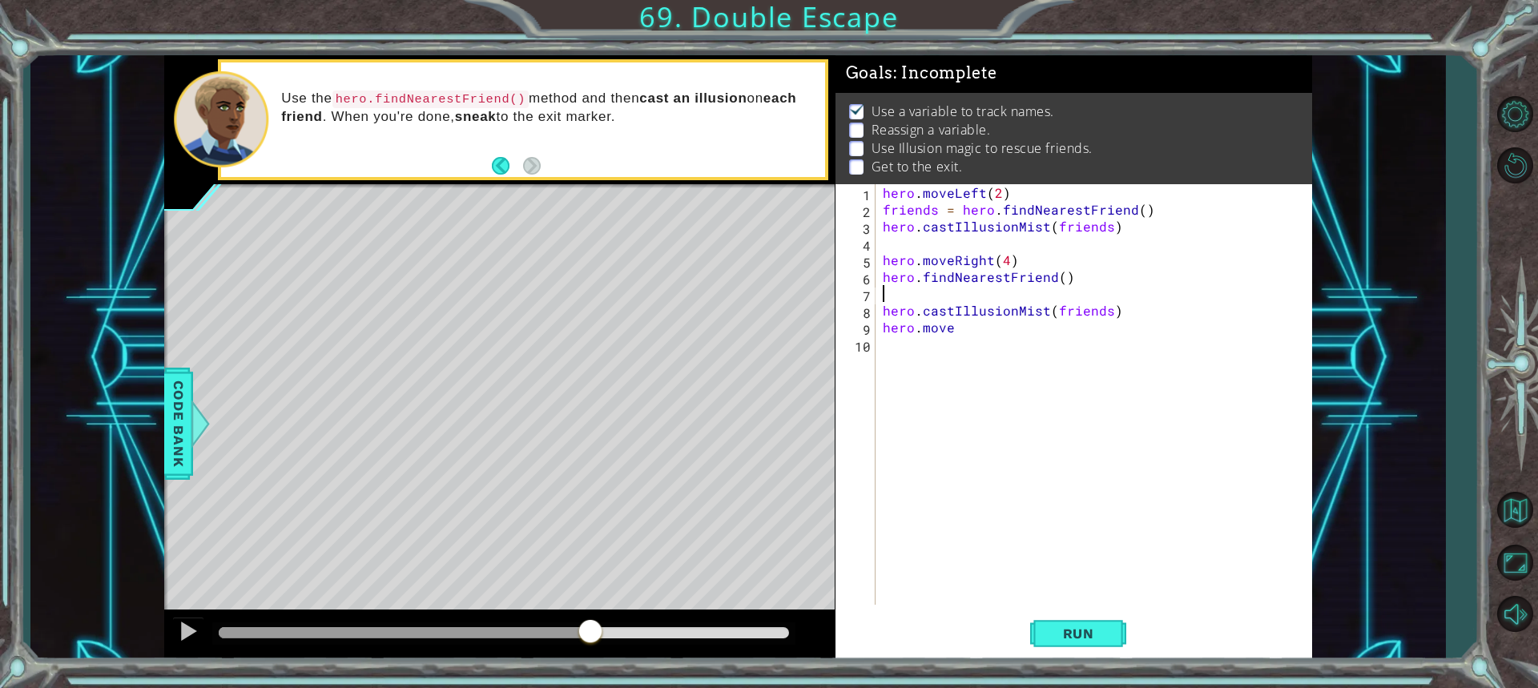
scroll to position [0, 0]
click at [967, 326] on div "hero . moveLeft ( 2 ) friends = hero . findNearestFriend ( ) hero . castIllusio…" at bounding box center [1097, 411] width 436 height 454
type textarea "hero.castIllusionMist(friends)"
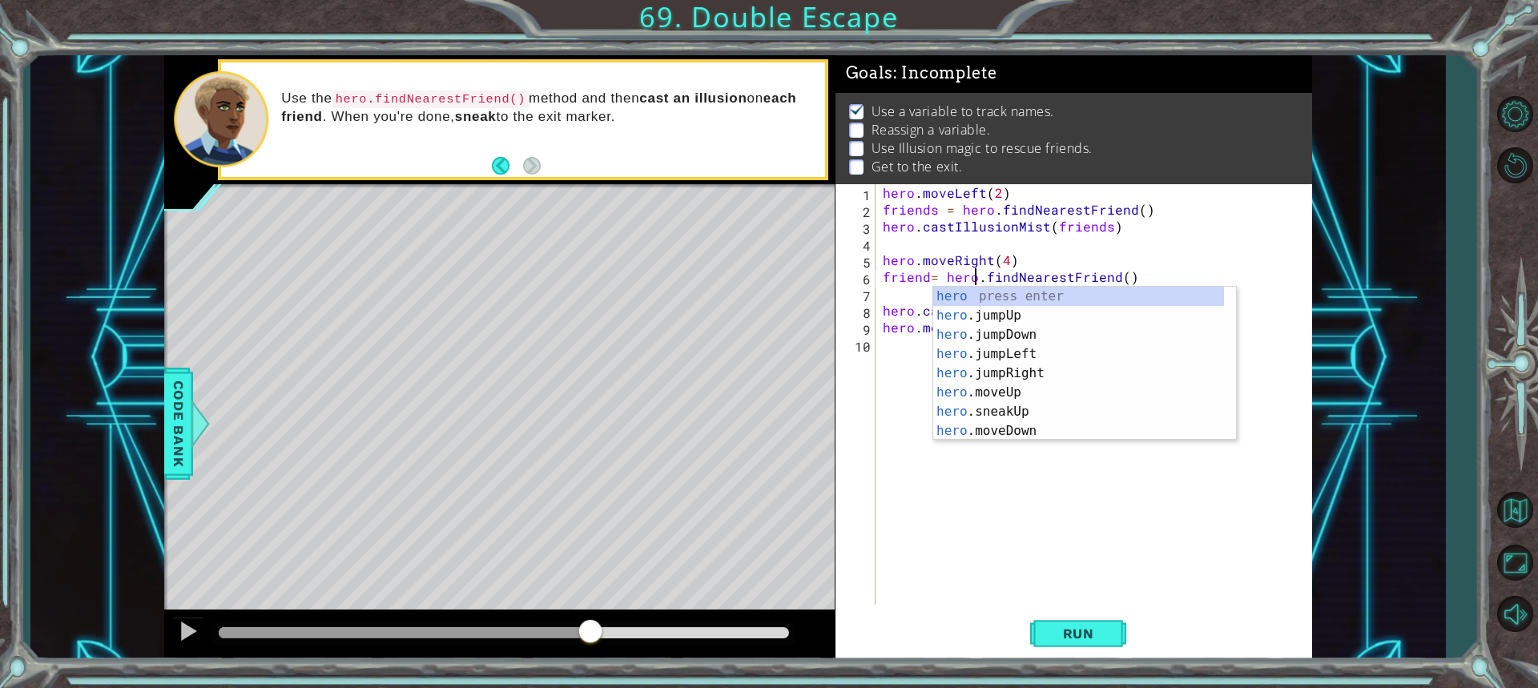
scroll to position [0, 6]
type textarea "friend= hero.findNearestFriend()"
click at [1355, 349] on div "1 ההההההההההההההההההההההההההההההההההההההההההההההההההההההההההההההההההההההההההההה…" at bounding box center [737, 357] width 1414 height 605
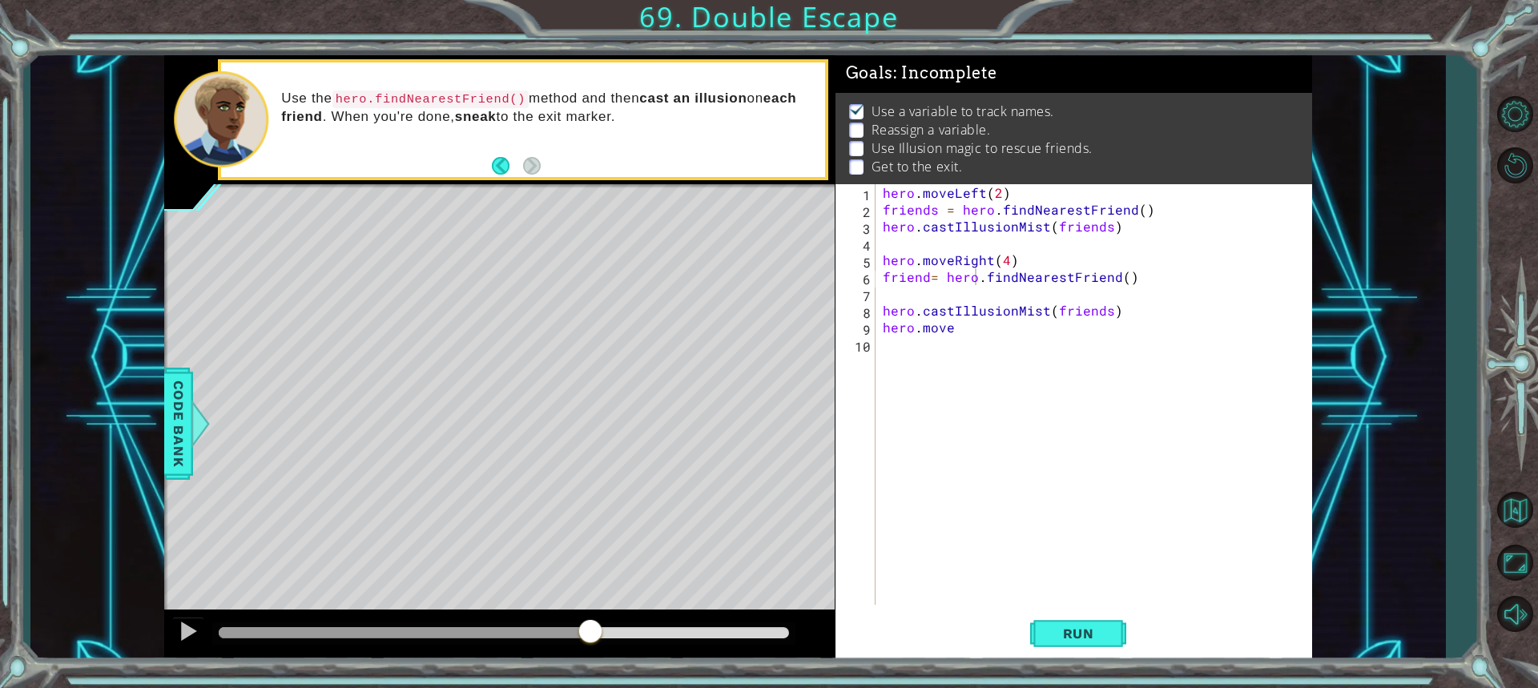
scroll to position [0, 0]
click at [1019, 337] on div "hero . moveLeft ( 2 ) friends = hero . findNearestFriend ( ) hero . castIllusio…" at bounding box center [1097, 411] width 436 height 454
click at [1104, 312] on div "hero . moveLeft ( 2 ) friends = hero . findNearestFriend ( ) hero . castIllusio…" at bounding box center [1097, 411] width 436 height 454
type textarea "hero.castIllusionMist(friends)"
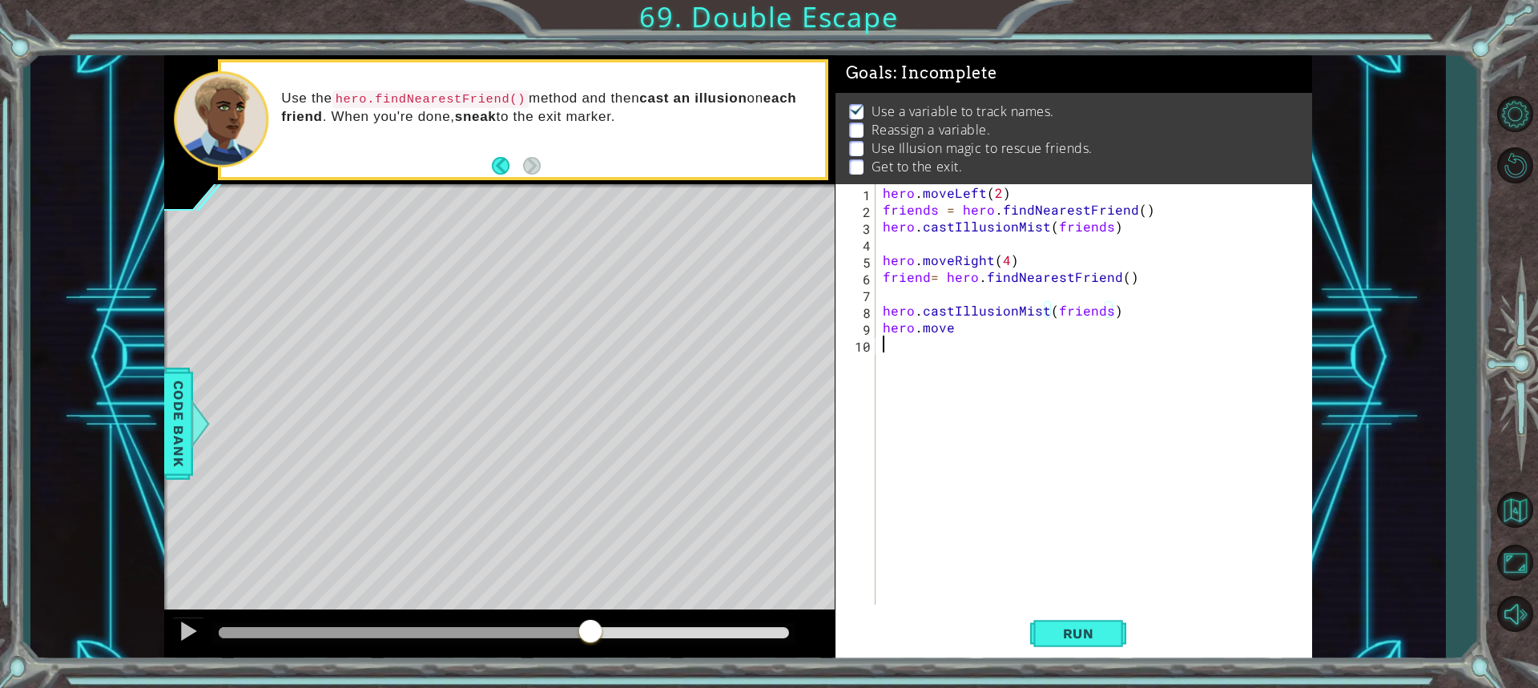
click at [1075, 368] on div "hero . moveLeft ( 2 ) friends = hero . findNearestFriend ( ) hero . castIllusio…" at bounding box center [1097, 411] width 436 height 454
click at [925, 283] on div "hero . moveLeft ( 2 ) friends = hero . findNearestFriend ( ) hero . castIllusio…" at bounding box center [1097, 411] width 436 height 454
type textarea "friends= hero.findNearestFriend()"
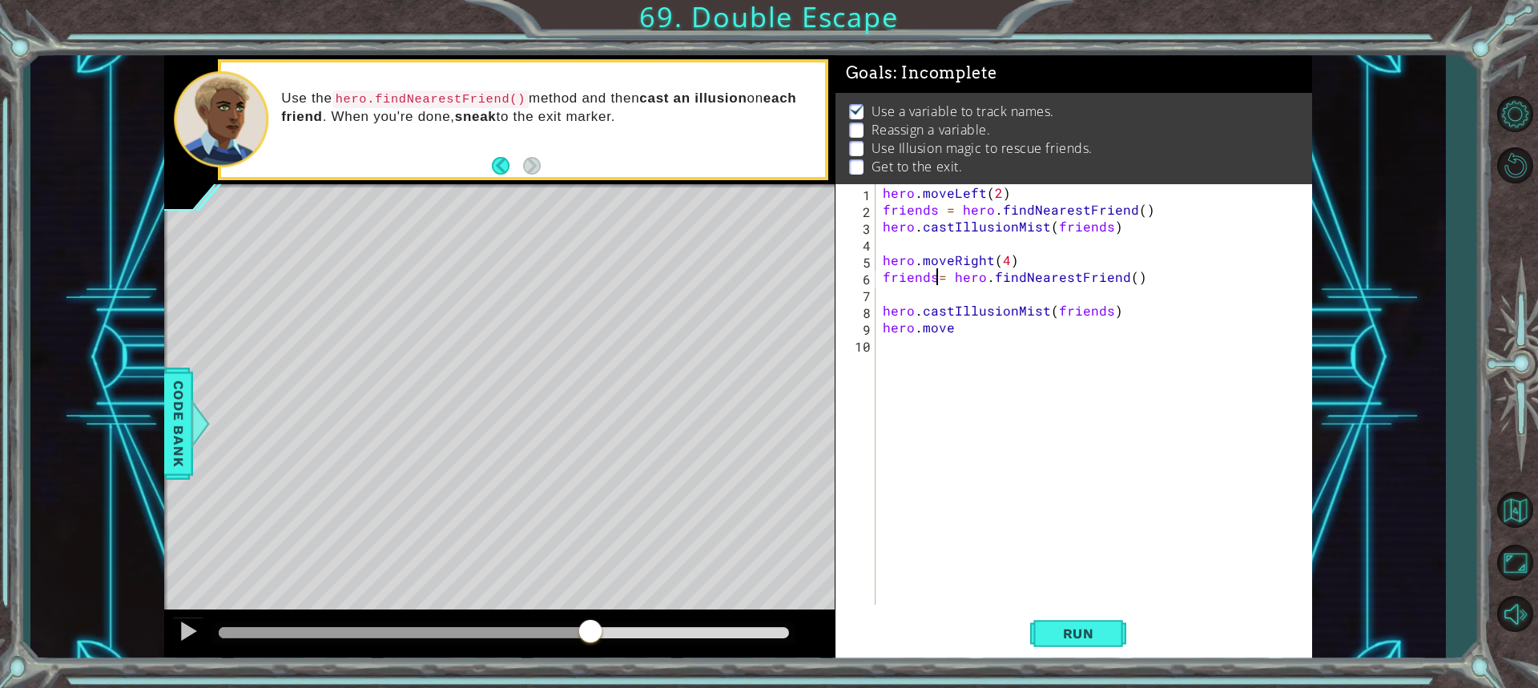
click at [1055, 388] on div "hero . moveLeft ( 2 ) friends = hero . findNearestFriend ( ) hero . castIllusio…" at bounding box center [1097, 411] width 436 height 454
click at [967, 335] on div "hero . moveLeft ( 2 ) friends = hero . findNearestFriend ( ) hero . castIllusio…" at bounding box center [1097, 411] width 436 height 454
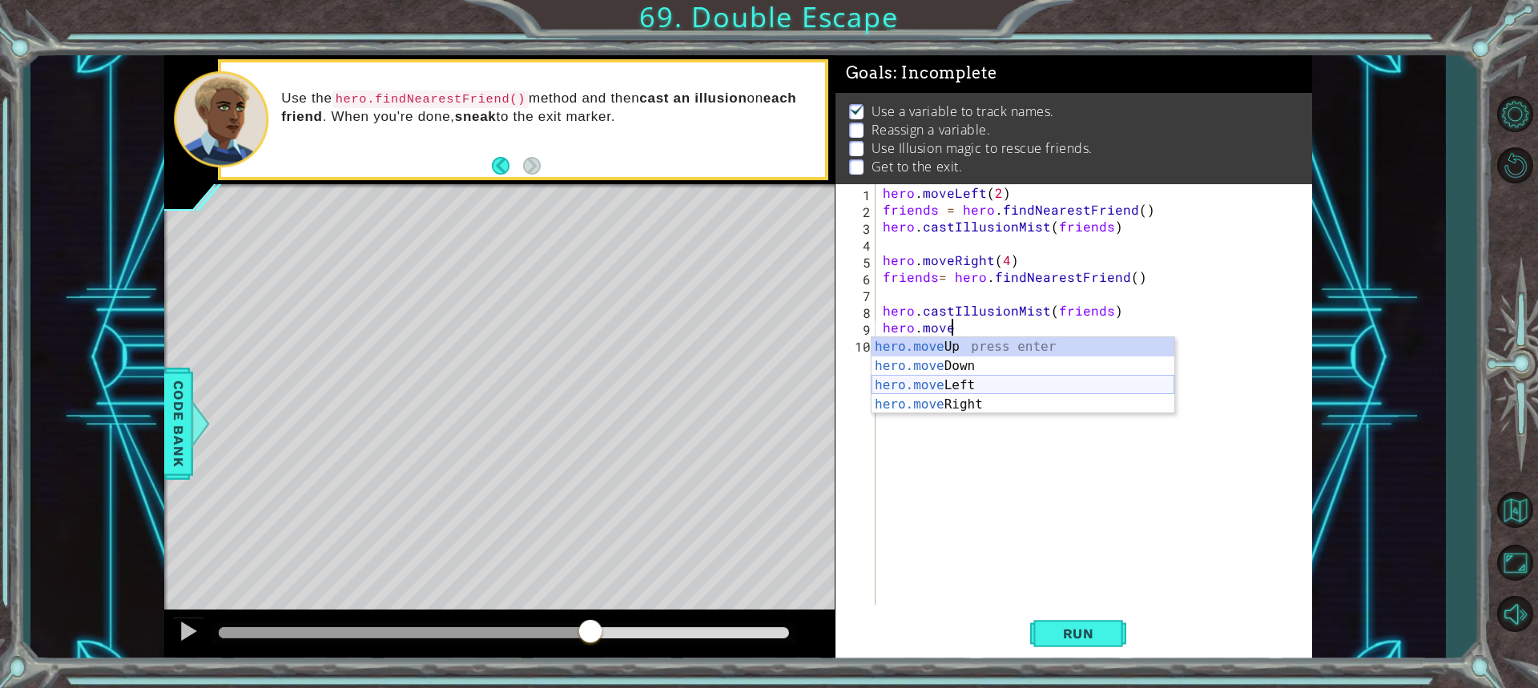
click at [978, 386] on div "hero.move Up press enter hero.move Down press enter hero.move Left press enter …" at bounding box center [1022, 394] width 303 height 115
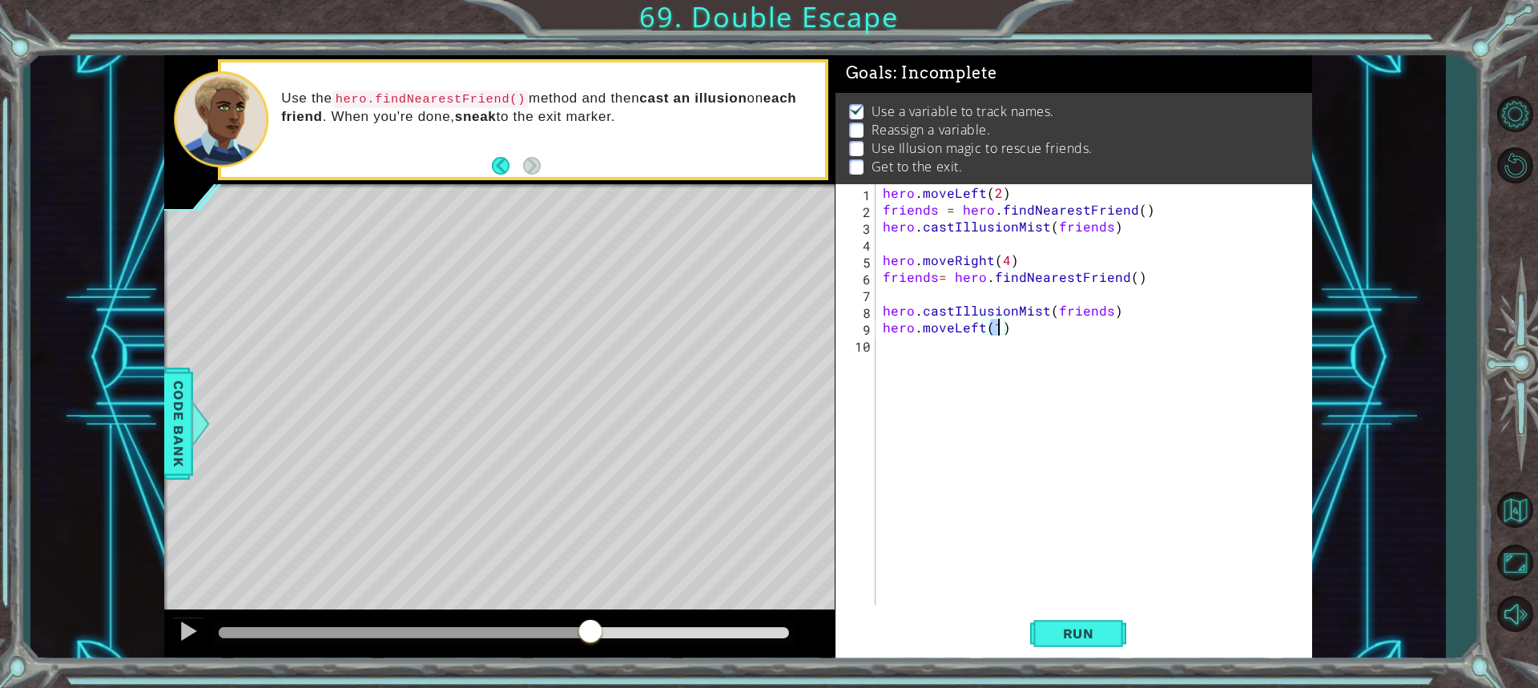
type textarea "hero.moveLeft(2)"
click at [981, 364] on div "hero . moveLeft ( 2 ) friends = hero . findNearestFriend ( ) hero . castIllusio…" at bounding box center [1097, 411] width 436 height 454
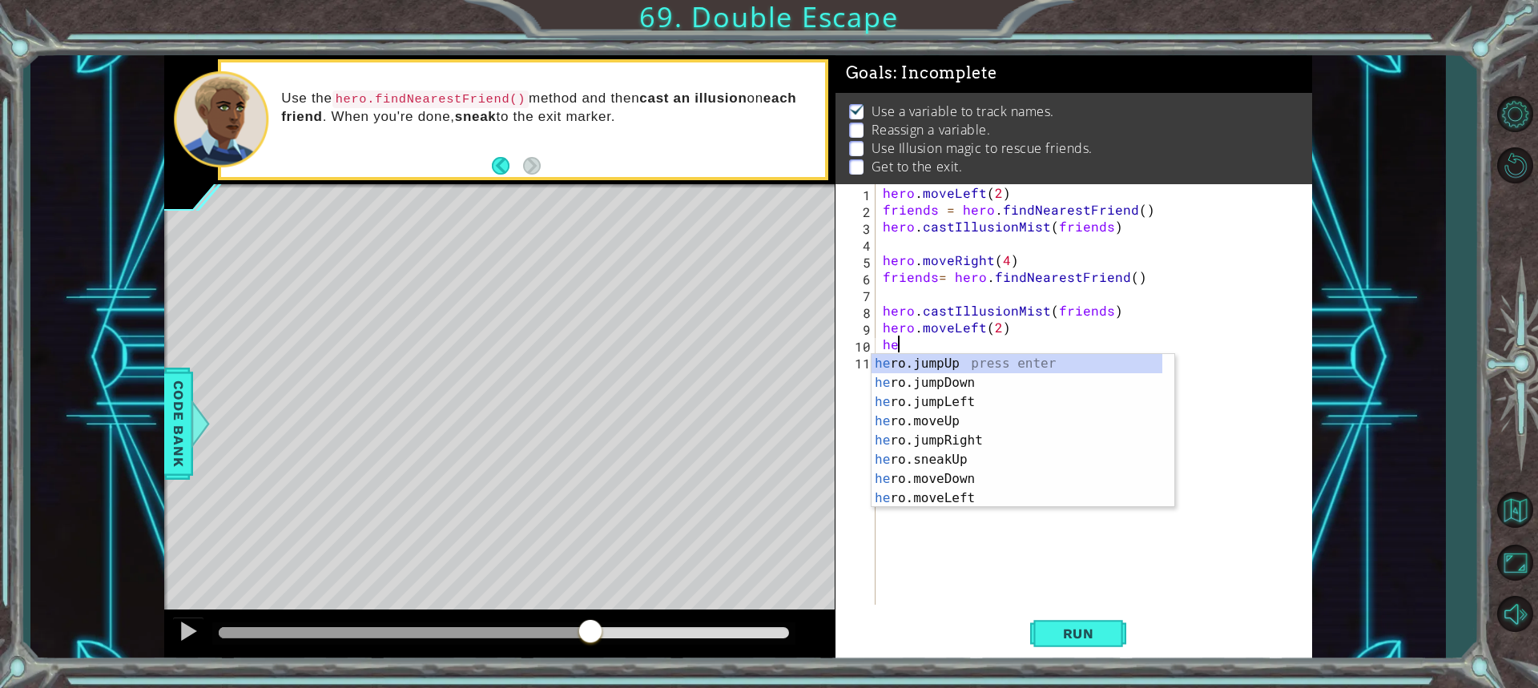
scroll to position [0, 1]
click at [950, 456] on div "hero press enter hero .jumpUp press enter hero .jumpDown press enter hero .jump…" at bounding box center [1016, 450] width 291 height 192
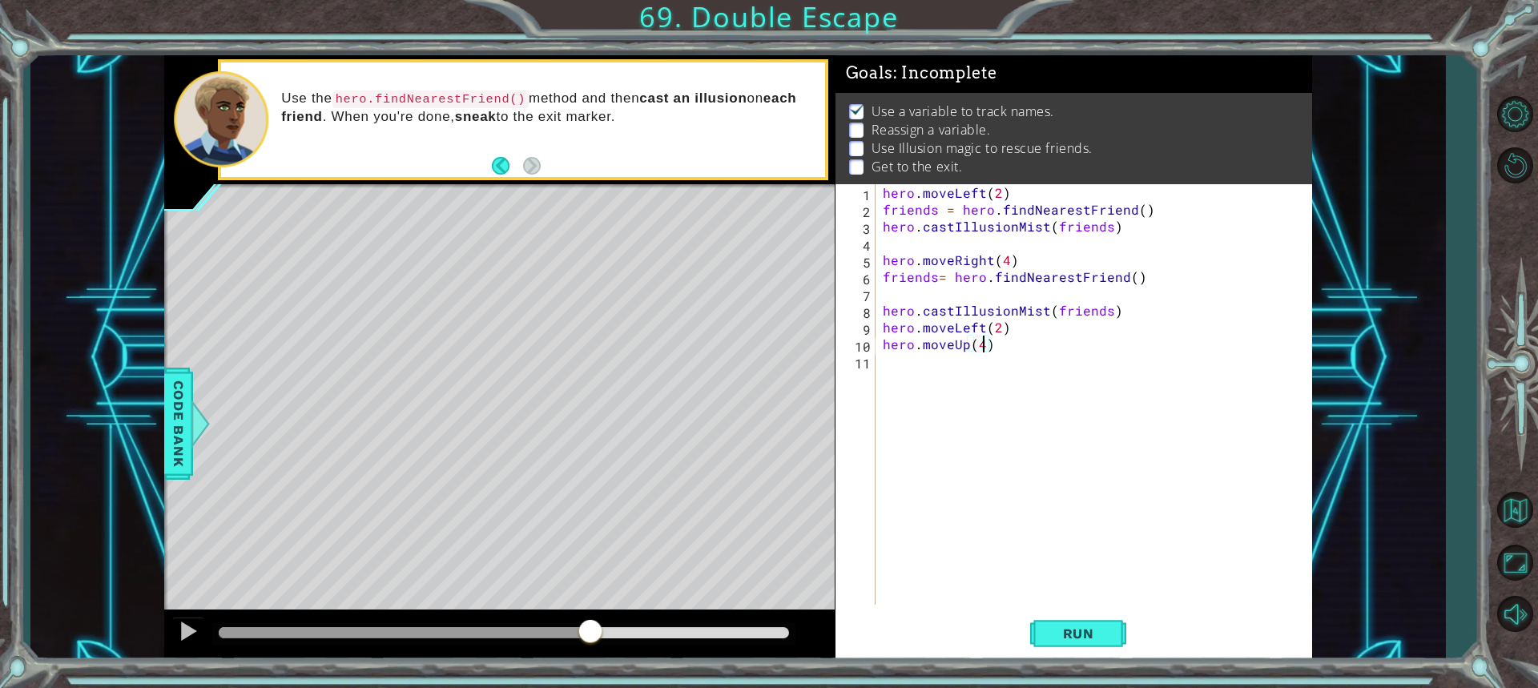
scroll to position [0, 6]
type textarea "hero.moveUp(4)"
click at [1092, 636] on span "Run" at bounding box center [1078, 633] width 63 height 16
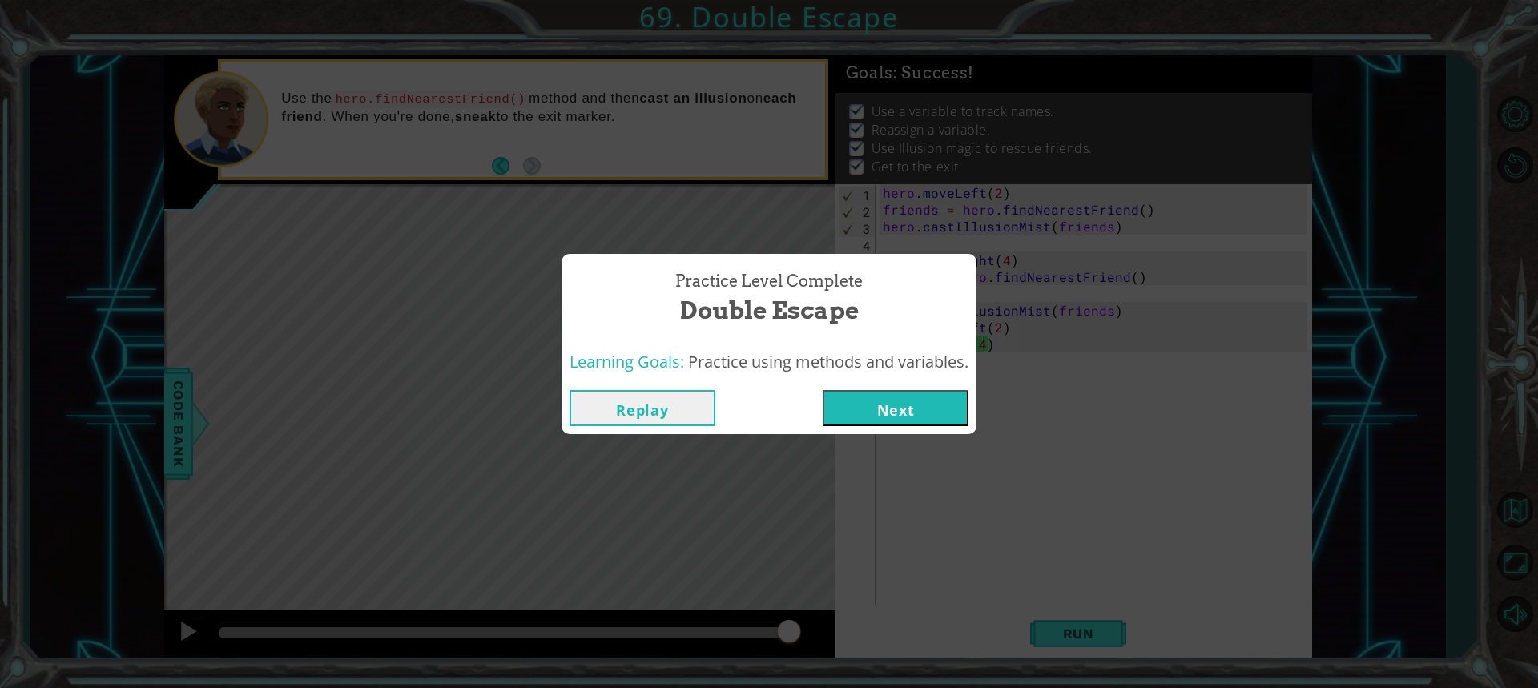
click at [933, 425] on div "Replay Next" at bounding box center [768, 408] width 415 height 52
click at [933, 419] on button "Next" at bounding box center [895, 408] width 146 height 36
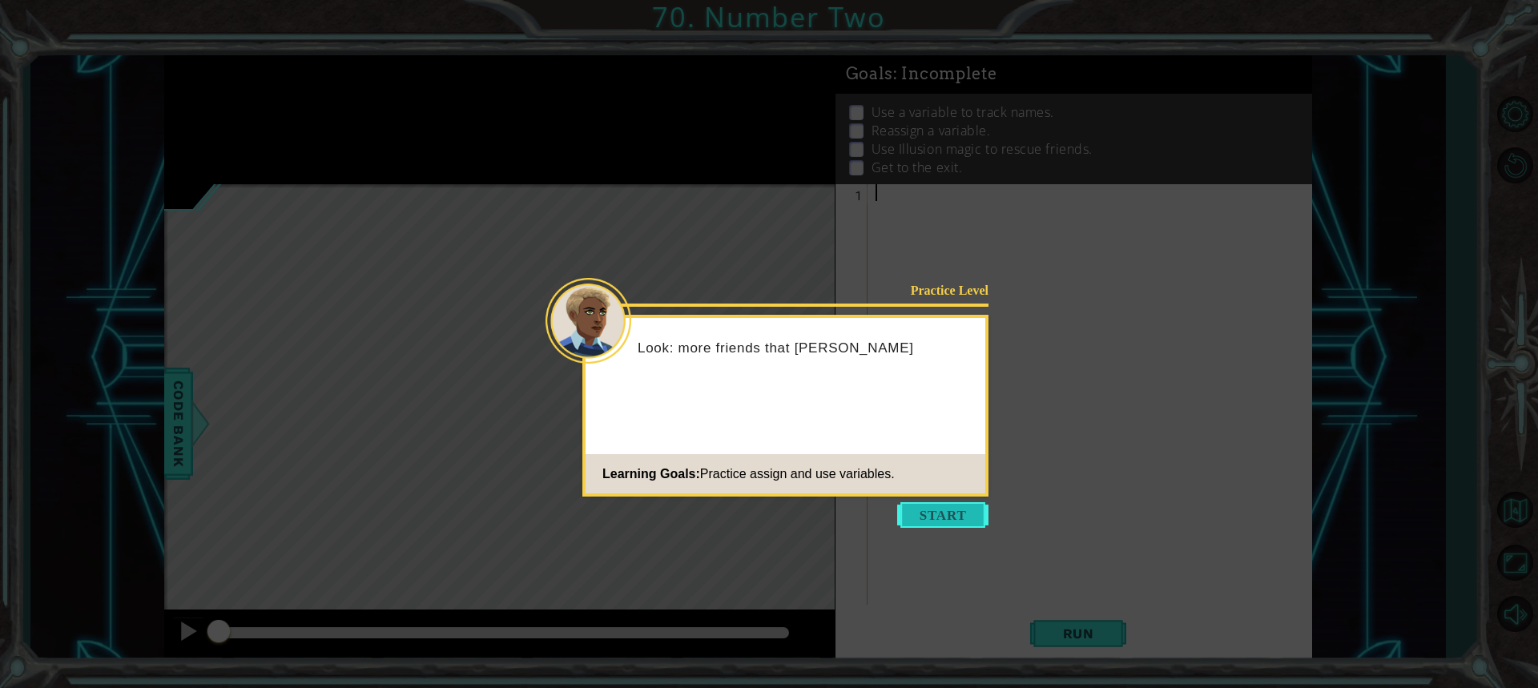
click at [953, 521] on button "Start" at bounding box center [942, 515] width 91 height 26
